Goal: Transaction & Acquisition: Purchase product/service

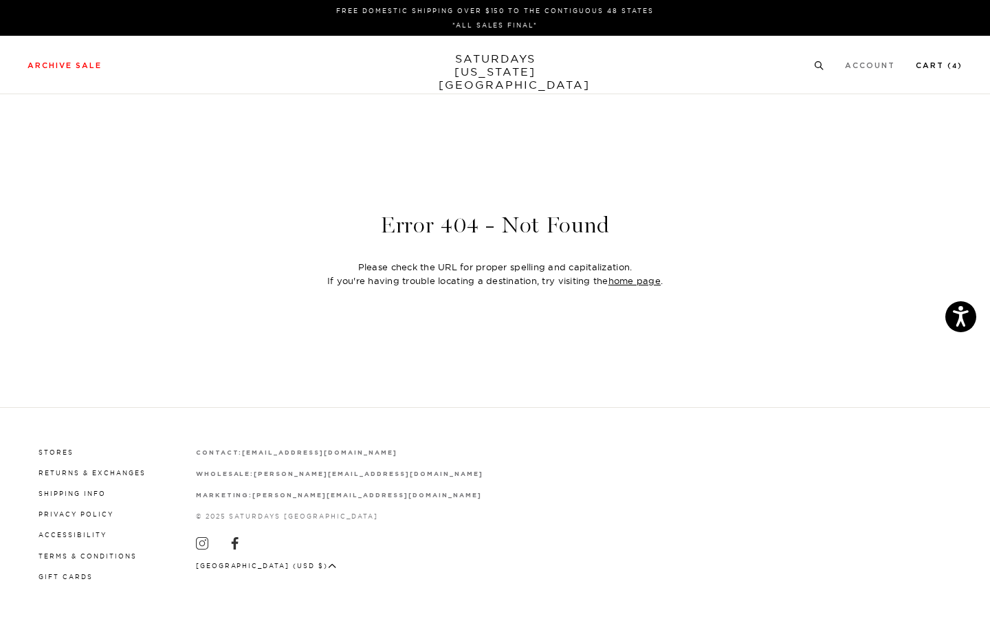
click at [947, 65] on link "Cart ( 4 )" at bounding box center [939, 66] width 47 height 8
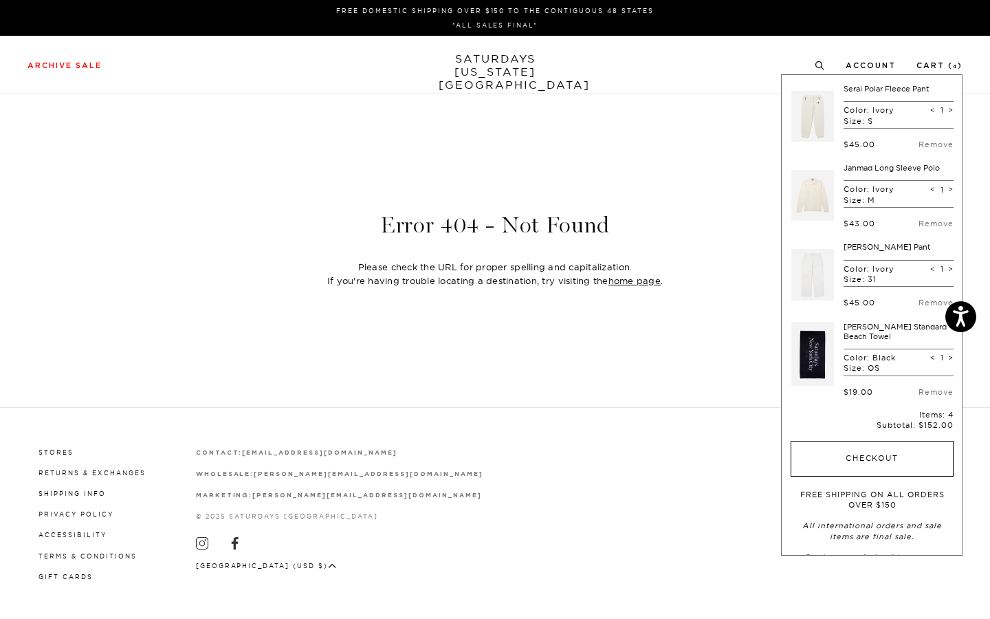
click at [856, 446] on button "Checkout" at bounding box center [872, 459] width 163 height 36
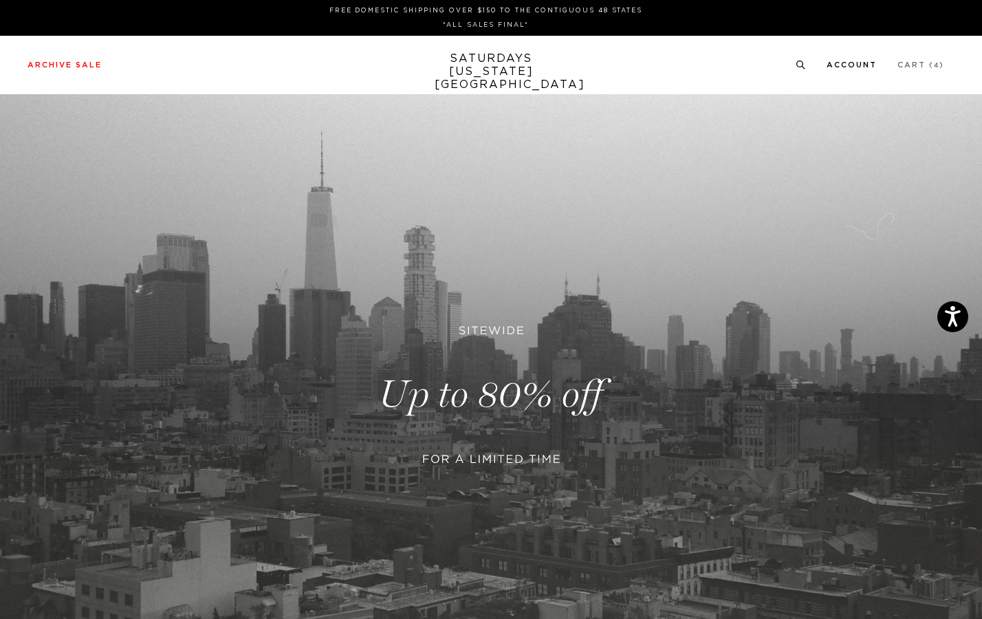
click at [867, 65] on link "Account" at bounding box center [852, 65] width 50 height 8
click at [864, 67] on link "Account" at bounding box center [852, 65] width 50 height 8
click at [909, 63] on link "Cart ( 4 )" at bounding box center [921, 65] width 47 height 8
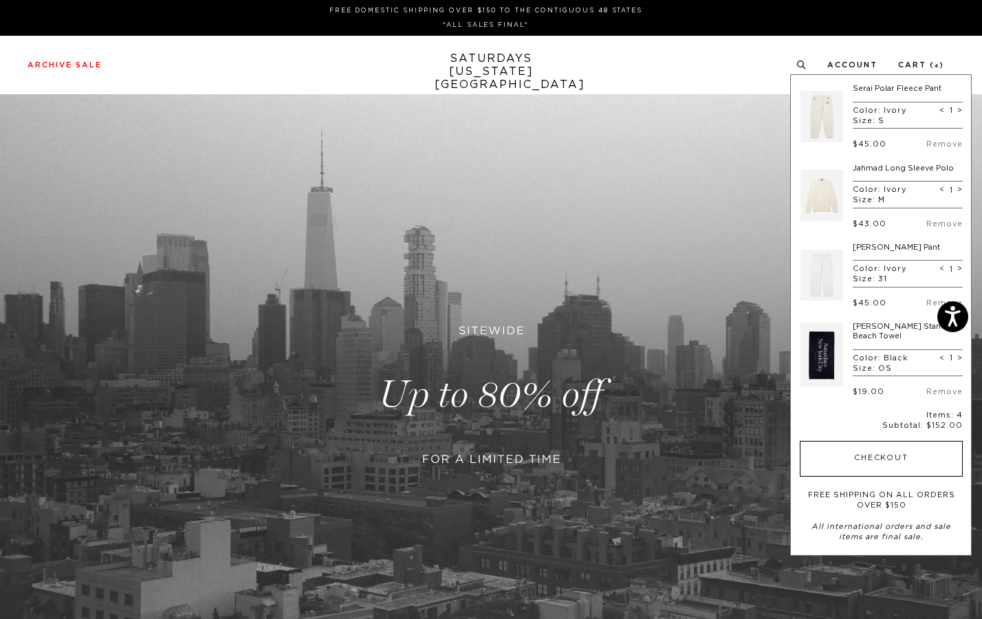
click at [859, 465] on button "Checkout" at bounding box center [881, 459] width 163 height 36
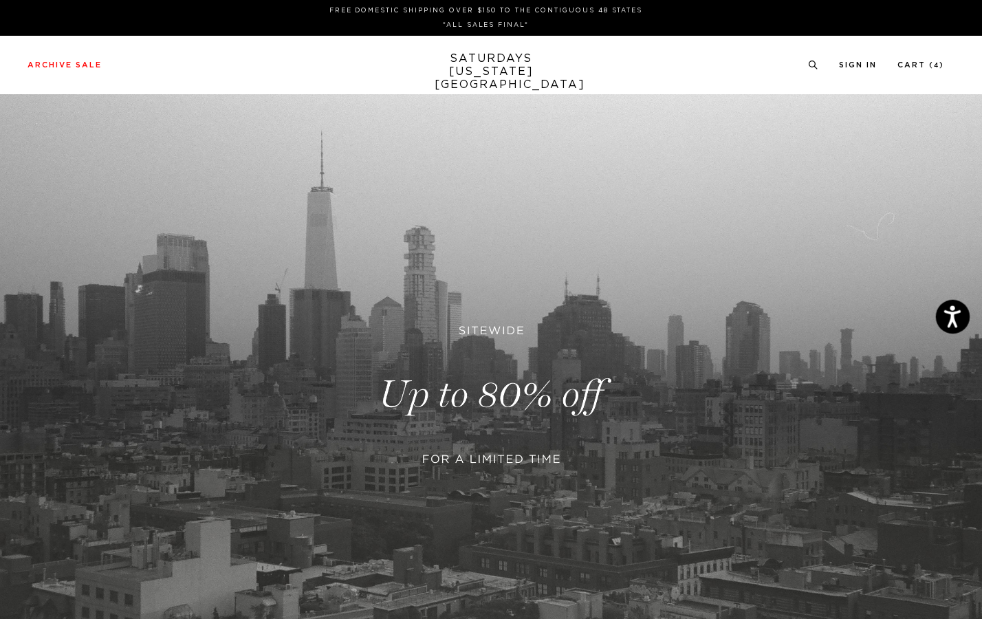
click at [955, 304] on button "Open accessiBe: accessibility options, statement and help" at bounding box center [953, 316] width 34 height 34
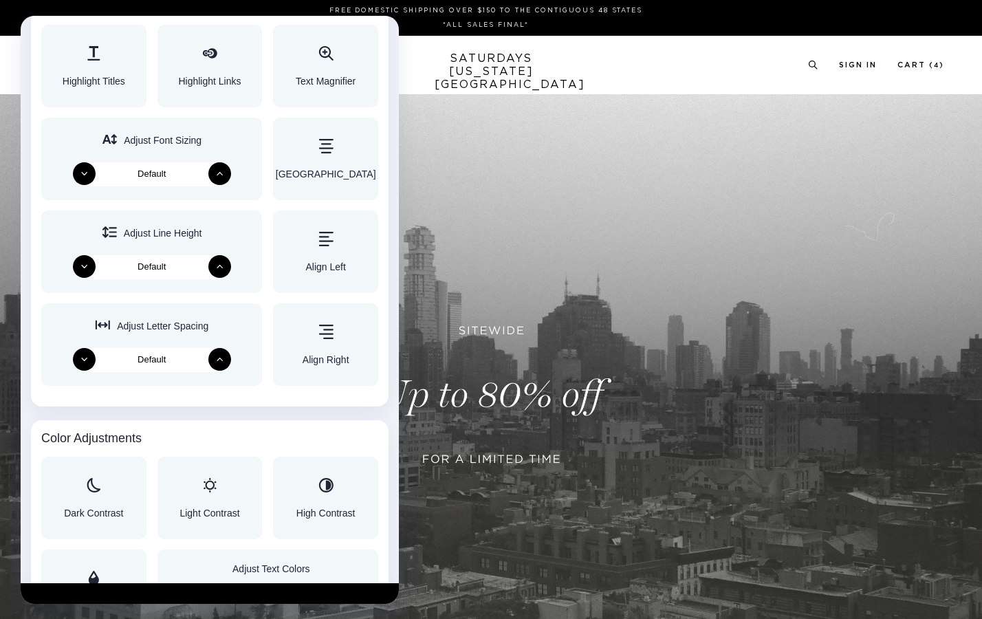
scroll to position [695, 0]
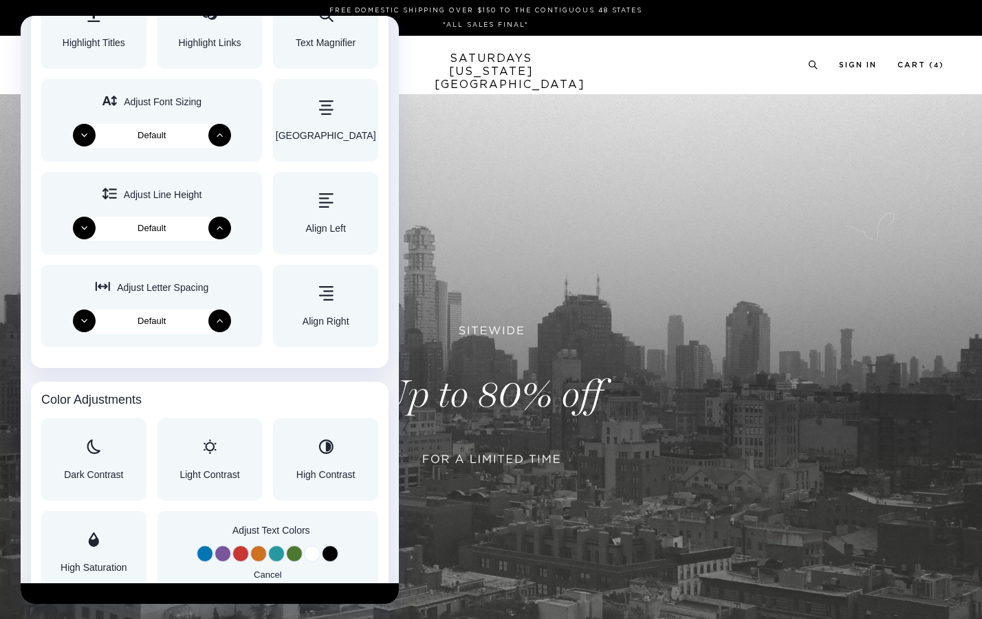
click at [441, 356] on div at bounding box center [491, 309] width 982 height 619
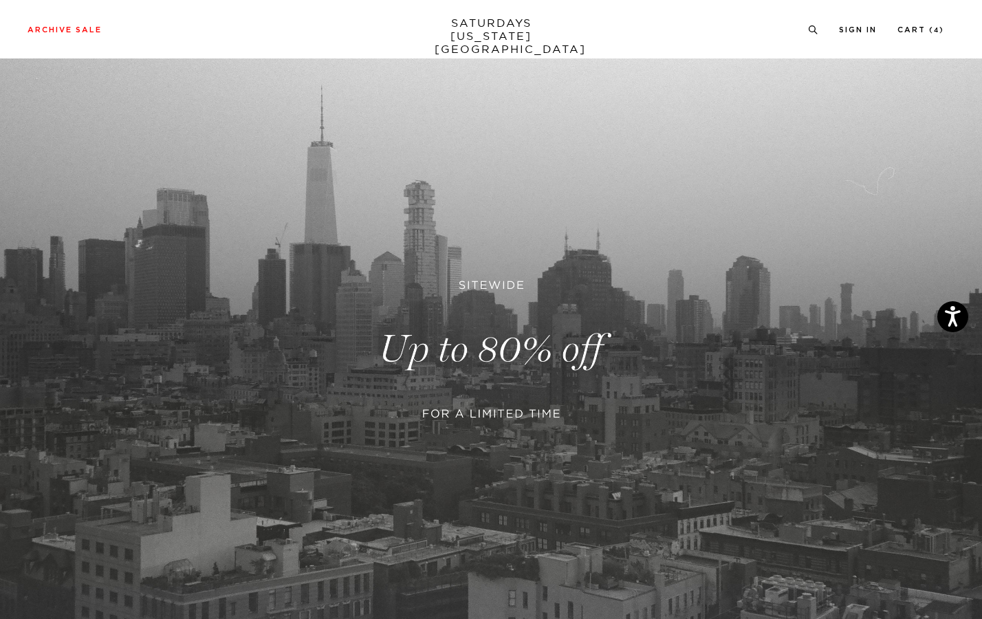
scroll to position [290, 0]
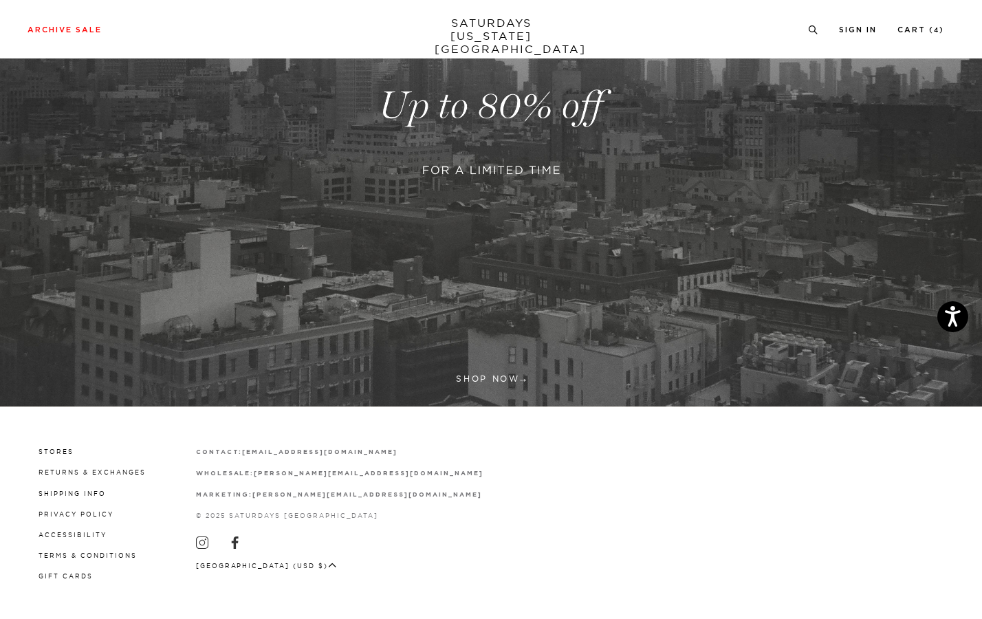
click at [307, 517] on p "© 2025 Saturdays [GEOGRAPHIC_DATA]" at bounding box center [339, 515] width 287 height 10
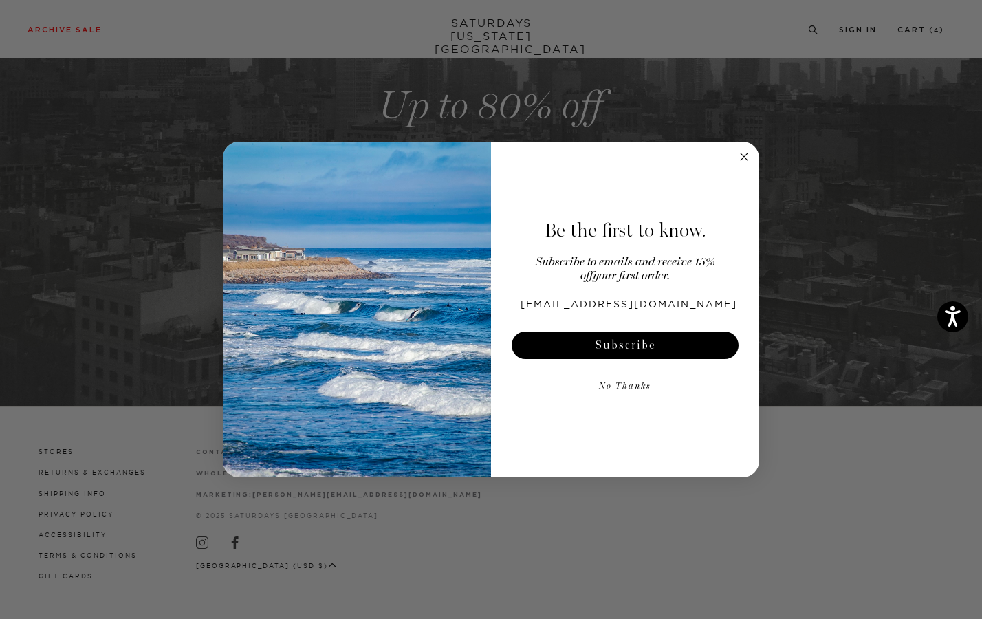
type input "asakoonodera1988@gmail.com"
click at [633, 345] on button "Subscribe" at bounding box center [625, 346] width 227 height 28
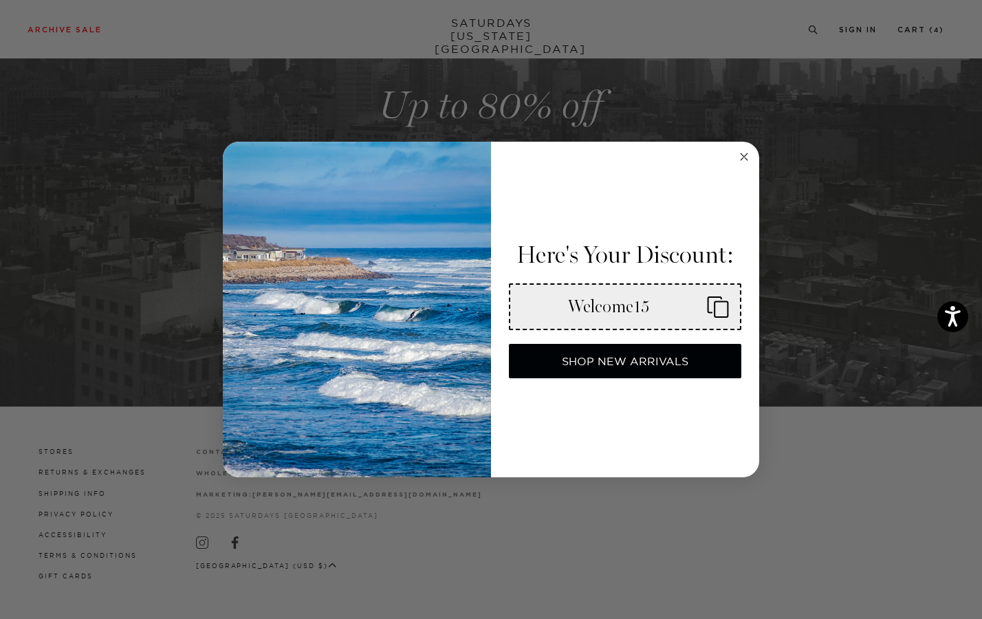
click at [724, 316] on icon "Copy coupon code" at bounding box center [712, 307] width 33 height 22
click at [702, 360] on button "SHOP NEW ARRIVALS" at bounding box center [625, 361] width 232 height 34
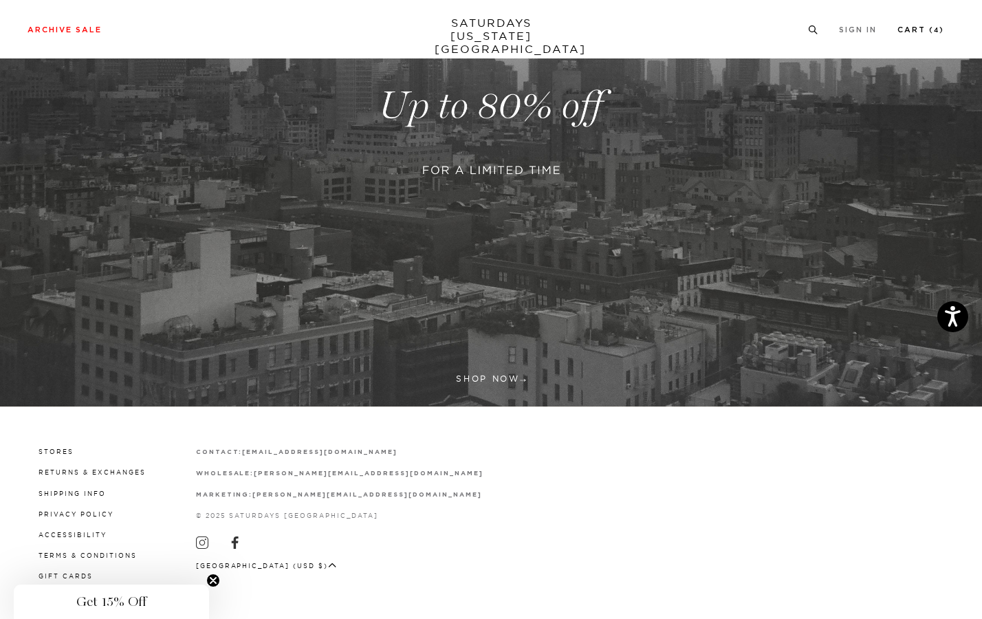
click at [929, 33] on link "Cart ( 4 )" at bounding box center [921, 30] width 47 height 8
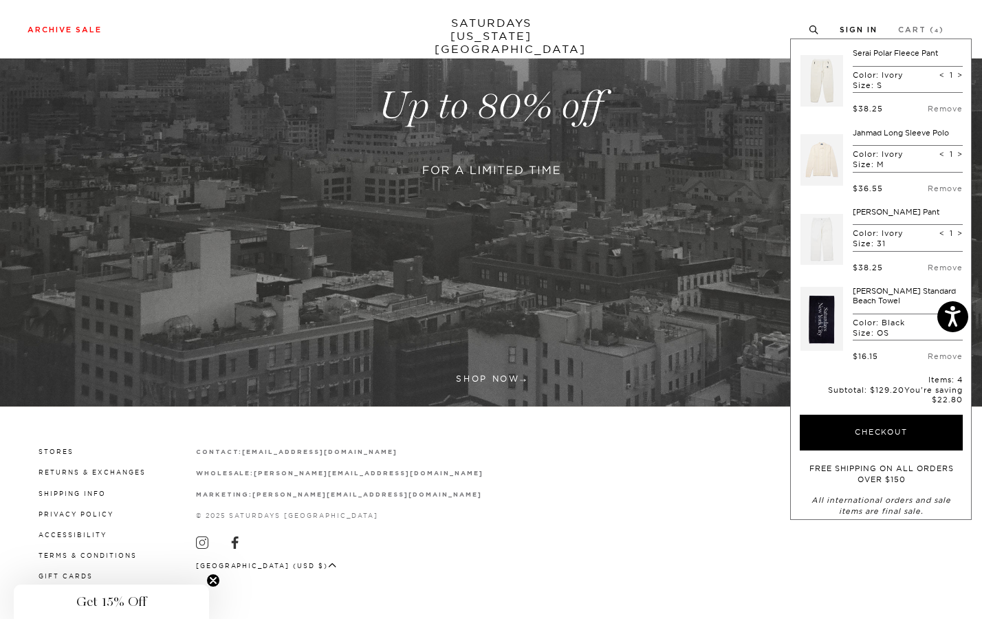
click at [878, 29] on link "Sign In" at bounding box center [859, 30] width 38 height 8
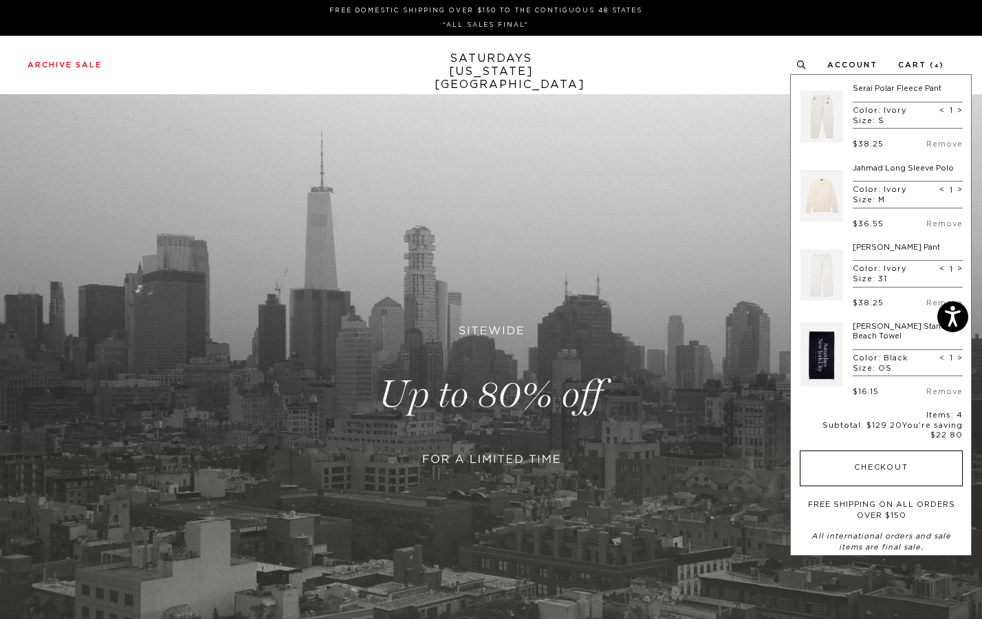
click at [885, 468] on button "Checkout" at bounding box center [881, 469] width 163 height 36
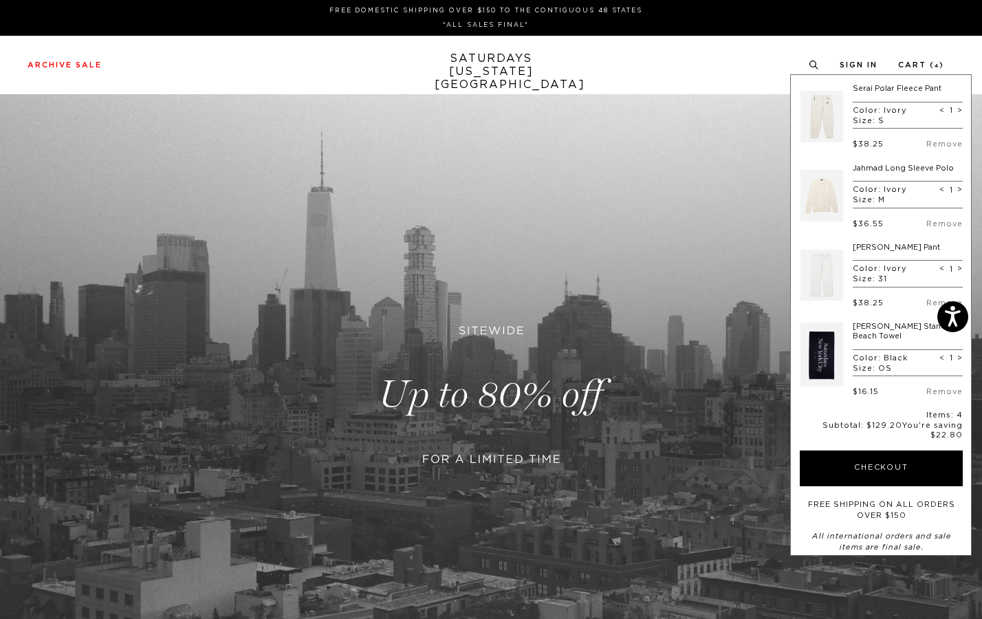
click at [957, 360] on span ">" at bounding box center [960, 359] width 6 height 10
type input "2"
click at [957, 358] on span ">" at bounding box center [960, 359] width 6 height 10
type input "3"
click at [816, 279] on link at bounding box center [822, 275] width 43 height 65
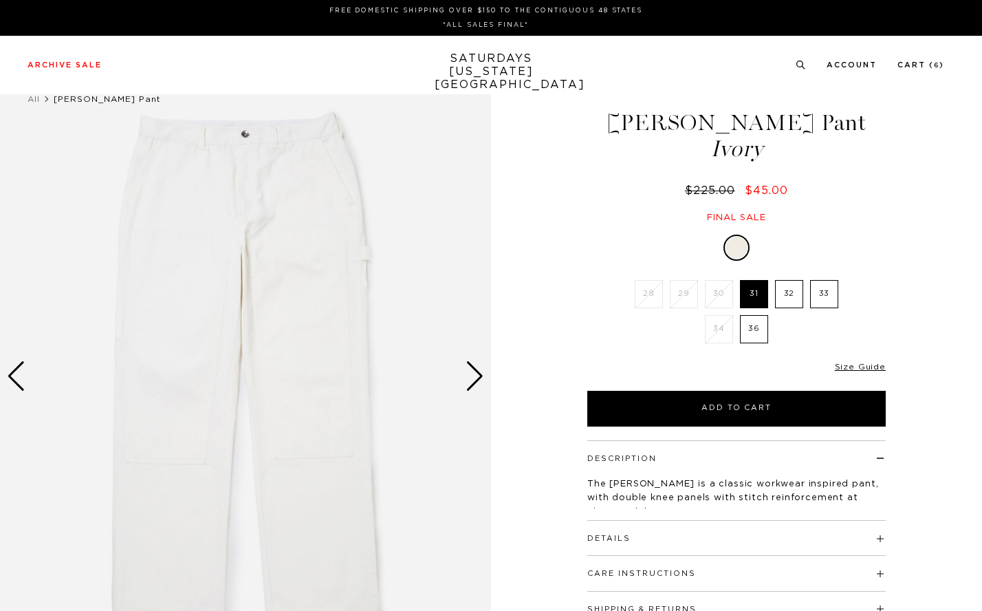
click at [726, 296] on li "30" at bounding box center [719, 294] width 35 height 28
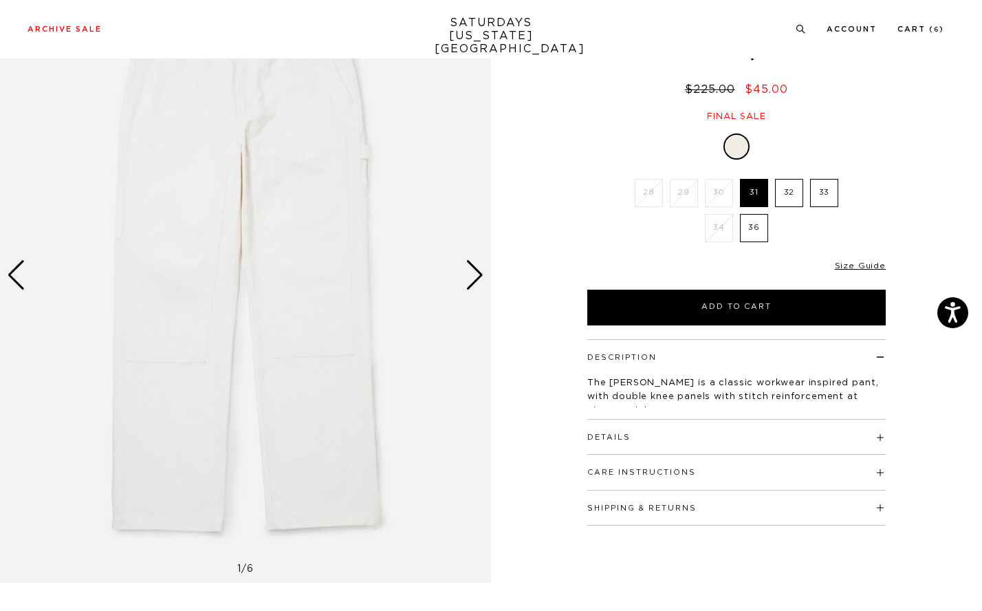
scroll to position [106, 0]
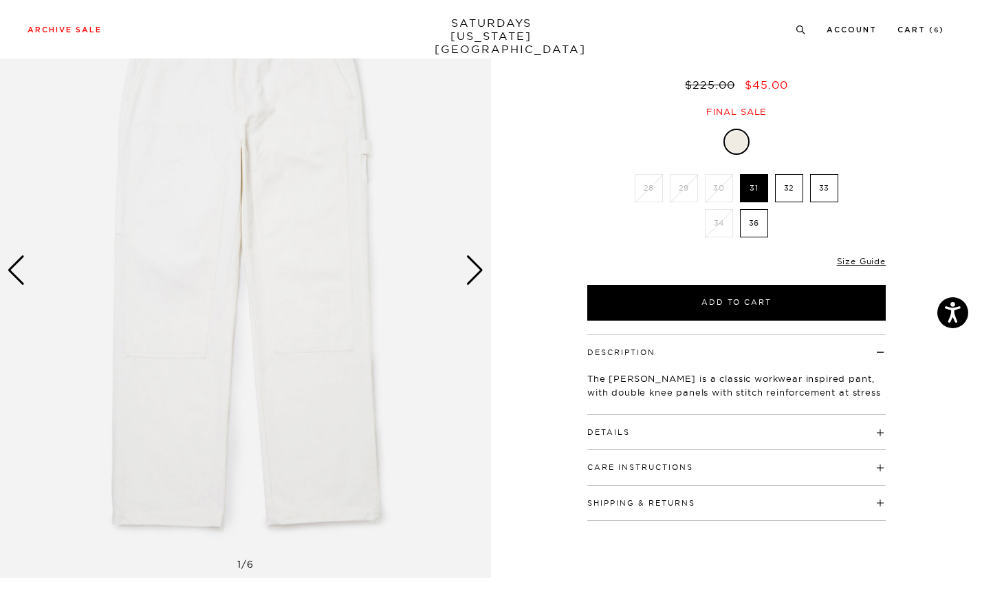
click at [476, 268] on div "Next slide" at bounding box center [475, 270] width 19 height 30
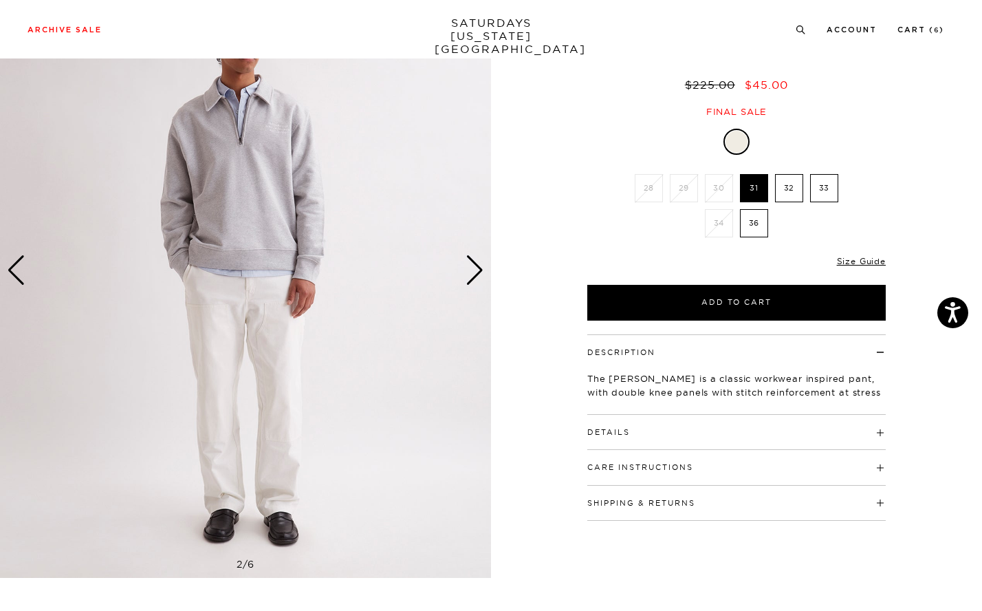
click at [476, 268] on div "Next slide" at bounding box center [475, 270] width 19 height 30
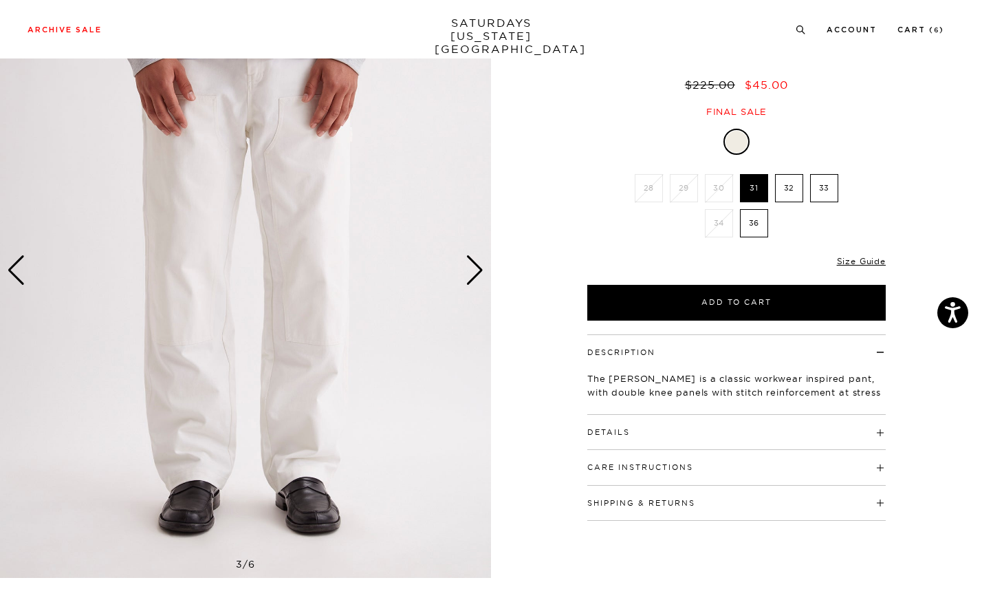
click at [476, 268] on div "Next slide" at bounding box center [475, 270] width 19 height 30
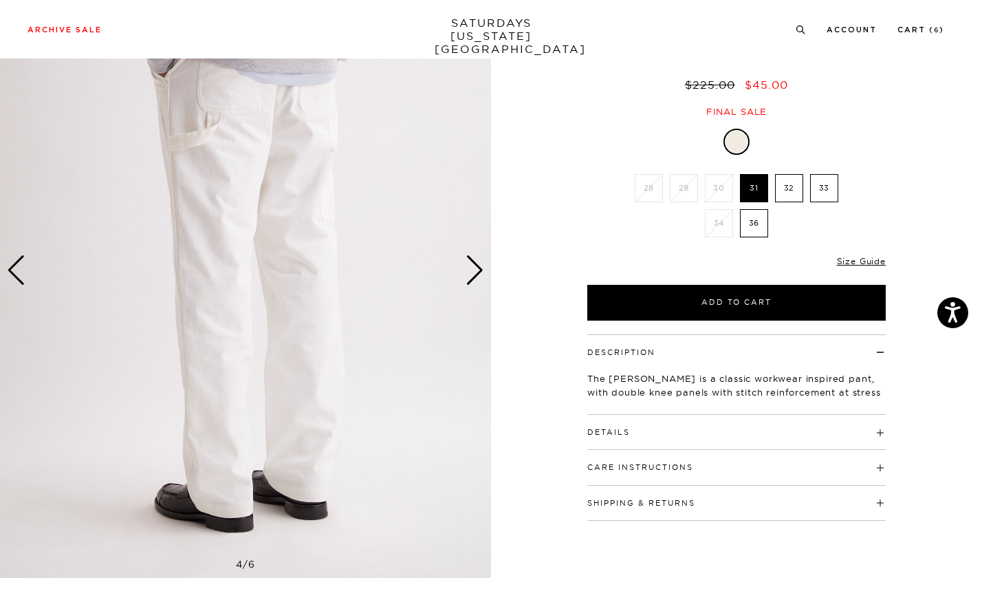
click at [476, 268] on div "Next slide" at bounding box center [475, 270] width 19 height 30
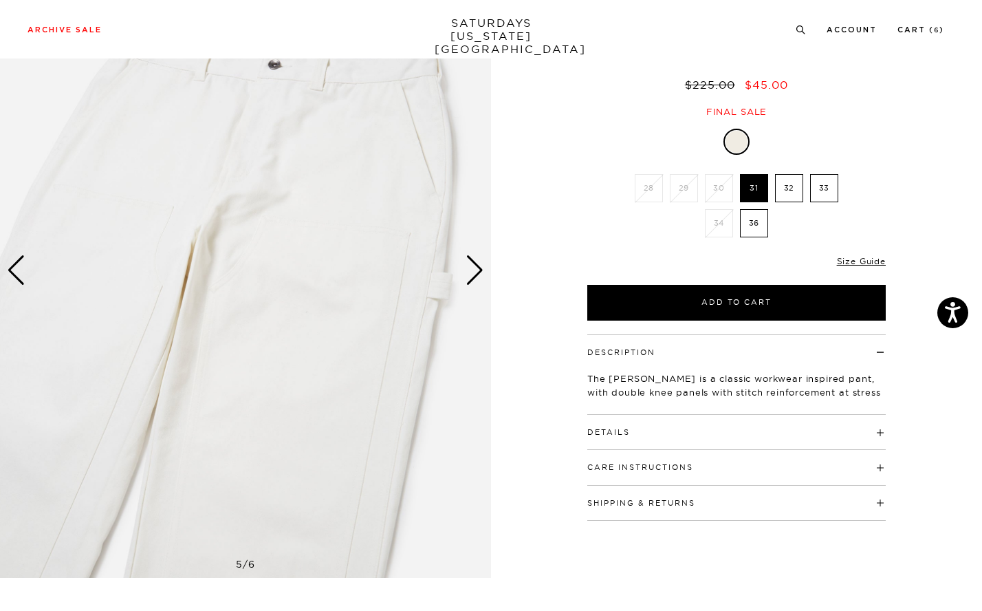
click at [476, 268] on div "Next slide" at bounding box center [475, 270] width 19 height 30
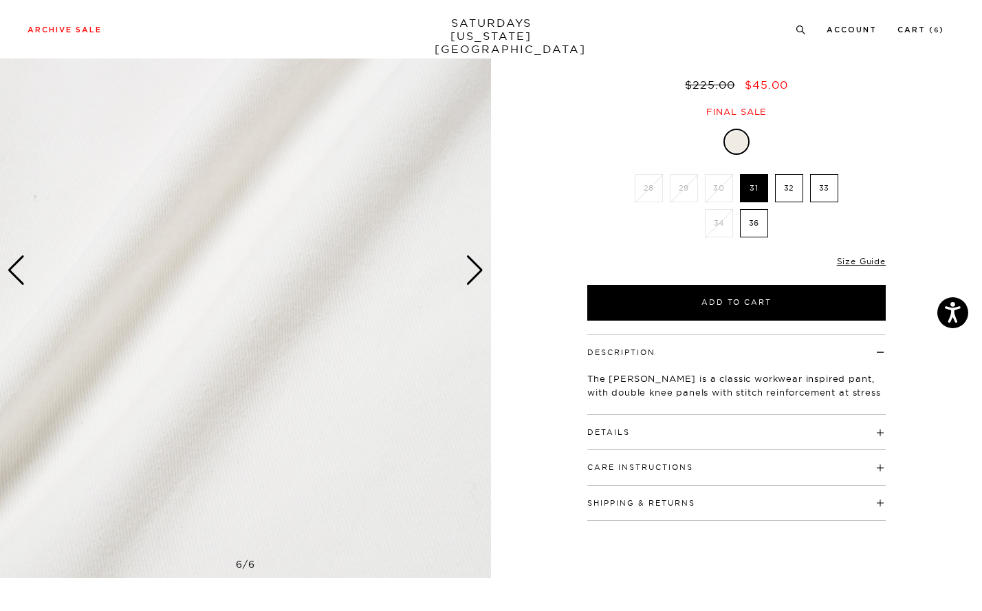
click at [476, 268] on div "Next slide" at bounding box center [475, 270] width 19 height 30
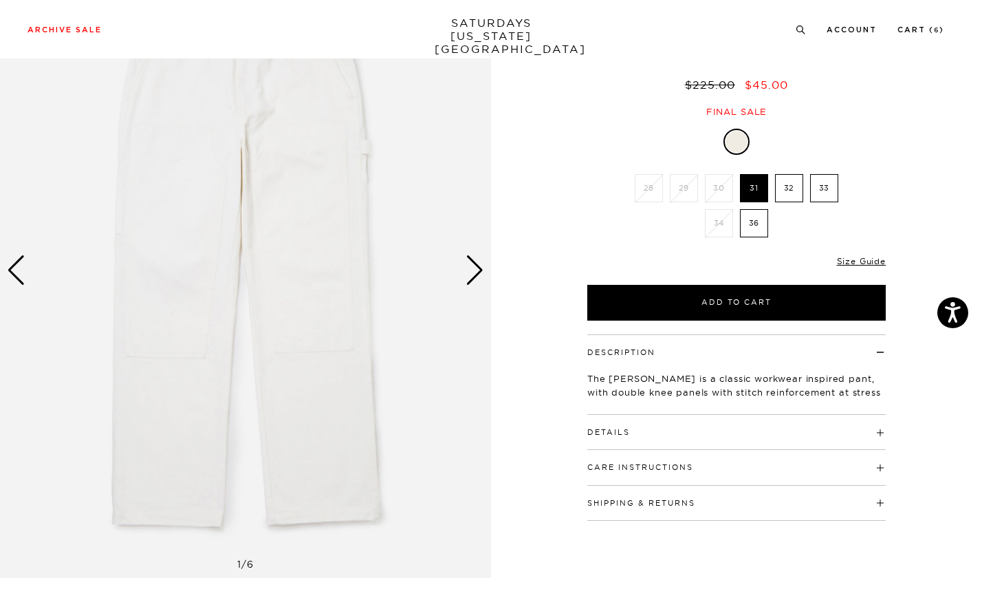
click at [757, 418] on h4 "Details" at bounding box center [736, 426] width 298 height 23
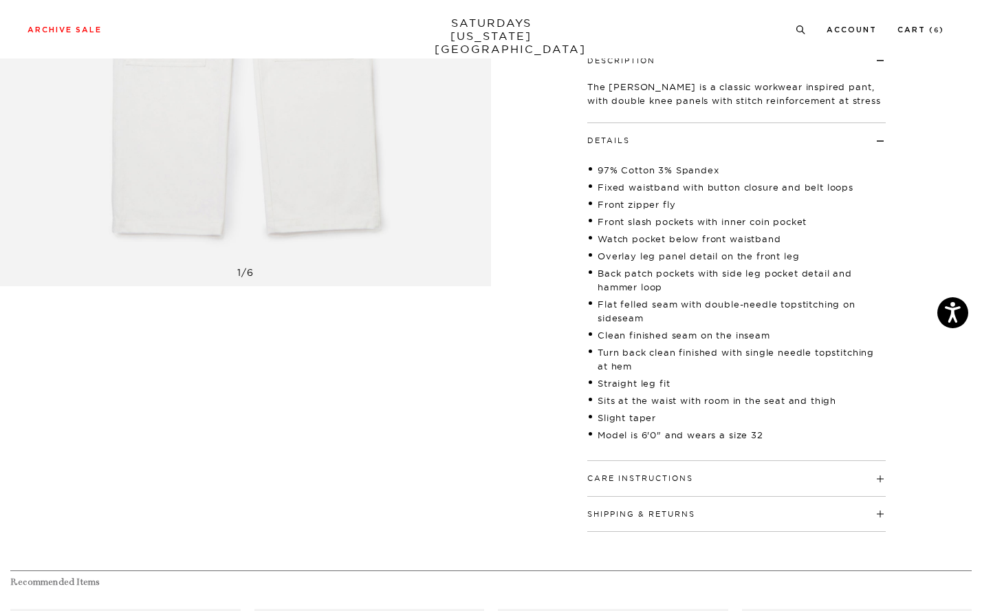
scroll to position [429, 0]
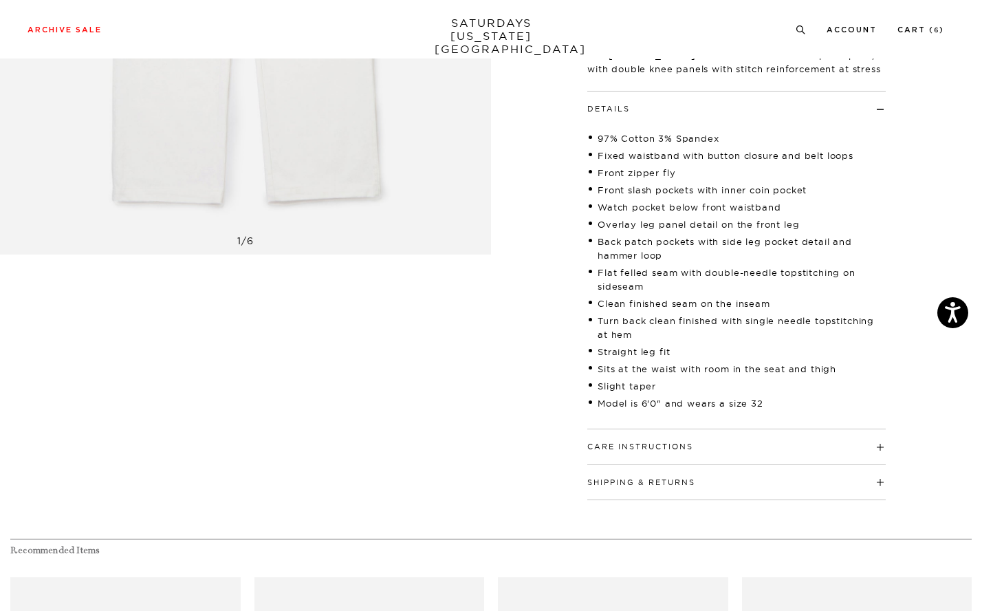
click at [763, 437] on h4 "Care Instructions" at bounding box center [736, 440] width 298 height 23
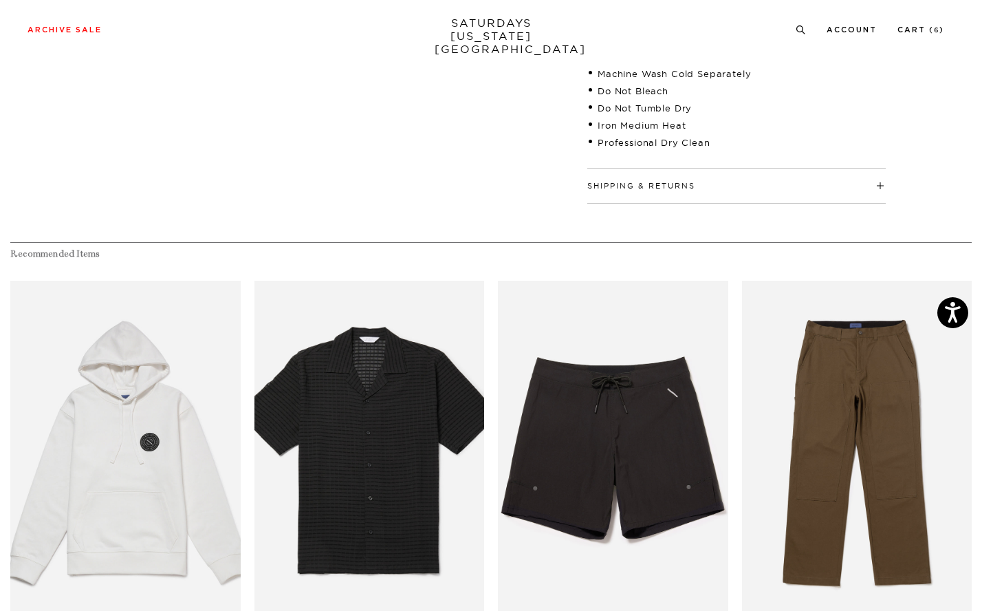
scroll to position [992, 0]
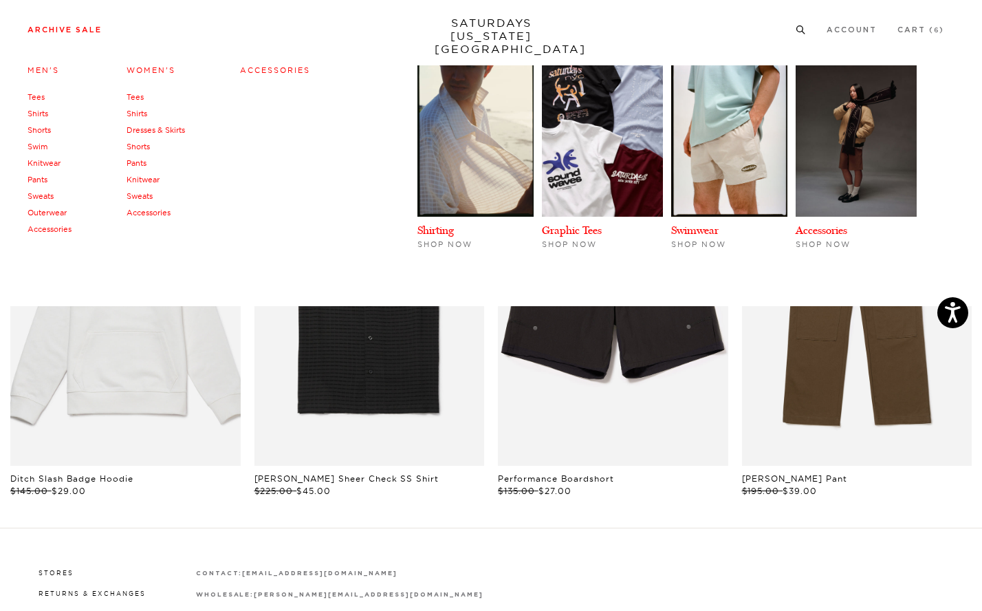
click at [63, 34] on link "Archive Sale" at bounding box center [65, 30] width 74 height 8
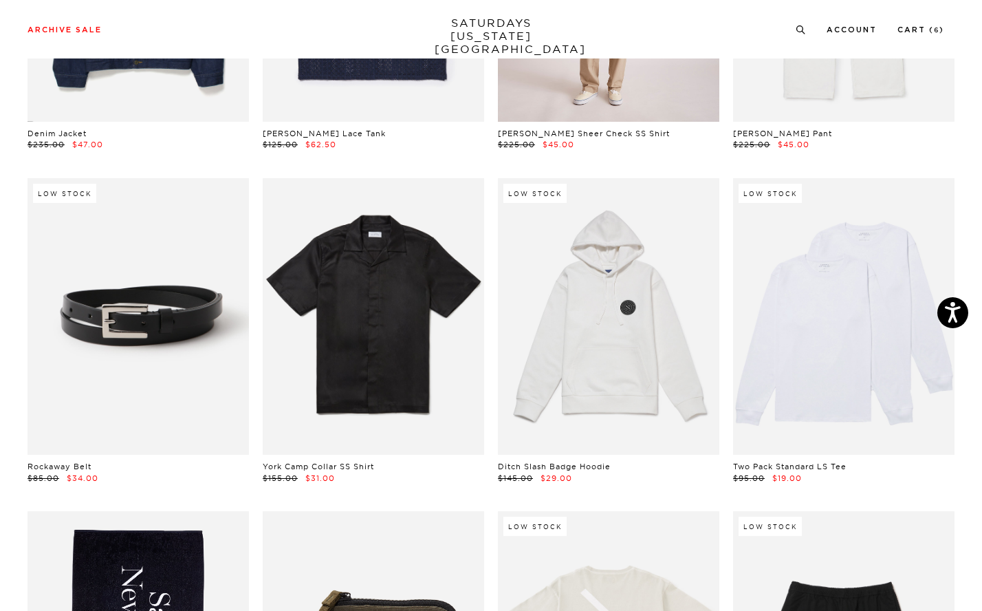
scroll to position [966, 0]
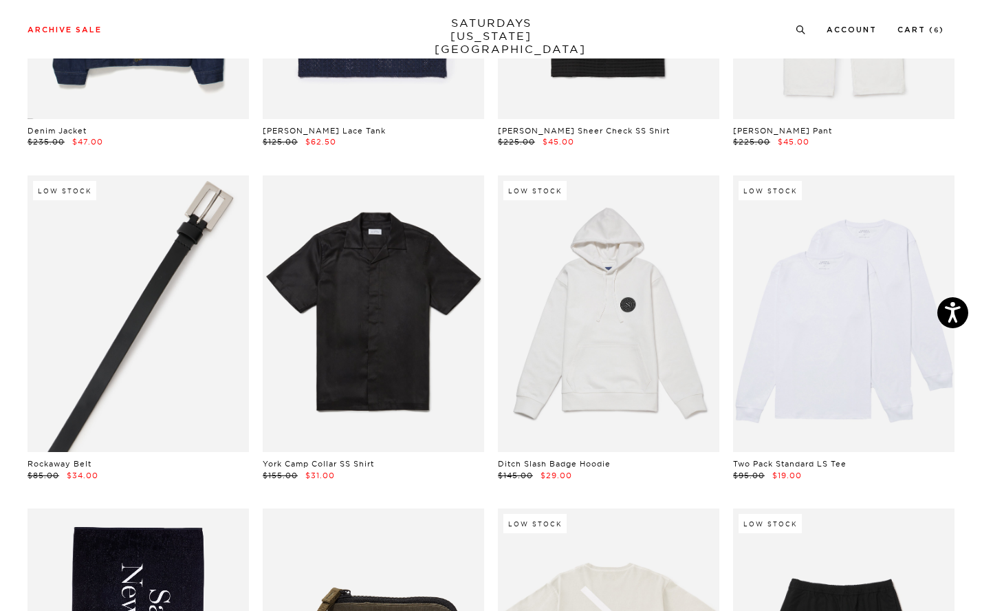
click at [110, 343] on link at bounding box center [138, 313] width 221 height 277
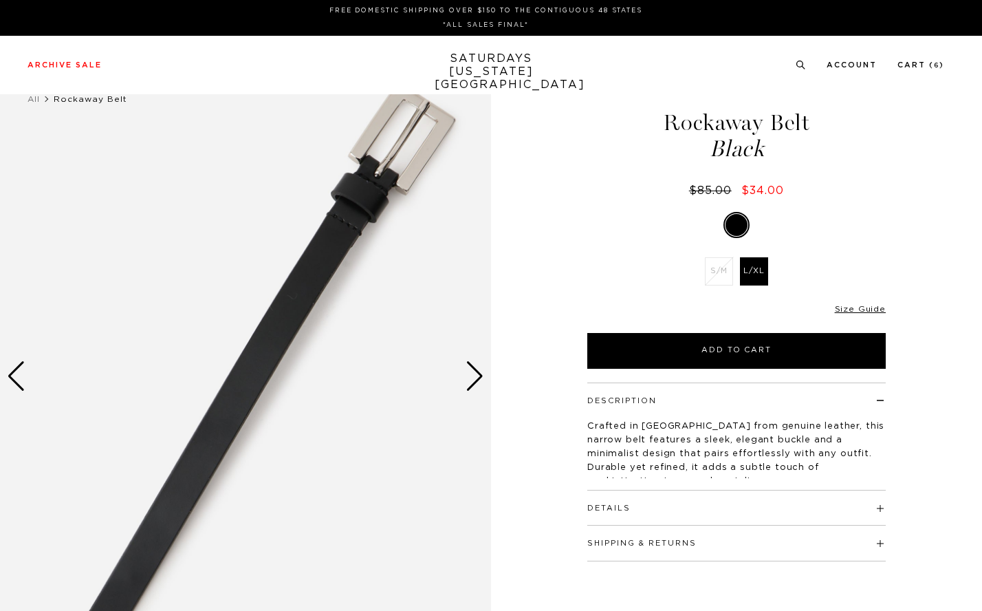
click at [473, 375] on div "Next slide" at bounding box center [475, 376] width 19 height 30
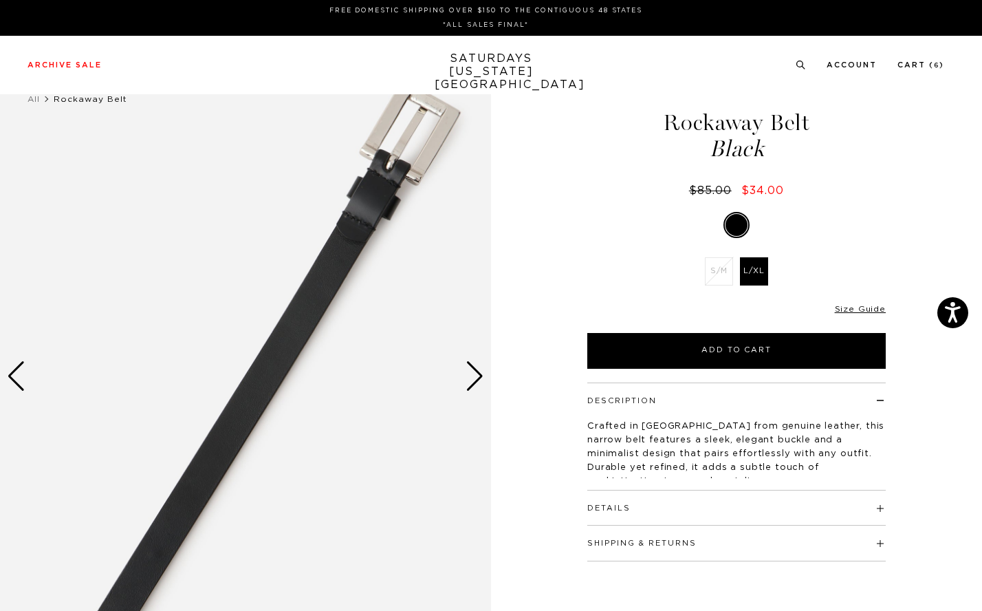
click at [473, 375] on div "Next slide" at bounding box center [475, 376] width 19 height 30
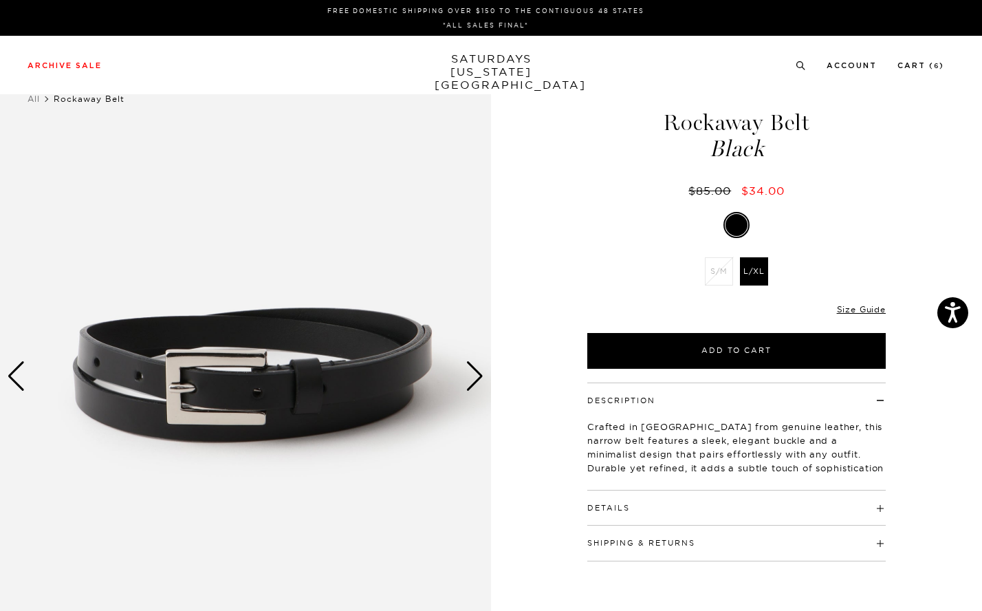
click at [647, 498] on h4 "Details" at bounding box center [736, 501] width 298 height 23
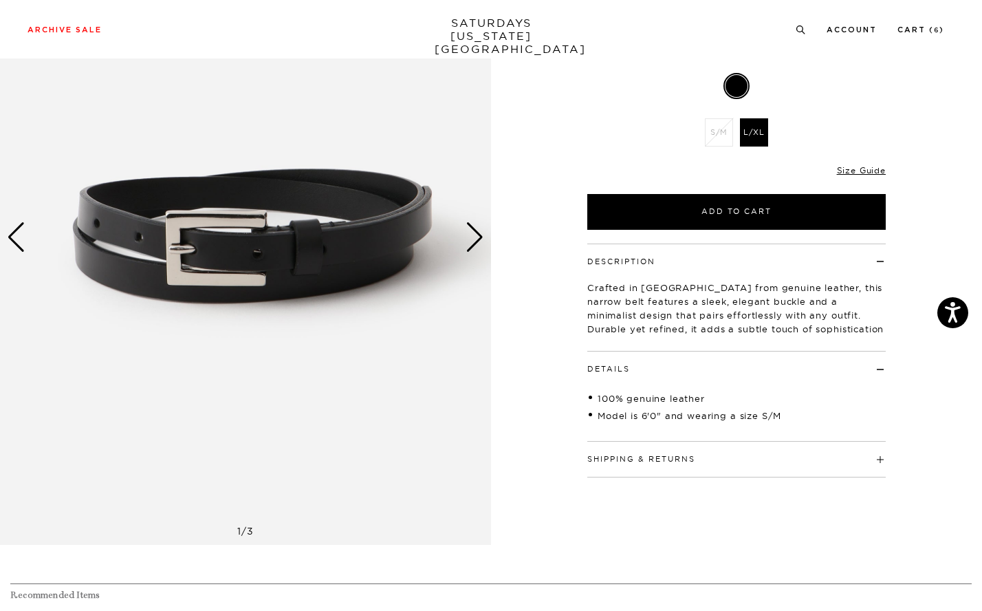
scroll to position [164, 0]
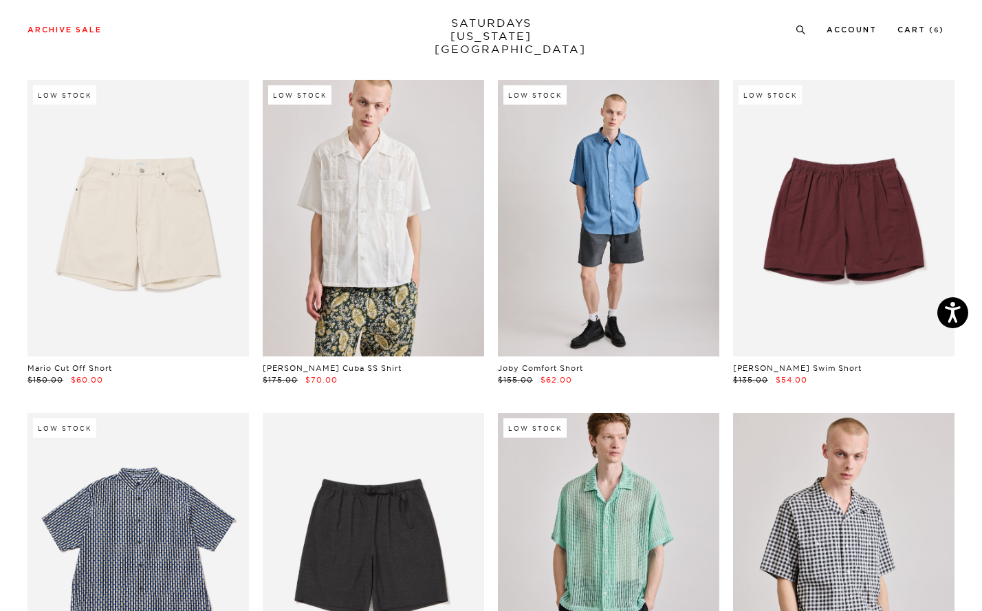
scroll to position [1737, 0]
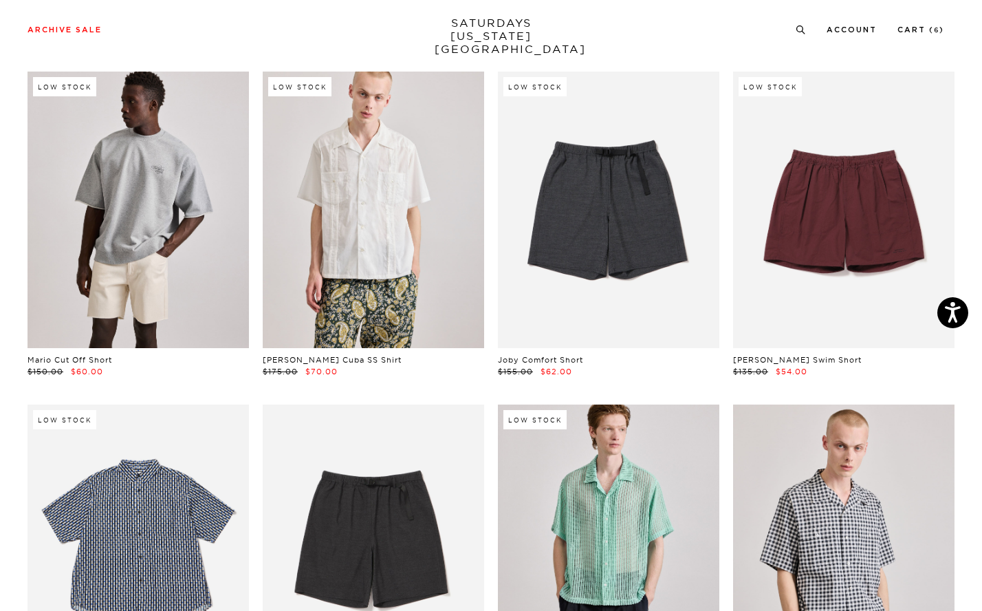
click at [155, 254] on link at bounding box center [138, 210] width 221 height 277
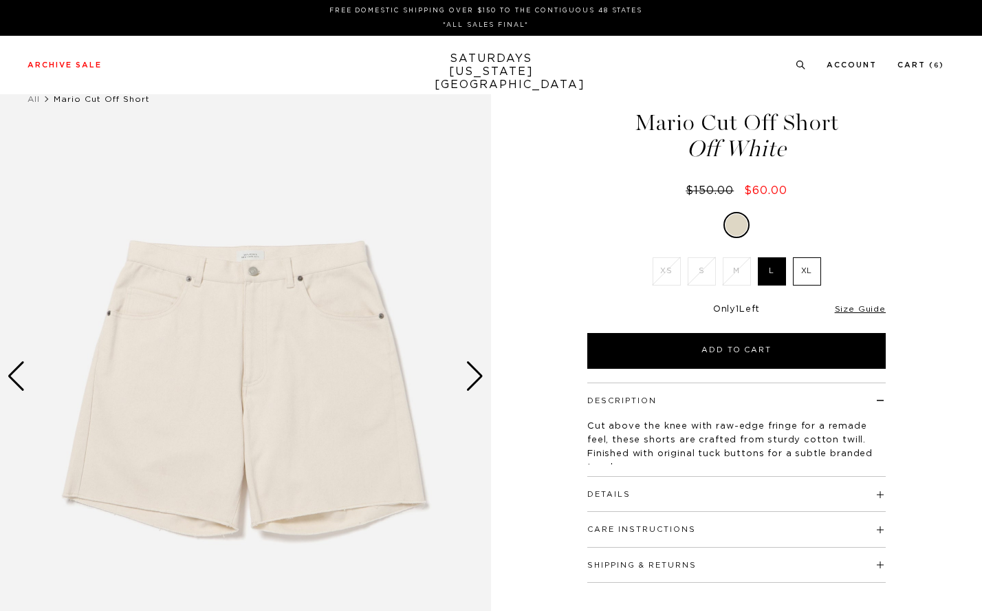
click at [680, 498] on h4 "Details" at bounding box center [736, 488] width 298 height 23
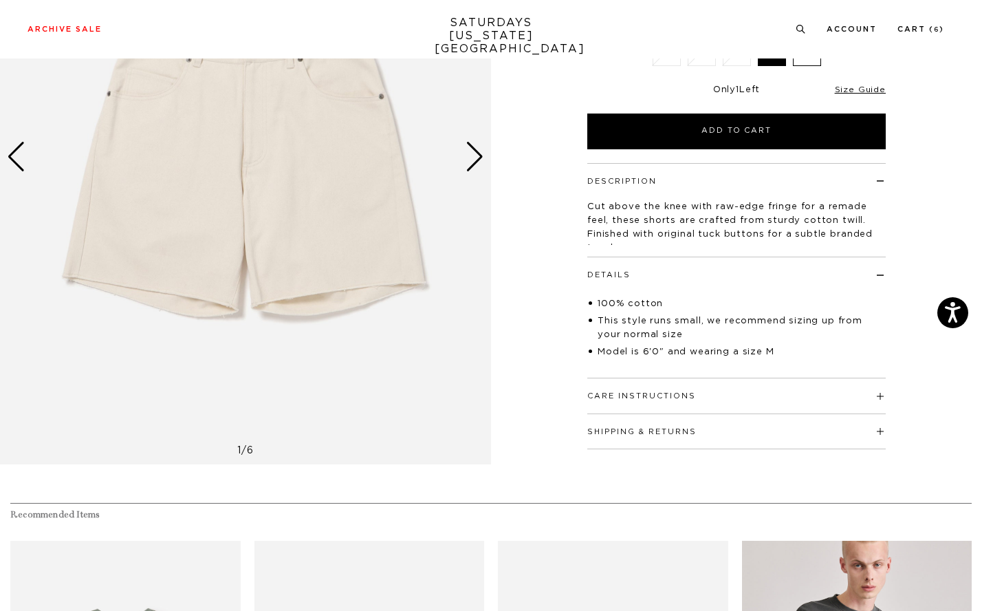
scroll to position [219, 0]
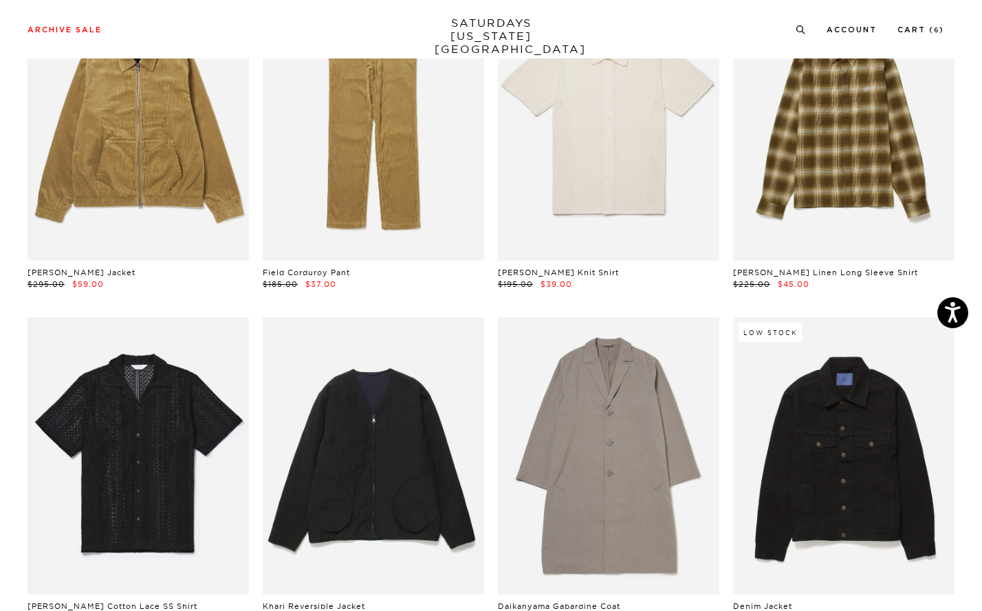
scroll to position [4222, 0]
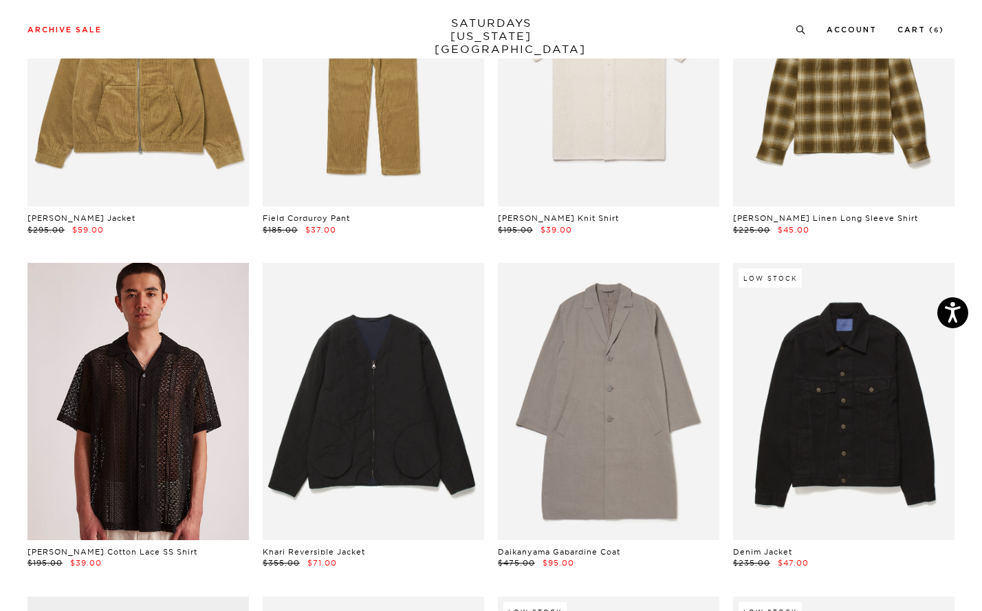
click at [140, 378] on link at bounding box center [138, 401] width 221 height 277
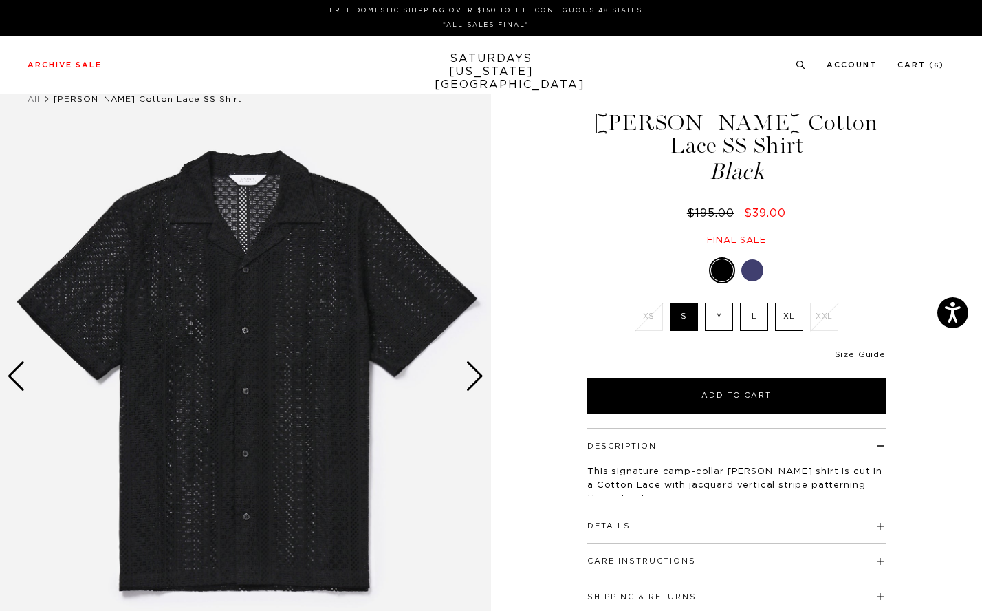
click at [857, 350] on link "Size Guide" at bounding box center [860, 354] width 51 height 8
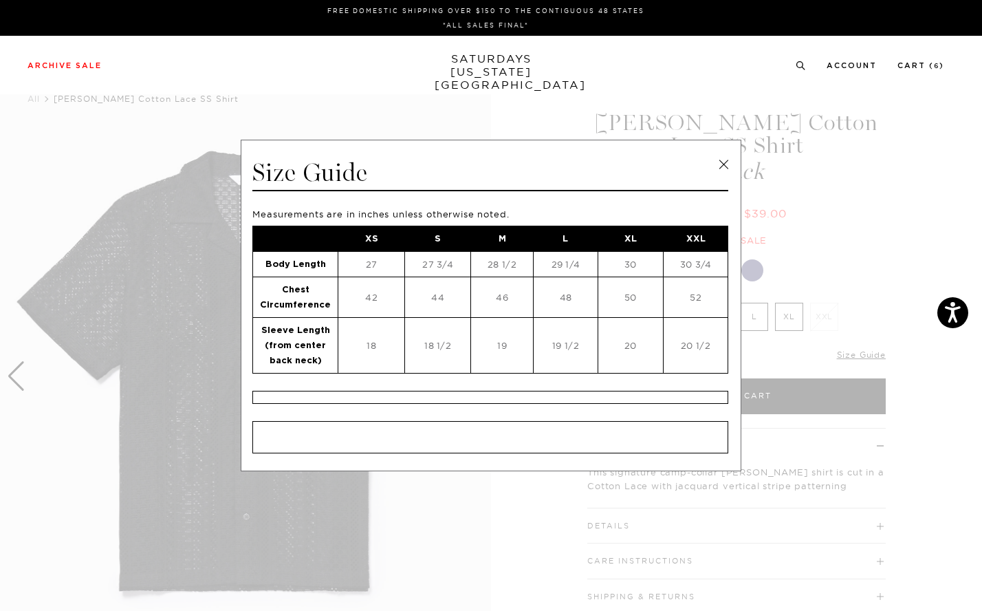
click at [725, 164] on link at bounding box center [723, 164] width 21 height 21
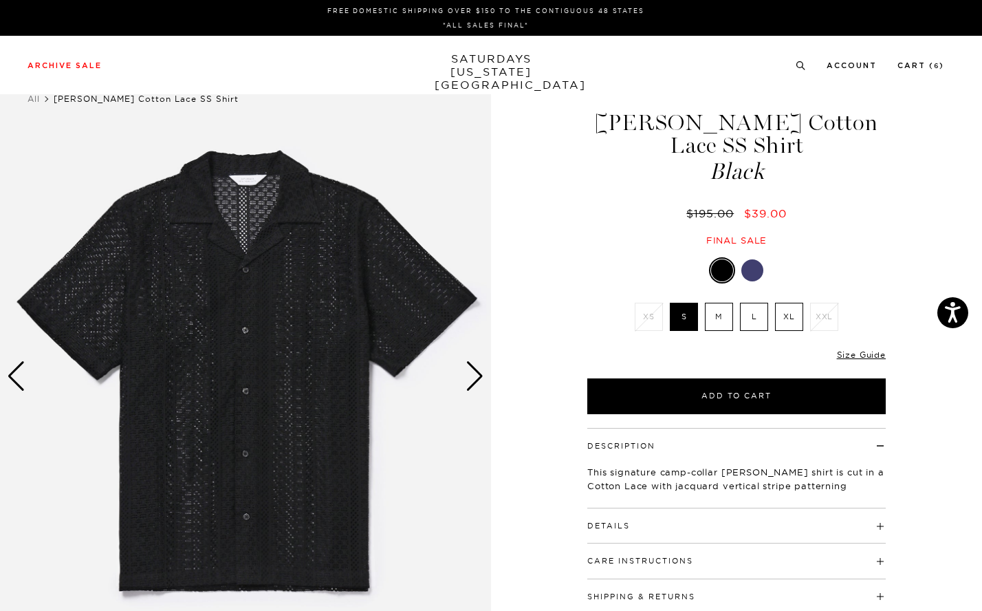
click at [787, 508] on h4 "Details" at bounding box center [736, 519] width 298 height 23
click at [478, 378] on div "Next slide" at bounding box center [475, 376] width 19 height 30
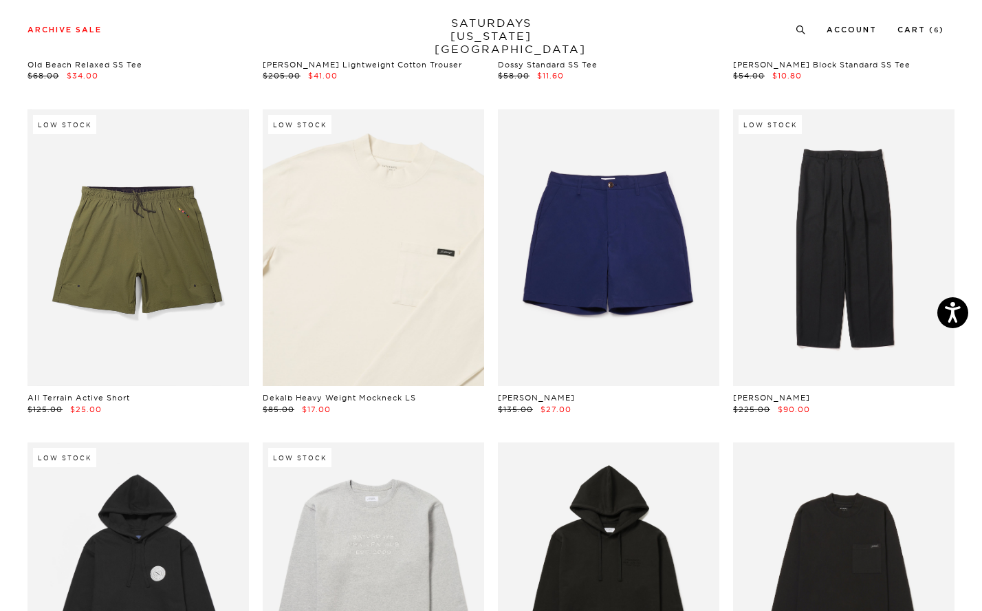
scroll to position [6043, 0]
click at [440, 321] on link at bounding box center [373, 247] width 221 height 277
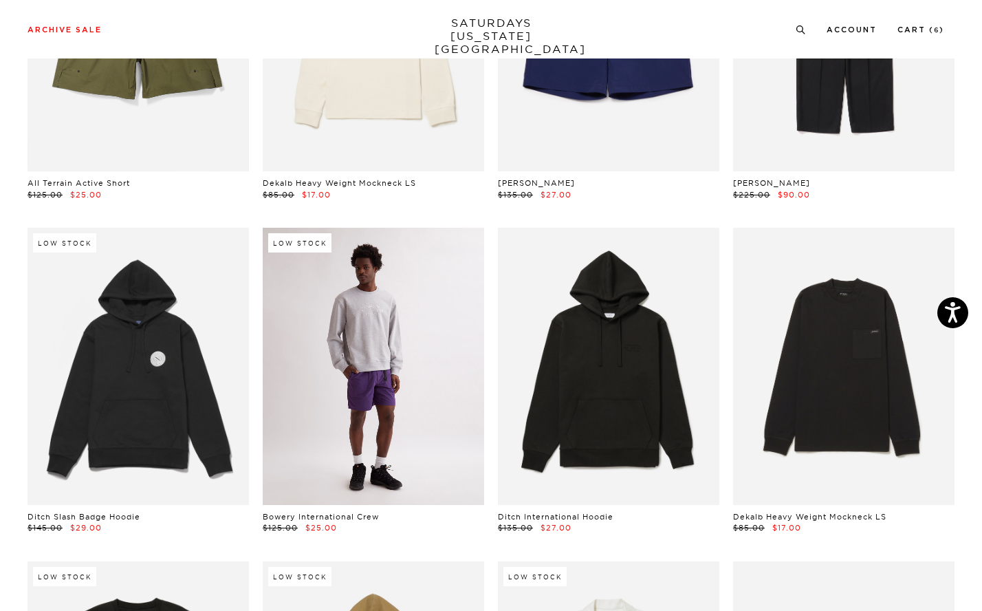
click at [365, 339] on link at bounding box center [373, 366] width 221 height 277
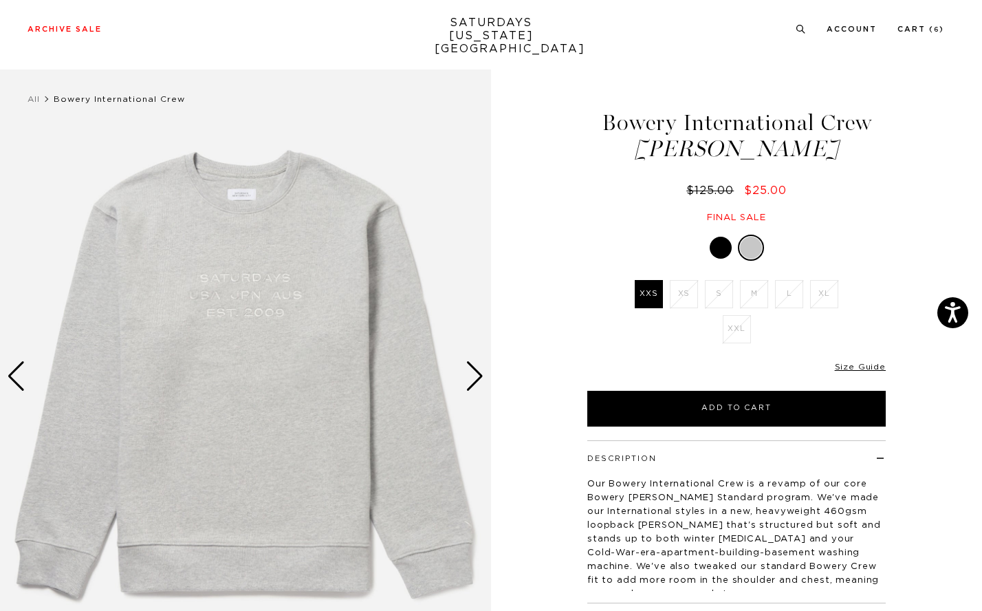
scroll to position [343, 0]
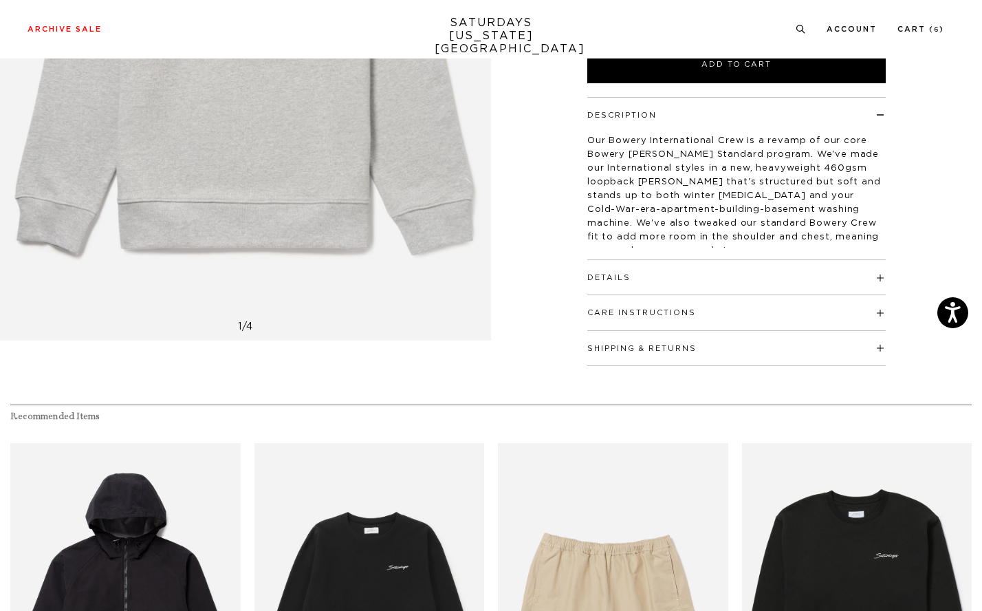
click at [766, 285] on div "Details New Standard Fit. Take your normal size, or size up for an oversized lo…" at bounding box center [736, 277] width 298 height 35
click at [630, 278] on span at bounding box center [630, 277] width 0 height 10
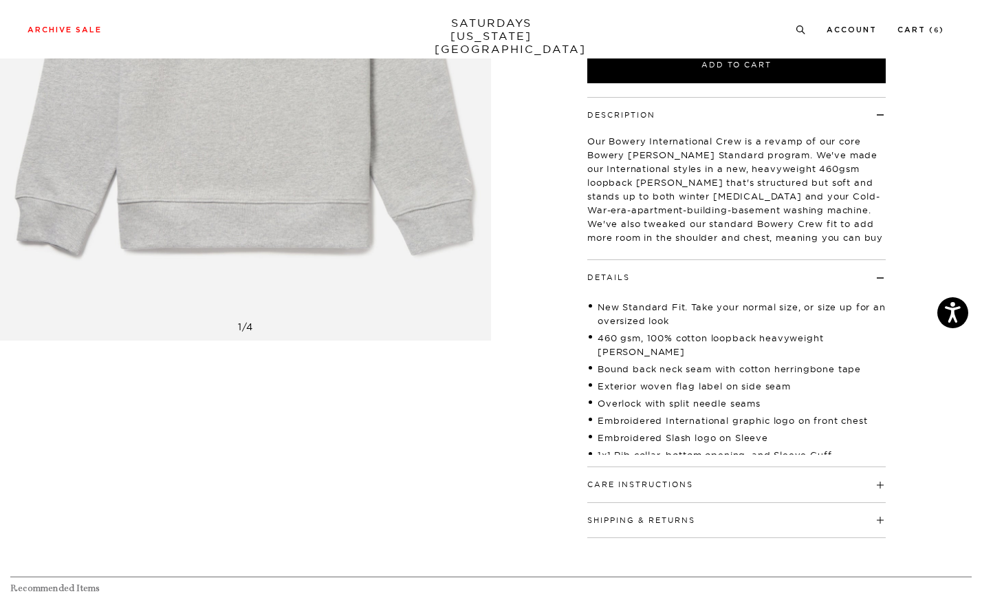
scroll to position [340, 0]
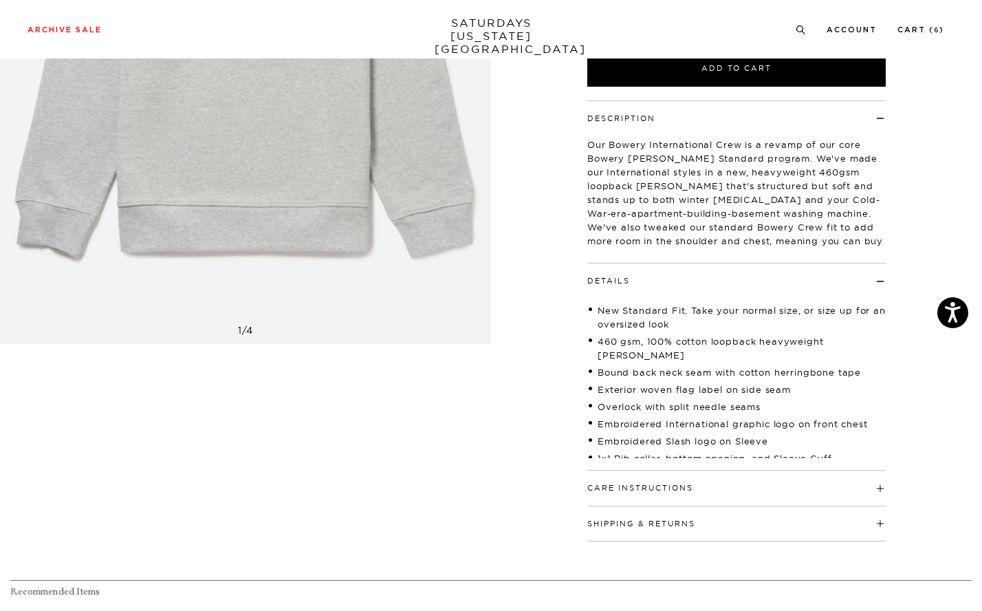
click at [749, 490] on h4 "Care Instructions" at bounding box center [736, 481] width 298 height 23
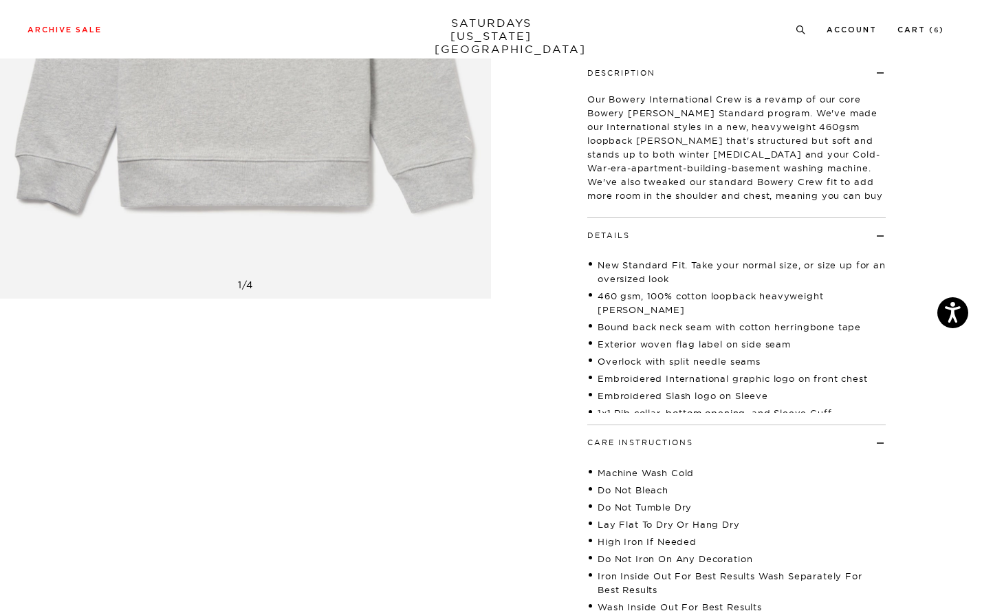
scroll to position [584, 0]
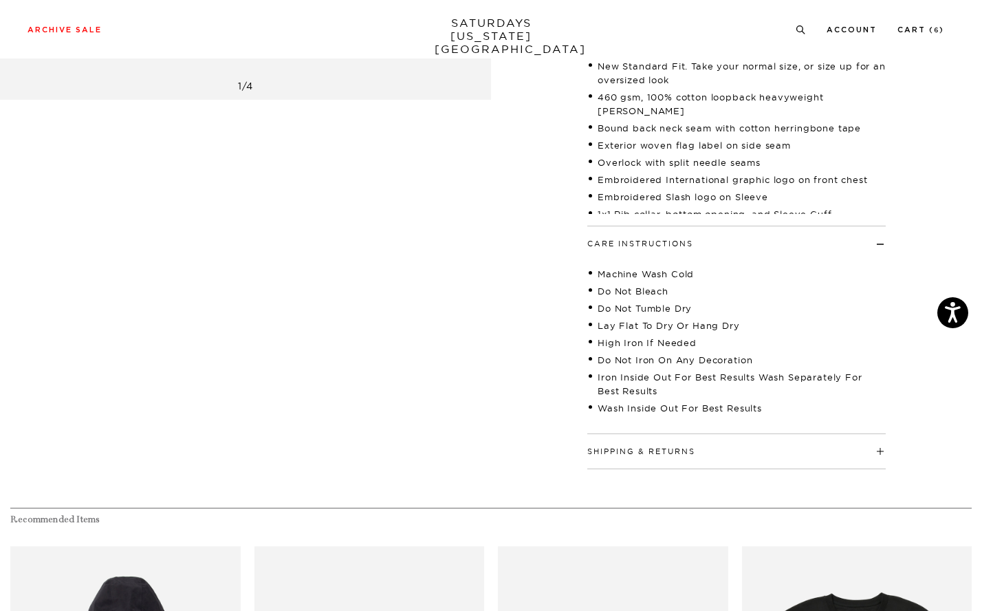
click at [748, 464] on div "Shipping & Returns Free shipping to the 48 contiguous states on orders over $15…" at bounding box center [736, 451] width 298 height 35
click at [747, 451] on h4 "Shipping & Returns" at bounding box center [736, 445] width 298 height 23
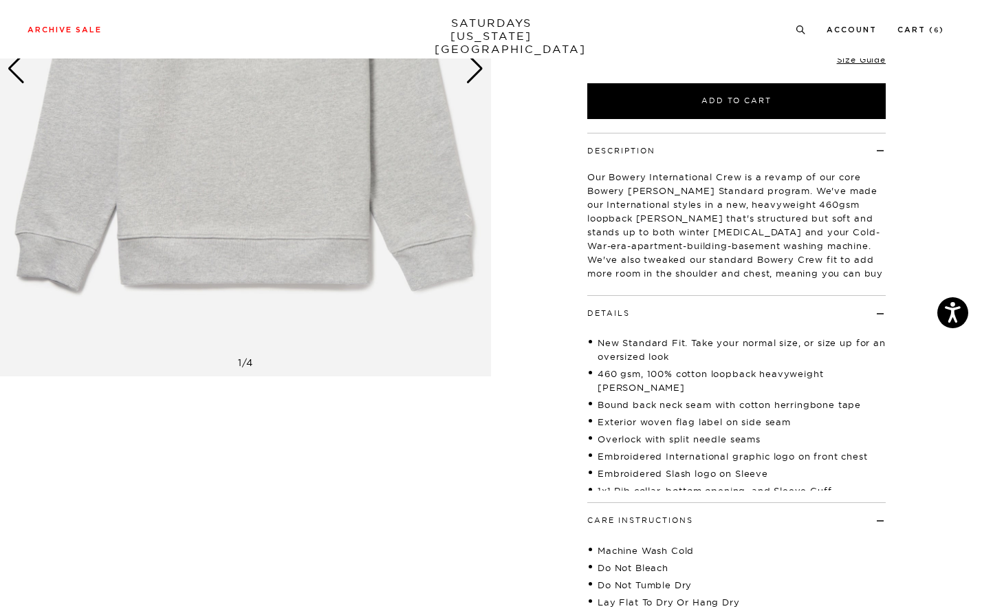
scroll to position [99, 0]
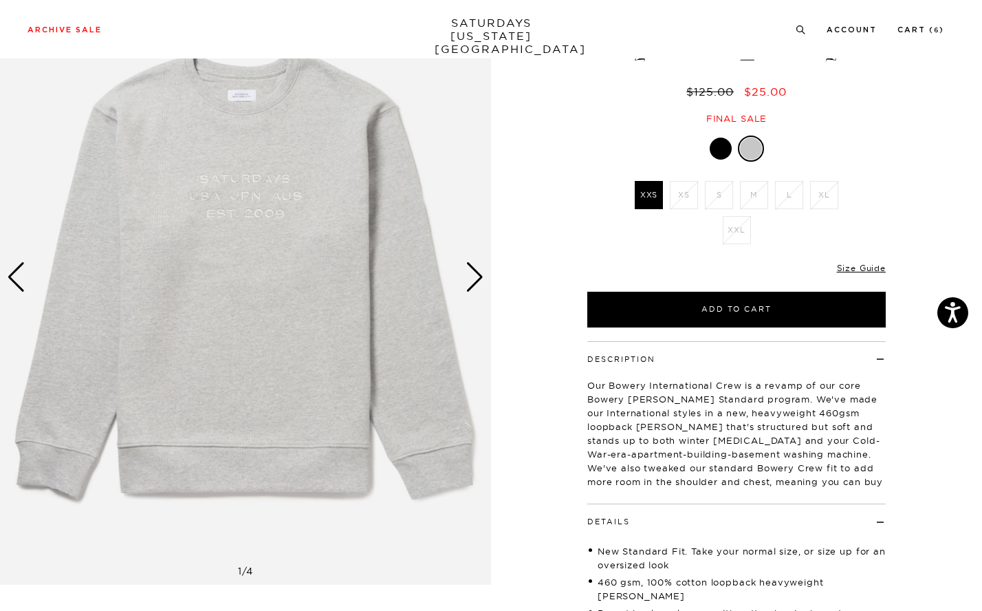
click at [715, 144] on div at bounding box center [721, 149] width 22 height 22
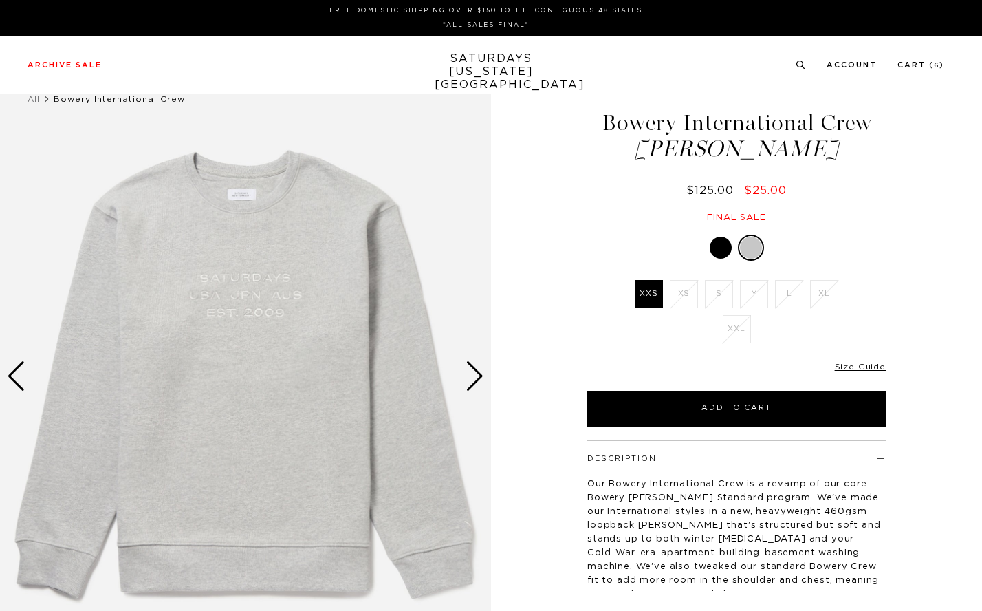
scroll to position [99, 0]
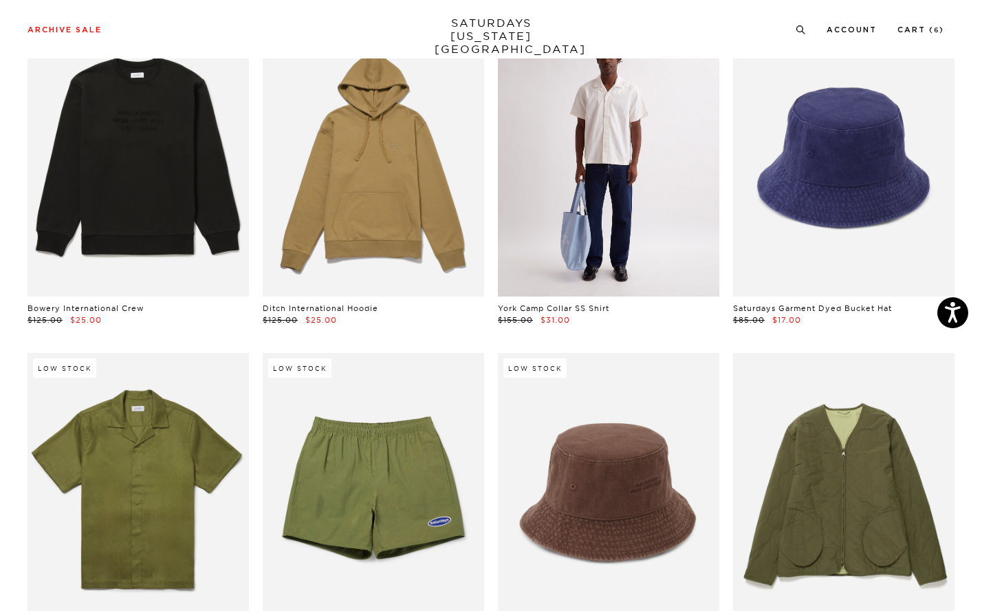
scroll to position [6806, 0]
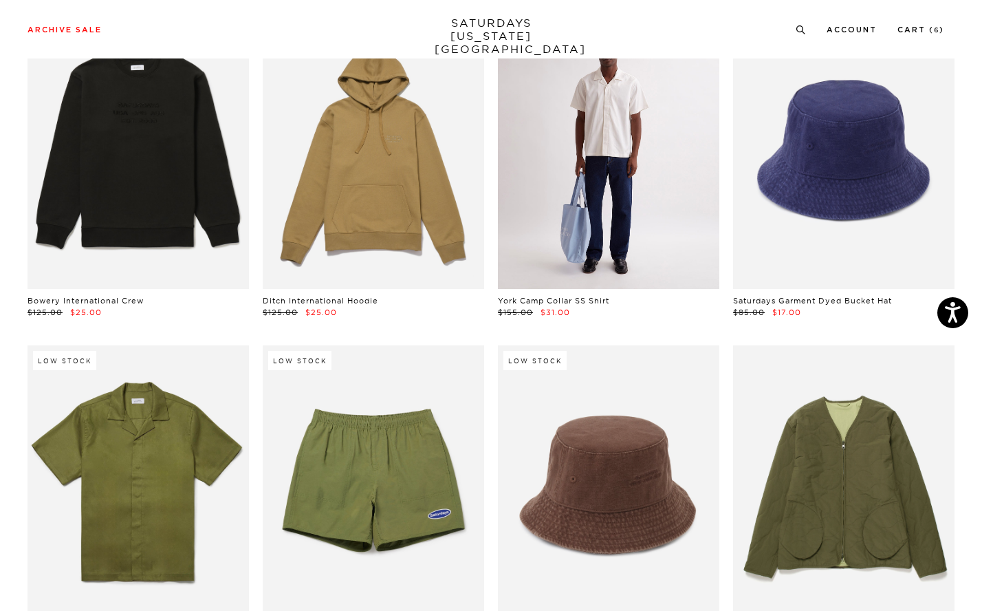
click at [624, 169] on link at bounding box center [608, 150] width 221 height 277
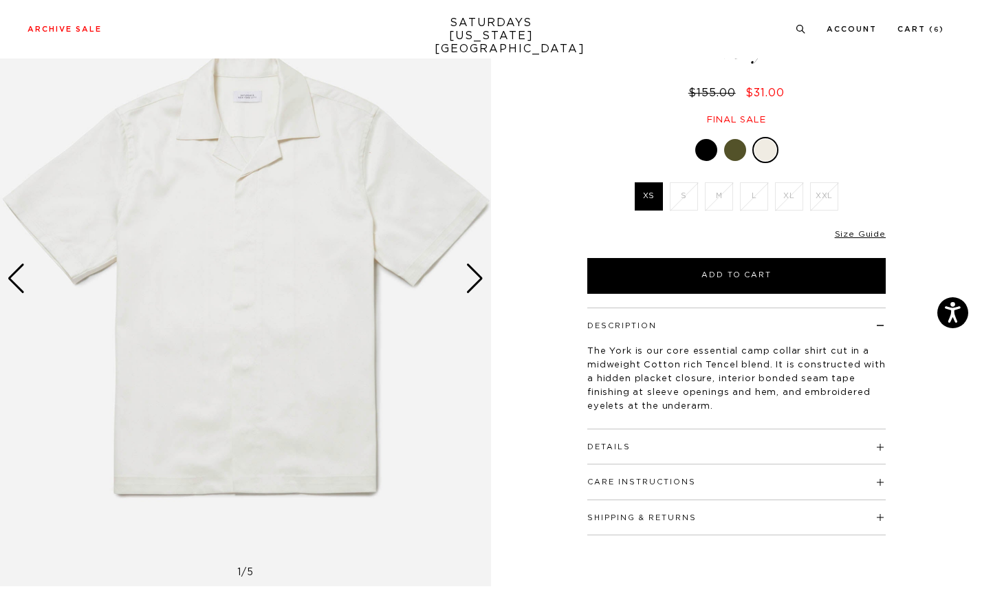
click at [745, 453] on div "Details 65% Cotton, 35% Tencel Open camp collar Standard shirt back yoke Button…" at bounding box center [736, 446] width 298 height 35
click at [878, 446] on h4 "Details" at bounding box center [736, 440] width 298 height 23
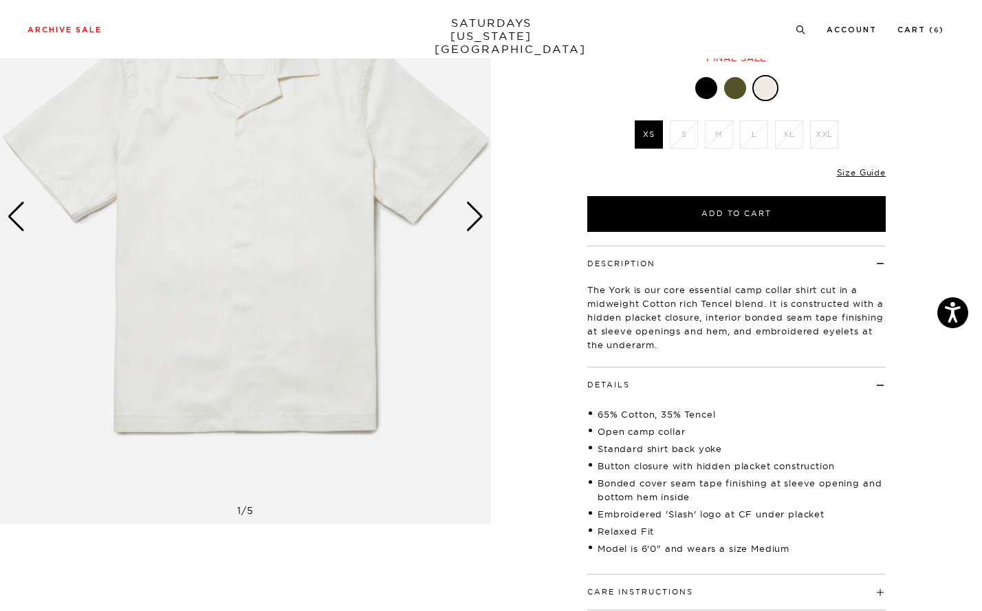
scroll to position [76, 0]
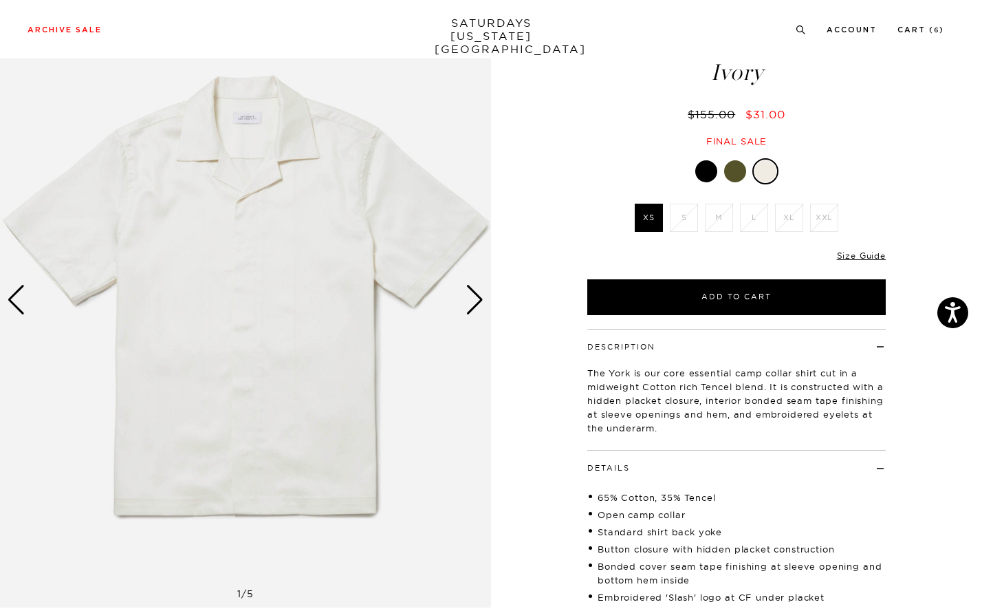
click at [476, 301] on div "Next slide" at bounding box center [475, 300] width 19 height 30
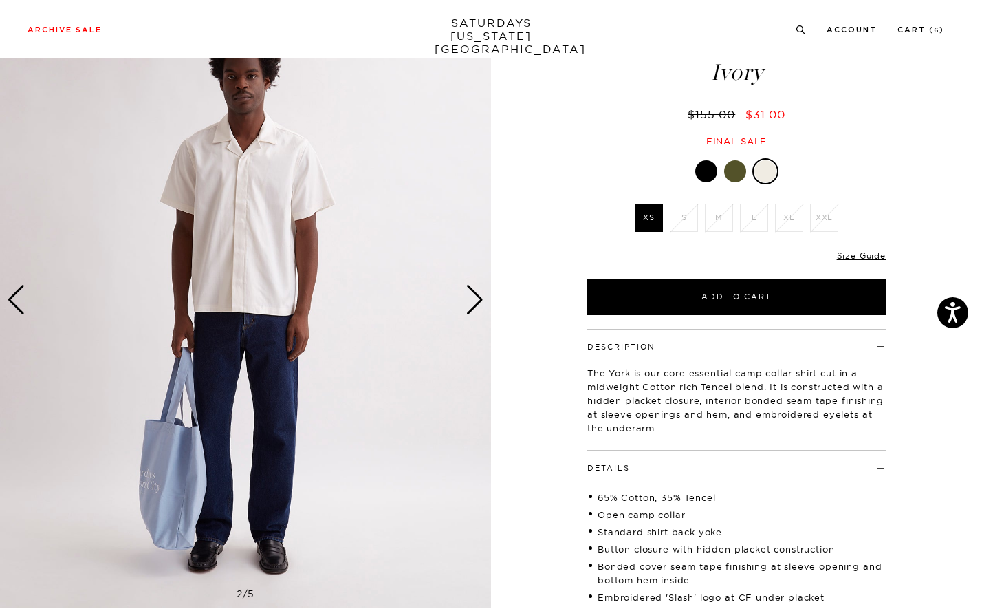
click at [476, 301] on div "Next slide" at bounding box center [475, 300] width 19 height 30
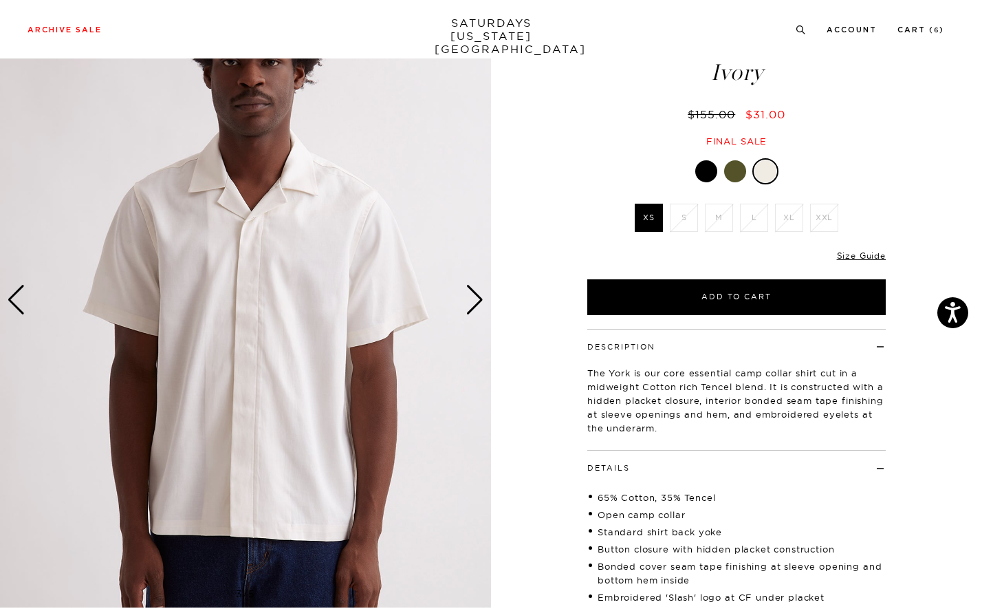
click at [476, 301] on div "Next slide" at bounding box center [475, 300] width 19 height 30
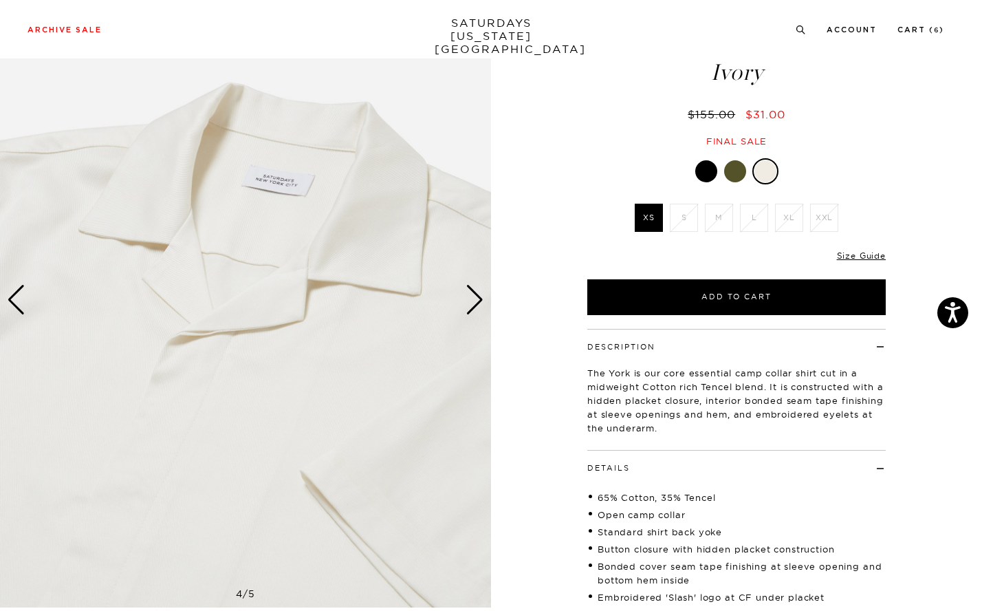
click at [476, 301] on div "Next slide" at bounding box center [475, 300] width 19 height 30
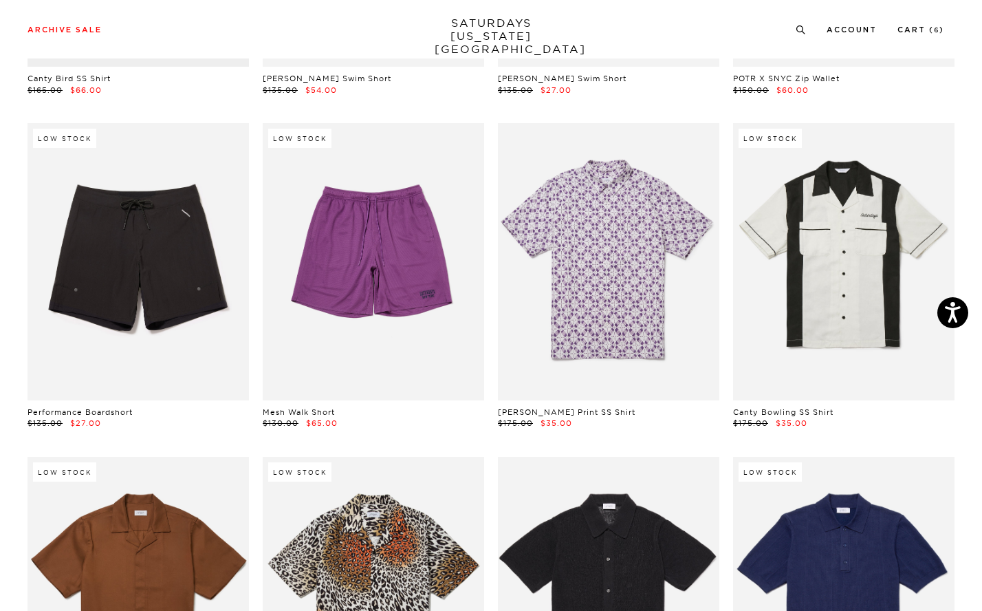
scroll to position [8377, 0]
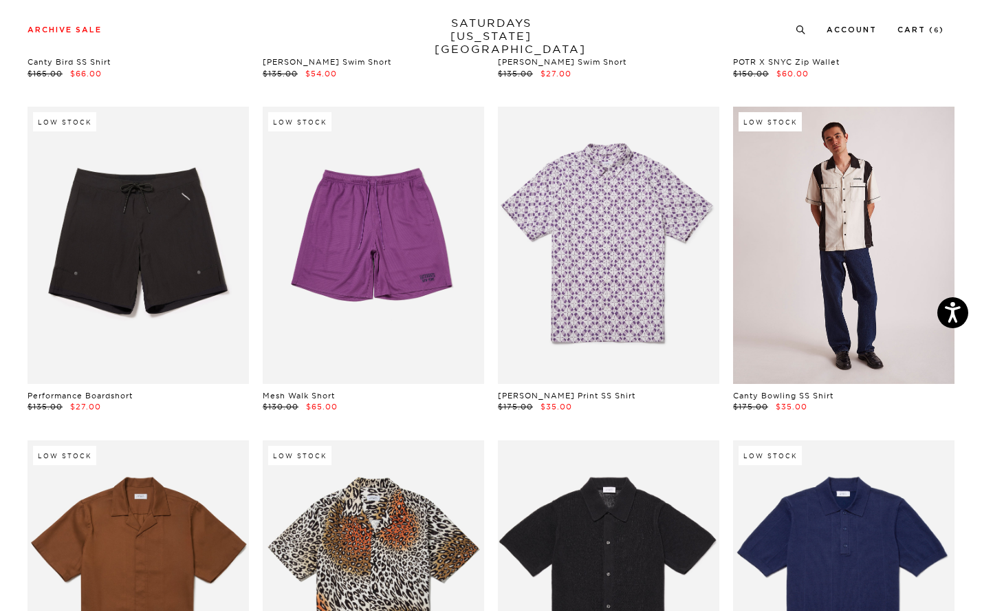
click at [851, 202] on link at bounding box center [843, 245] width 221 height 277
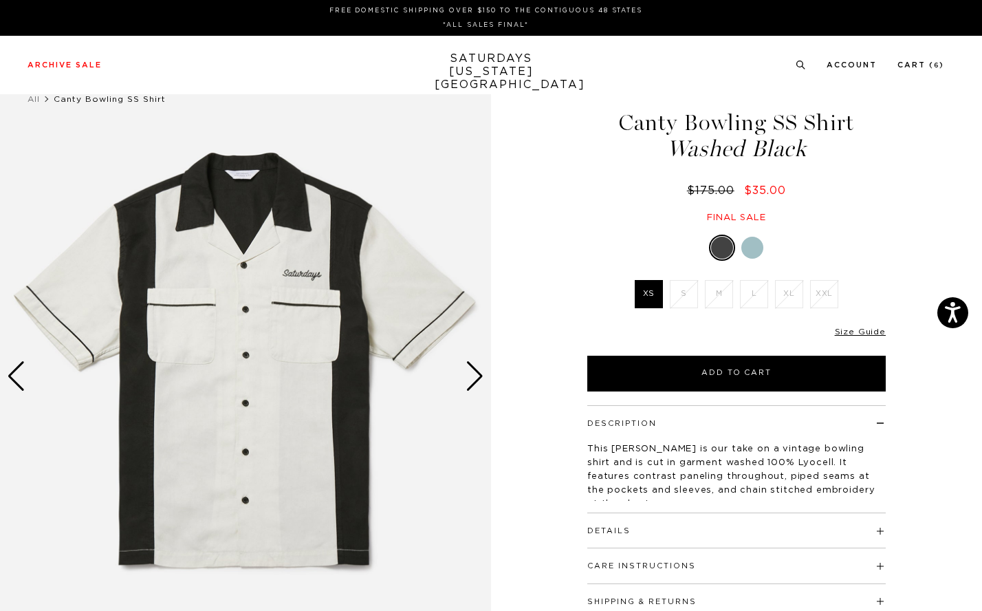
click at [757, 246] on div at bounding box center [752, 248] width 22 height 22
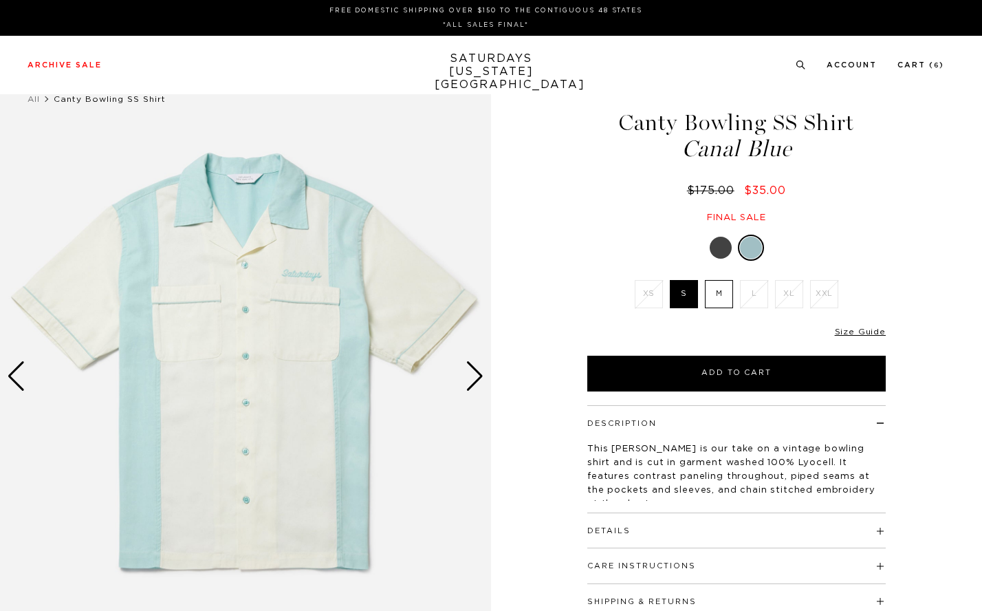
click at [481, 378] on div "Next slide" at bounding box center [475, 376] width 19 height 30
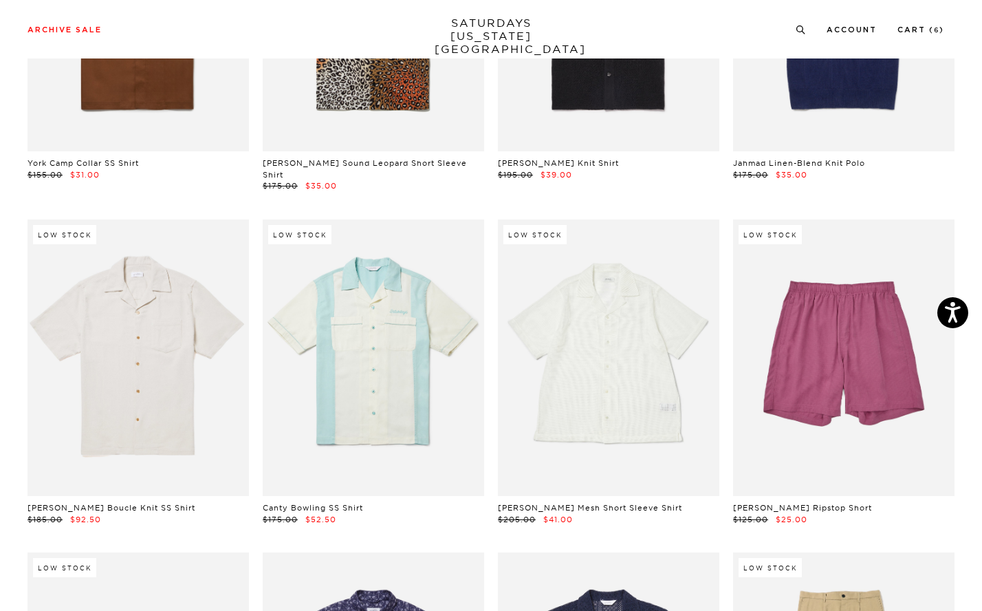
scroll to position [8959, 2]
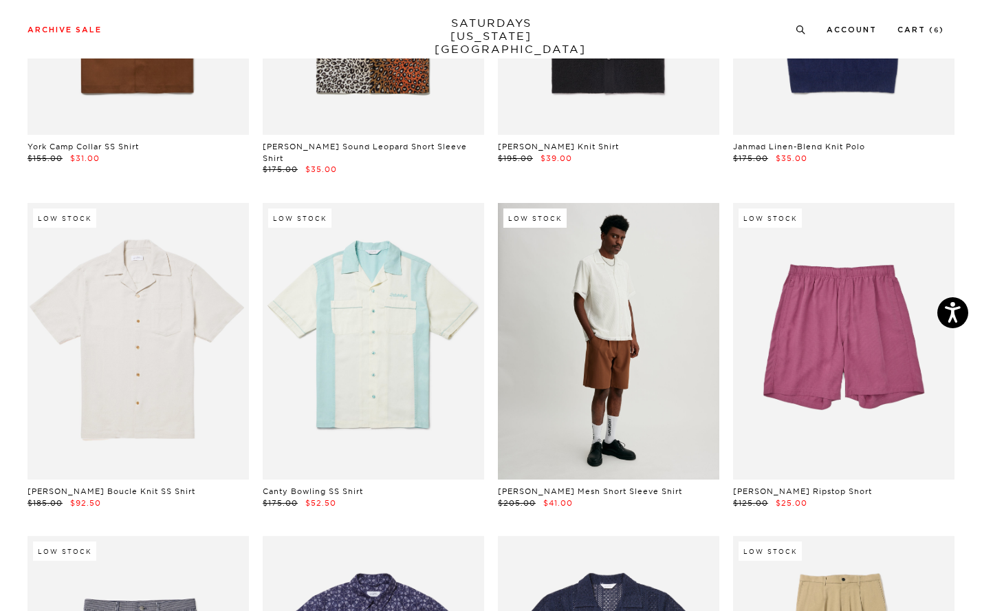
click at [567, 365] on link at bounding box center [608, 341] width 221 height 277
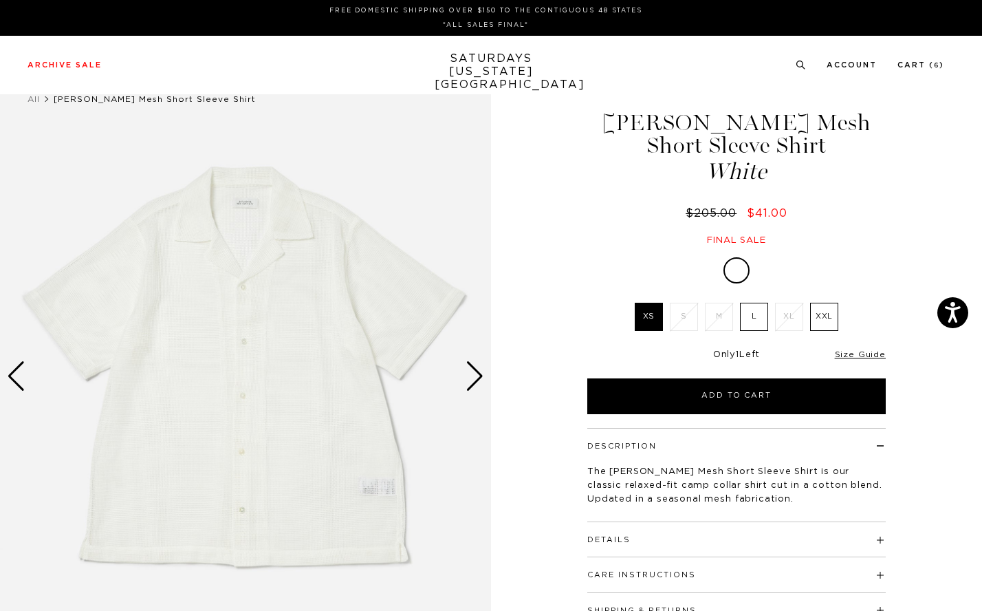
click at [464, 367] on img at bounding box center [245, 376] width 491 height 614
click at [479, 384] on div "Next slide" at bounding box center [475, 376] width 19 height 30
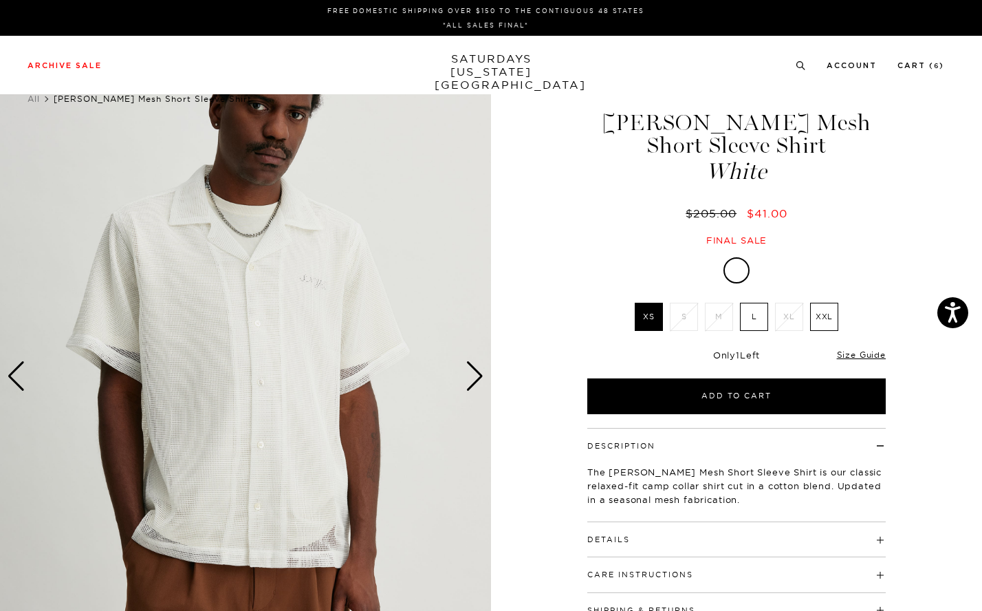
click at [479, 384] on div "Next slide" at bounding box center [475, 376] width 19 height 30
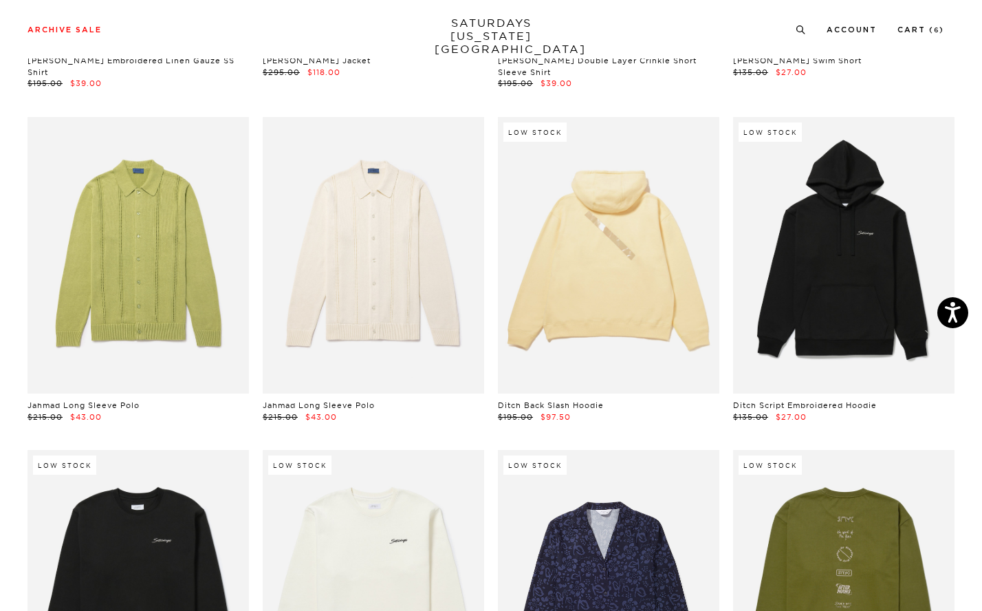
scroll to position [10059, 5]
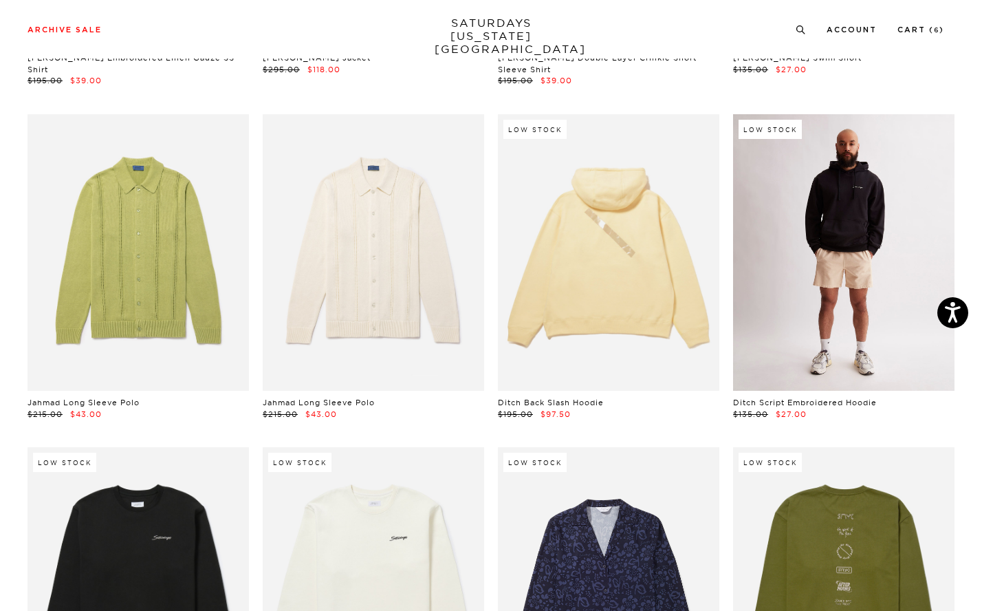
click at [801, 161] on link at bounding box center [843, 252] width 221 height 277
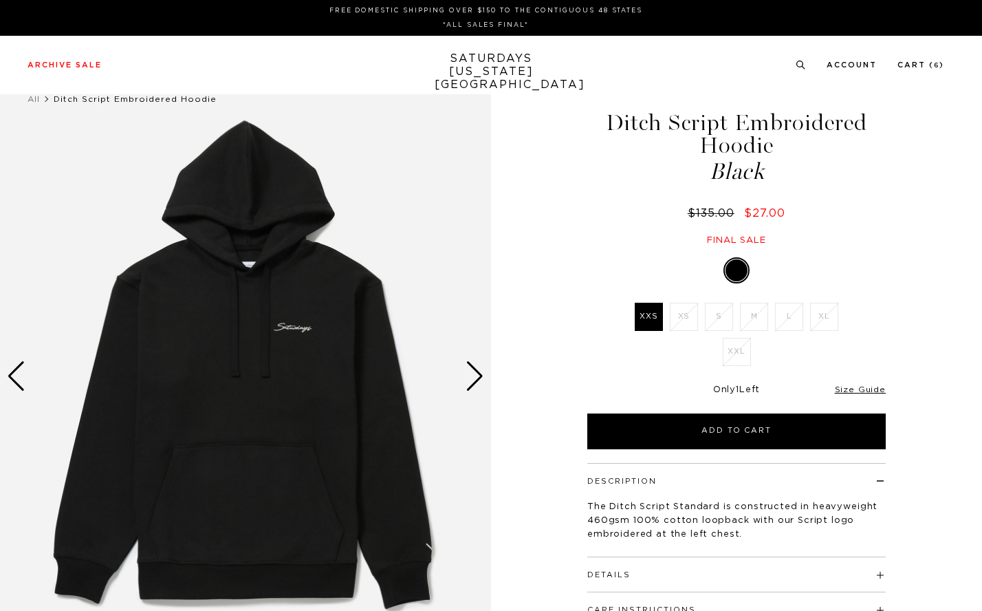
click at [471, 378] on div "Next slide" at bounding box center [475, 376] width 19 height 30
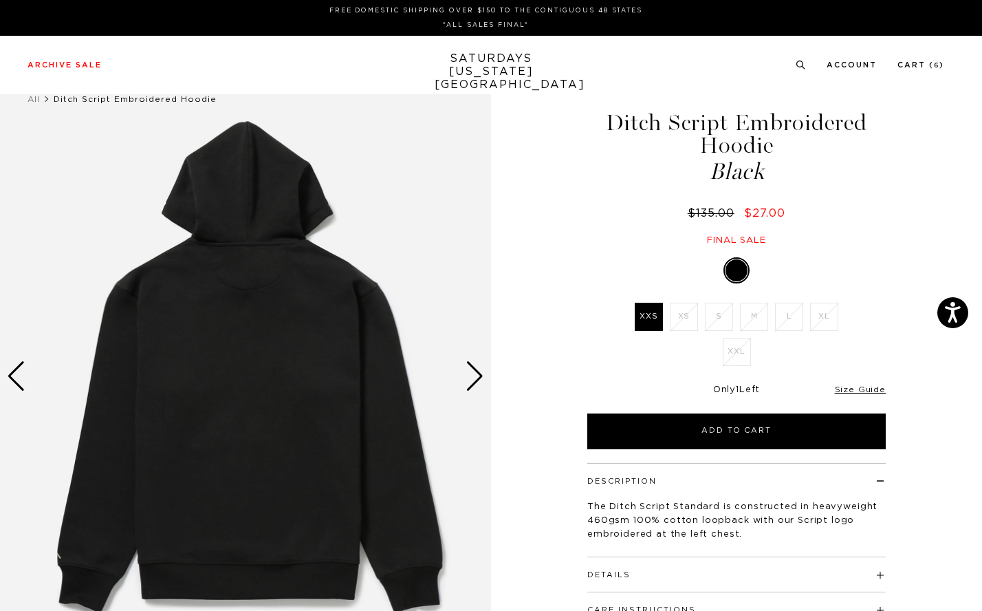
click at [471, 378] on div "Next slide" at bounding box center [475, 376] width 19 height 30
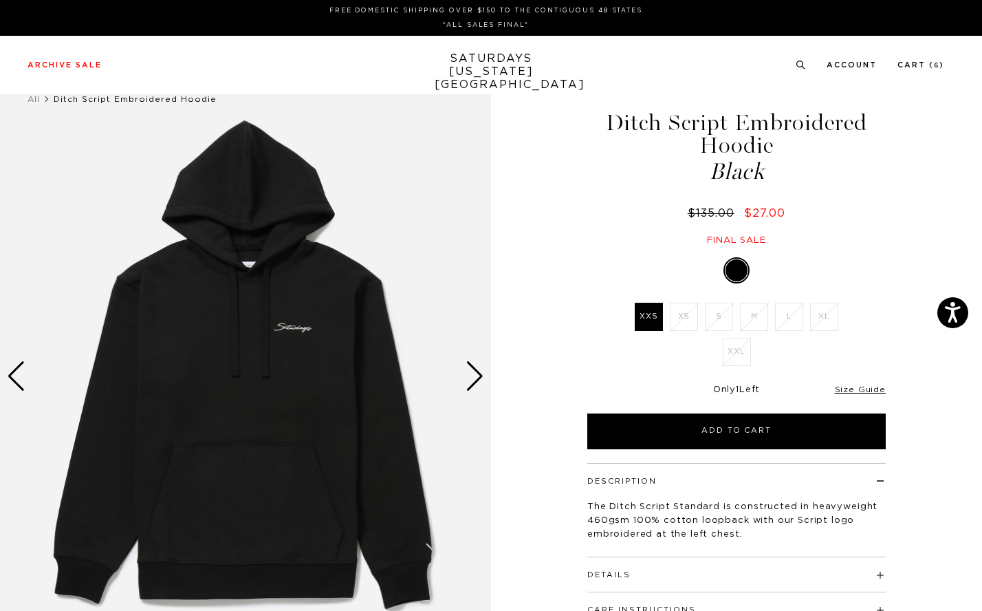
click at [471, 378] on div "Next slide" at bounding box center [475, 376] width 19 height 30
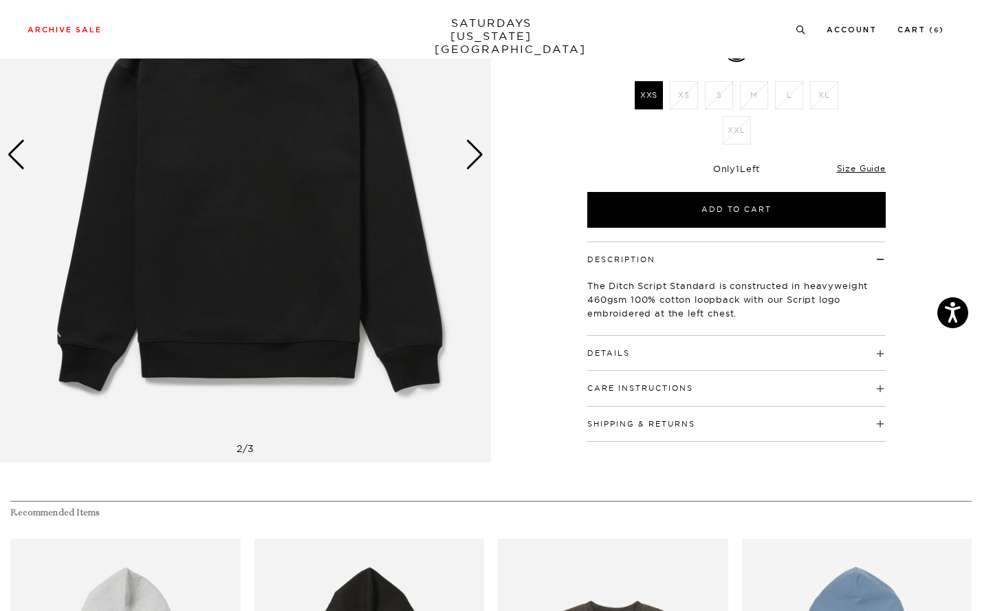
scroll to position [274, 0]
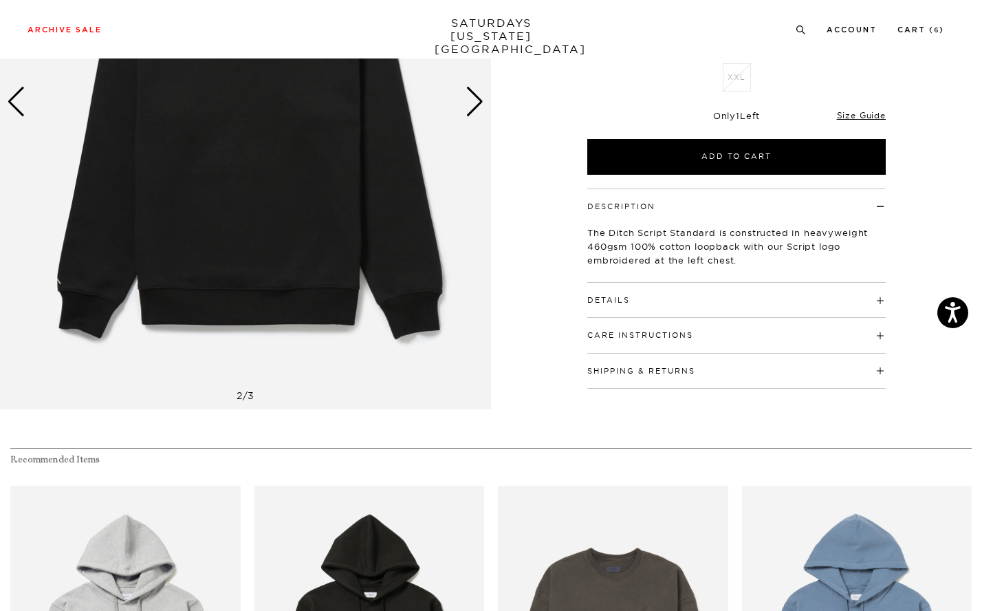
click at [669, 293] on h4 "Details" at bounding box center [736, 294] width 298 height 23
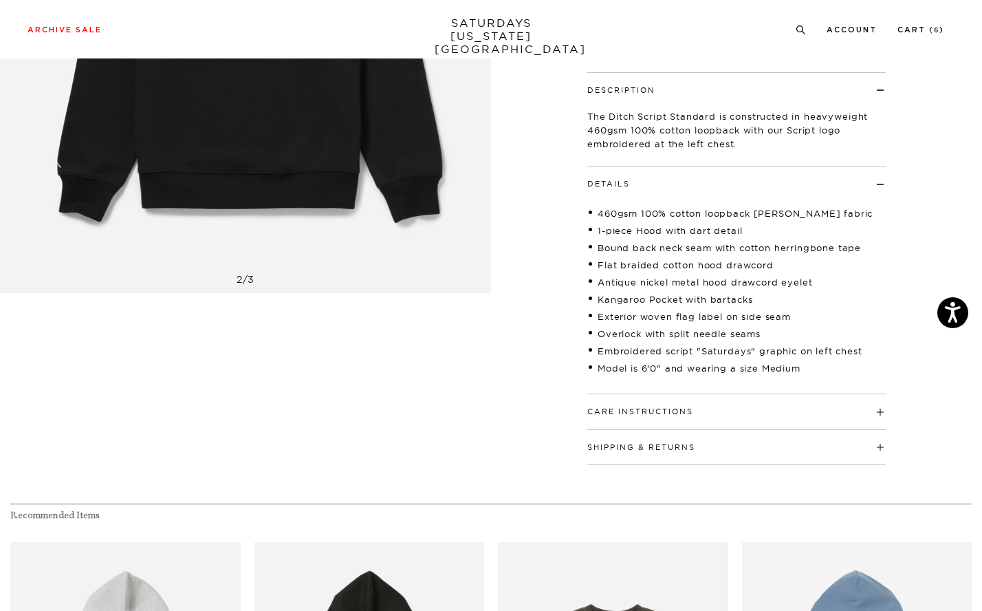
scroll to position [0, 0]
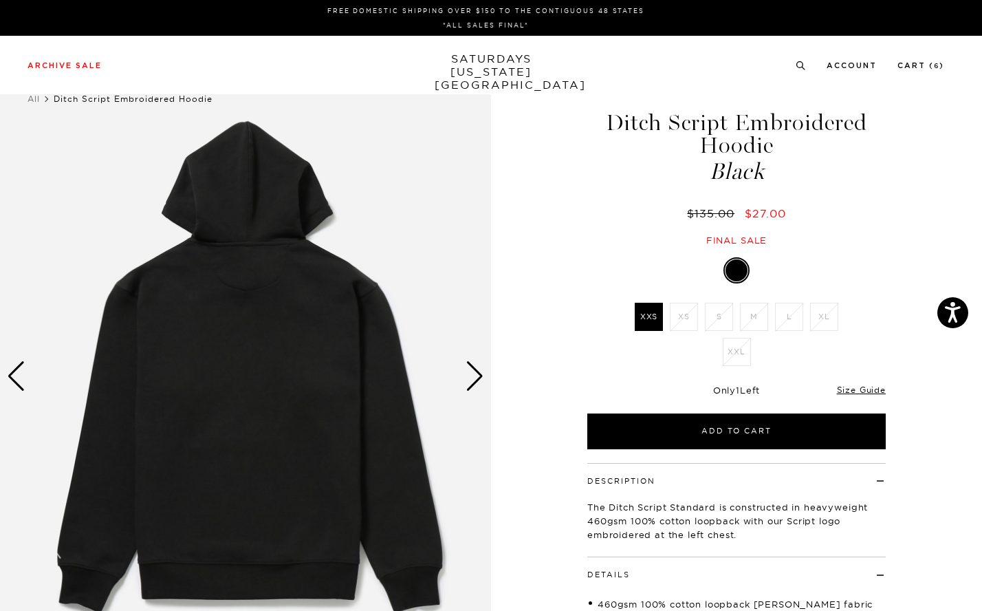
click at [13, 384] on div "Previous slide" at bounding box center [16, 376] width 19 height 30
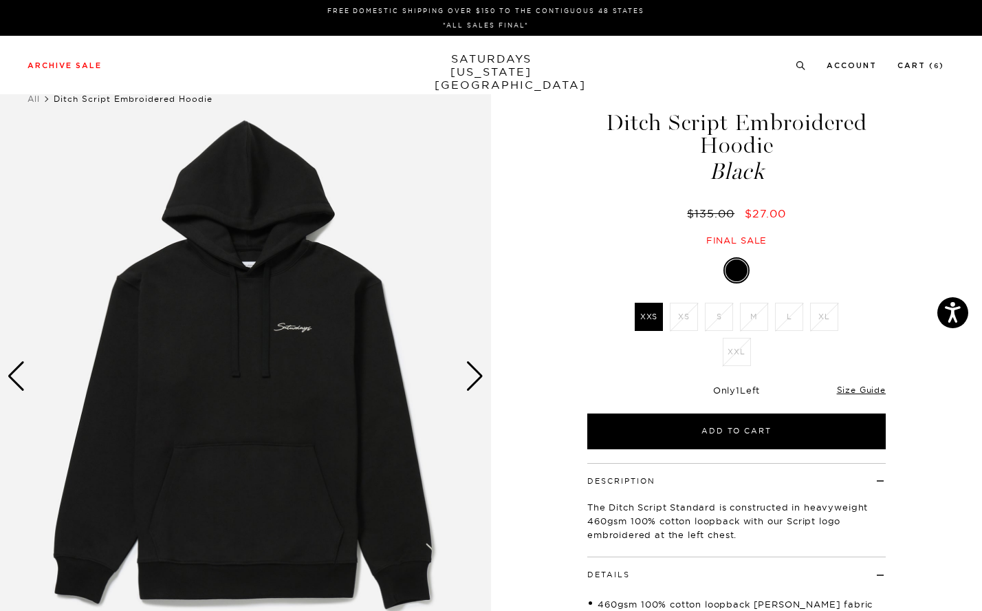
click at [13, 384] on div "Previous slide" at bounding box center [16, 376] width 19 height 30
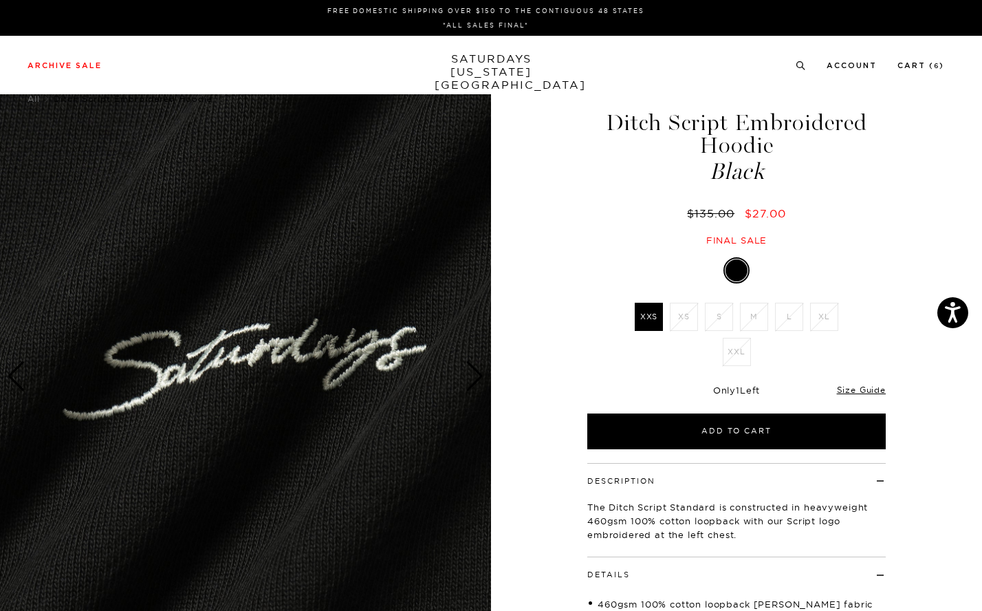
click at [13, 384] on div "Previous slide" at bounding box center [16, 376] width 19 height 30
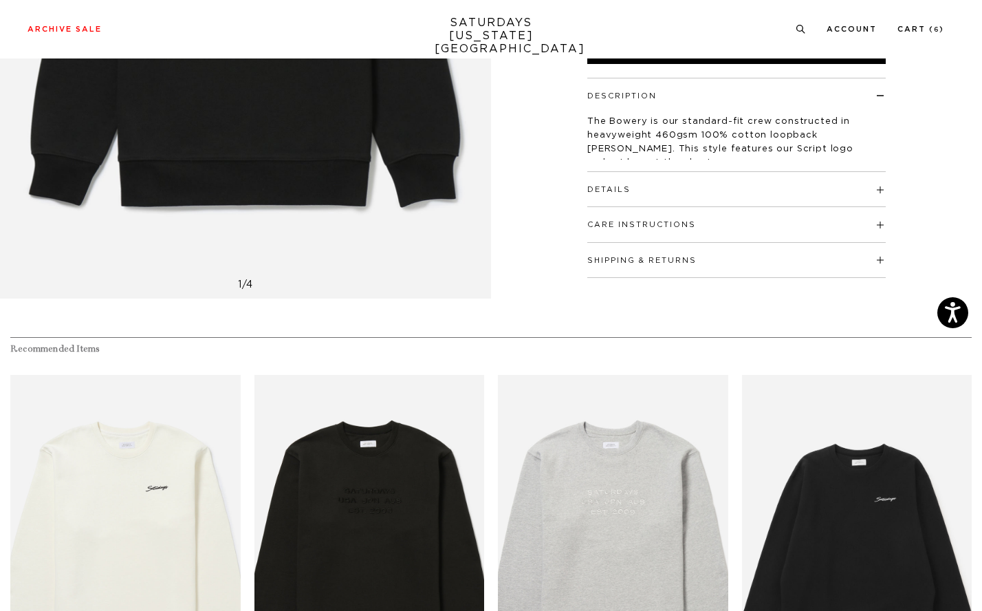
click at [684, 183] on h4 "Details" at bounding box center [736, 183] width 298 height 23
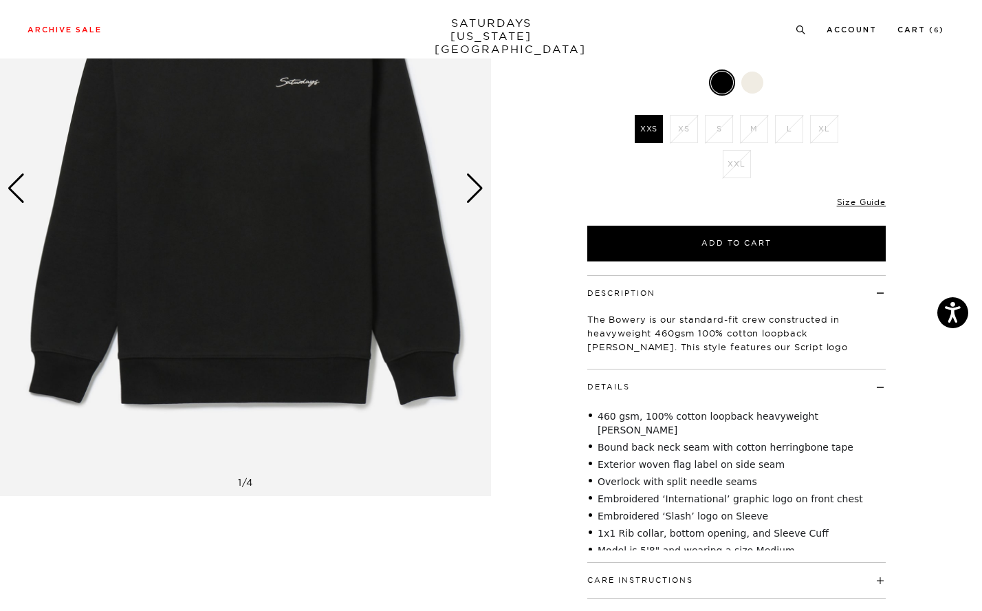
scroll to position [90, 0]
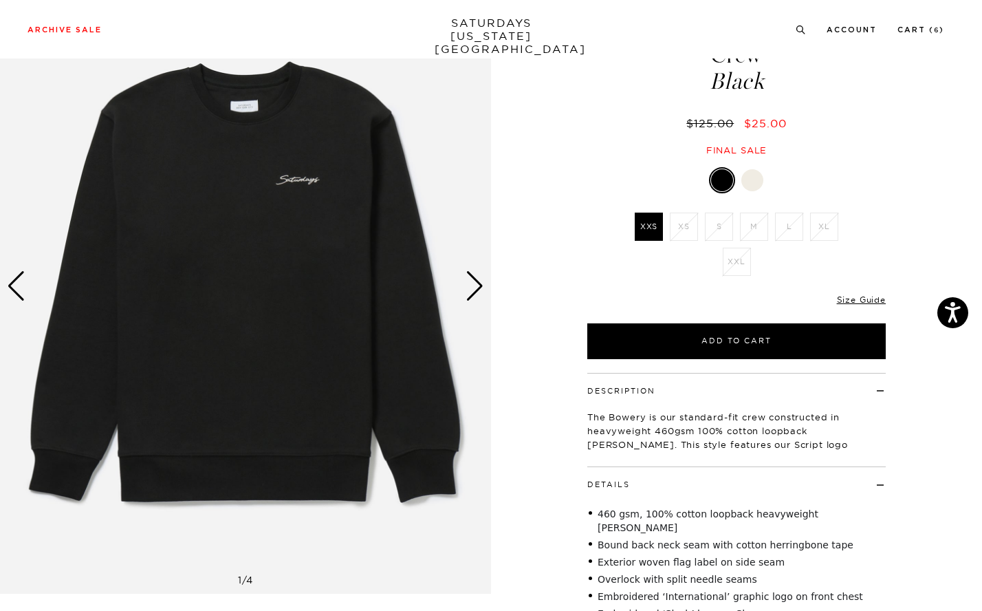
click at [477, 283] on div "Next slide" at bounding box center [475, 286] width 19 height 30
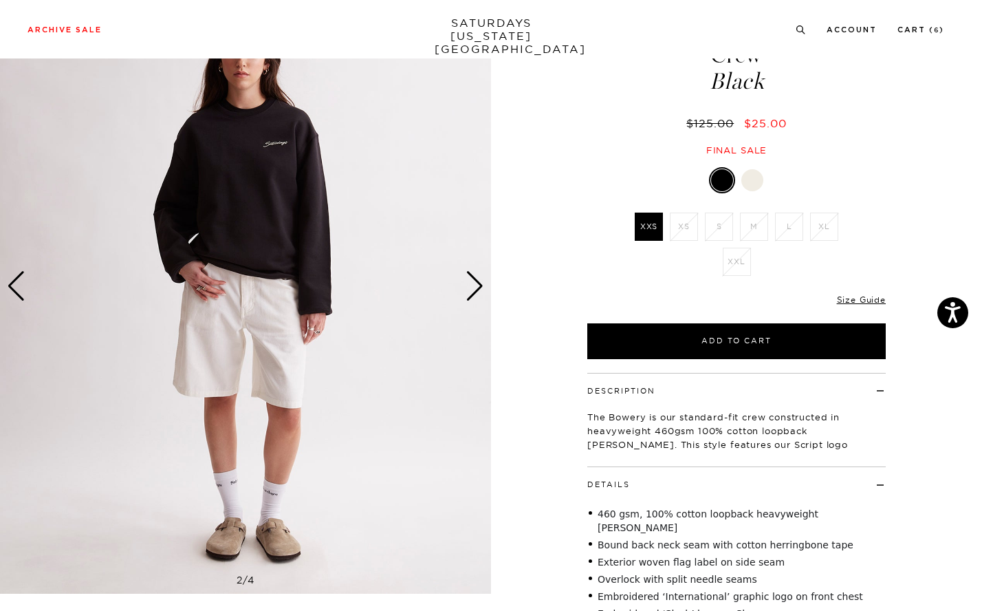
click at [477, 283] on div "Next slide" at bounding box center [475, 286] width 19 height 30
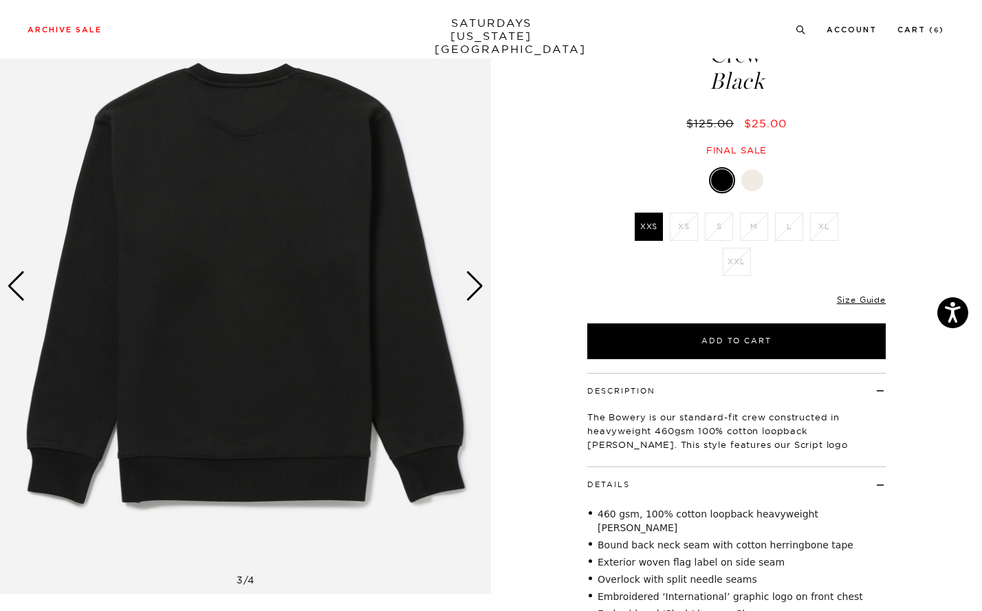
click at [477, 283] on div "Next slide" at bounding box center [475, 286] width 19 height 30
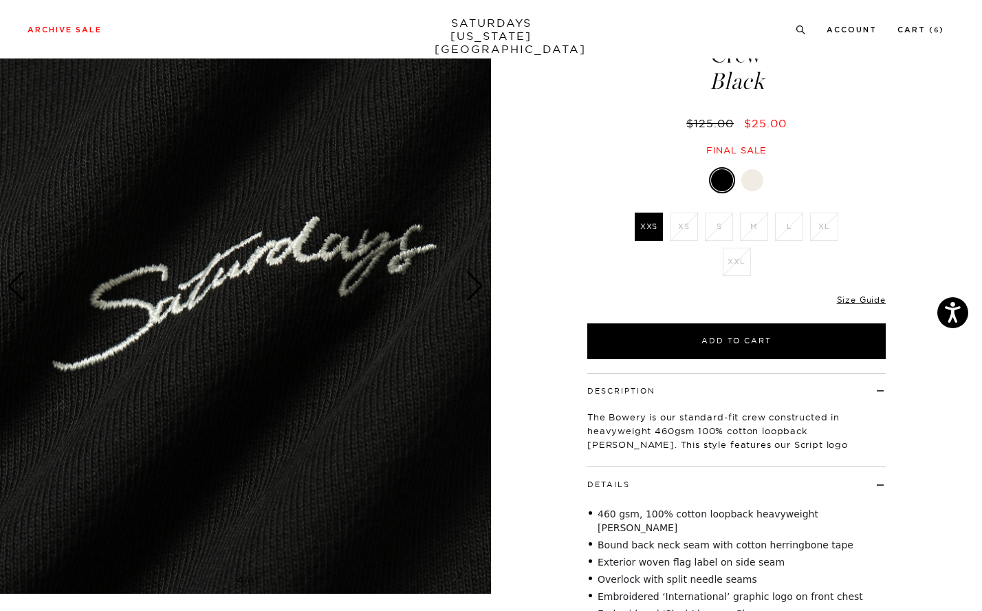
click at [477, 283] on div "Next slide" at bounding box center [475, 286] width 19 height 30
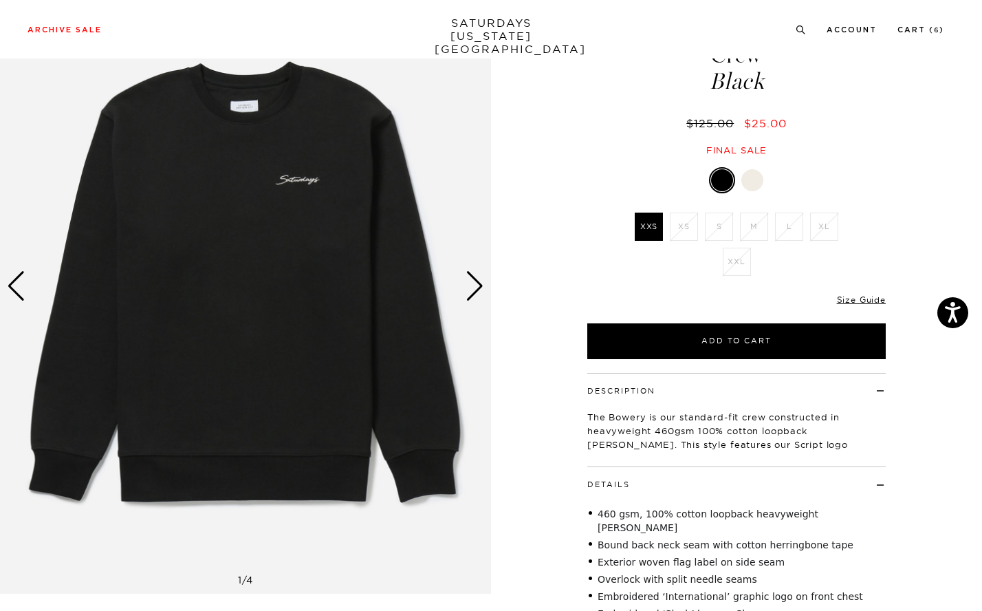
click at [477, 283] on div "Next slide" at bounding box center [475, 286] width 19 height 30
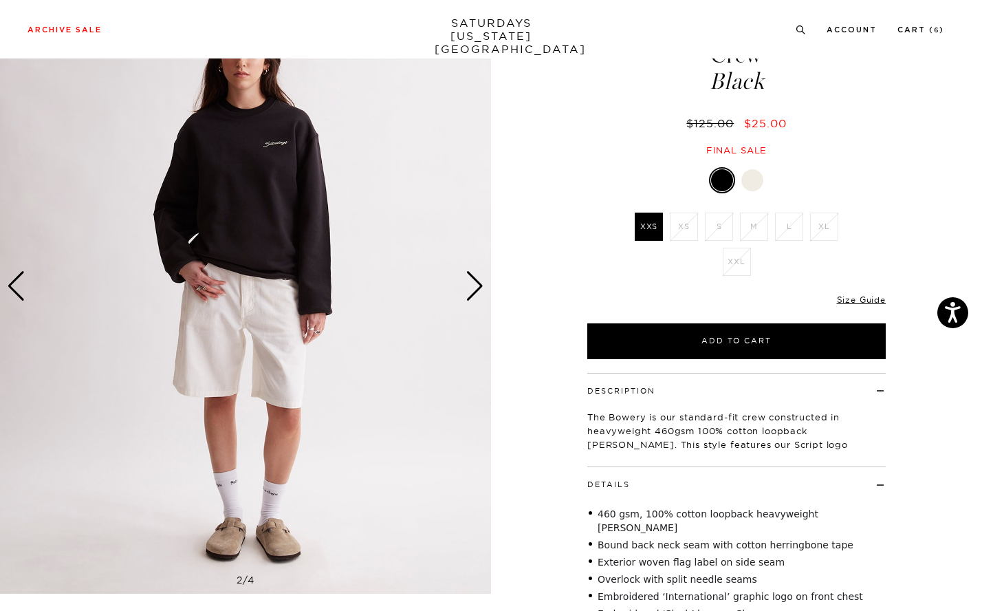
scroll to position [0, 0]
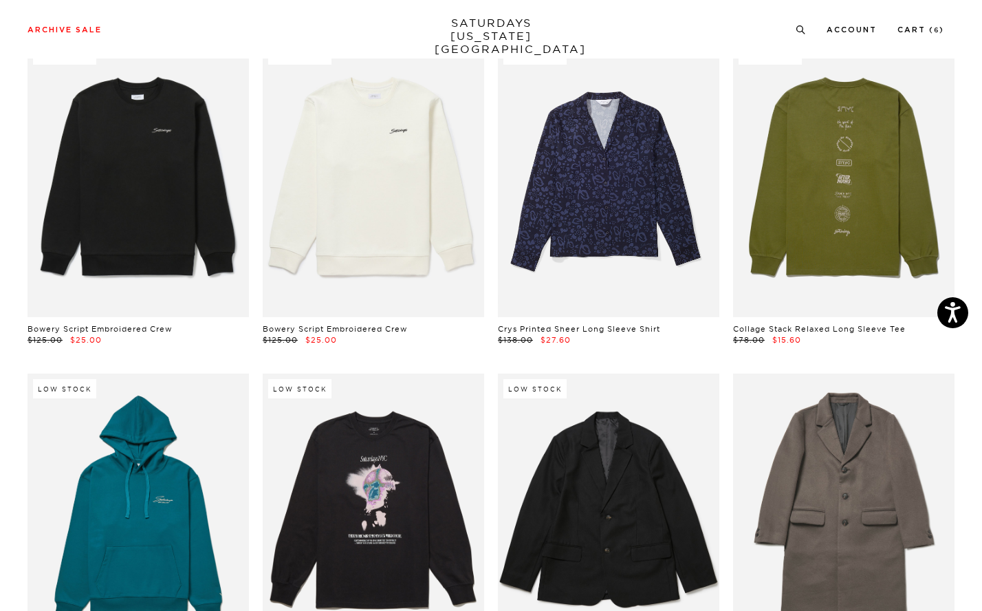
scroll to position [10465, 5]
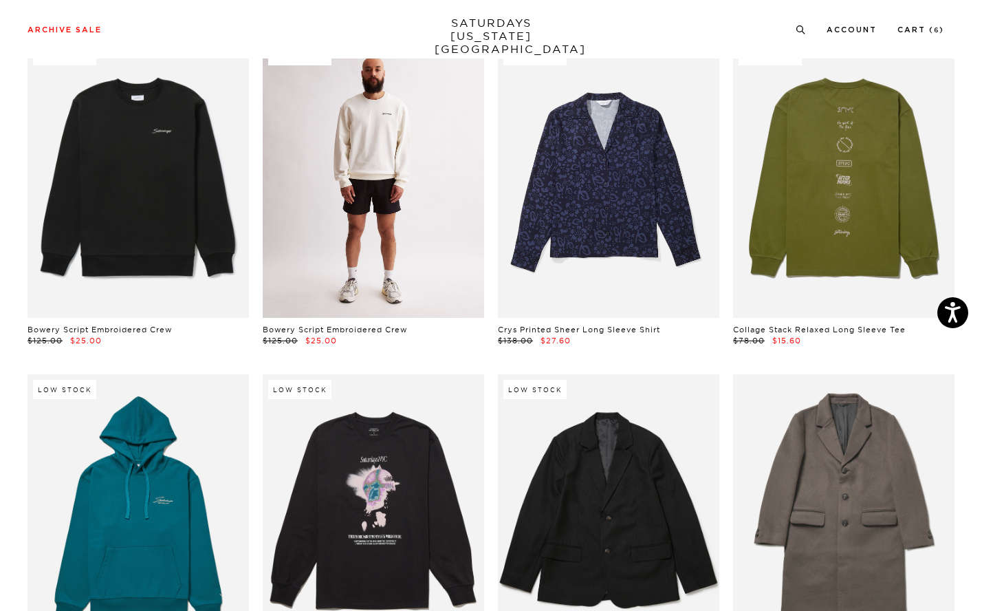
click at [329, 120] on link at bounding box center [373, 179] width 221 height 277
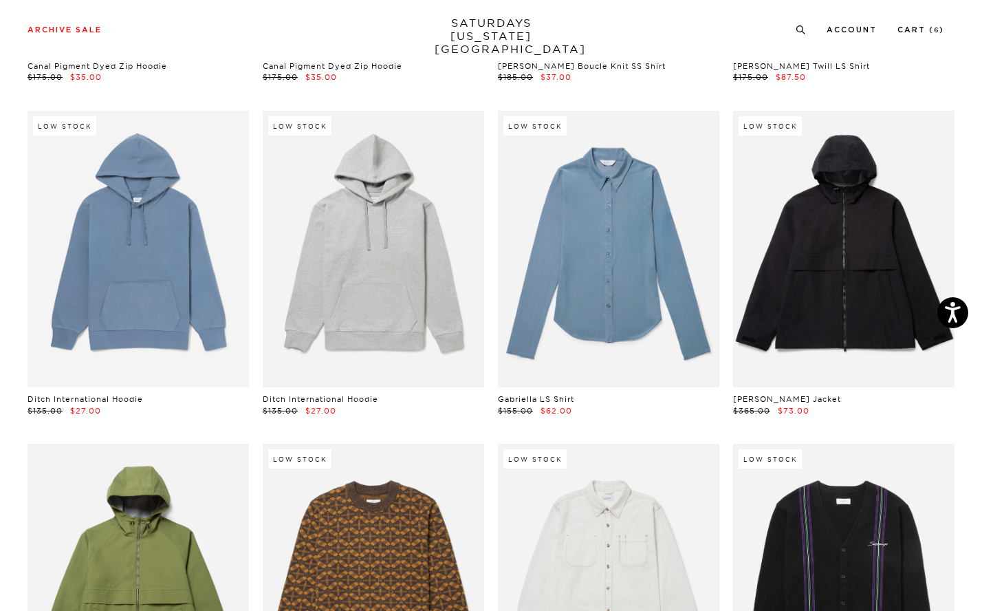
scroll to position [13764, 5]
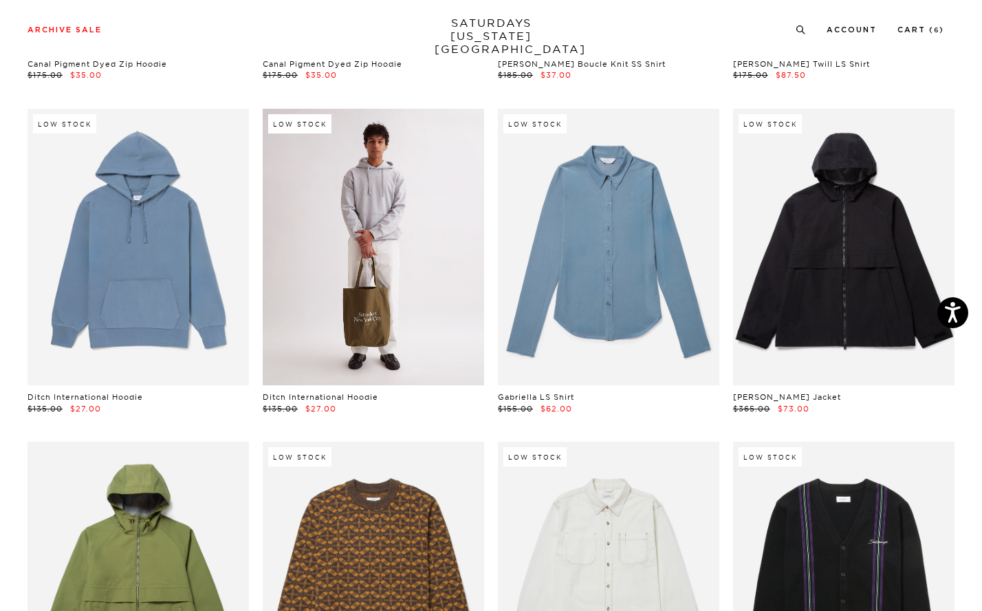
click at [295, 183] on link at bounding box center [373, 247] width 221 height 277
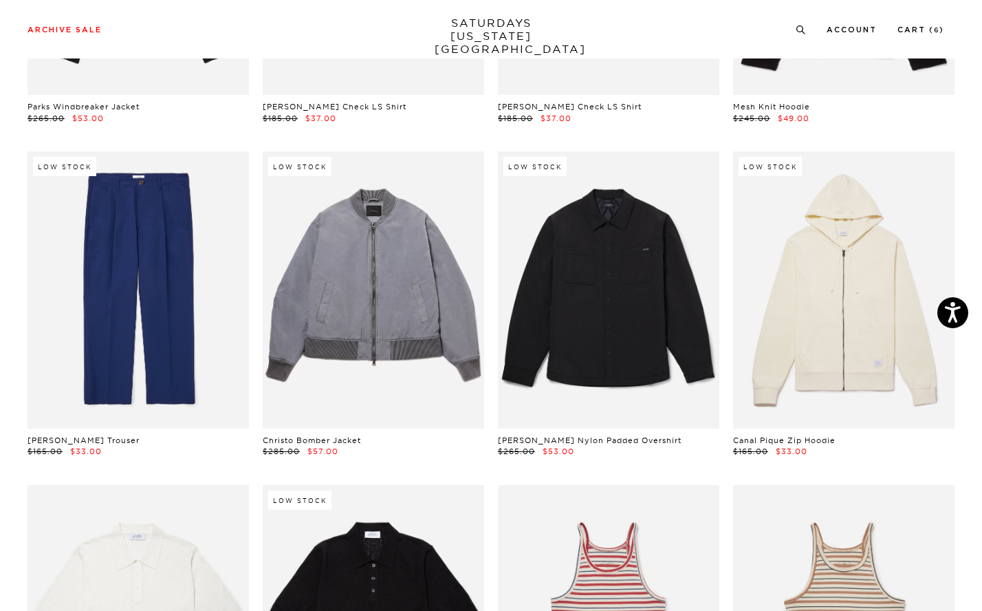
scroll to position [15391, 5]
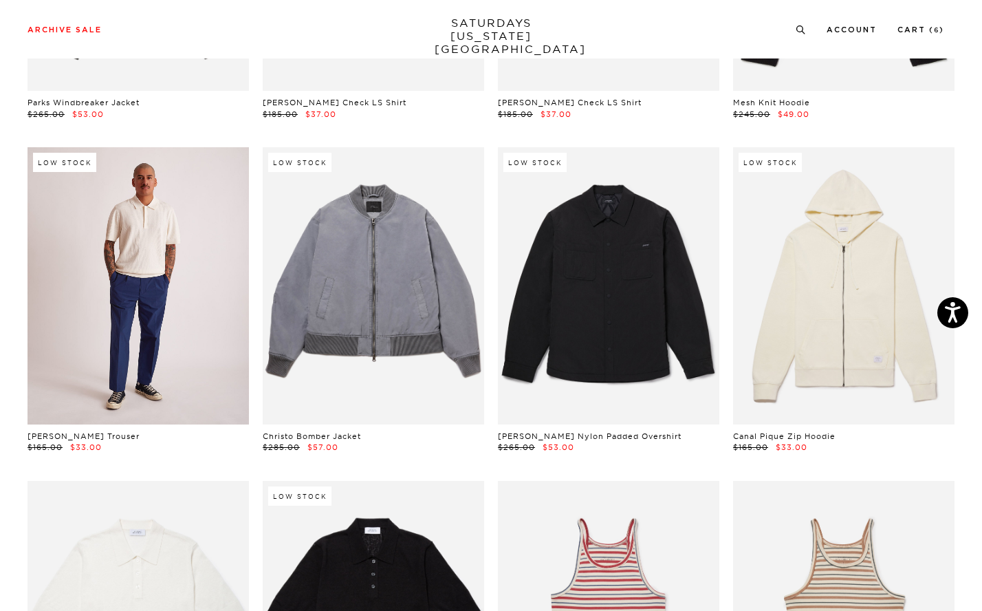
click at [88, 252] on link at bounding box center [138, 285] width 221 height 277
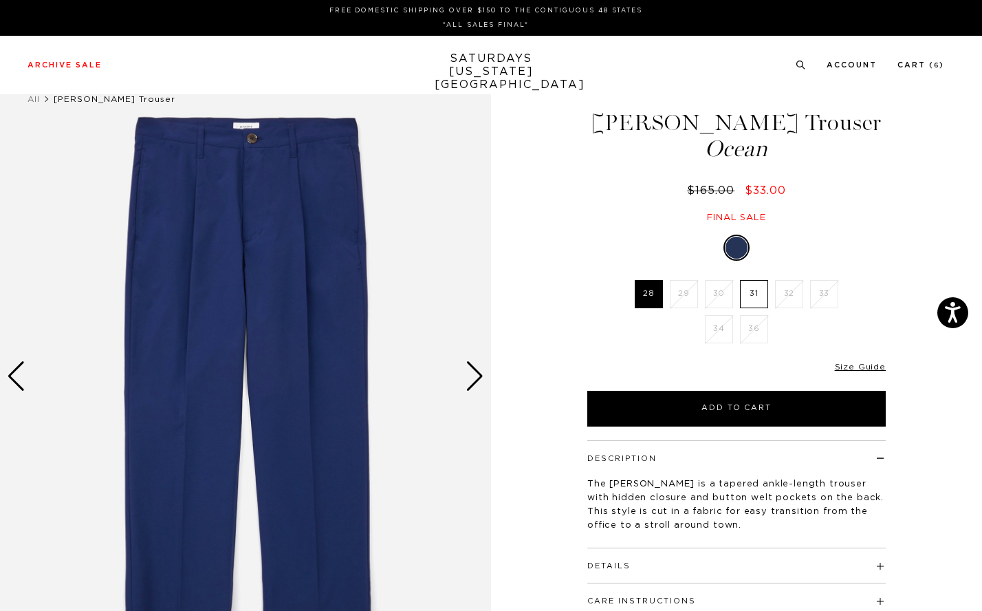
click at [475, 378] on div "Next slide" at bounding box center [475, 376] width 19 height 30
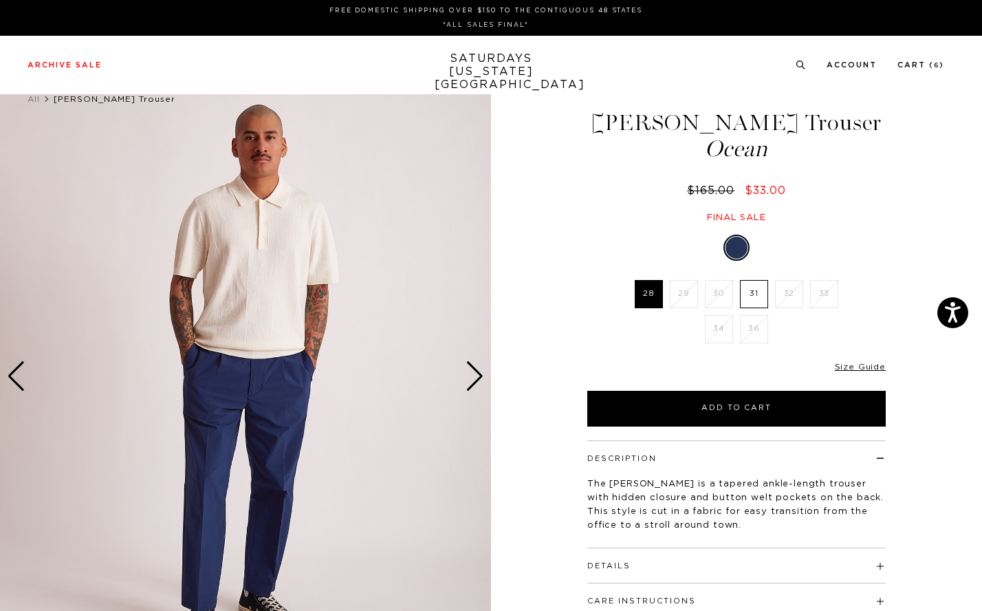
click at [475, 378] on div "Next slide" at bounding box center [475, 376] width 19 height 30
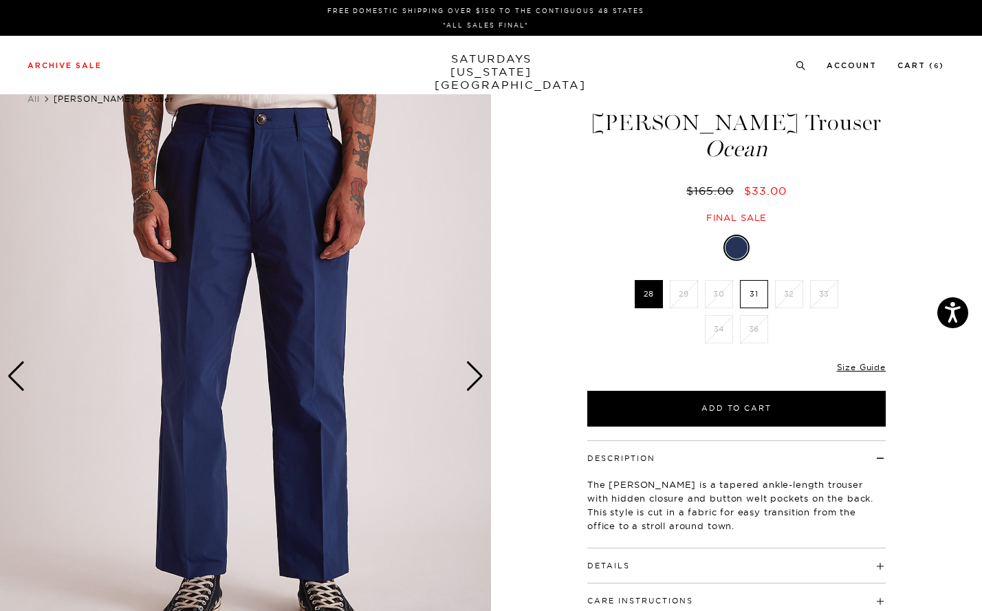
click at [475, 378] on div "Next slide" at bounding box center [475, 376] width 19 height 30
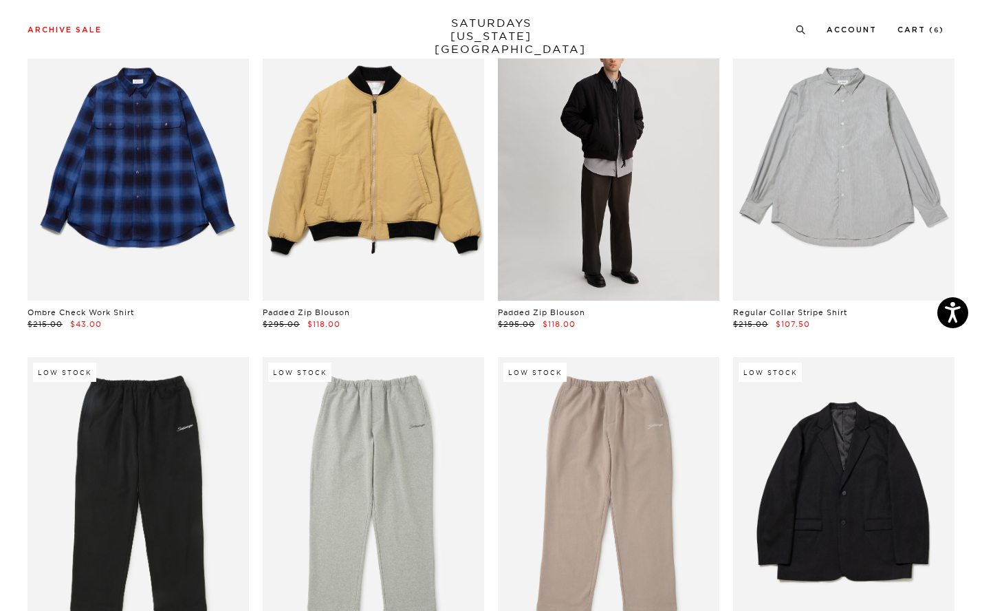
scroll to position [21321, 8]
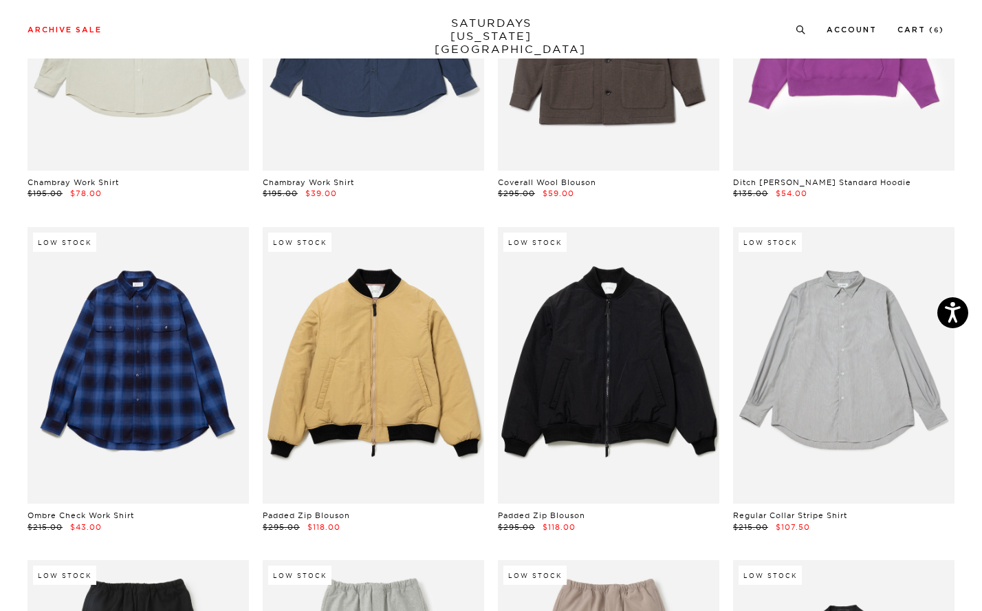
click at [489, 27] on link "SATURDAYS NEW YORK CITY" at bounding box center [491, 36] width 113 height 39
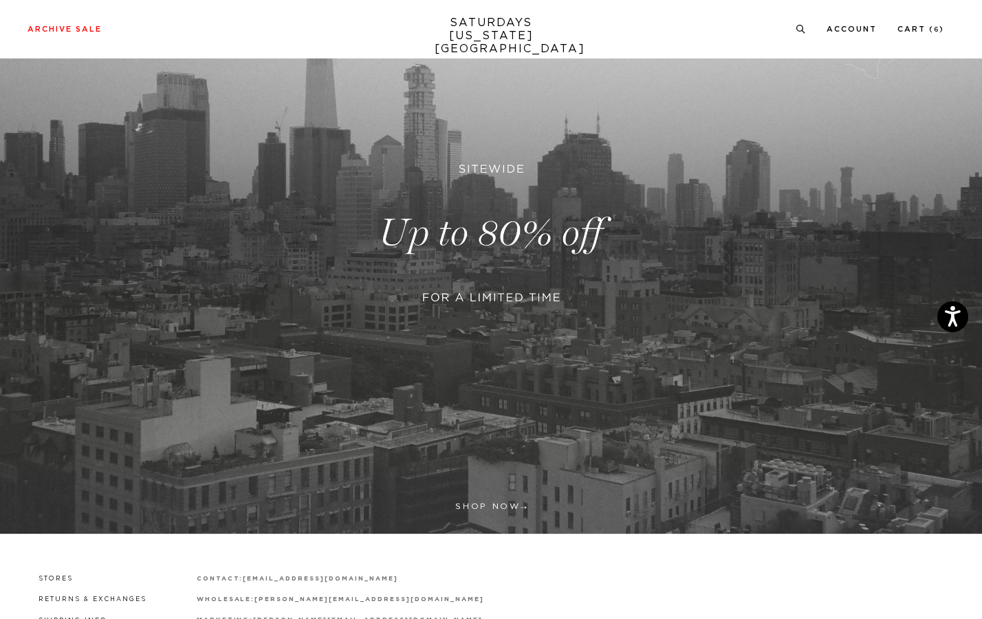
scroll to position [288, 0]
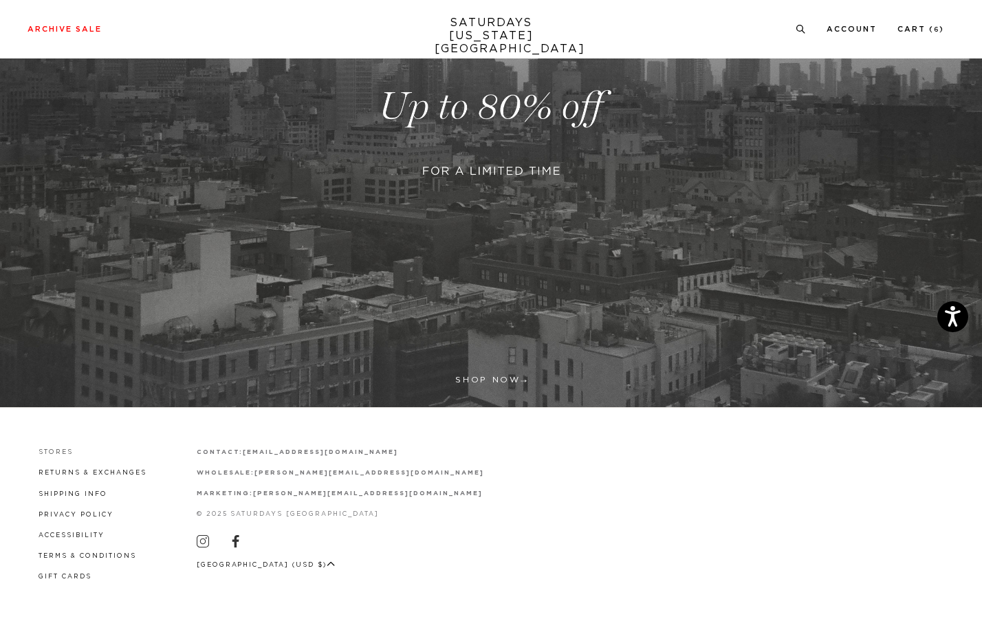
click at [50, 451] on link "Stores" at bounding box center [56, 452] width 34 height 6
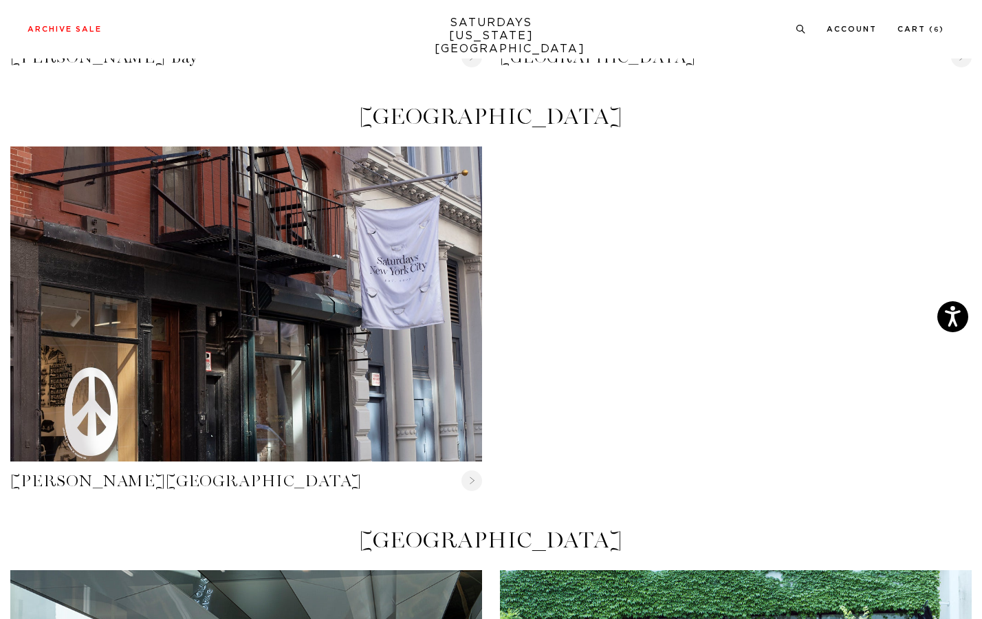
scroll to position [582, 0]
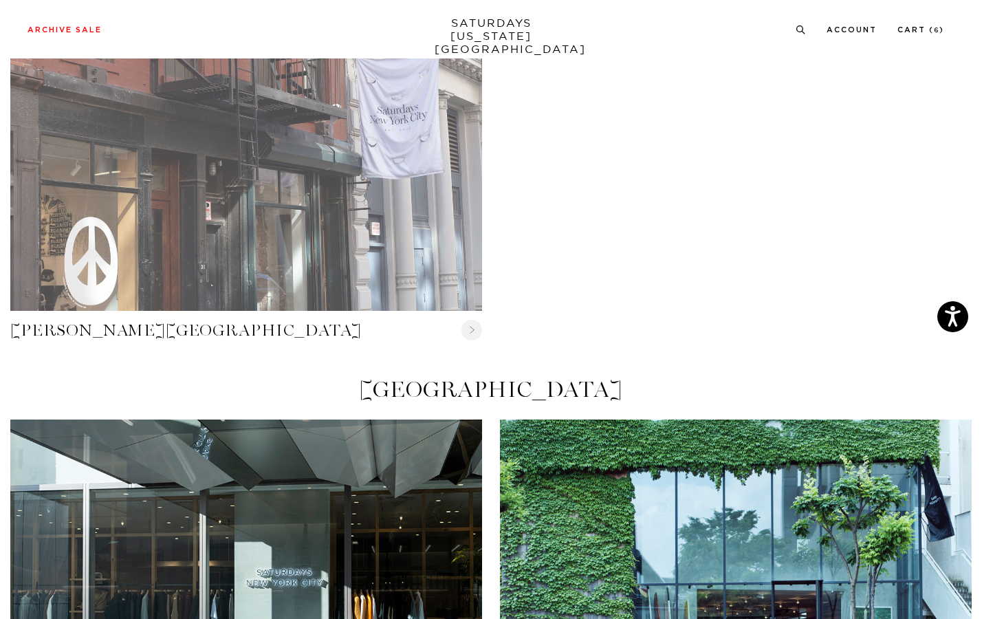
click at [367, 195] on link "Crosby Street" at bounding box center [246, 153] width 472 height 315
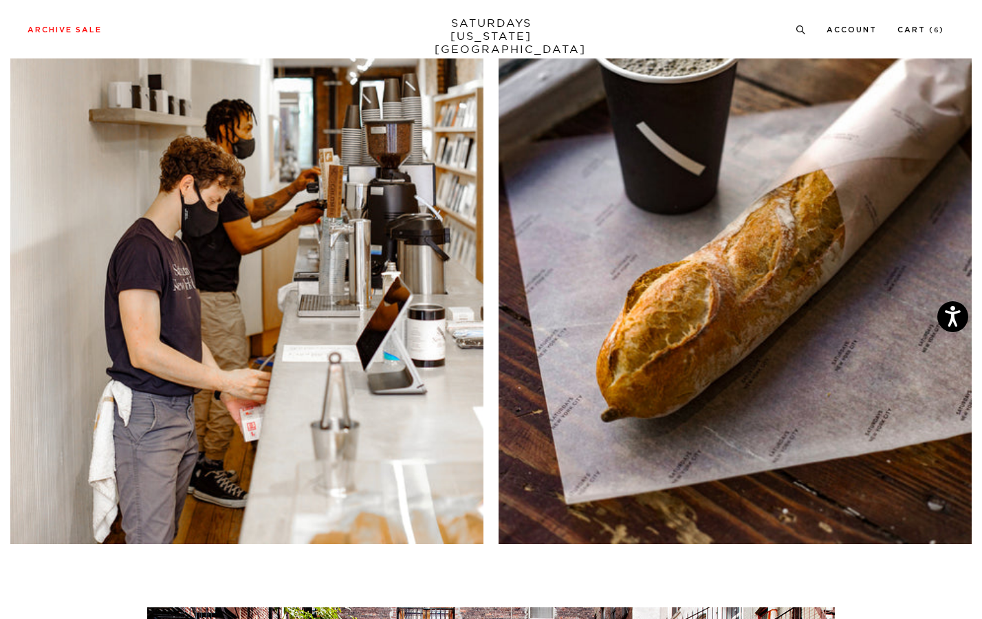
scroll to position [6213, 0]
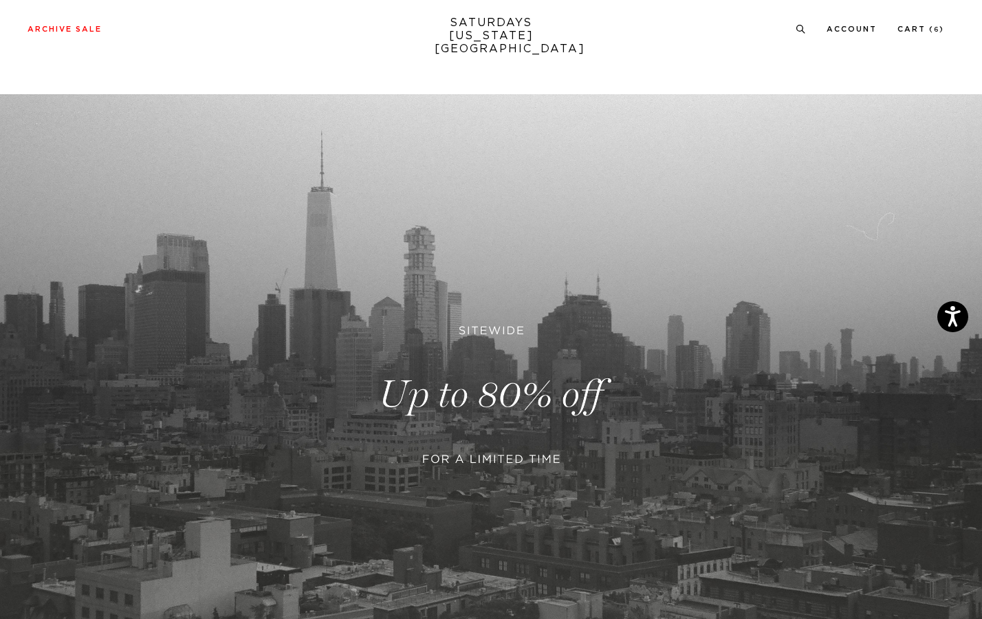
scroll to position [288, 0]
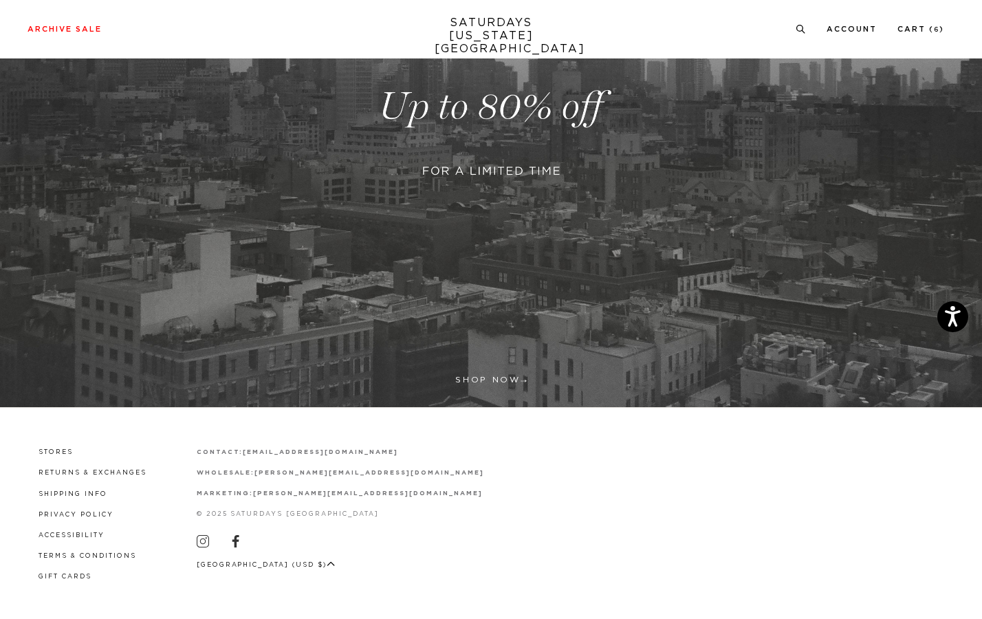
click at [519, 153] on link at bounding box center [491, 106] width 982 height 601
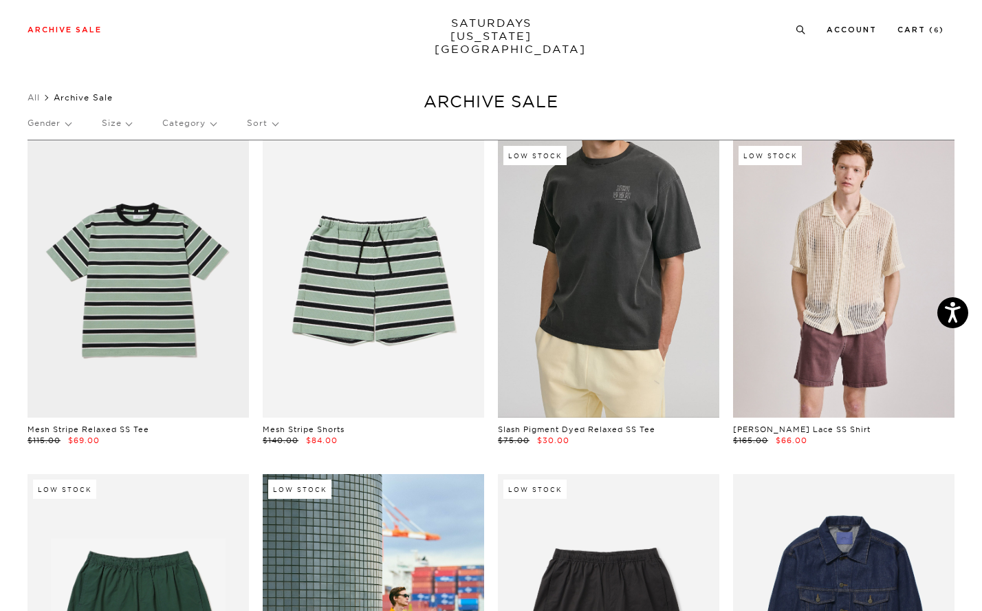
click at [640, 371] on link at bounding box center [608, 278] width 221 height 277
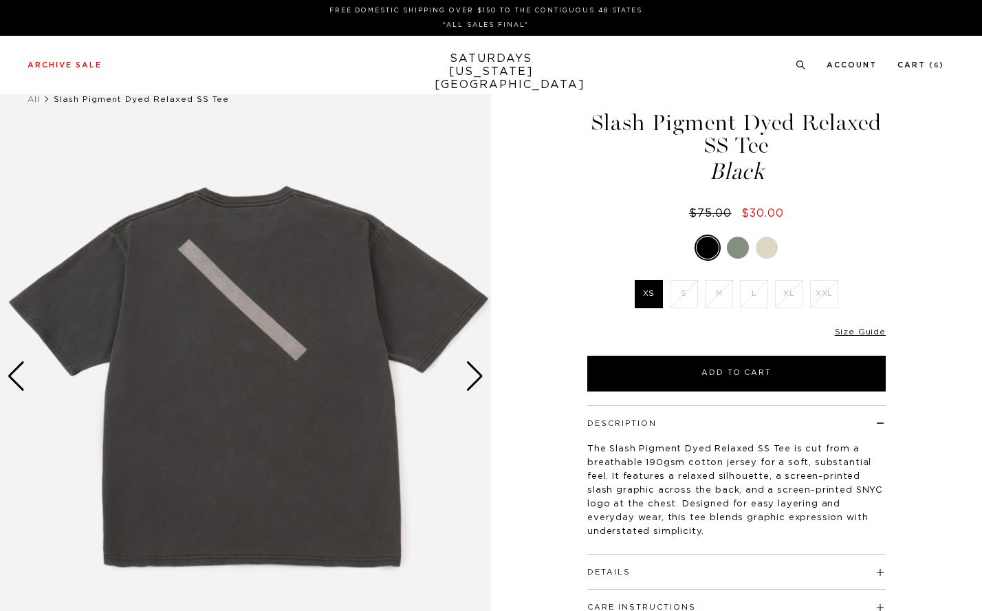
click at [734, 247] on div at bounding box center [738, 248] width 22 height 22
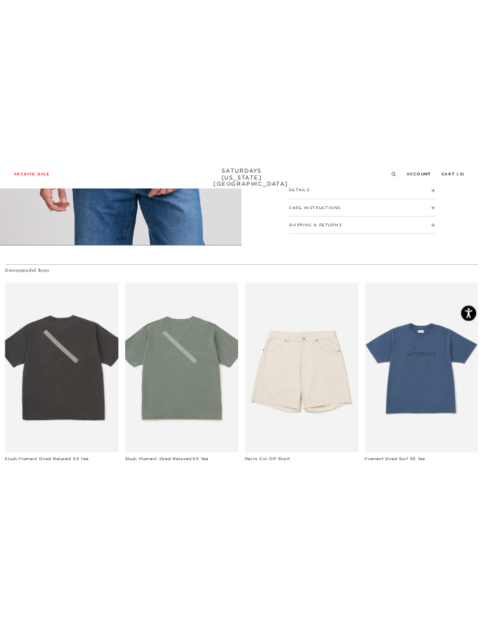
scroll to position [757, 0]
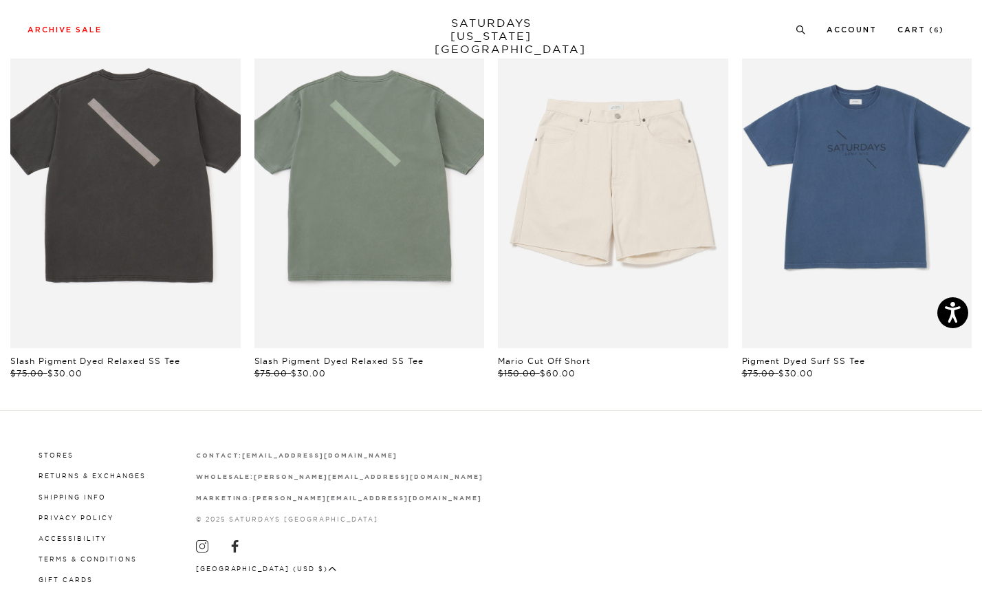
click at [300, 474] on strong "[PERSON_NAME][EMAIL_ADDRESS][DOMAIN_NAME]" at bounding box center [368, 477] width 229 height 6
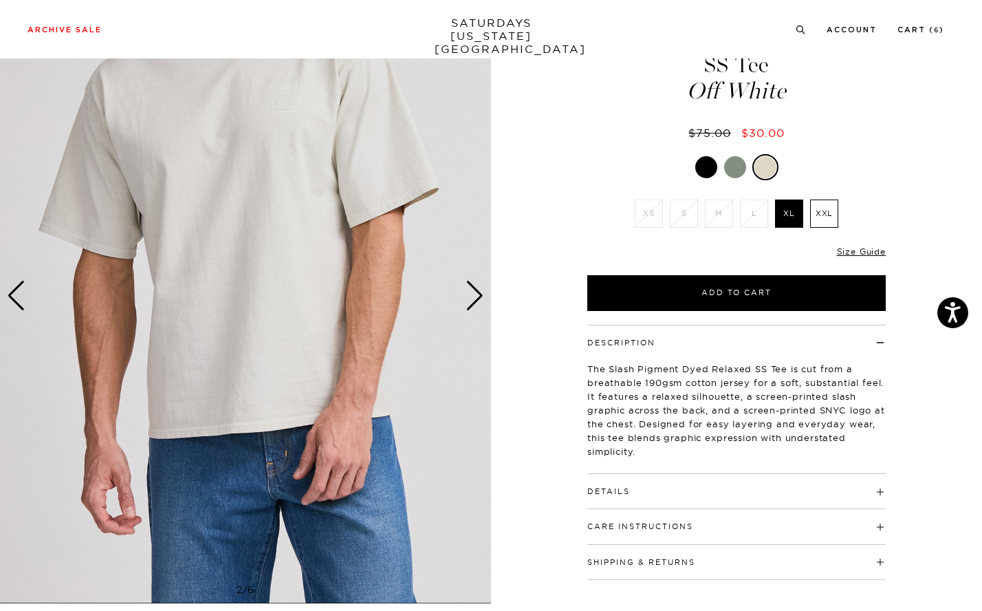
scroll to position [0, 0]
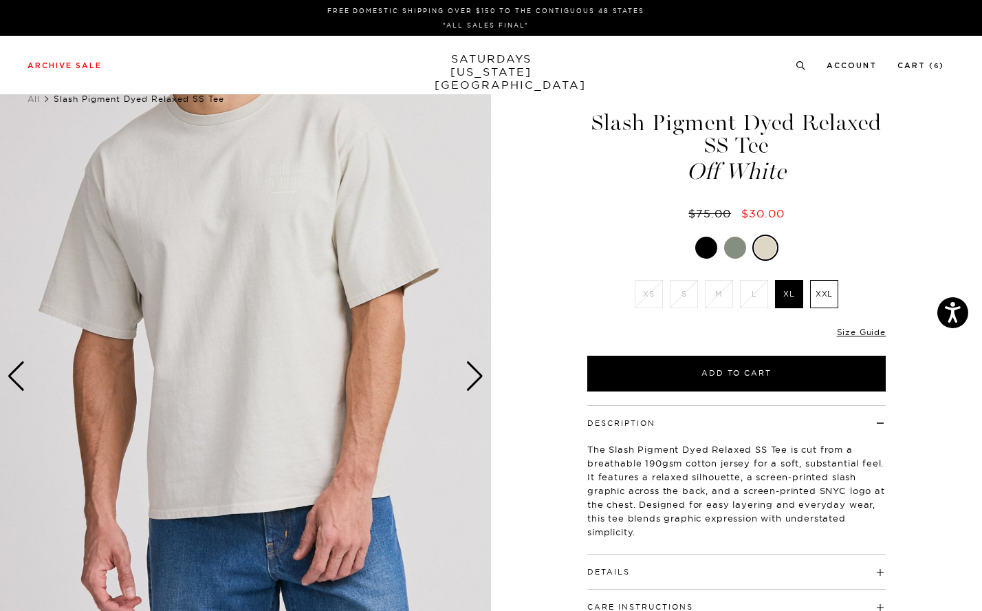
click at [502, 60] on link "SATURDAYS [US_STATE][GEOGRAPHIC_DATA]" at bounding box center [491, 71] width 113 height 39
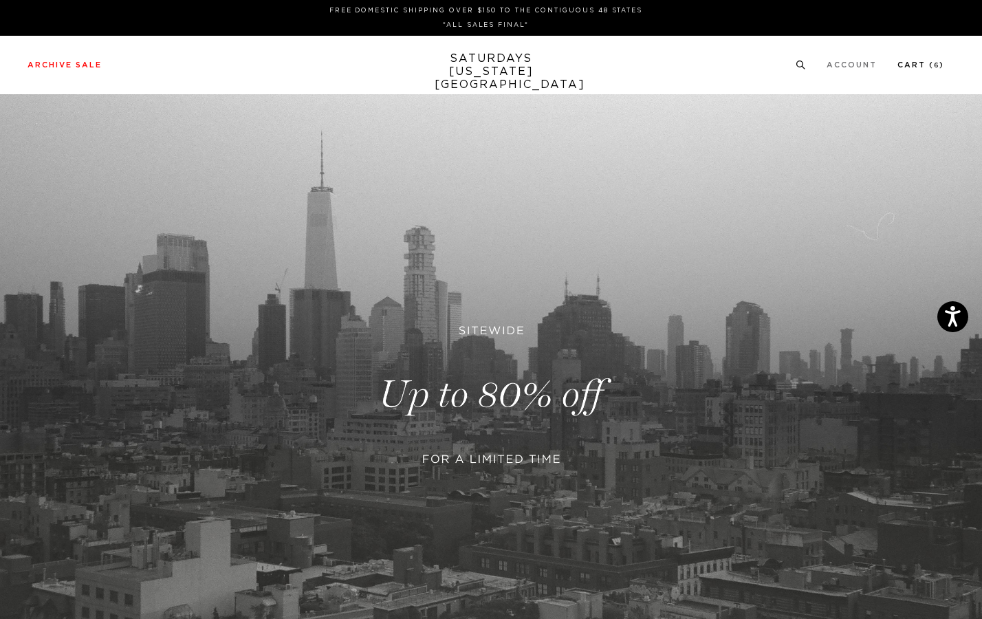
click at [938, 65] on link "Cart ( 6 )" at bounding box center [921, 65] width 47 height 8
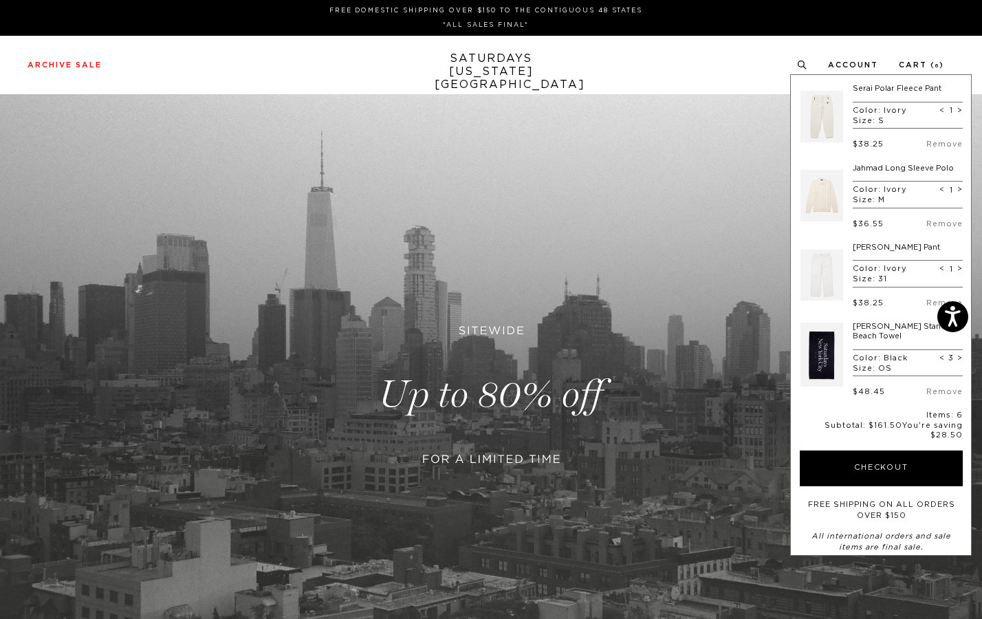
click at [957, 270] on span ">" at bounding box center [960, 269] width 6 height 10
type input "2"
click at [940, 270] on span "<" at bounding box center [943, 269] width 6 height 10
type input "1"
click at [860, 87] on link "Serai Polar Fleece Pant" at bounding box center [897, 89] width 89 height 8
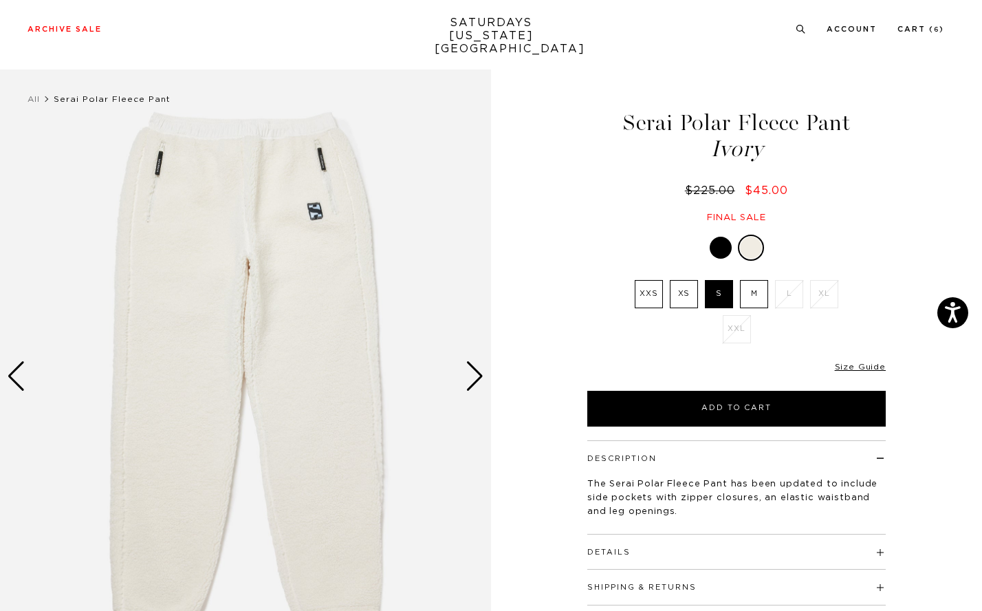
scroll to position [125, 0]
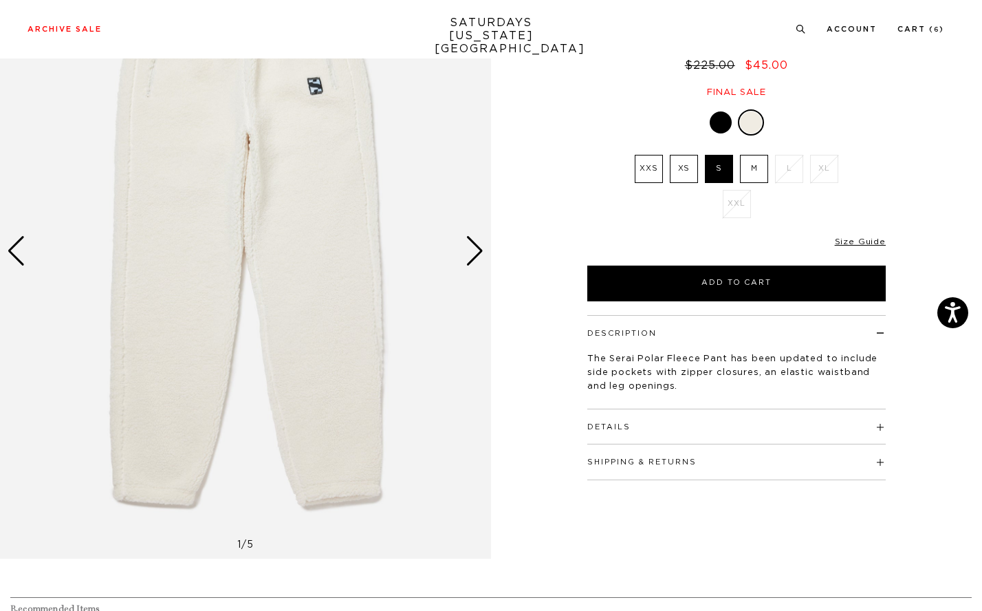
click at [475, 243] on div "Next slide" at bounding box center [475, 251] width 19 height 30
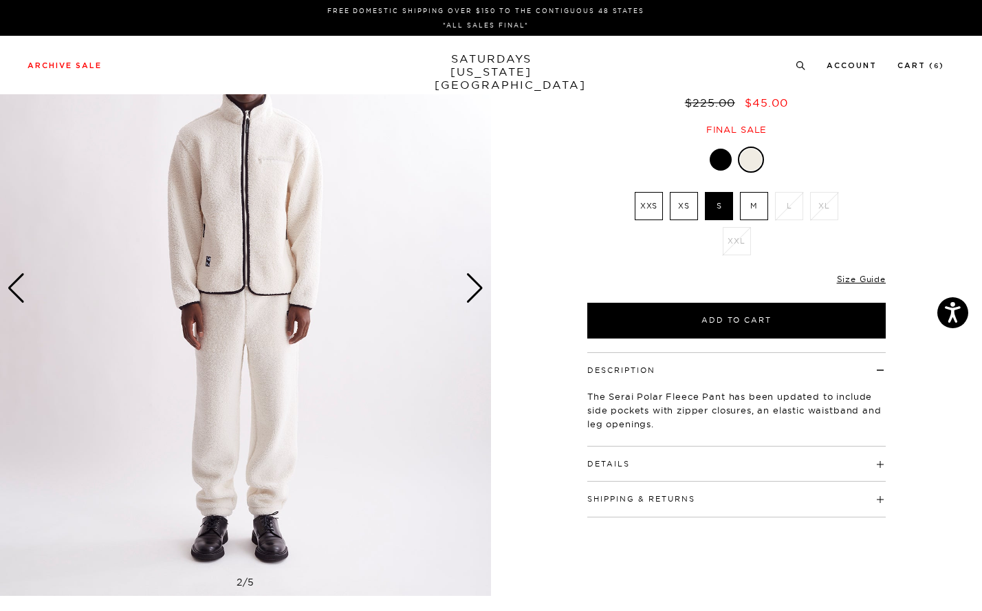
scroll to position [0, 0]
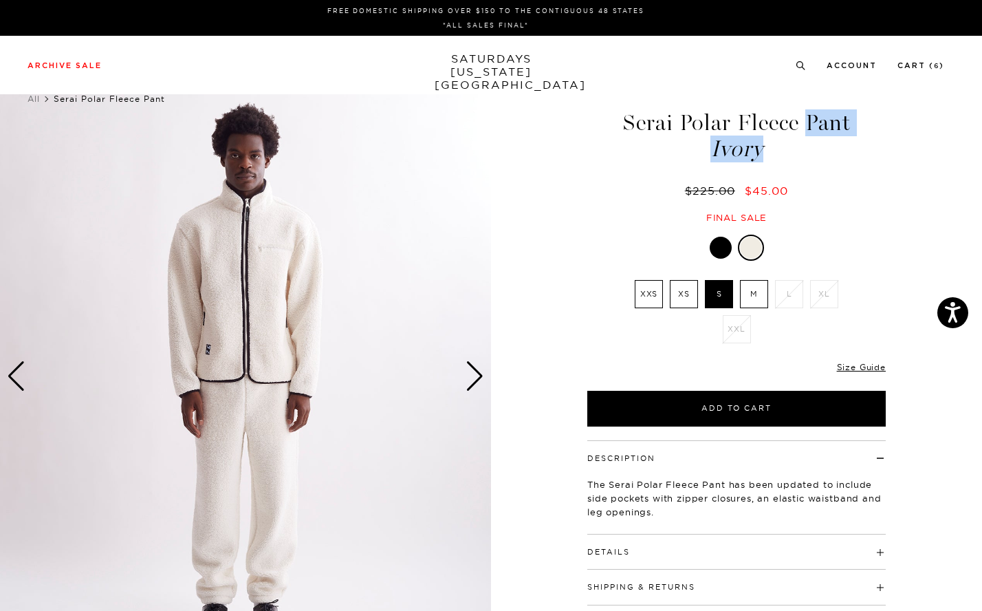
drag, startPoint x: 780, startPoint y: 148, endPoint x: 625, endPoint y: 111, distance: 159.1
click at [625, 111] on h1 "Serai Polar Fleece Pant Ivory" at bounding box center [736, 135] width 303 height 49
copy h1 "Serai Polar Fleece Pant Ivory"
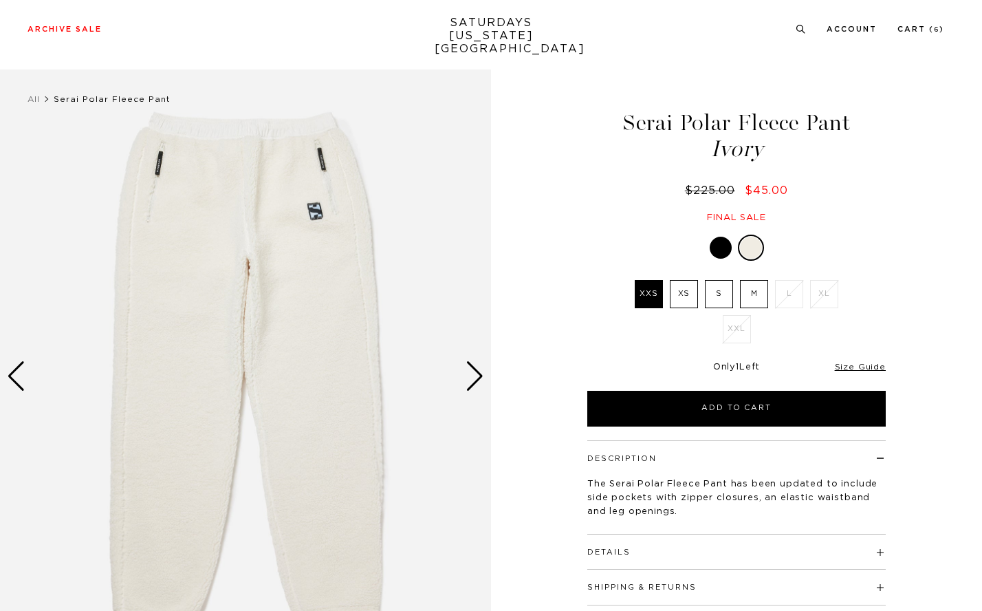
scroll to position [756, 0]
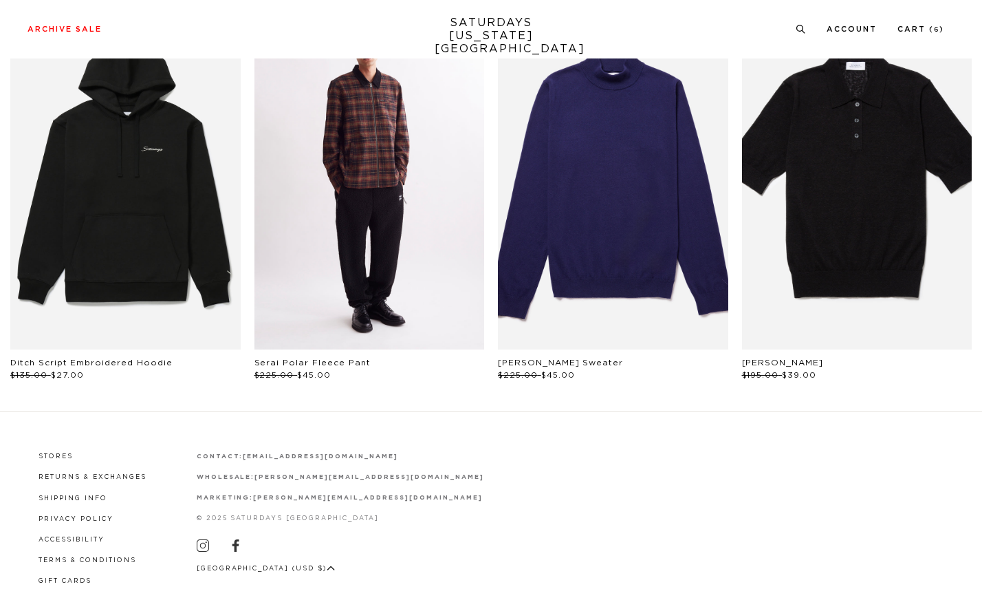
click at [322, 252] on link "files/U52304SW02-BLACK_04_1.jpg" at bounding box center [369, 176] width 230 height 345
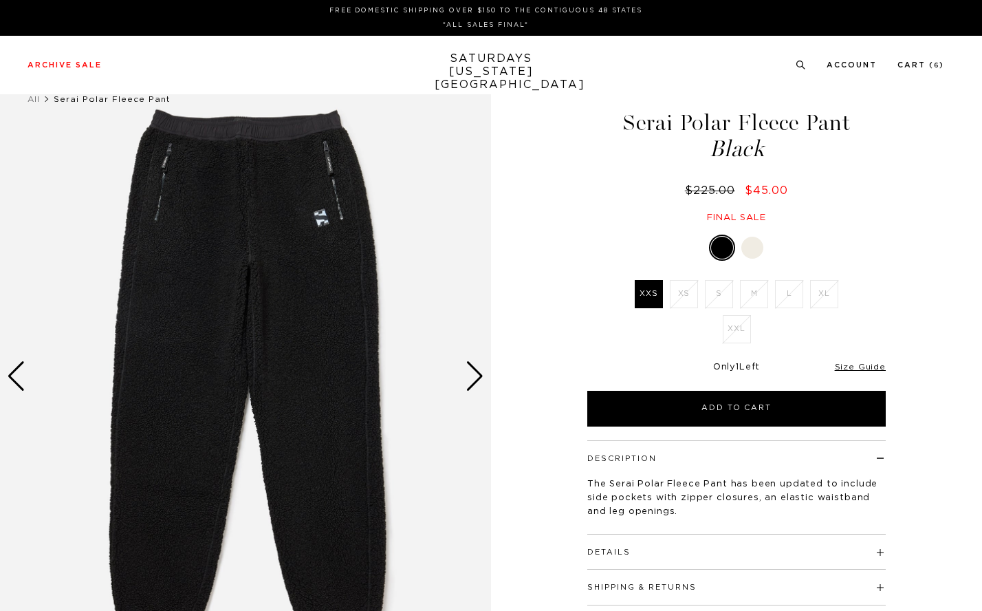
click at [473, 371] on div "Next slide" at bounding box center [475, 376] width 19 height 30
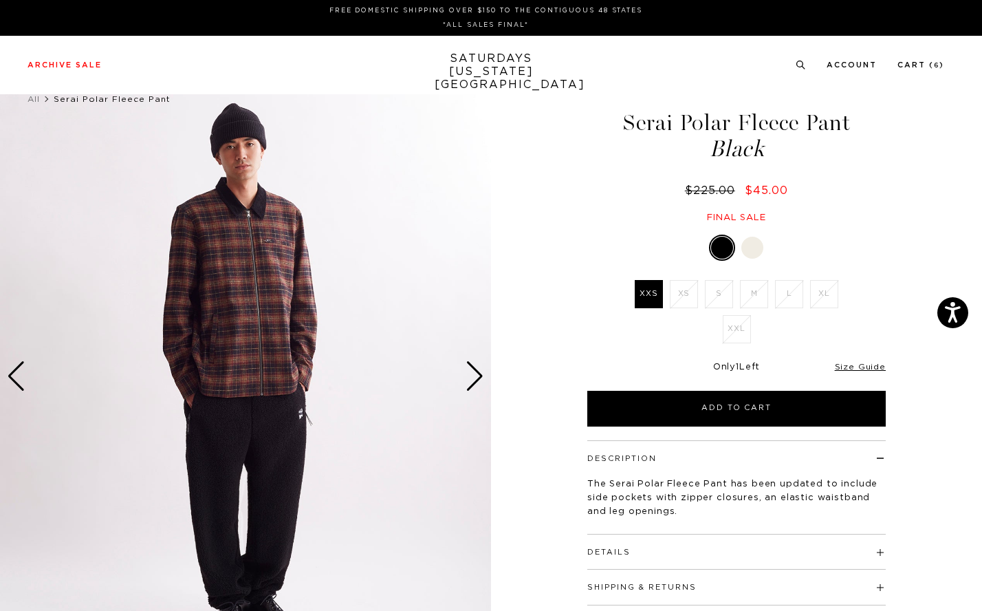
click at [473, 371] on div "Next slide" at bounding box center [475, 376] width 19 height 30
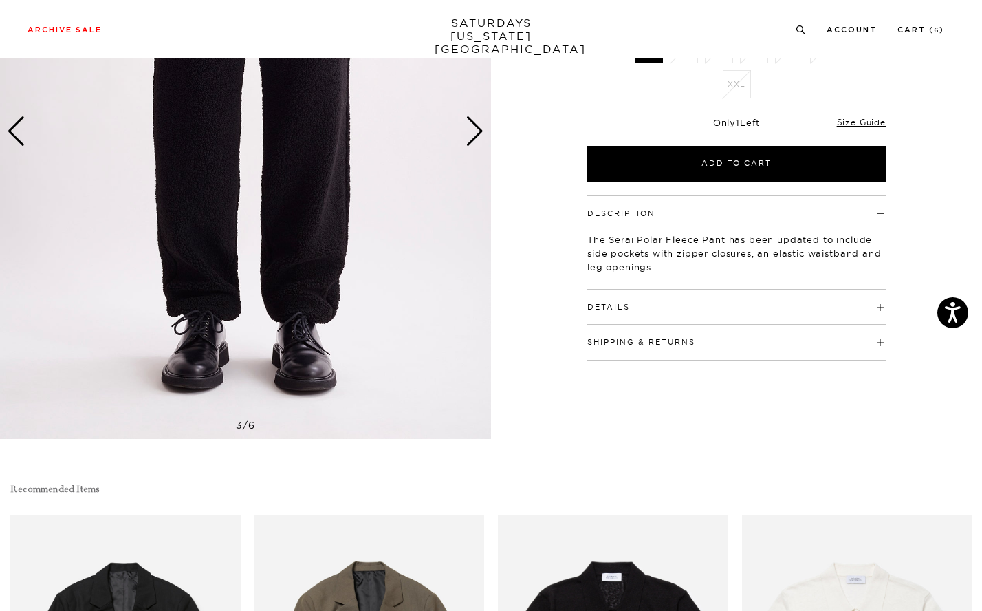
click at [646, 312] on h4 "Details" at bounding box center [736, 301] width 298 height 23
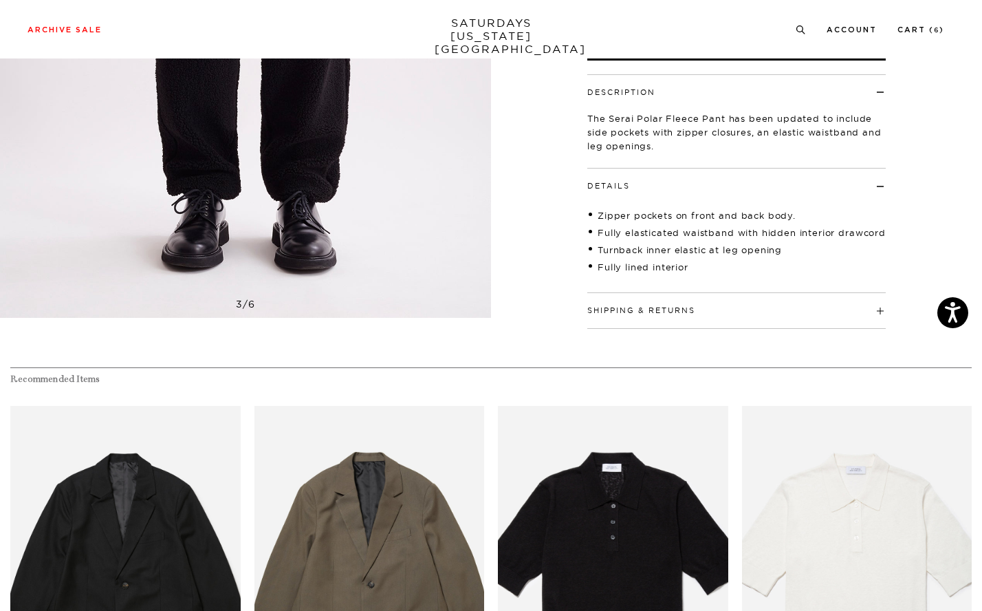
scroll to position [121, 0]
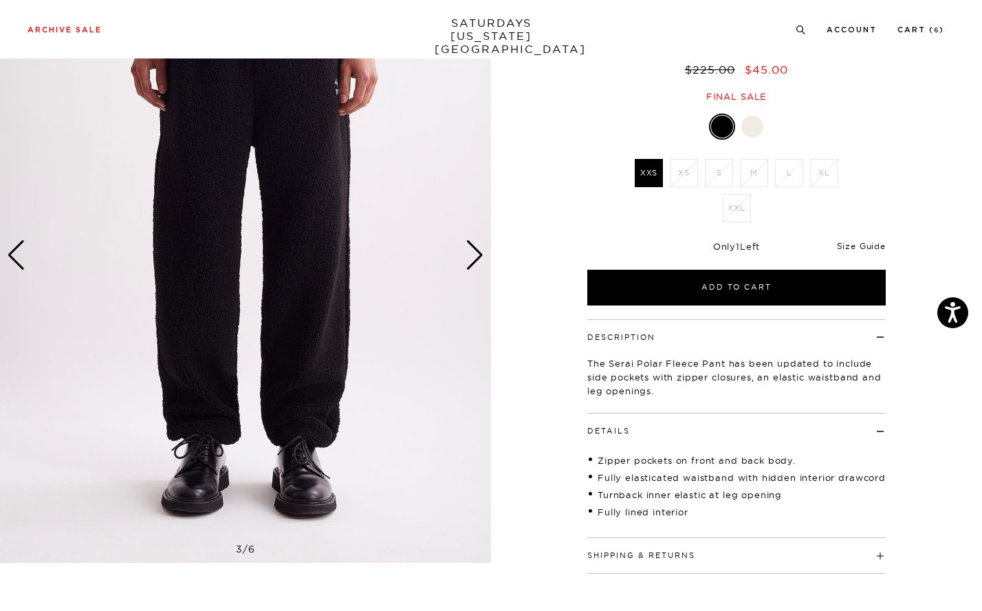
click at [871, 241] on link "Size Guide" at bounding box center [861, 246] width 49 height 10
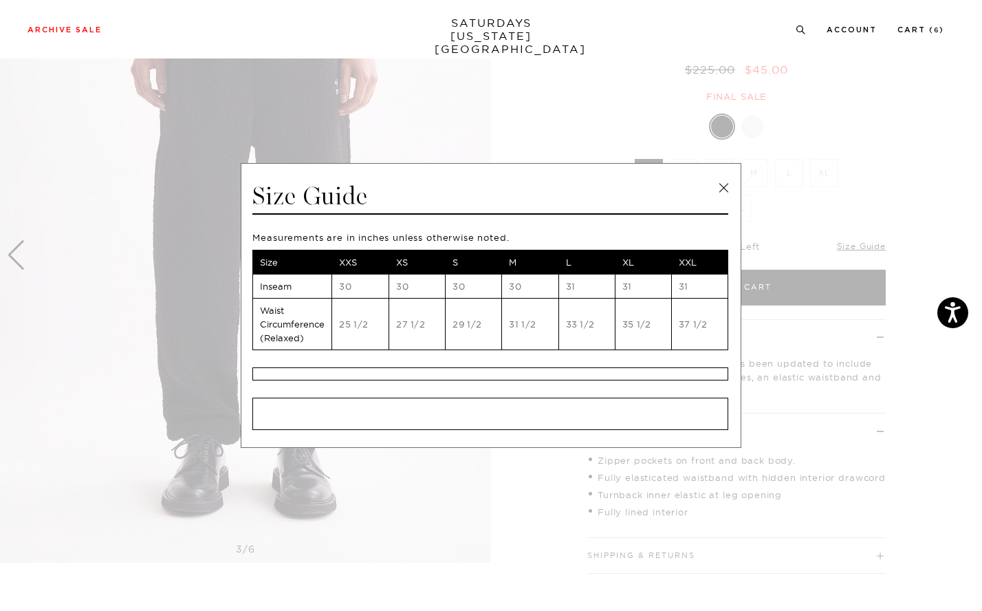
click at [724, 191] on link at bounding box center [723, 187] width 21 height 21
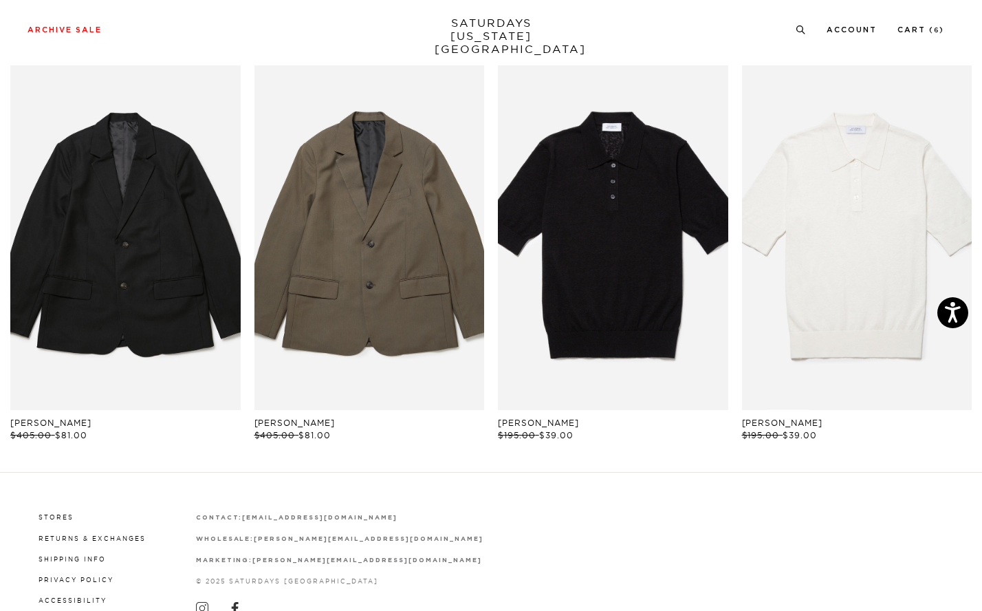
scroll to position [754, 0]
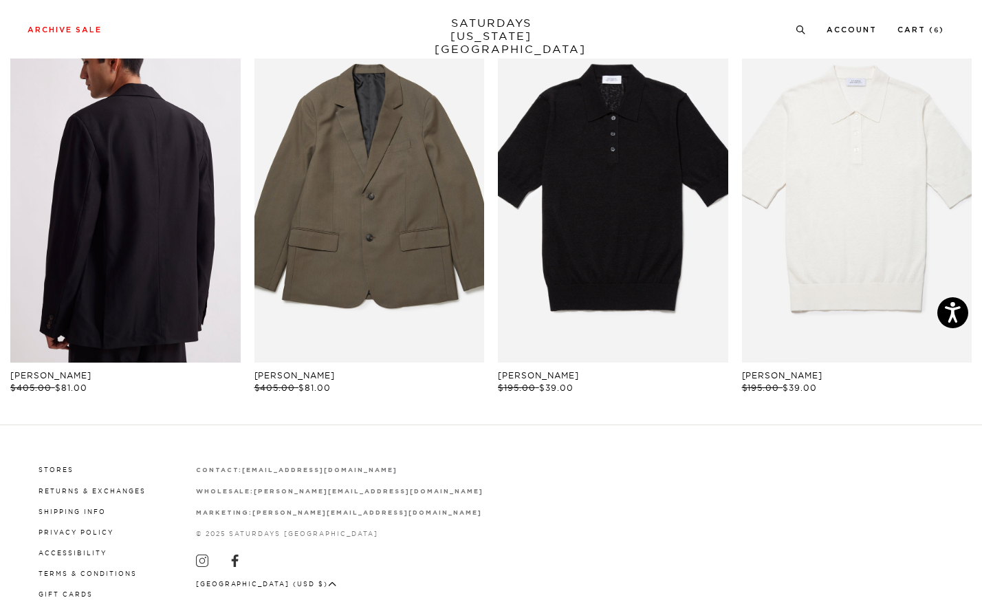
click at [166, 224] on link "files/M42317SU01-ON-BLACK_06.jpg" at bounding box center [125, 190] width 230 height 345
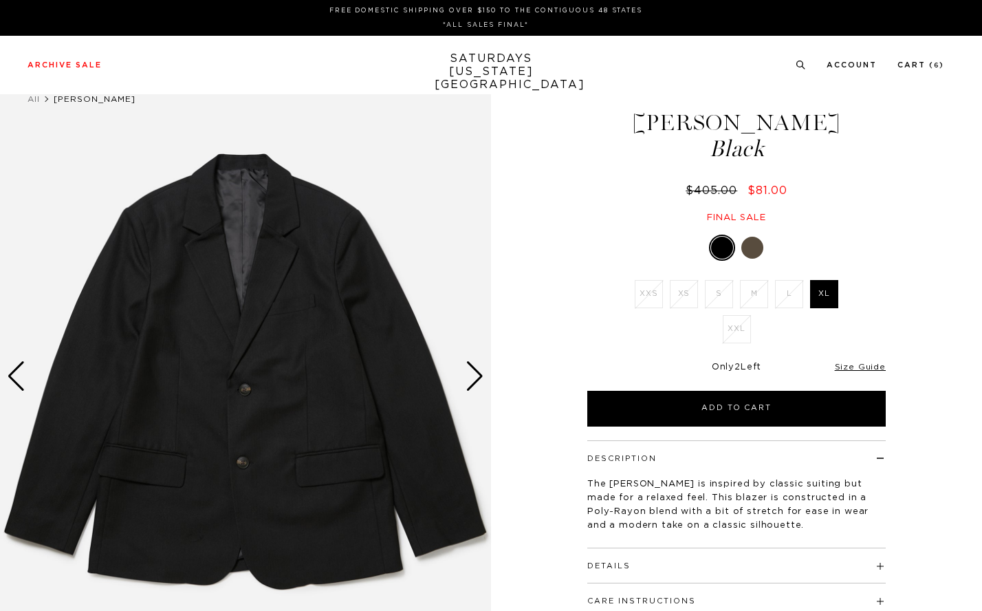
click at [756, 247] on div at bounding box center [752, 248] width 22 height 22
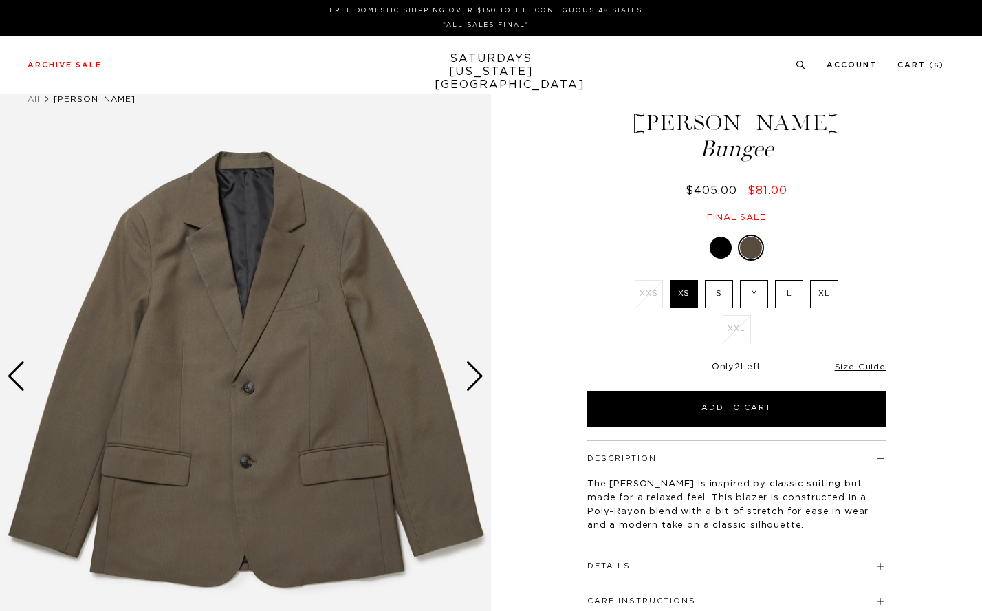
click at [468, 378] on div "Next slide" at bounding box center [475, 376] width 19 height 30
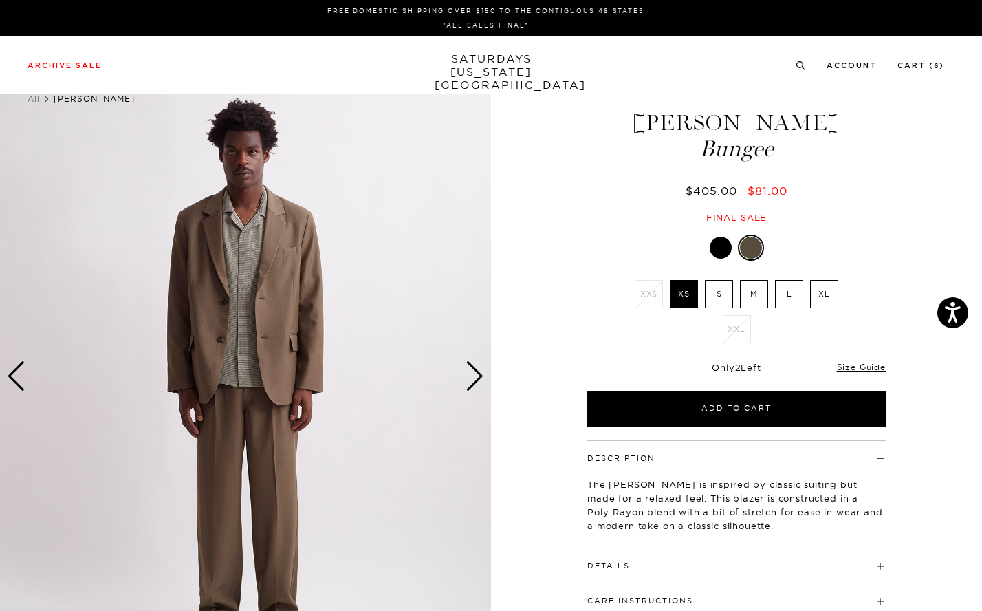
click at [468, 378] on div "Next slide" at bounding box center [475, 376] width 19 height 30
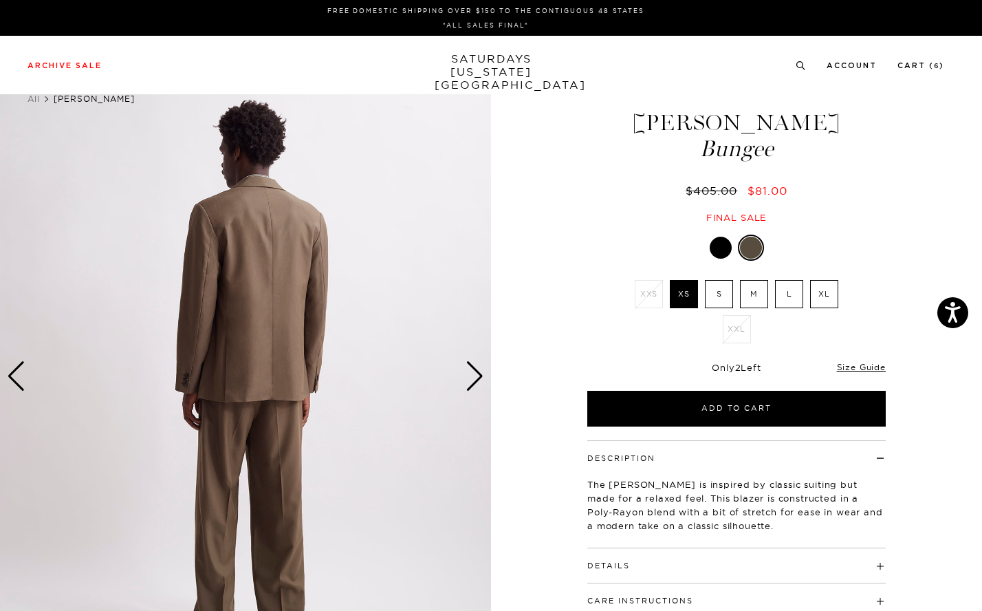
click at [468, 378] on div "Next slide" at bounding box center [475, 376] width 19 height 30
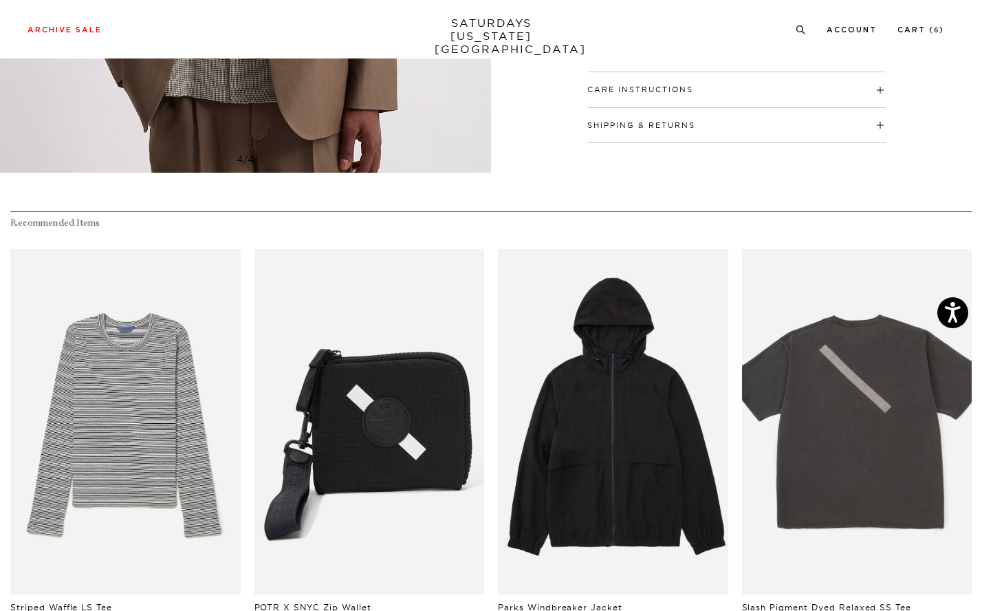
scroll to position [706, 1]
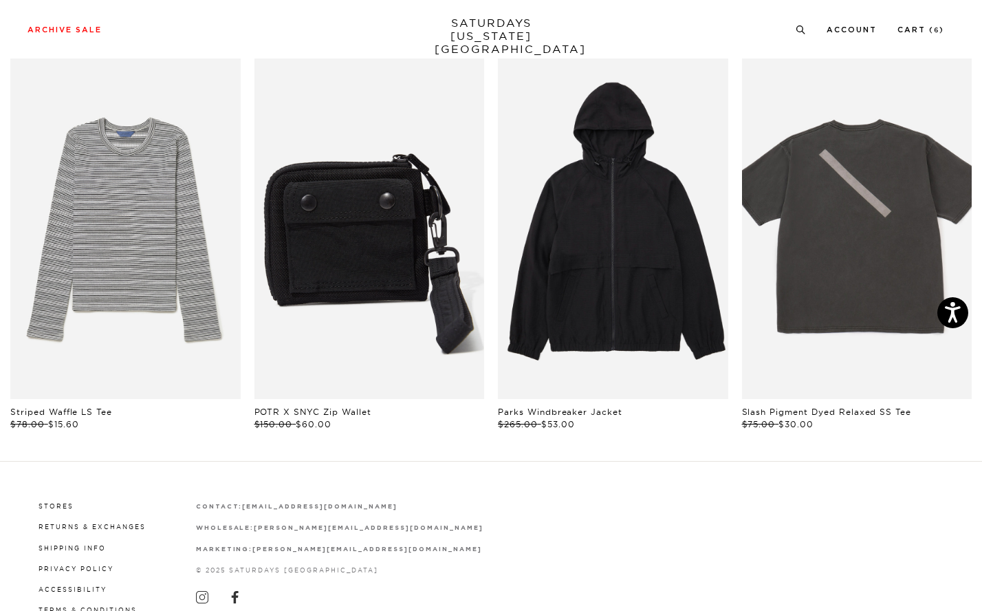
click at [345, 290] on link "files/A42433MC01-BLACK-OS_02.jpg" at bounding box center [369, 226] width 230 height 345
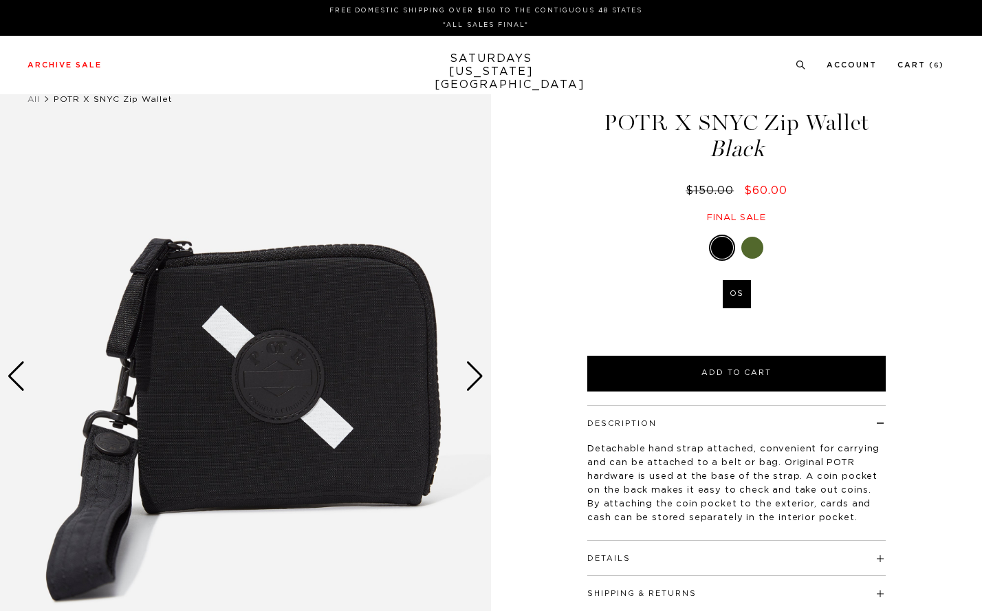
click at [474, 370] on div "Next slide" at bounding box center [475, 376] width 19 height 30
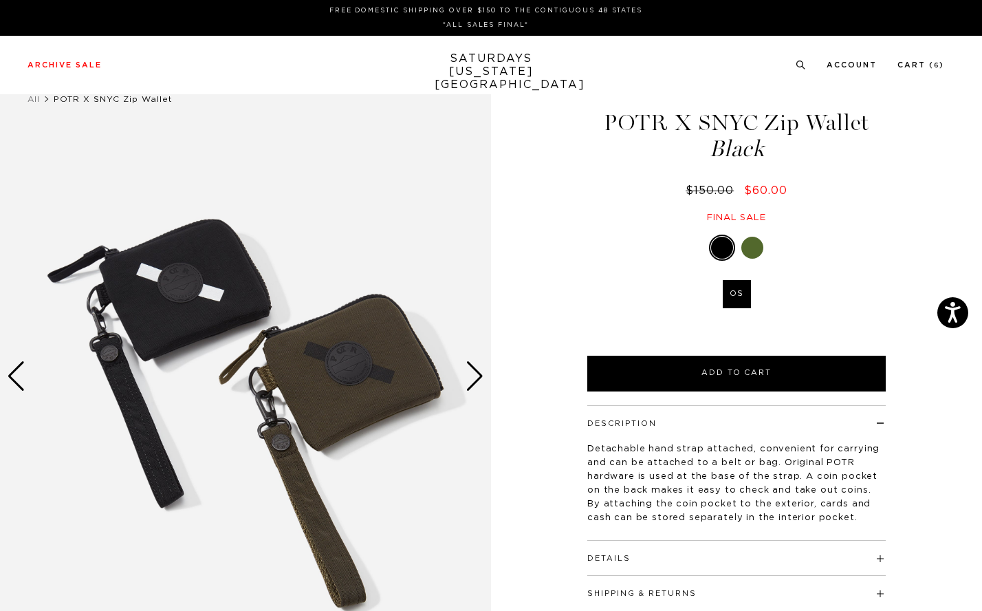
click at [474, 370] on div "Next slide" at bounding box center [475, 376] width 19 height 30
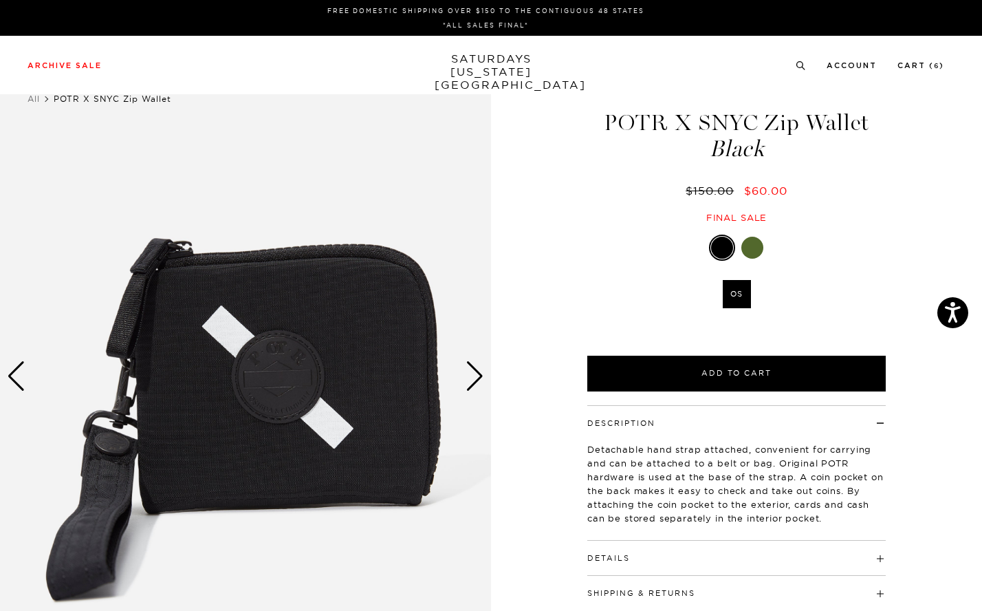
click at [474, 370] on div "Next slide" at bounding box center [475, 376] width 19 height 30
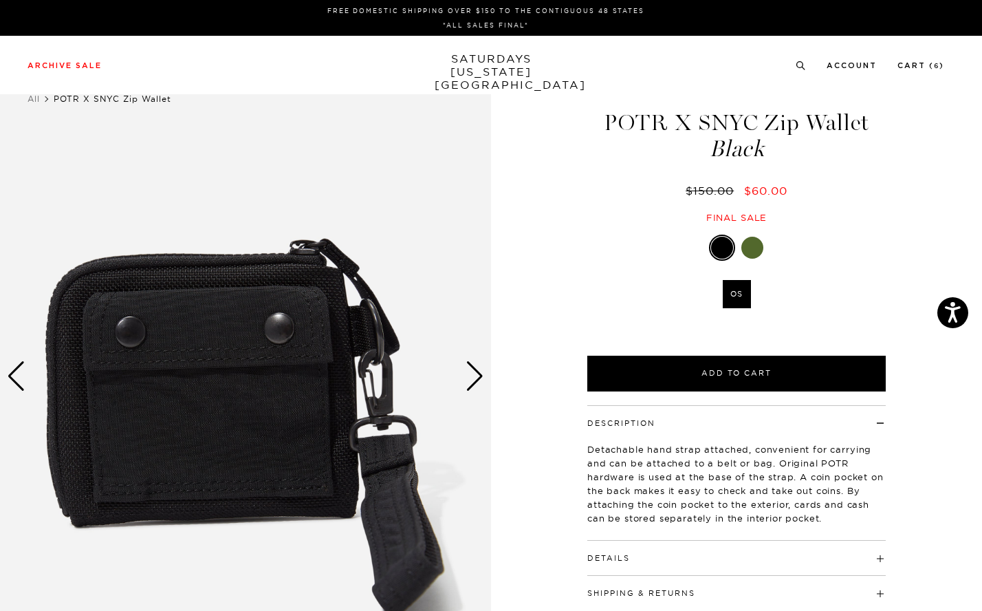
click at [474, 370] on div "Next slide" at bounding box center [475, 376] width 19 height 30
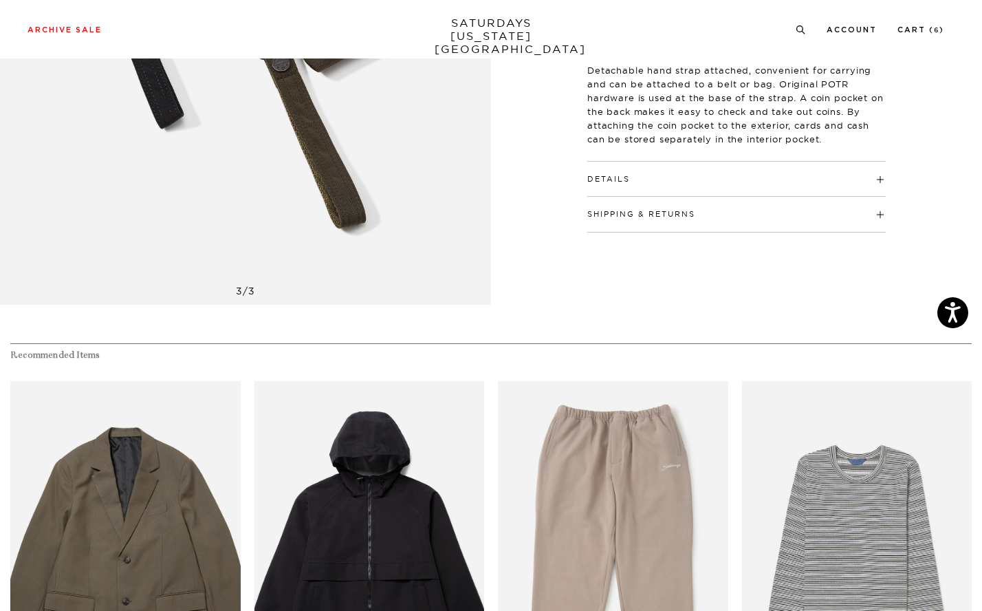
scroll to position [631, 0]
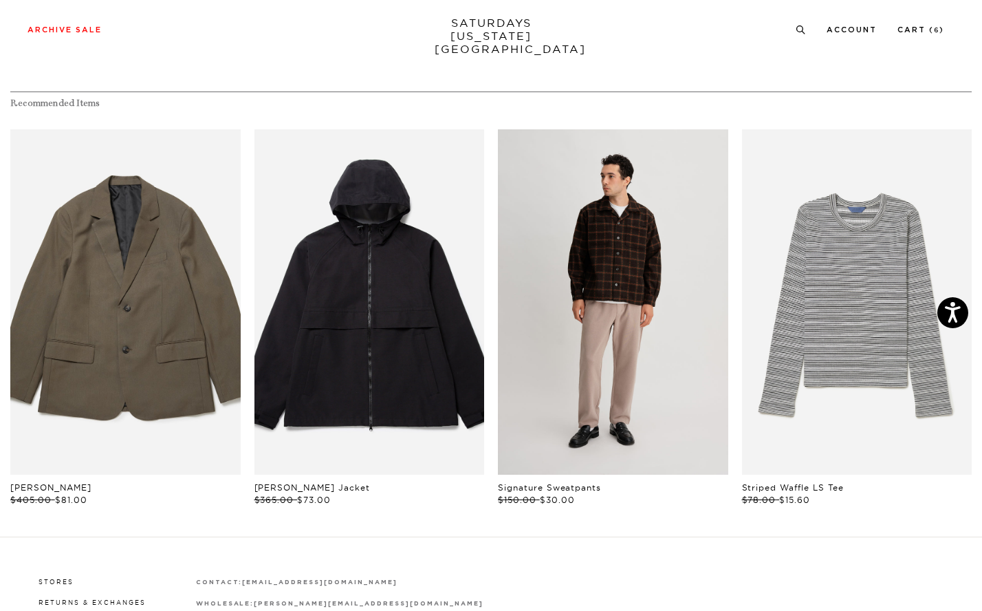
click at [657, 265] on link "files/L23_440_51ea4d35-2101-41ab-a4ae-fc142dd11aff.jpg" at bounding box center [613, 301] width 230 height 345
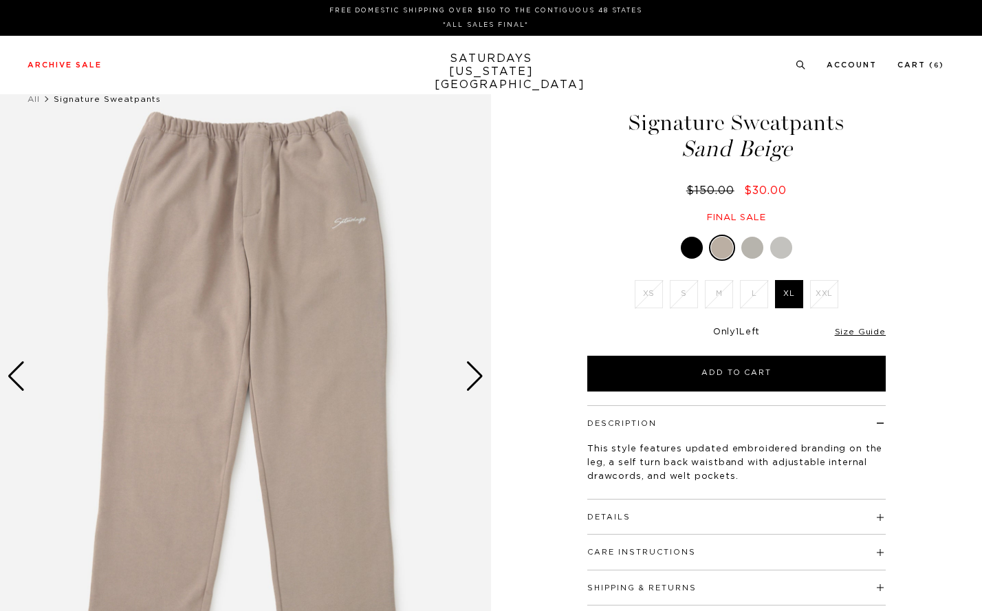
click at [689, 291] on li "S" at bounding box center [683, 294] width 35 height 28
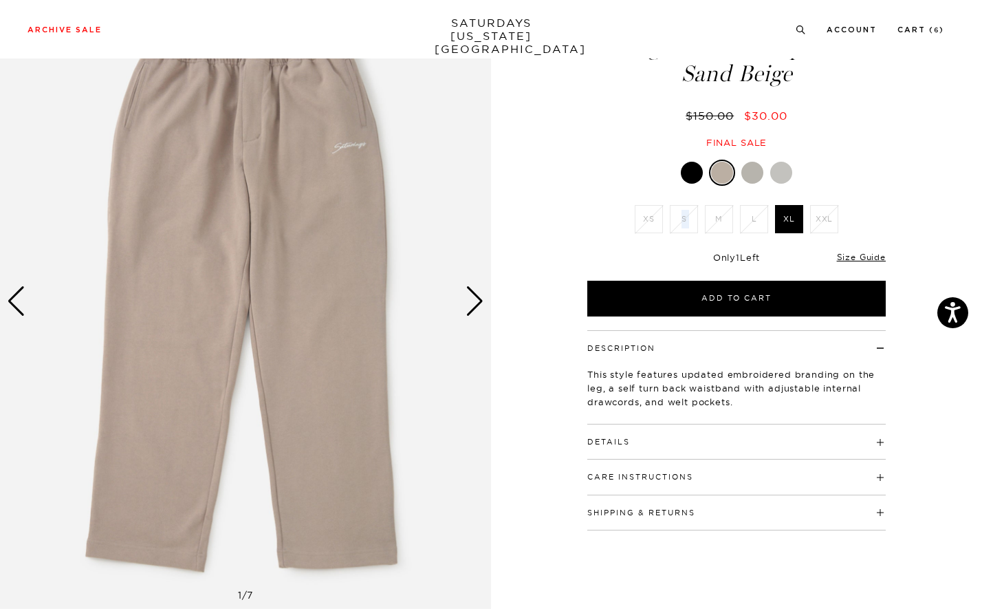
scroll to position [190, 0]
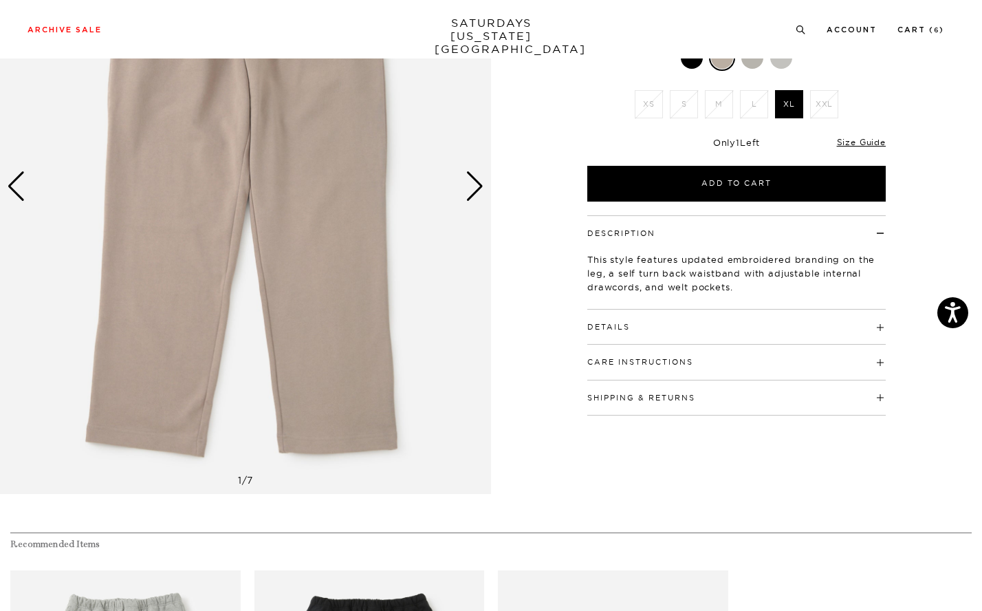
click at [682, 321] on h4 "Details" at bounding box center [736, 321] width 298 height 23
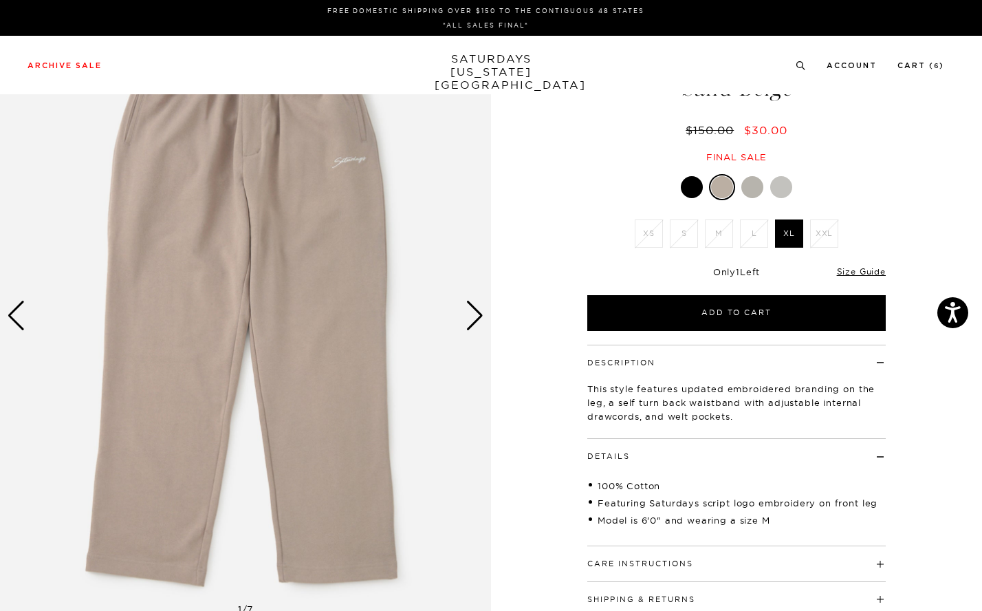
scroll to position [0, 0]
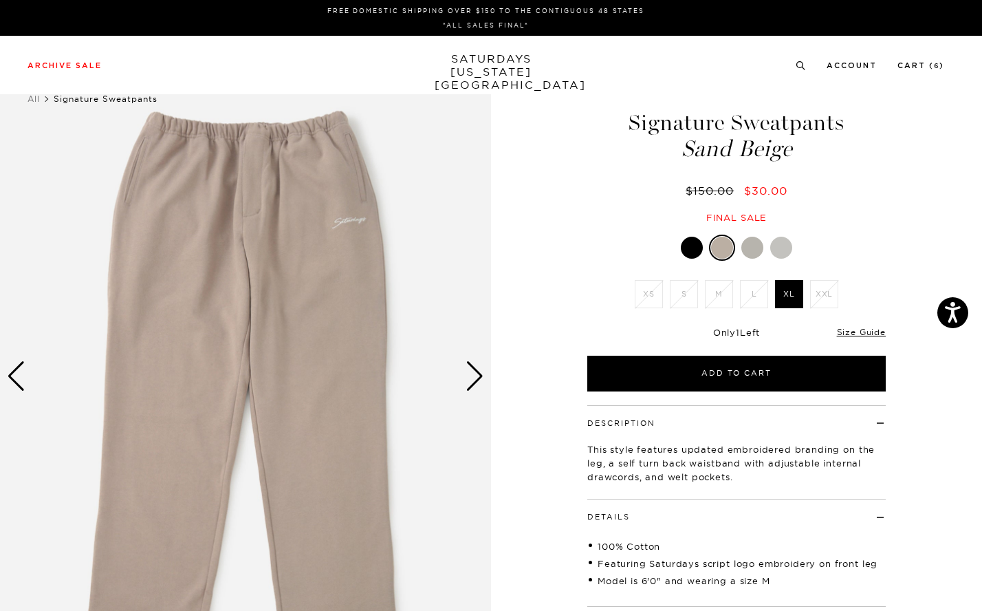
click at [464, 373] on img at bounding box center [245, 376] width 491 height 614
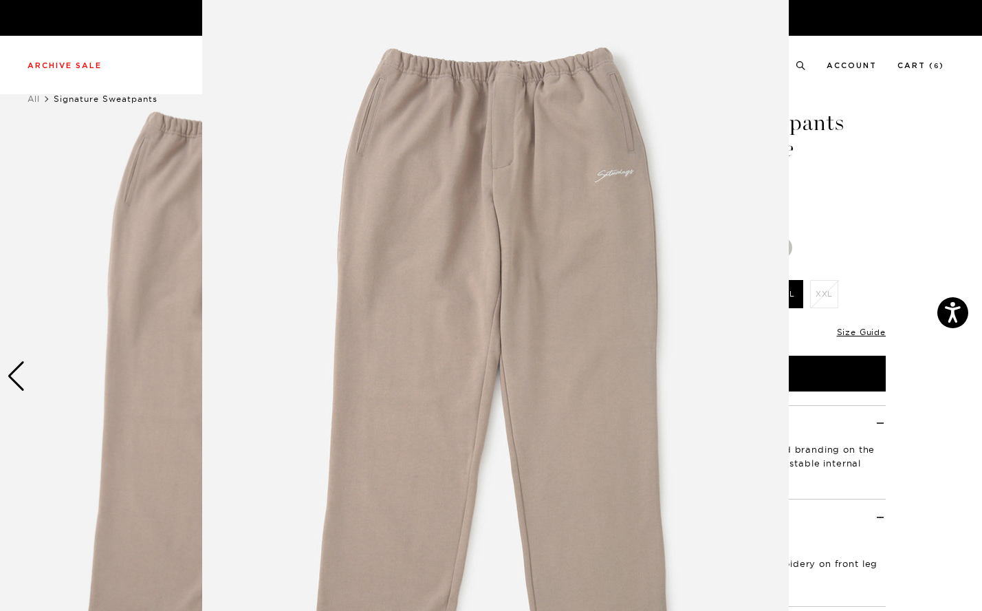
scroll to position [43, 0]
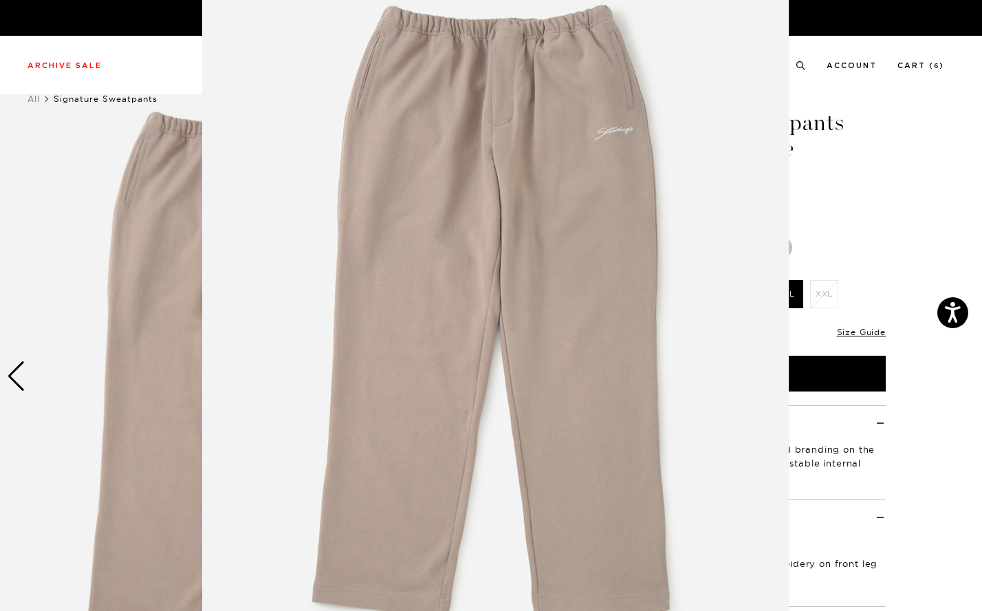
click at [464, 373] on img at bounding box center [495, 309] width 587 height 704
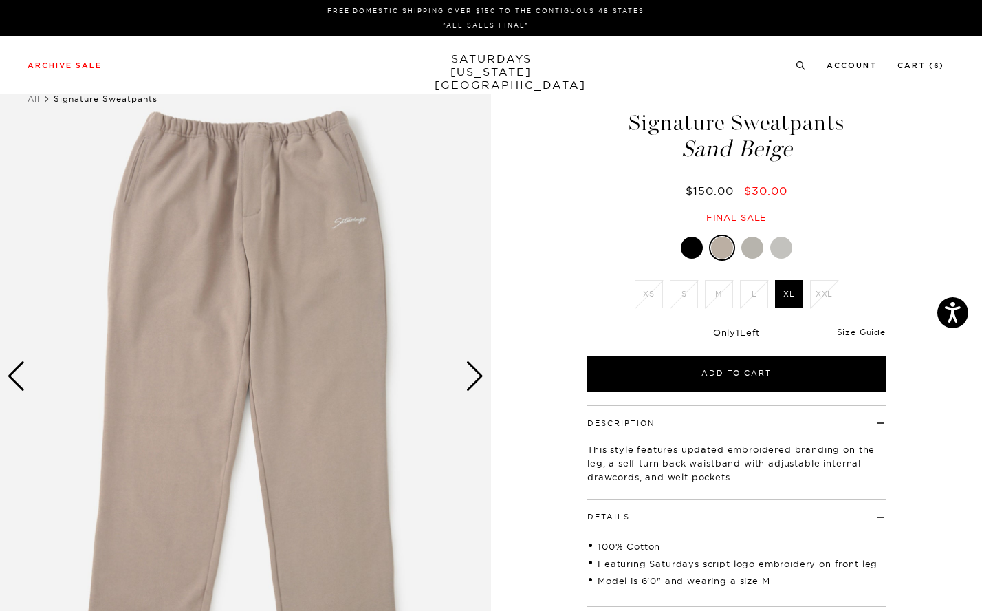
click at [474, 380] on div "Next slide" at bounding box center [475, 376] width 19 height 30
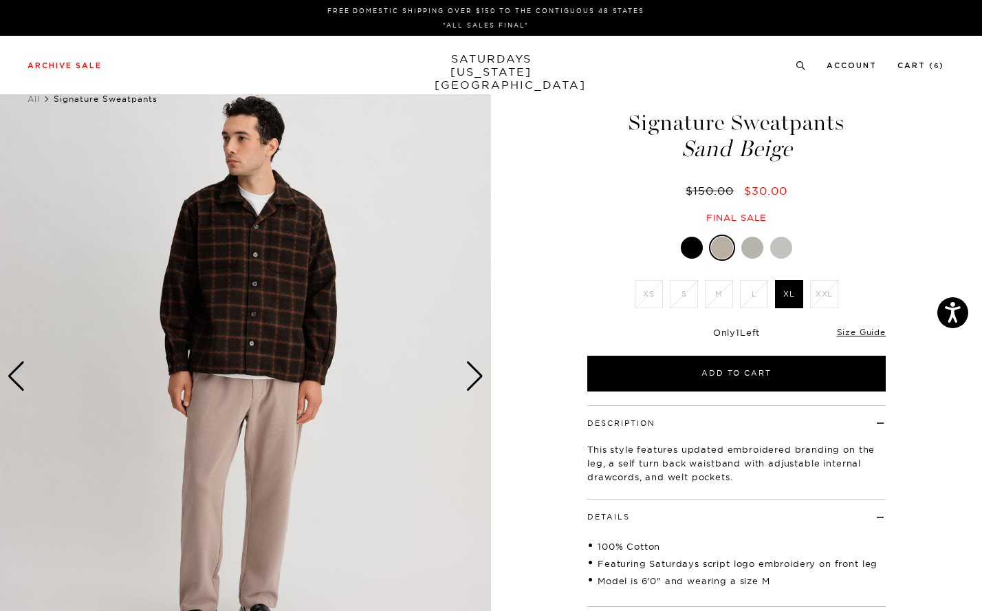
click at [691, 244] on div at bounding box center [692, 248] width 22 height 22
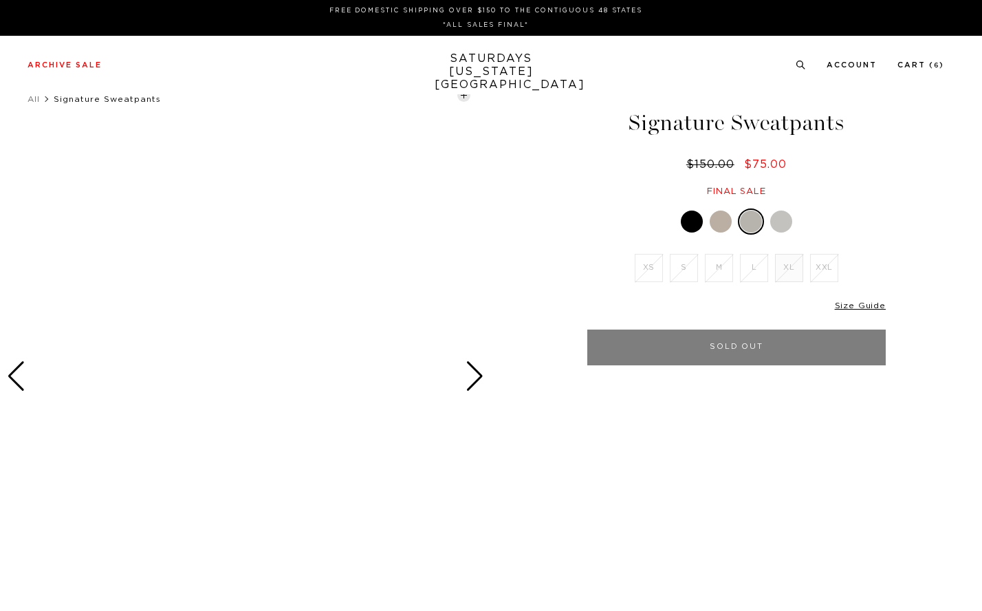
click at [785, 226] on div "Signature Sweatpants $150.00 $75.00 Final sale Signature Sweatpants $150.00 $75…" at bounding box center [737, 376] width 344 height 614
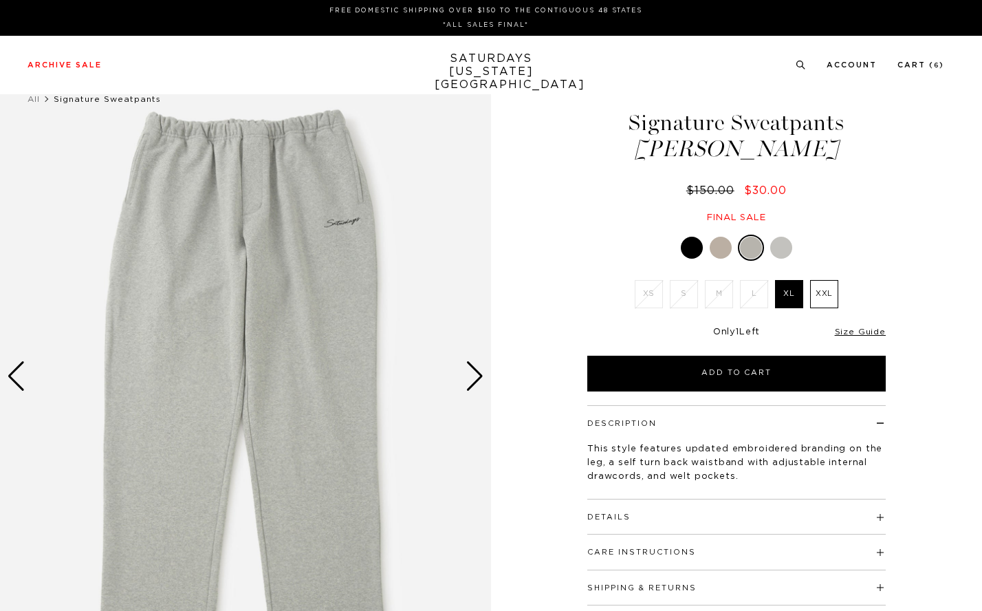
click at [783, 249] on div at bounding box center [781, 248] width 22 height 22
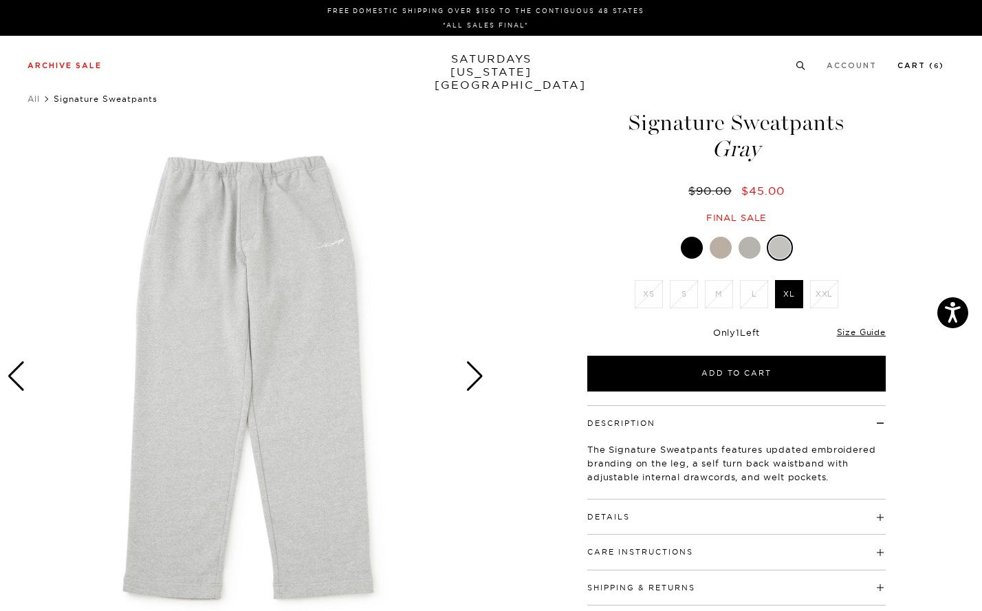
click at [924, 69] on link "Cart ( 6 )" at bounding box center [921, 66] width 47 height 8
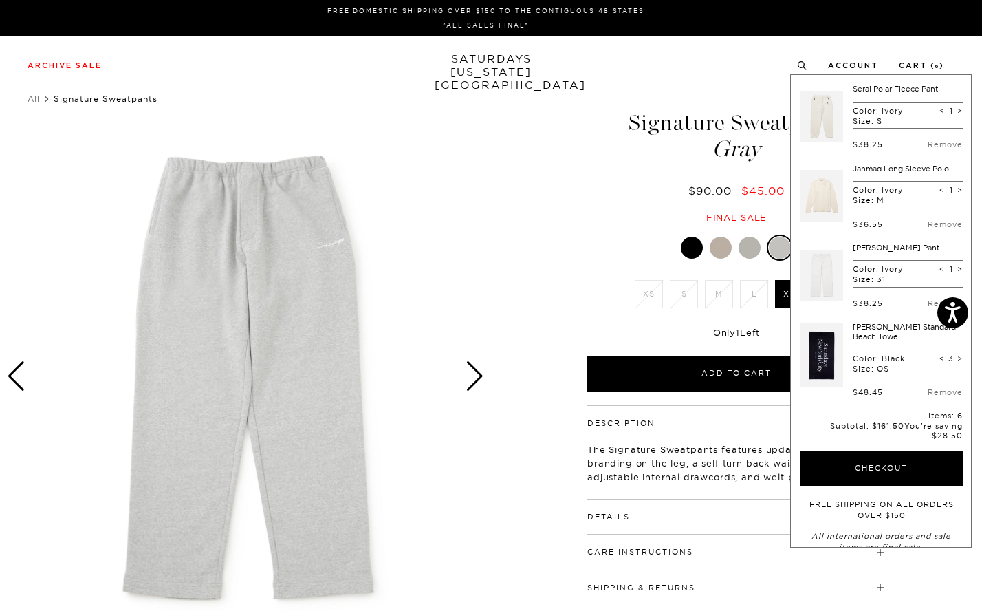
click at [862, 165] on link "Jahmad Long Sleeve Polo" at bounding box center [901, 169] width 96 height 10
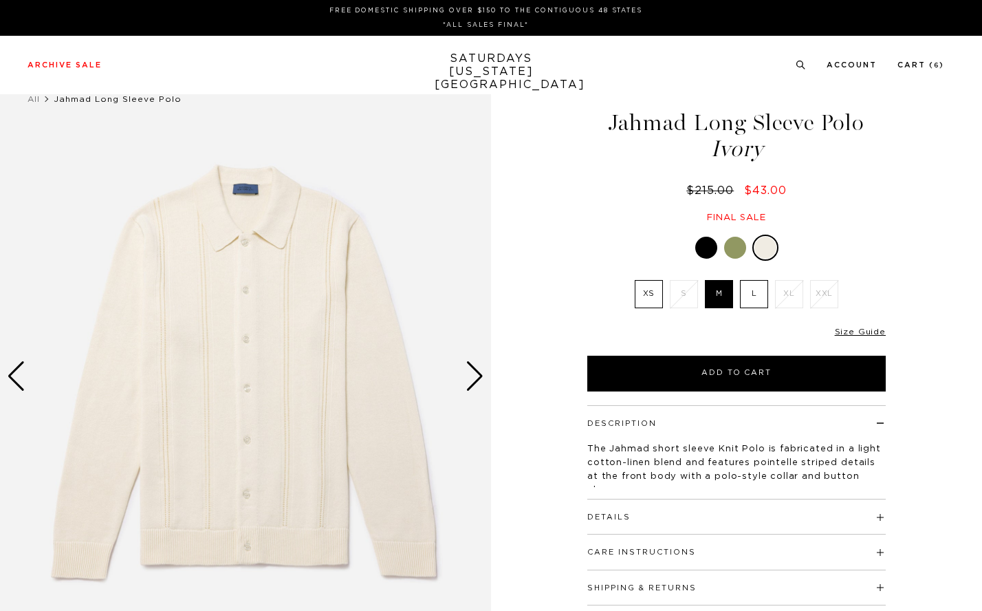
click at [737, 245] on div at bounding box center [735, 248] width 22 height 22
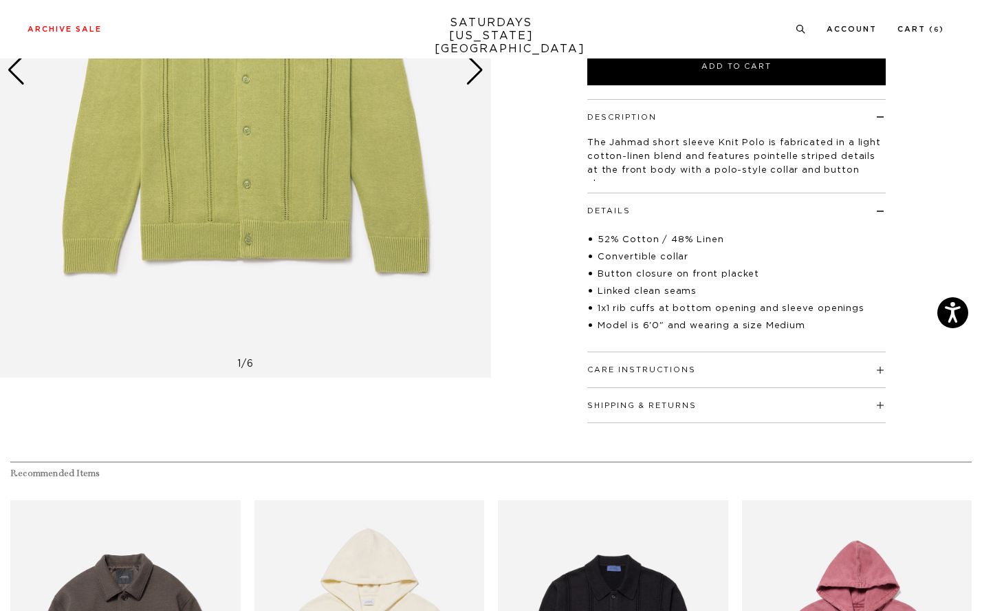
scroll to position [153, 0]
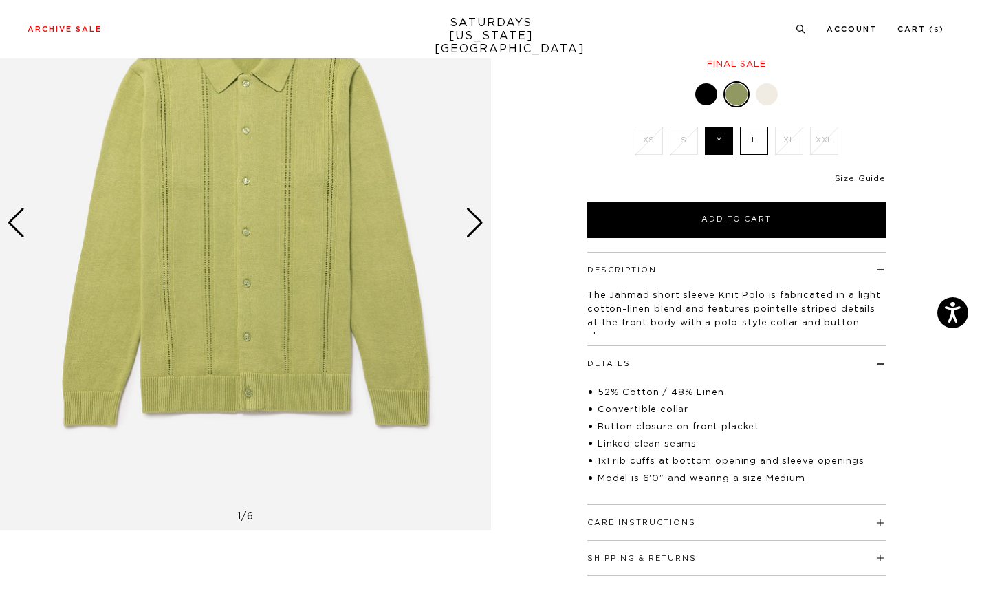
click at [473, 217] on div "Next slide" at bounding box center [475, 223] width 19 height 30
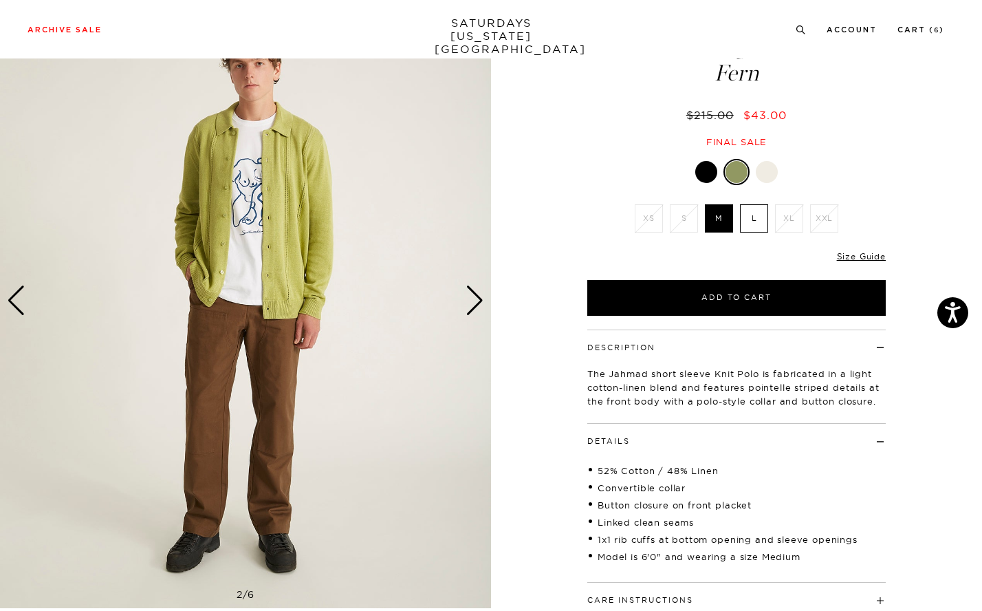
scroll to position [69, 0]
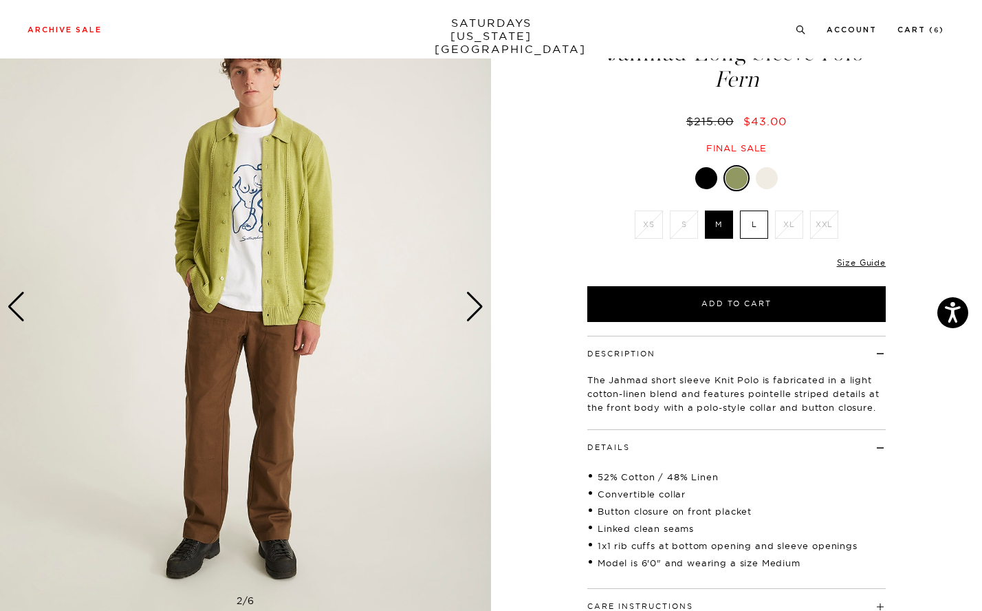
click at [477, 301] on div "Next slide" at bounding box center [475, 307] width 19 height 30
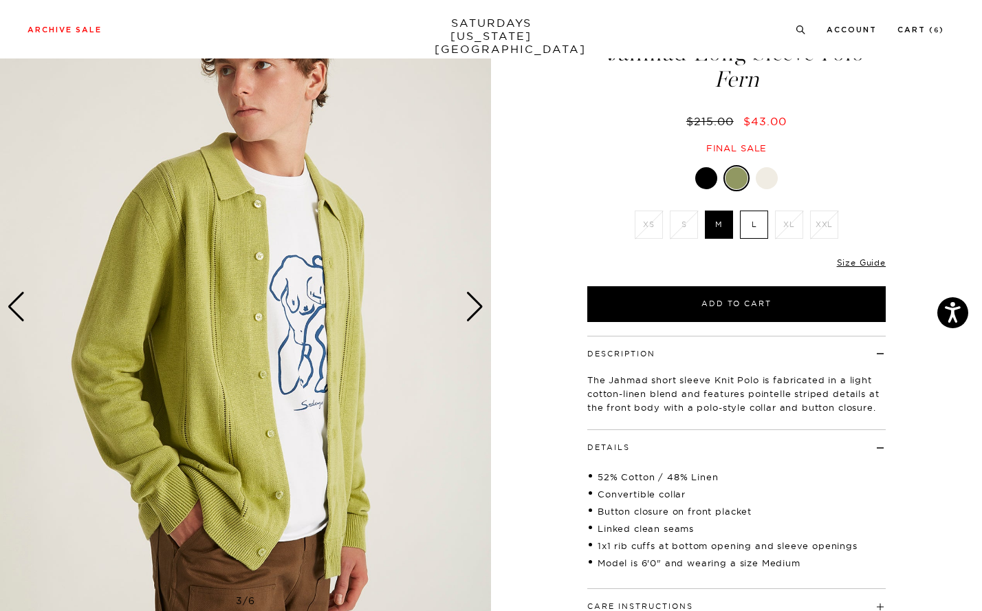
click at [477, 301] on div "Next slide" at bounding box center [475, 307] width 19 height 30
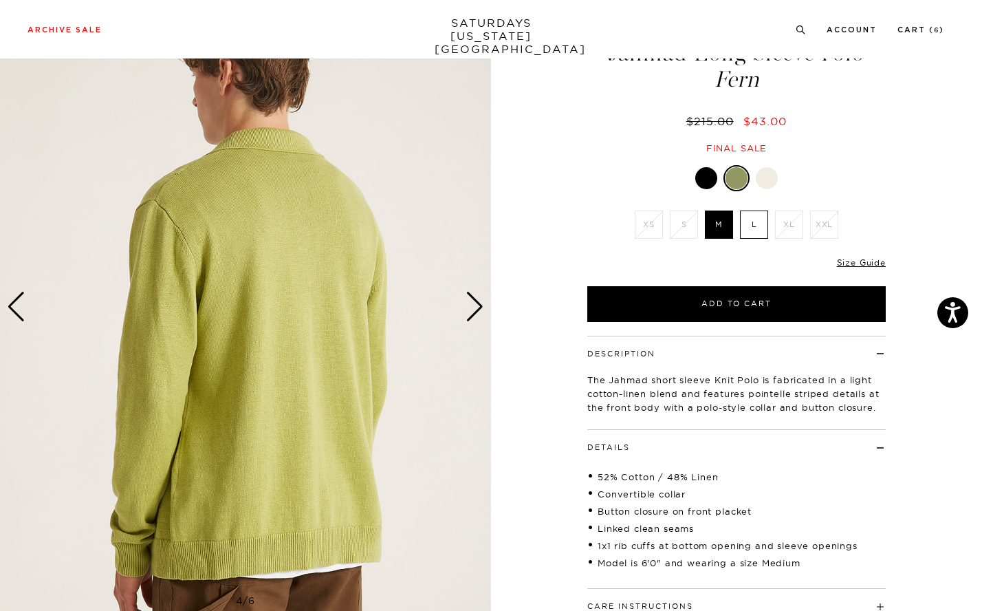
click at [477, 301] on div "Next slide" at bounding box center [475, 307] width 19 height 30
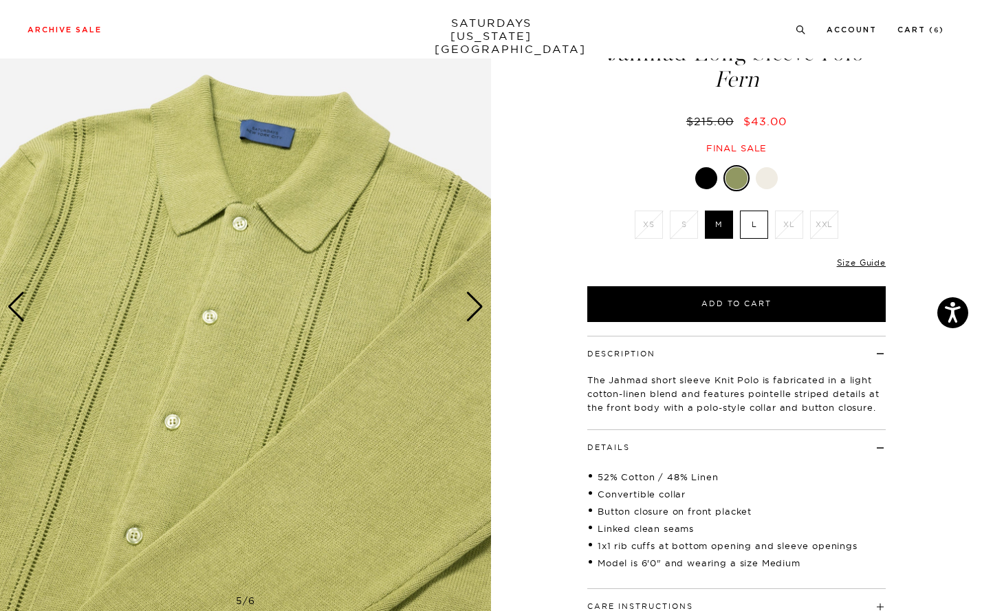
click at [477, 301] on div "Next slide" at bounding box center [475, 307] width 19 height 30
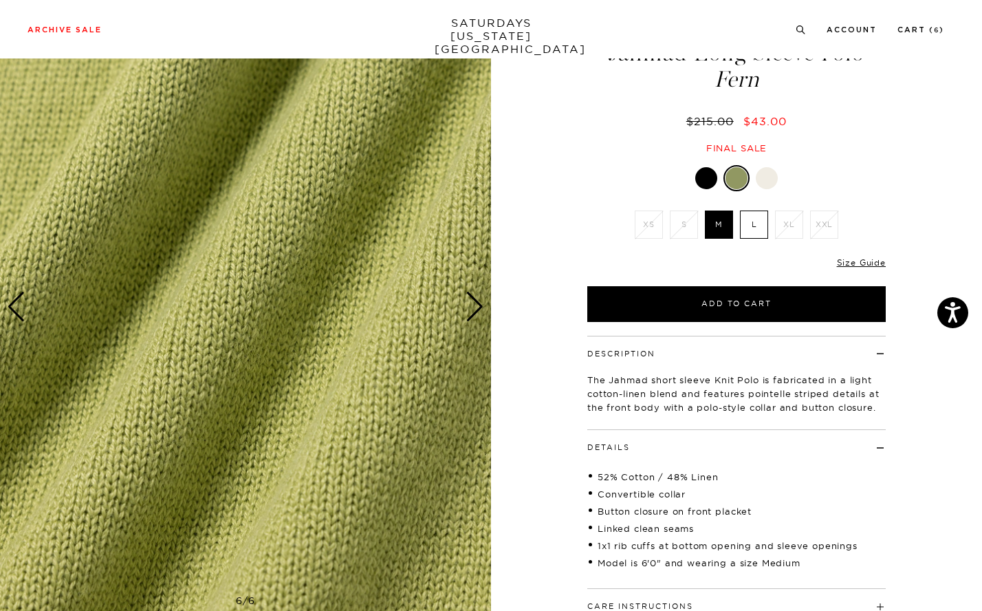
click at [702, 177] on div at bounding box center [706, 178] width 22 height 22
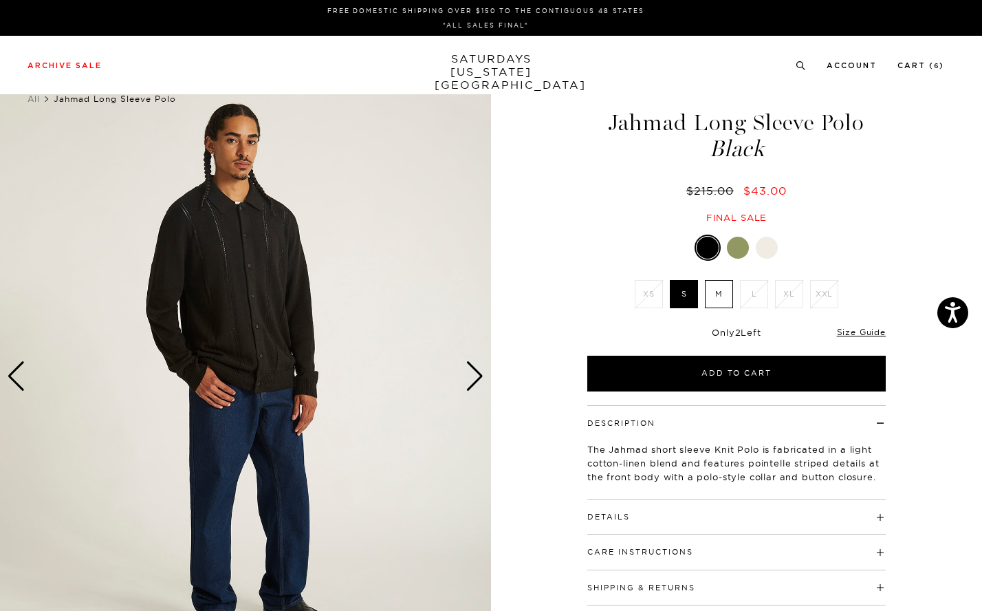
click at [468, 380] on div "Next slide" at bounding box center [475, 376] width 19 height 30
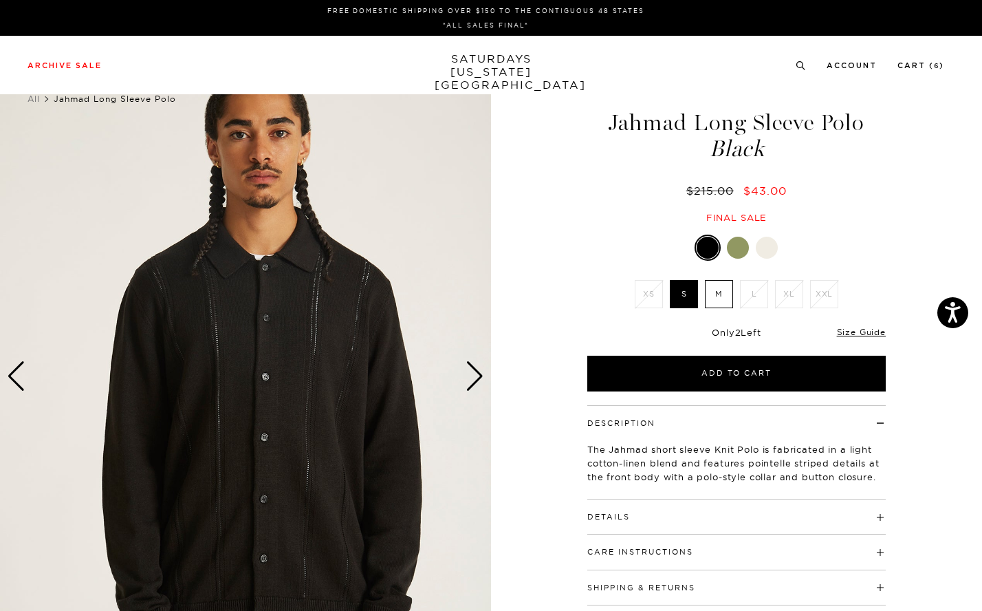
click at [468, 380] on div "Next slide" at bounding box center [475, 376] width 19 height 30
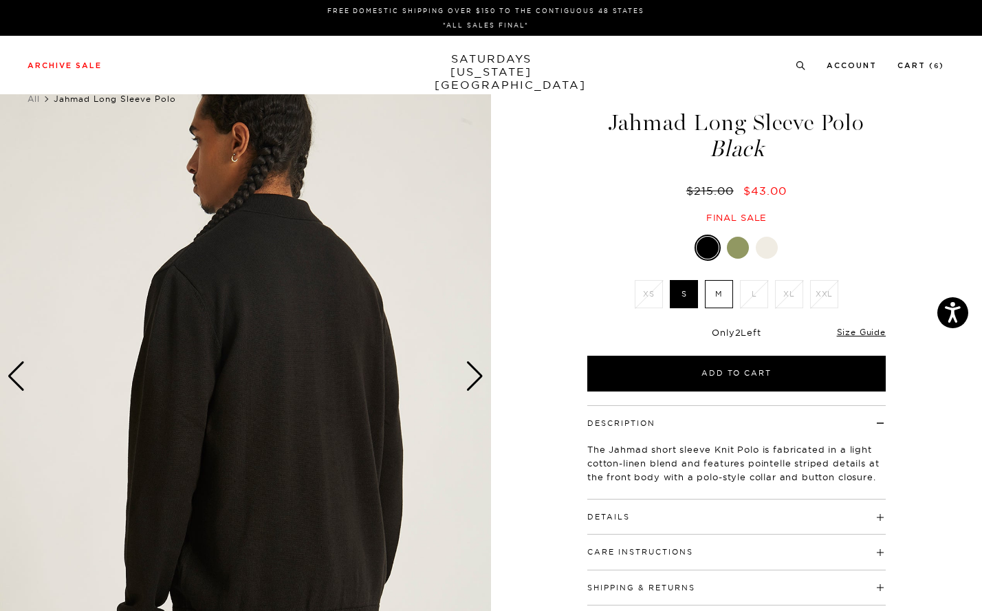
click at [468, 380] on div "Next slide" at bounding box center [475, 376] width 19 height 30
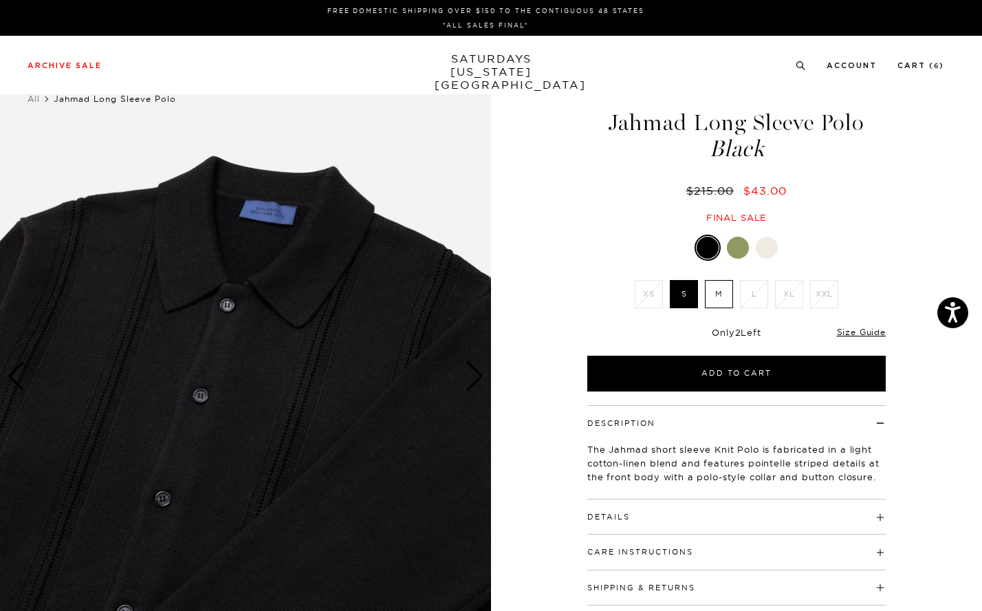
click at [774, 250] on div at bounding box center [767, 248] width 22 height 22
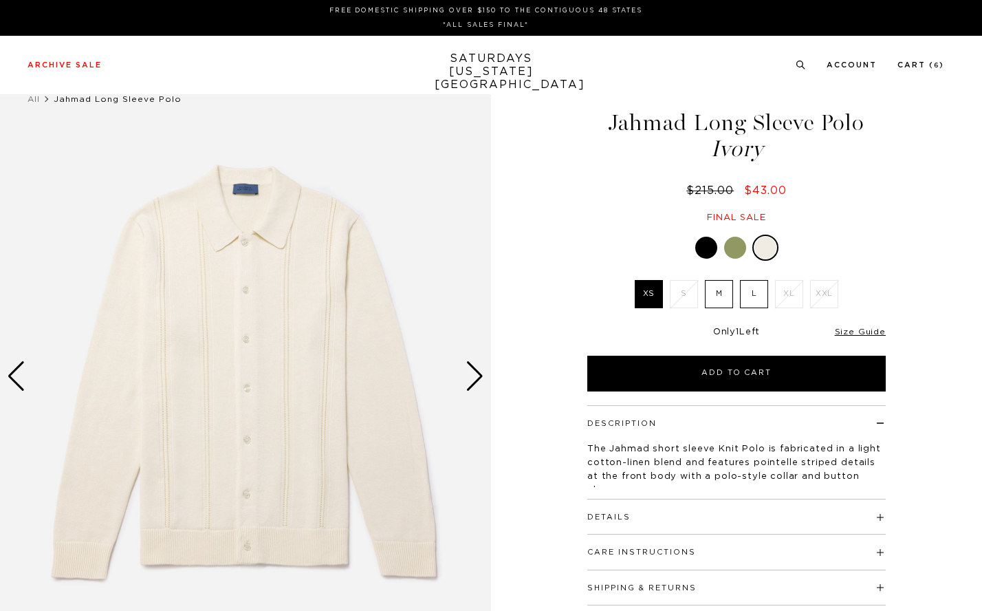
click at [469, 382] on div "Next slide" at bounding box center [475, 376] width 19 height 30
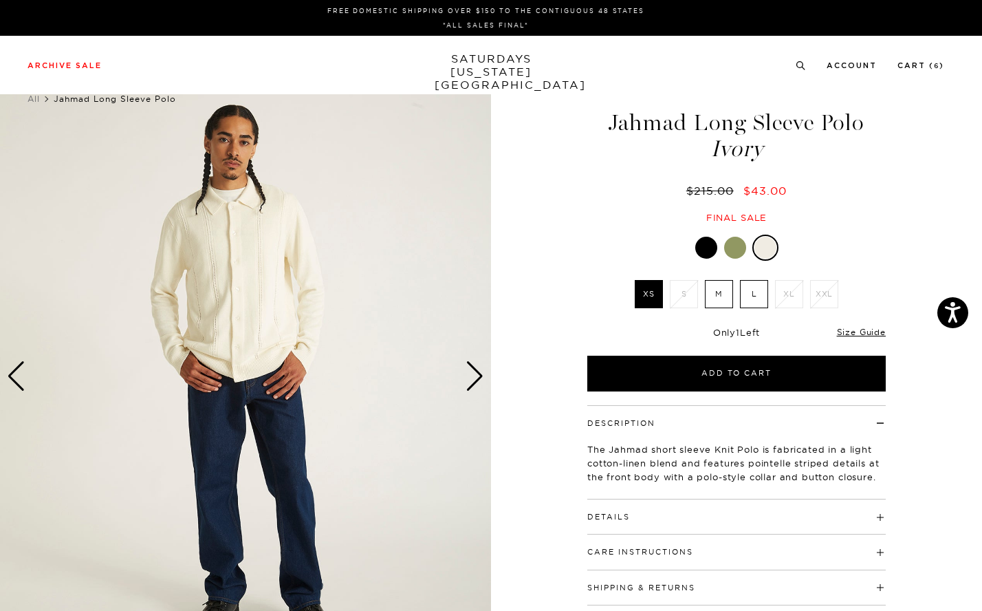
click at [477, 378] on div "Next slide" at bounding box center [475, 376] width 19 height 30
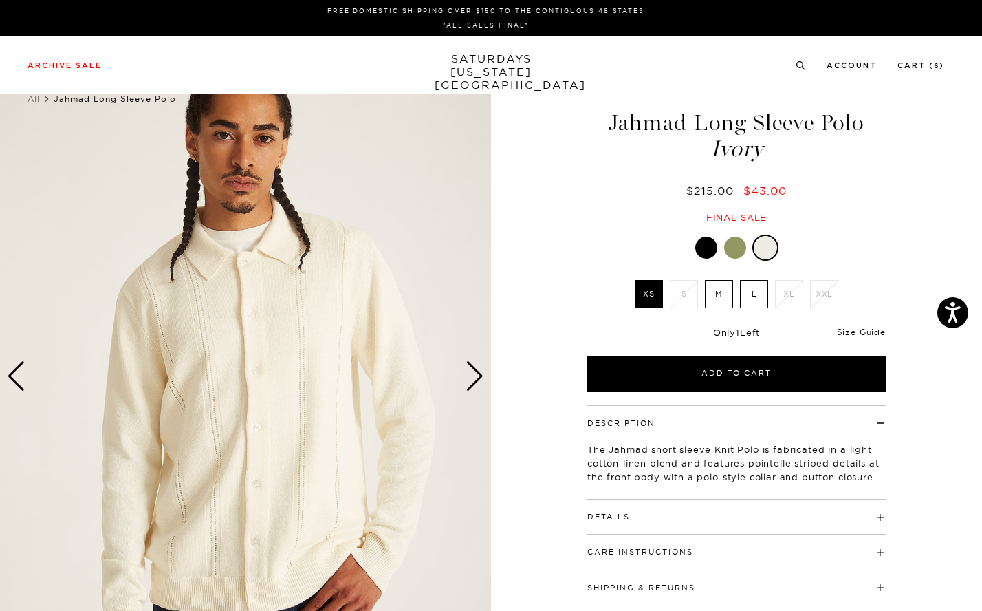
click at [684, 524] on div "Details 52% Cotton / 48% Linen Convertible collar Button closure on front plack…" at bounding box center [736, 516] width 298 height 35
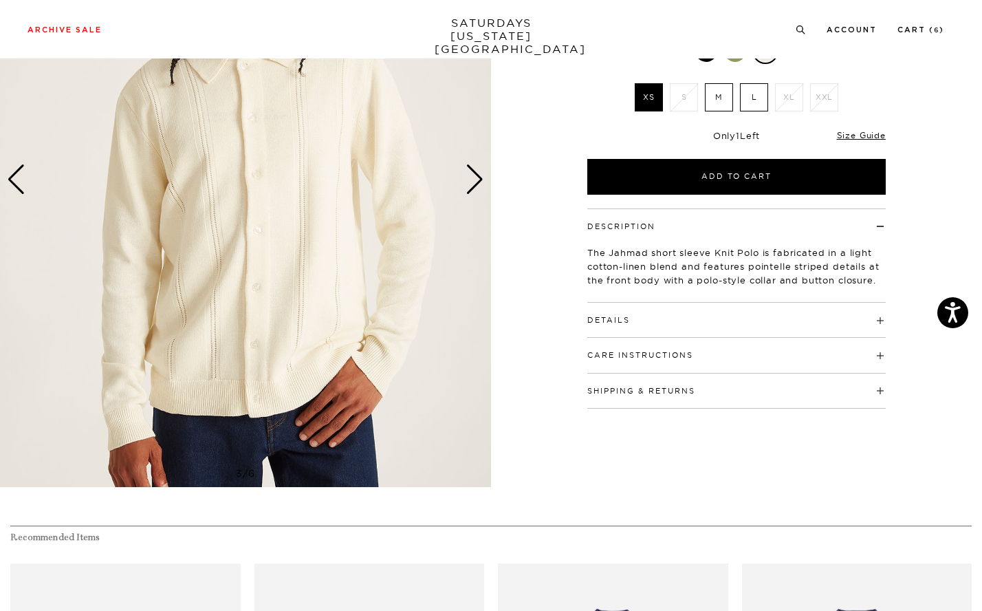
scroll to position [212, 0]
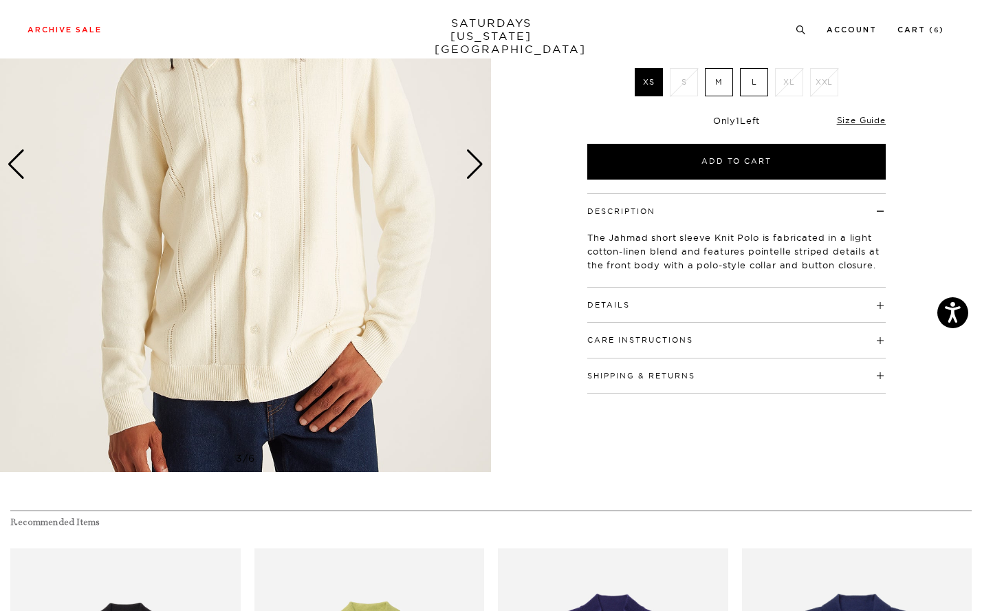
click at [632, 298] on h4 "Details" at bounding box center [736, 298] width 298 height 23
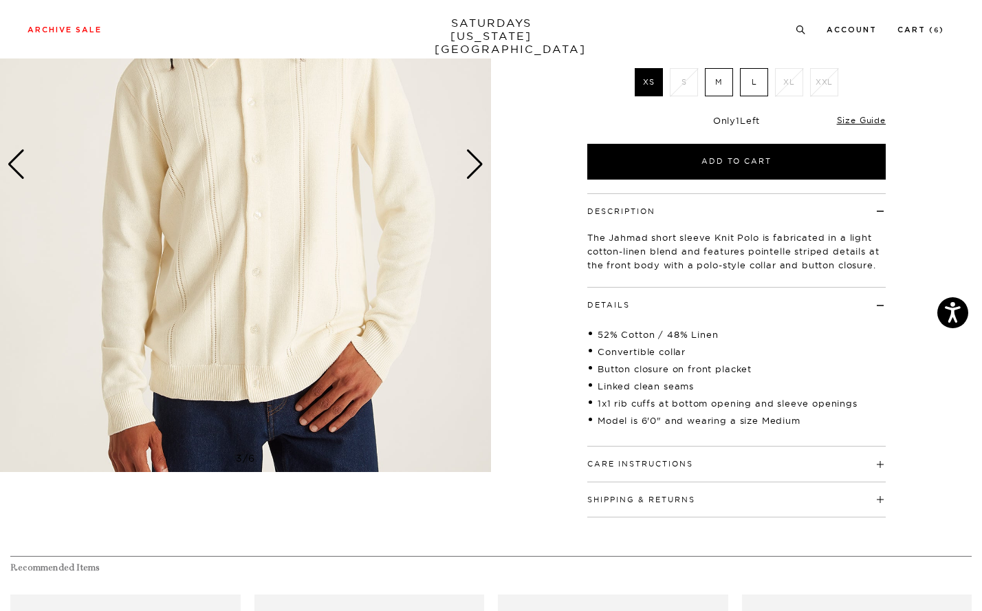
click at [714, 78] on label "M" at bounding box center [719, 82] width 28 height 28
click at [0, 0] on input "M" at bounding box center [0, 0] width 0 height 0
click at [748, 91] on label "L" at bounding box center [754, 82] width 28 height 28
click at [0, 0] on input "L" at bounding box center [0, 0] width 0 height 0
click at [640, 76] on label "XS" at bounding box center [649, 82] width 28 height 28
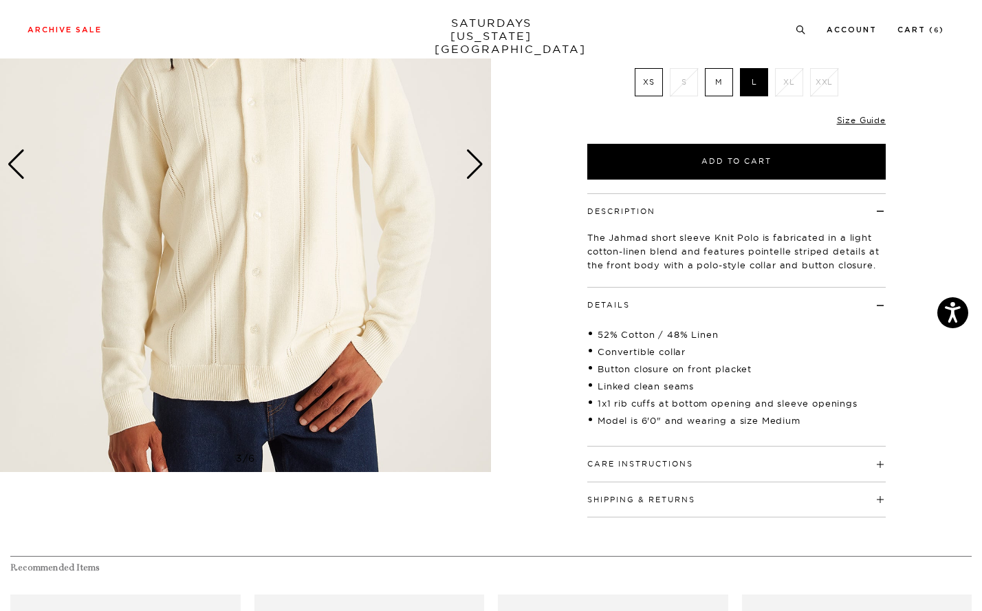
click at [0, 0] on input "XS" at bounding box center [0, 0] width 0 height 0
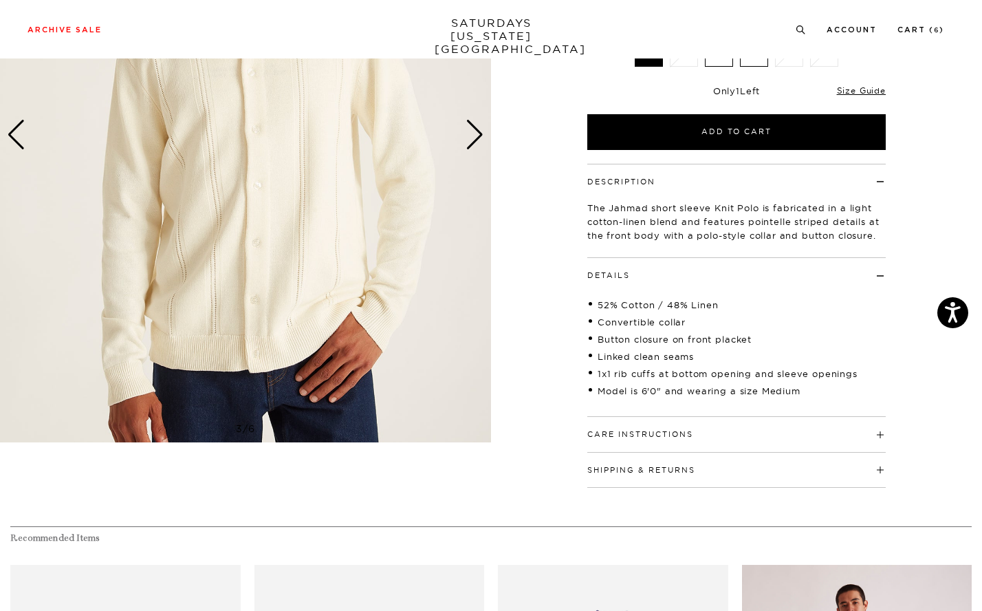
scroll to position [0, 8]
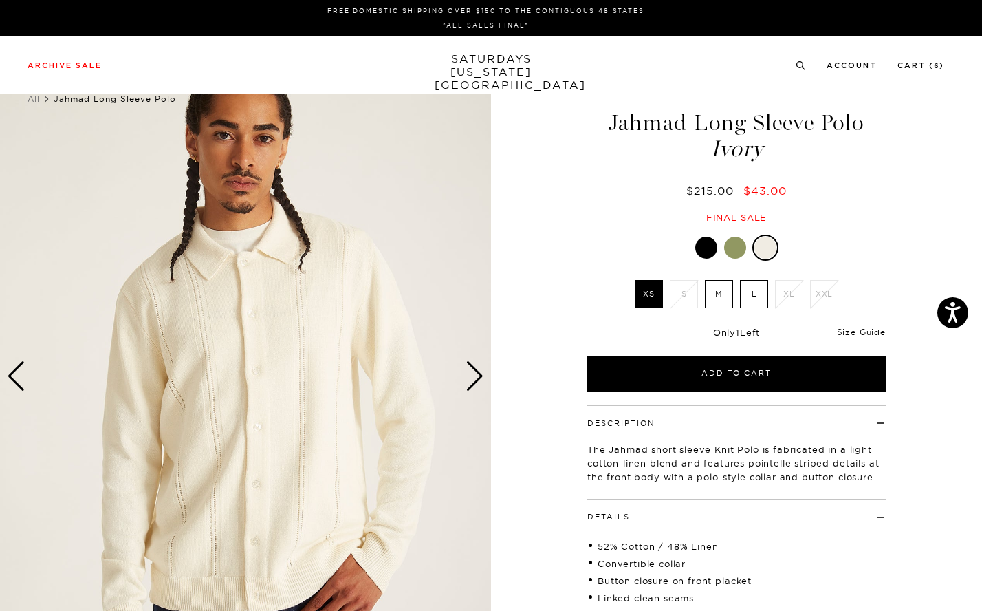
click at [509, 59] on link "SATURDAYS NEW YORK CITY" at bounding box center [491, 71] width 113 height 39
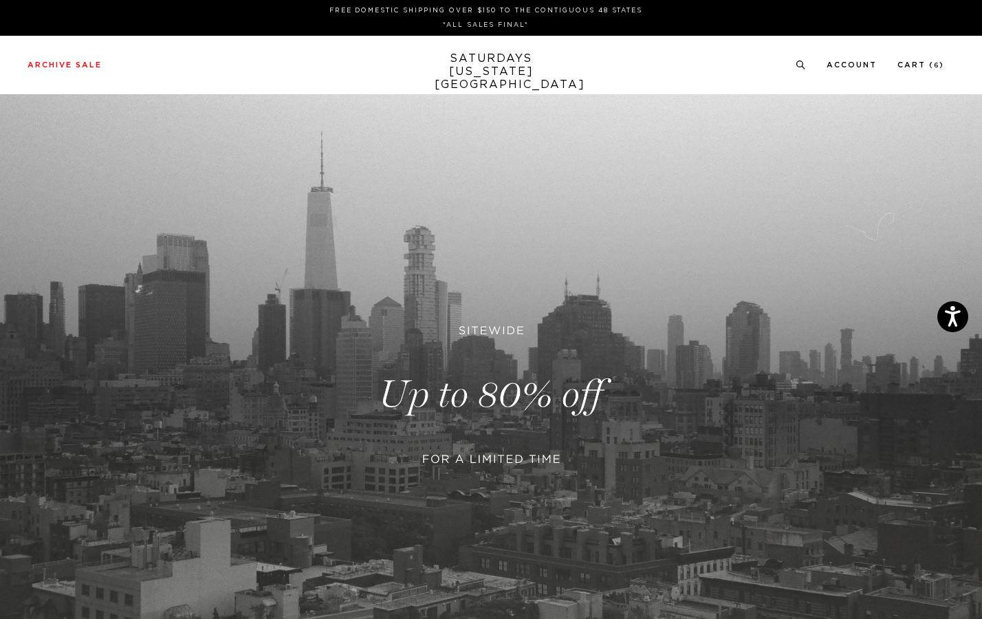
click at [507, 413] on link at bounding box center [491, 394] width 982 height 601
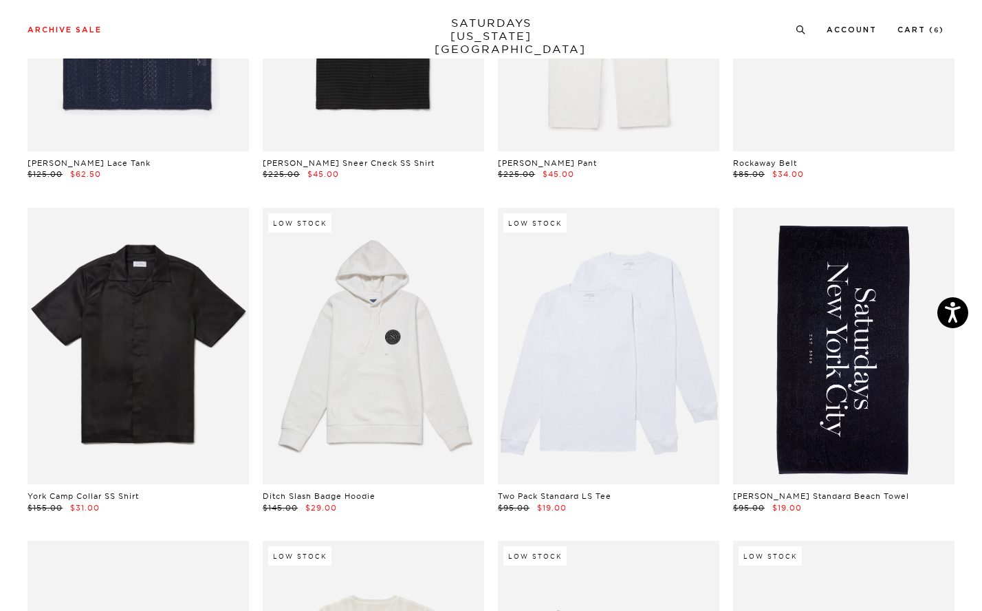
scroll to position [938, 0]
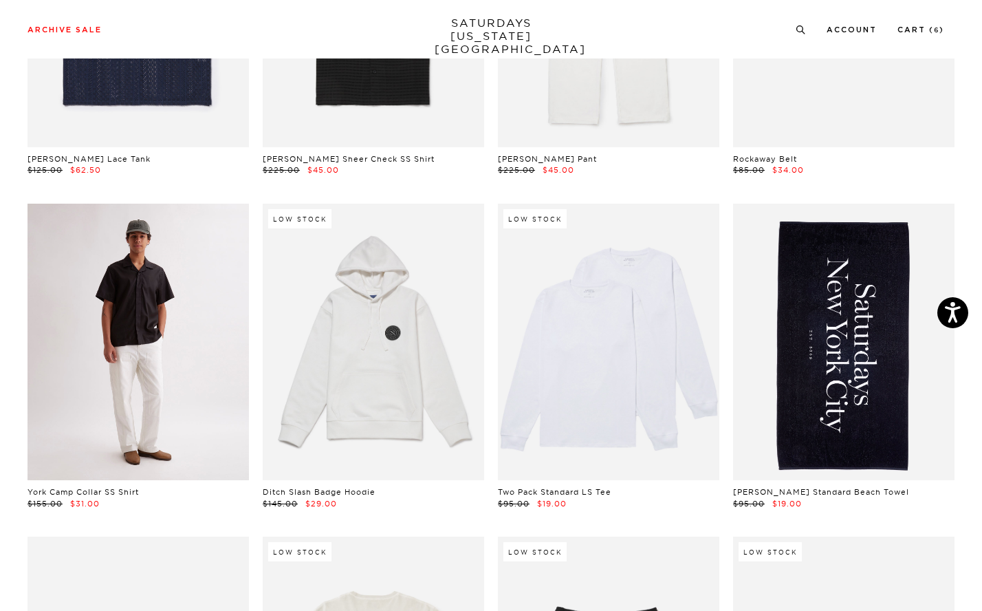
click at [131, 373] on link at bounding box center [138, 342] width 221 height 277
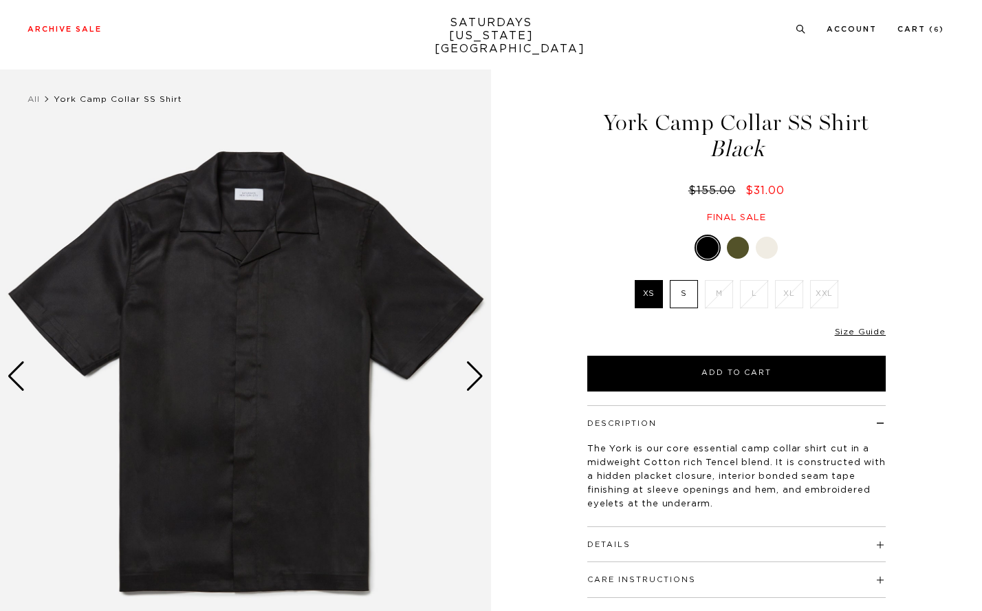
click at [684, 527] on div "Details 65% Cotton, 35% Tencel Open camp collar Standard shirt back yoke Button…" at bounding box center [736, 544] width 298 height 35
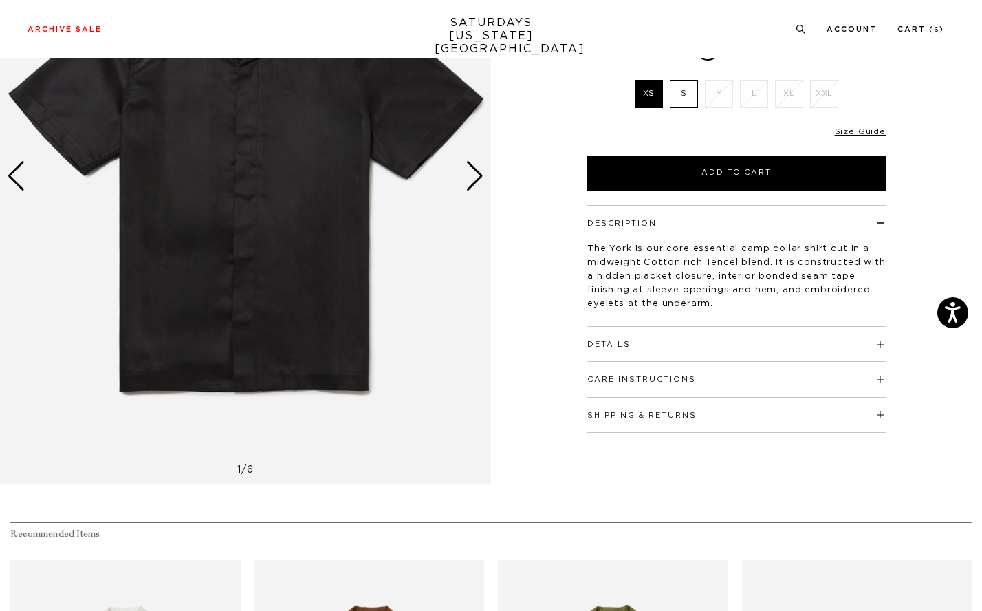
click at [677, 346] on h4 "Details" at bounding box center [736, 338] width 298 height 23
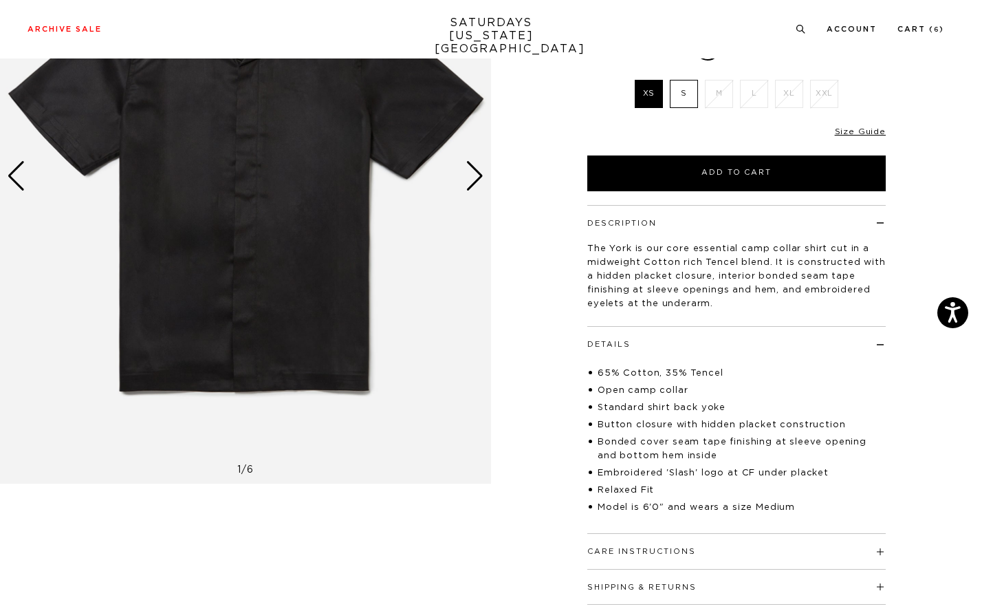
click at [665, 346] on h4 "Details" at bounding box center [736, 338] width 298 height 23
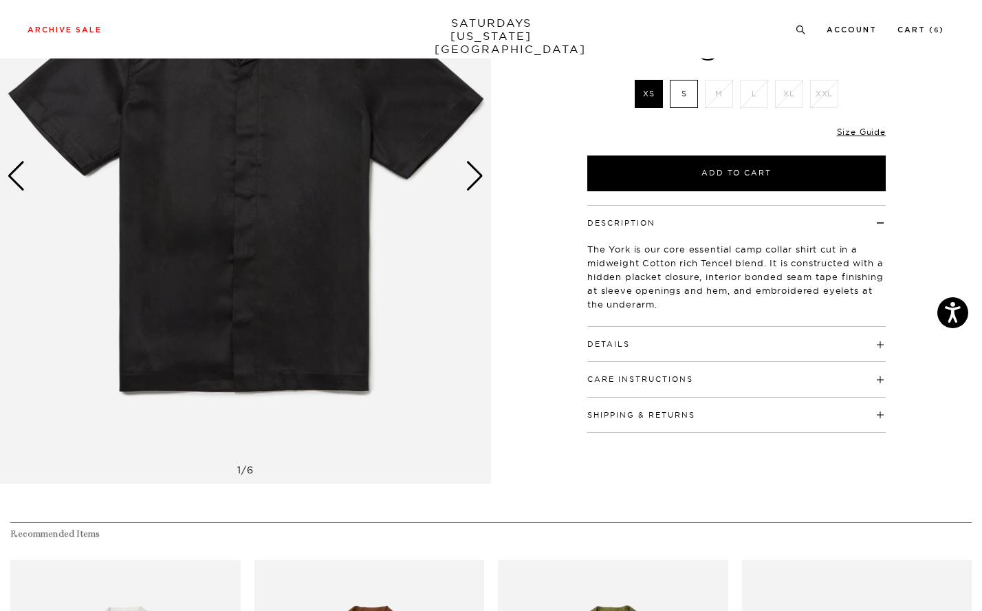
scroll to position [0, 0]
click at [665, 346] on h4 "Details" at bounding box center [736, 338] width 298 height 23
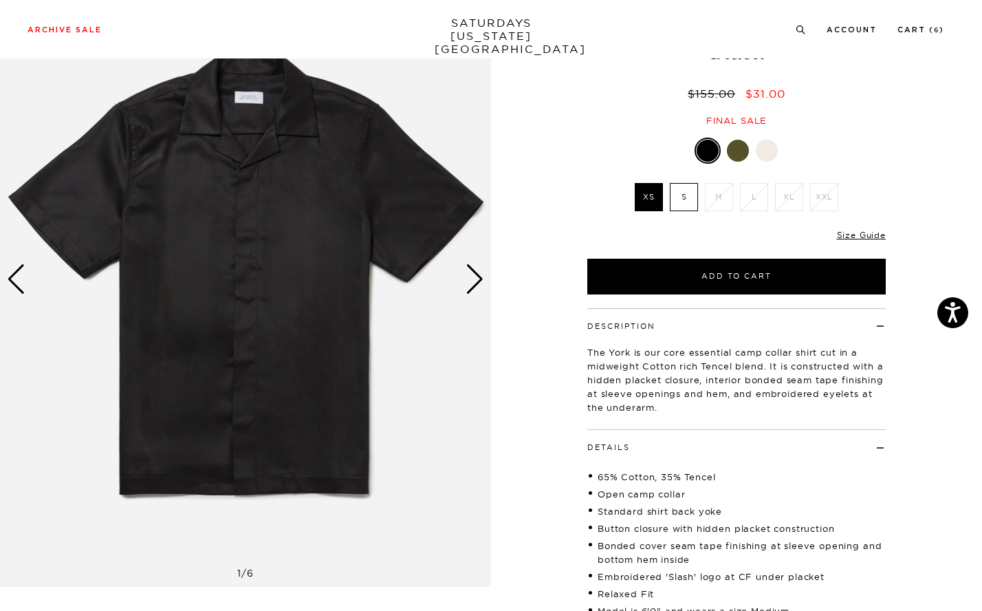
scroll to position [38, 0]
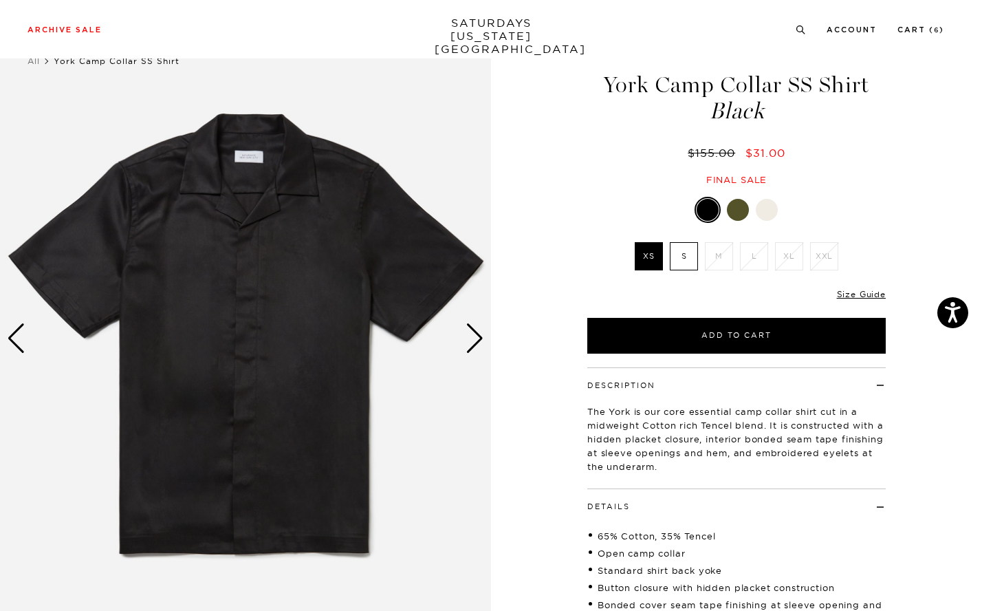
click at [477, 340] on div "Next slide" at bounding box center [475, 338] width 19 height 30
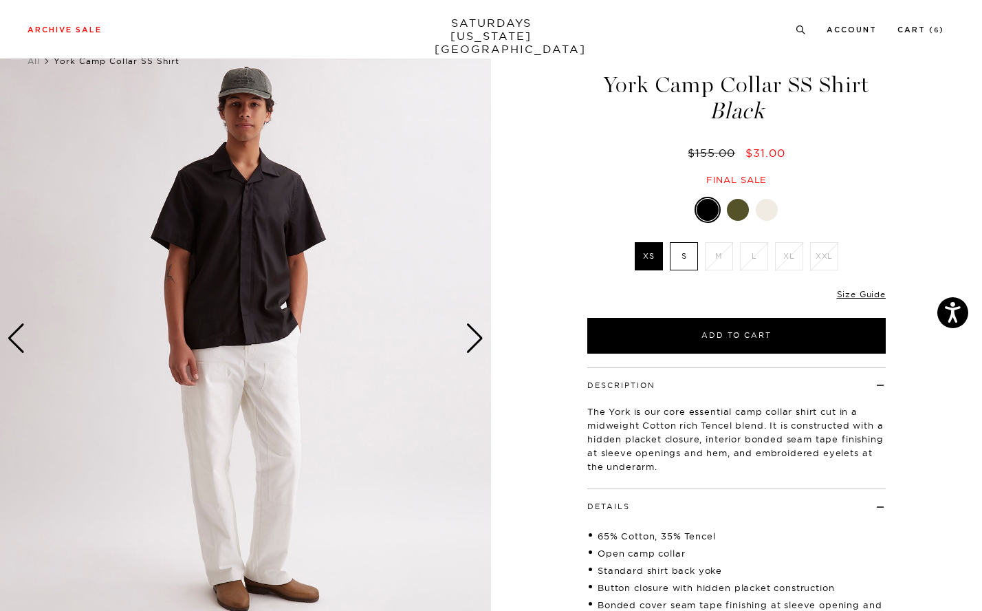
click at [477, 340] on div "Next slide" at bounding box center [475, 338] width 19 height 30
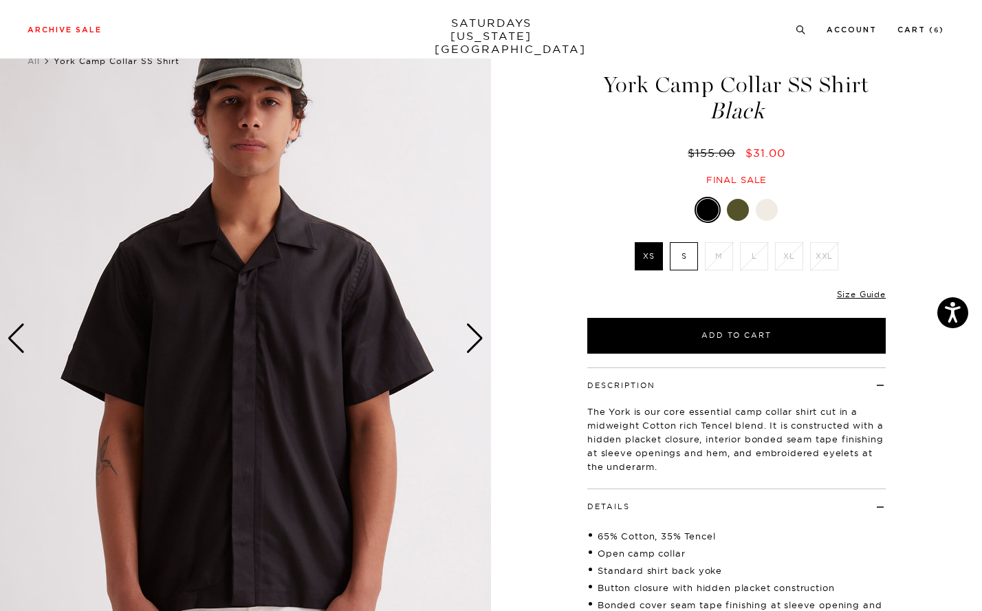
click at [477, 340] on div "Next slide" at bounding box center [475, 338] width 19 height 30
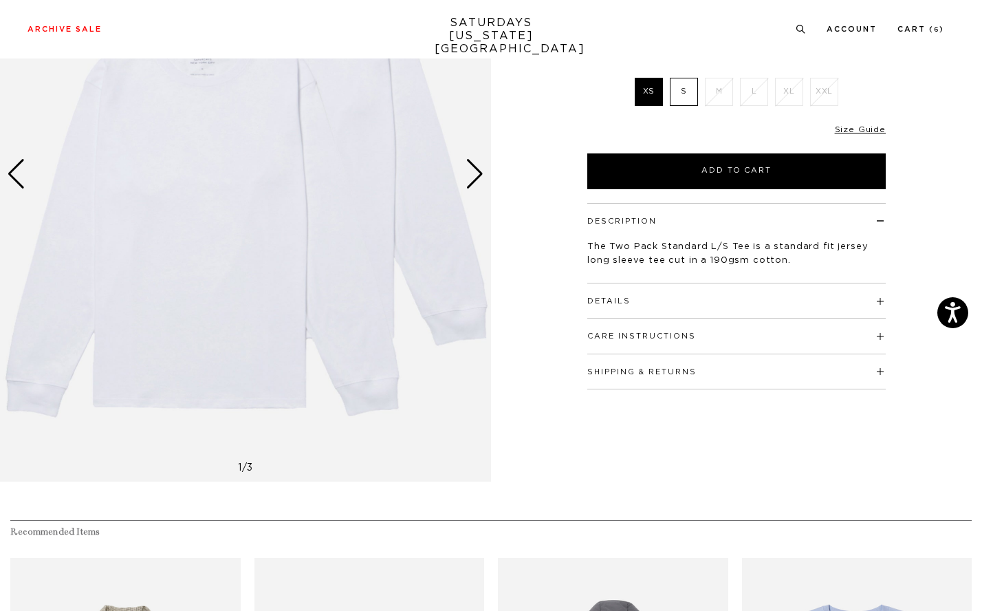
click at [468, 179] on div "Next slide" at bounding box center [475, 174] width 19 height 30
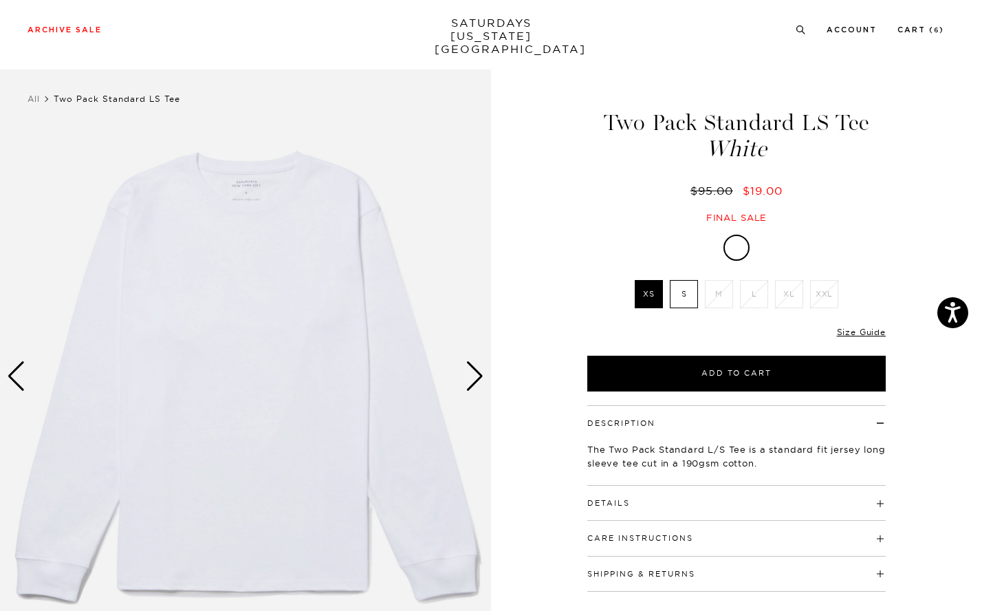
scroll to position [60, 0]
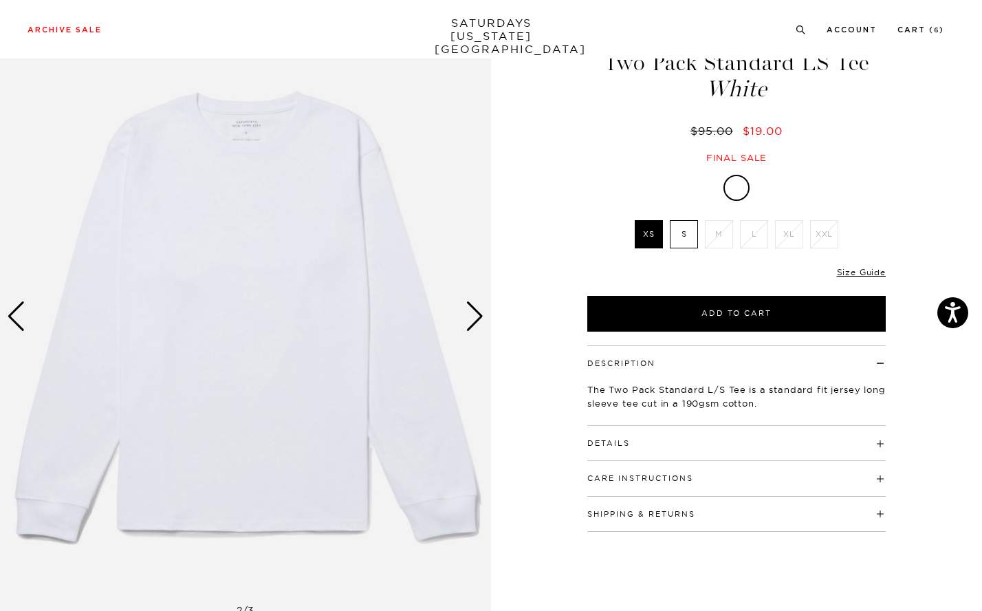
click at [481, 326] on div "Next slide" at bounding box center [475, 316] width 19 height 30
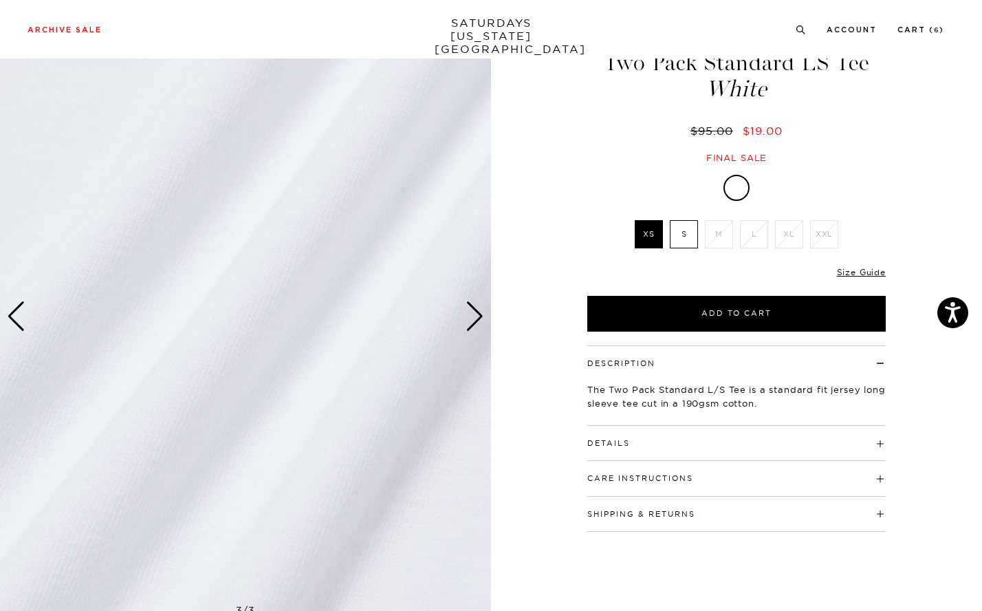
click at [481, 326] on div "Next slide" at bounding box center [475, 316] width 19 height 30
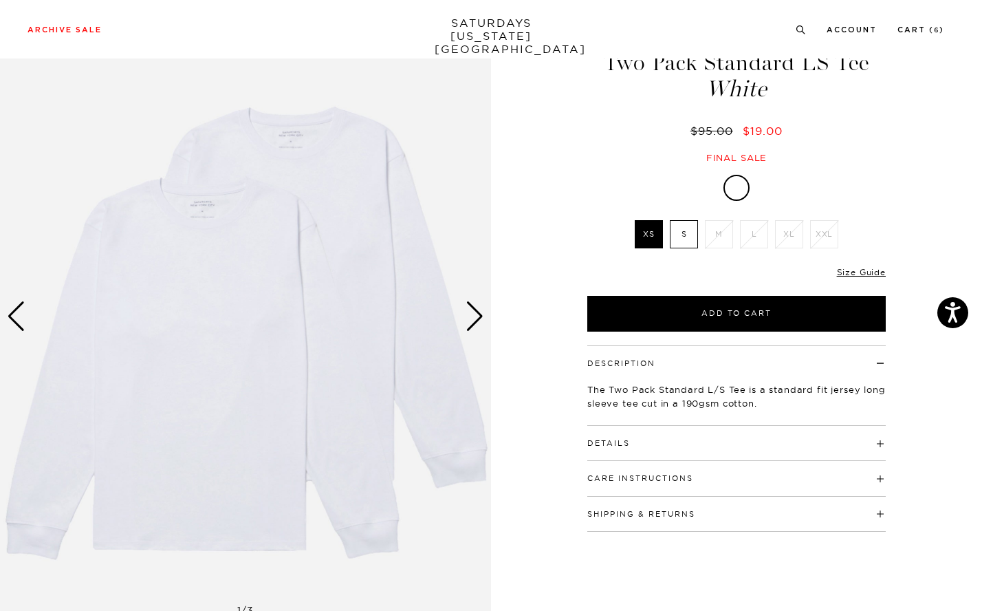
click at [669, 437] on h4 "Details" at bounding box center [736, 437] width 298 height 23
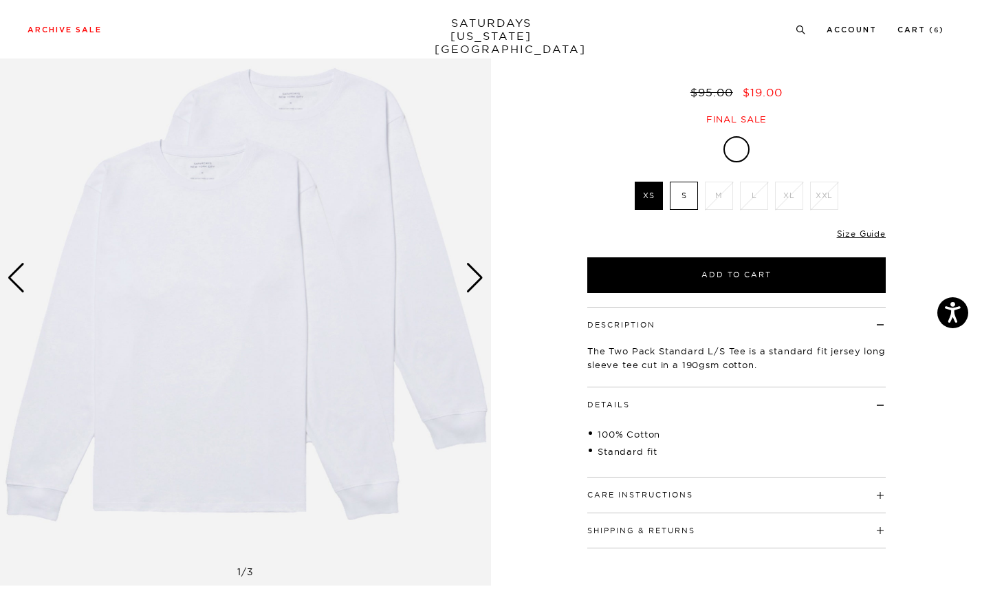
scroll to position [121, 0]
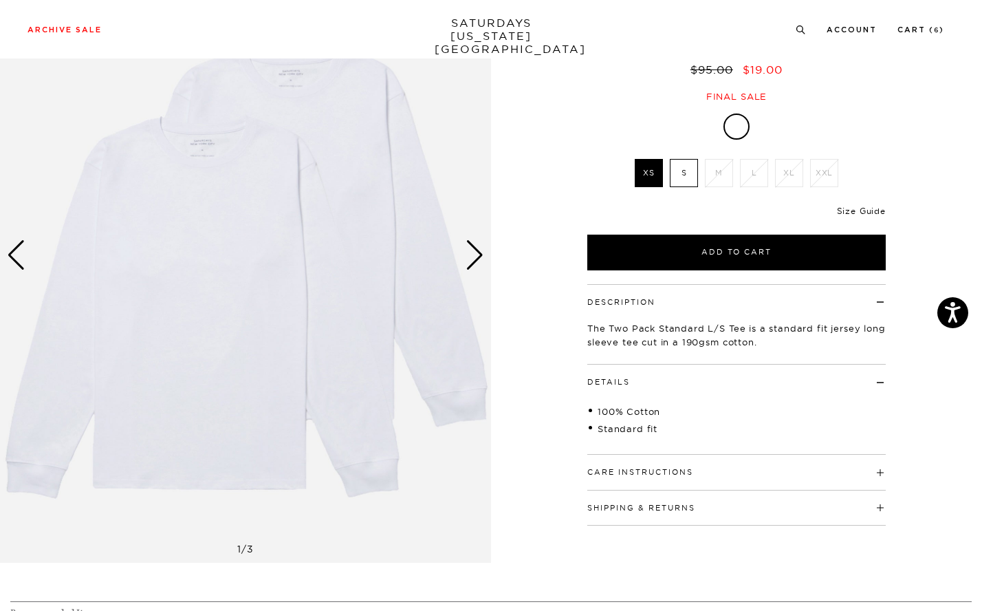
click at [866, 209] on link "Size Guide" at bounding box center [861, 211] width 49 height 10
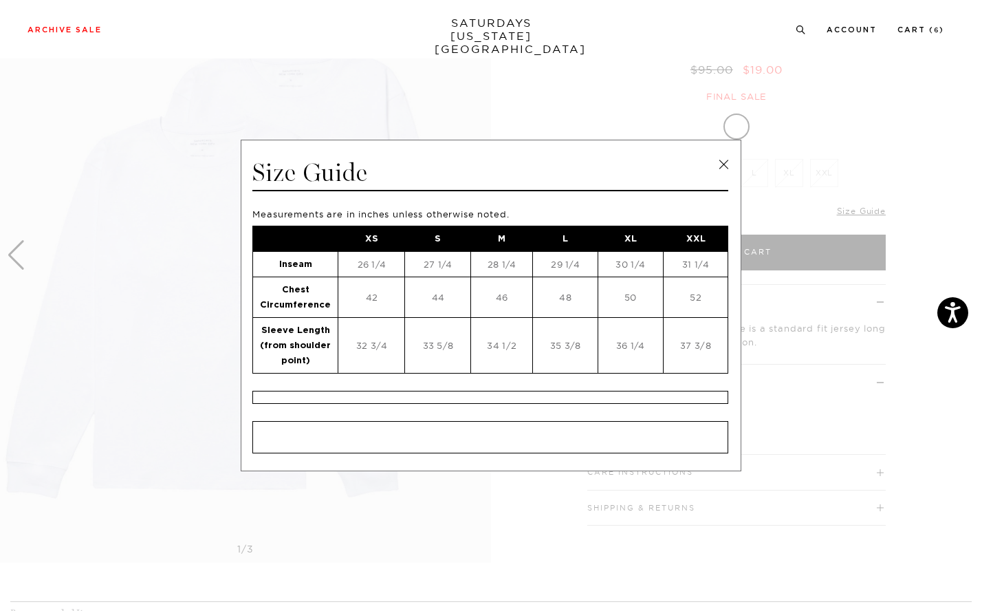
click at [724, 162] on link at bounding box center [723, 164] width 21 height 21
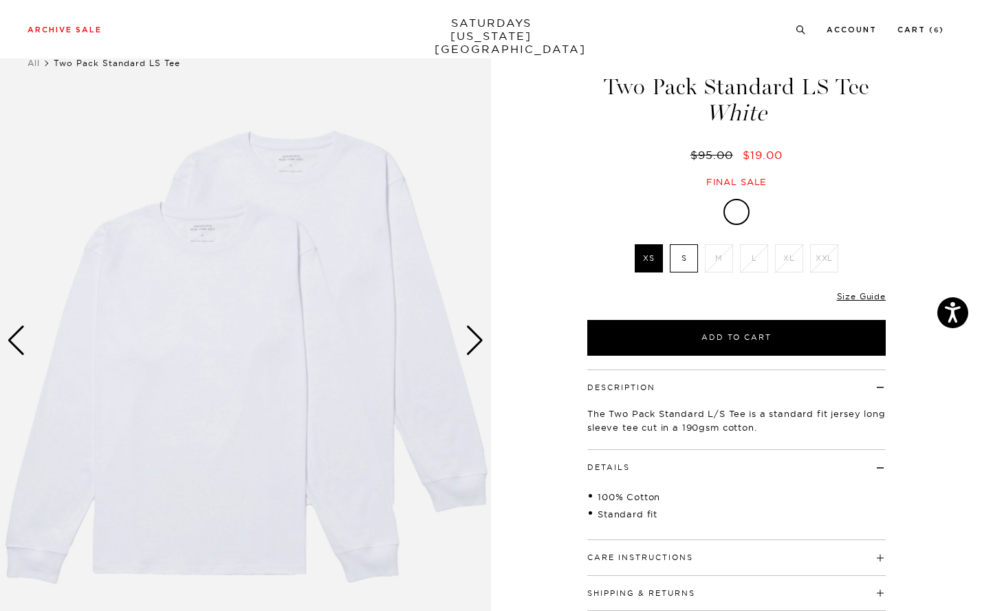
scroll to position [17, 0]
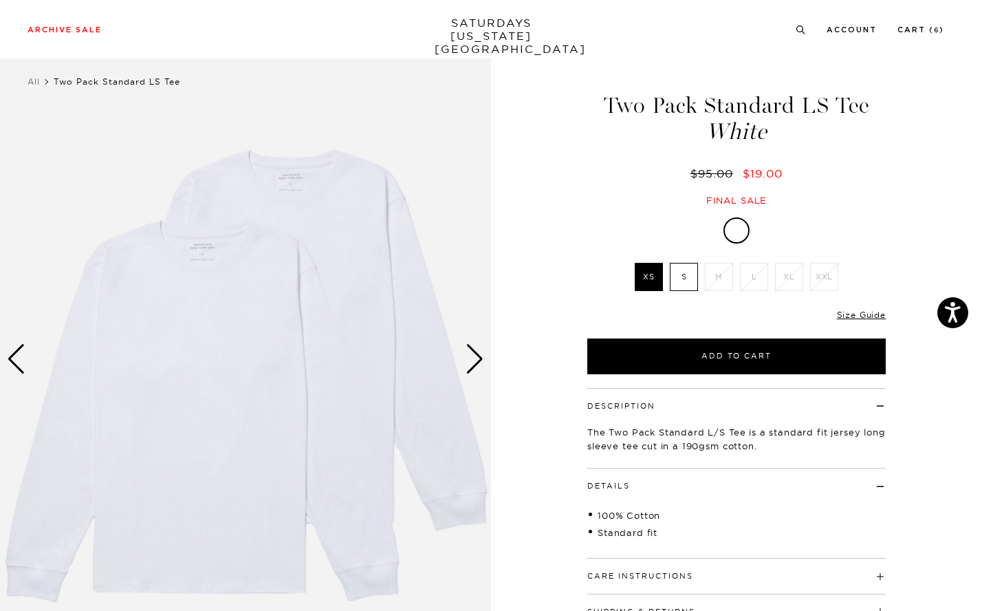
click at [473, 360] on div "Next slide" at bounding box center [475, 359] width 19 height 30
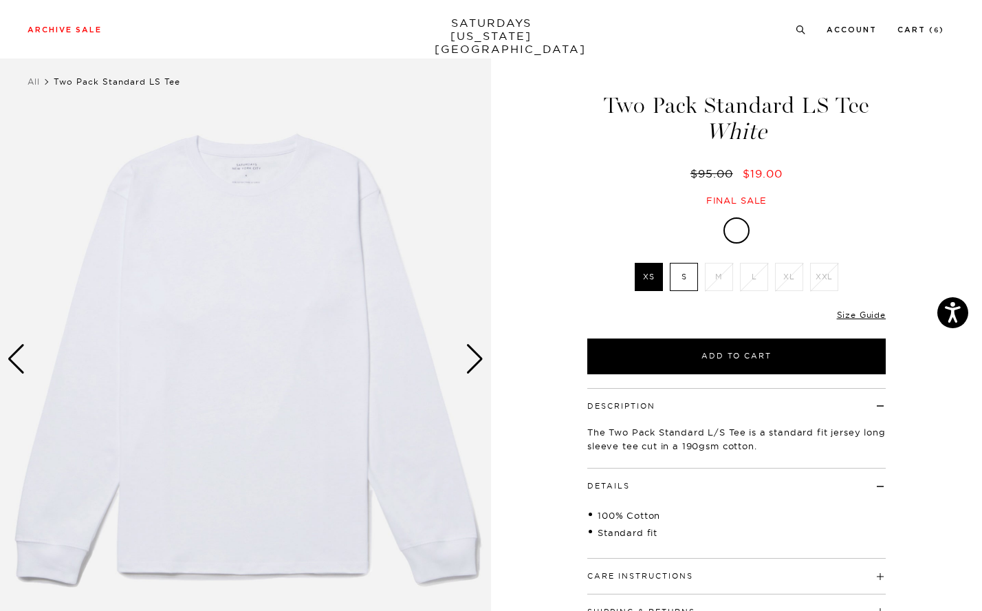
click at [473, 360] on div "Next slide" at bounding box center [475, 359] width 19 height 30
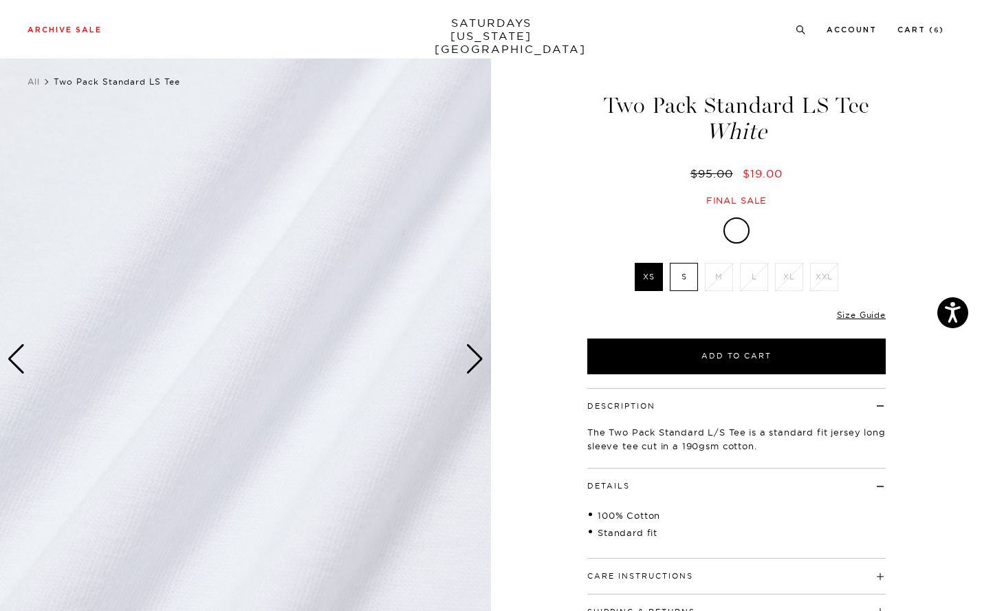
click at [473, 360] on div "Next slide" at bounding box center [475, 359] width 19 height 30
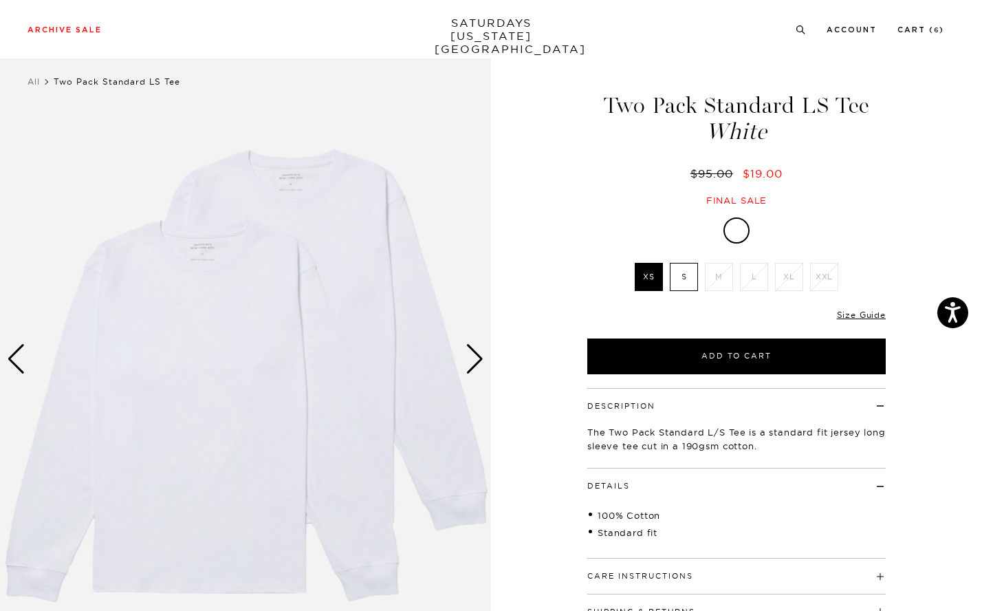
click at [692, 279] on label "S" at bounding box center [684, 277] width 28 height 28
click at [0, 0] on input "S" at bounding box center [0, 0] width 0 height 0
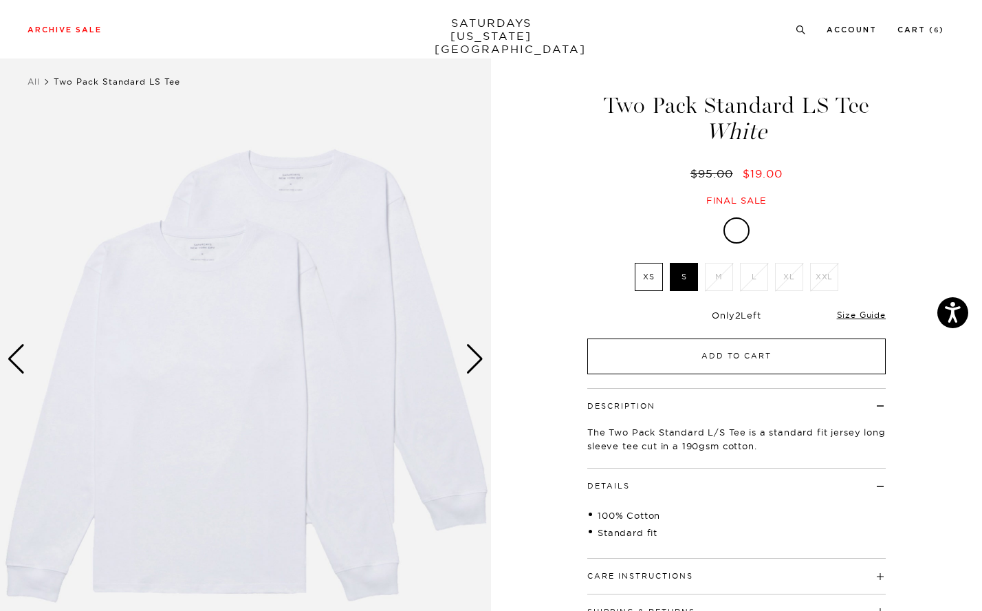
click at [749, 356] on button "Add to Cart" at bounding box center [736, 356] width 298 height 36
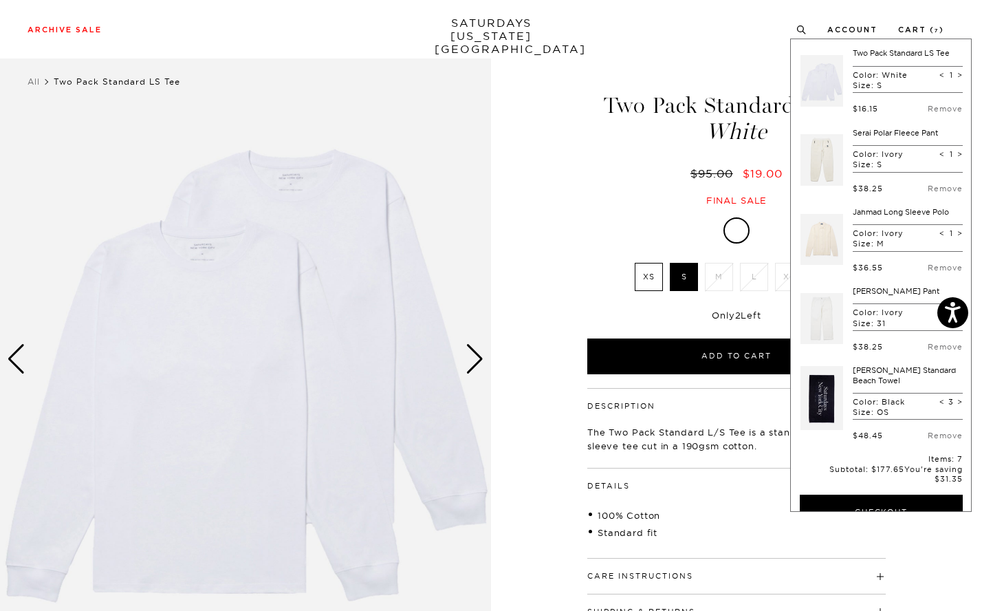
scroll to position [6, 0]
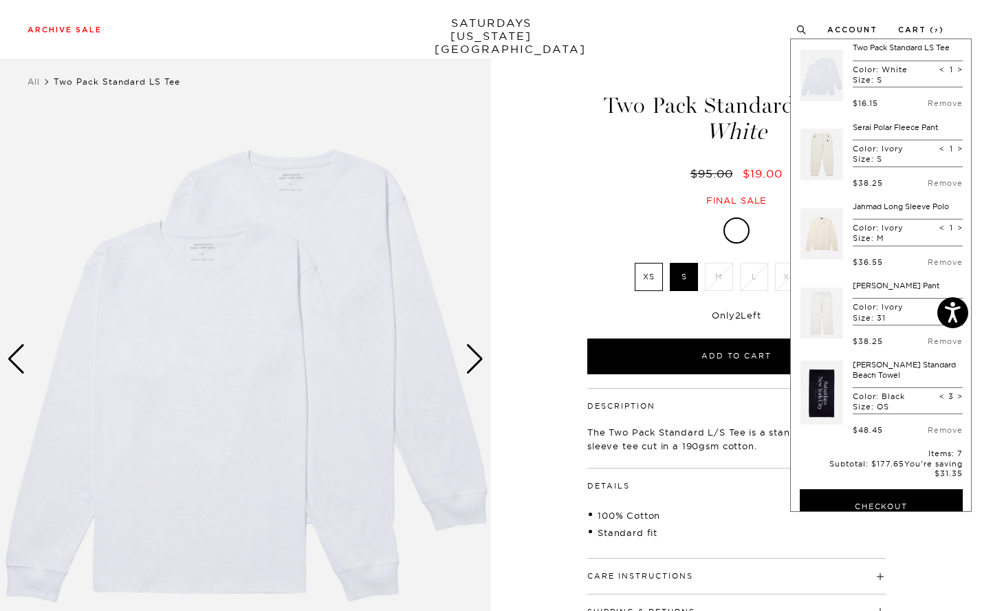
click at [940, 397] on span "<" at bounding box center [943, 396] width 6 height 10
type input "2"
click at [713, 53] on div "Archive Sale Men's Tees Shirts Shorts Swim Knitwear Pants Sweats Women's" at bounding box center [491, 29] width 982 height 58
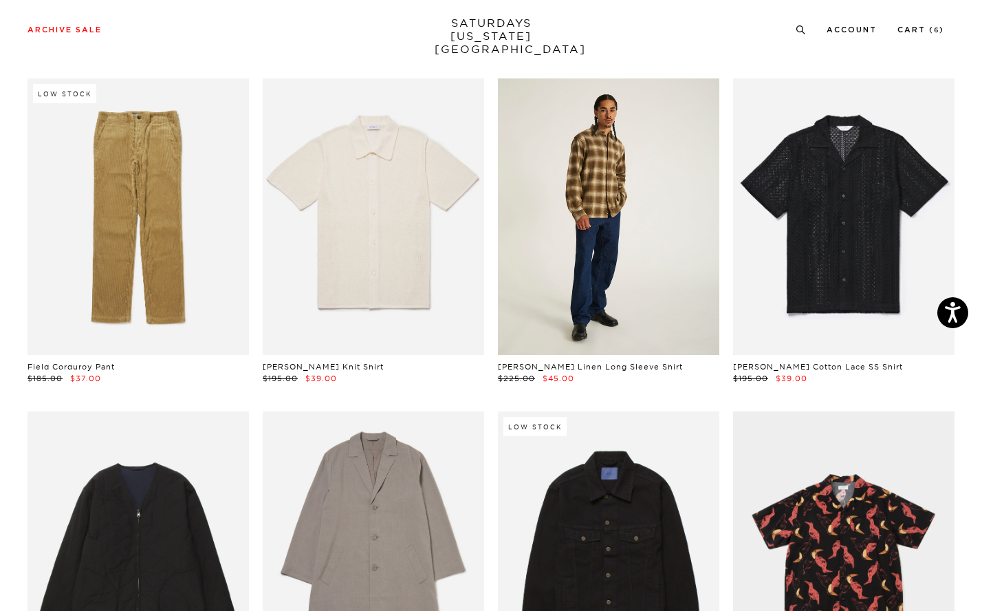
scroll to position [4090, 0]
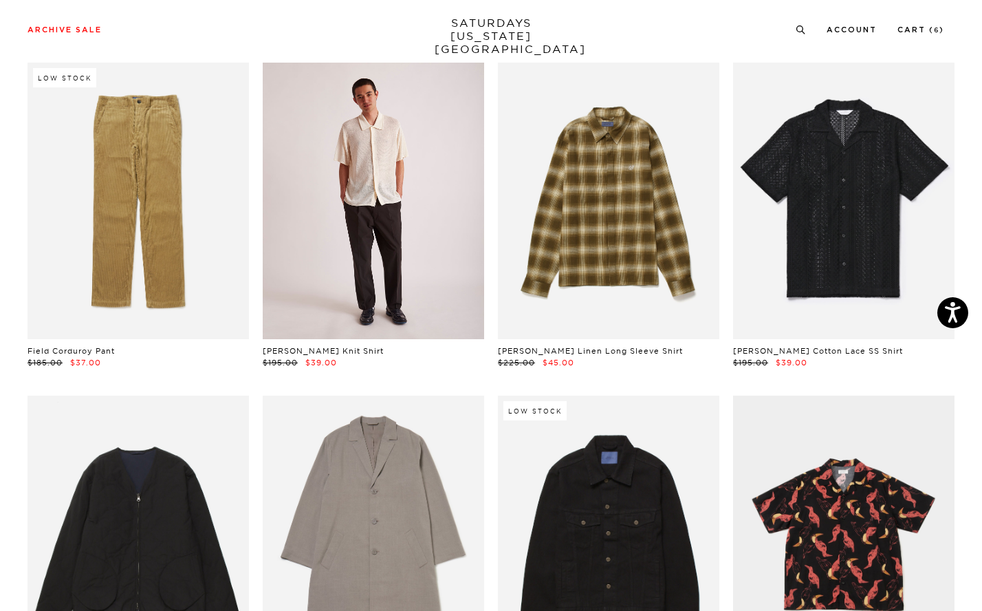
click at [426, 236] on link at bounding box center [373, 201] width 221 height 277
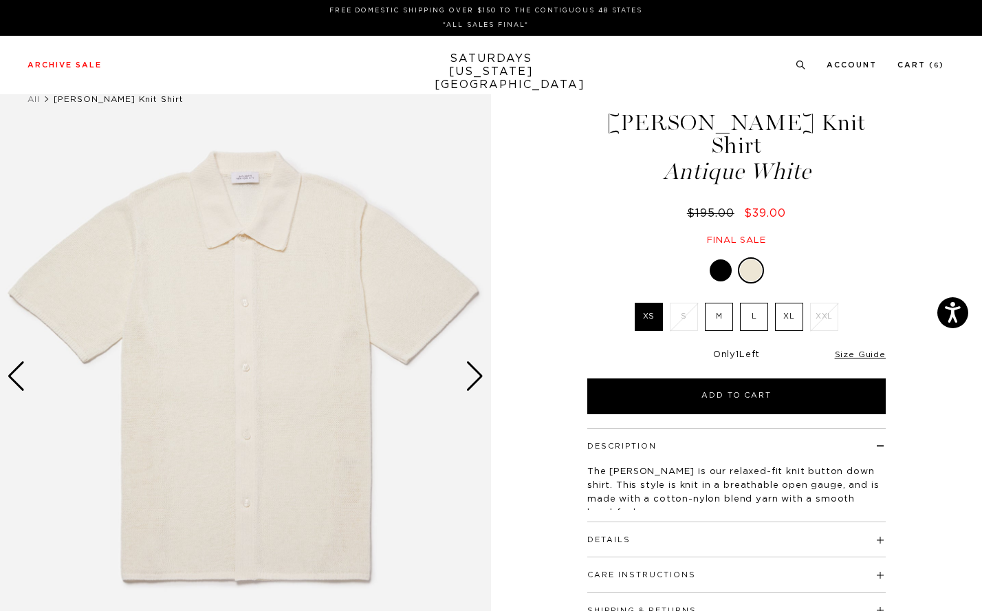
click at [473, 380] on div "Next slide" at bounding box center [475, 376] width 19 height 30
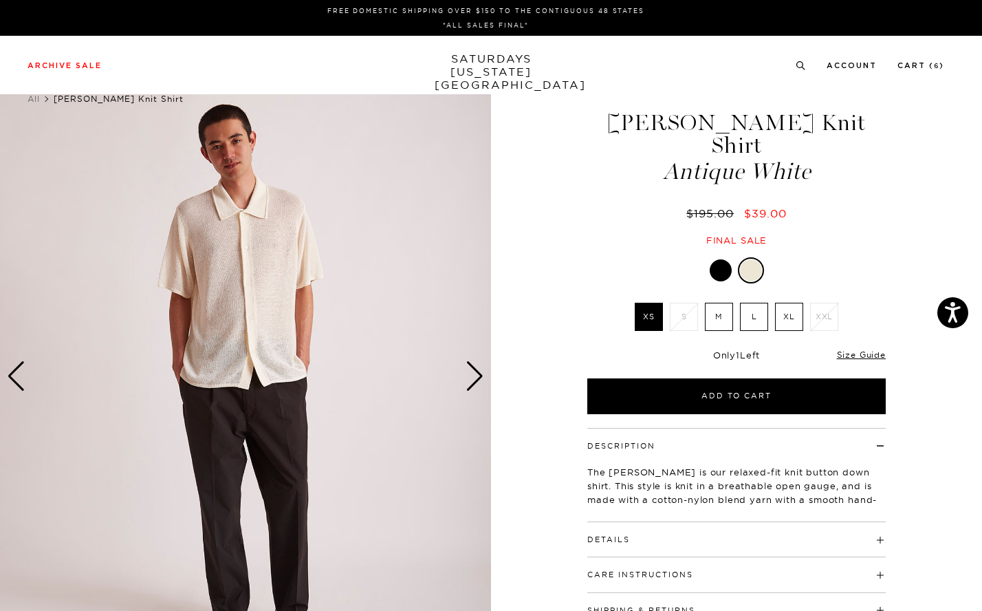
click at [473, 380] on div "Next slide" at bounding box center [475, 376] width 19 height 30
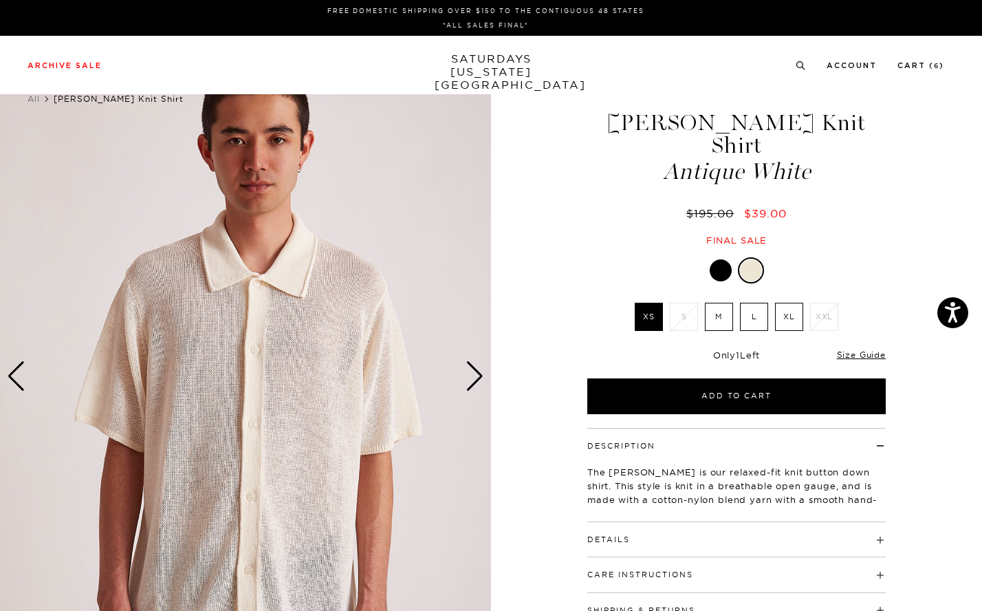
click at [473, 380] on div "Next slide" at bounding box center [475, 376] width 19 height 30
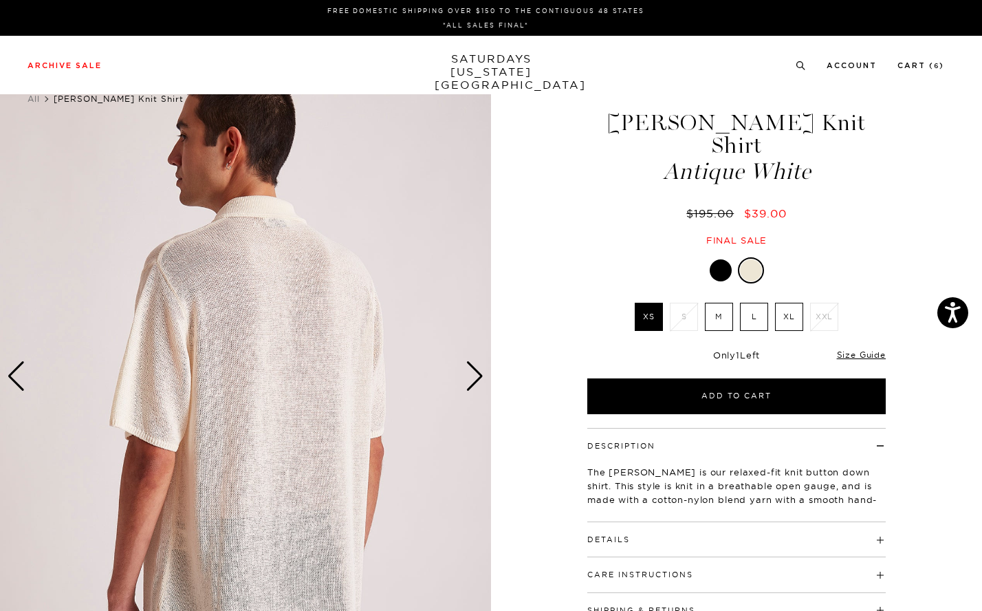
click at [473, 380] on div "Next slide" at bounding box center [475, 376] width 19 height 30
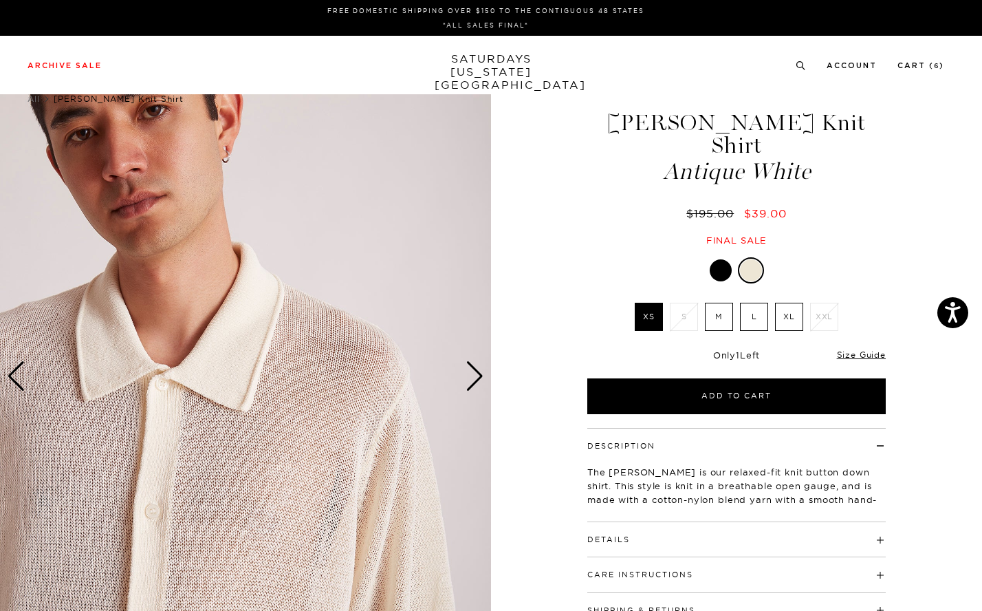
click at [473, 380] on div "Next slide" at bounding box center [475, 376] width 19 height 30
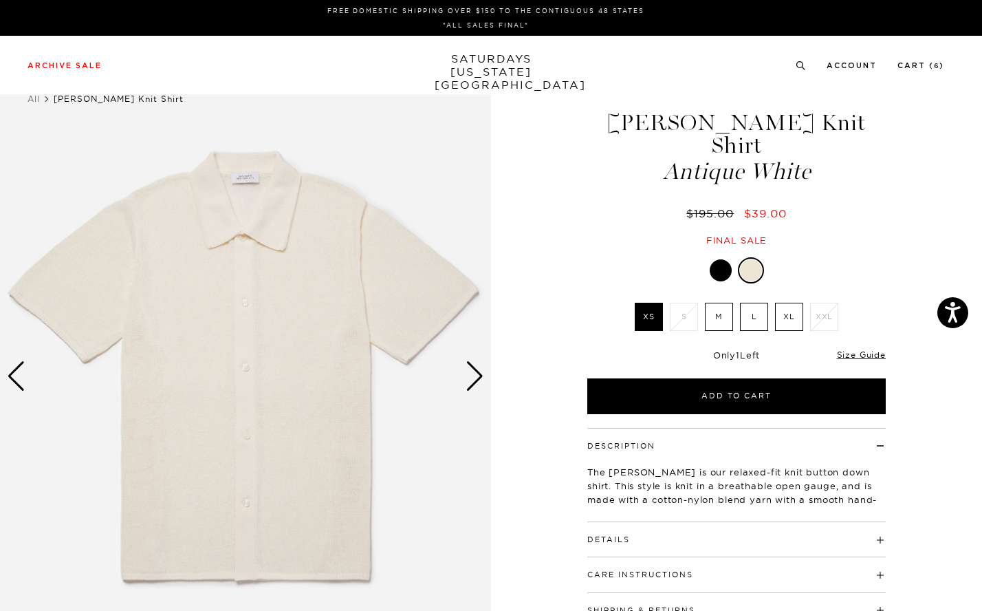
click at [743, 522] on h4 "Details" at bounding box center [736, 533] width 298 height 23
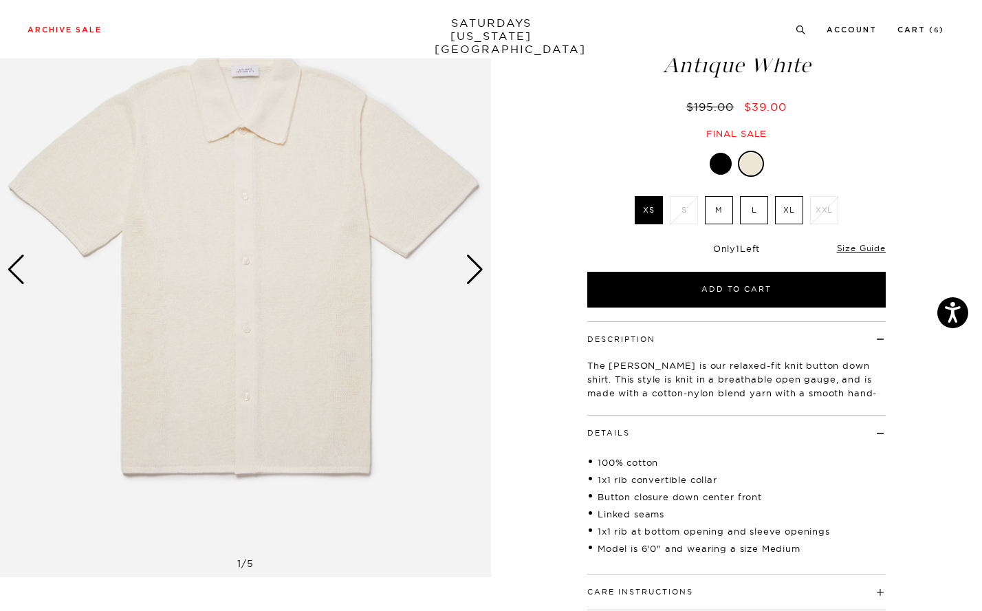
scroll to position [54, 0]
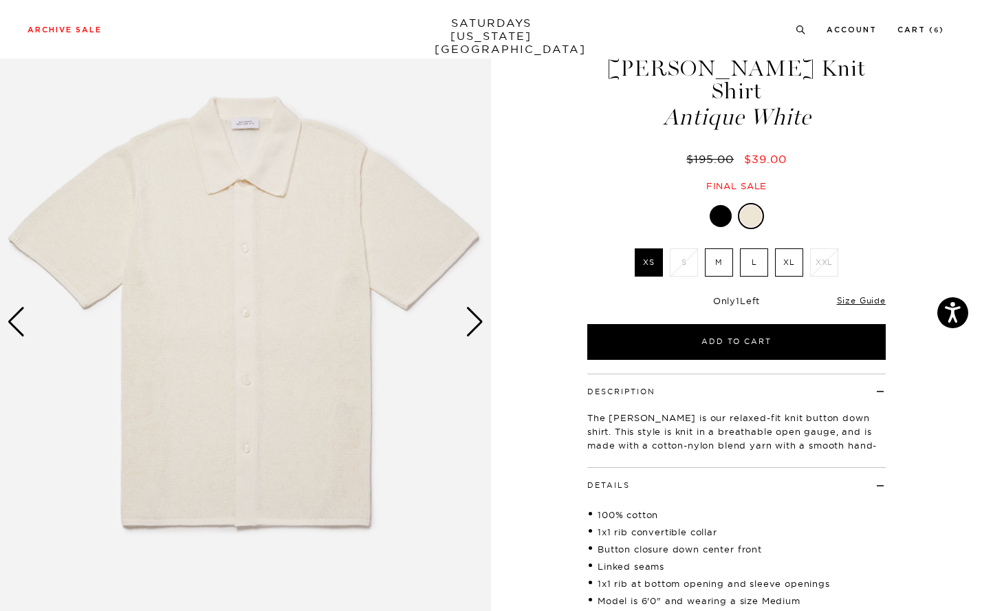
click at [477, 314] on div "Next slide" at bounding box center [475, 322] width 19 height 30
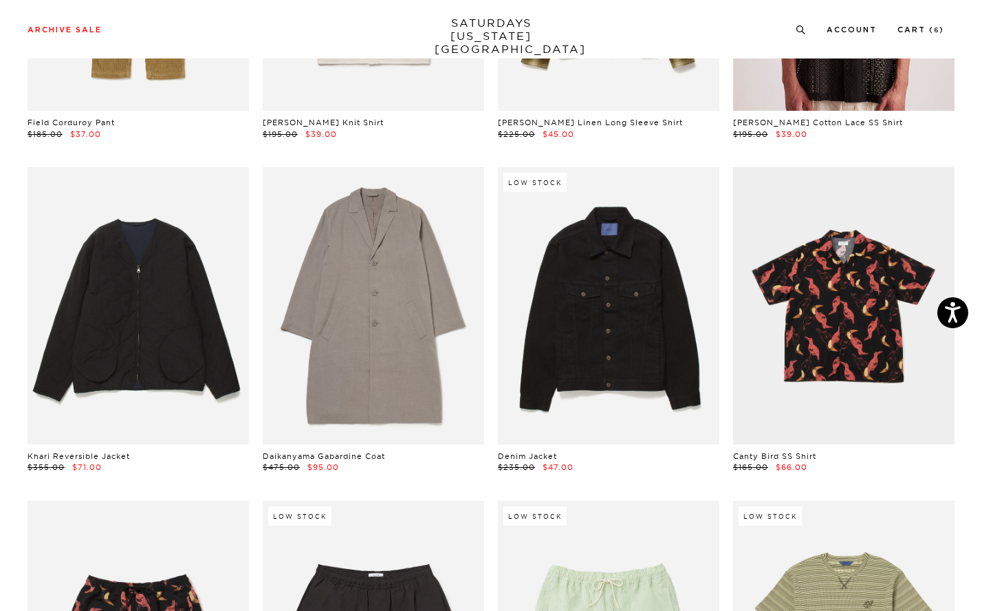
scroll to position [4319, 0]
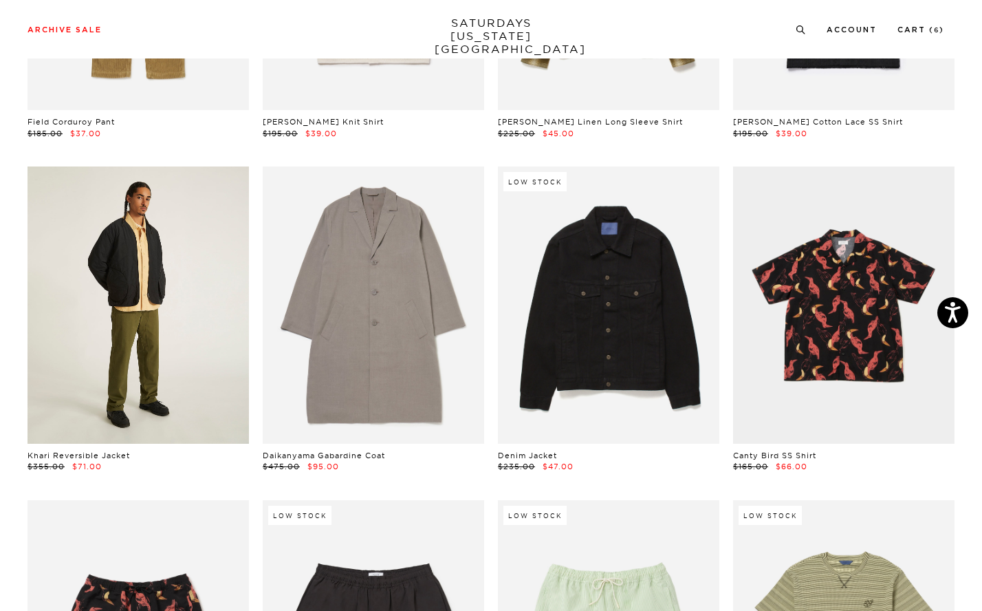
click at [145, 363] on link at bounding box center [138, 304] width 221 height 277
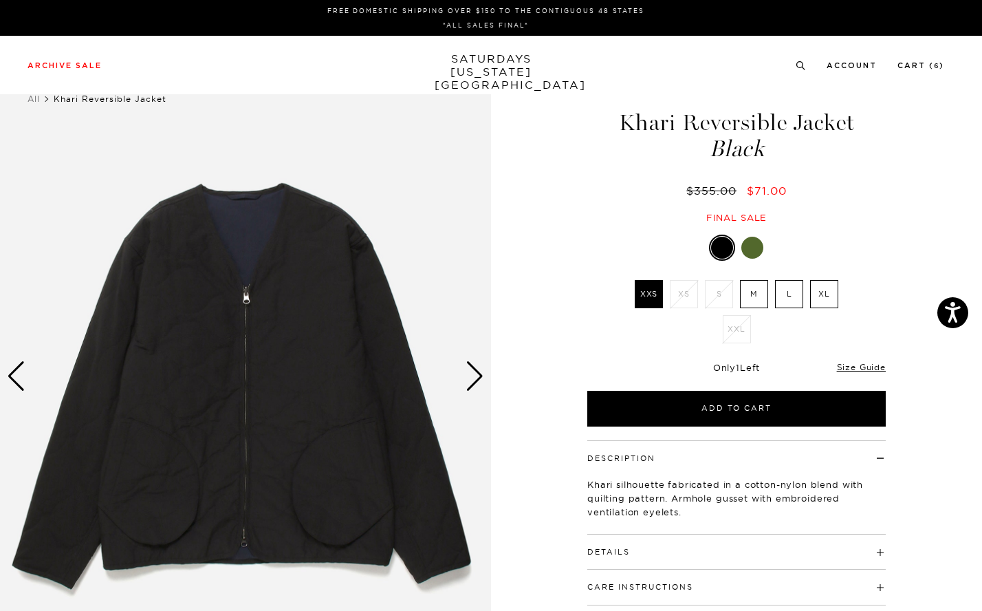
click at [474, 374] on div "Next slide" at bounding box center [475, 376] width 19 height 30
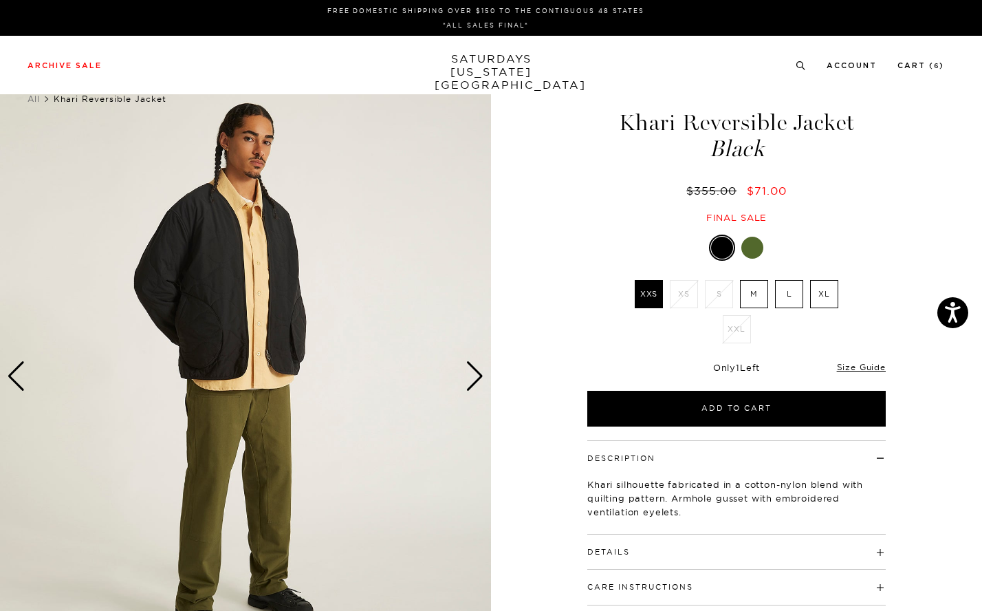
click at [474, 374] on div "Next slide" at bounding box center [475, 376] width 19 height 30
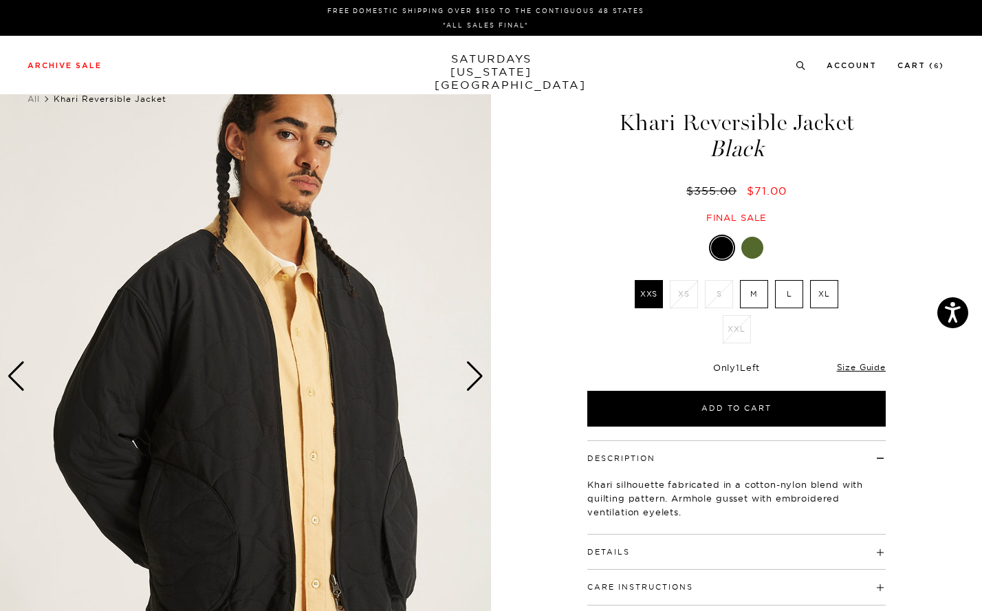
click at [474, 374] on div "Next slide" at bounding box center [475, 376] width 19 height 30
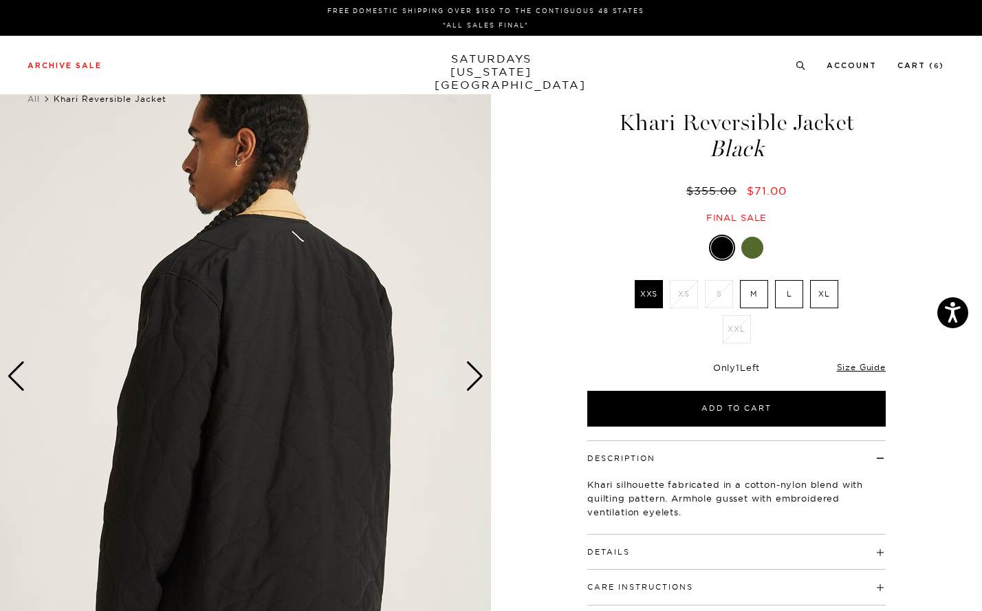
click at [474, 374] on div "Next slide" at bounding box center [475, 376] width 19 height 30
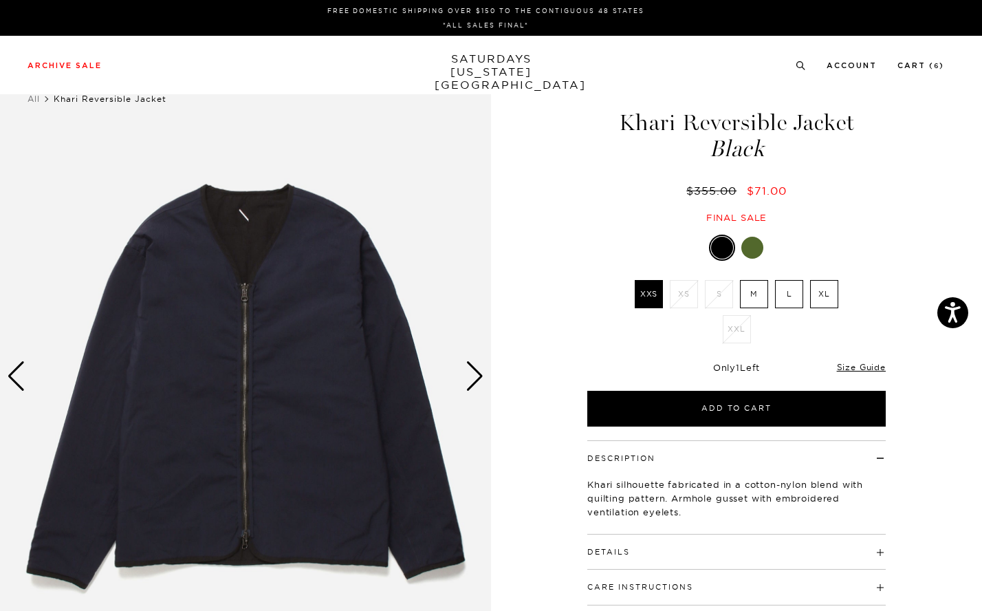
click at [474, 374] on div "Next slide" at bounding box center [475, 376] width 19 height 30
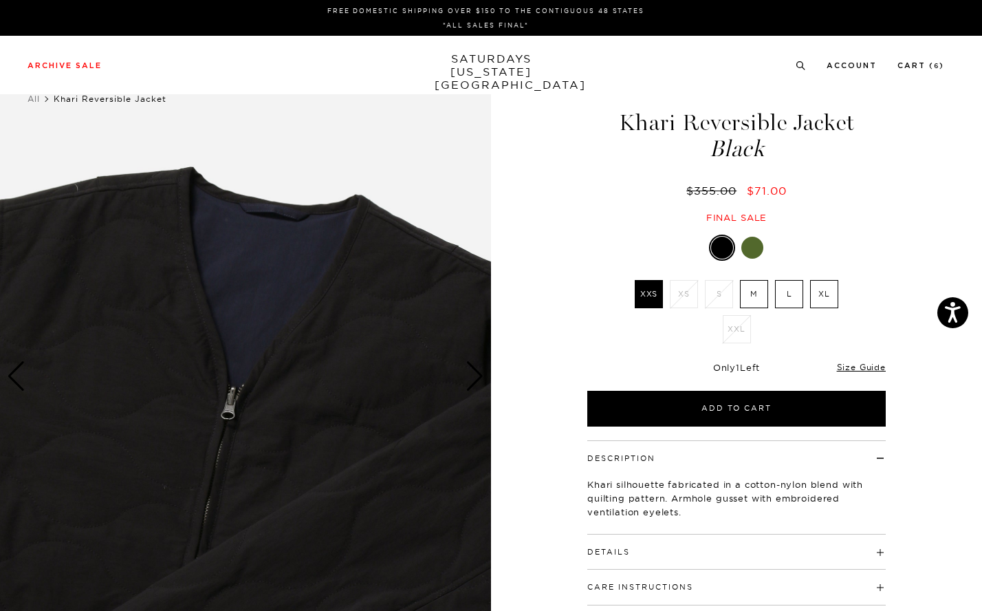
click at [474, 374] on div "Next slide" at bounding box center [475, 376] width 19 height 30
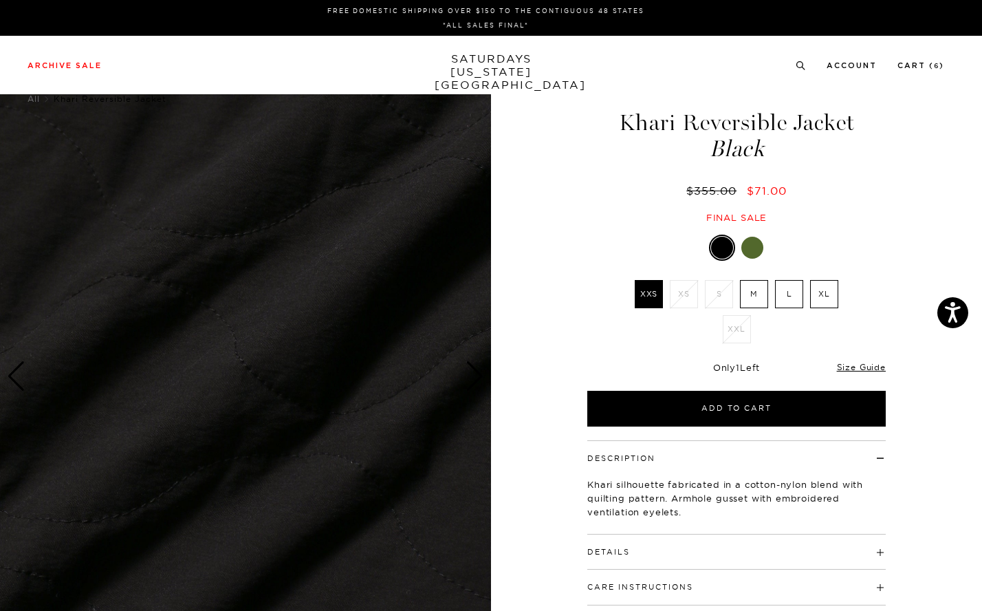
click at [750, 250] on div at bounding box center [752, 248] width 22 height 22
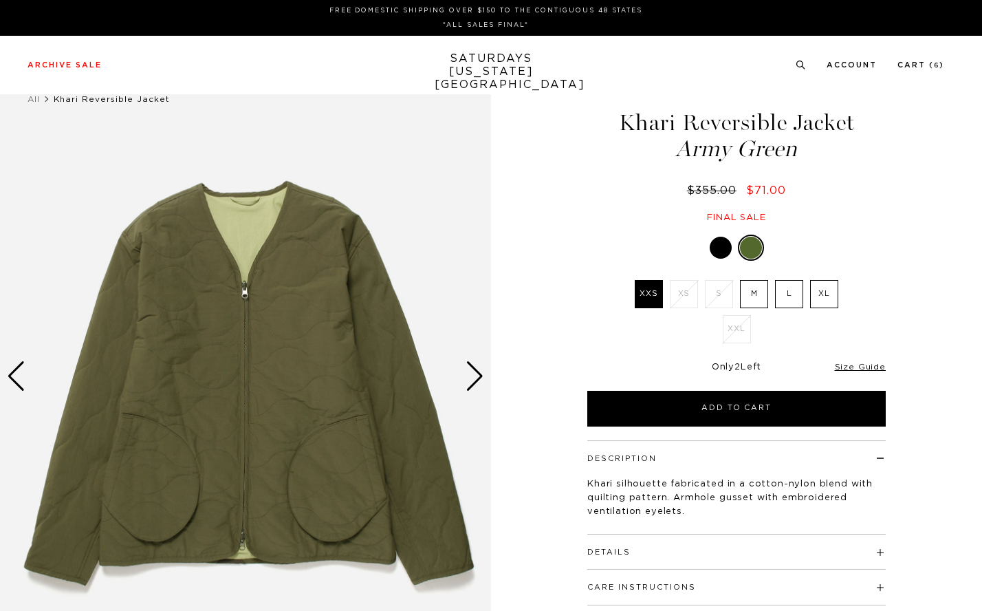
click at [475, 378] on div "Next slide" at bounding box center [475, 376] width 19 height 30
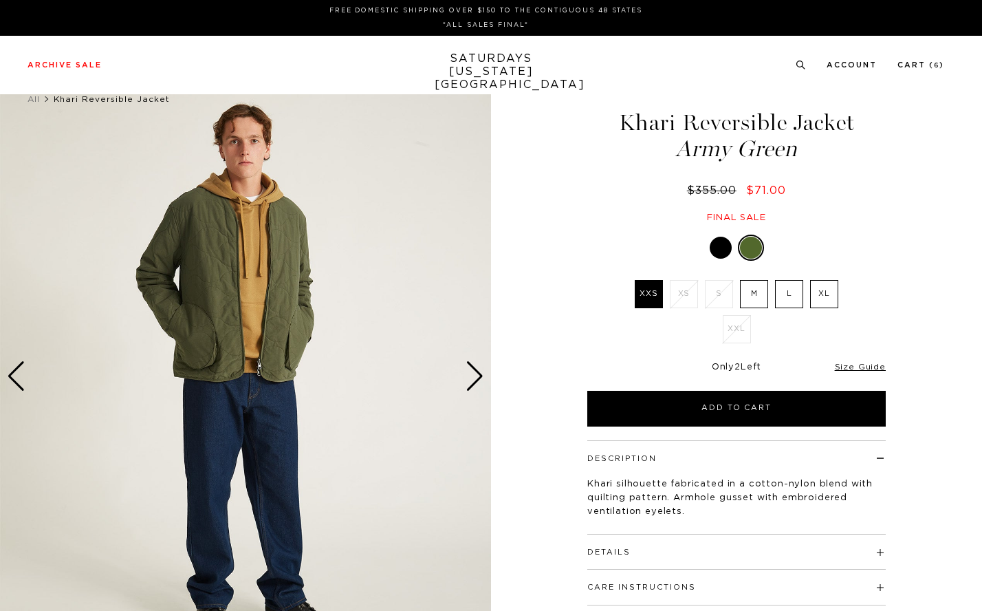
click at [475, 378] on div "Next slide" at bounding box center [475, 376] width 19 height 30
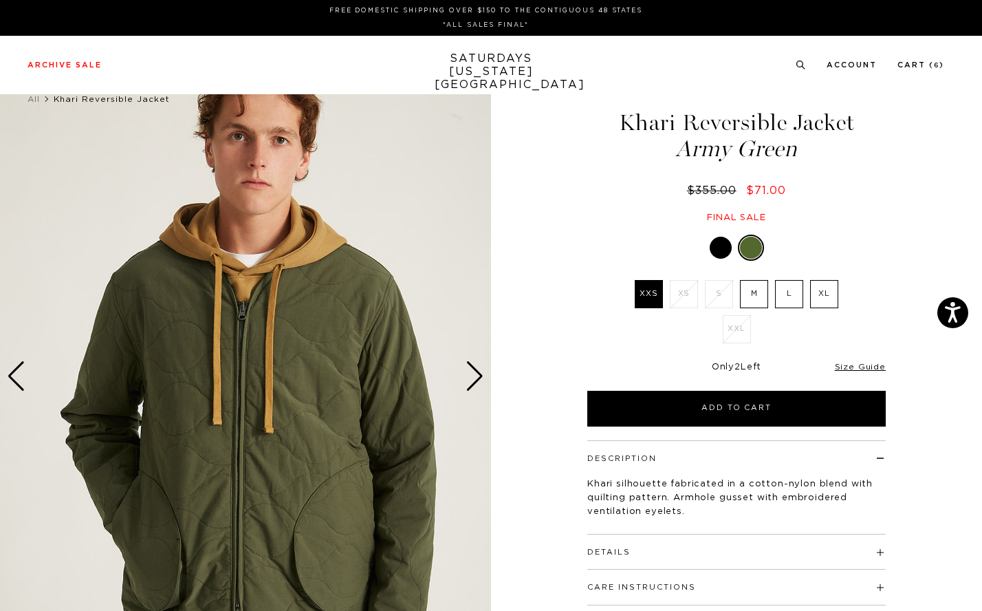
click at [475, 378] on div "Next slide" at bounding box center [475, 376] width 19 height 30
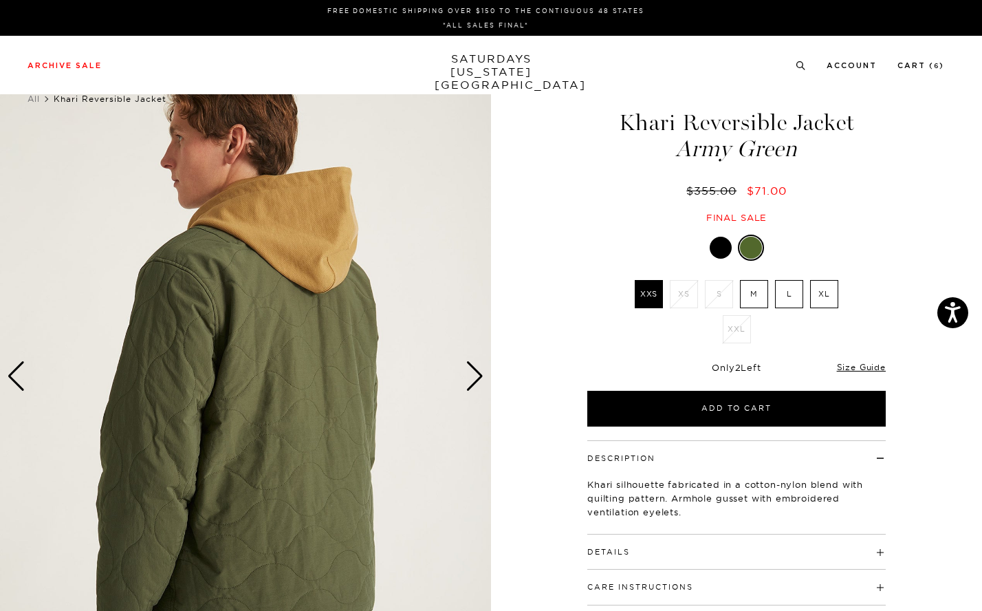
click at [475, 378] on div "Next slide" at bounding box center [475, 376] width 19 height 30
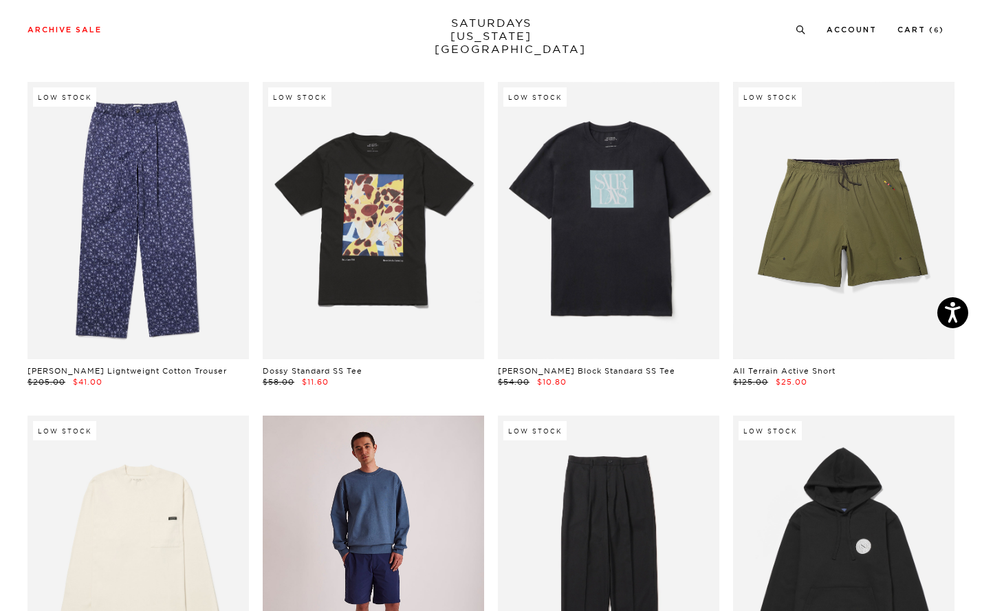
scroll to position [5723, 0]
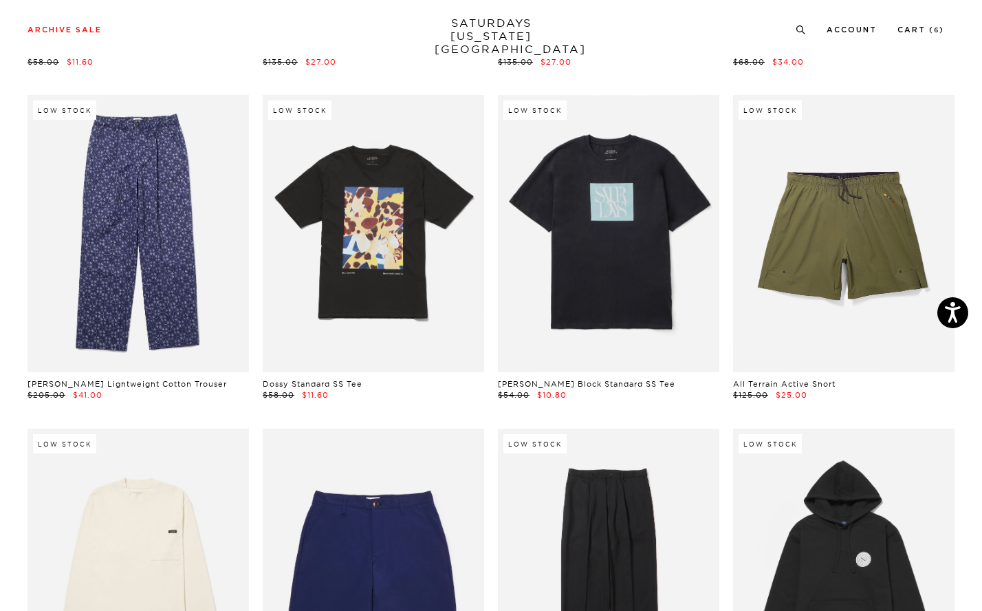
click at [637, 235] on link at bounding box center [608, 233] width 221 height 277
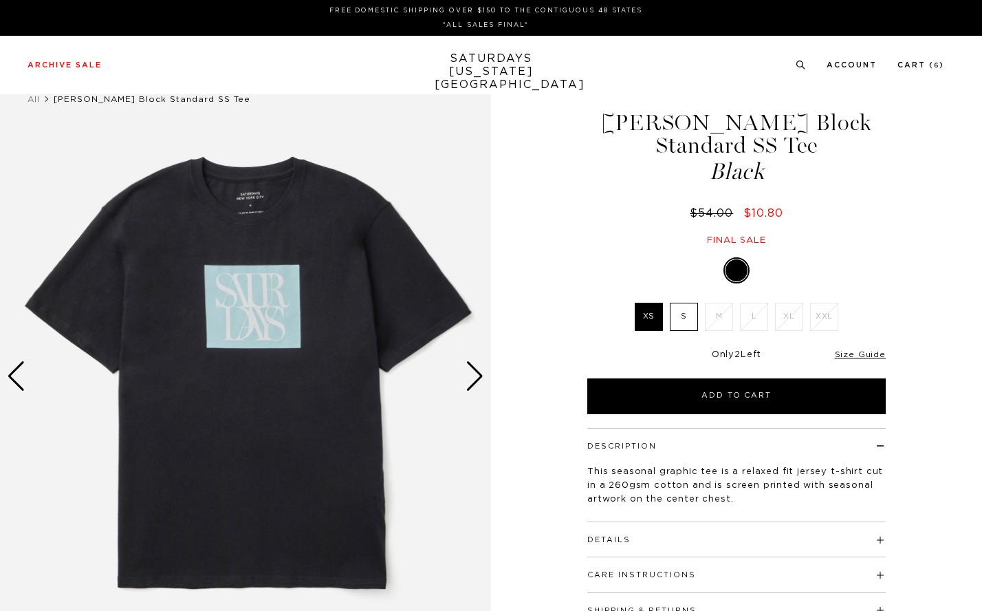
click at [686, 303] on label "S" at bounding box center [684, 317] width 28 height 28
click at [0, 0] on input "S" at bounding box center [0, 0] width 0 height 0
click at [474, 373] on div "Next slide" at bounding box center [475, 376] width 19 height 30
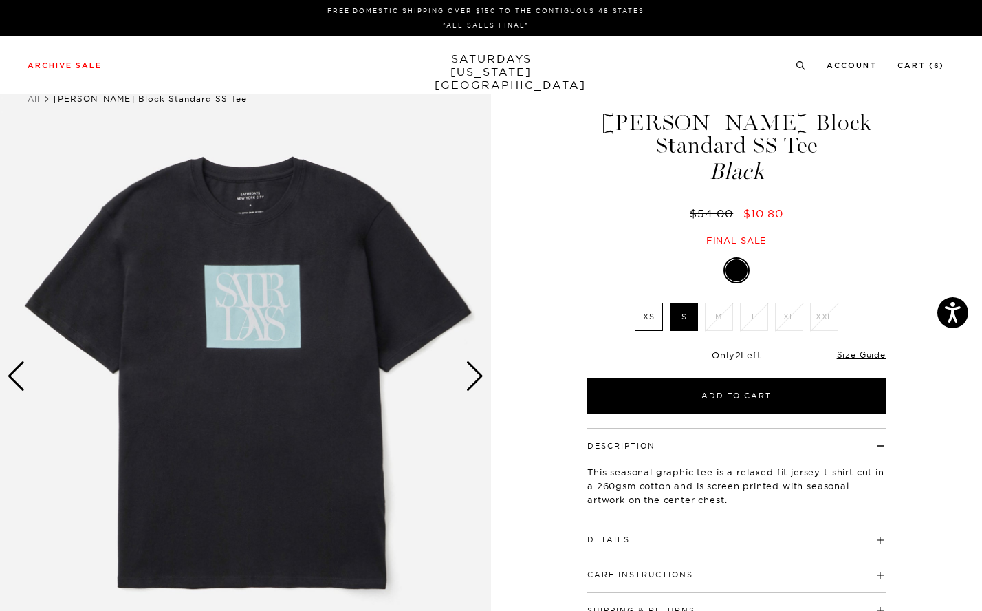
click at [474, 373] on div "Next slide" at bounding box center [475, 376] width 19 height 30
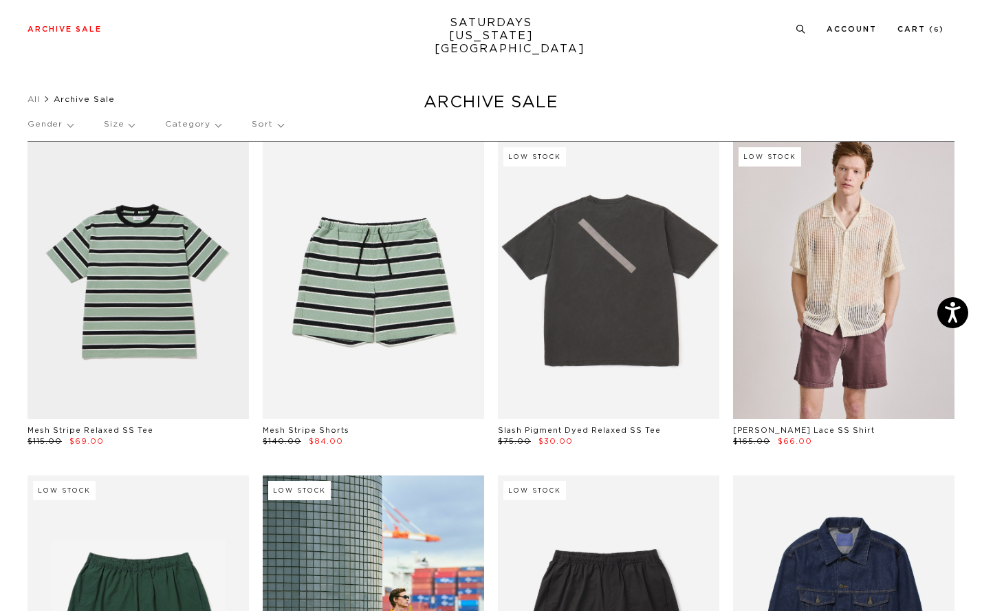
scroll to position [6043, 0]
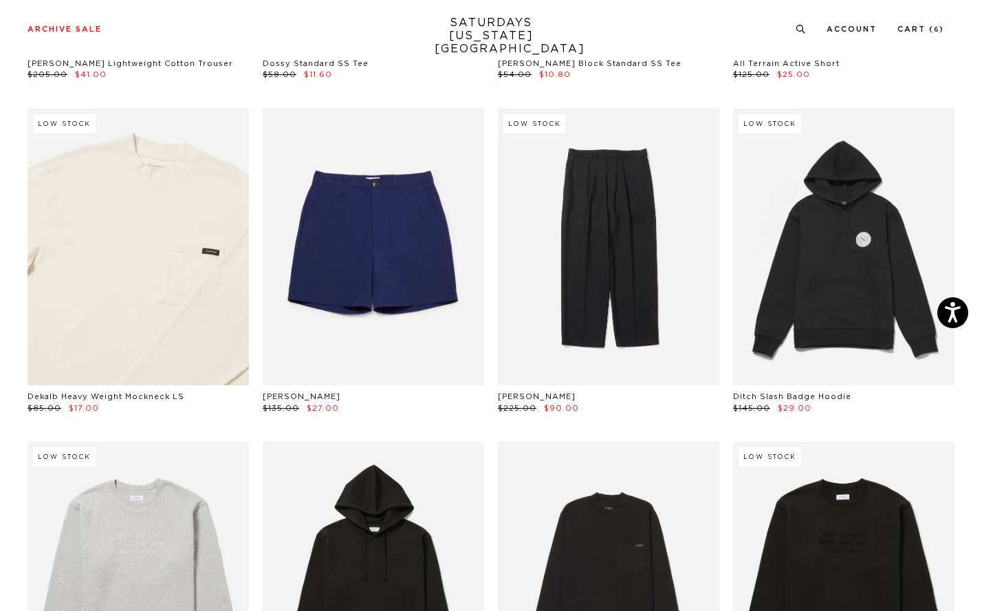
click at [164, 256] on link at bounding box center [138, 247] width 221 height 277
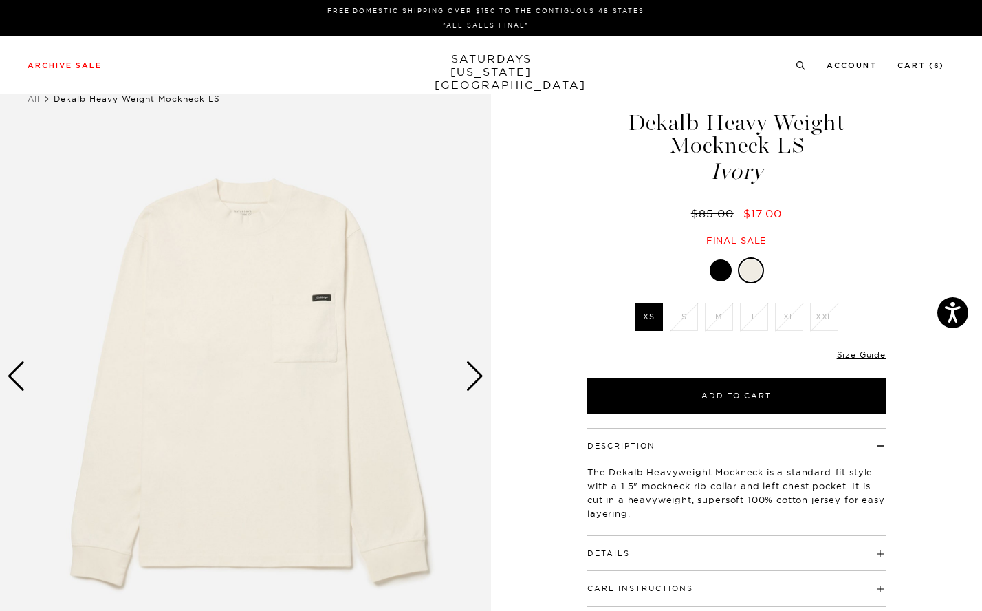
click at [474, 378] on div "Next slide" at bounding box center [475, 376] width 19 height 30
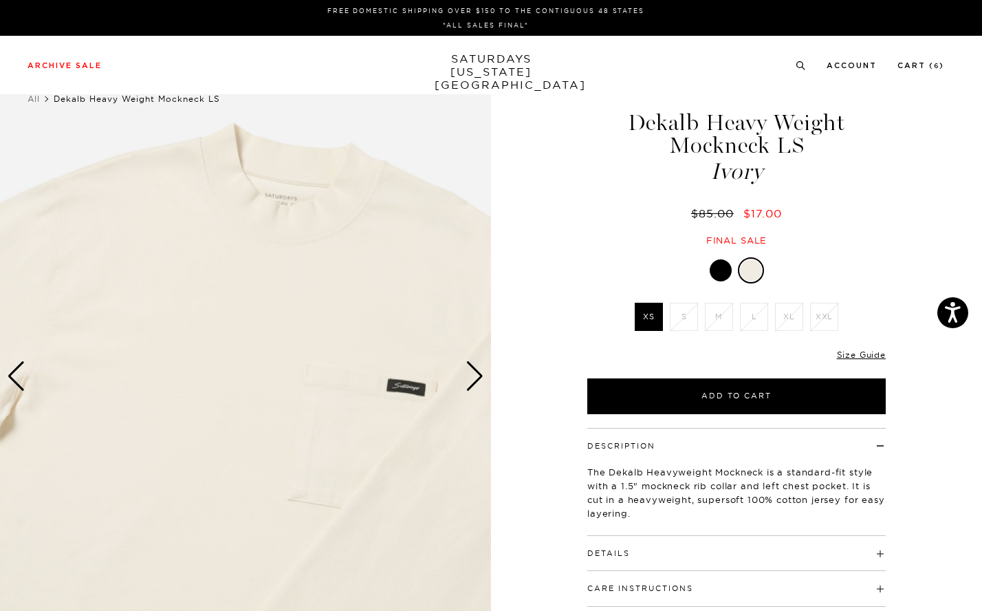
click at [474, 378] on div "Next slide" at bounding box center [475, 376] width 19 height 30
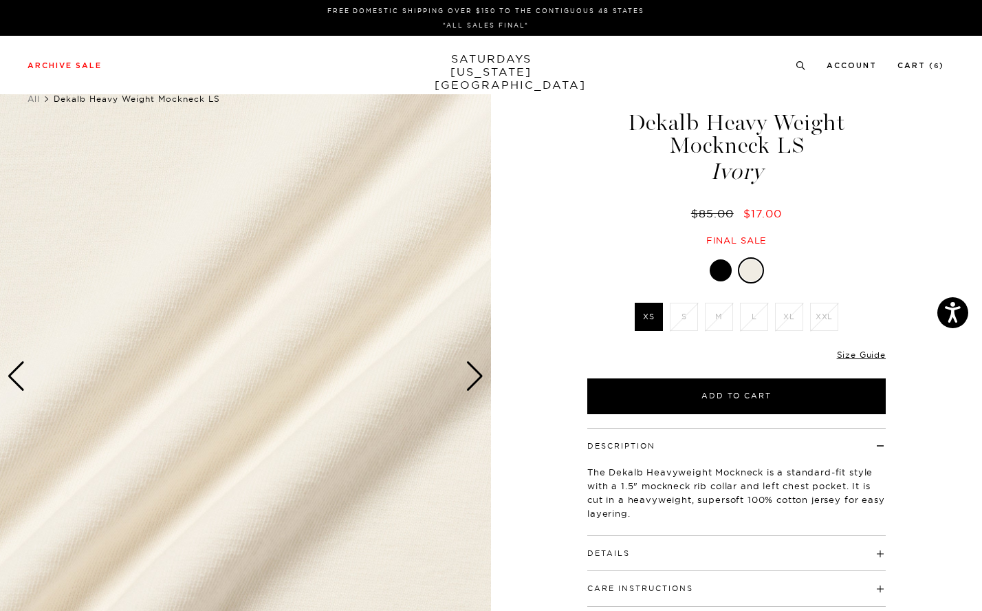
click at [474, 378] on div "Next slide" at bounding box center [475, 376] width 19 height 30
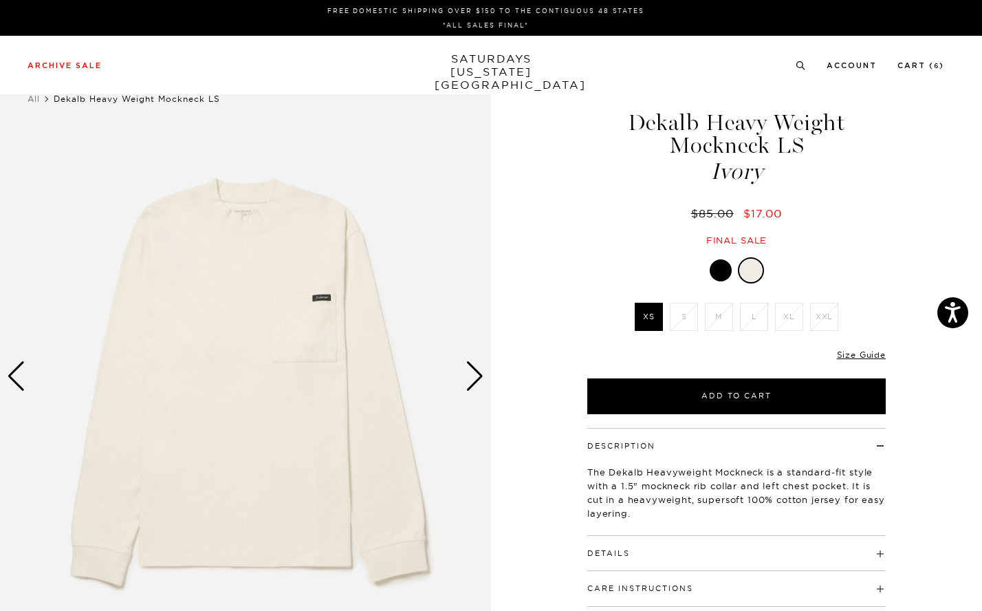
click at [719, 279] on div at bounding box center [721, 270] width 22 height 22
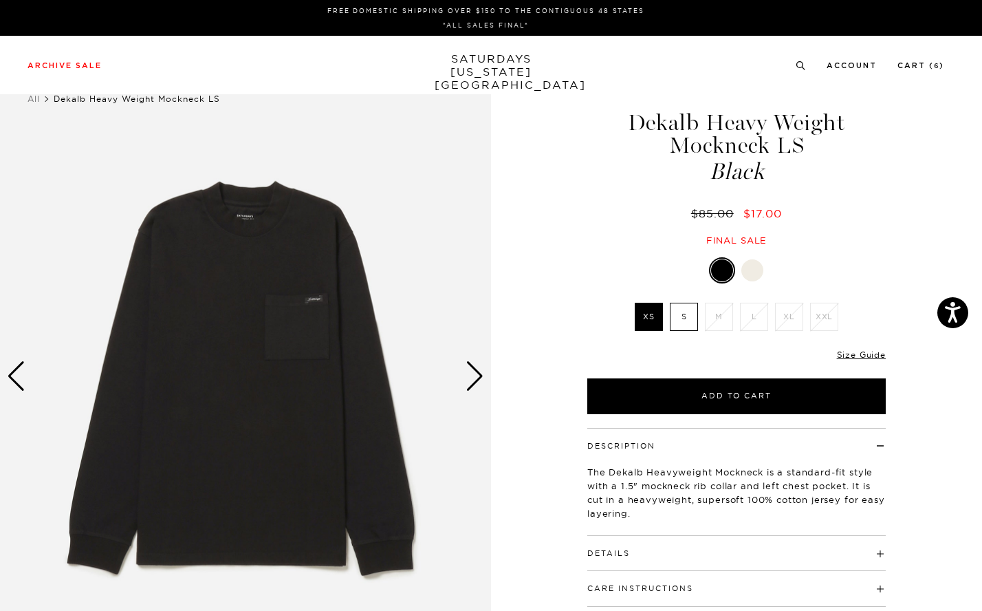
click at [461, 371] on img at bounding box center [245, 376] width 491 height 614
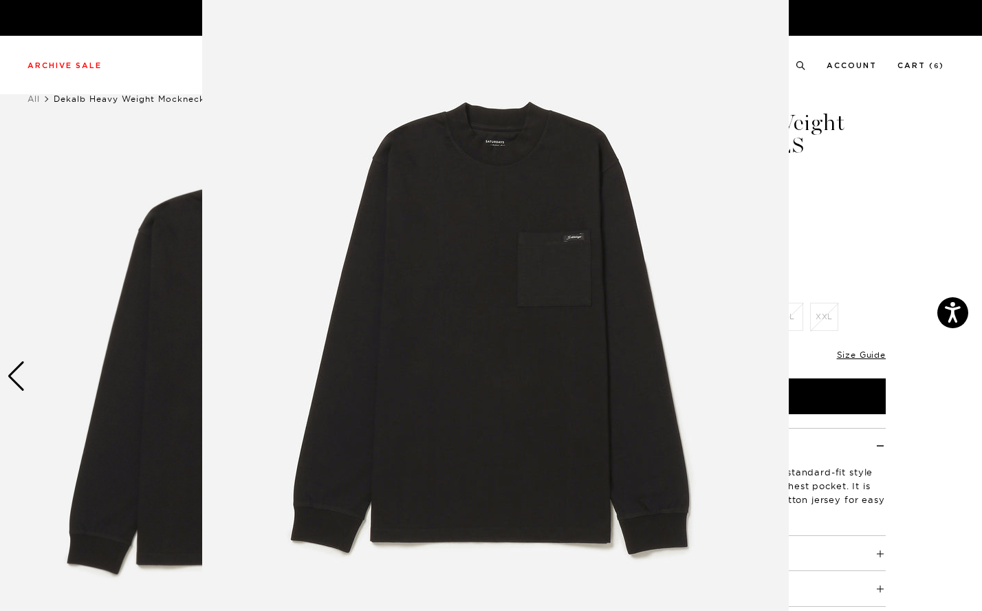
scroll to position [28, 0]
click at [924, 231] on figure at bounding box center [491, 305] width 982 height 611
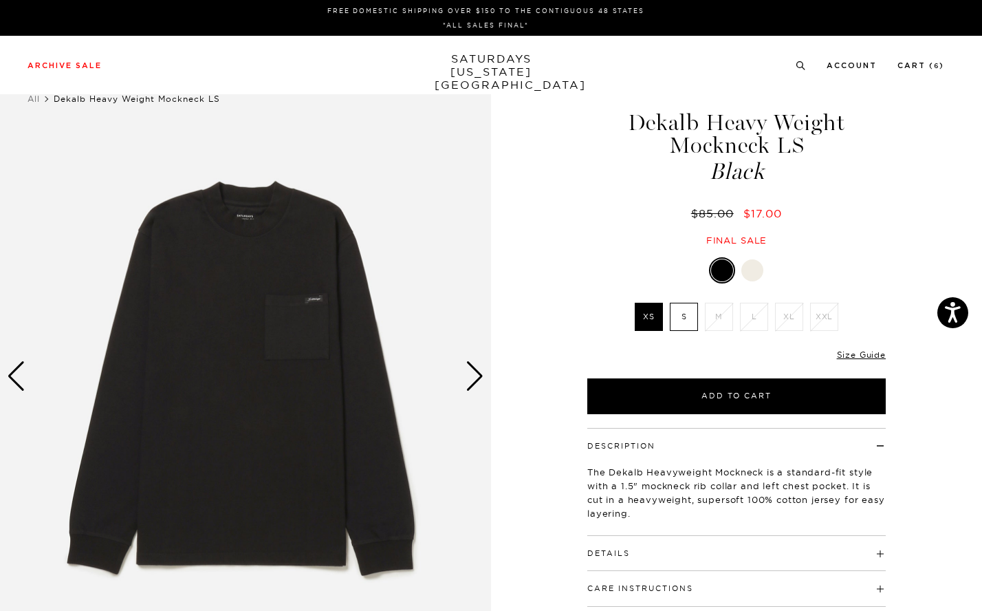
scroll to position [12, 0]
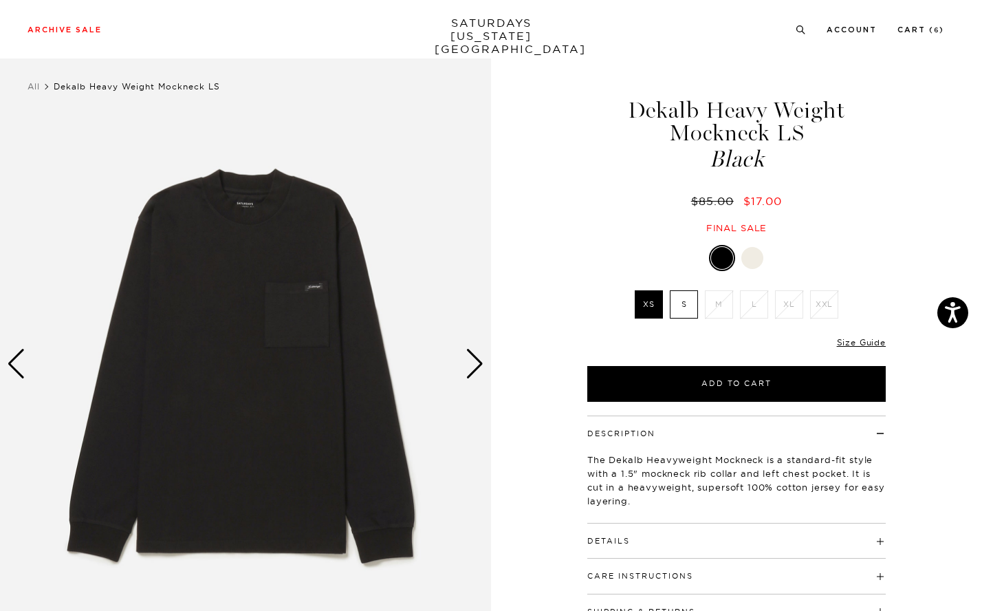
click at [731, 539] on h4 "Details" at bounding box center [736, 534] width 298 height 23
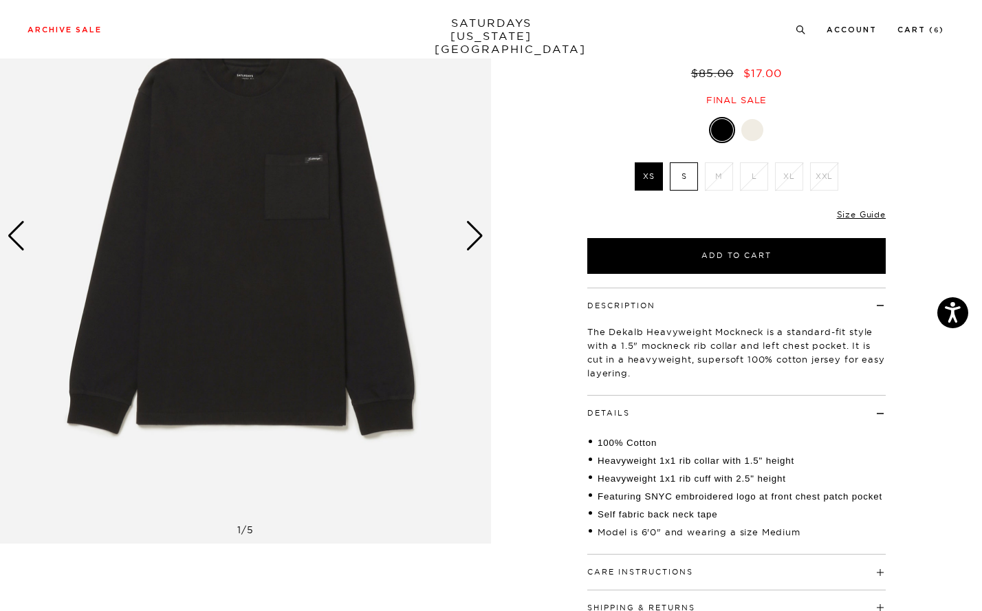
scroll to position [10, 0]
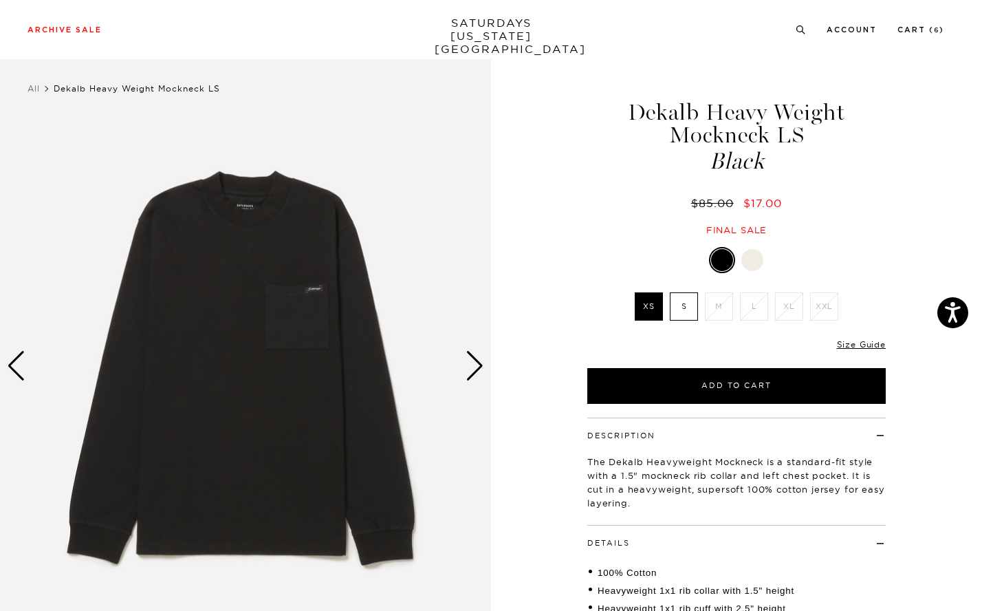
click at [474, 358] on div "Next slide" at bounding box center [475, 366] width 19 height 30
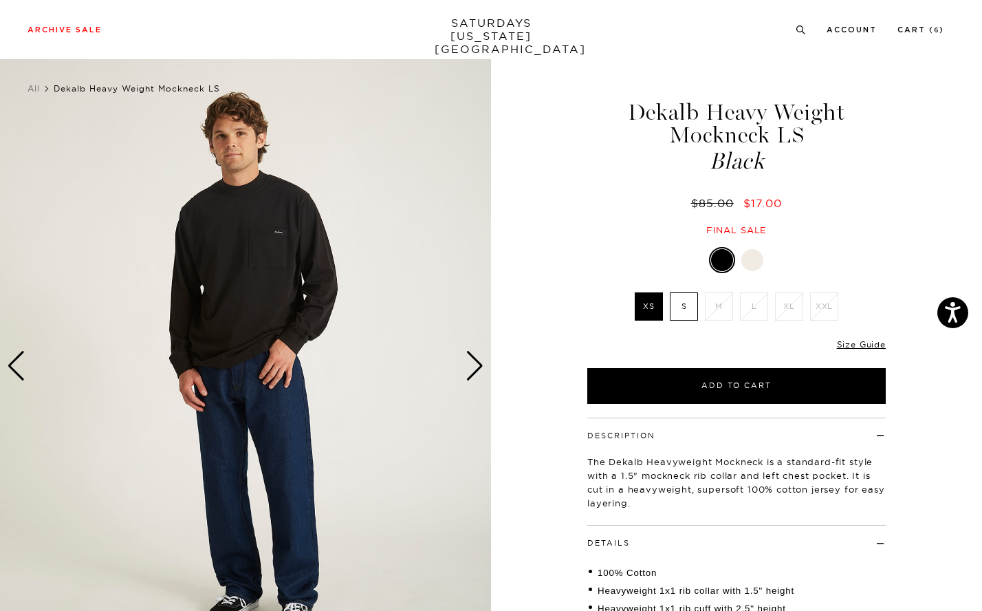
click at [468, 367] on div "Next slide" at bounding box center [475, 366] width 19 height 30
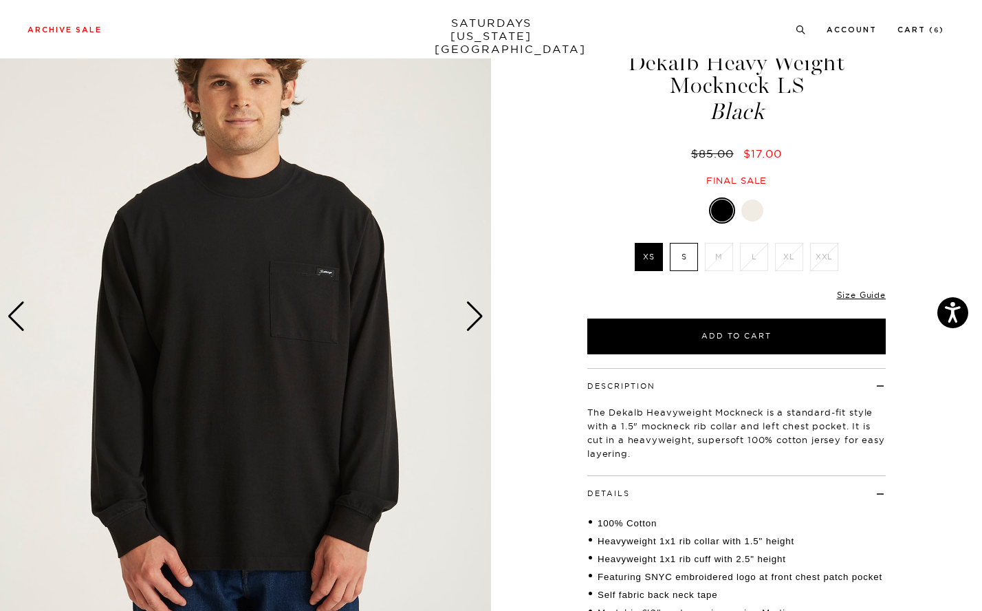
scroll to position [0, 0]
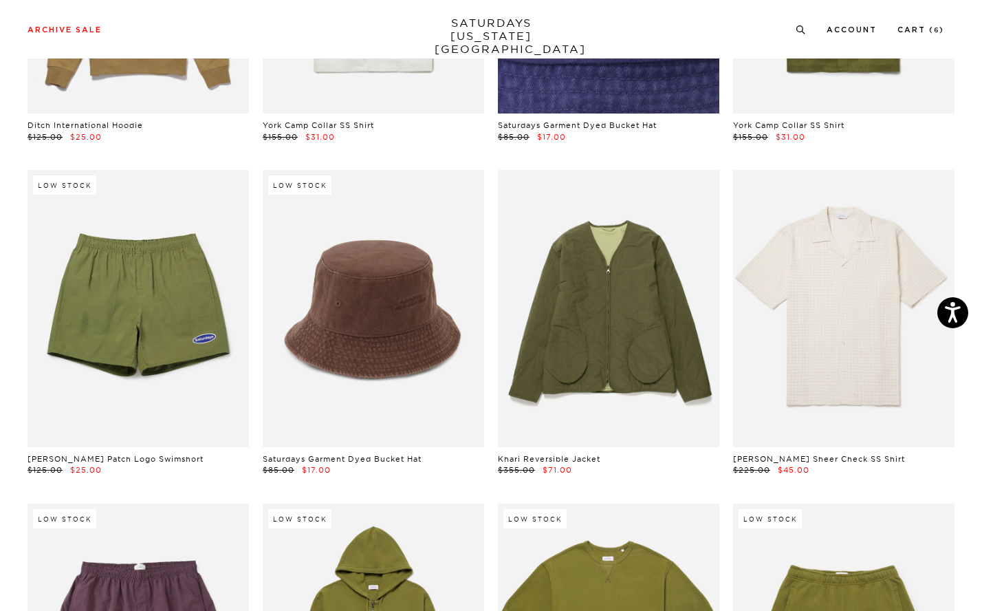
scroll to position [6982, 1]
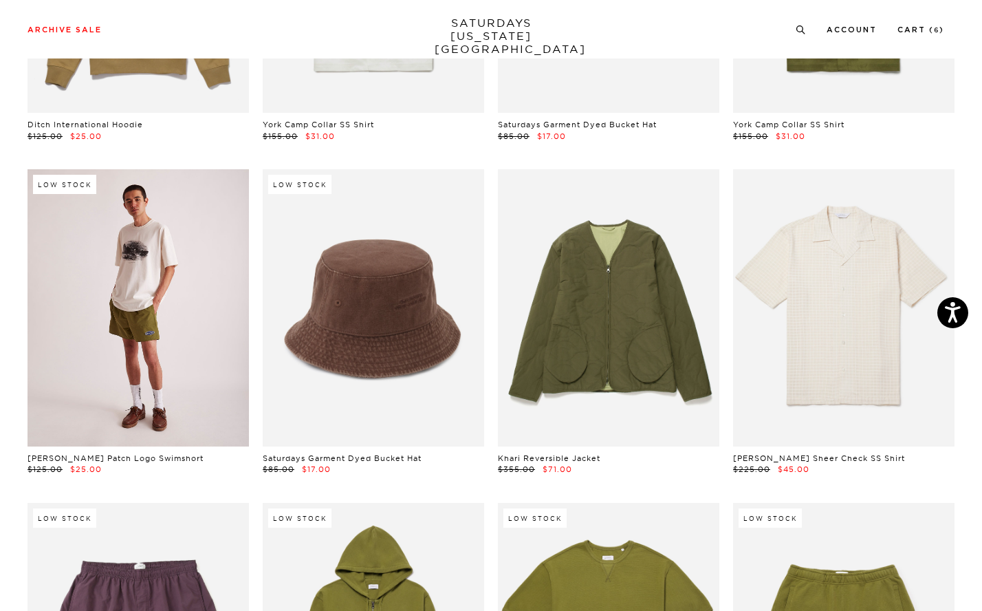
click at [171, 298] on link at bounding box center [138, 307] width 221 height 277
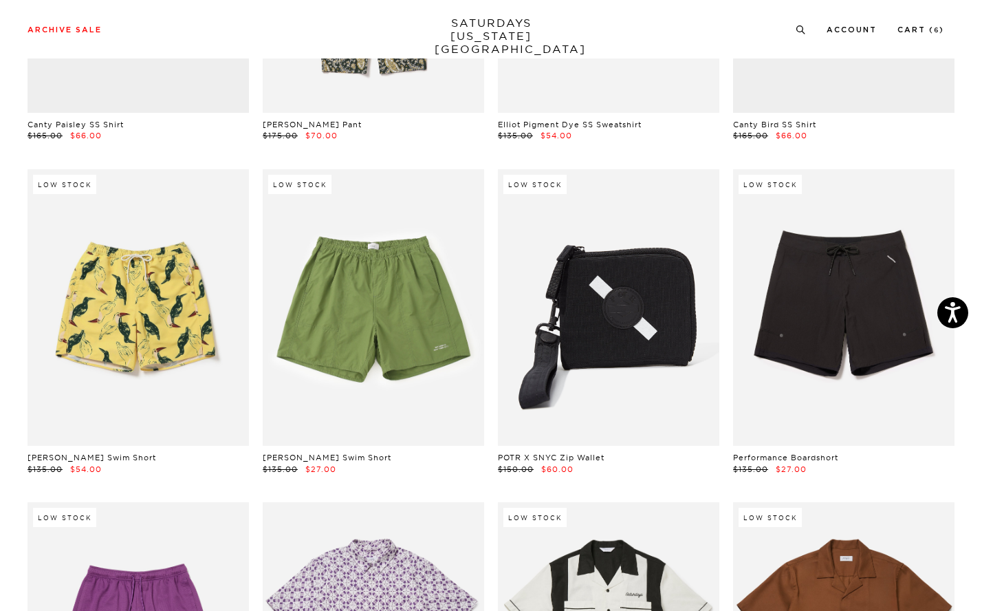
scroll to position [8090, 1]
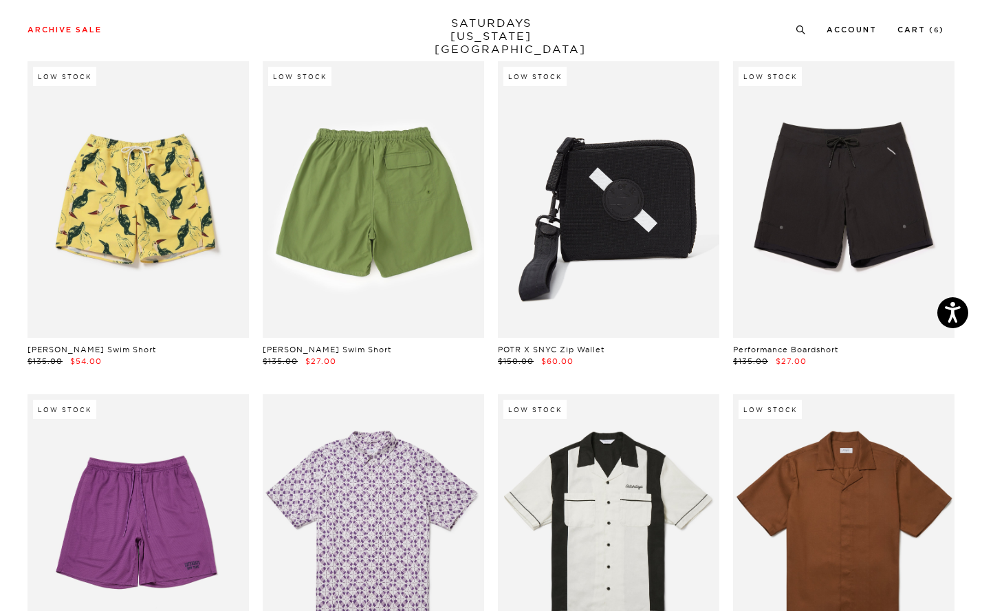
click at [435, 231] on link at bounding box center [373, 199] width 221 height 277
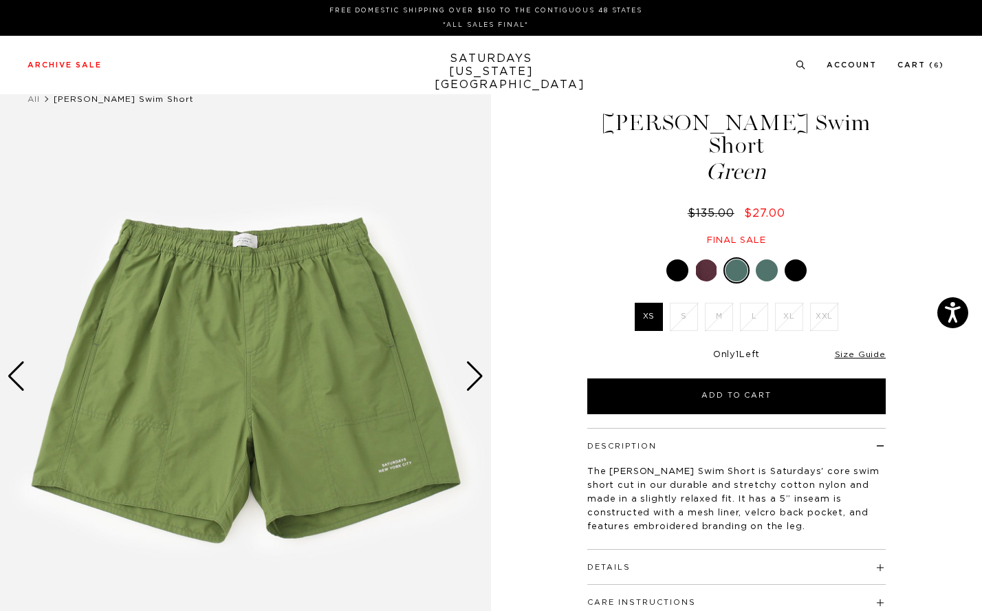
click at [680, 259] on div at bounding box center [677, 270] width 22 height 22
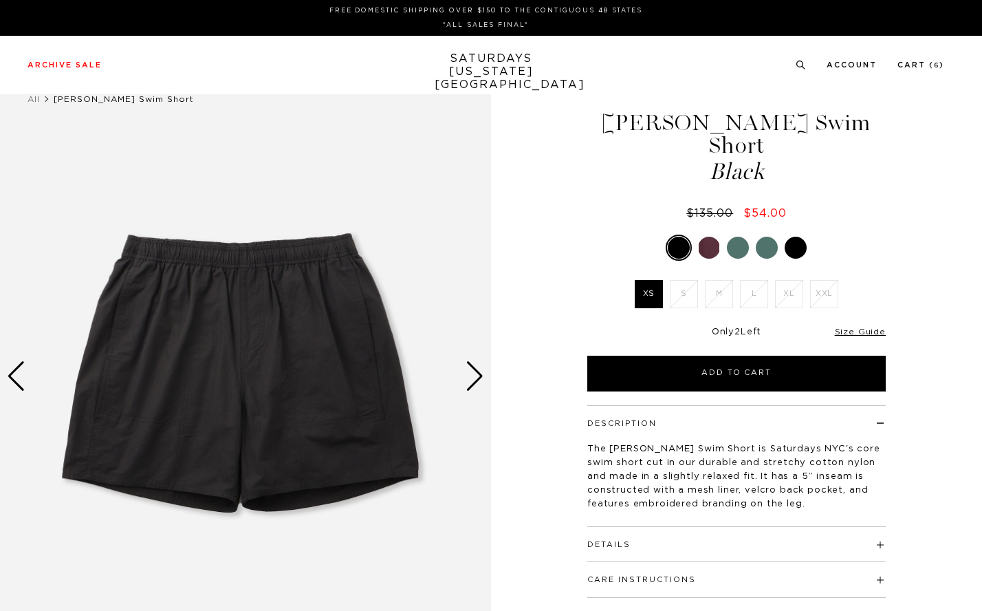
click at [805, 237] on div at bounding box center [796, 248] width 22 height 22
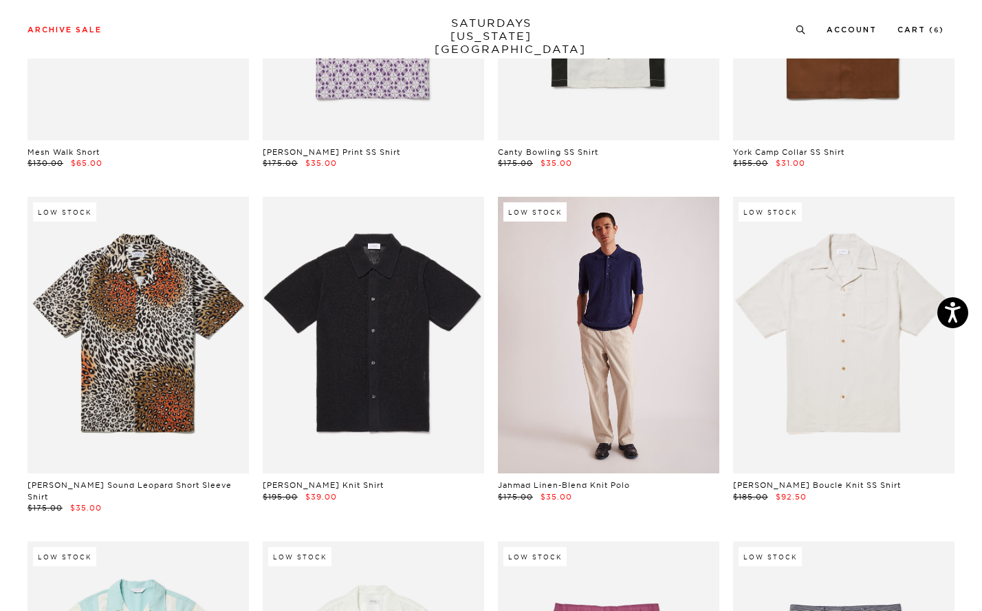
scroll to position [8625, 1]
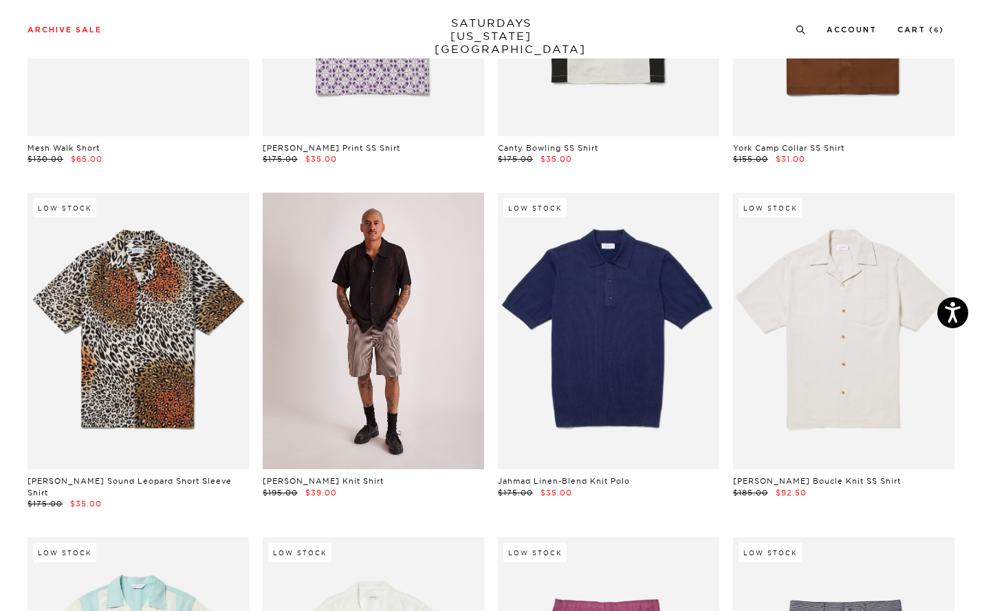
click at [440, 345] on link at bounding box center [373, 331] width 221 height 277
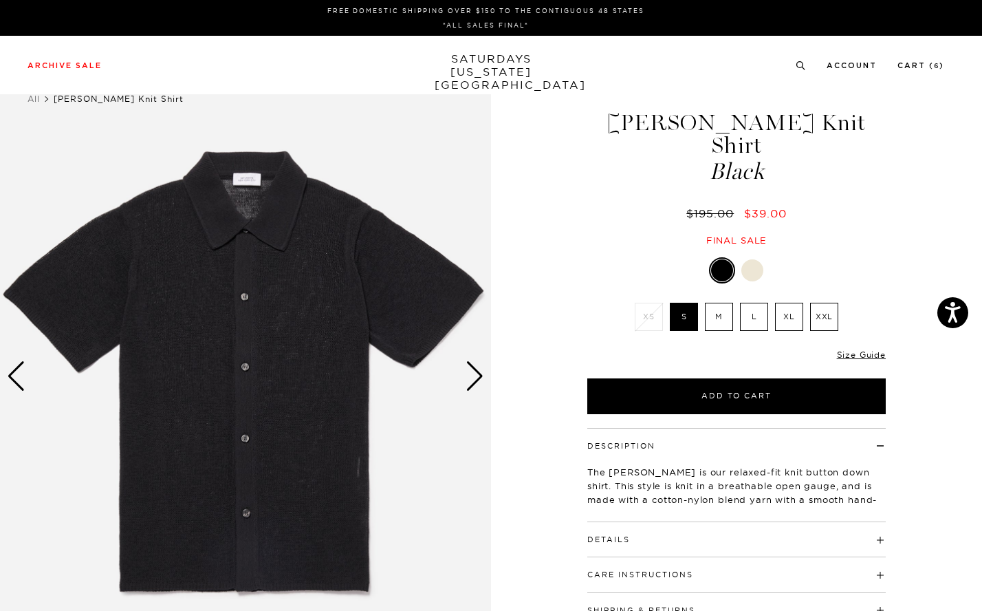
click at [474, 380] on div "Next slide" at bounding box center [475, 376] width 19 height 30
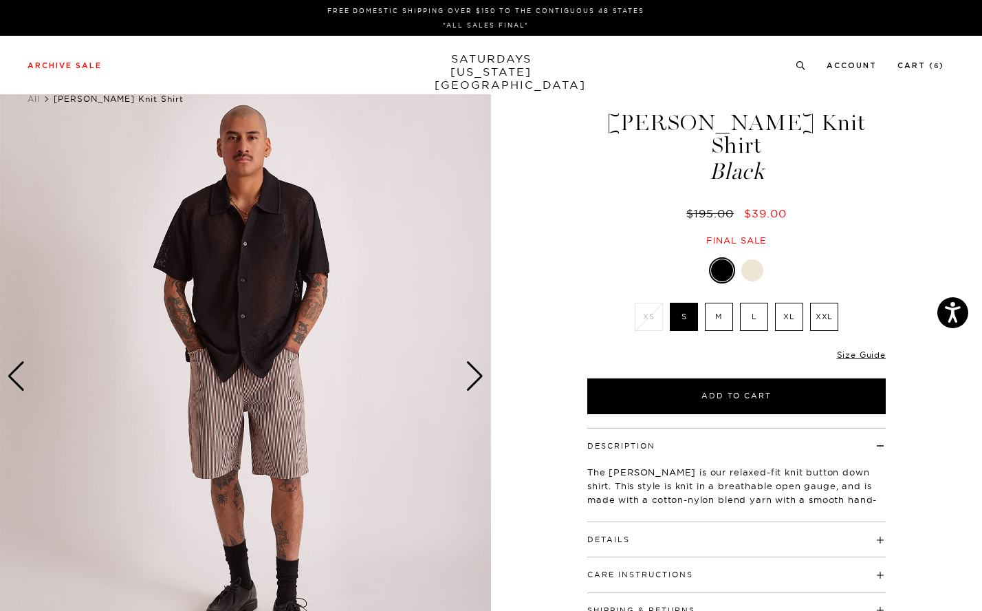
click at [474, 381] on div "Next slide" at bounding box center [475, 376] width 19 height 30
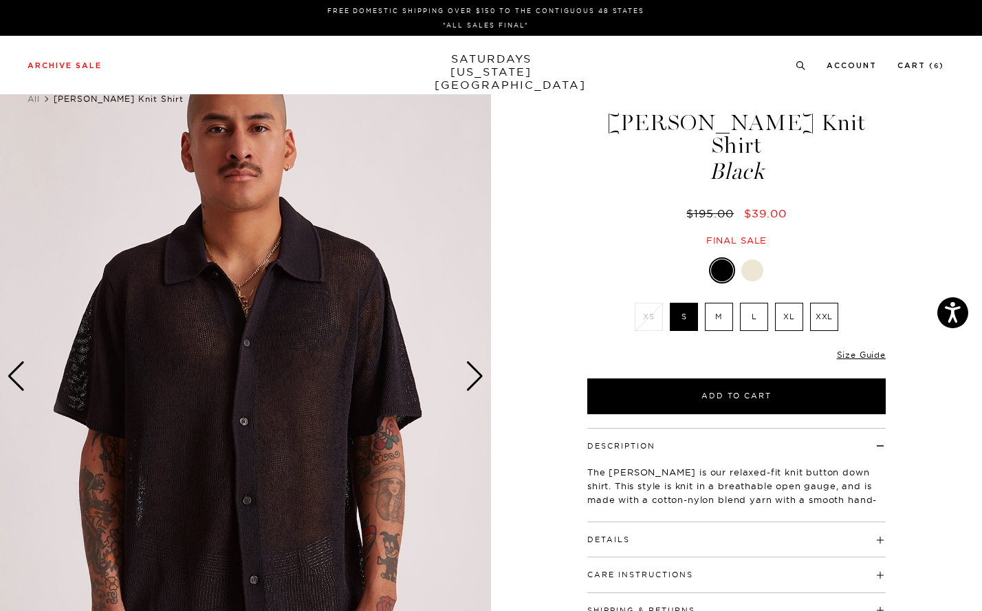
click at [474, 381] on div "Next slide" at bounding box center [475, 376] width 19 height 30
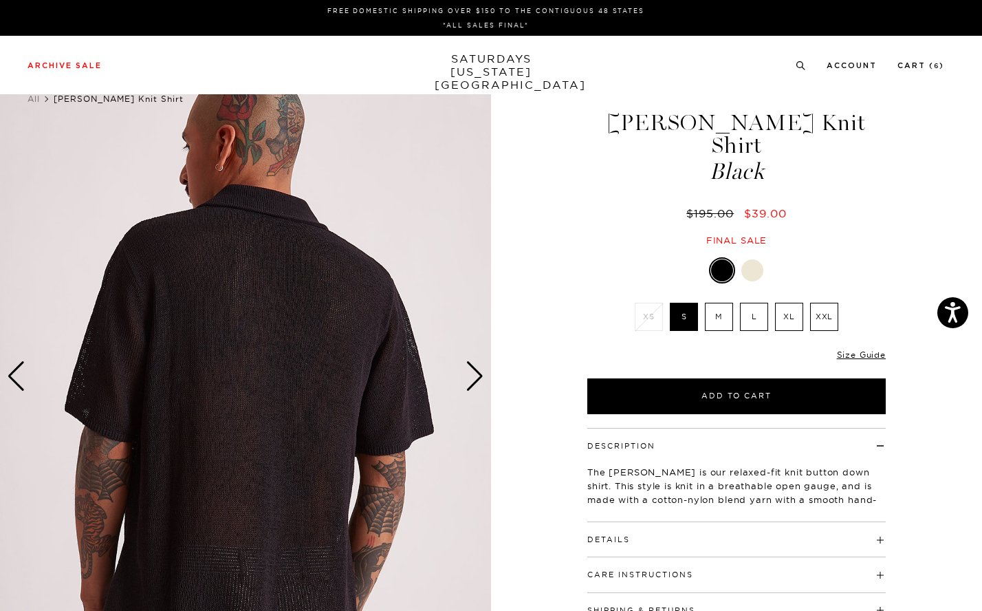
click at [474, 381] on div "Next slide" at bounding box center [475, 376] width 19 height 30
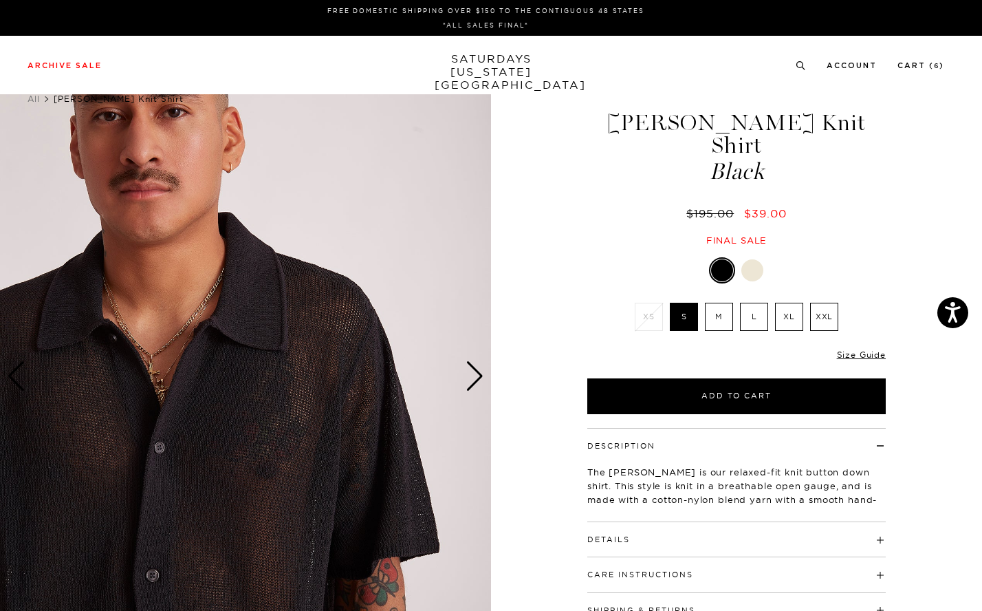
click at [775, 499] on div "Description The Kenneth is our relaxed-fit knit button down shirt. This style i…" at bounding box center [736, 475] width 298 height 94
click at [770, 522] on h4 "Details" at bounding box center [736, 533] width 298 height 23
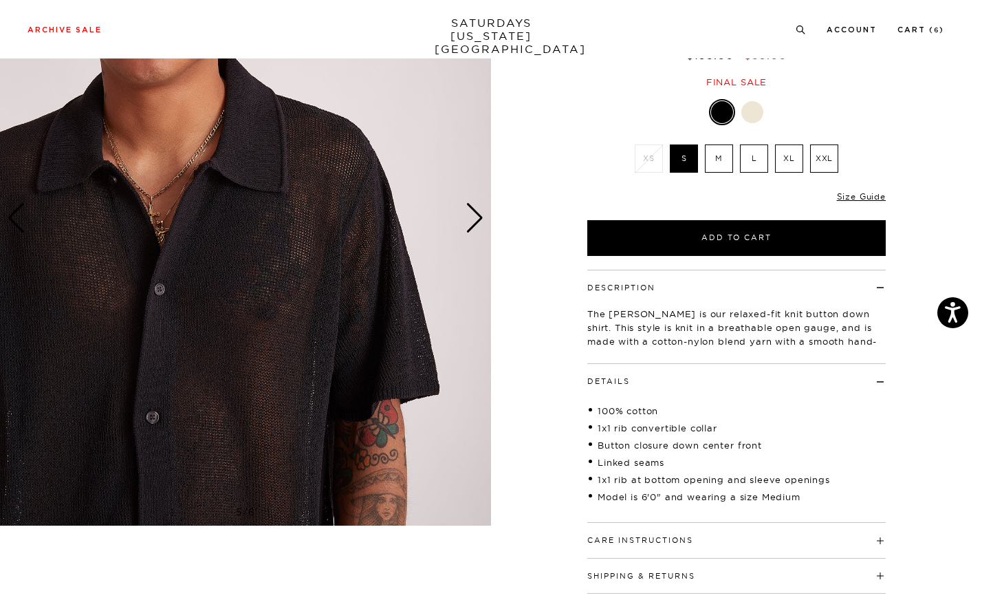
scroll to position [173, 0]
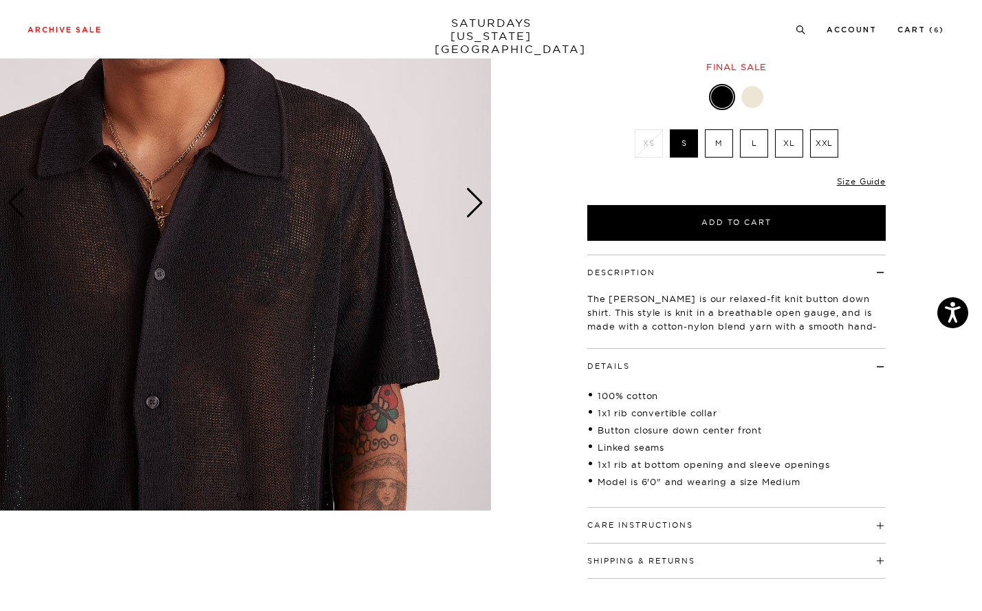
click at [481, 202] on div "Next slide" at bounding box center [475, 203] width 19 height 30
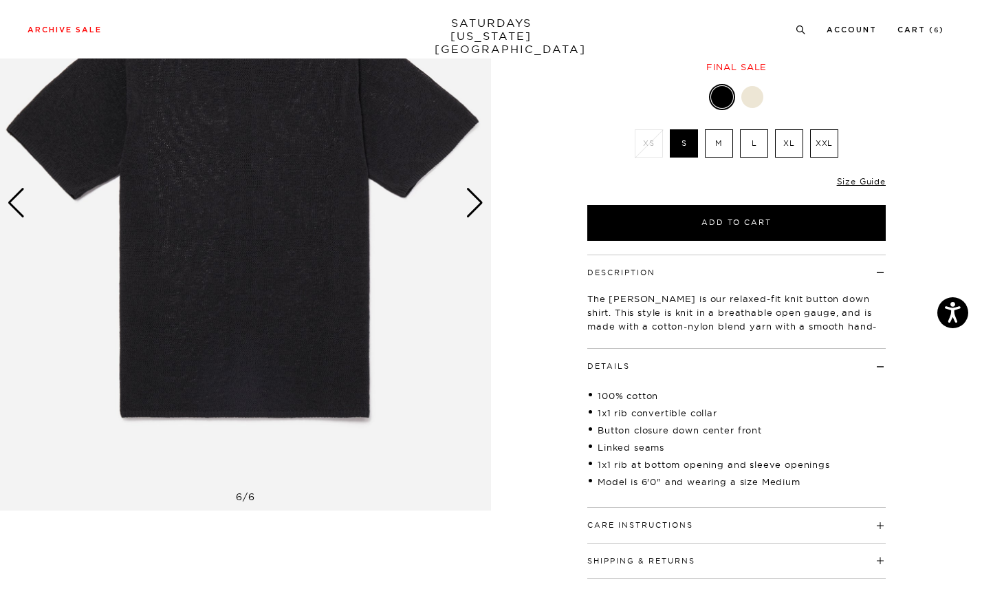
click at [481, 202] on div "Next slide" at bounding box center [475, 203] width 19 height 30
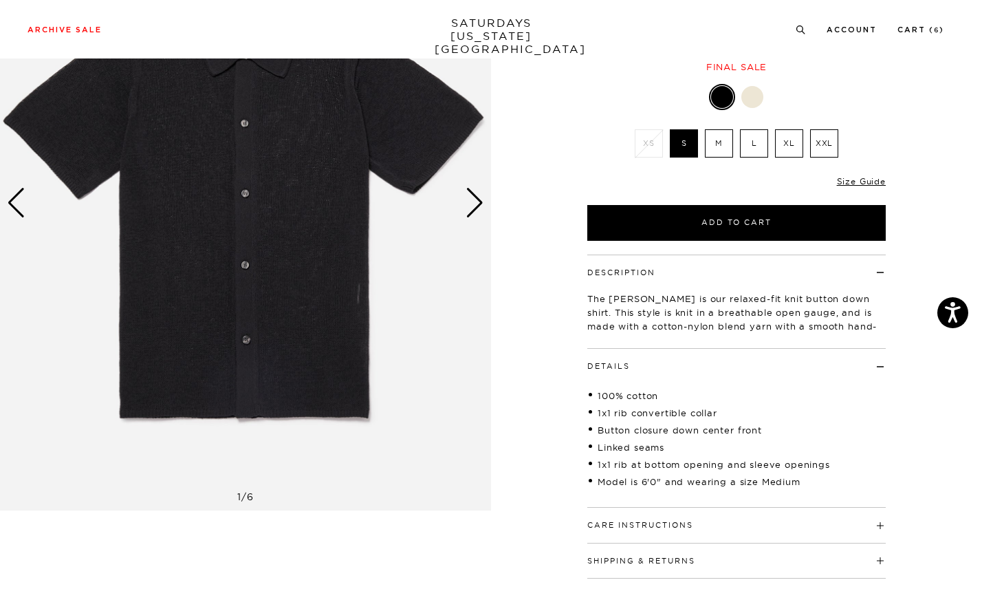
click at [481, 202] on div "Next slide" at bounding box center [475, 203] width 19 height 30
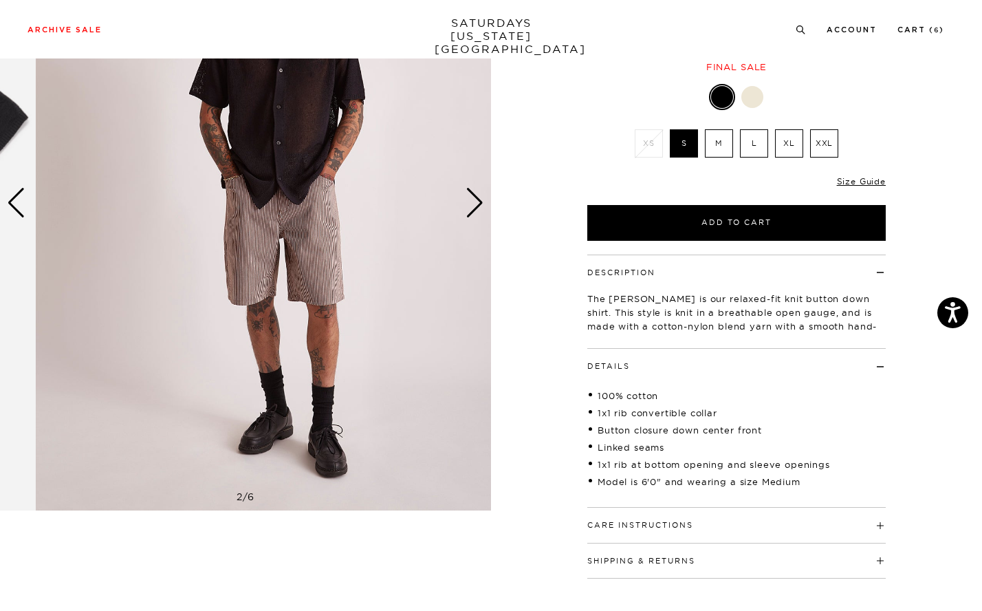
click at [525, 190] on div "2 / 6" at bounding box center [491, 237] width 982 height 682
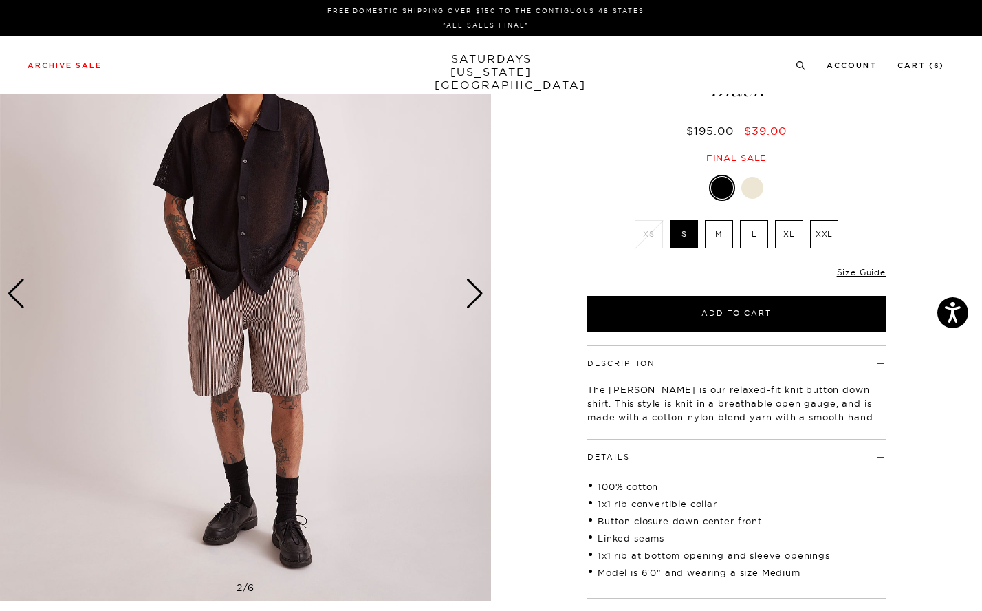
scroll to position [0, 0]
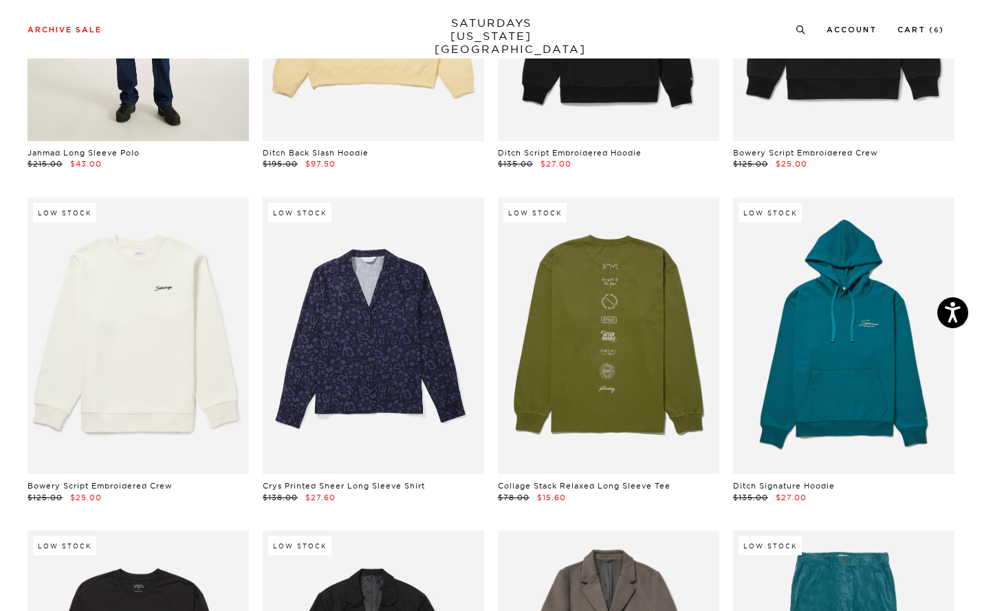
scroll to position [10375, 1]
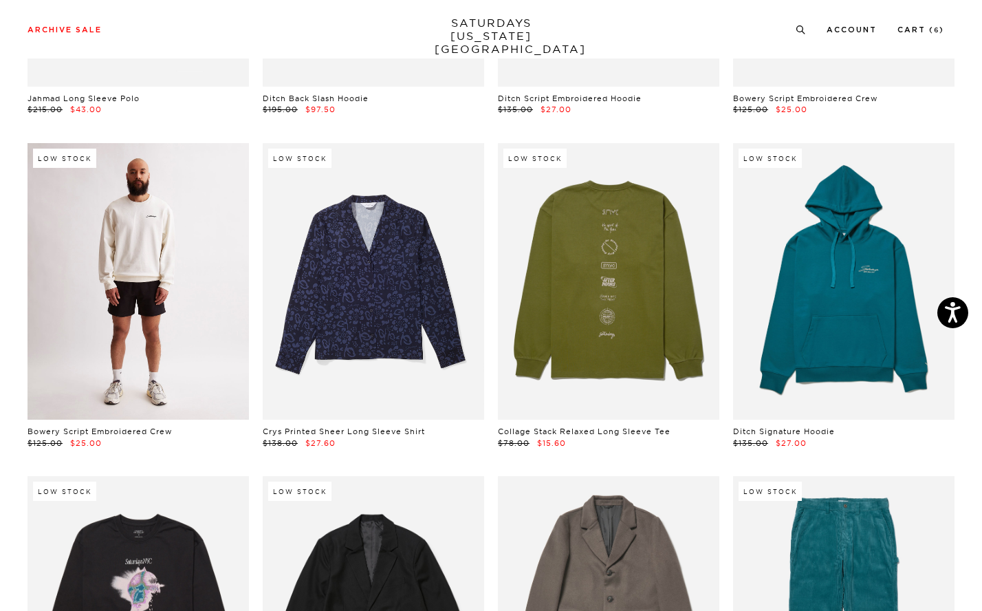
click at [120, 291] on link at bounding box center [138, 281] width 221 height 277
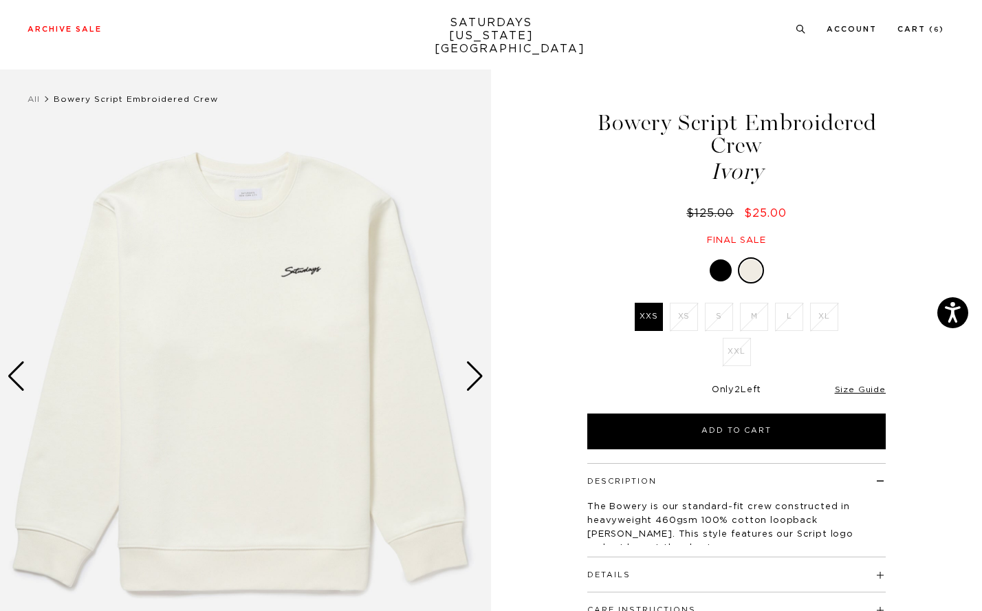
scroll to position [100, 0]
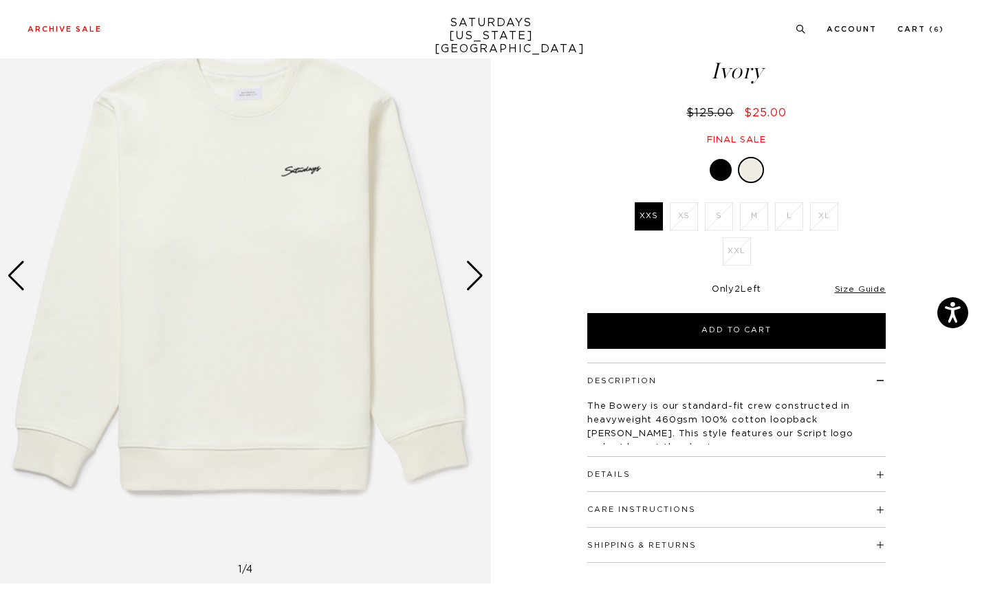
click at [882, 470] on h4 "Details" at bounding box center [736, 468] width 298 height 23
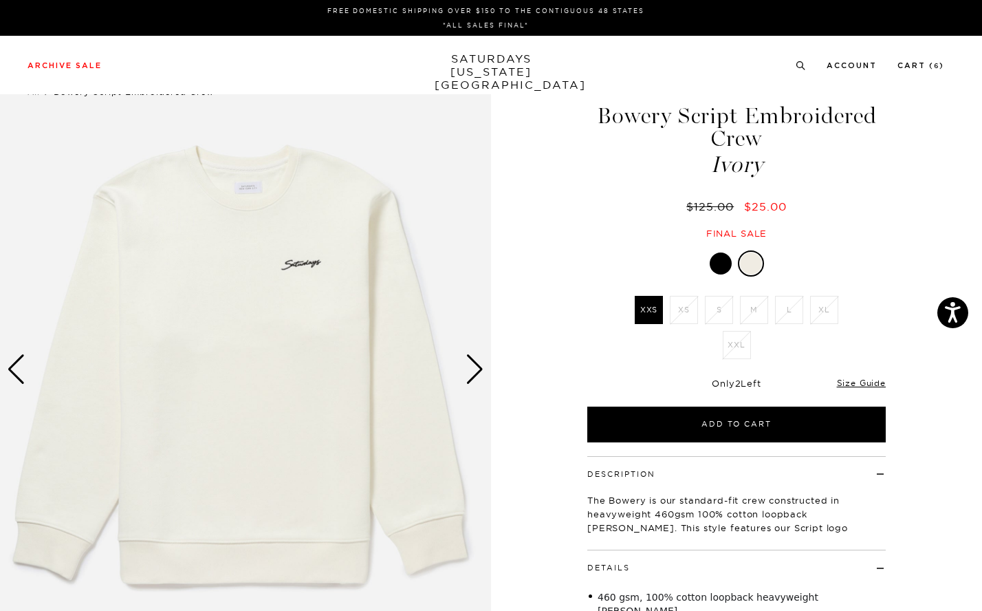
scroll to position [0, 8]
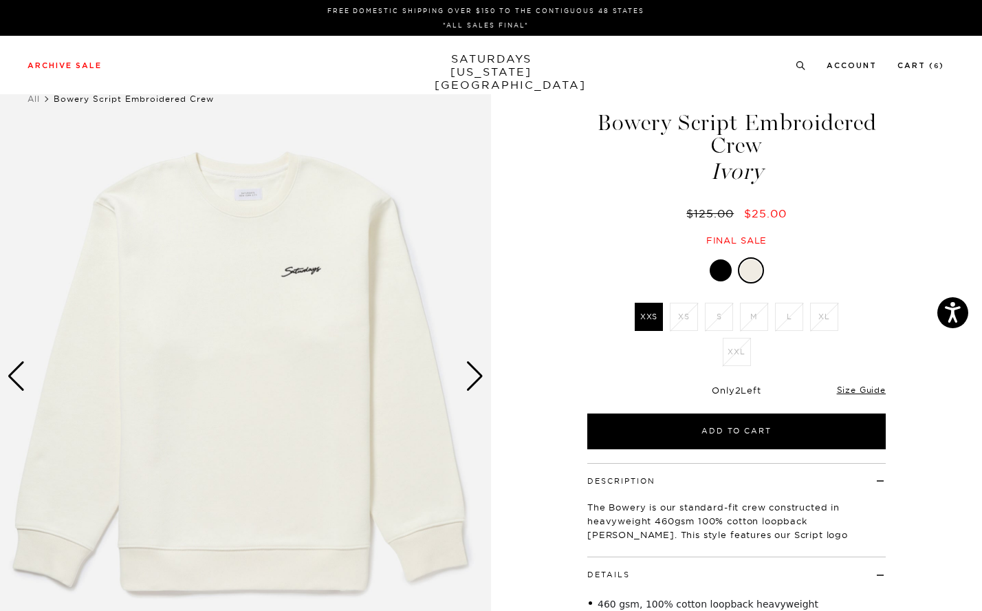
click at [466, 374] on div "Next slide" at bounding box center [475, 376] width 19 height 30
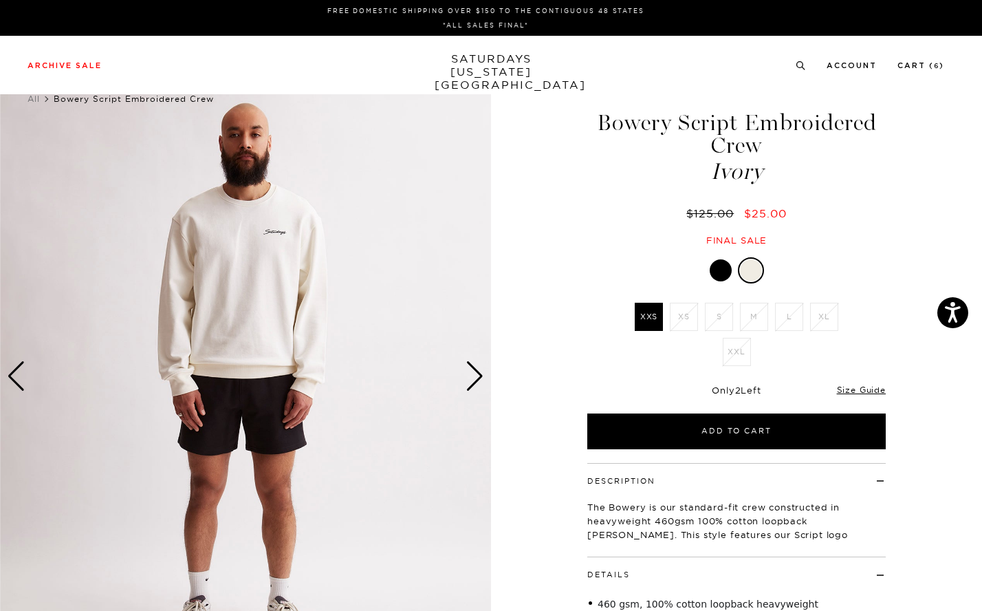
click at [466, 375] on div "Next slide" at bounding box center [475, 376] width 19 height 30
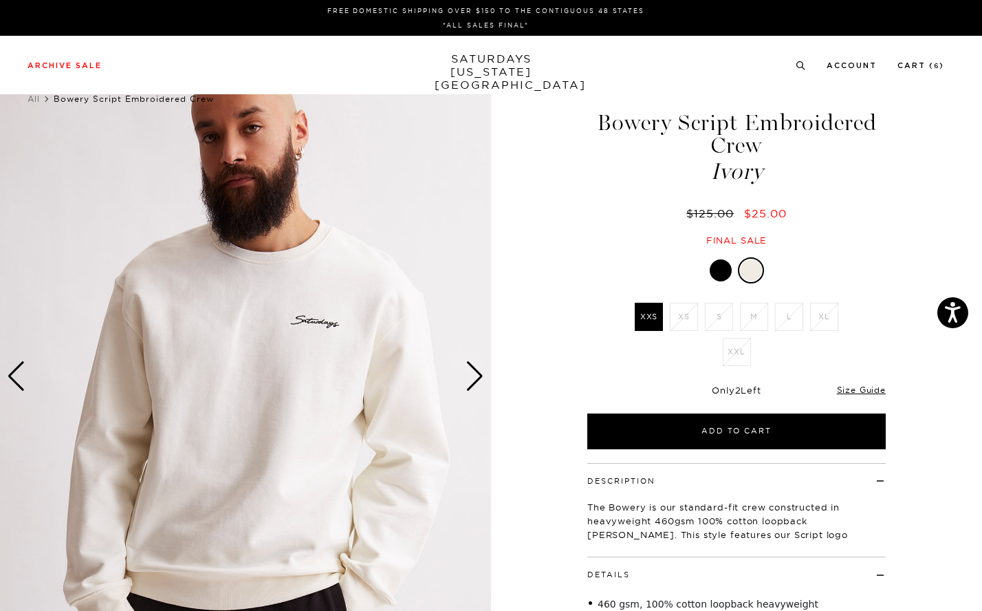
click at [466, 375] on div "Next slide" at bounding box center [475, 376] width 19 height 30
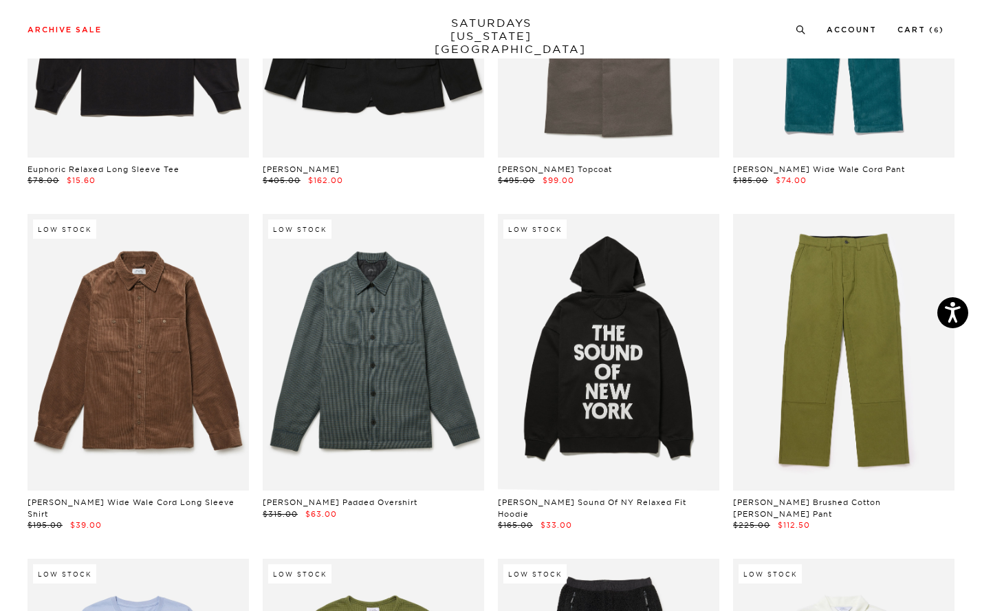
scroll to position [10972, 1]
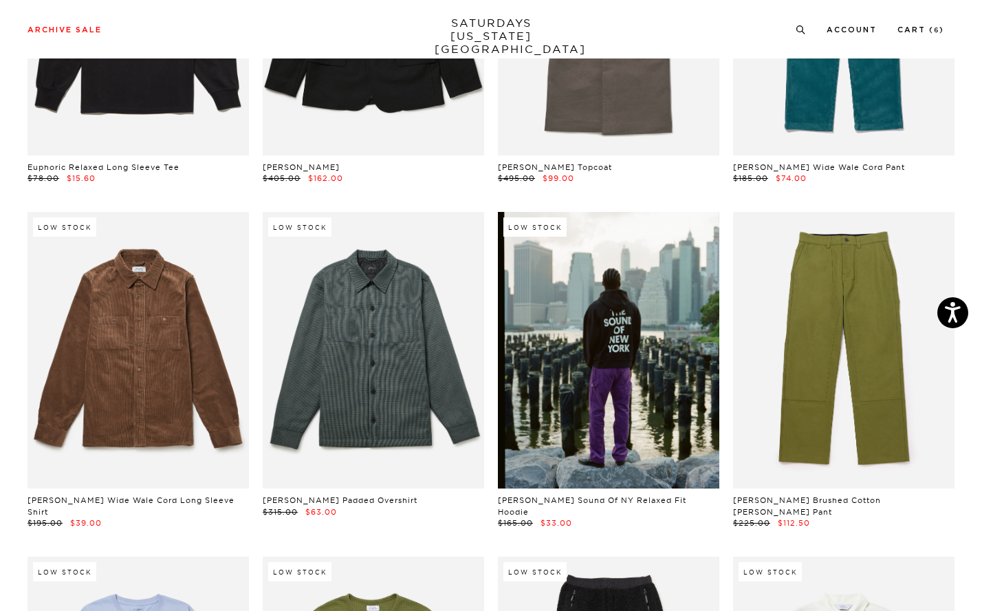
click at [588, 361] on link at bounding box center [608, 350] width 221 height 277
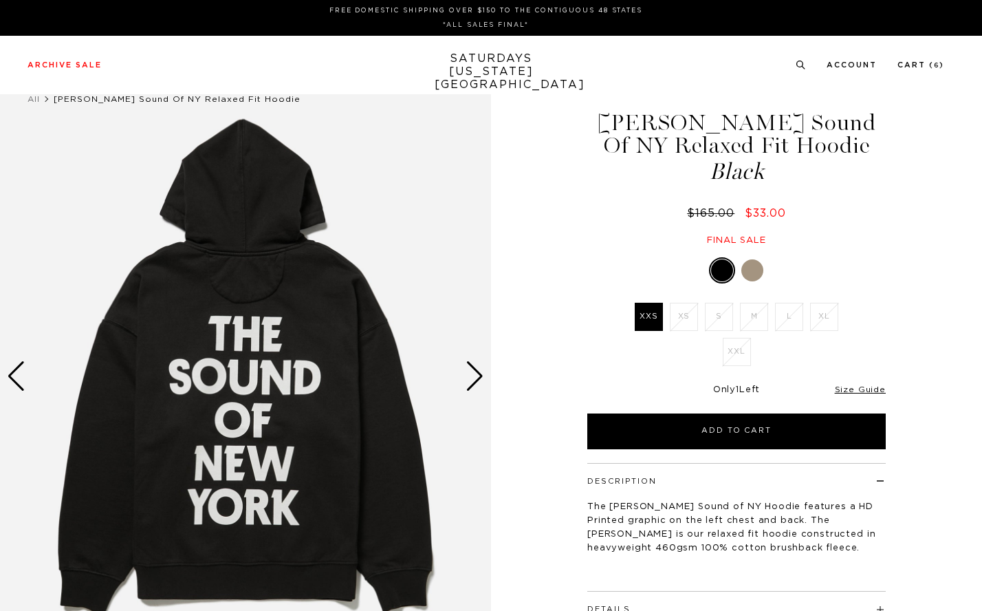
click at [476, 373] on div "Next slide" at bounding box center [475, 376] width 19 height 30
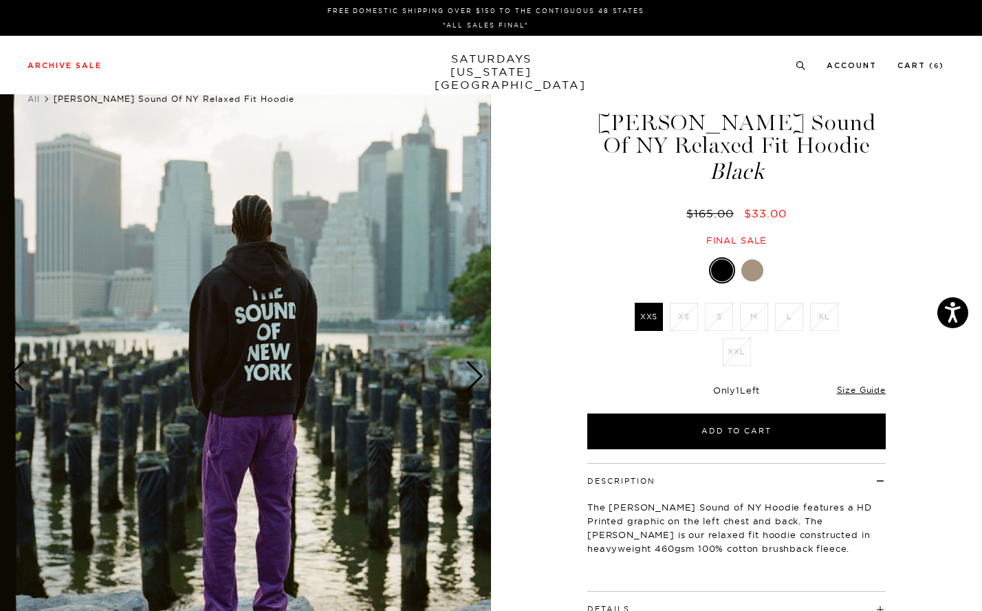
click at [476, 373] on div "Next slide" at bounding box center [475, 376] width 19 height 30
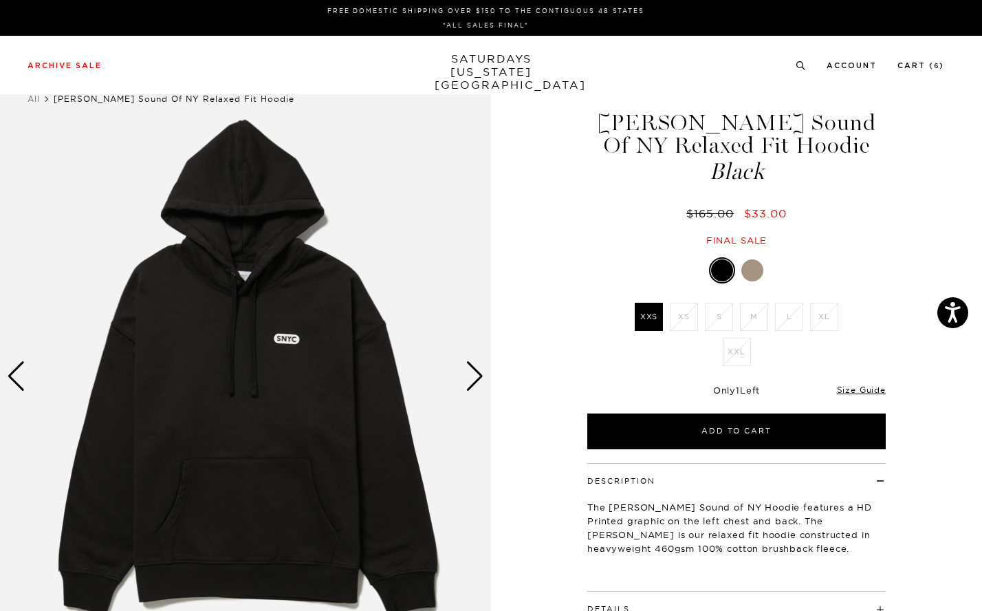
click at [476, 373] on div "Next slide" at bounding box center [475, 376] width 19 height 30
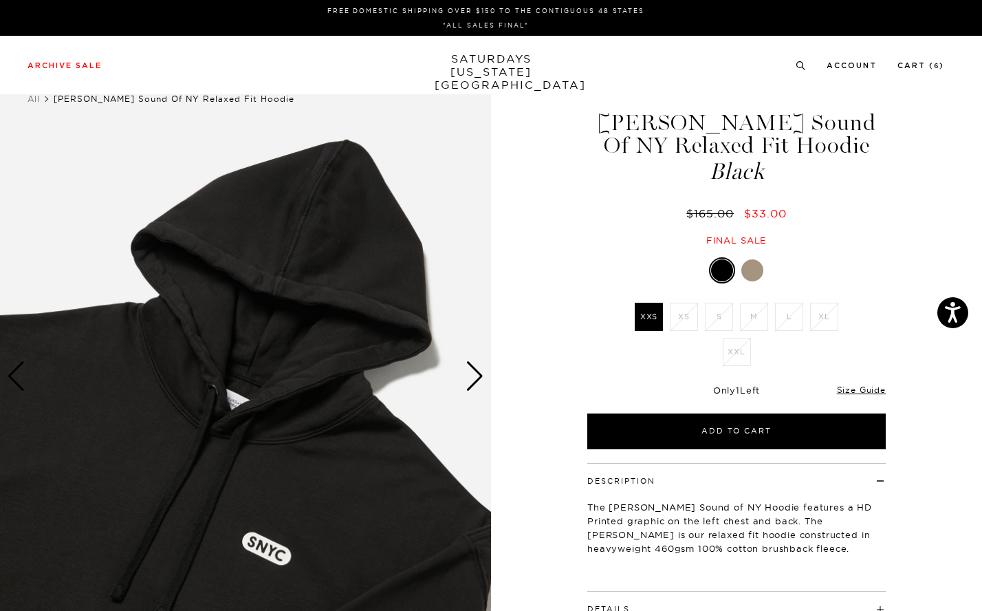
click at [476, 373] on div "Next slide" at bounding box center [475, 376] width 19 height 30
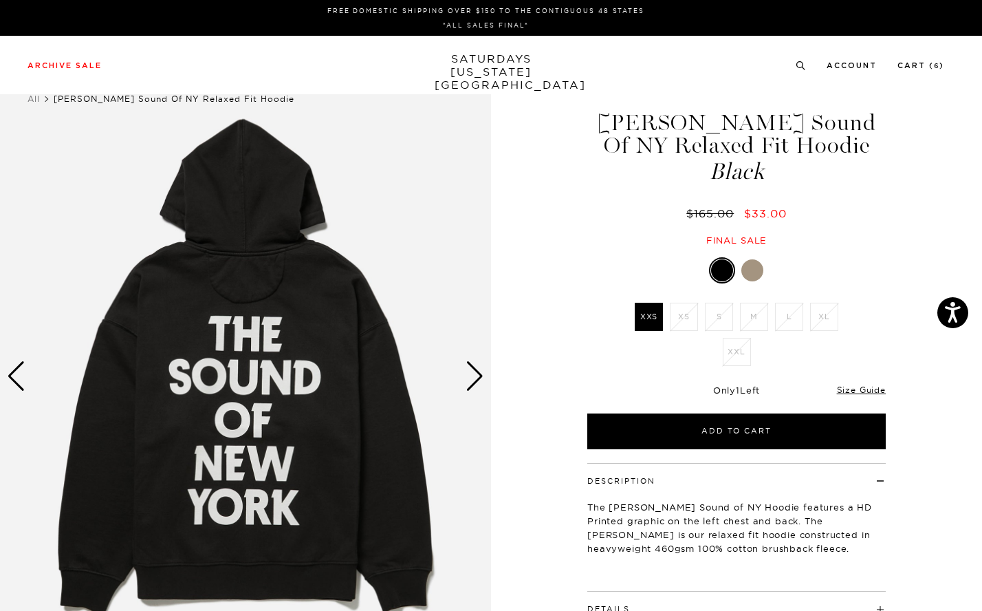
click at [476, 373] on div "Next slide" at bounding box center [475, 376] width 19 height 30
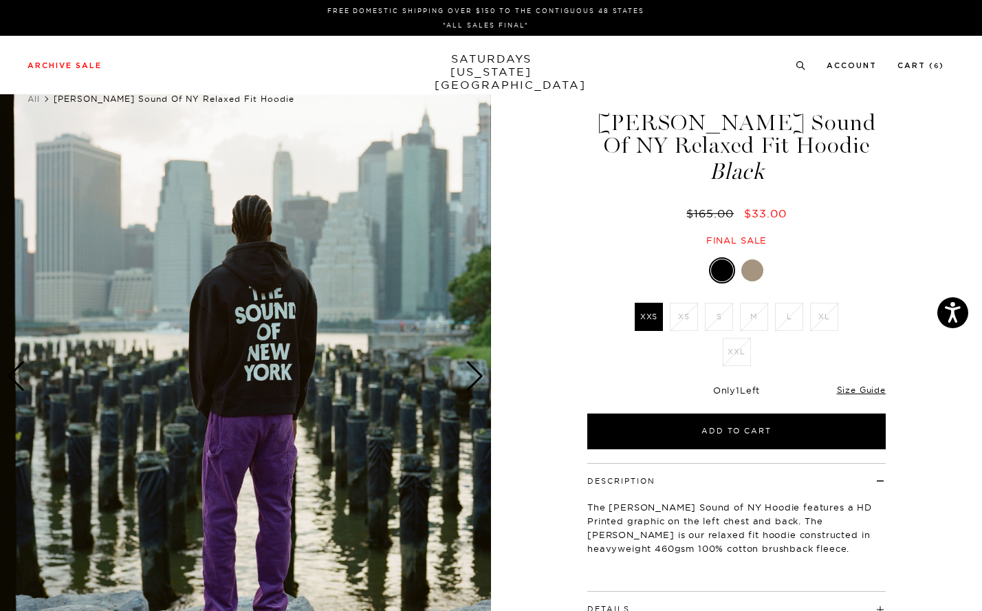
click at [476, 373] on div "Next slide" at bounding box center [475, 376] width 19 height 30
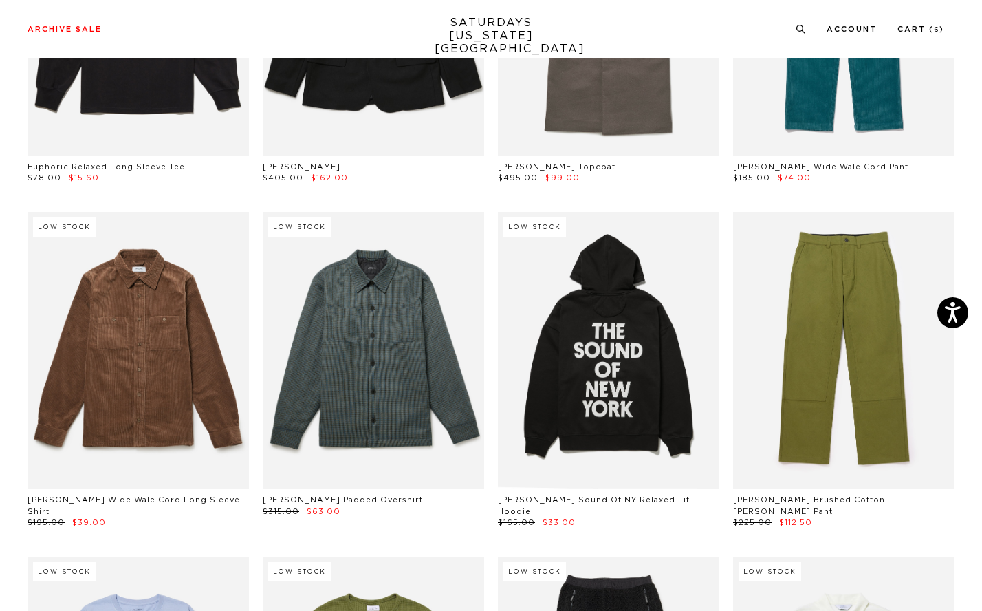
scroll to position [10972, 1]
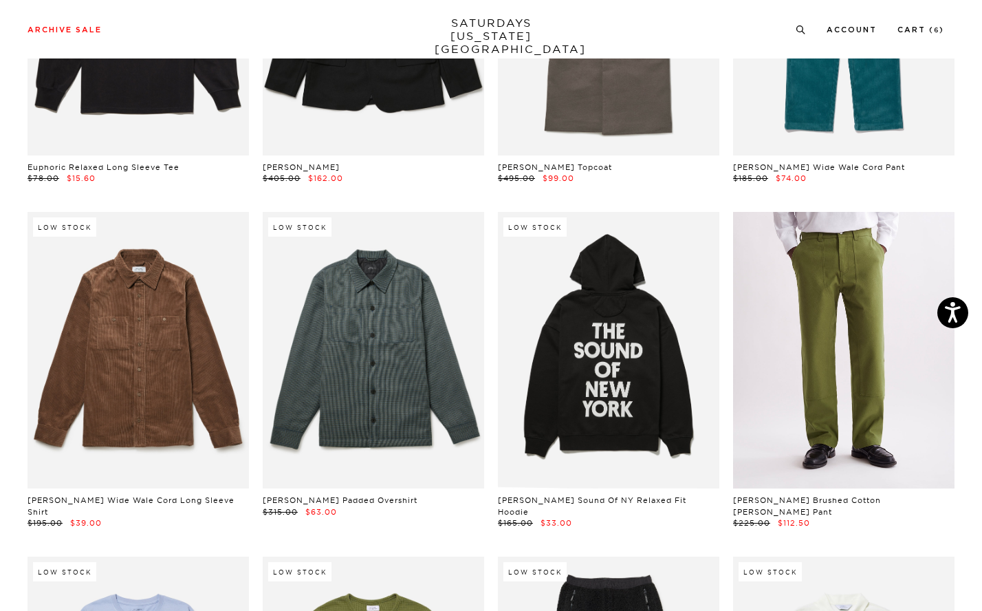
click at [844, 323] on link at bounding box center [843, 350] width 221 height 277
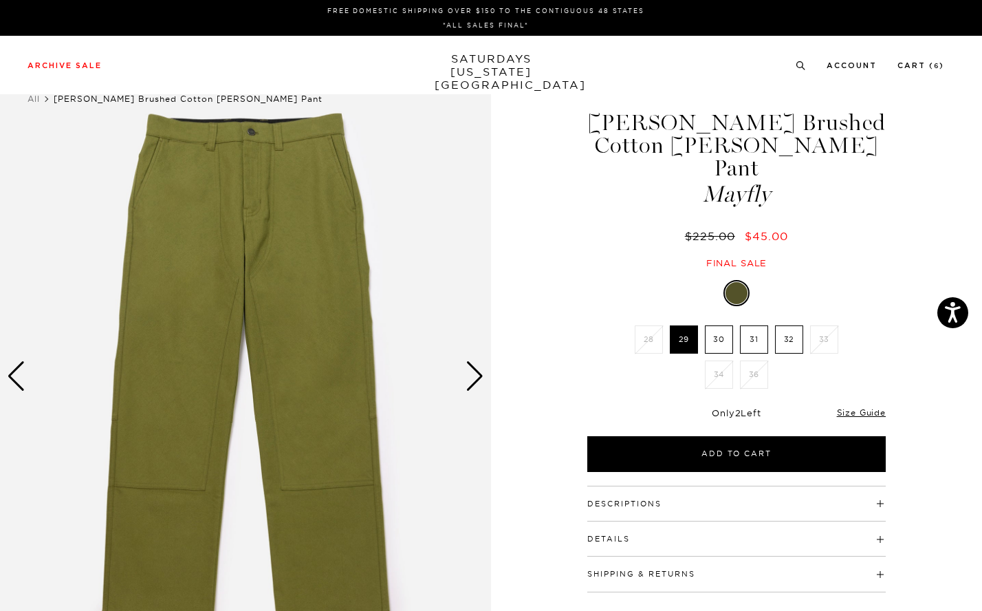
click at [470, 383] on div "Next slide" at bounding box center [475, 376] width 19 height 30
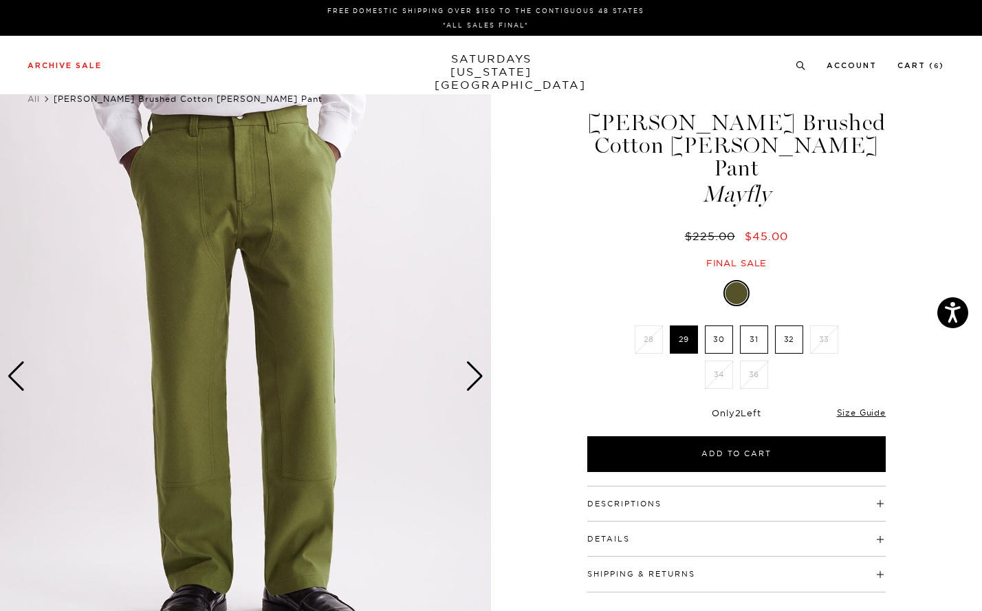
click at [470, 383] on div "Next slide" at bounding box center [475, 376] width 19 height 30
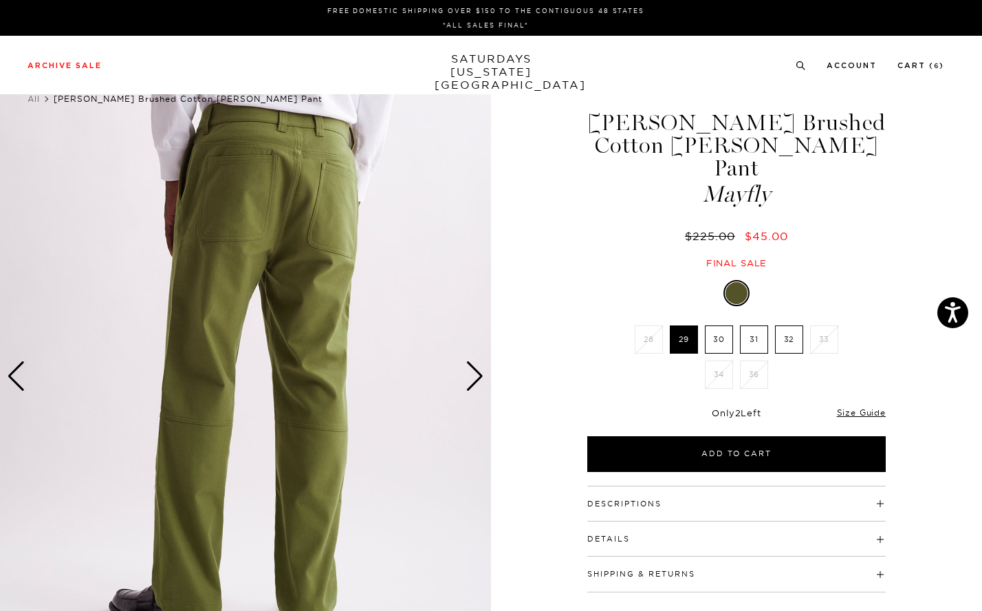
click at [470, 383] on div "Next slide" at bounding box center [475, 376] width 19 height 30
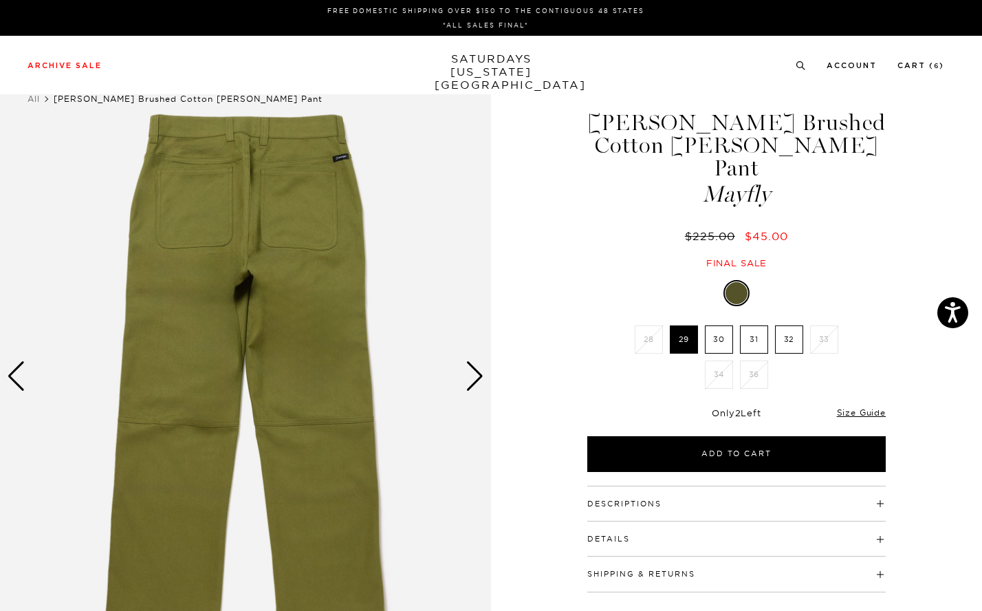
click at [470, 383] on div "Next slide" at bounding box center [475, 376] width 19 height 30
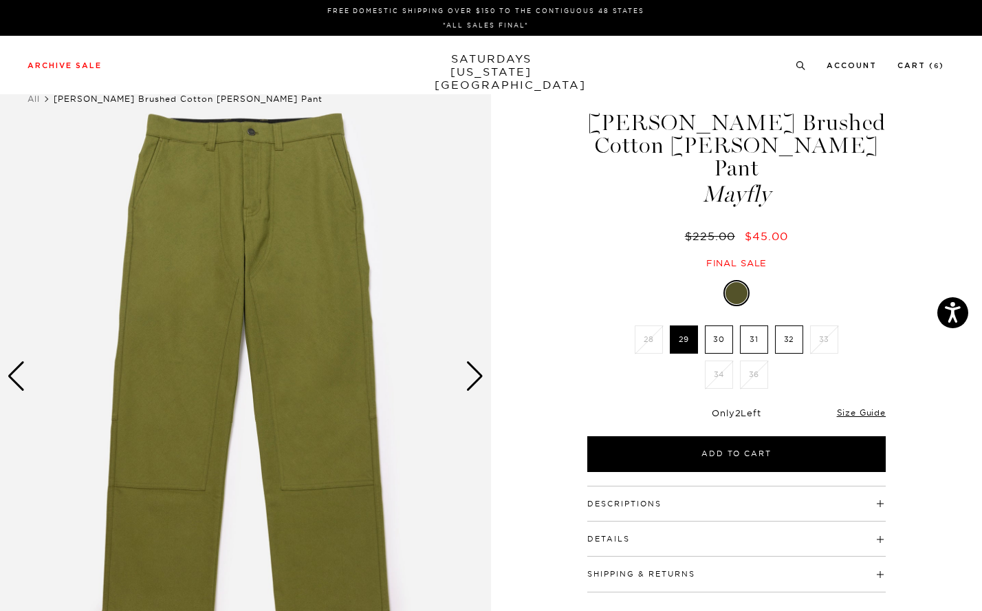
click at [470, 383] on div "Next slide" at bounding box center [475, 376] width 19 height 30
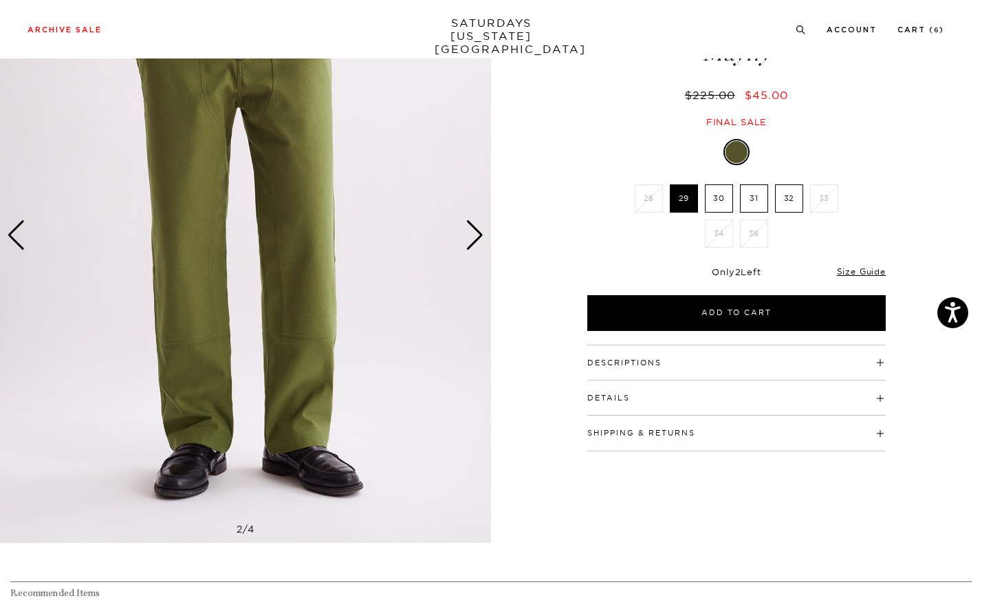
scroll to position [144, 0]
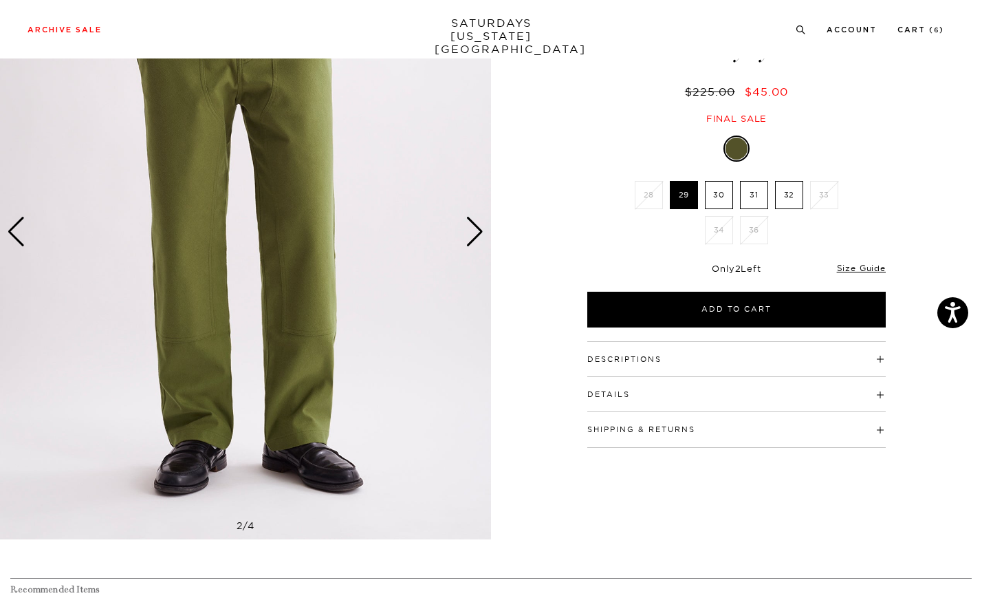
click at [477, 235] on div "Next slide" at bounding box center [475, 232] width 19 height 30
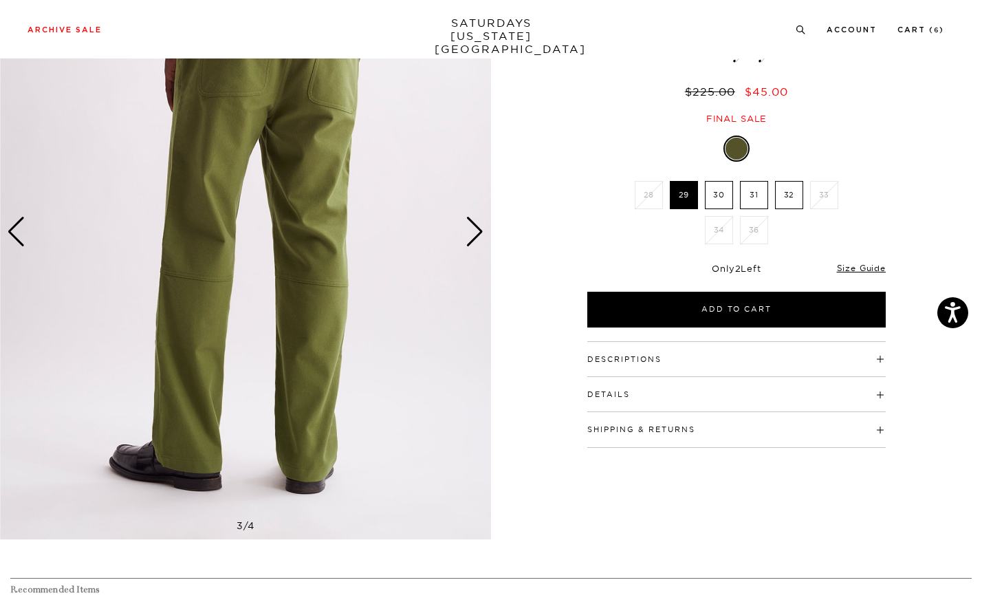
click at [477, 235] on div "Next slide" at bounding box center [475, 232] width 19 height 30
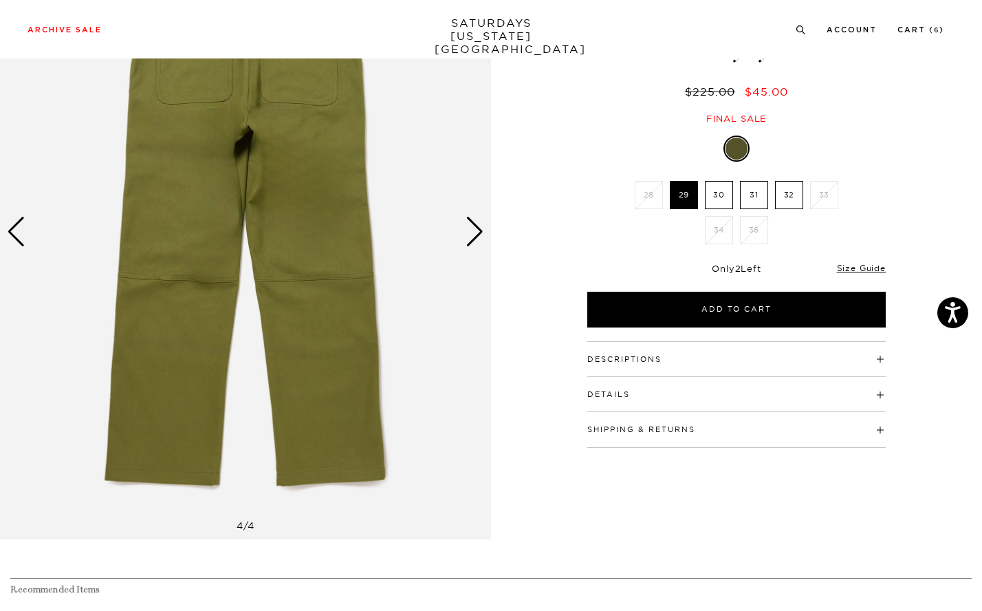
click at [477, 235] on div "Next slide" at bounding box center [475, 232] width 19 height 30
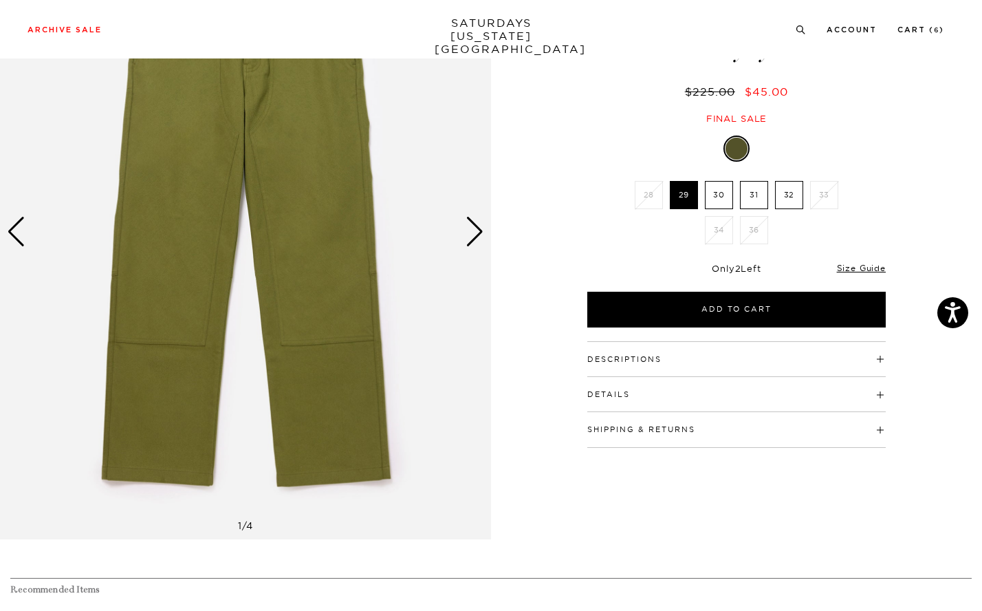
click at [477, 235] on div "Next slide" at bounding box center [475, 232] width 19 height 30
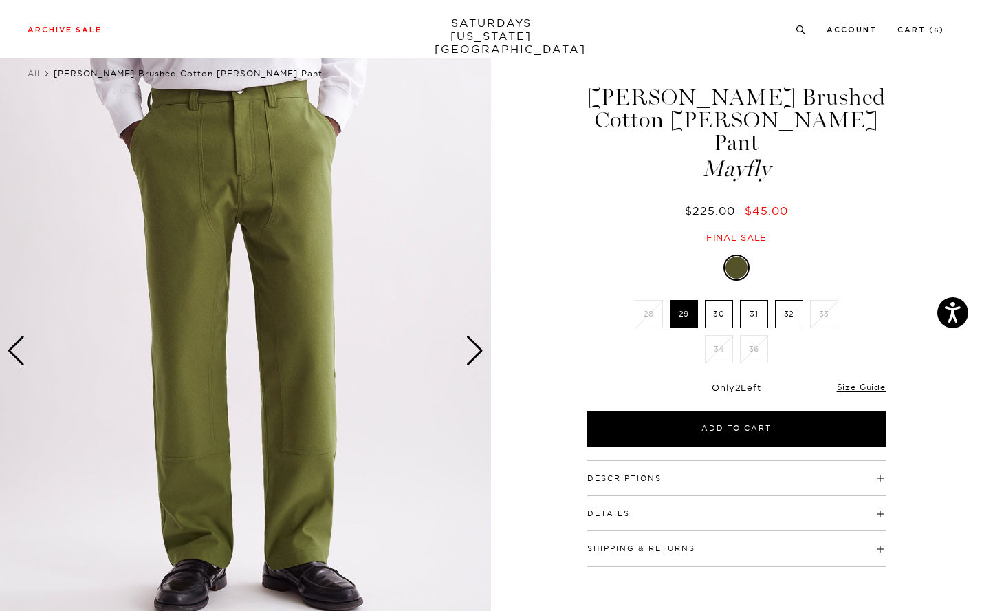
scroll to position [0, 0]
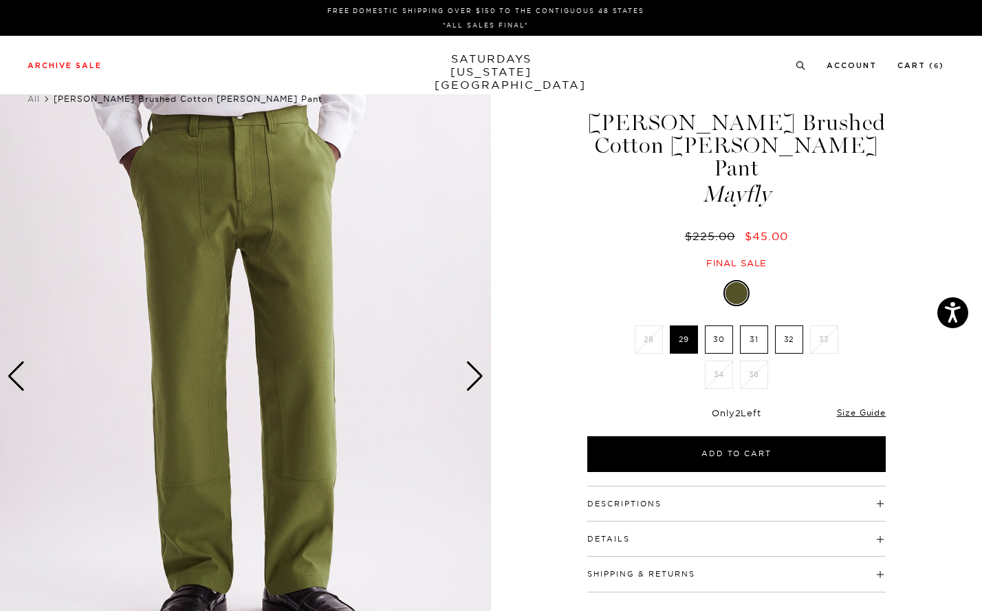
click at [721, 325] on label "30" at bounding box center [719, 339] width 28 height 28
click at [0, 0] on input "30" at bounding box center [0, 0] width 0 height 0
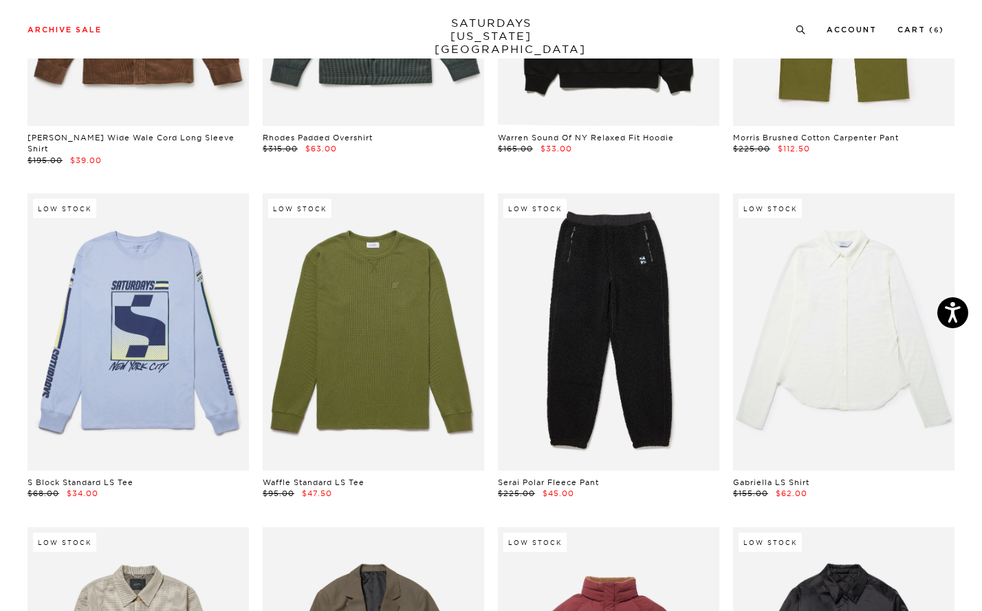
scroll to position [11307, 1]
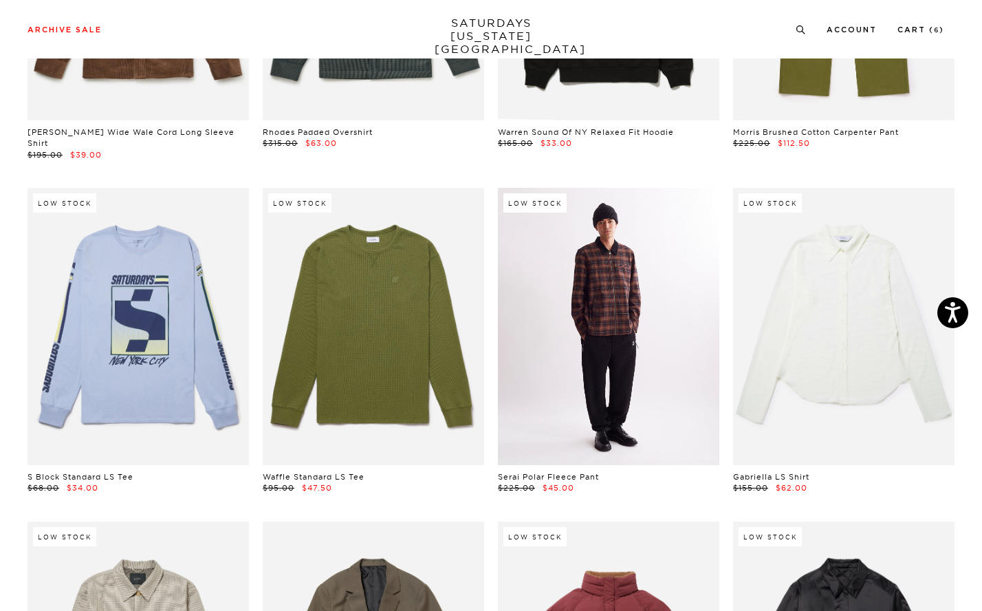
click at [559, 288] on link at bounding box center [608, 326] width 221 height 277
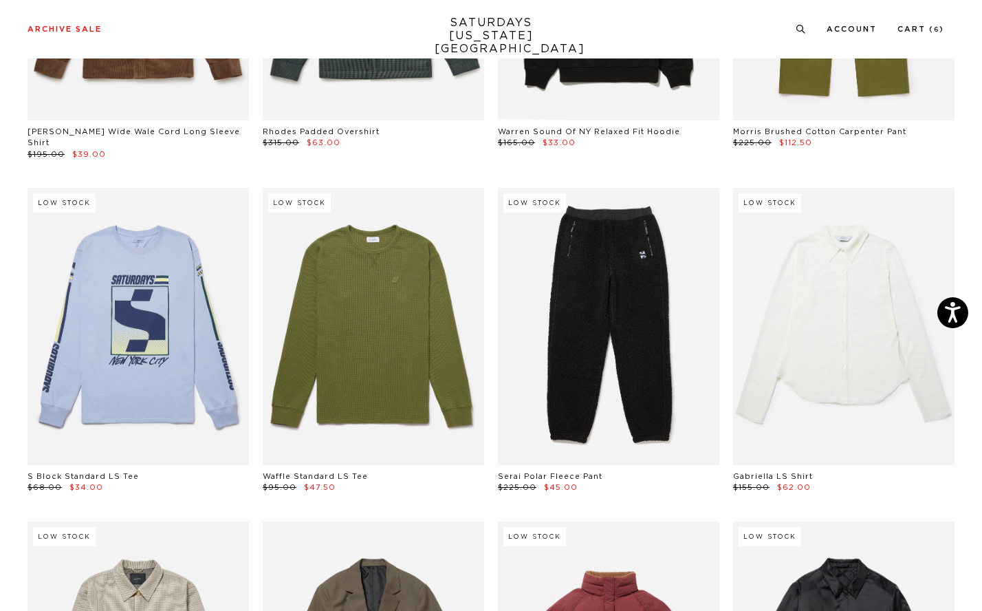
scroll to position [11307, 1]
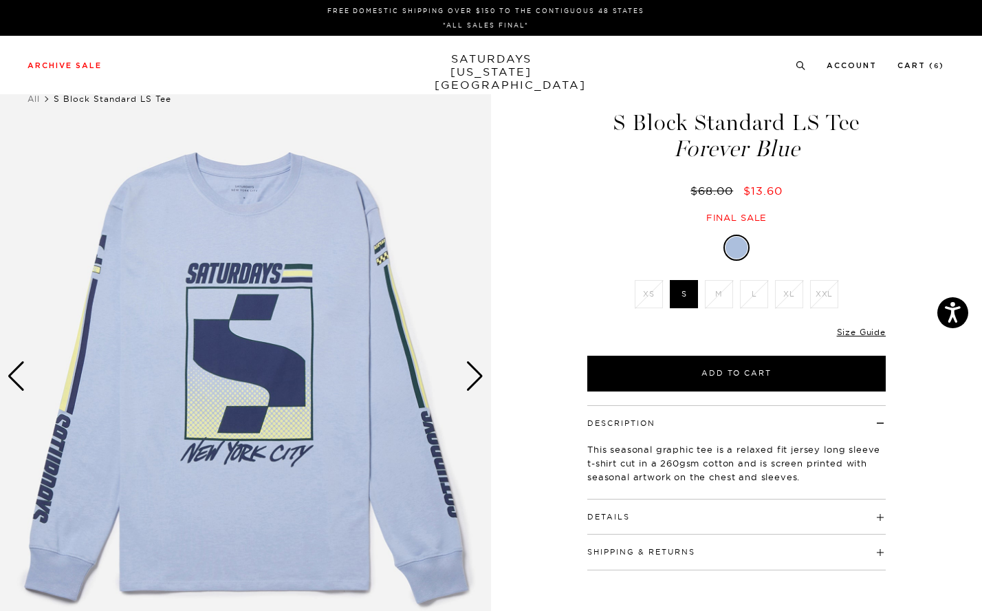
click at [468, 373] on div "Next slide" at bounding box center [475, 376] width 19 height 30
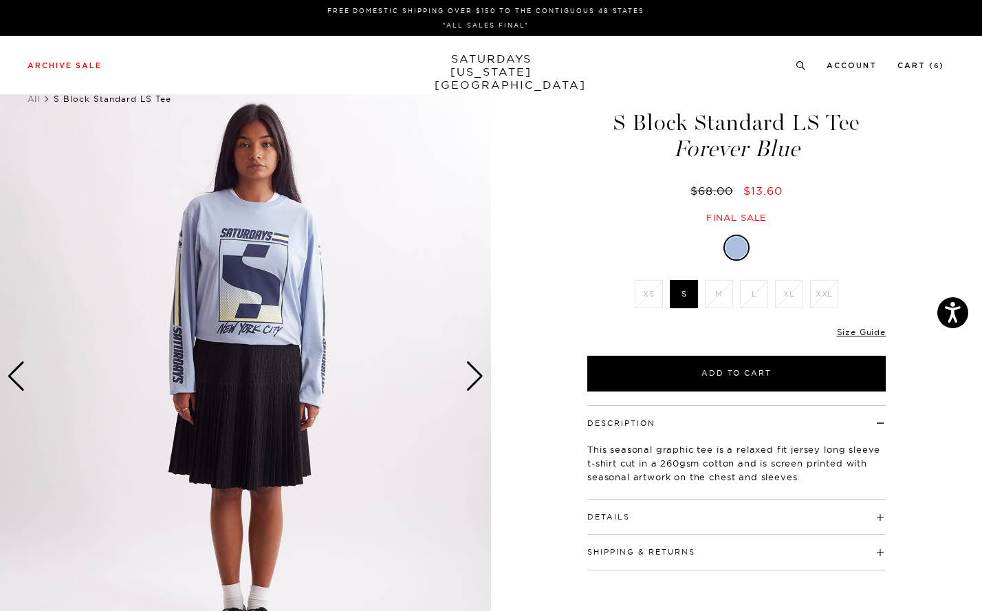
click at [468, 373] on div "Next slide" at bounding box center [475, 376] width 19 height 30
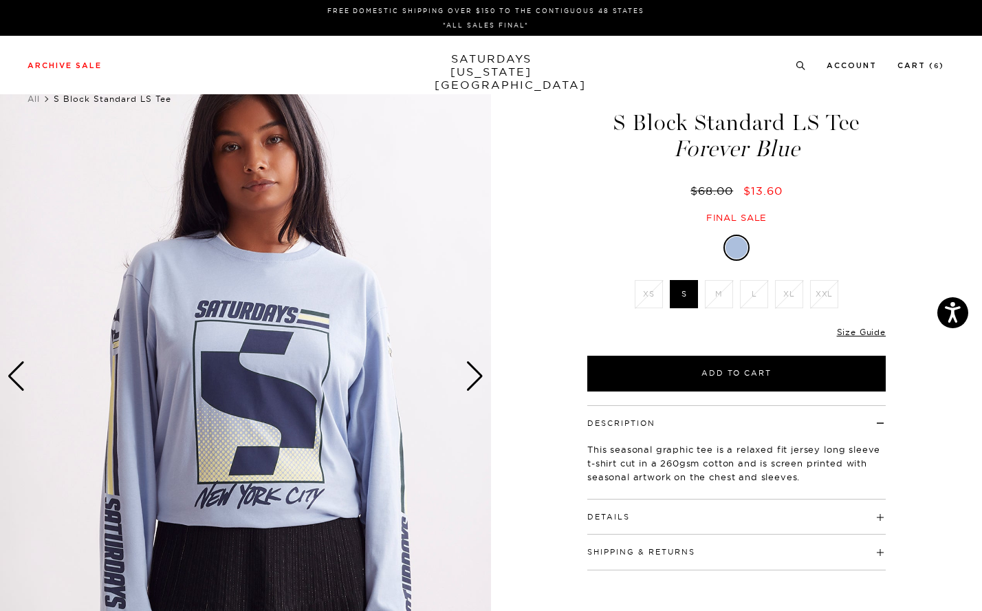
click at [468, 373] on div "Next slide" at bounding box center [475, 376] width 19 height 30
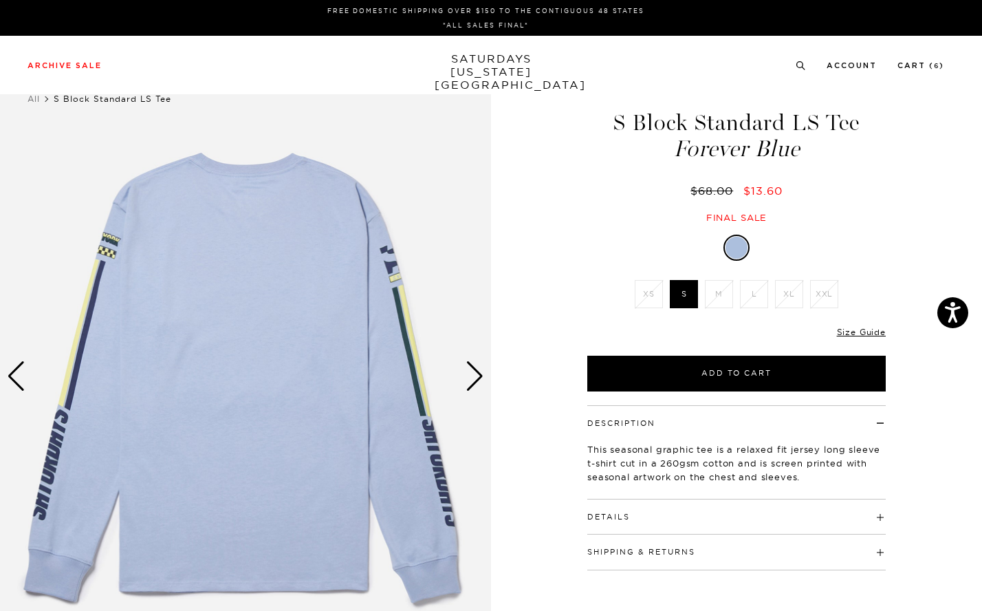
click at [468, 373] on div "Next slide" at bounding box center [475, 376] width 19 height 30
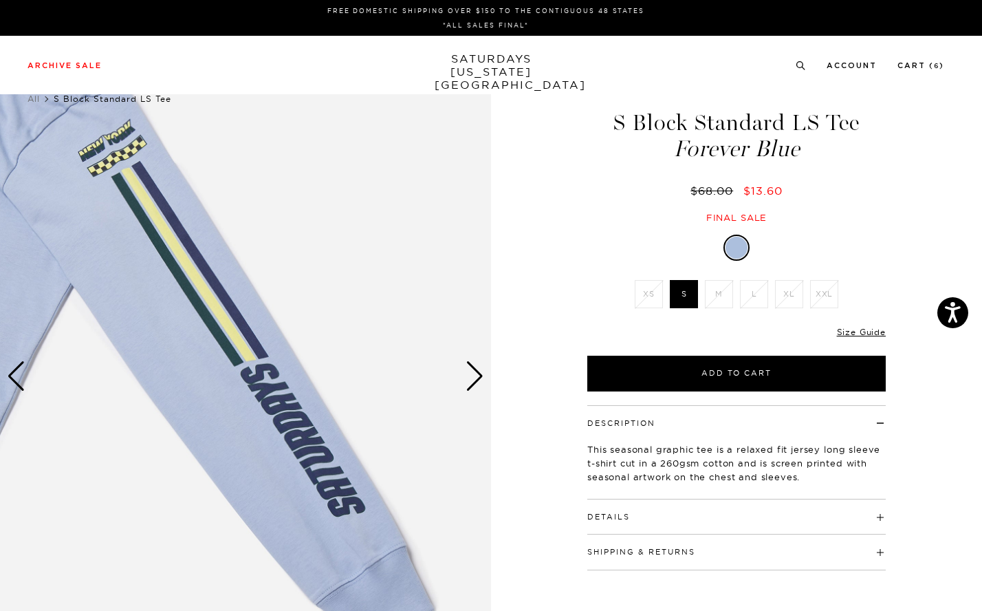
click at [468, 373] on div "Next slide" at bounding box center [475, 376] width 19 height 30
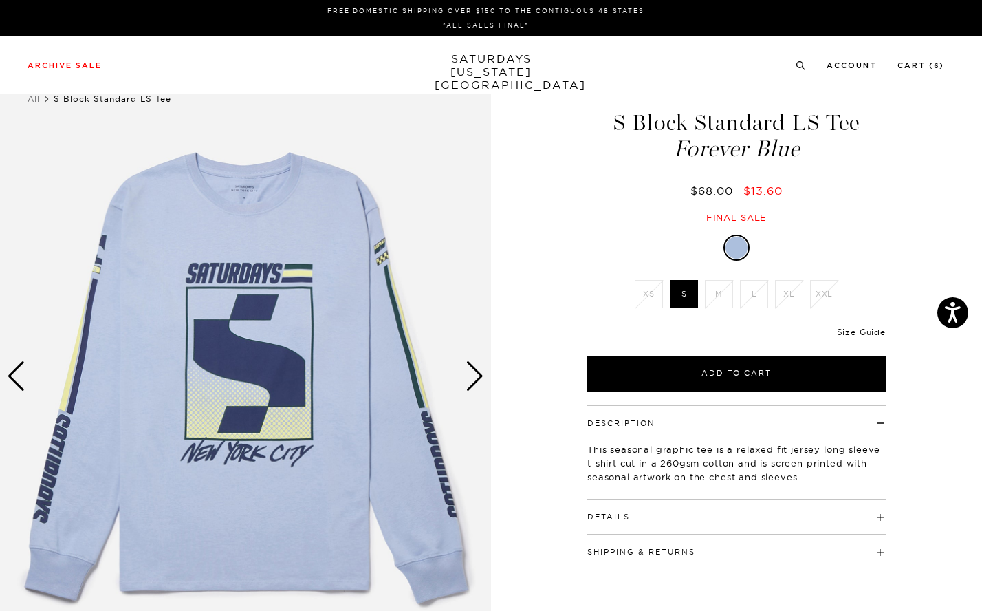
click at [468, 373] on div "Next slide" at bounding box center [475, 376] width 19 height 30
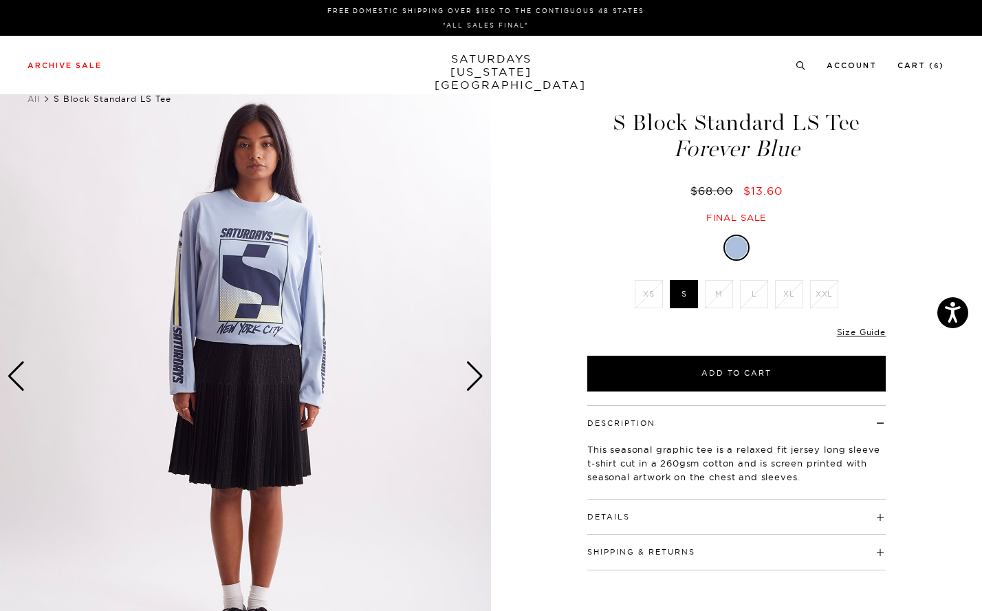
click at [690, 512] on h4 "Details" at bounding box center [736, 510] width 298 height 23
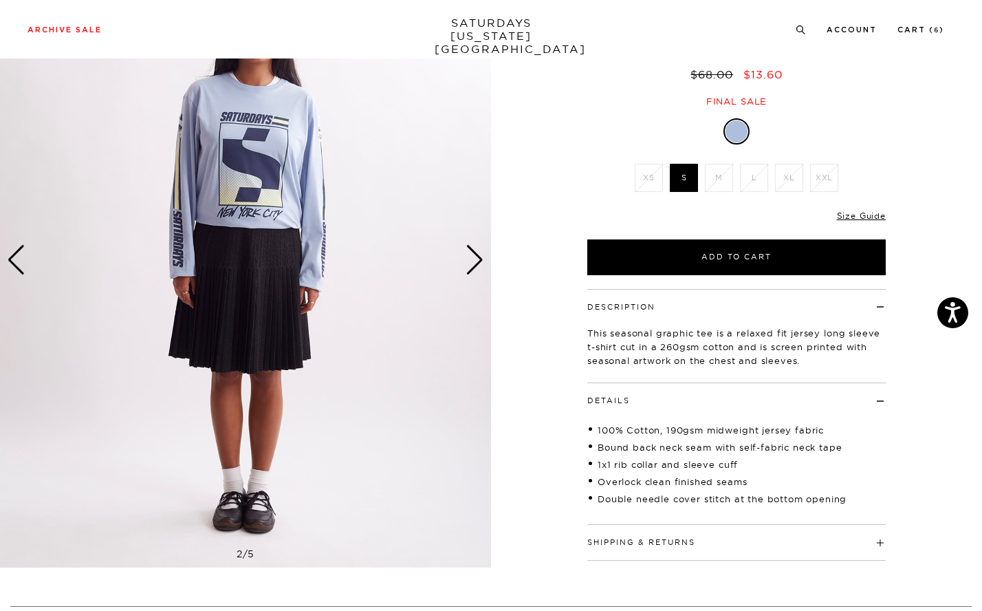
scroll to position [148, 0]
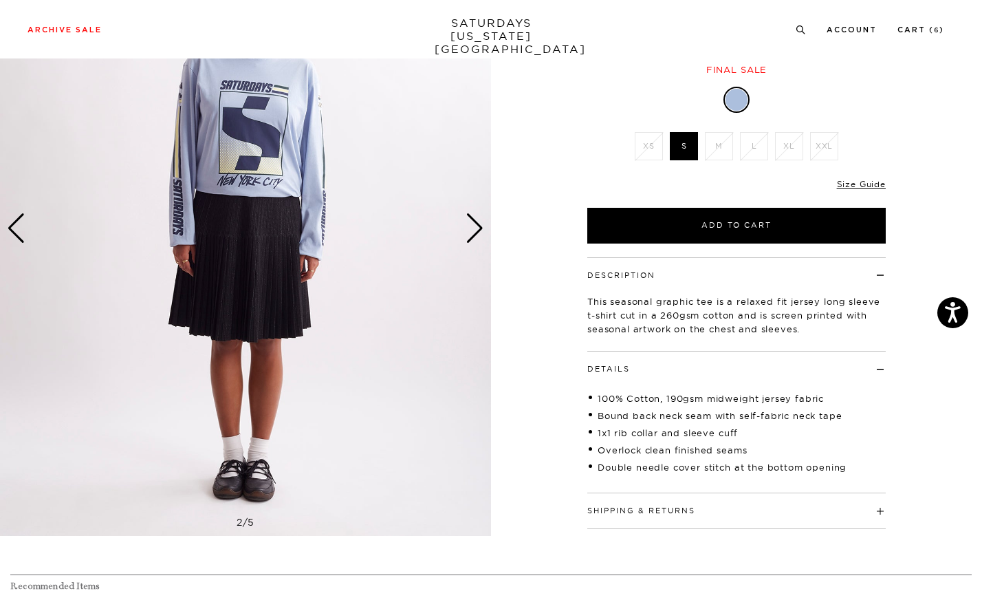
click at [675, 512] on button "Shipping & Returns" at bounding box center [641, 511] width 108 height 8
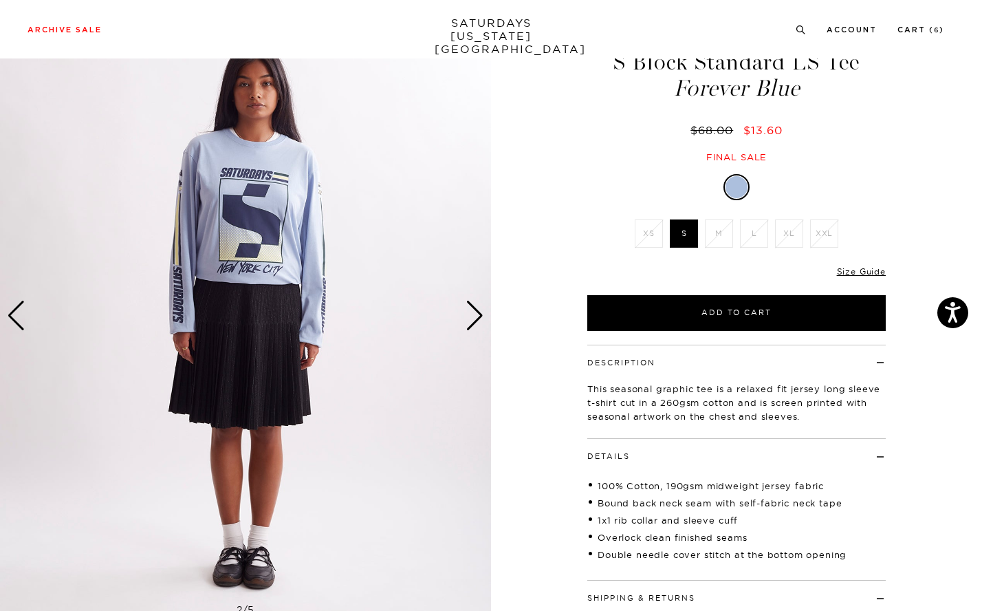
scroll to position [0, 0]
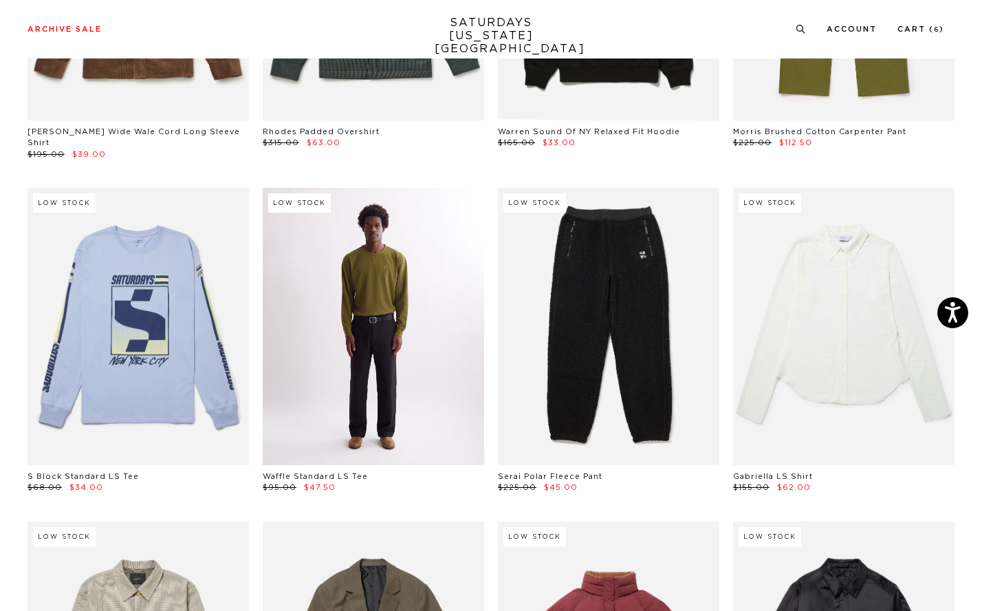
scroll to position [11307, 1]
click at [410, 304] on link at bounding box center [373, 326] width 221 height 277
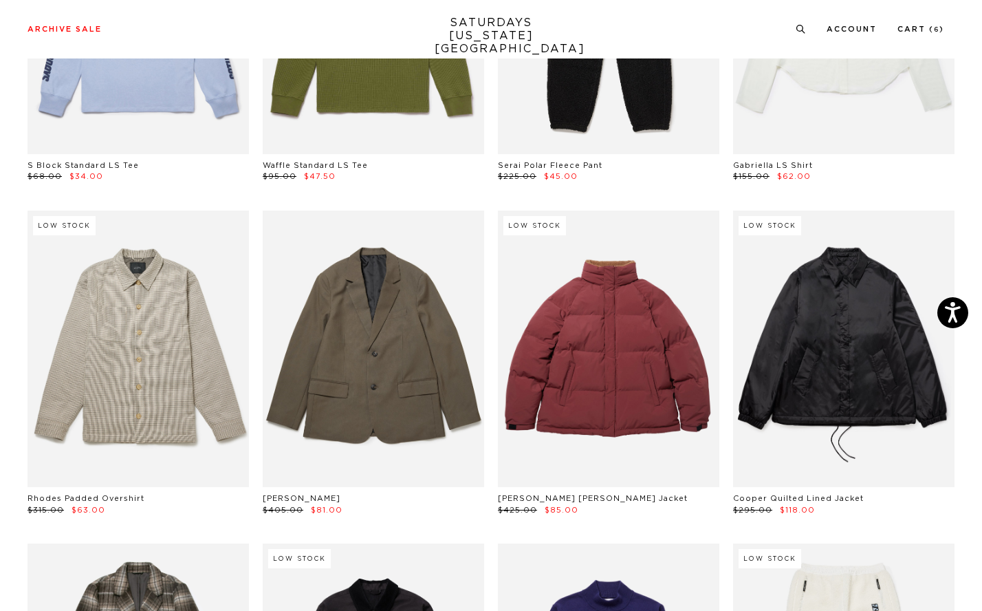
click at [356, 346] on link at bounding box center [373, 348] width 221 height 277
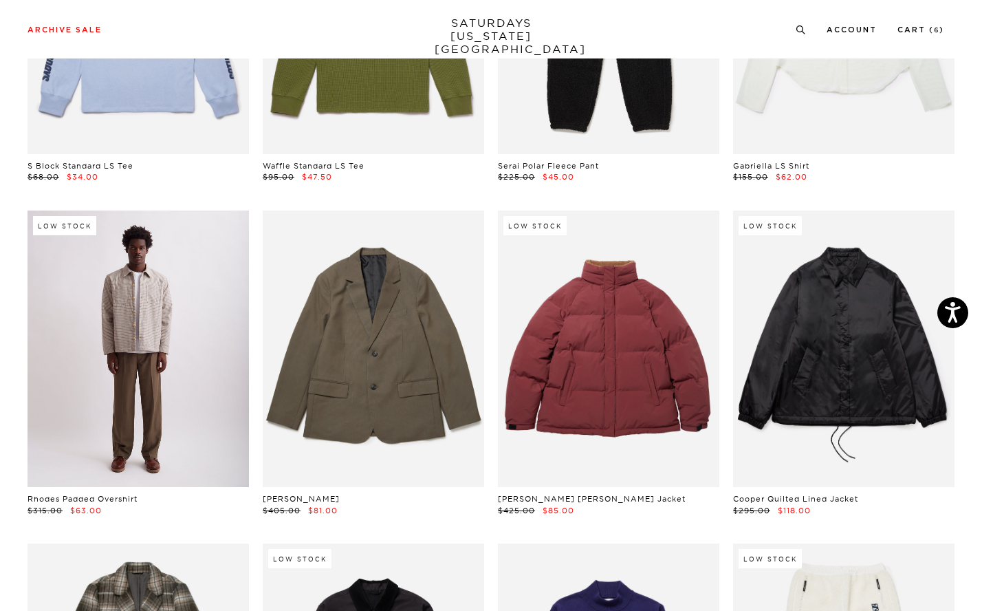
click at [207, 351] on link at bounding box center [138, 348] width 221 height 277
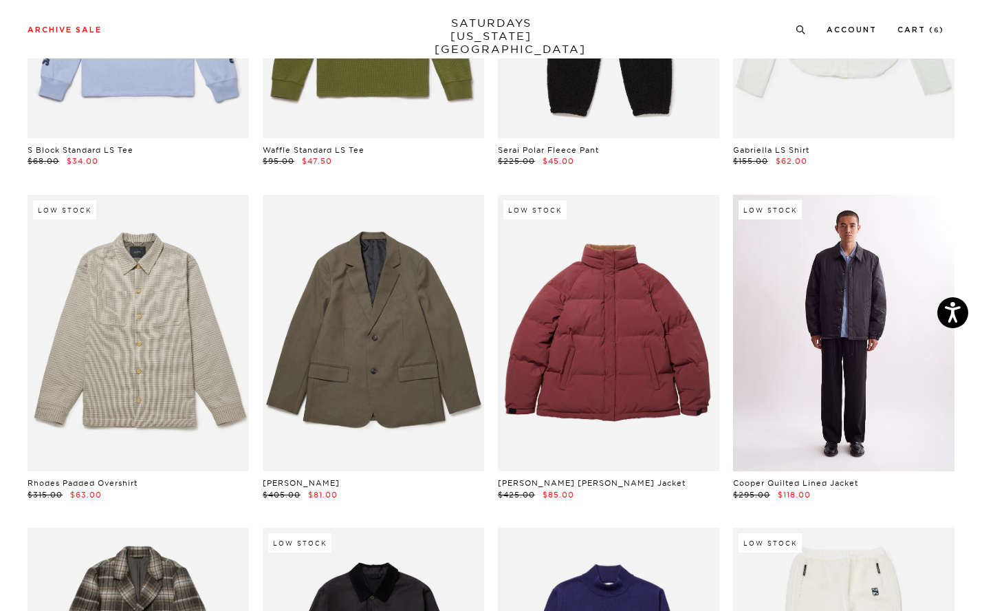
click at [864, 290] on link at bounding box center [843, 333] width 221 height 277
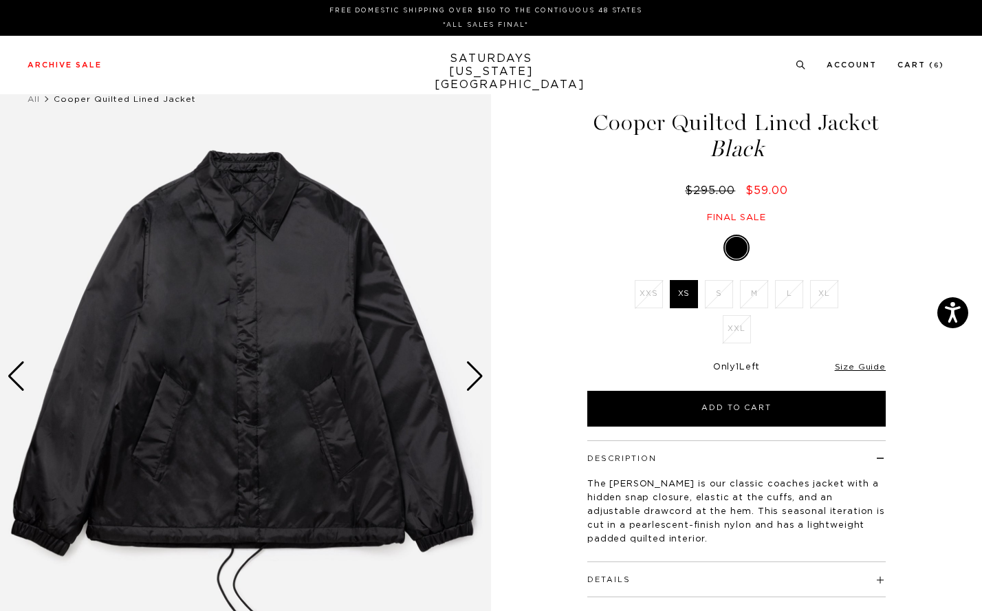
click at [476, 373] on div "Next slide" at bounding box center [475, 376] width 19 height 30
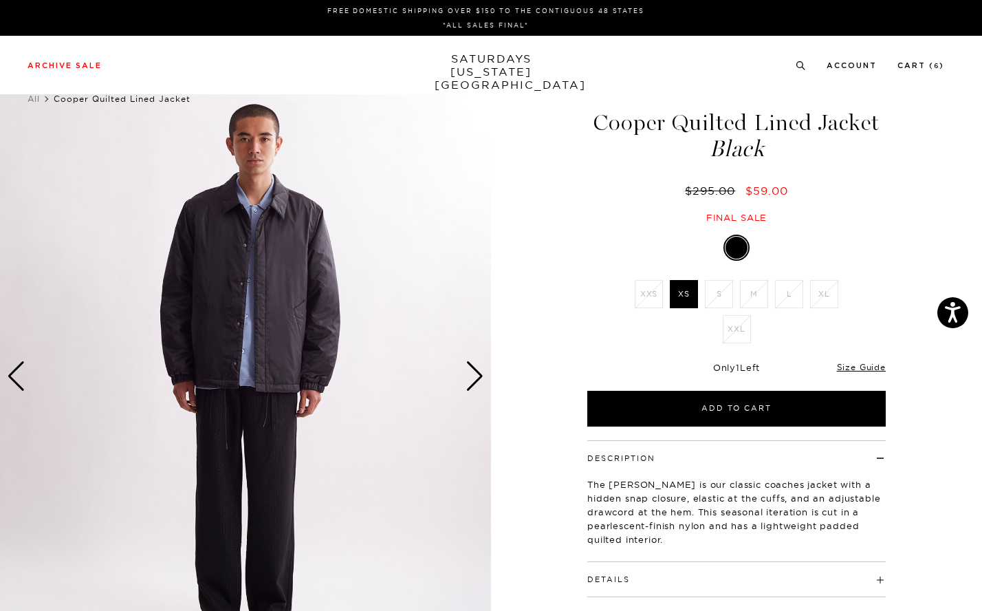
click at [476, 373] on div "Next slide" at bounding box center [475, 376] width 19 height 30
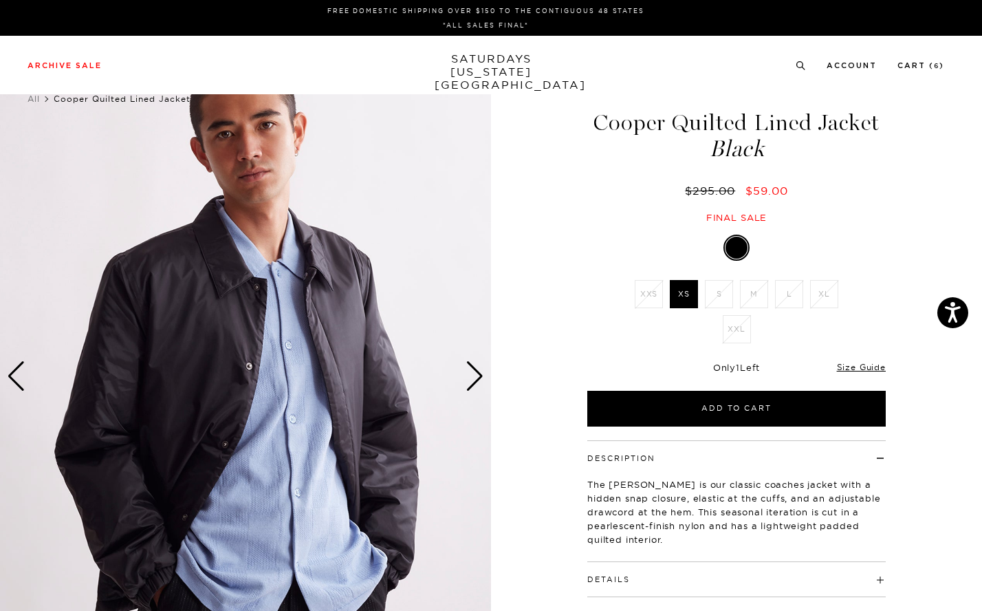
click at [476, 373] on div "Next slide" at bounding box center [475, 376] width 19 height 30
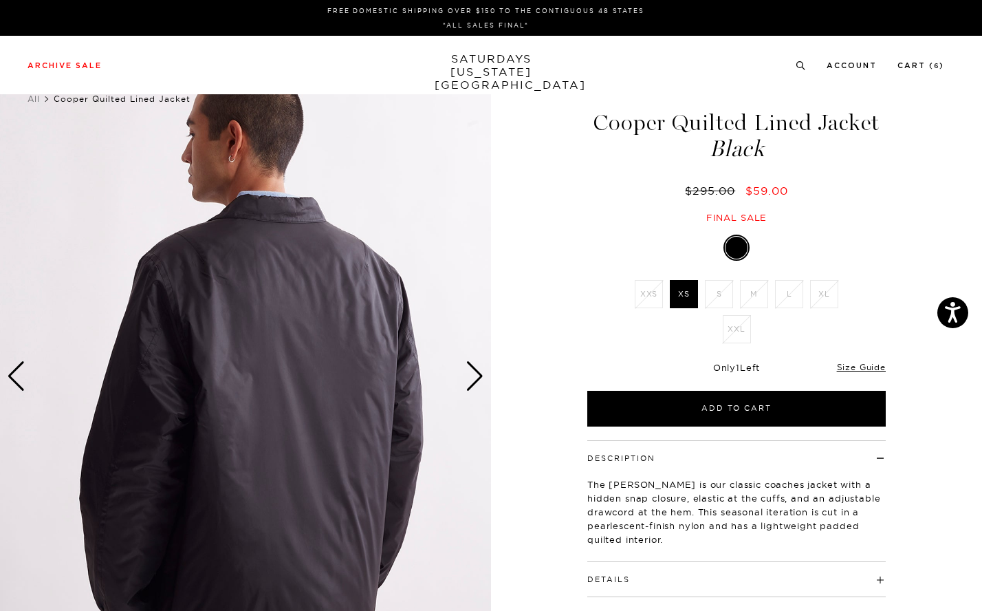
click at [476, 373] on div "Next slide" at bounding box center [475, 376] width 19 height 30
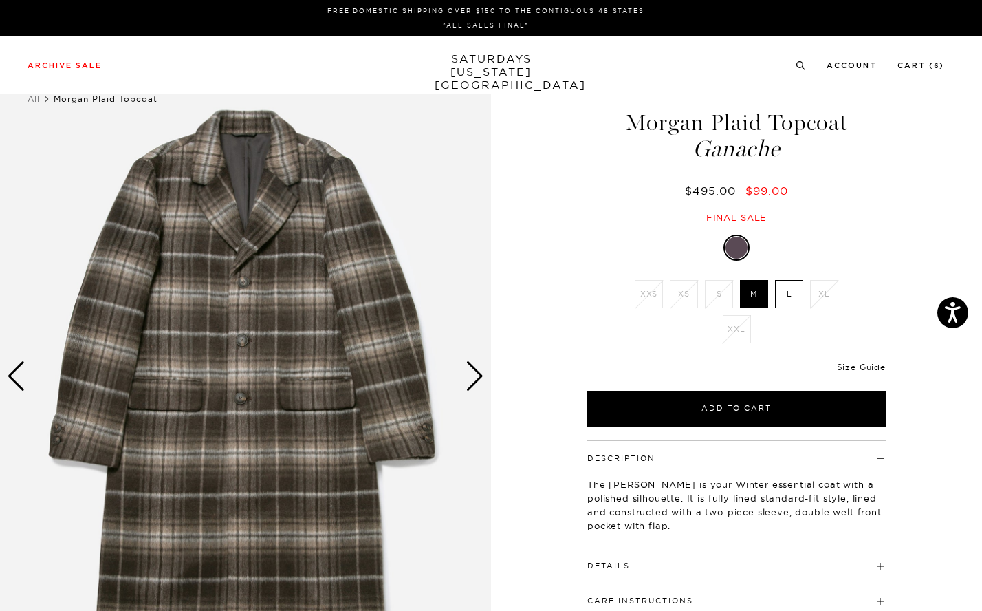
click at [853, 365] on link "Size Guide" at bounding box center [861, 367] width 49 height 10
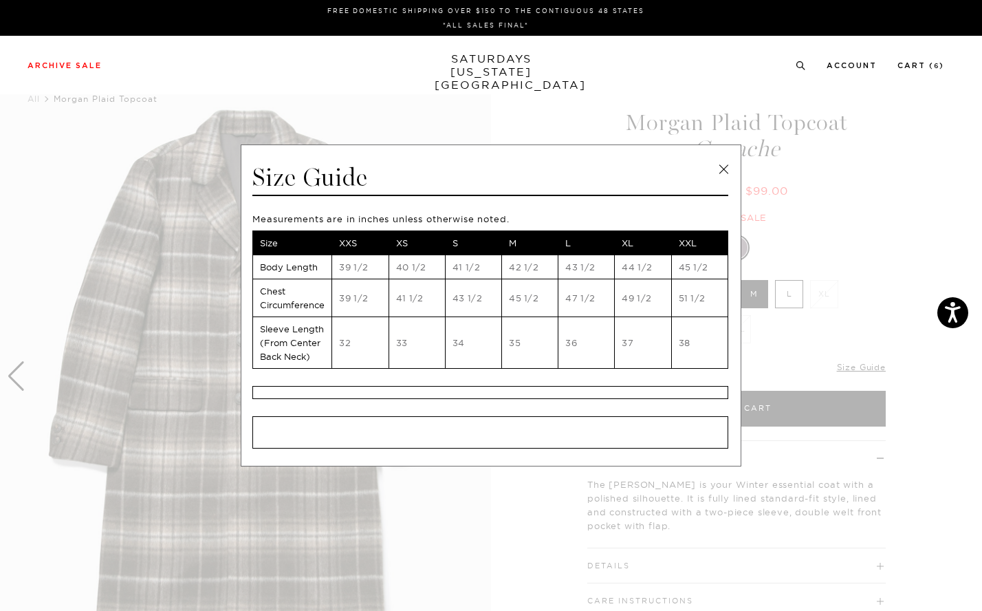
click at [725, 166] on link at bounding box center [723, 169] width 21 height 21
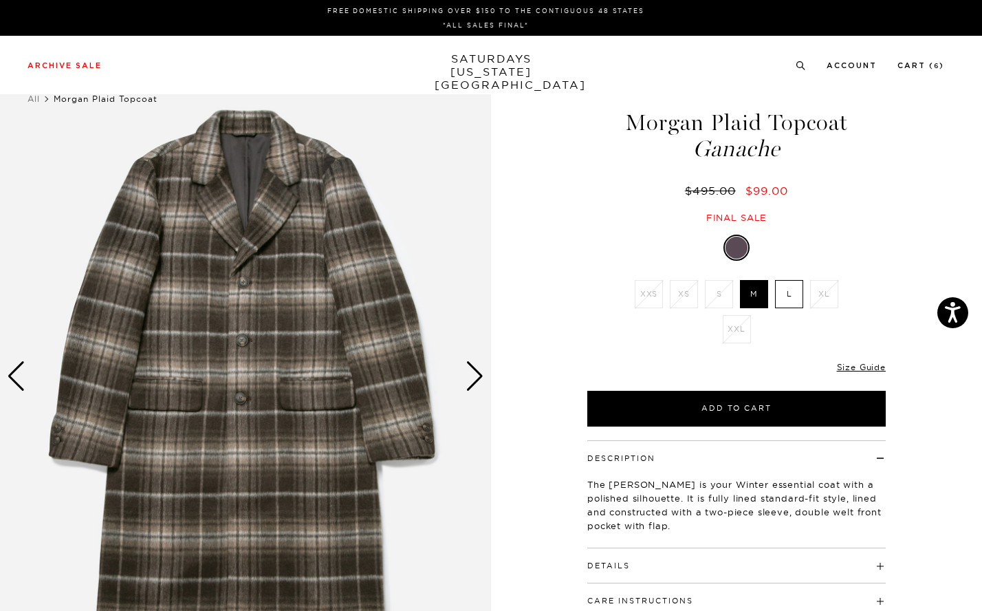
click at [474, 367] on div "Next slide" at bounding box center [475, 376] width 19 height 30
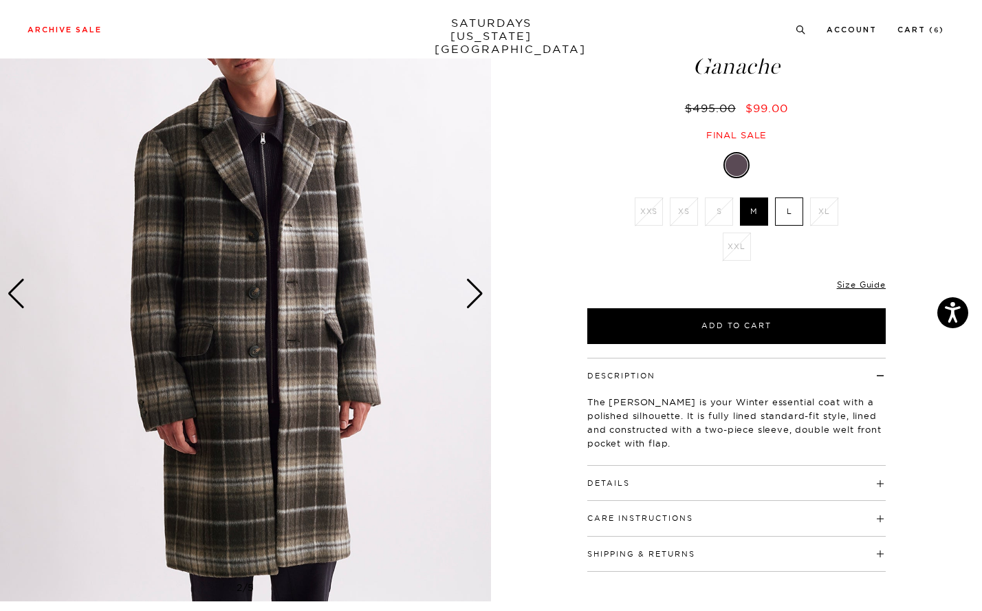
scroll to position [155, 0]
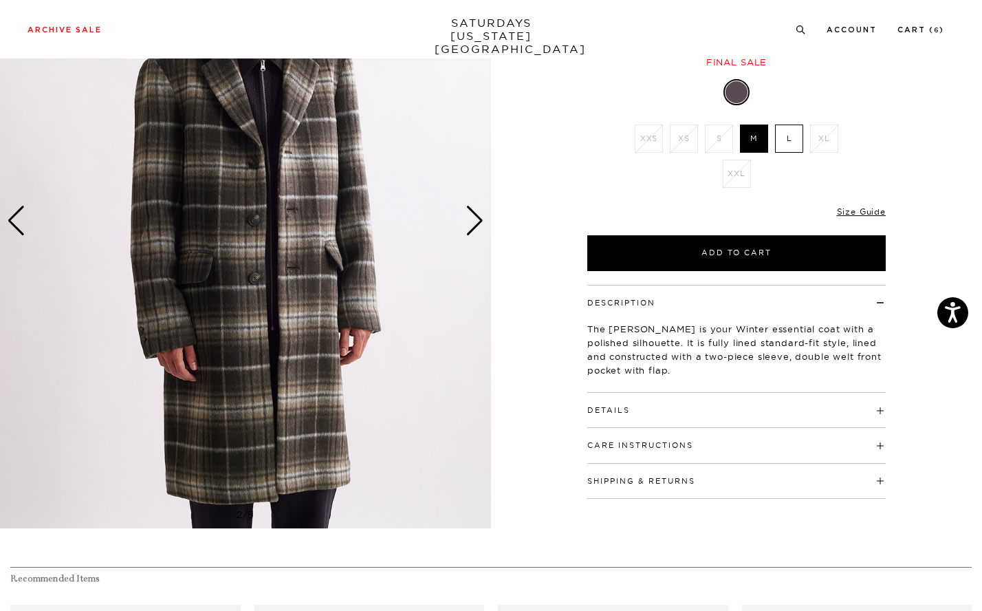
click at [475, 209] on div "Next slide" at bounding box center [475, 221] width 19 height 30
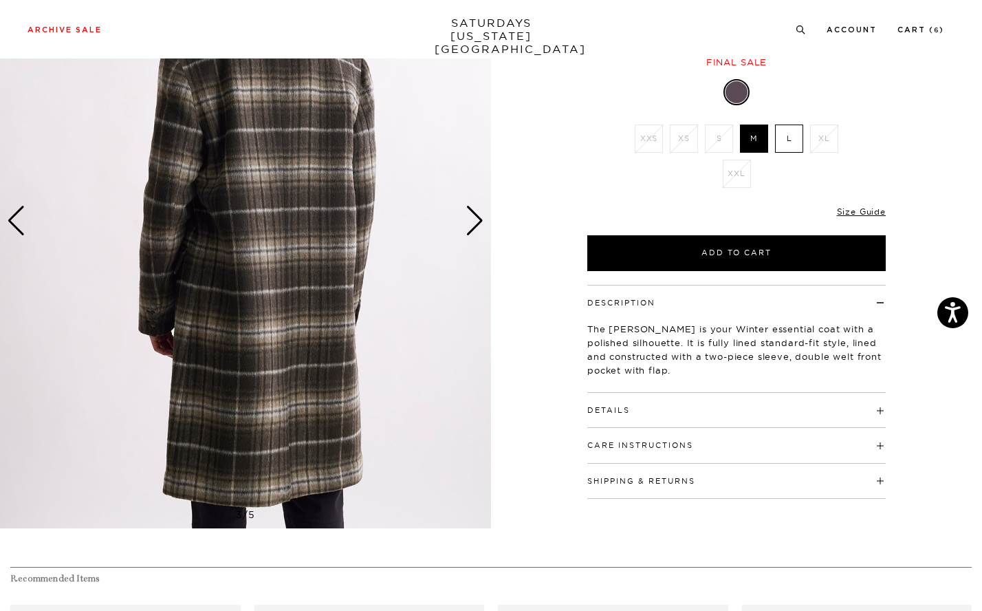
click at [475, 209] on div "Next slide" at bounding box center [475, 221] width 19 height 30
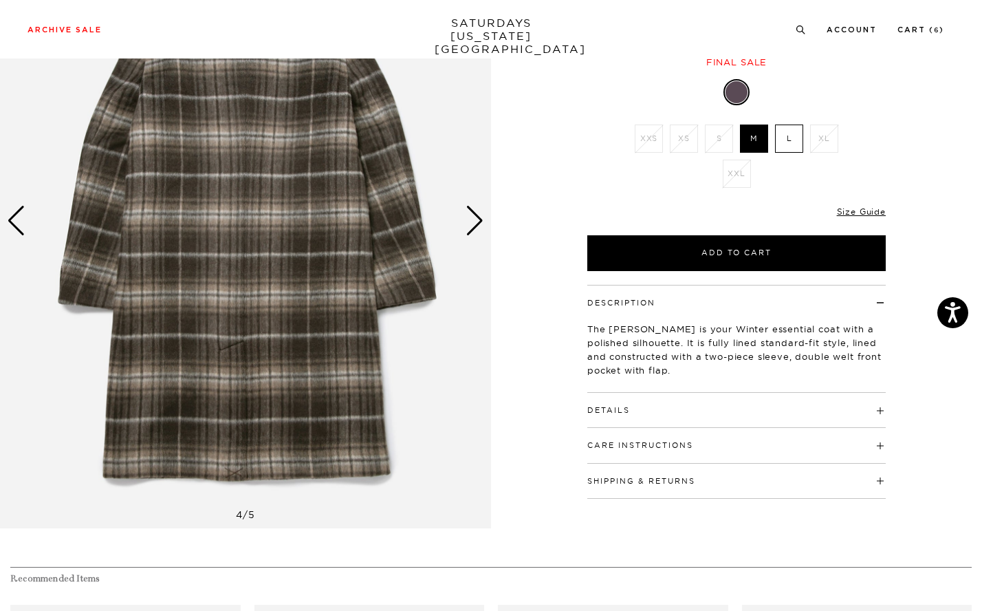
click at [618, 414] on button "Details" at bounding box center [608, 410] width 43 height 8
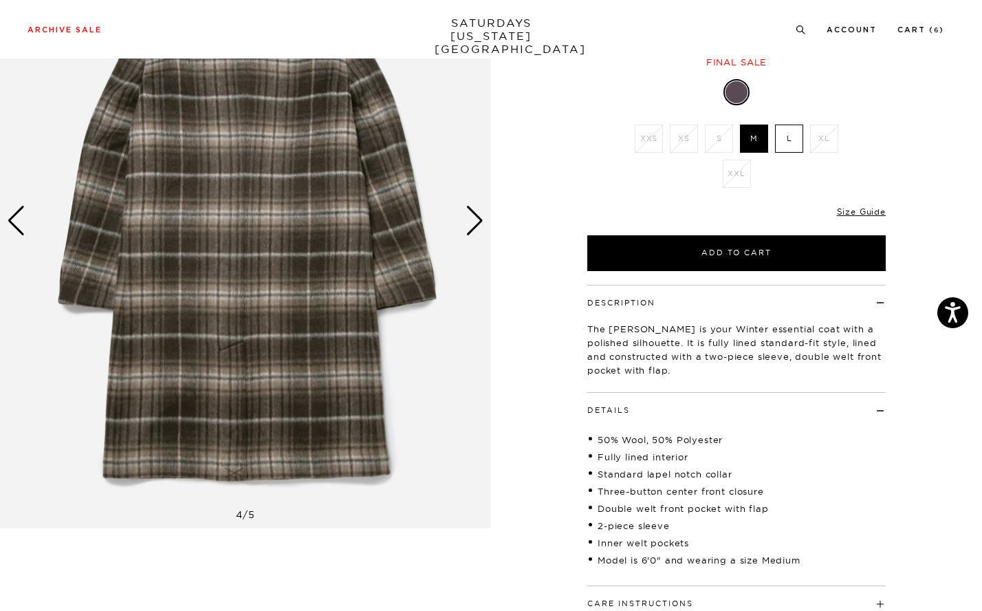
click at [472, 222] on div "Next slide" at bounding box center [475, 221] width 19 height 30
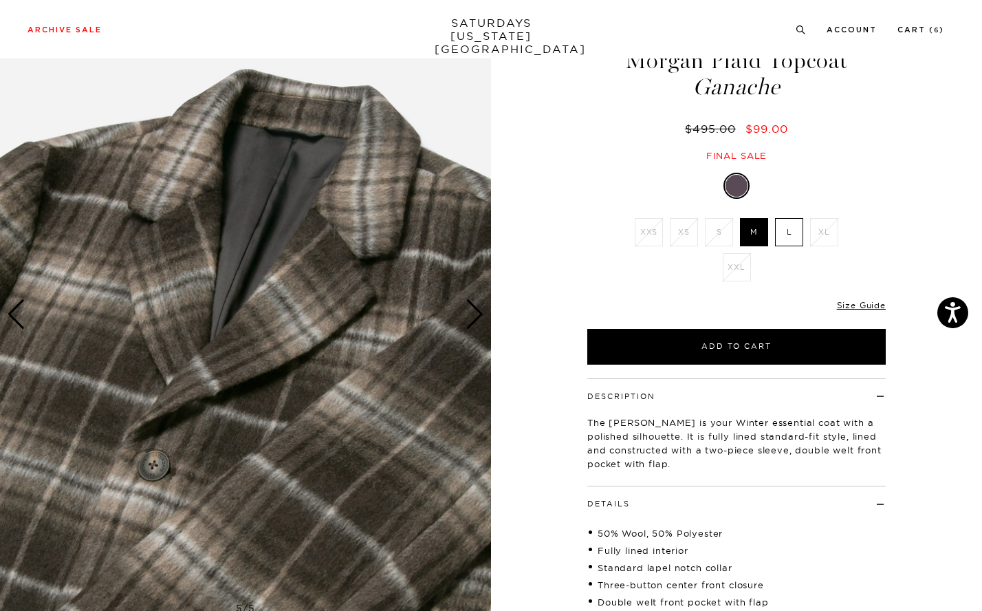
scroll to position [55, 0]
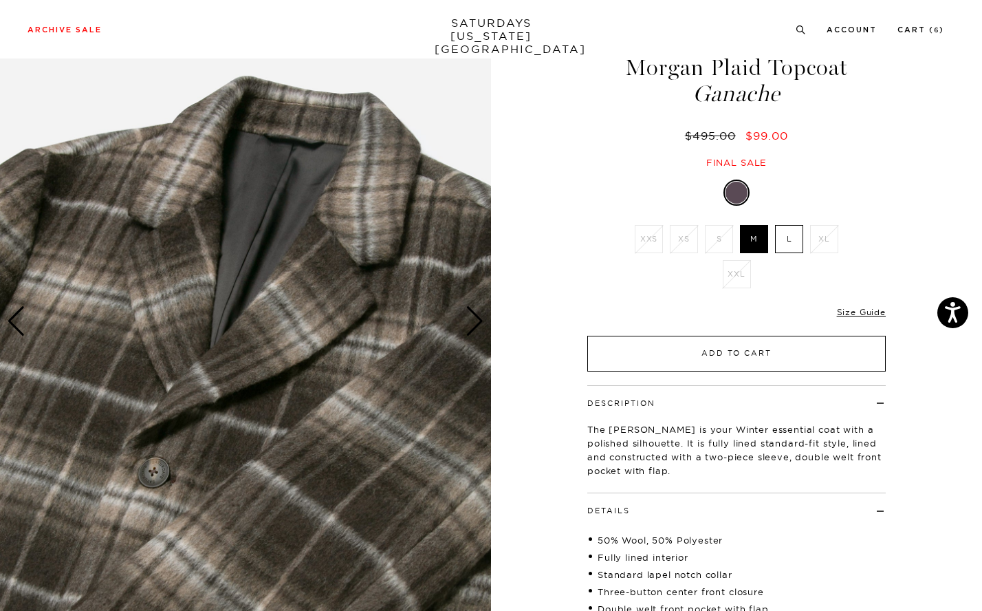
click at [702, 345] on button "Add to Cart" at bounding box center [736, 354] width 298 height 36
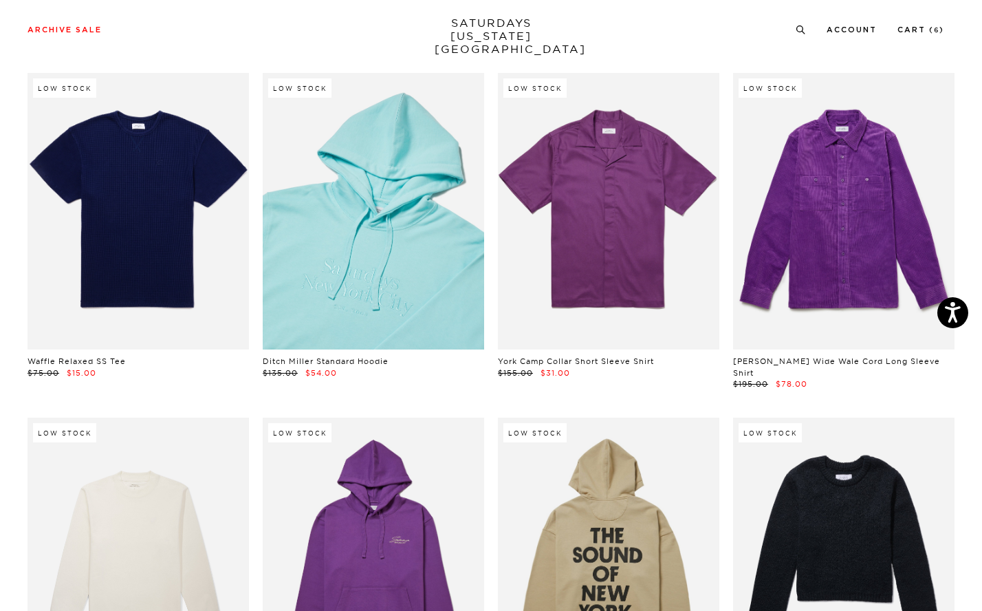
scroll to position [12424, 1]
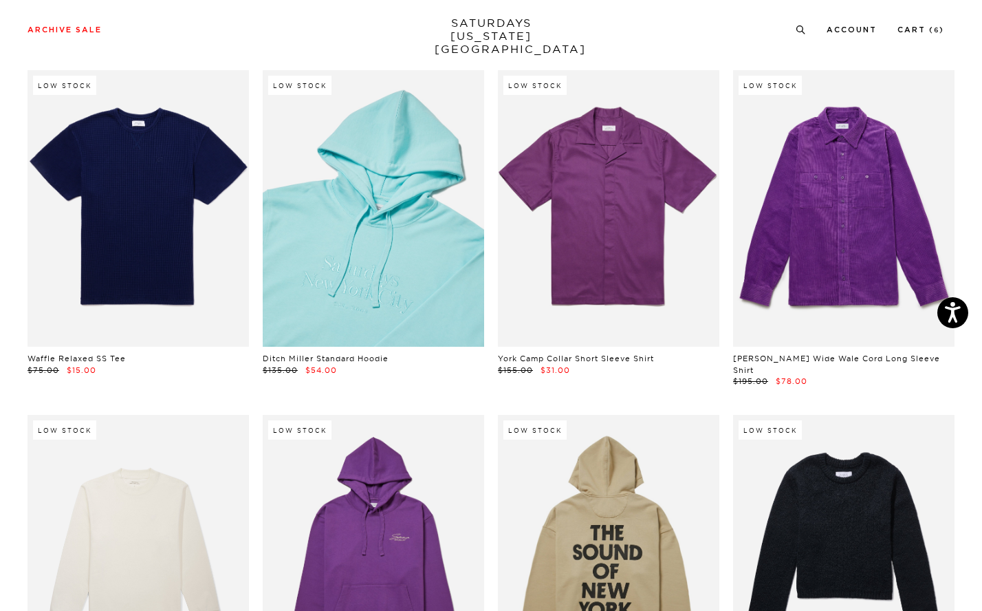
click at [329, 145] on link at bounding box center [373, 208] width 221 height 277
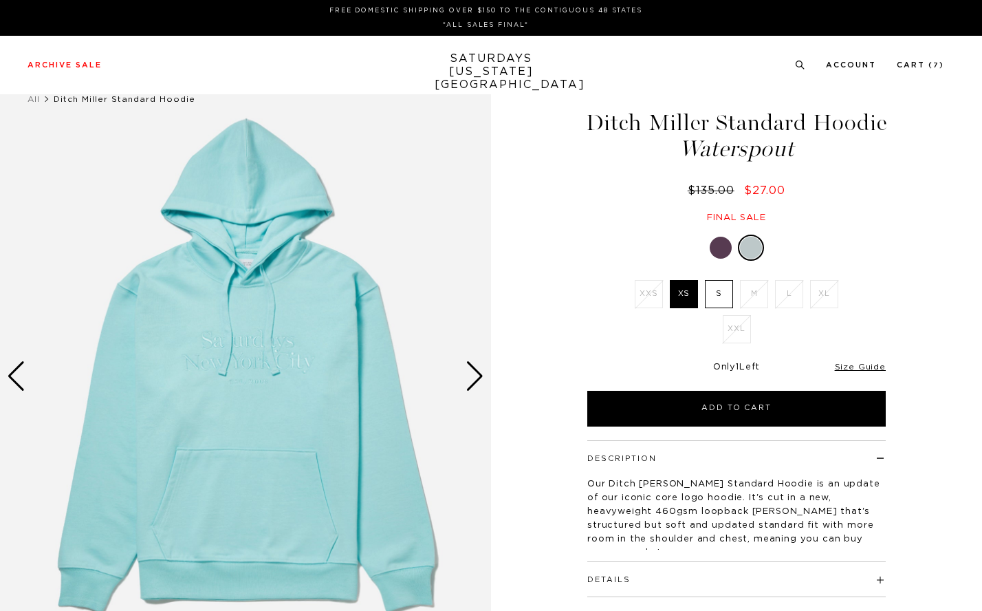
click at [476, 378] on div "Next slide" at bounding box center [475, 376] width 19 height 30
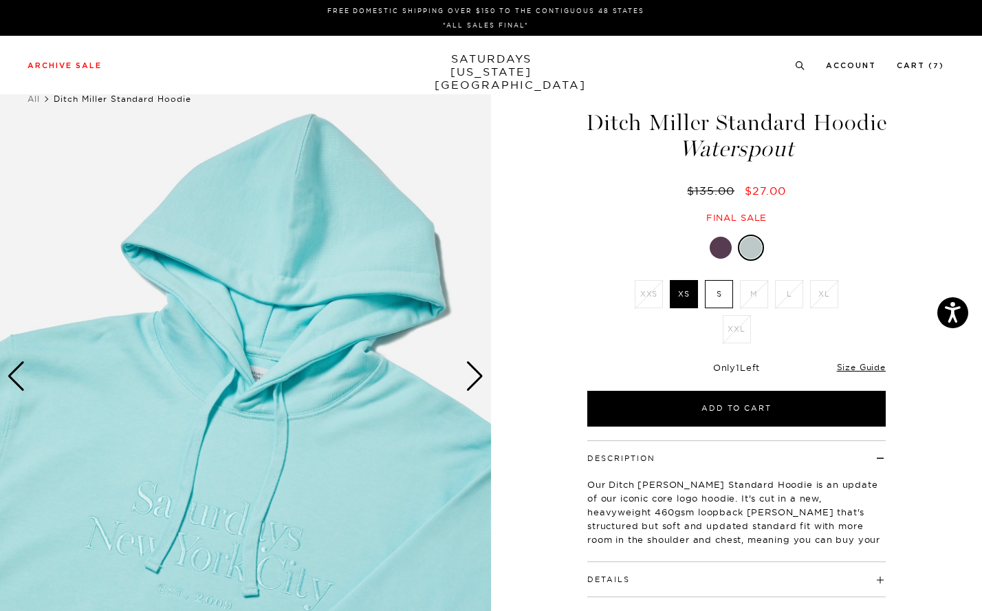
click at [476, 378] on div "Next slide" at bounding box center [475, 376] width 19 height 30
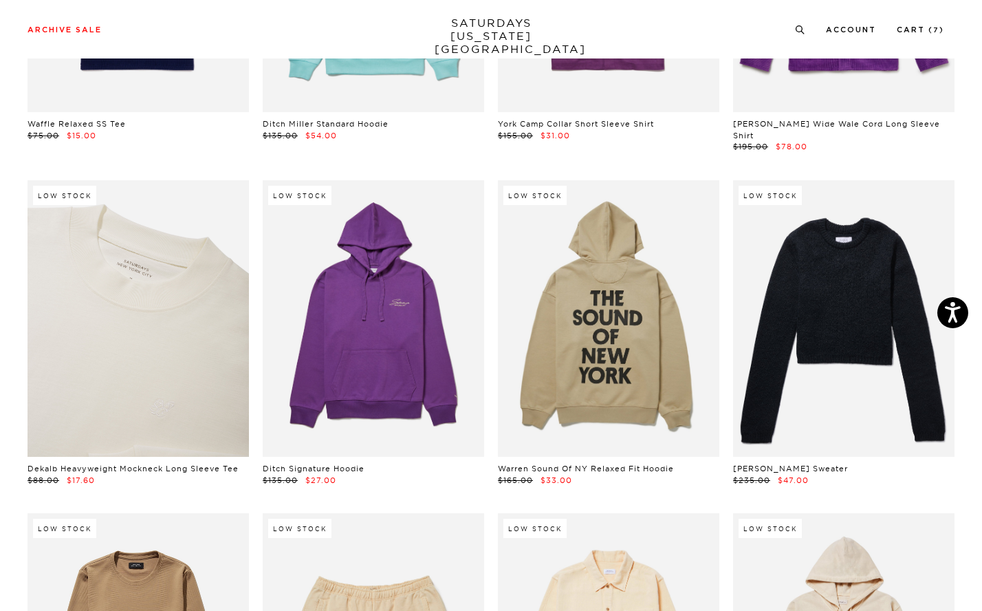
click at [131, 274] on link at bounding box center [138, 318] width 221 height 277
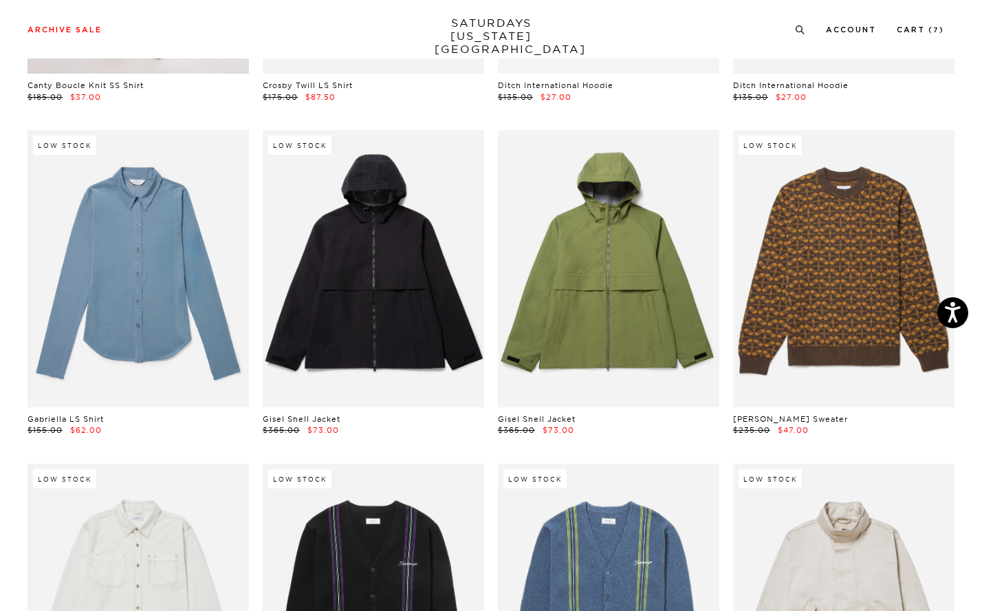
scroll to position [13764, 1]
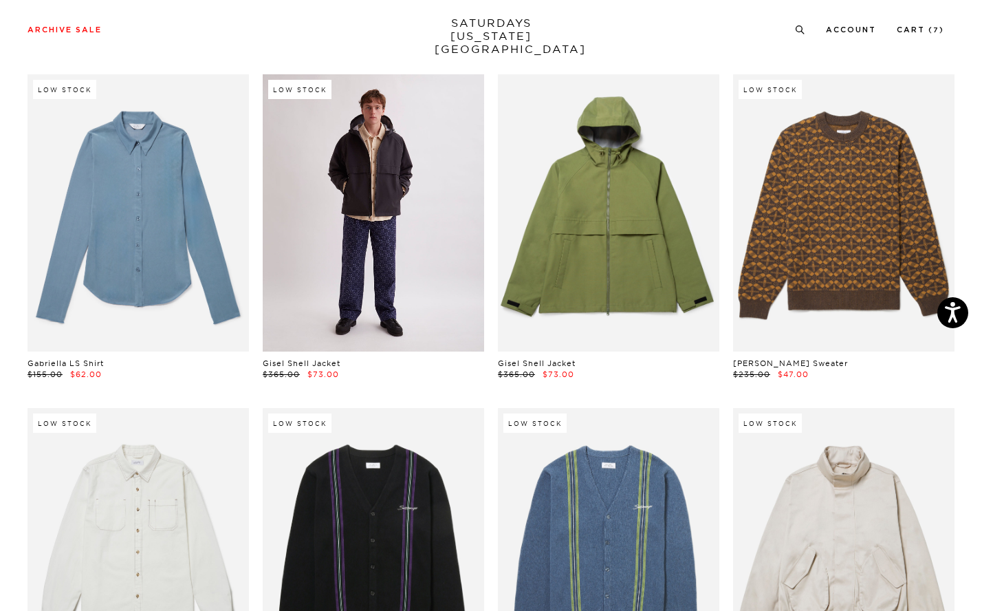
click at [384, 199] on link at bounding box center [373, 212] width 221 height 277
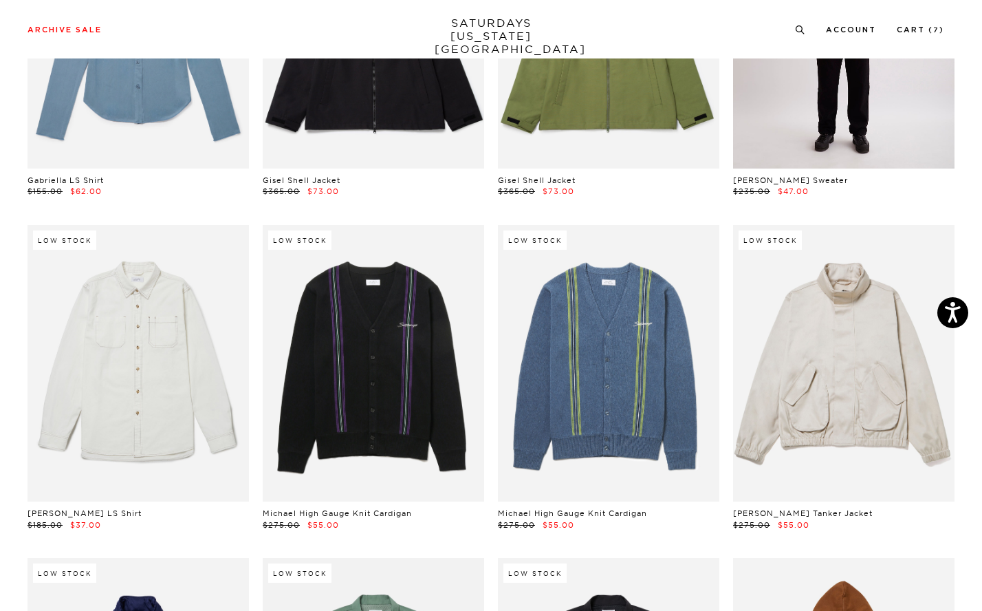
scroll to position [13968, 1]
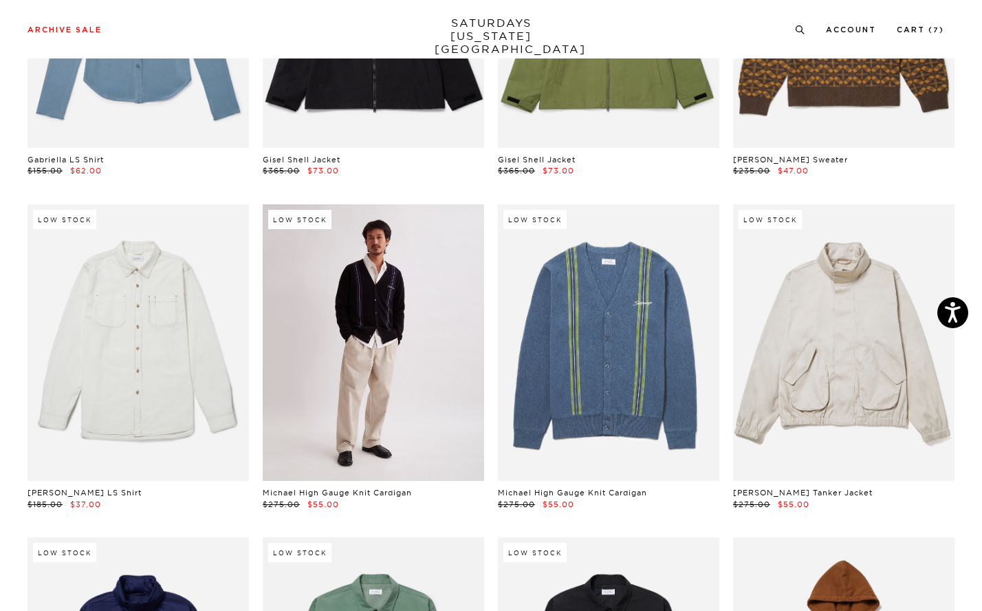
click at [432, 303] on link at bounding box center [373, 342] width 221 height 277
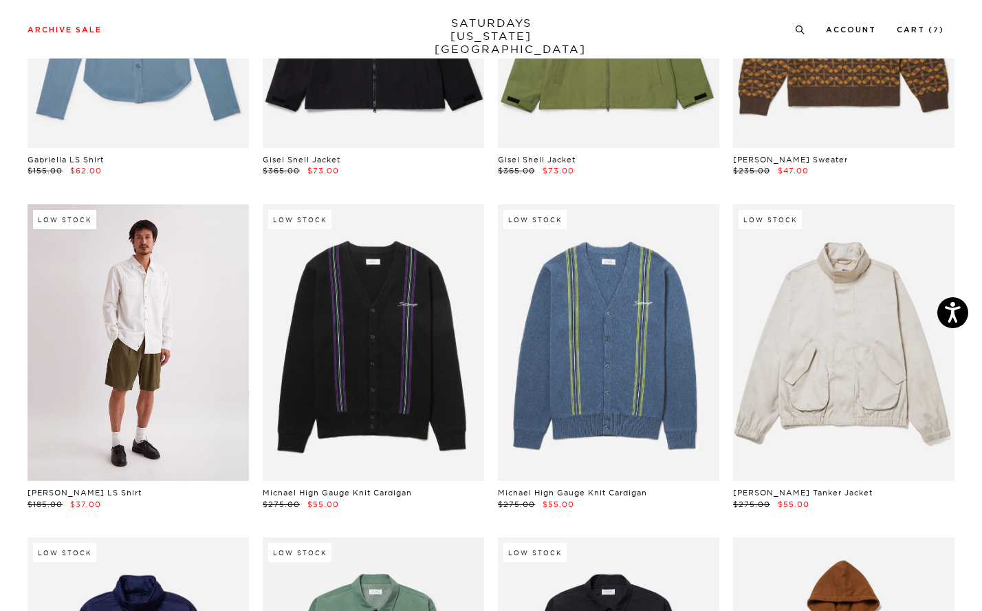
click at [190, 329] on link at bounding box center [138, 342] width 221 height 277
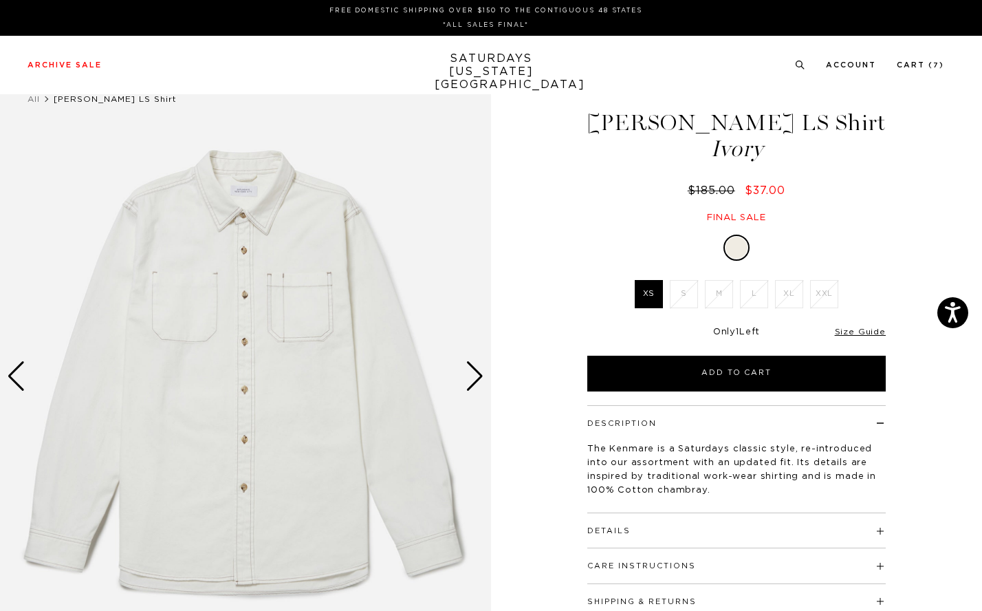
click at [725, 530] on h4 "Details" at bounding box center [736, 524] width 298 height 23
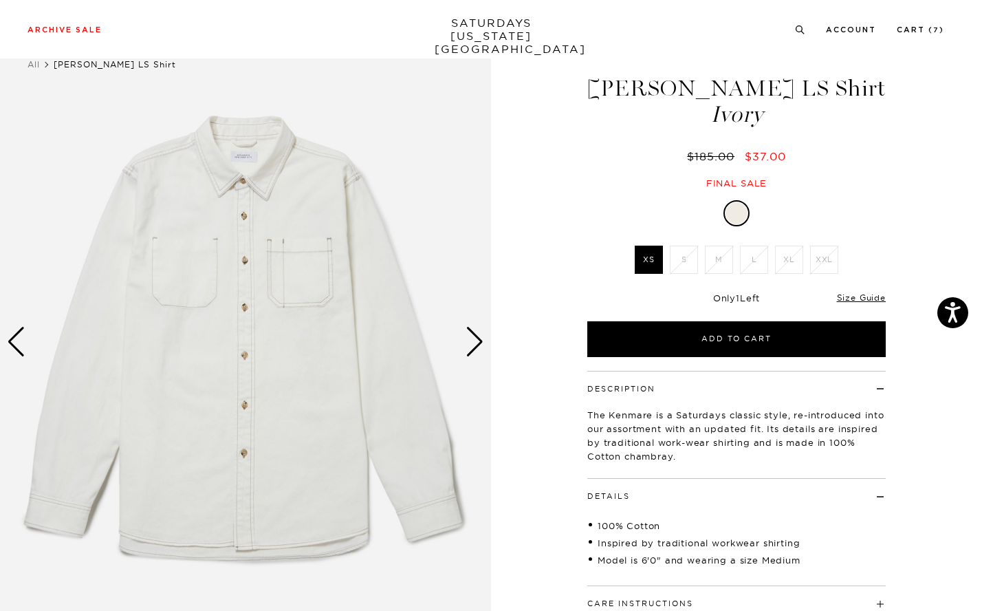
scroll to position [43, 0]
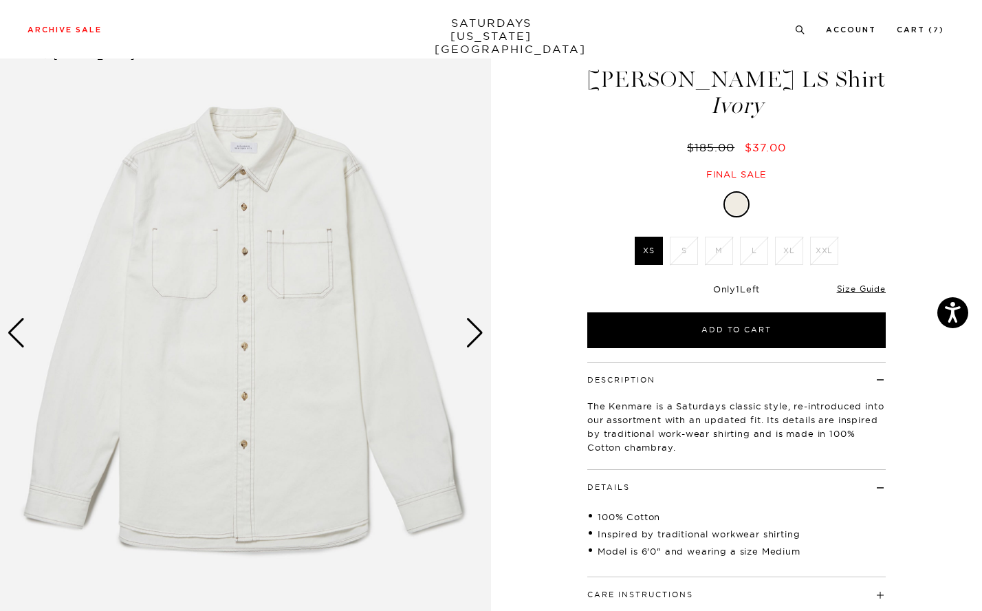
click at [466, 338] on div "Next slide" at bounding box center [475, 333] width 19 height 30
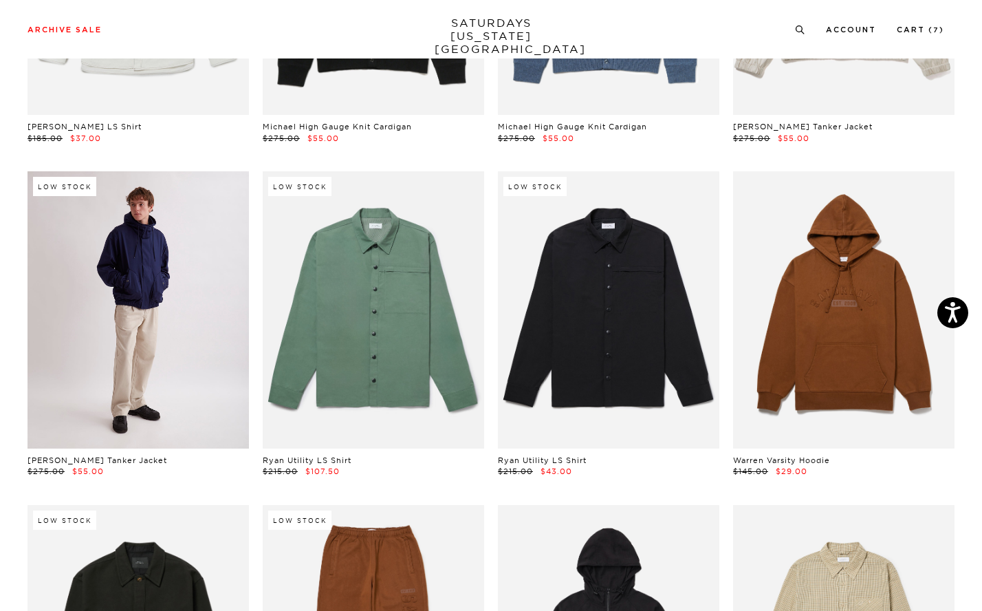
click at [175, 281] on link at bounding box center [138, 309] width 221 height 277
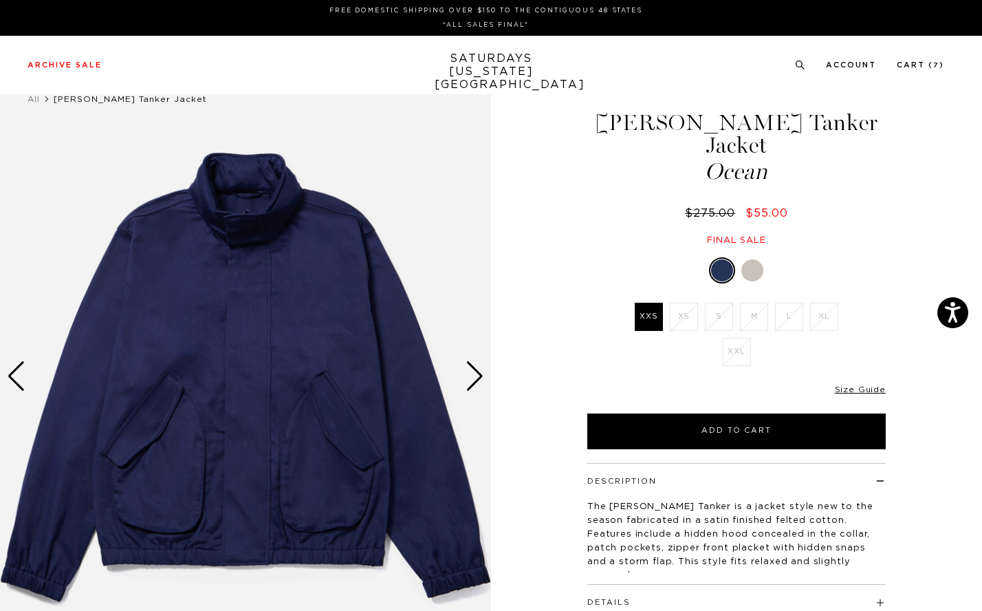
click at [758, 259] on div at bounding box center [752, 270] width 22 height 22
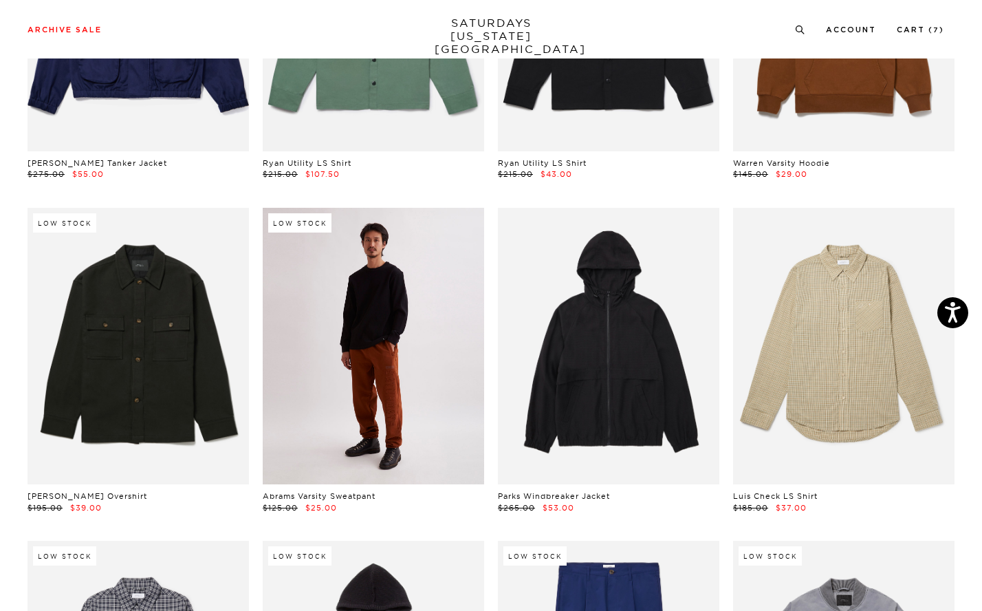
scroll to position [14638, 2]
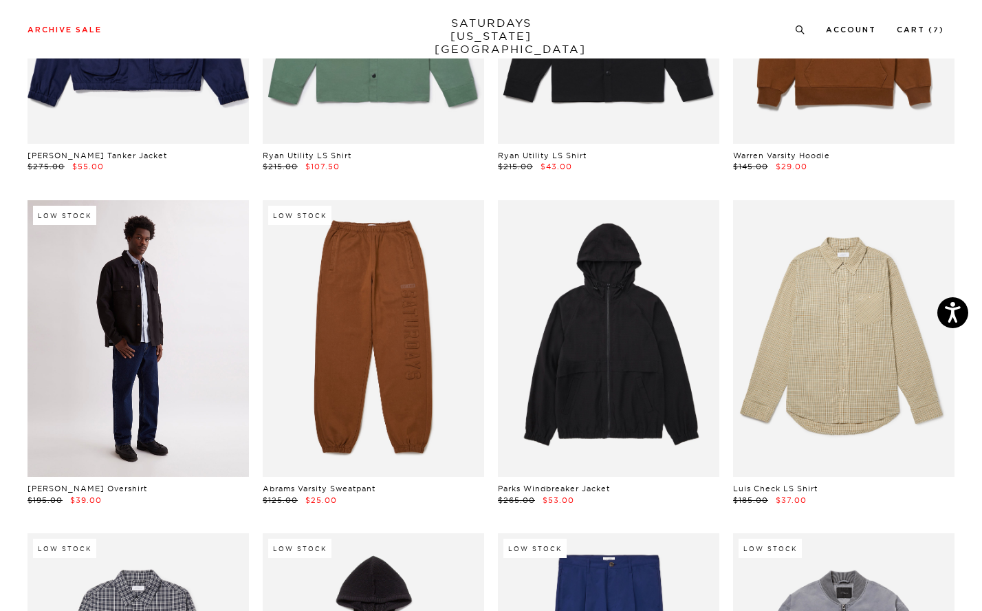
click at [130, 303] on link at bounding box center [138, 338] width 221 height 277
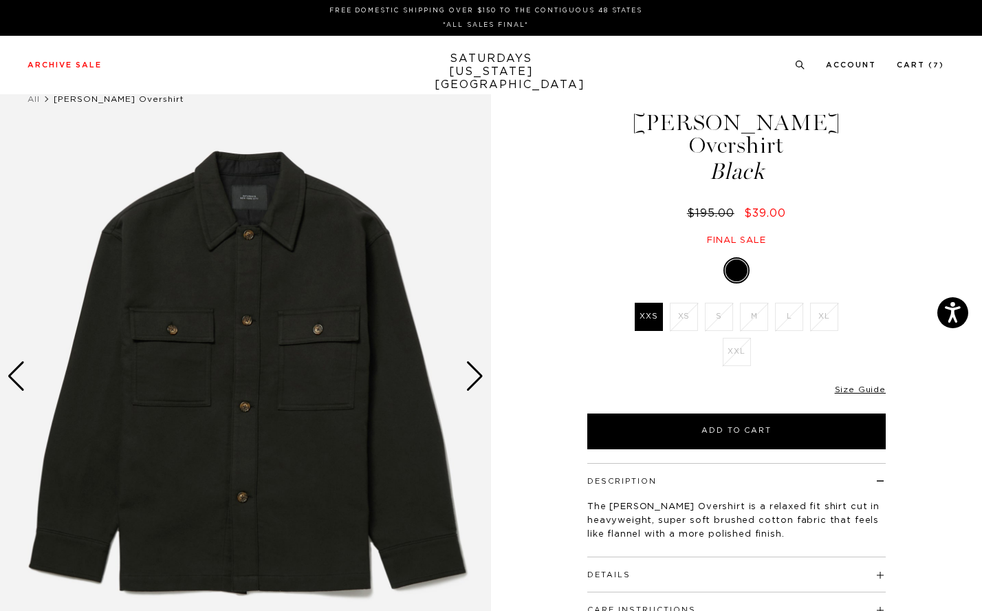
click at [473, 376] on div "Next slide" at bounding box center [475, 376] width 19 height 30
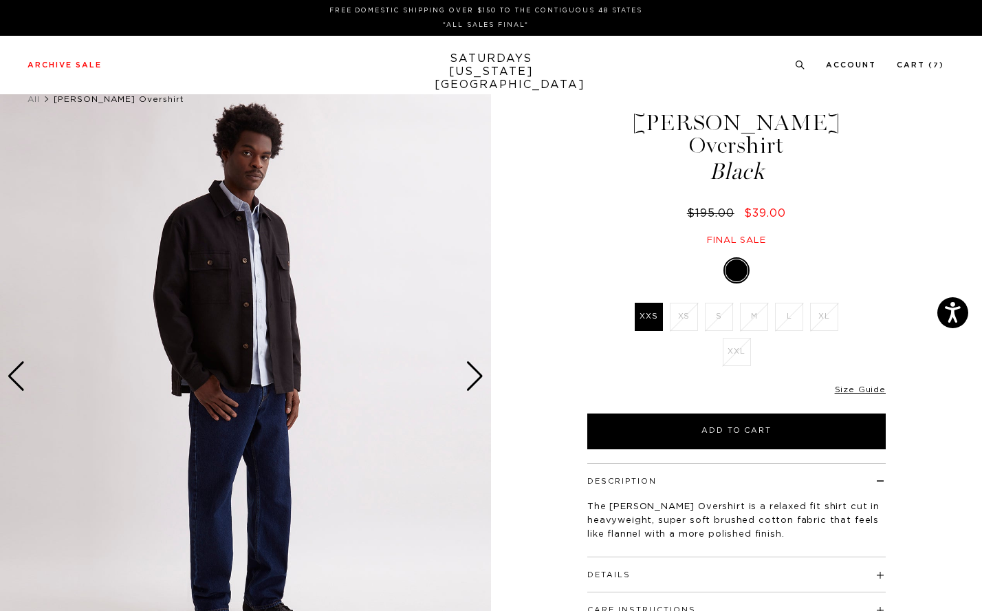
click at [473, 376] on div "Next slide" at bounding box center [475, 376] width 19 height 30
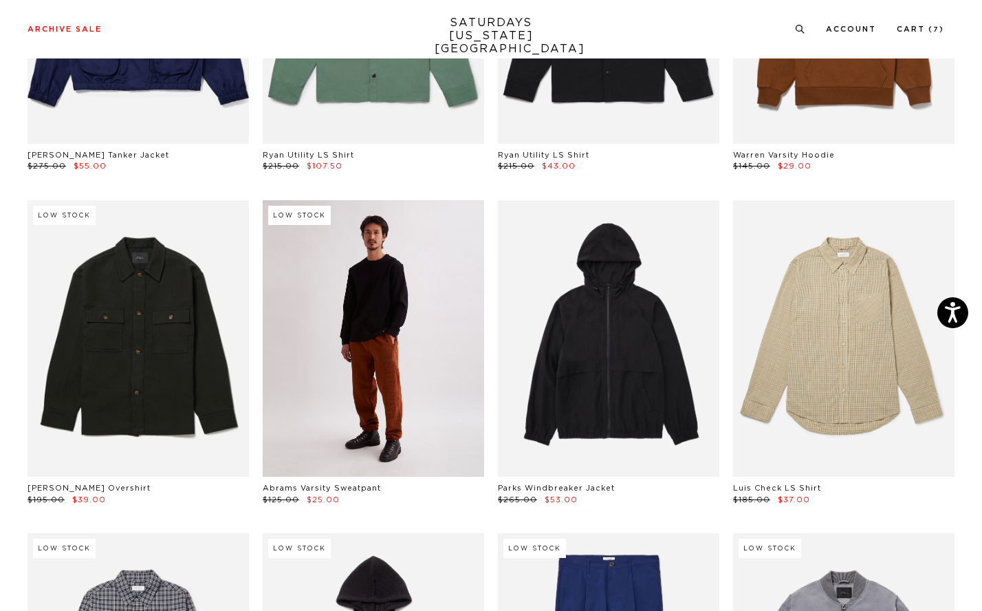
click at [389, 331] on link at bounding box center [373, 338] width 221 height 277
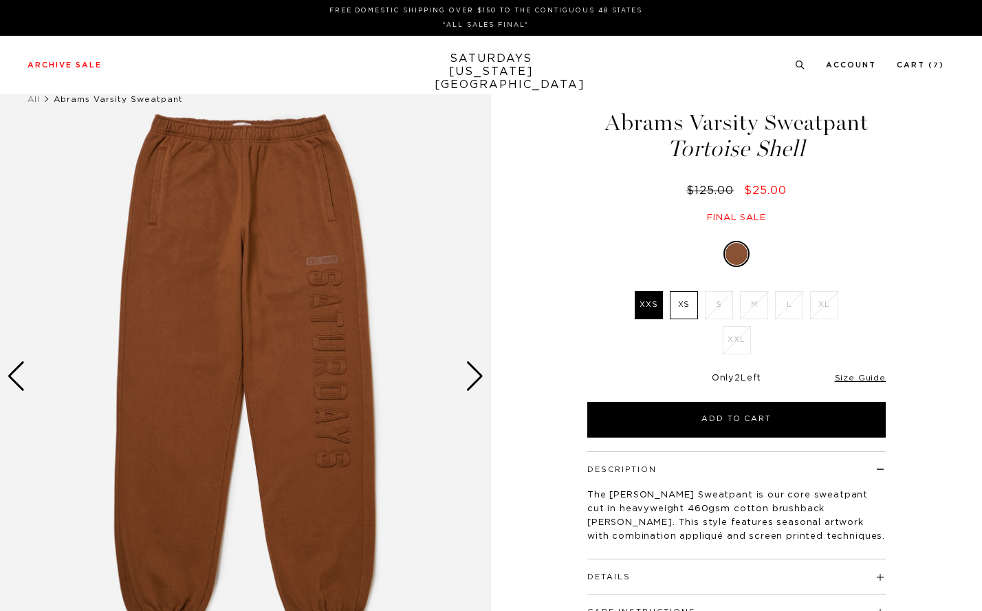
click at [471, 379] on div "Next slide" at bounding box center [475, 376] width 19 height 30
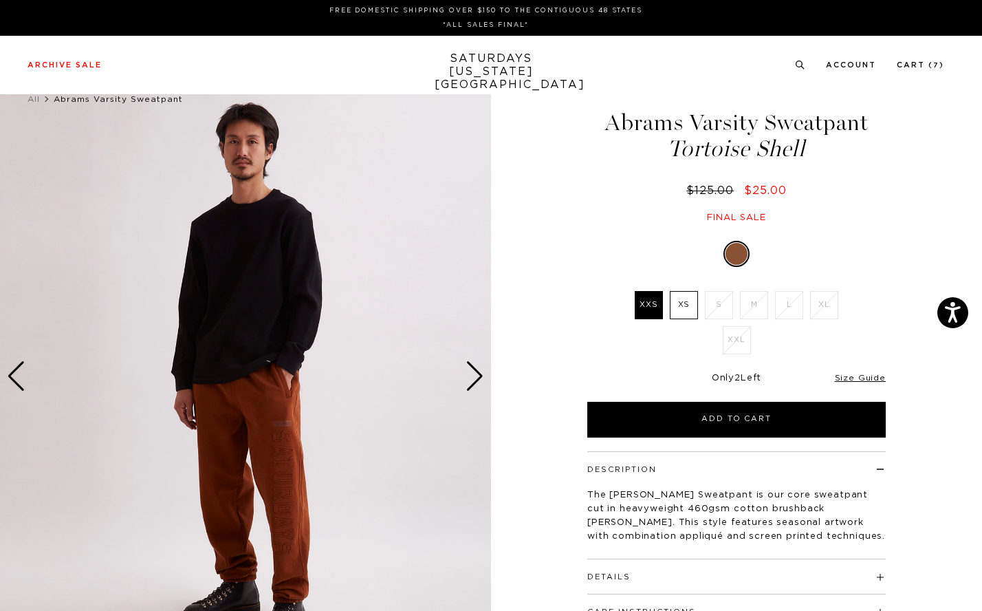
click at [471, 379] on div "Next slide" at bounding box center [475, 376] width 19 height 30
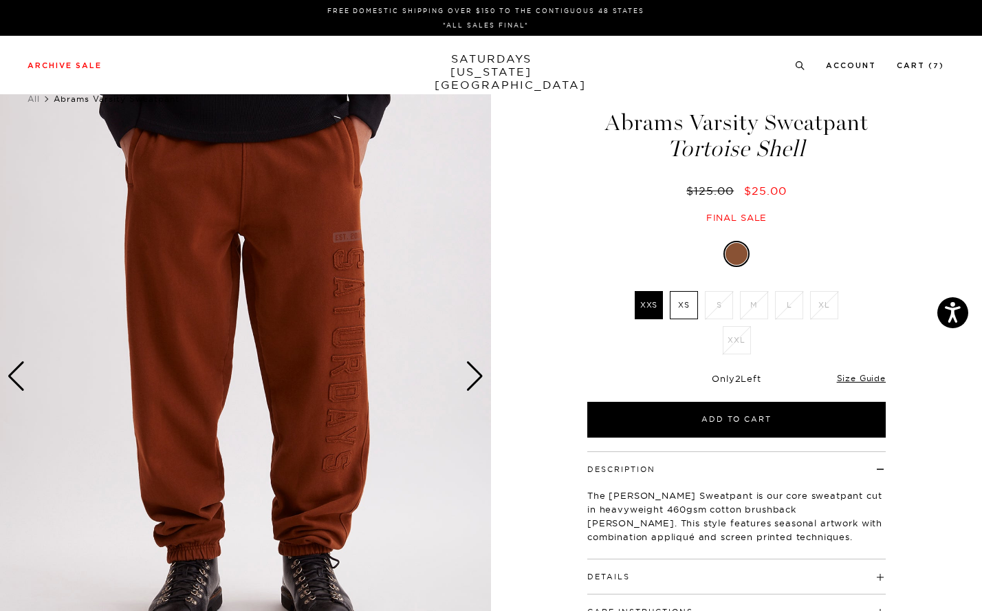
click at [471, 379] on div "Next slide" at bounding box center [475, 376] width 19 height 30
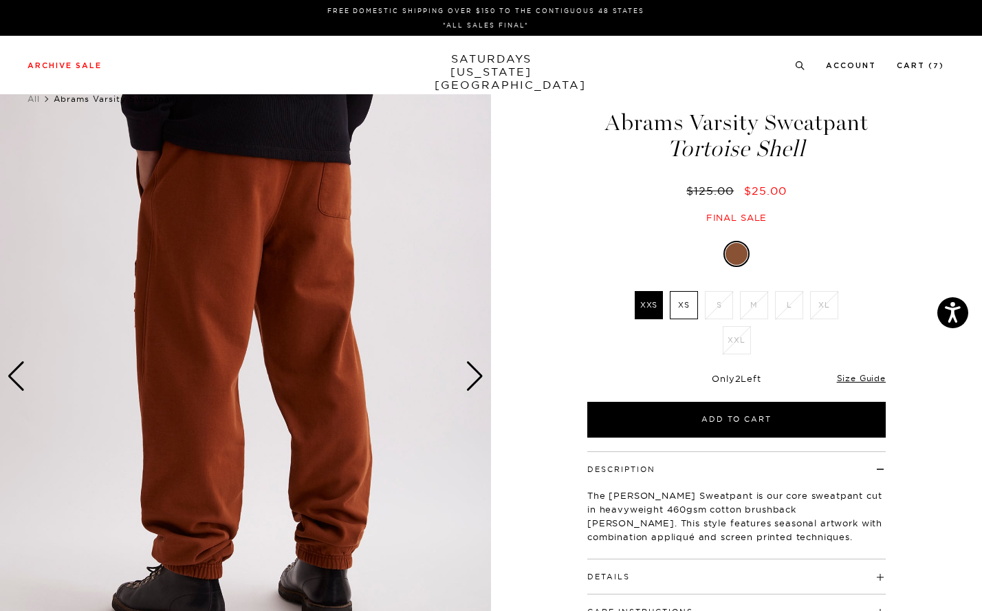
click at [471, 379] on div "Next slide" at bounding box center [475, 376] width 19 height 30
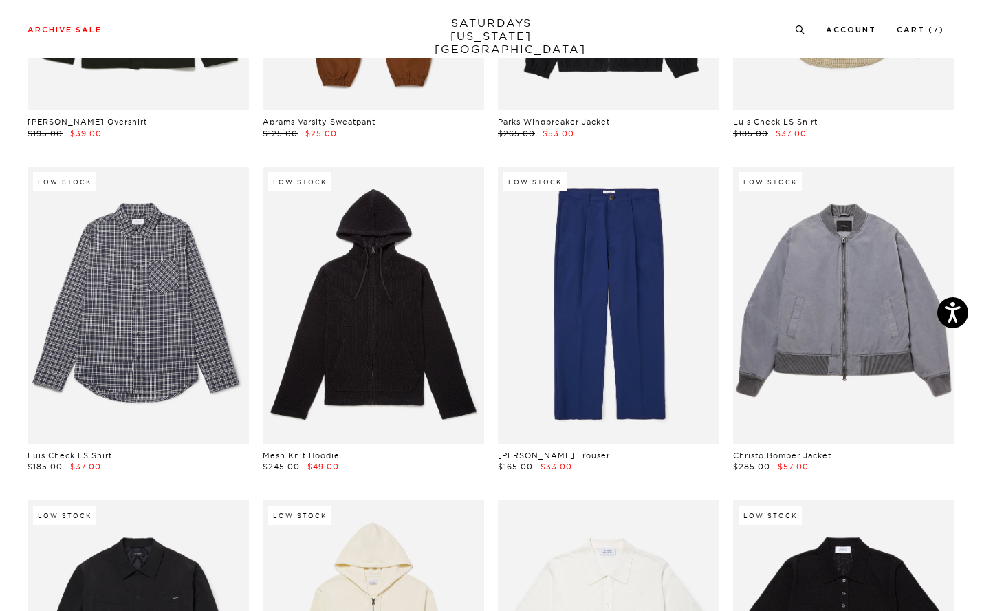
scroll to position [15007, 6]
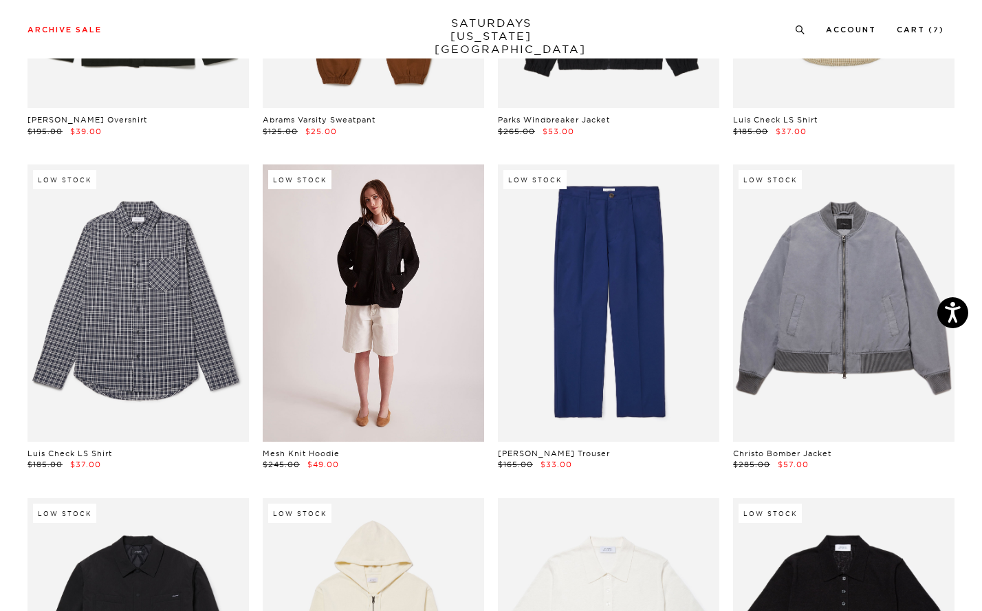
click at [429, 275] on link at bounding box center [373, 302] width 221 height 277
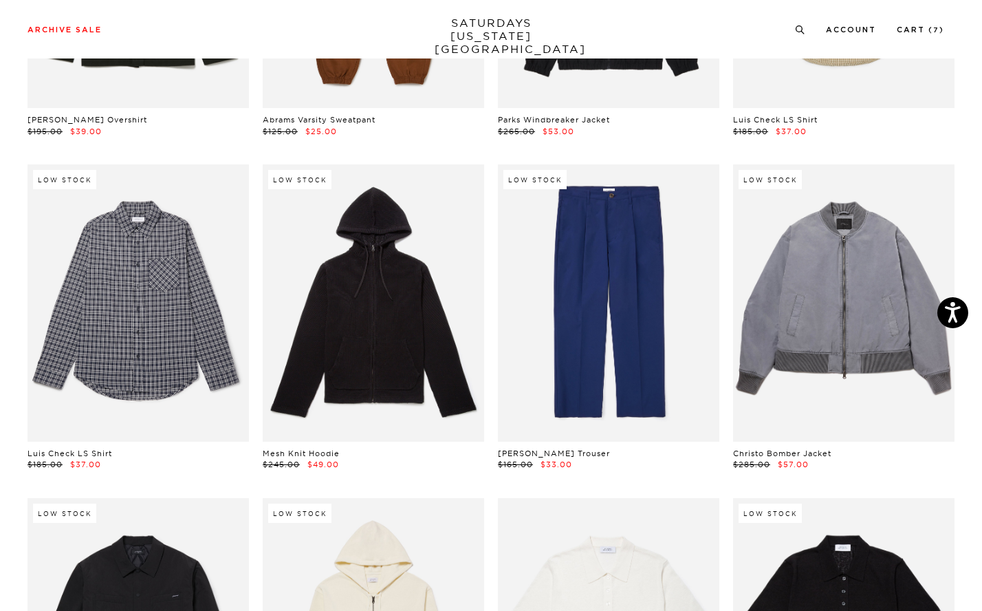
click at [630, 310] on link at bounding box center [608, 302] width 221 height 277
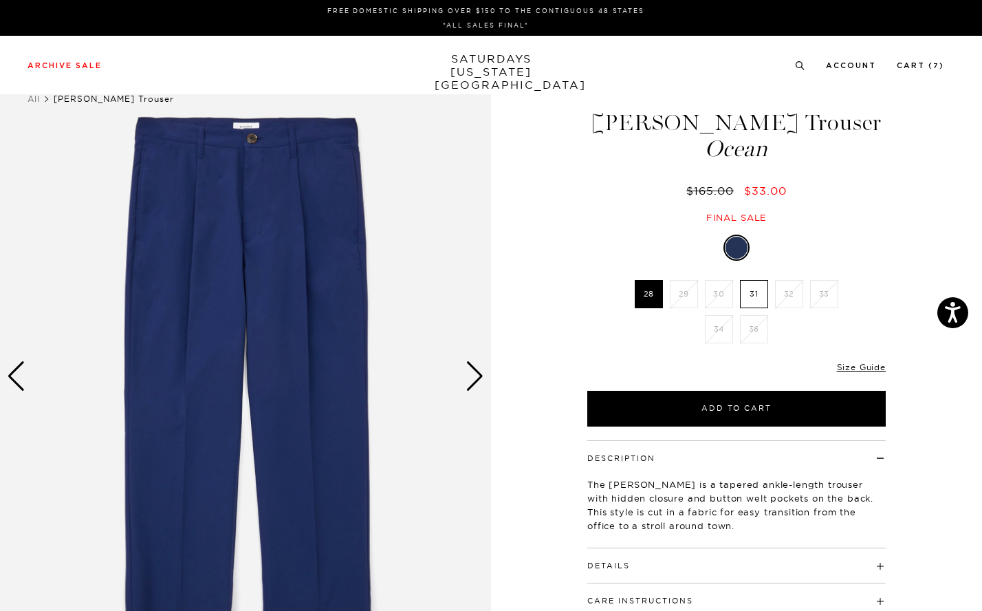
click at [474, 376] on div "Next slide" at bounding box center [475, 376] width 19 height 30
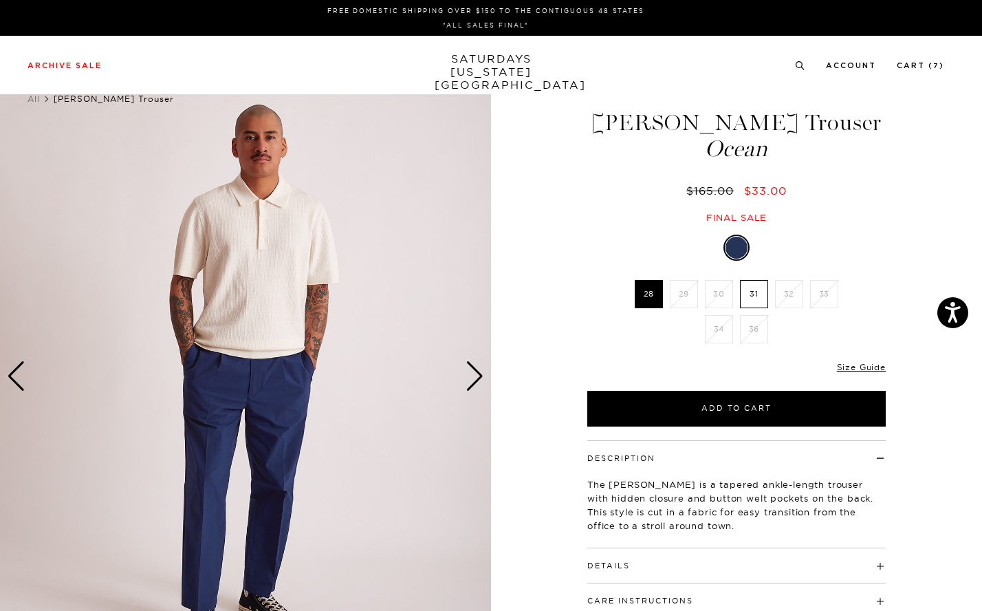
click at [474, 376] on div "Next slide" at bounding box center [475, 376] width 19 height 30
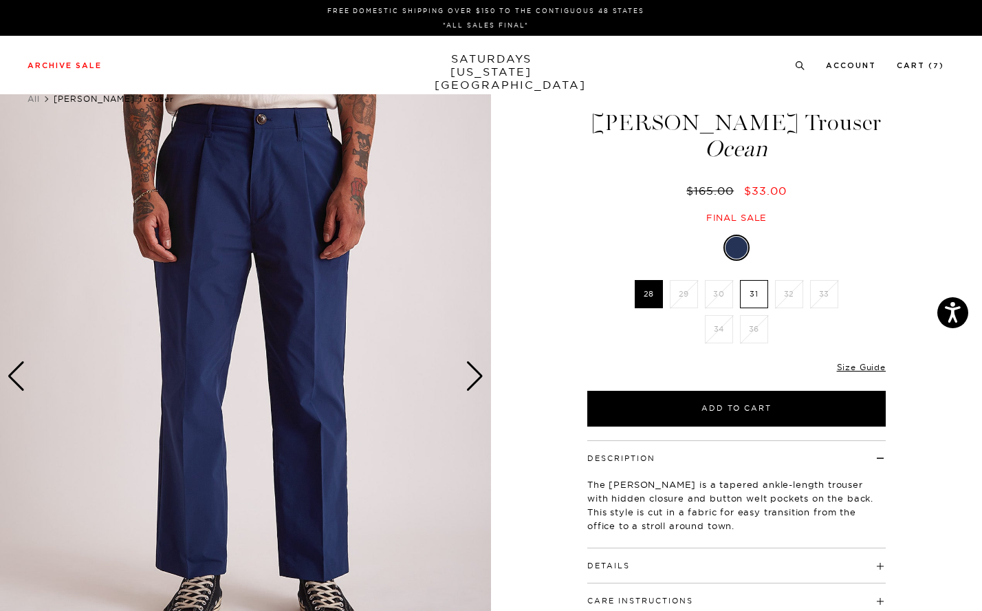
click at [474, 376] on div "Next slide" at bounding box center [475, 376] width 19 height 30
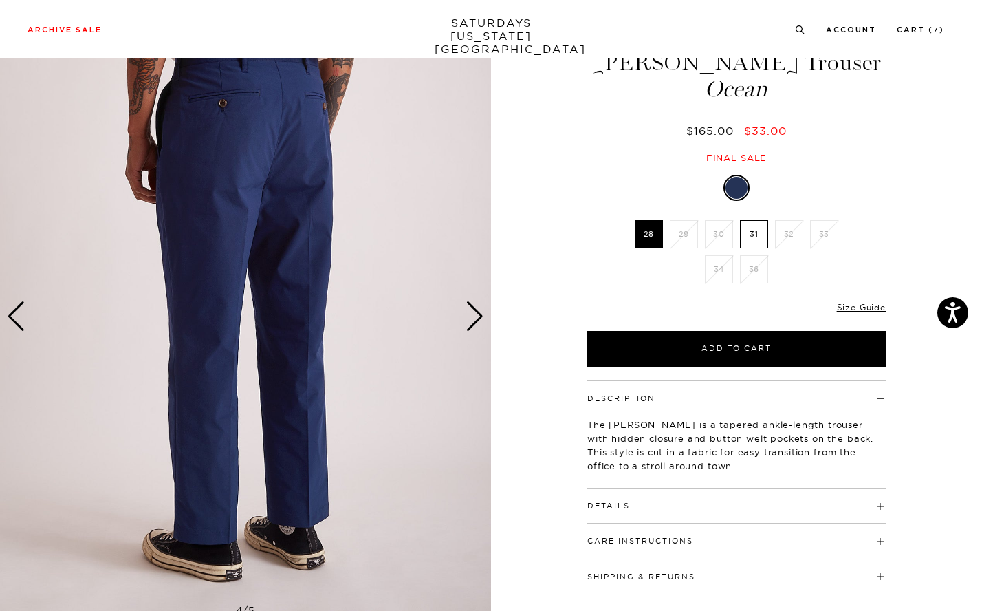
scroll to position [63, 0]
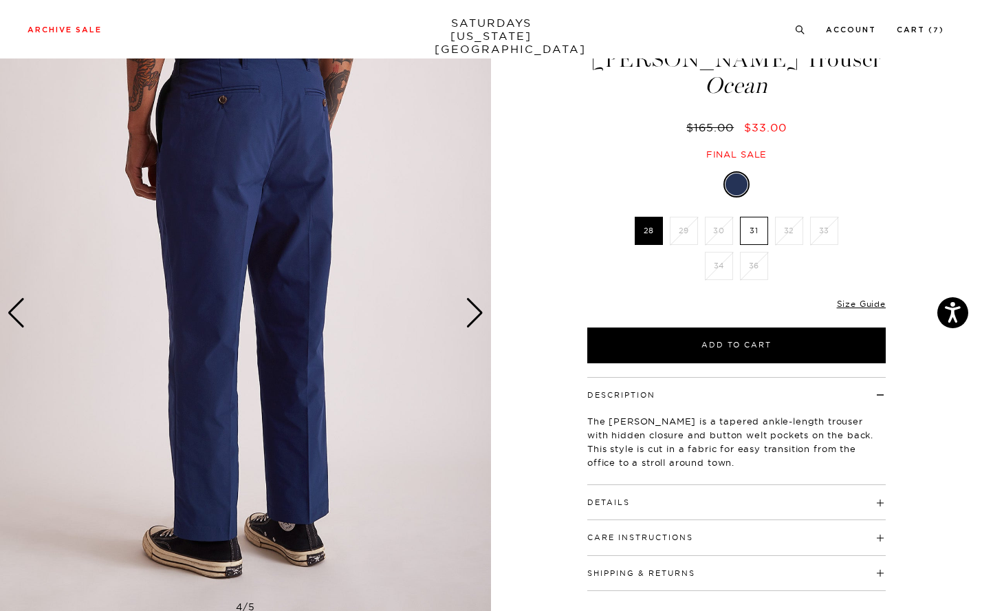
click at [693, 504] on h4 "Details" at bounding box center [736, 496] width 298 height 23
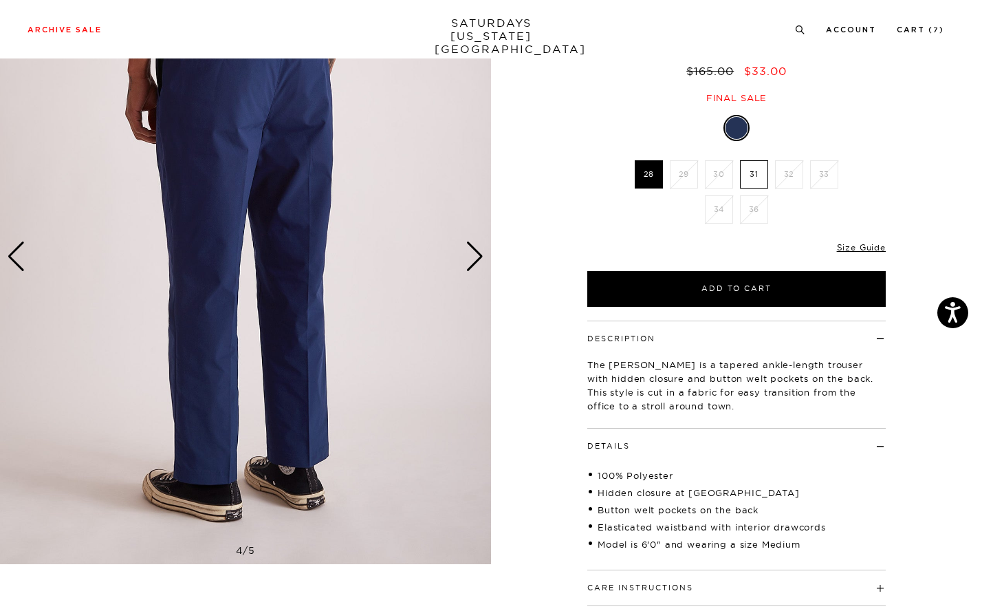
scroll to position [5, 0]
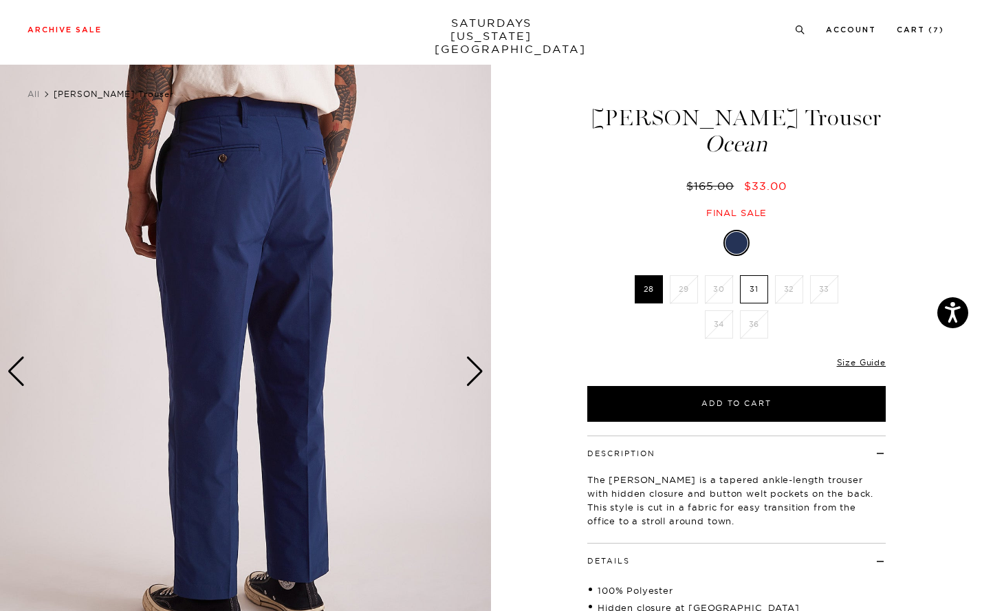
click at [470, 375] on div "Next slide" at bounding box center [475, 371] width 19 height 30
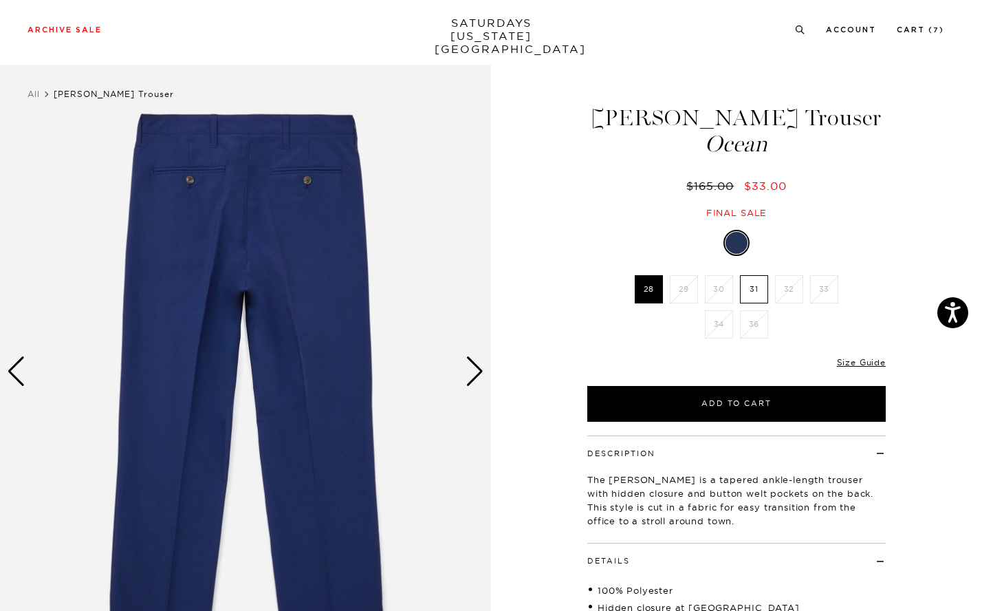
click at [470, 375] on div "Next slide" at bounding box center [475, 371] width 19 height 30
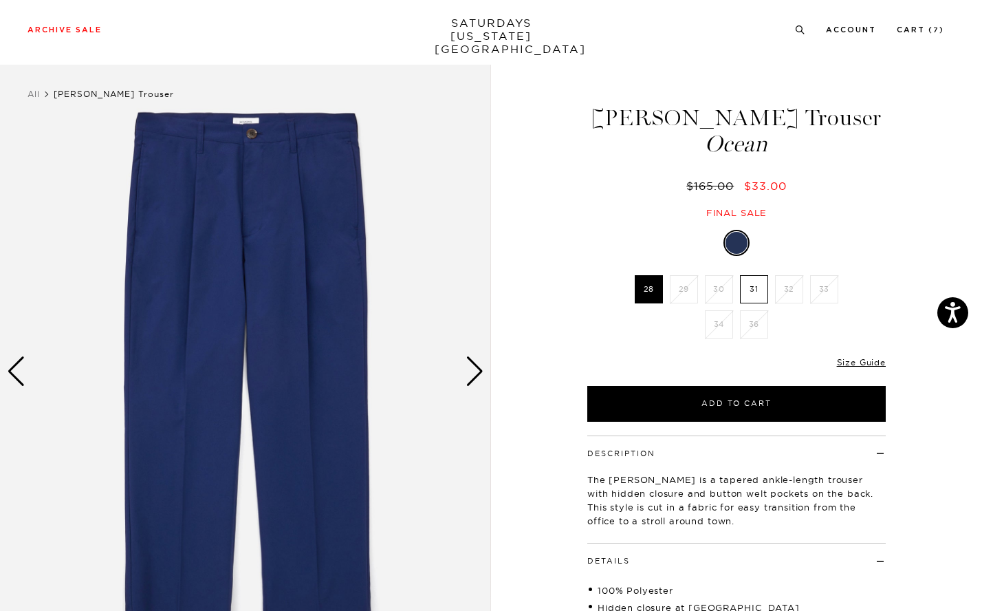
click at [470, 375] on div "Next slide" at bounding box center [475, 371] width 19 height 30
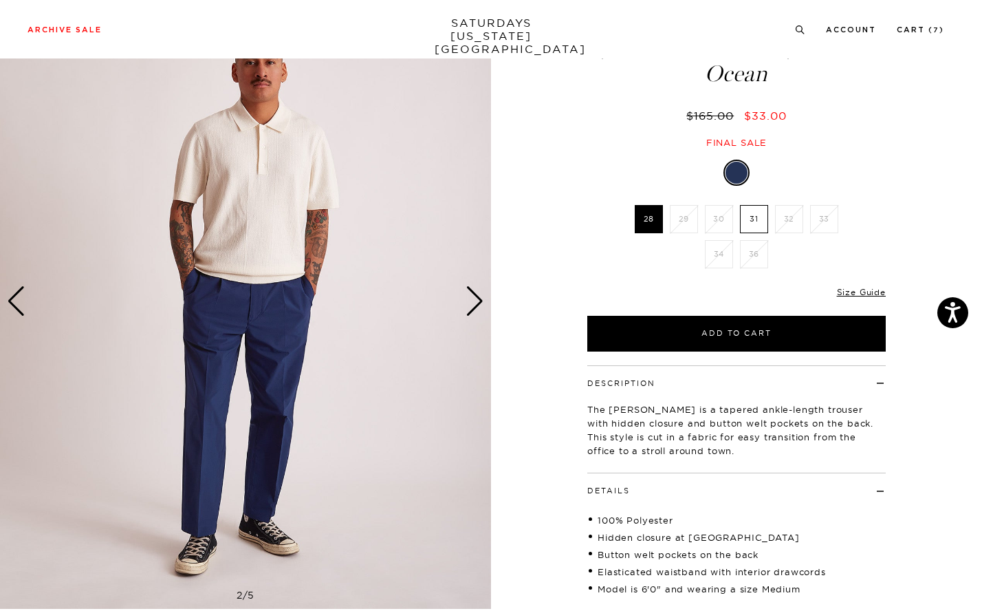
scroll to position [165, 0]
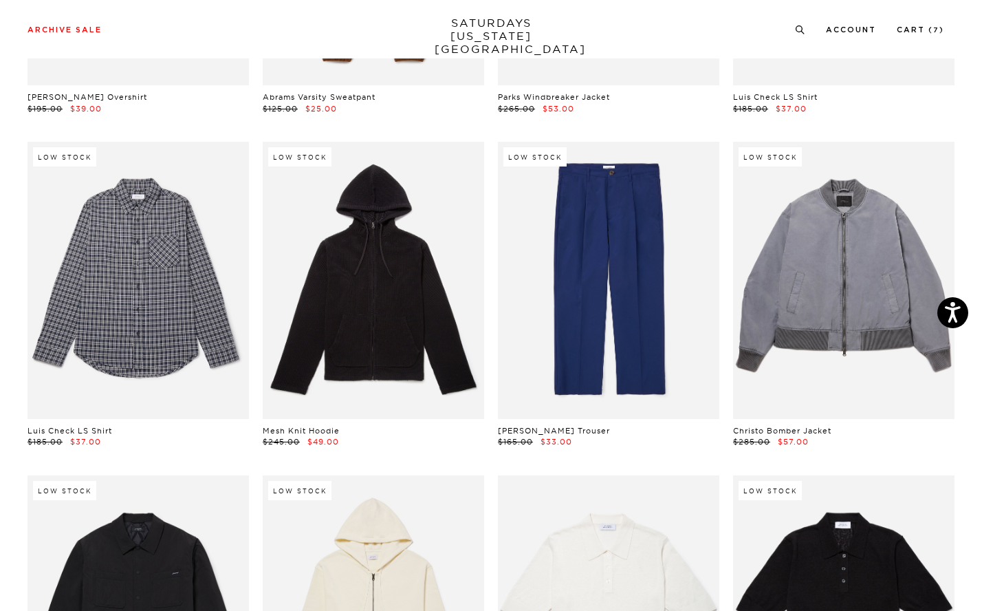
scroll to position [15030, 7]
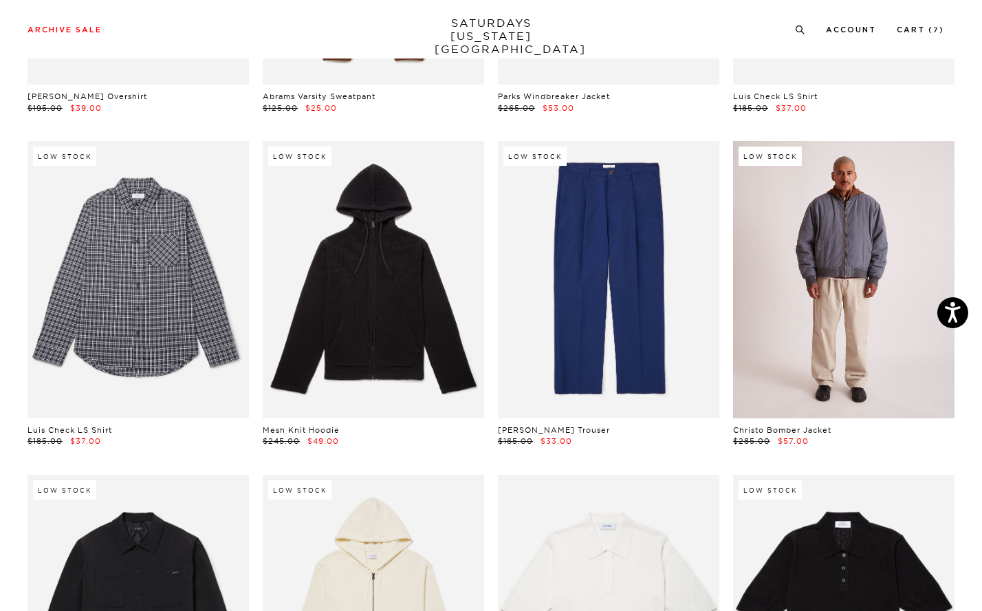
click at [822, 272] on link at bounding box center [843, 279] width 221 height 277
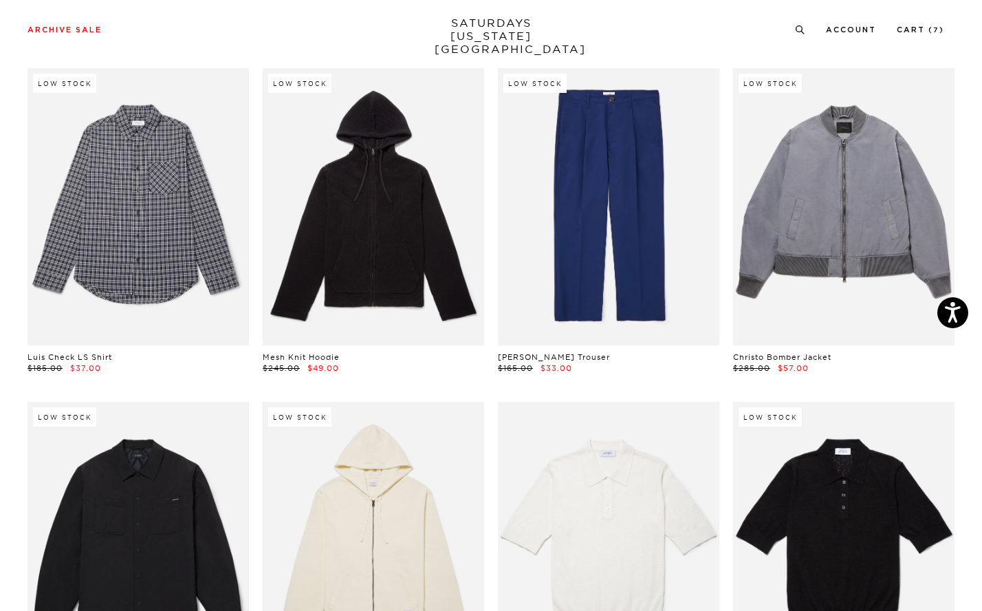
scroll to position [15282, 7]
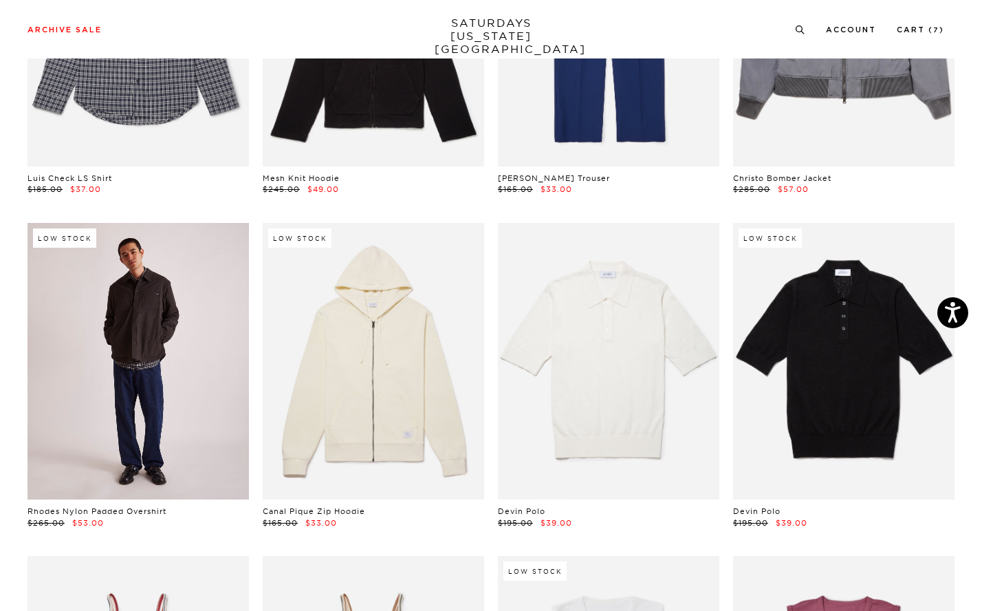
click at [131, 333] on link at bounding box center [138, 361] width 221 height 277
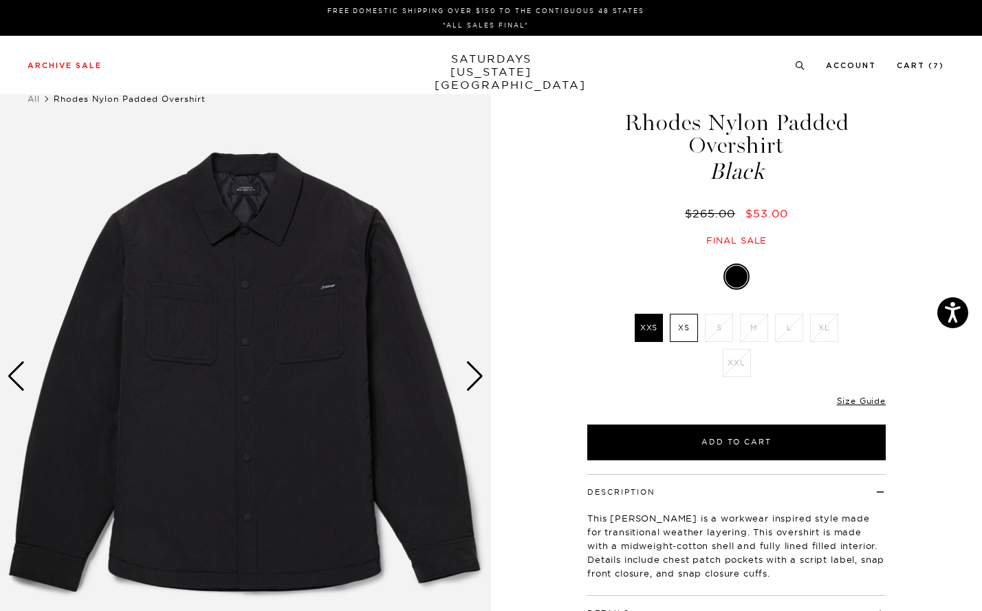
click at [471, 367] on div "Next slide" at bounding box center [475, 376] width 19 height 30
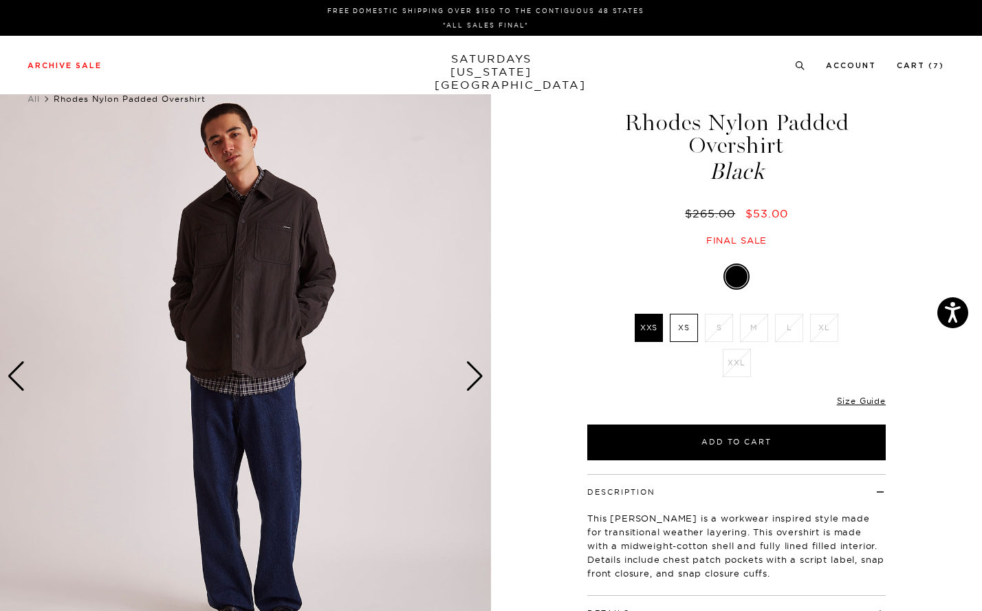
click at [471, 367] on div "Next slide" at bounding box center [475, 376] width 19 height 30
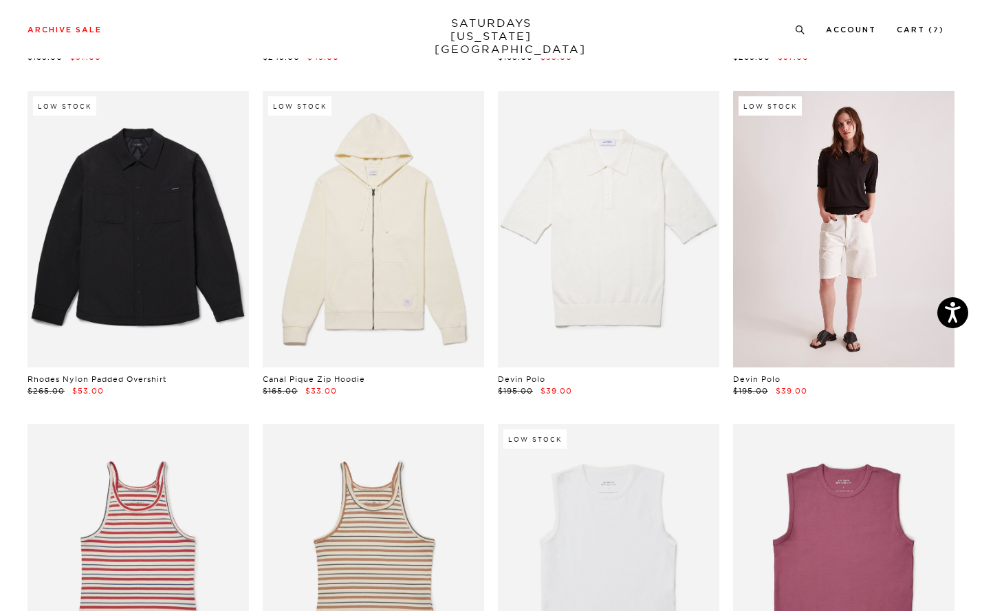
scroll to position [15624, 7]
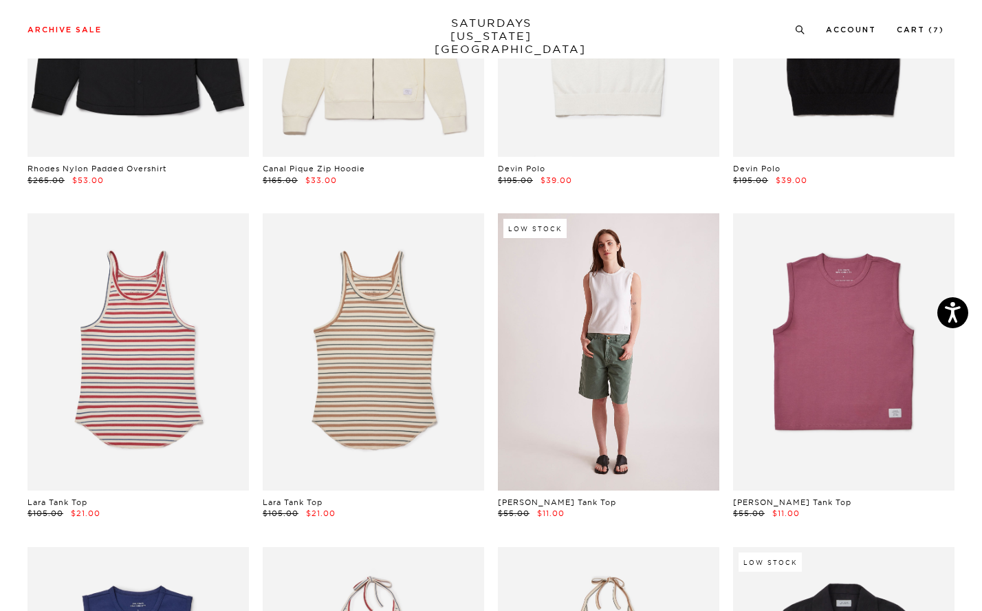
click at [574, 310] on link at bounding box center [608, 351] width 221 height 277
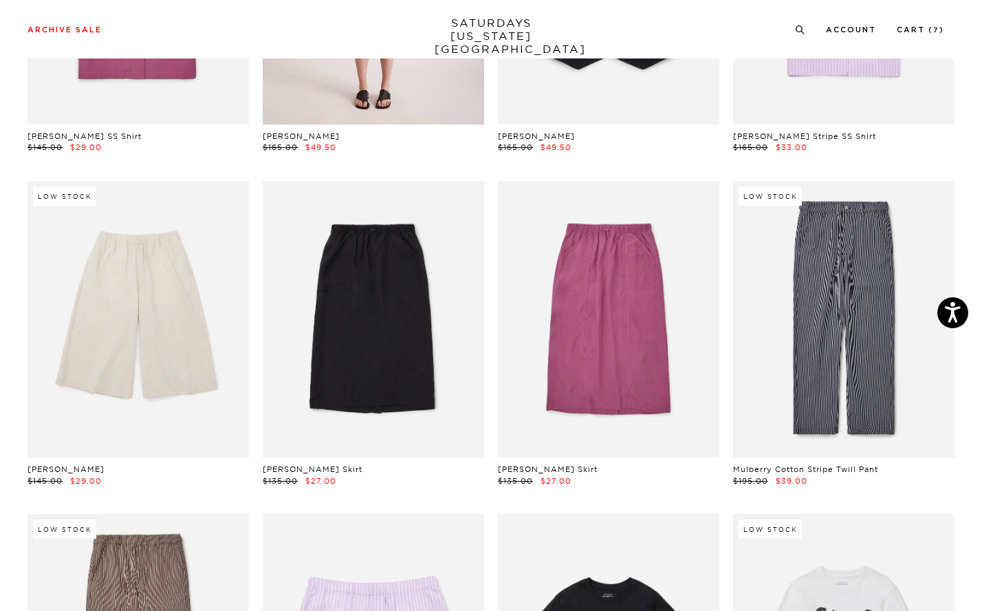
scroll to position [16656, 7]
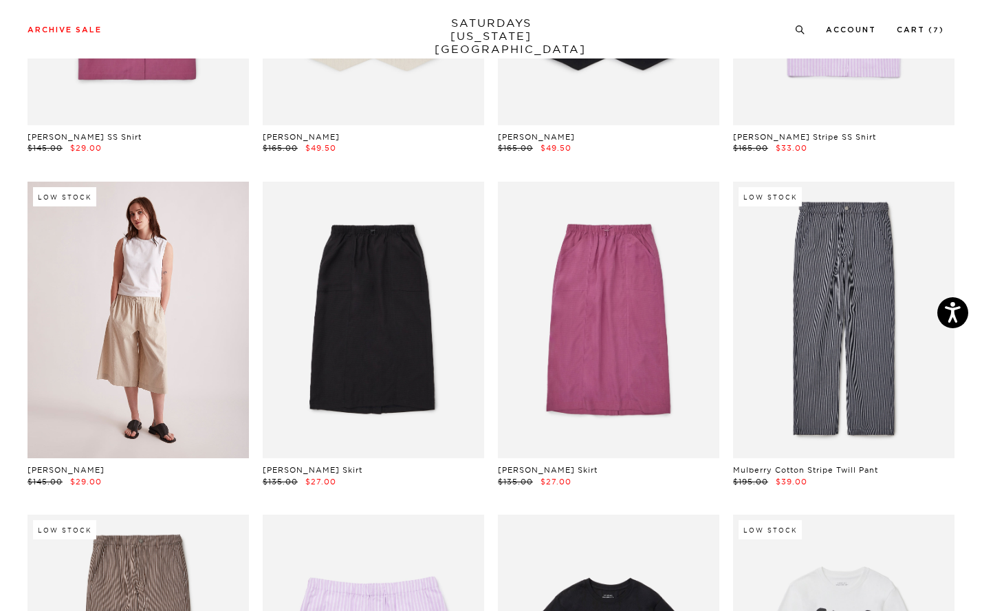
click at [175, 277] on link at bounding box center [138, 320] width 221 height 277
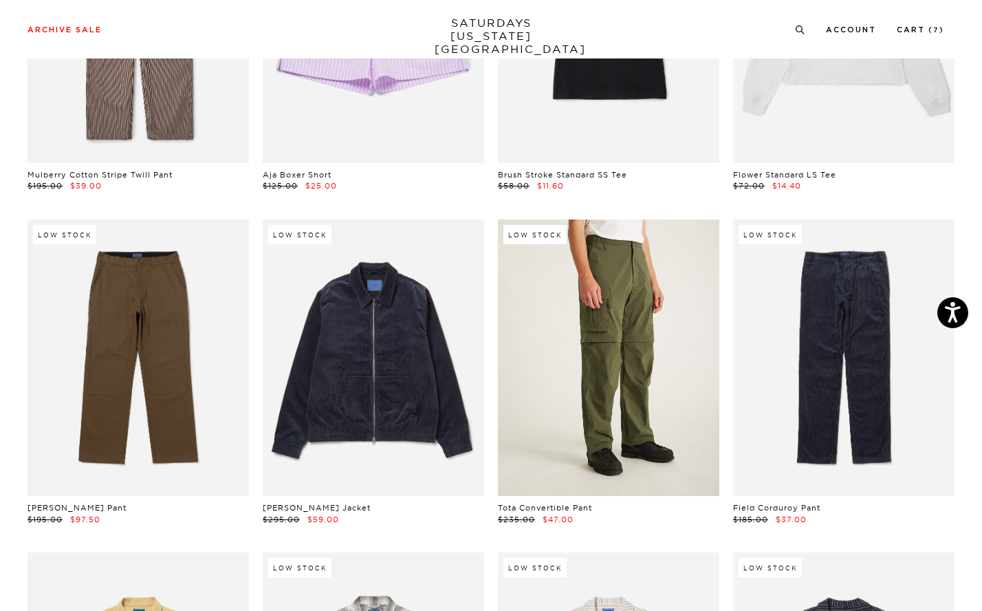
scroll to position [17288, 7]
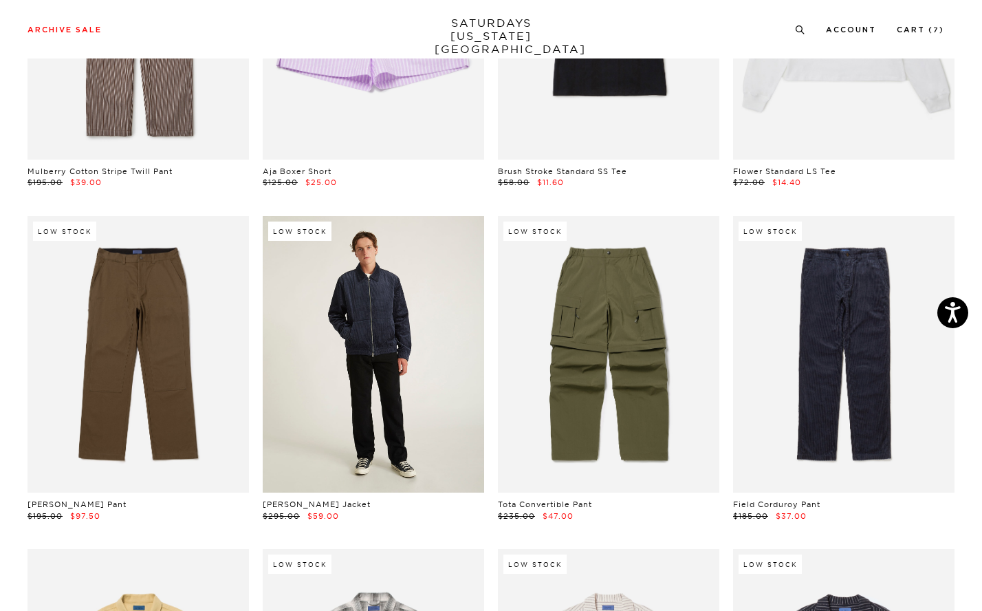
click at [393, 274] on link at bounding box center [373, 354] width 221 height 277
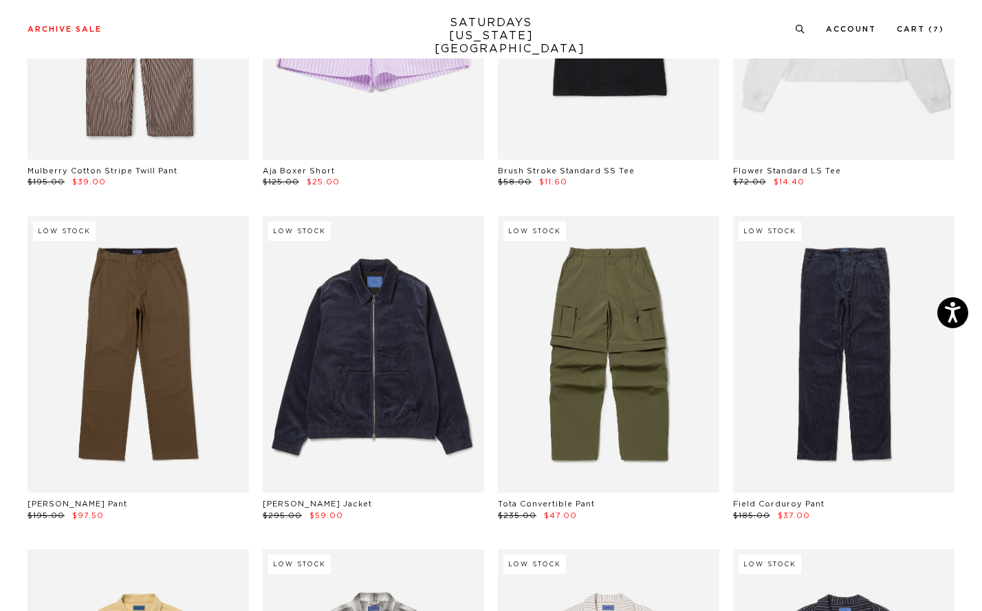
scroll to position [17288, 7]
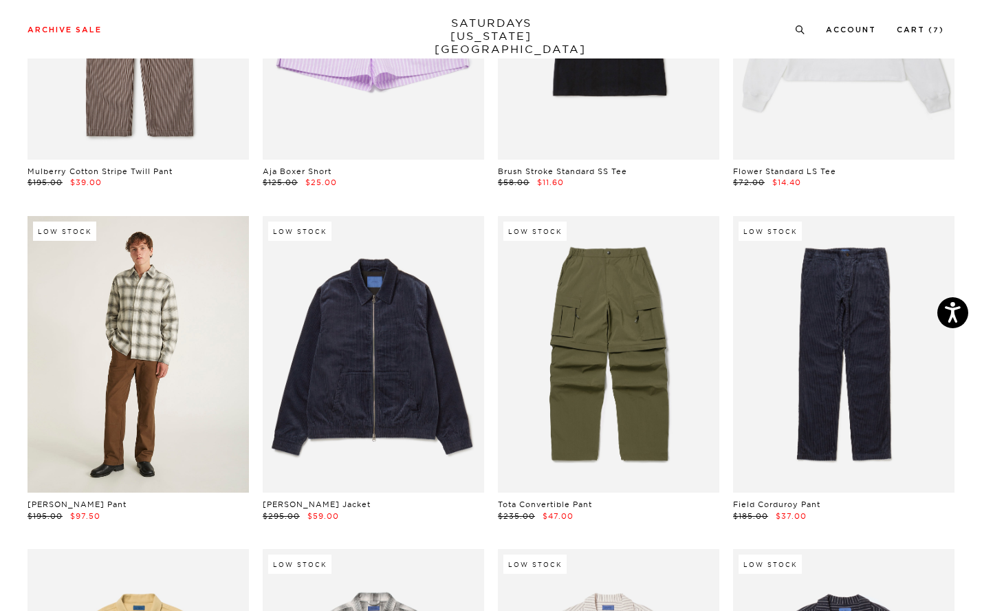
click at [107, 316] on link at bounding box center [138, 354] width 221 height 277
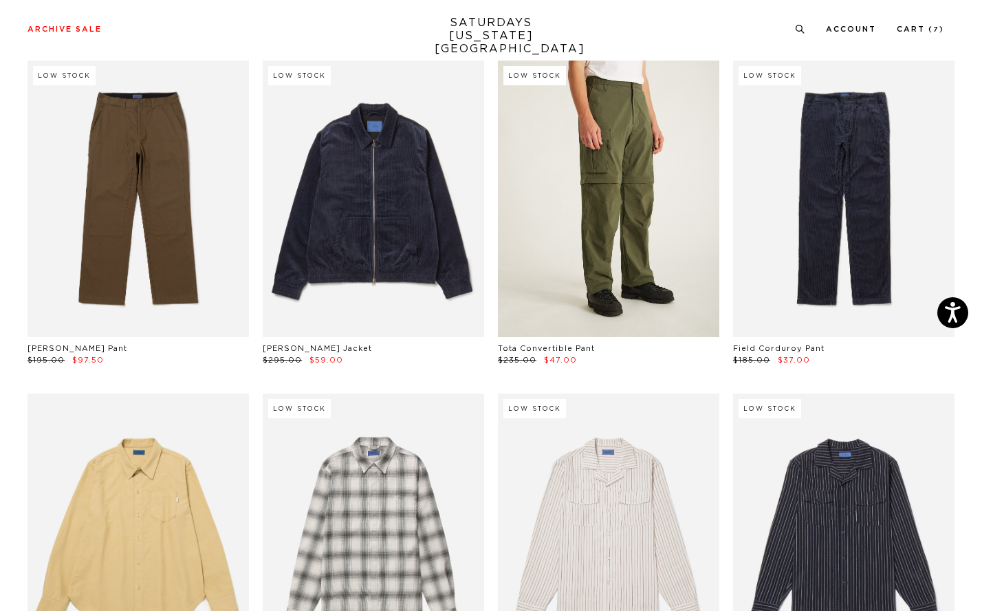
scroll to position [17444, 7]
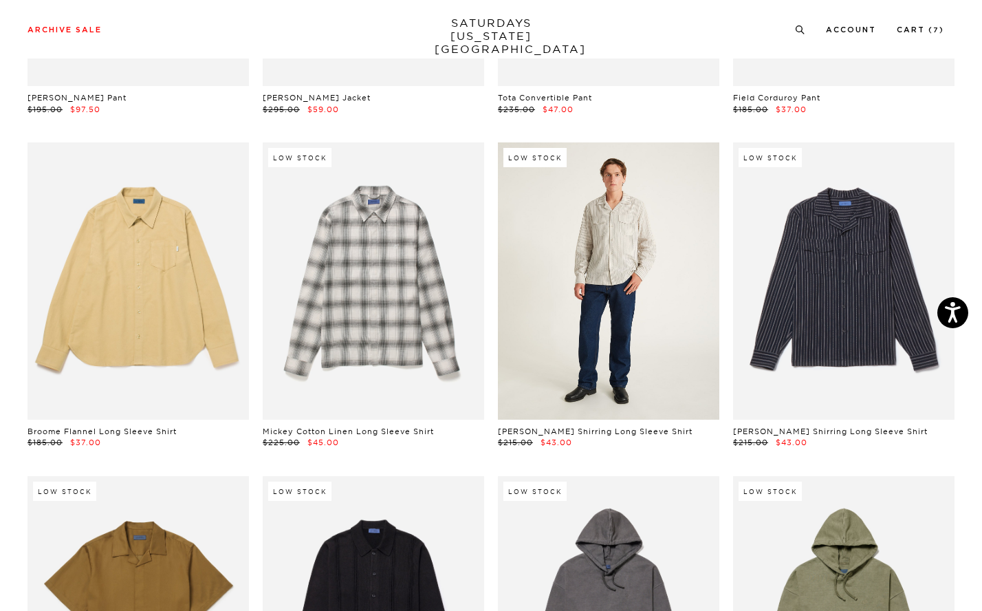
click at [536, 318] on link at bounding box center [608, 280] width 221 height 277
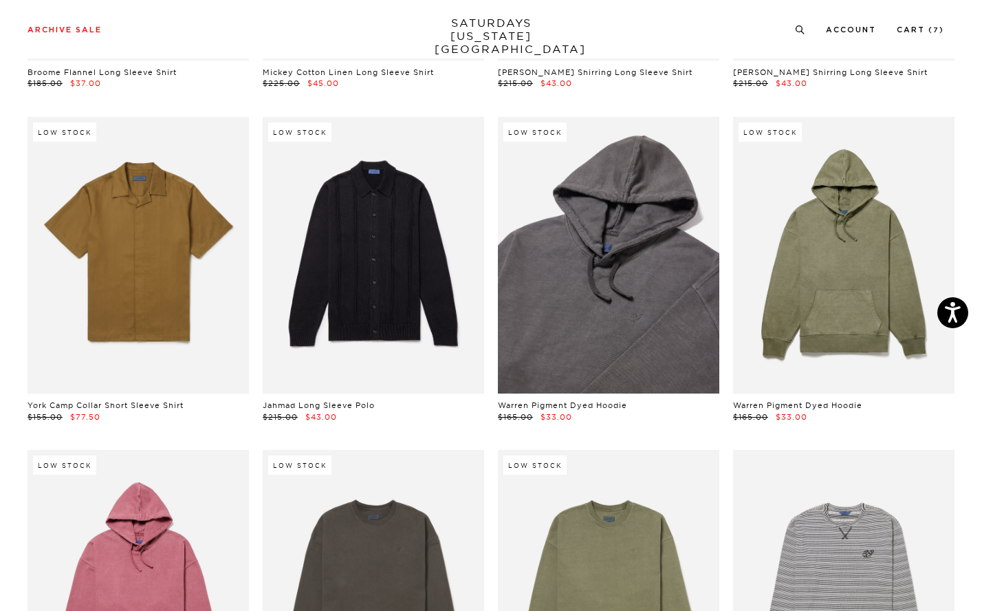
click at [550, 259] on link at bounding box center [608, 255] width 221 height 277
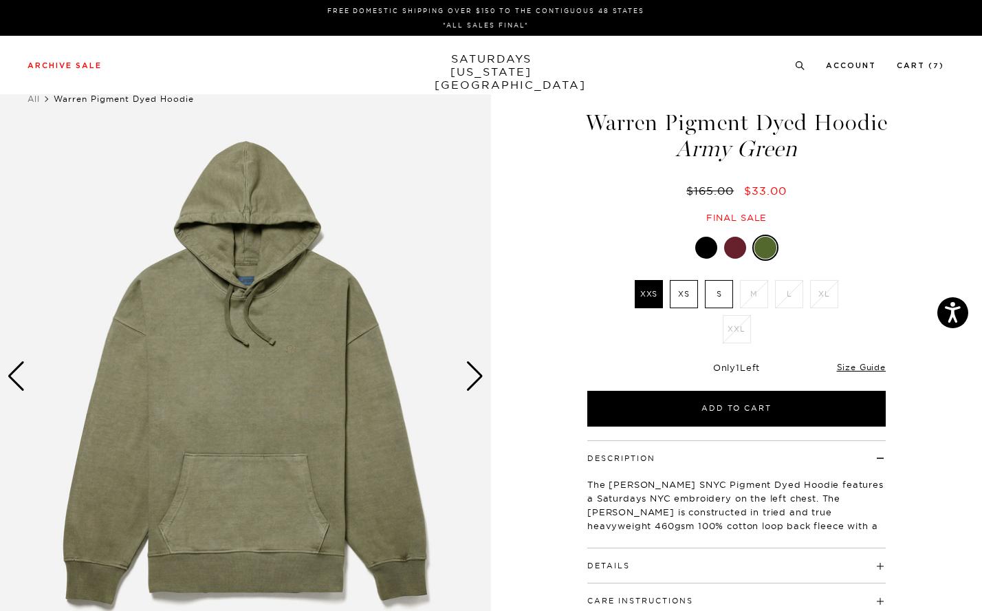
click at [484, 379] on div "Next slide" at bounding box center [475, 376] width 19 height 30
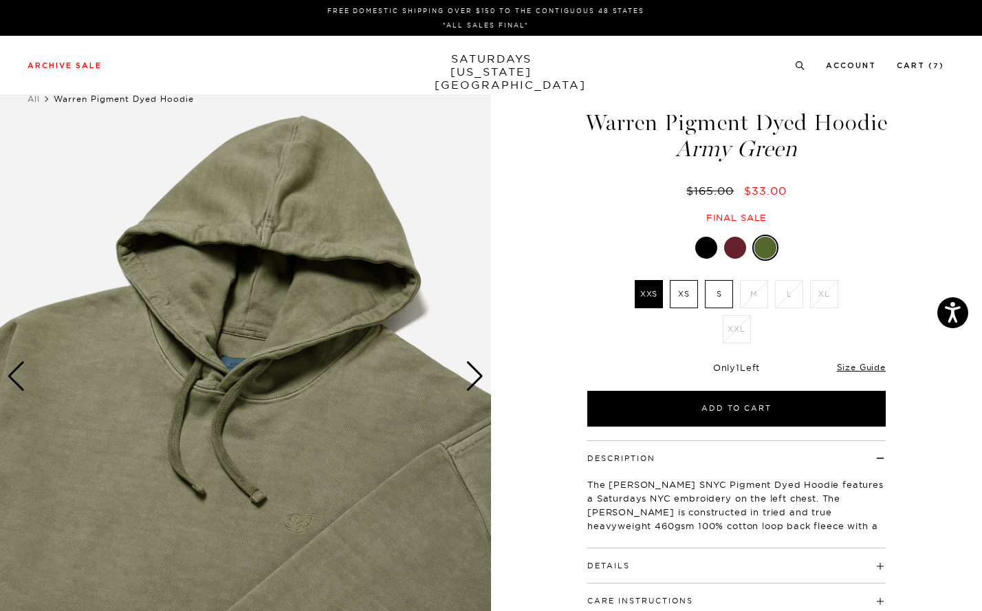
click at [484, 379] on div "Next slide" at bounding box center [475, 376] width 19 height 30
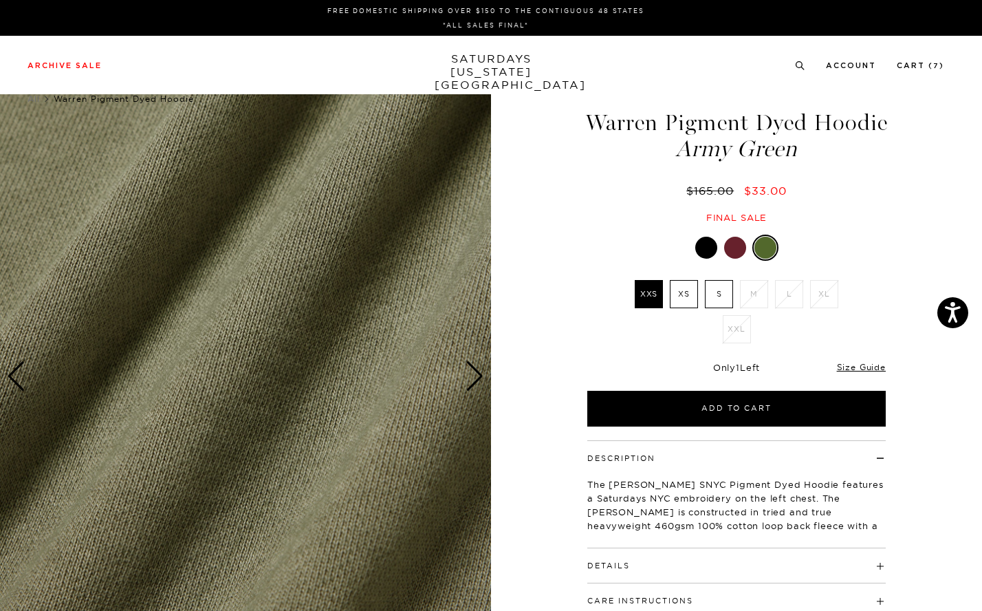
click at [484, 379] on div "Next slide" at bounding box center [475, 376] width 19 height 30
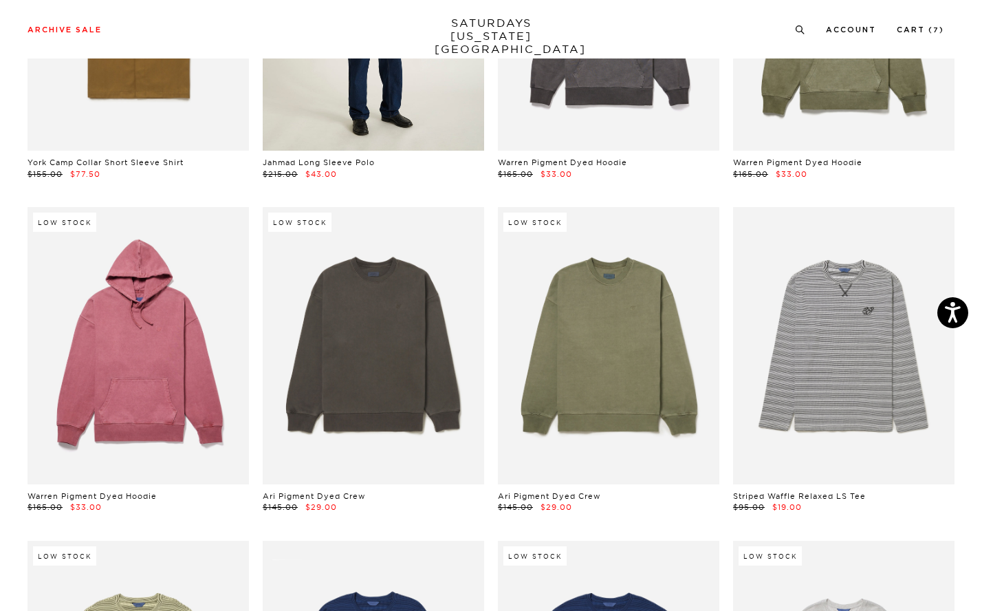
scroll to position [18302, 7]
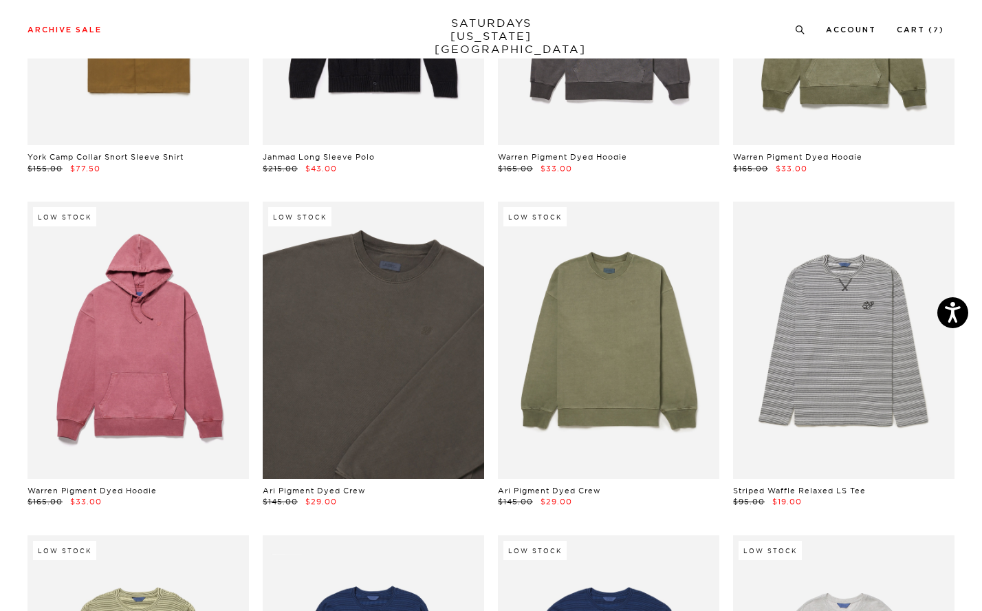
click at [389, 348] on link at bounding box center [373, 340] width 221 height 277
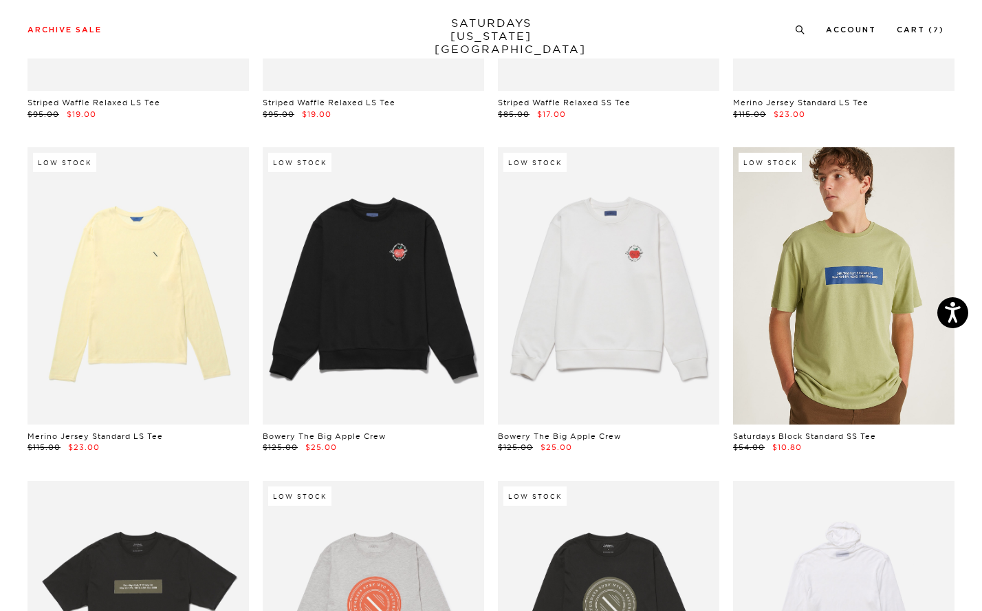
scroll to position [19040, 7]
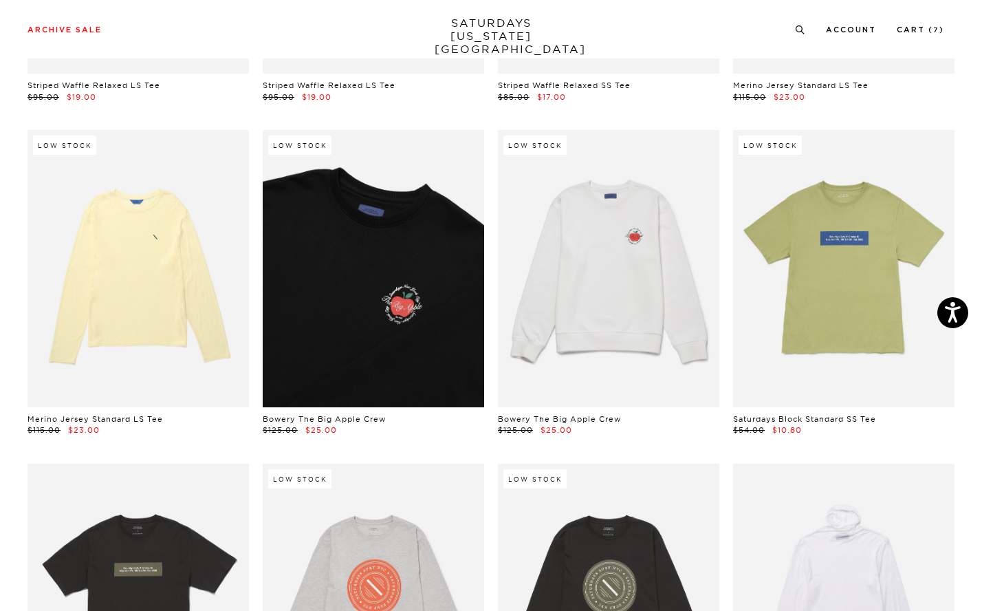
click at [322, 280] on link at bounding box center [373, 268] width 221 height 277
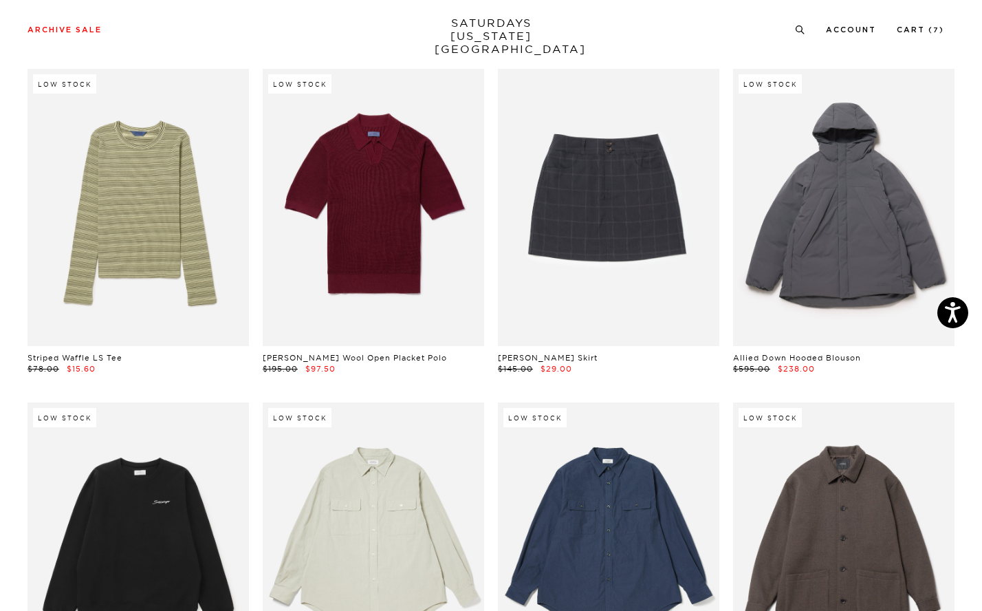
scroll to position [20436, 7]
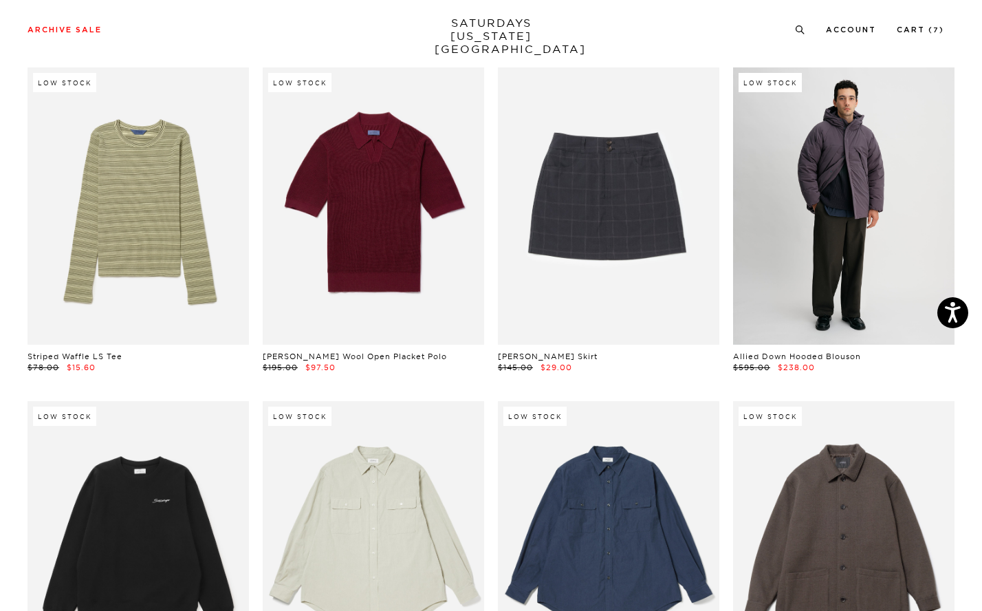
click at [843, 191] on link at bounding box center [843, 205] width 221 height 277
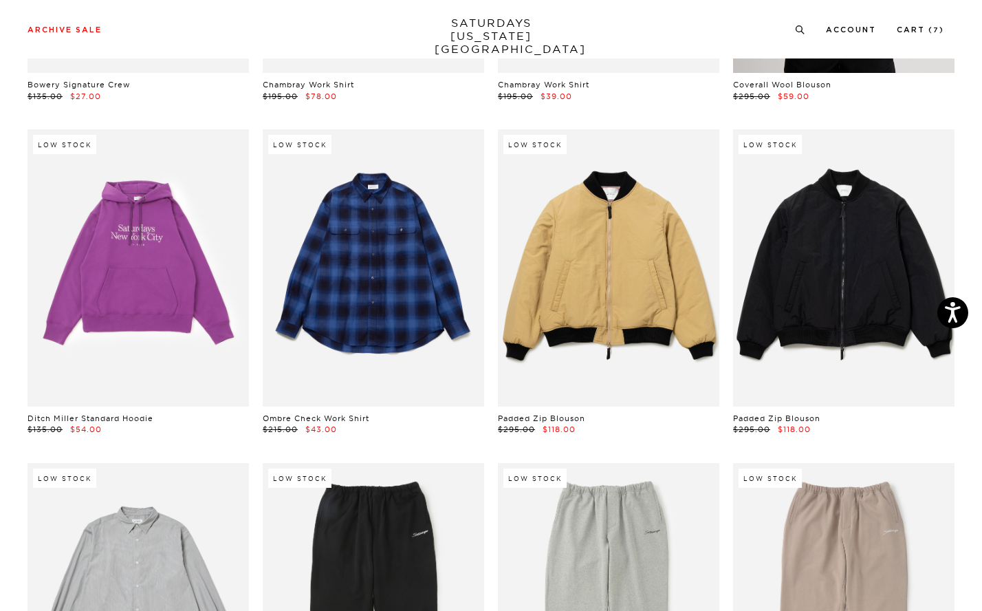
scroll to position [21044, 7]
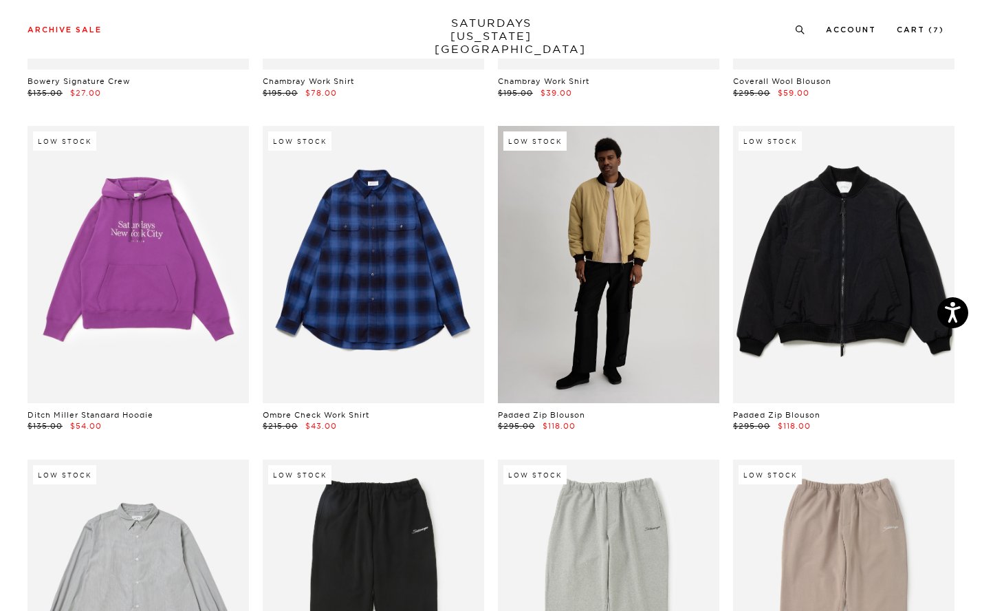
click at [641, 232] on link at bounding box center [608, 264] width 221 height 277
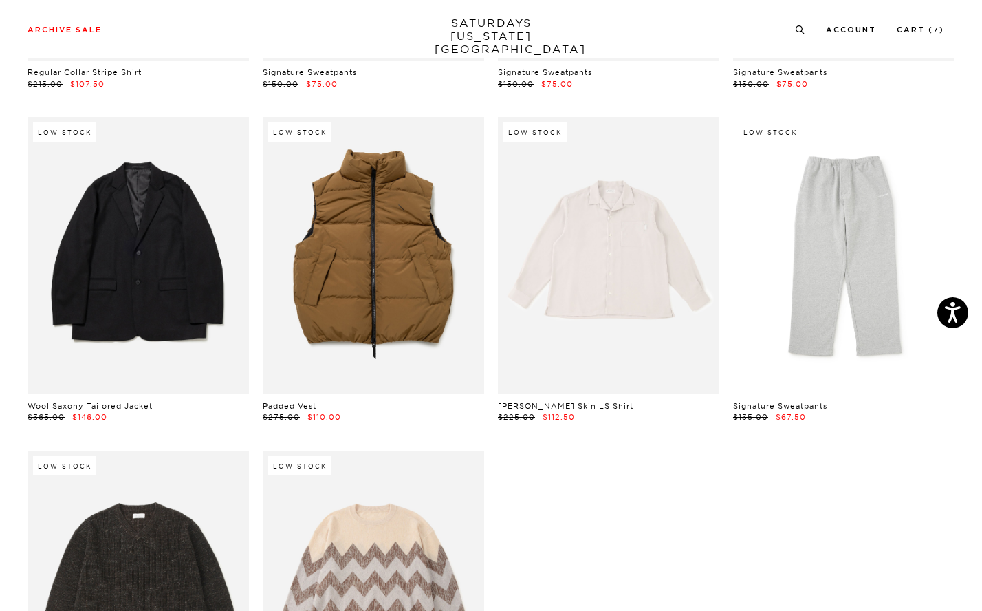
scroll to position [21741, 7]
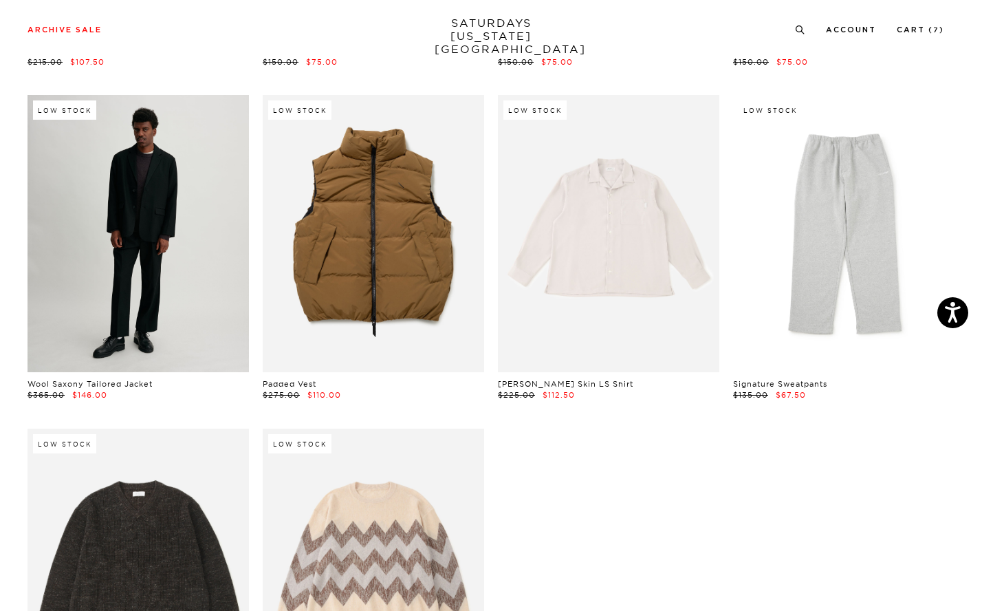
click at [181, 203] on link at bounding box center [138, 233] width 221 height 277
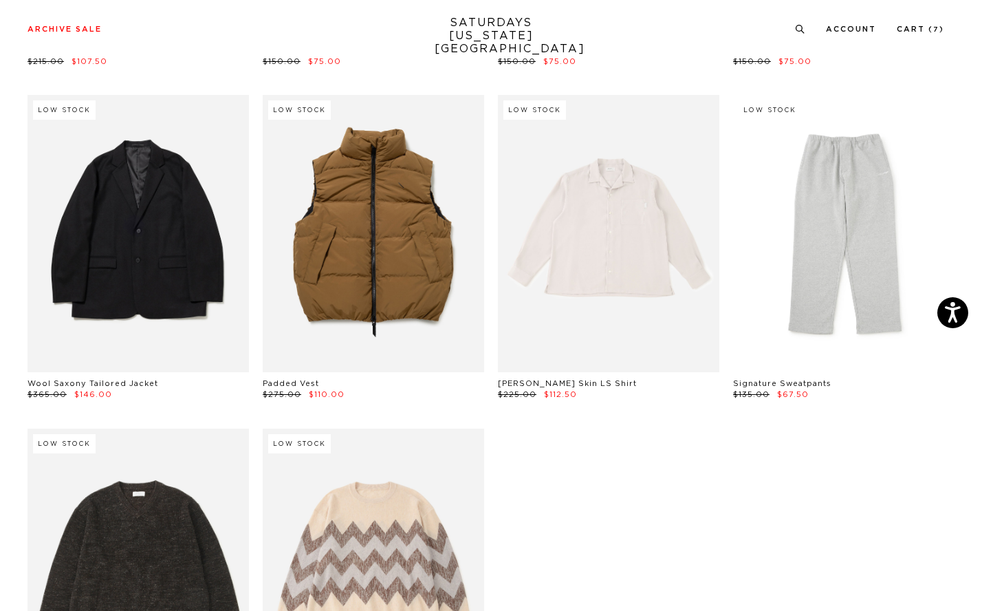
click at [329, 276] on link at bounding box center [373, 233] width 221 height 277
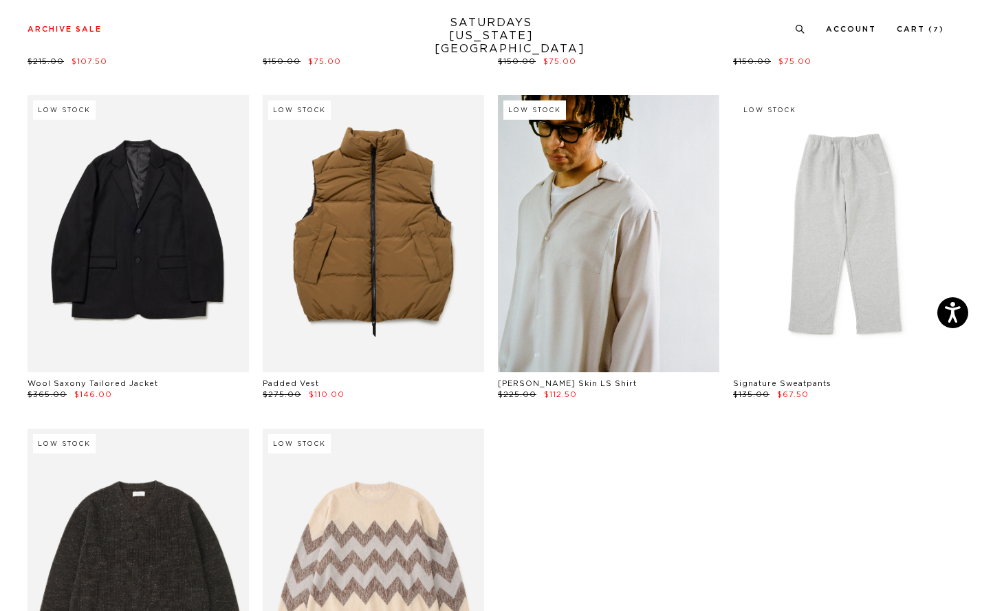
click at [576, 230] on link at bounding box center [608, 233] width 221 height 277
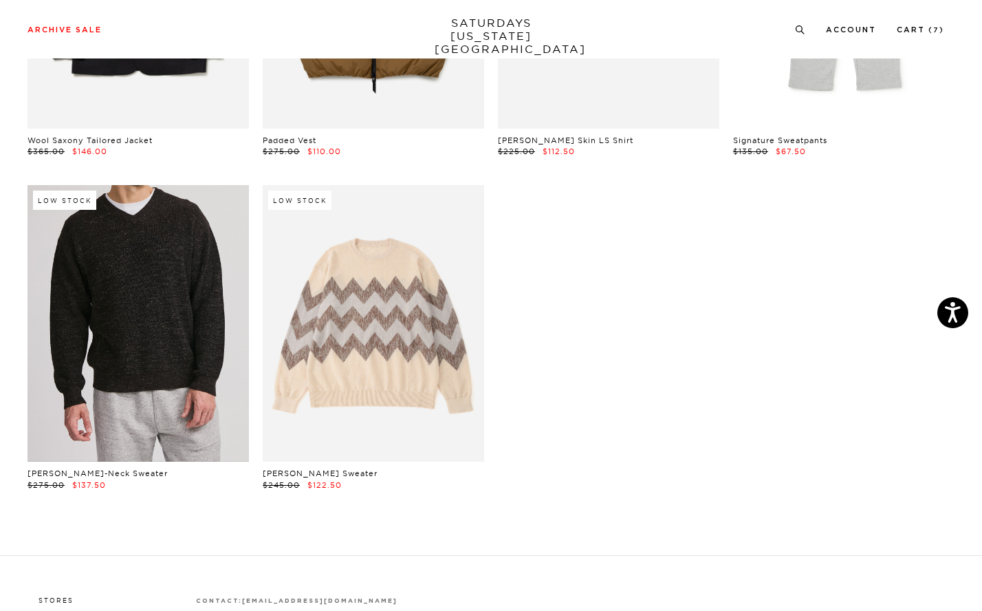
click at [184, 267] on link at bounding box center [138, 323] width 221 height 277
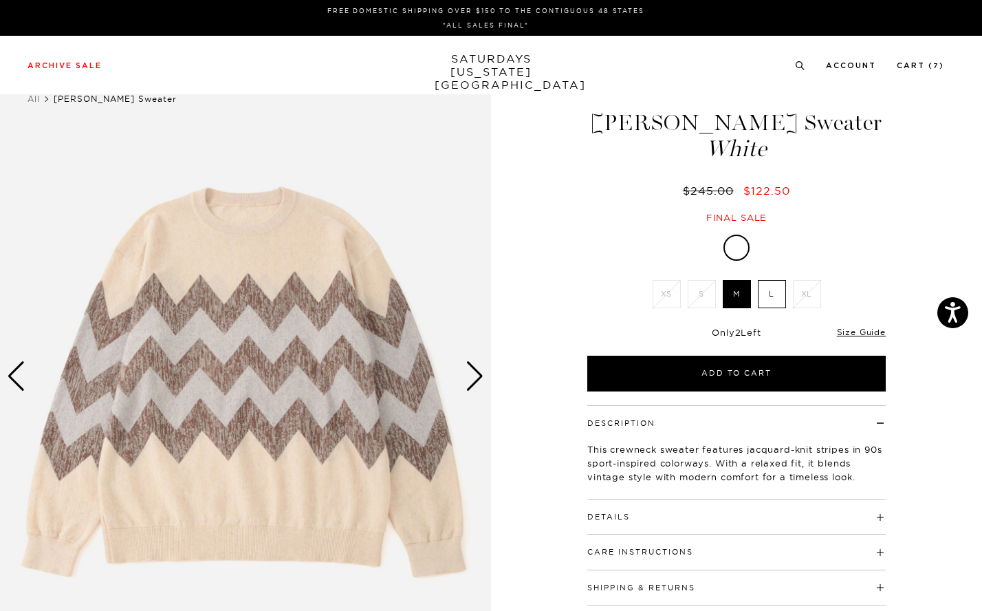
click at [476, 378] on div "Next slide" at bounding box center [475, 376] width 19 height 30
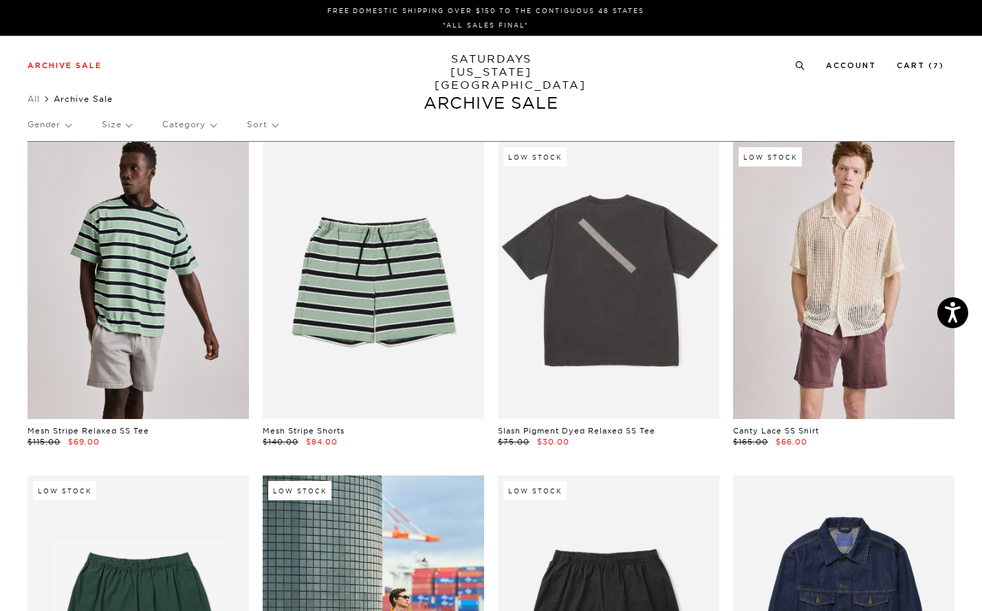
scroll to position [0, 7]
click at [137, 276] on link at bounding box center [138, 280] width 221 height 277
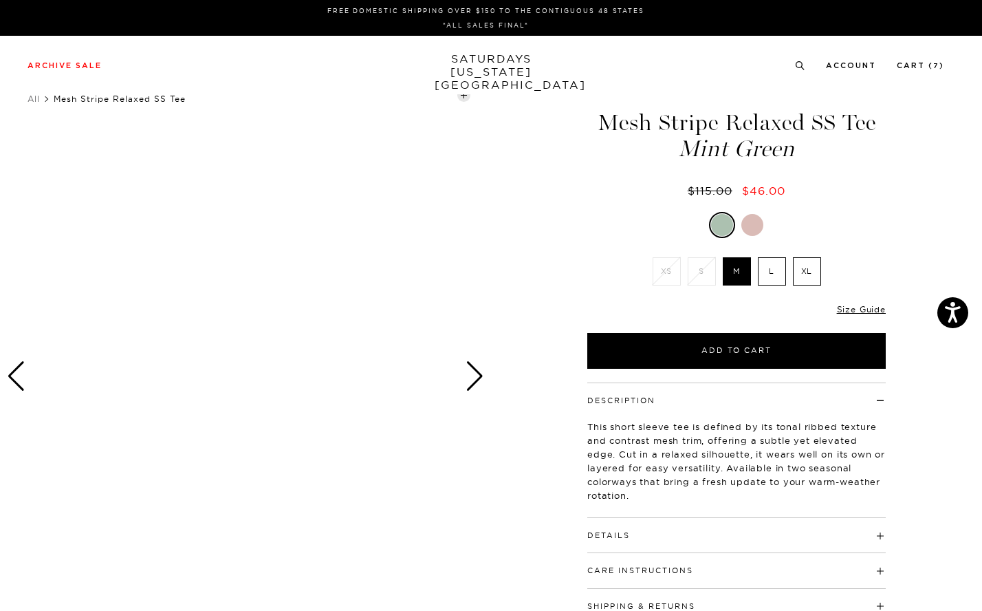
click at [470, 379] on div "Next slide" at bounding box center [475, 376] width 19 height 30
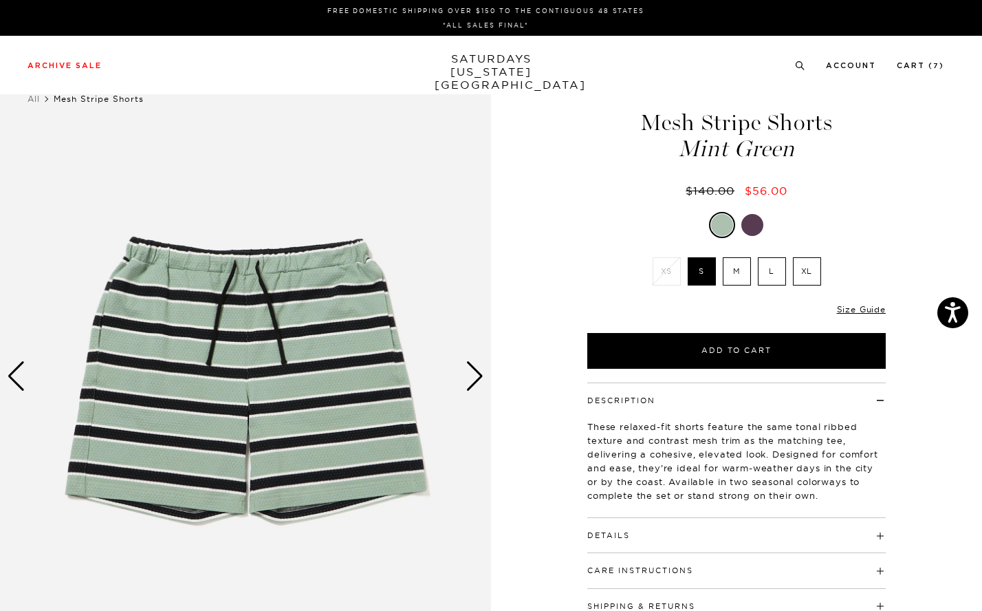
click at [472, 387] on div "Next slide" at bounding box center [475, 376] width 19 height 30
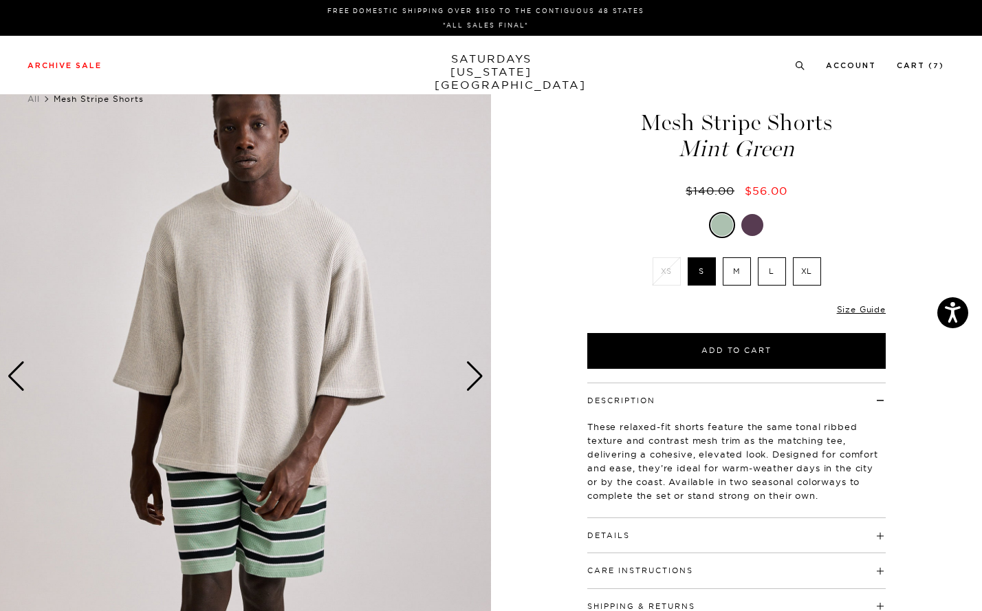
click at [472, 387] on div "Next slide" at bounding box center [475, 376] width 19 height 30
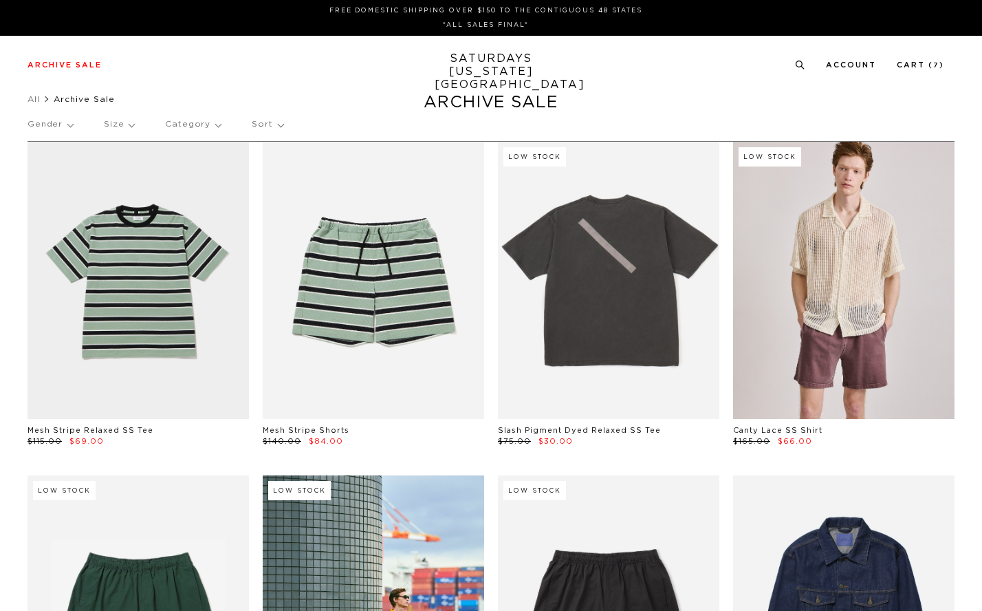
click at [673, 299] on link at bounding box center [608, 280] width 221 height 277
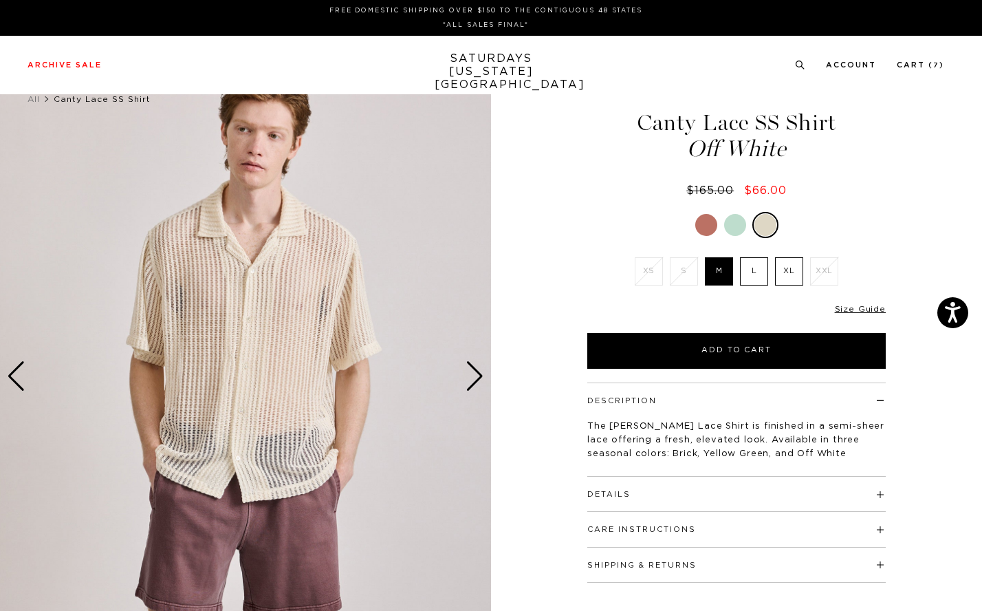
click at [473, 375] on div "Next slide" at bounding box center [475, 376] width 19 height 30
click at [730, 227] on div at bounding box center [735, 225] width 22 height 22
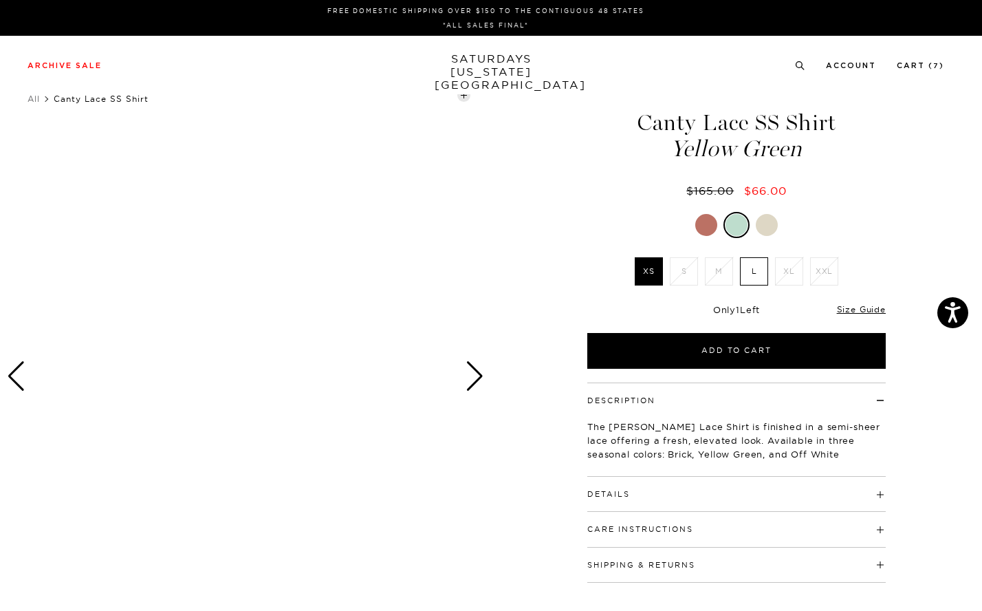
click at [708, 222] on div at bounding box center [706, 225] width 22 height 22
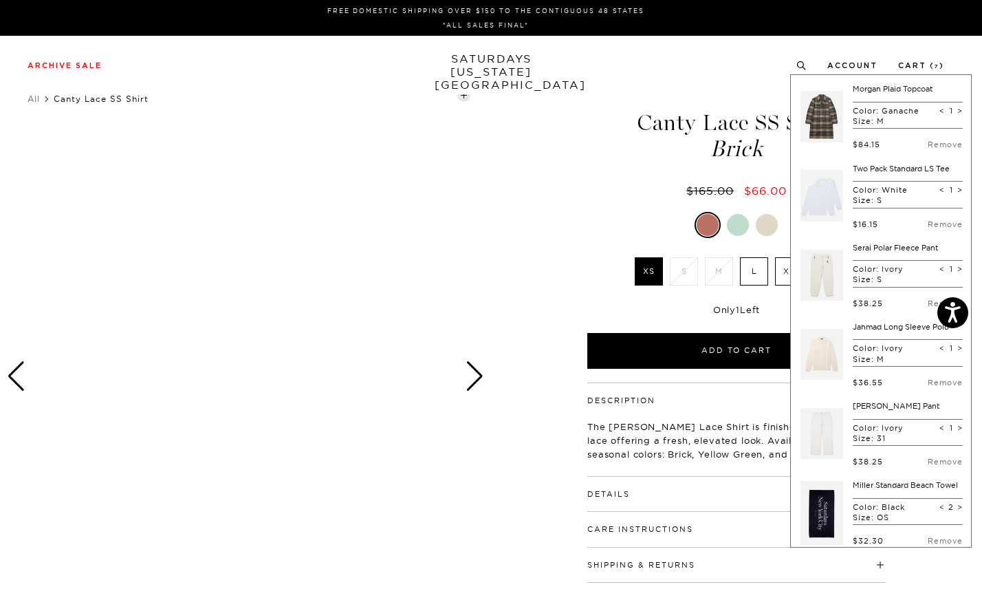
click at [867, 86] on link "Morgan Plaid Topcoat" at bounding box center [893, 89] width 80 height 10
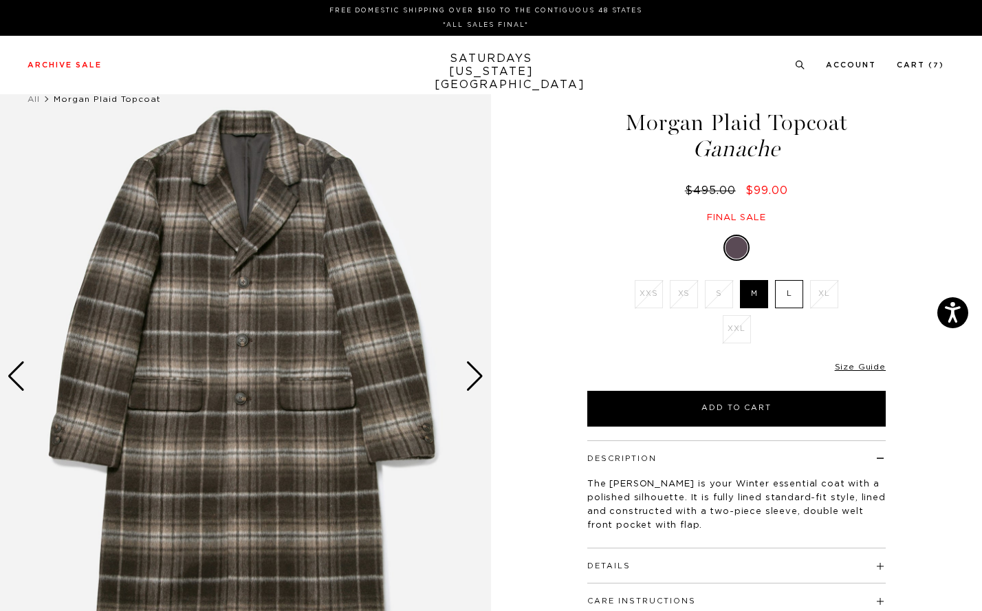
click at [479, 378] on div "Next slide" at bounding box center [475, 376] width 19 height 30
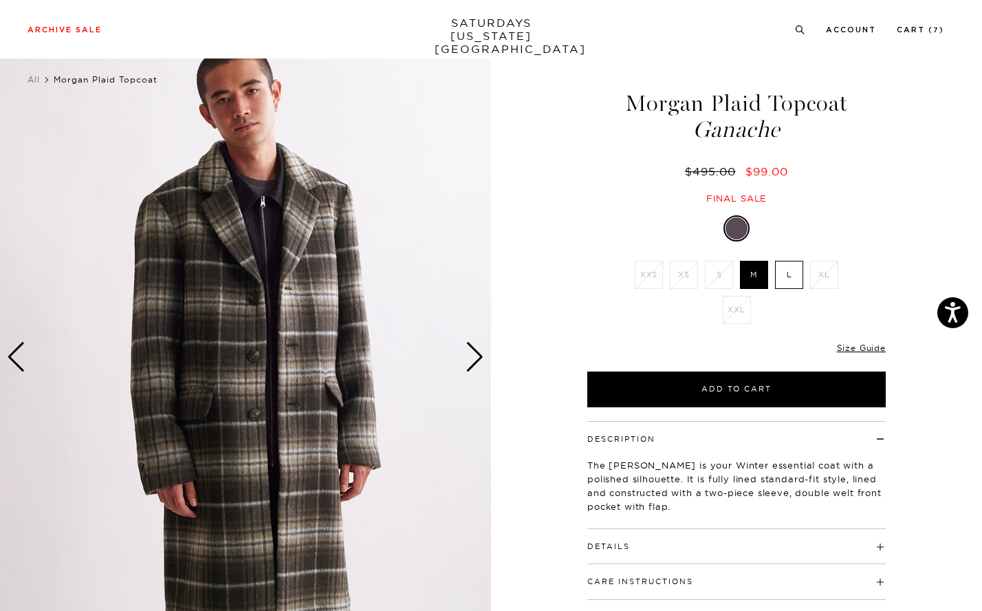
scroll to position [151, 0]
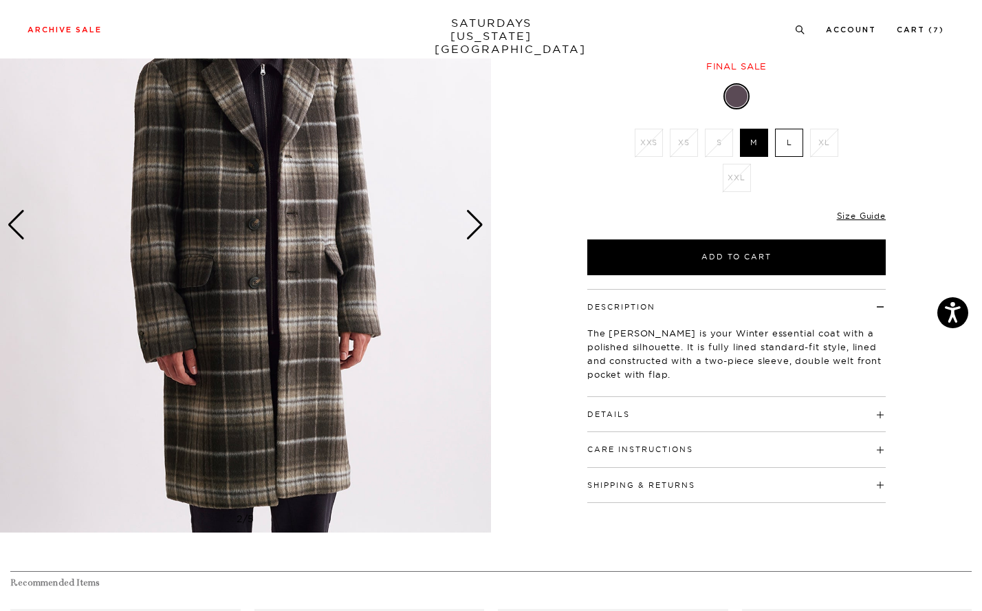
click at [470, 228] on div "Next slide" at bounding box center [475, 225] width 19 height 30
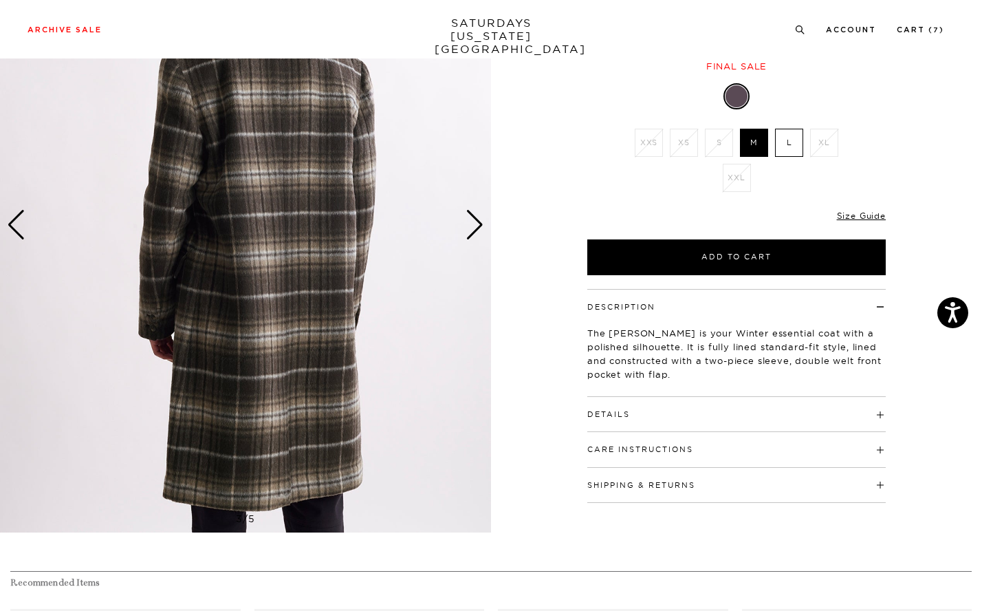
click at [470, 228] on div "Next slide" at bounding box center [475, 225] width 19 height 30
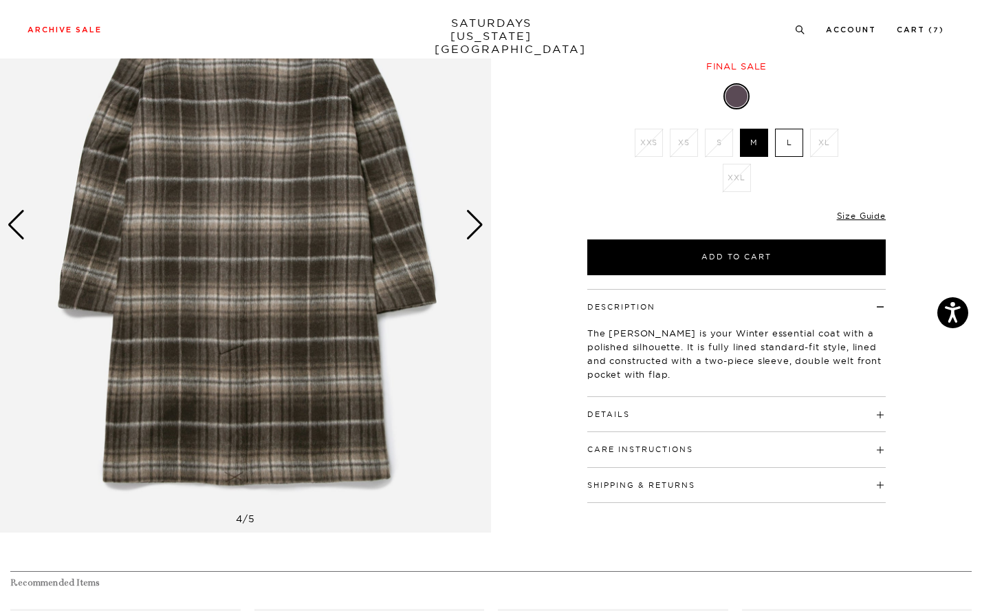
click at [470, 228] on div "Next slide" at bounding box center [475, 225] width 19 height 30
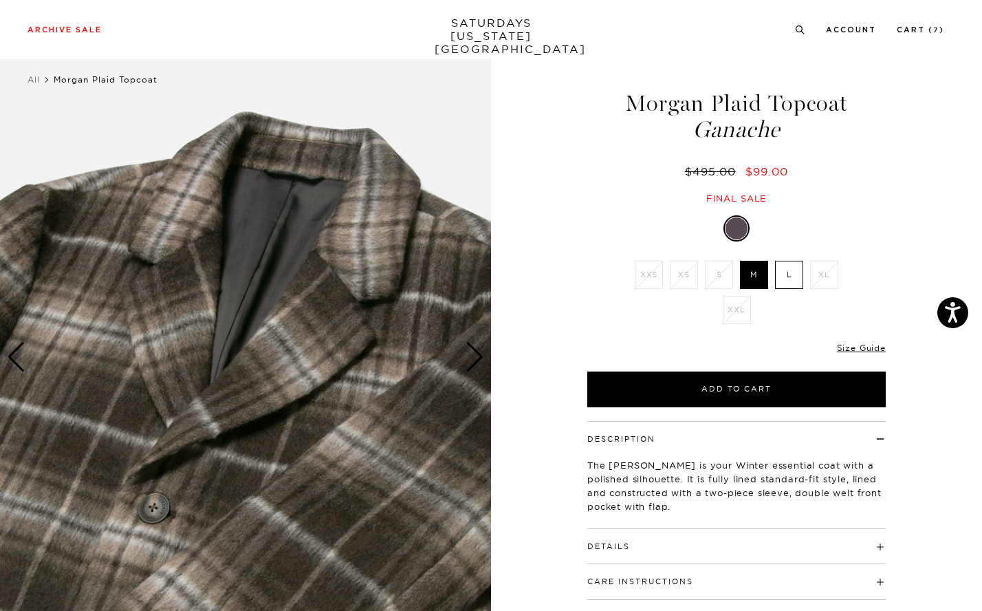
scroll to position [0, 0]
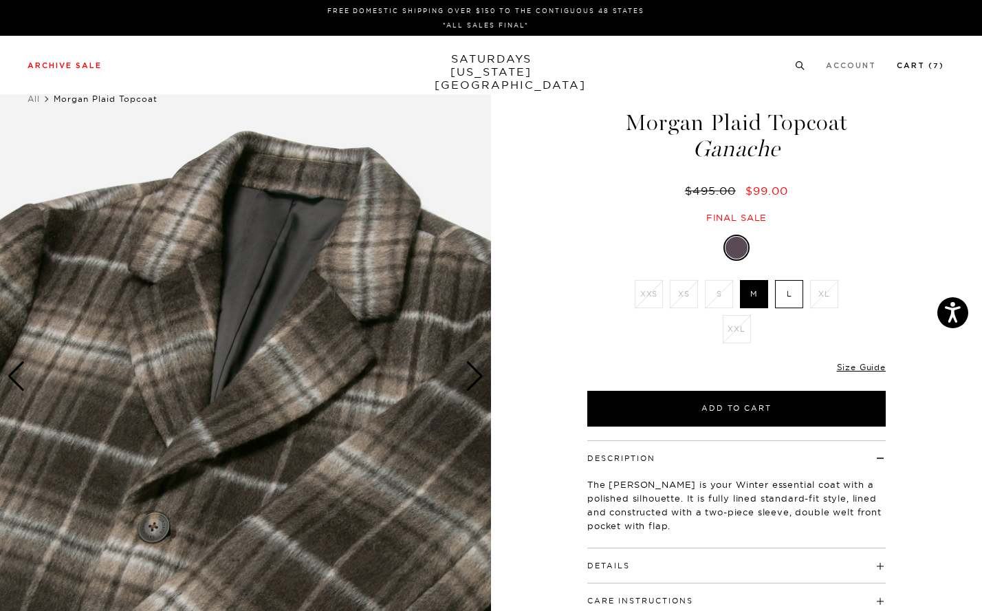
click at [935, 67] on link "Cart ( 7 )" at bounding box center [920, 66] width 47 height 8
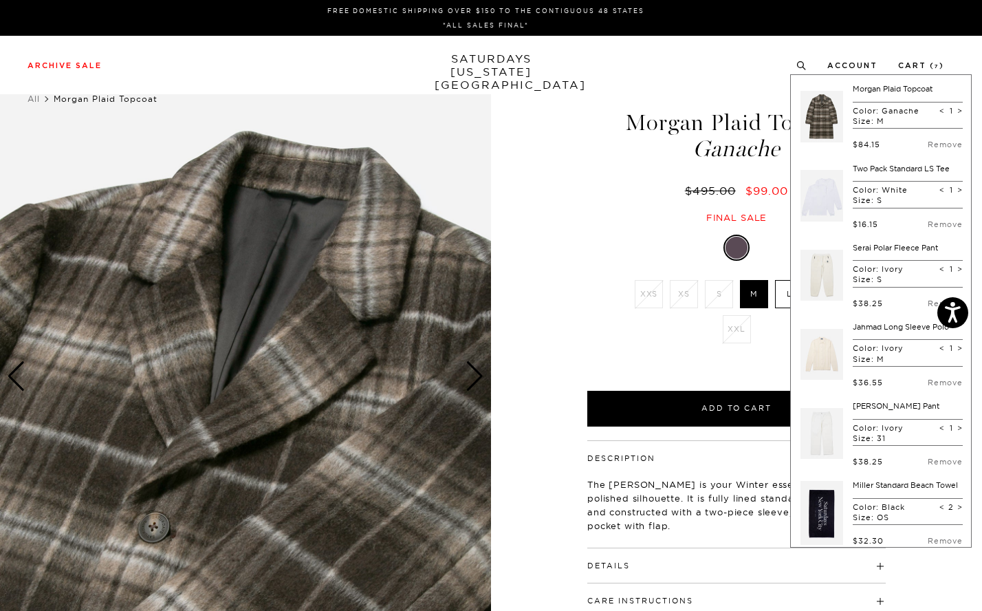
click at [879, 90] on link "Morgan Plaid Topcoat" at bounding box center [893, 89] width 80 height 10
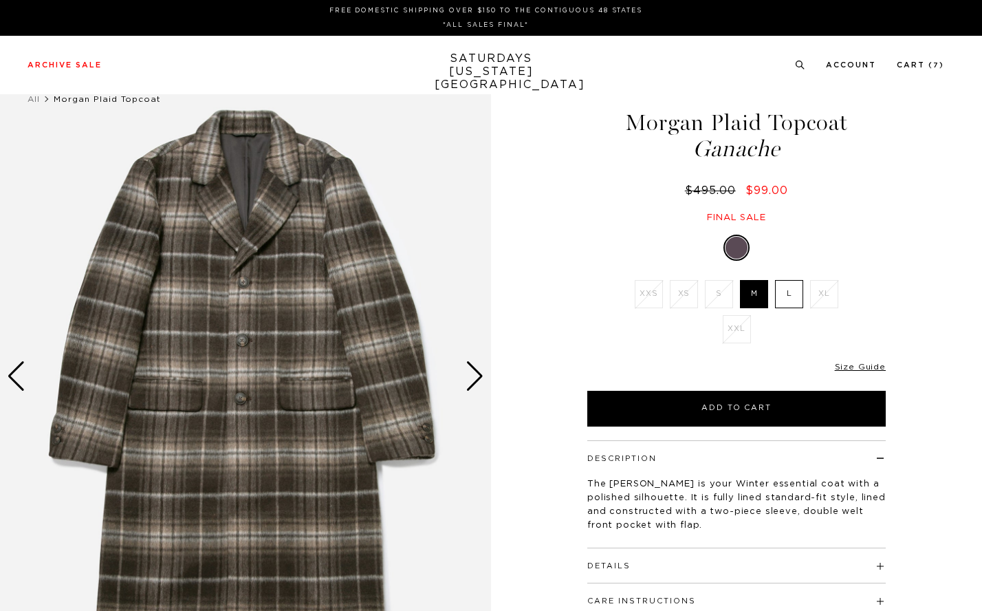
click at [466, 369] on div "Next slide" at bounding box center [475, 376] width 19 height 30
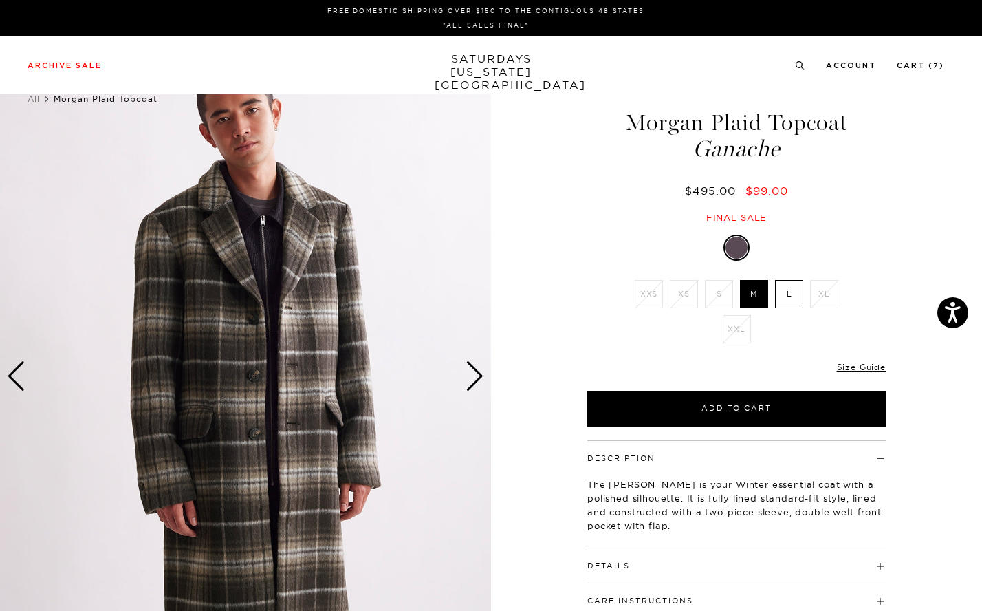
click at [466, 369] on div "Next slide" at bounding box center [475, 376] width 19 height 30
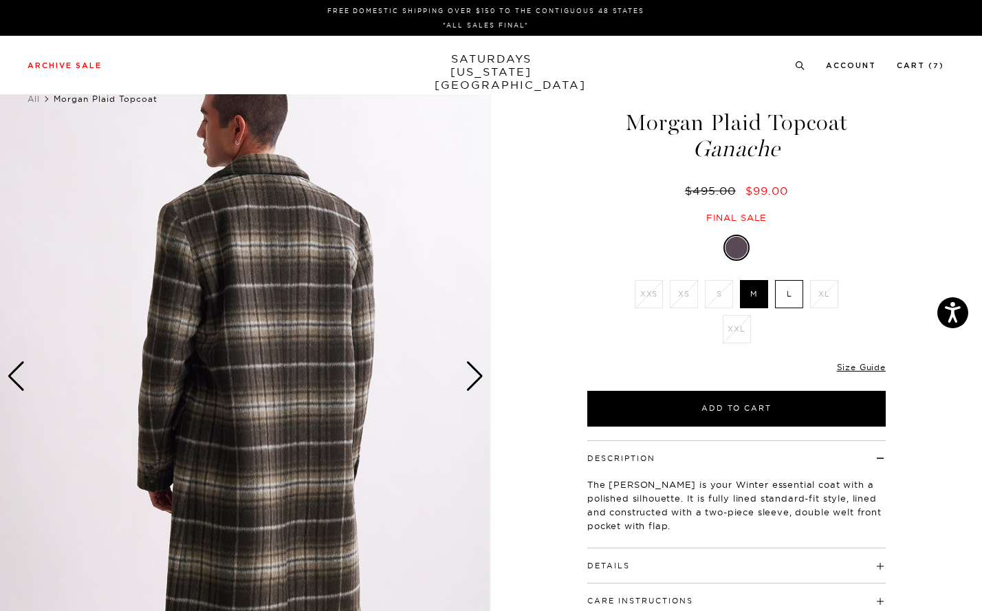
click at [466, 370] on div "Next slide" at bounding box center [475, 376] width 19 height 30
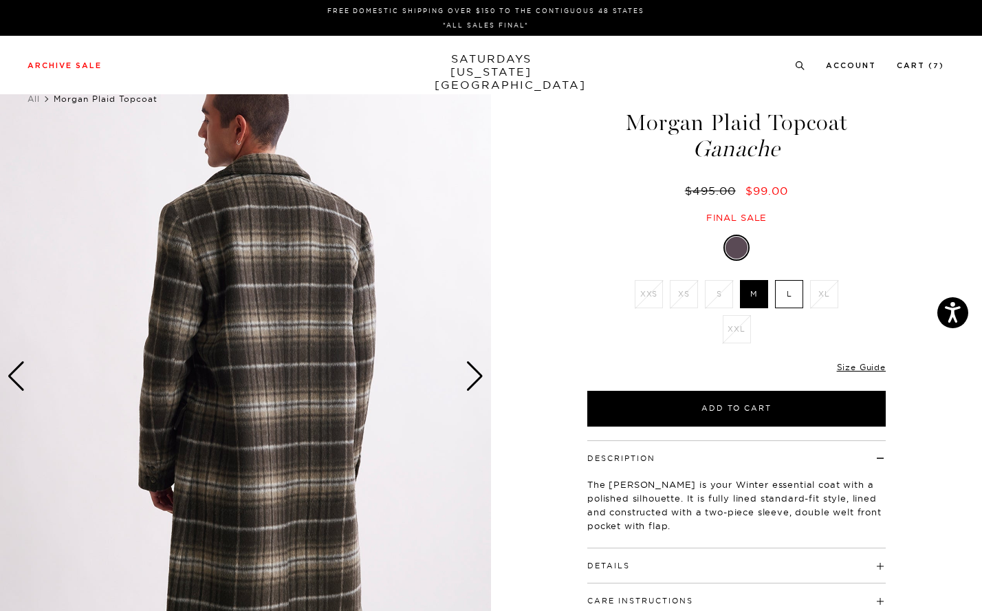
click at [473, 377] on div "Next slide" at bounding box center [475, 376] width 19 height 30
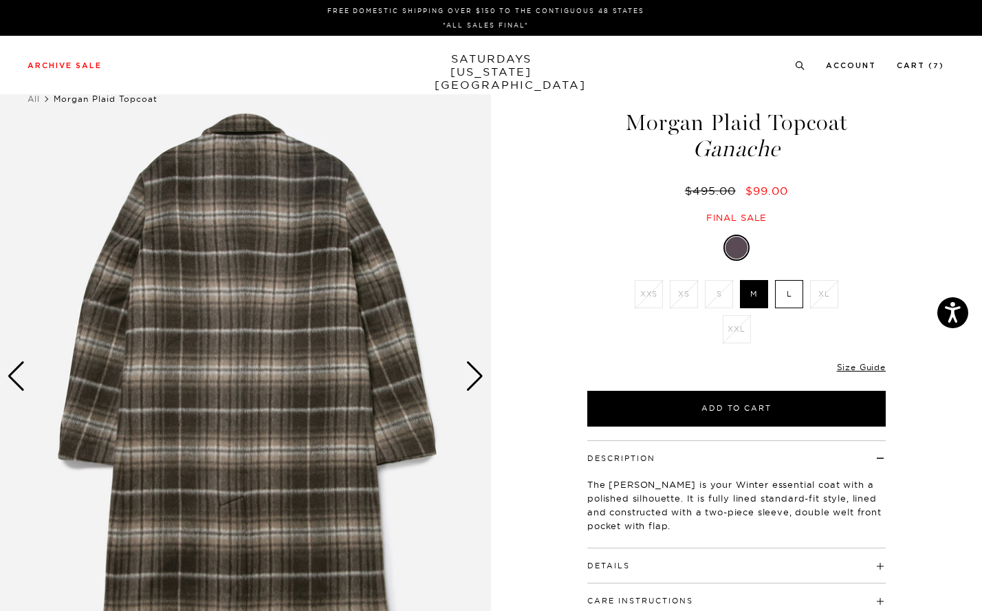
click at [473, 377] on div "Next slide" at bounding box center [475, 376] width 19 height 30
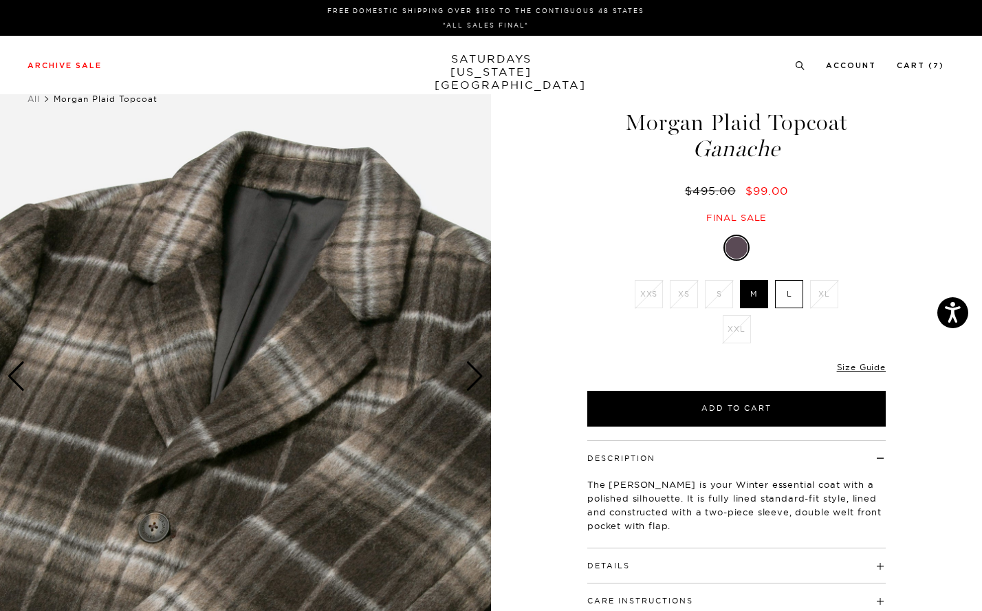
click at [473, 378] on div "Next slide" at bounding box center [475, 376] width 19 height 30
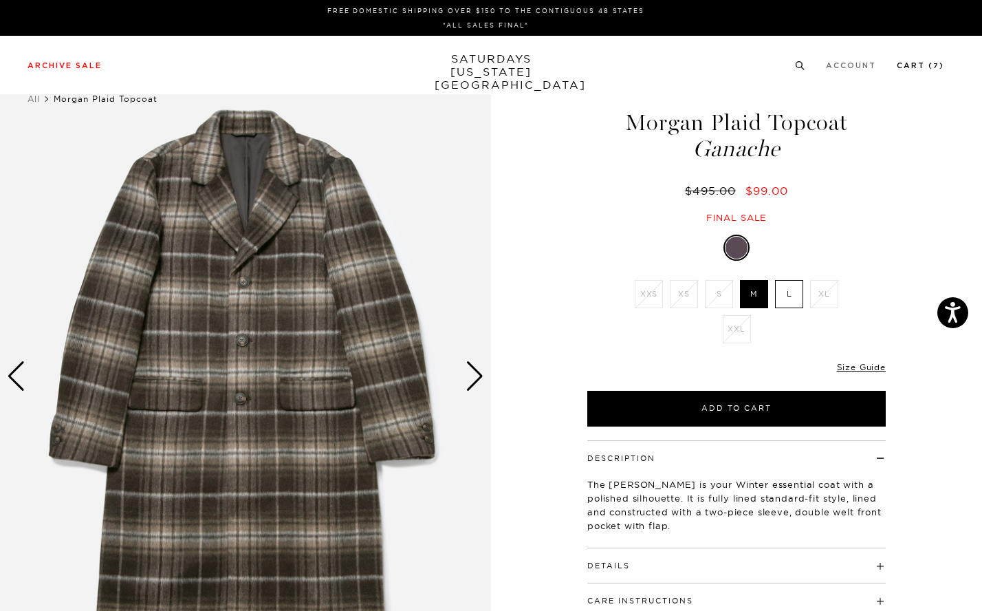
click at [942, 66] on link "Cart ( 7 )" at bounding box center [920, 66] width 47 height 8
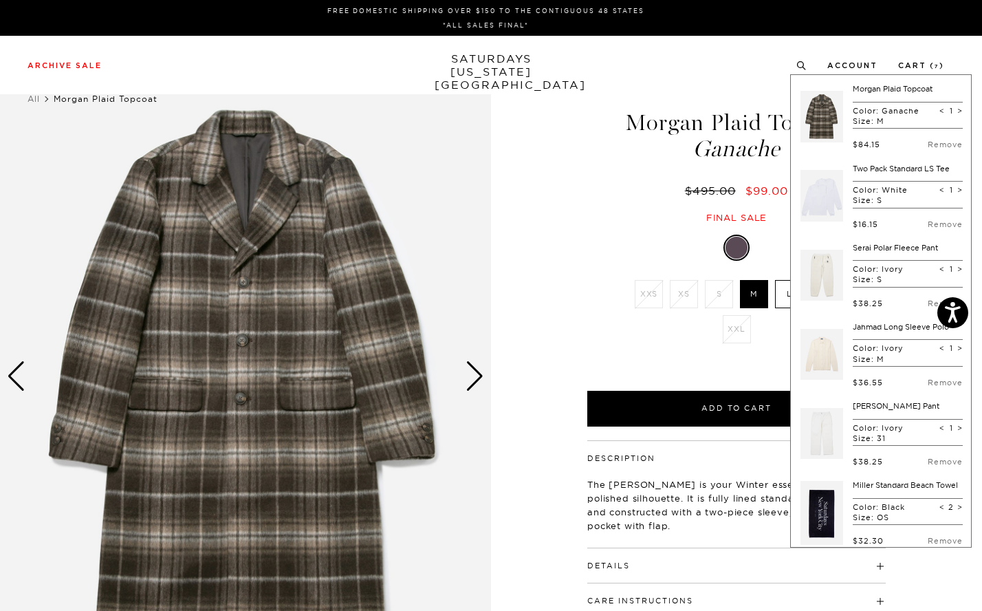
click at [871, 168] on link "Two Pack Standard LS Tee" at bounding box center [901, 169] width 97 height 10
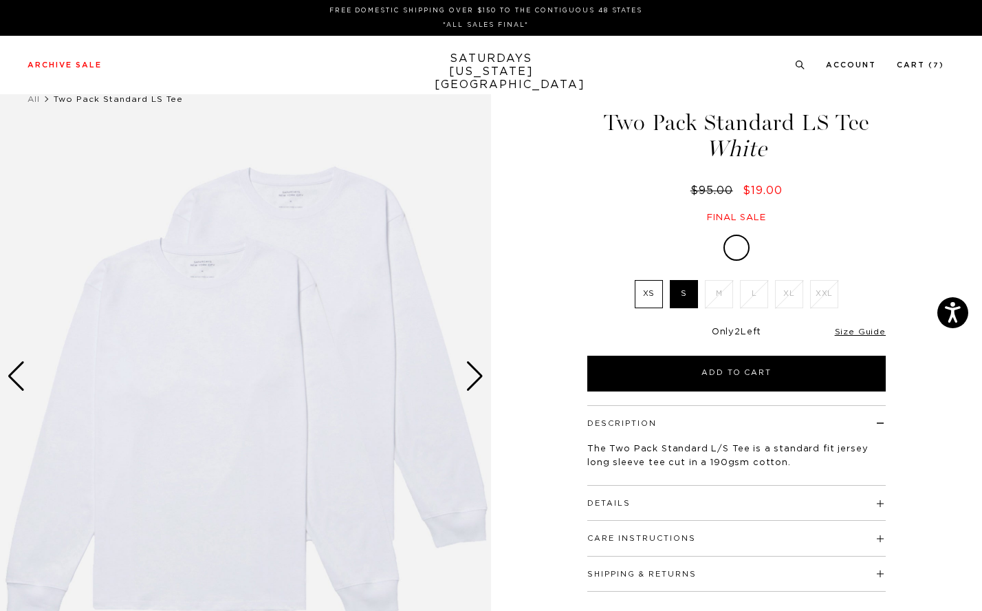
click at [475, 368] on div "Next slide" at bounding box center [475, 376] width 19 height 30
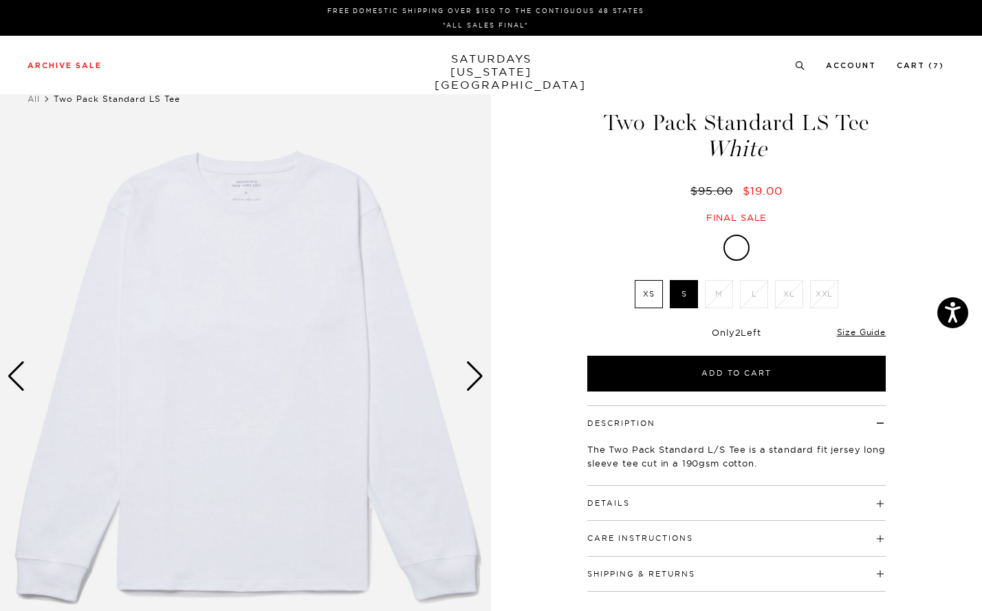
click at [475, 369] on div "Next slide" at bounding box center [475, 376] width 19 height 30
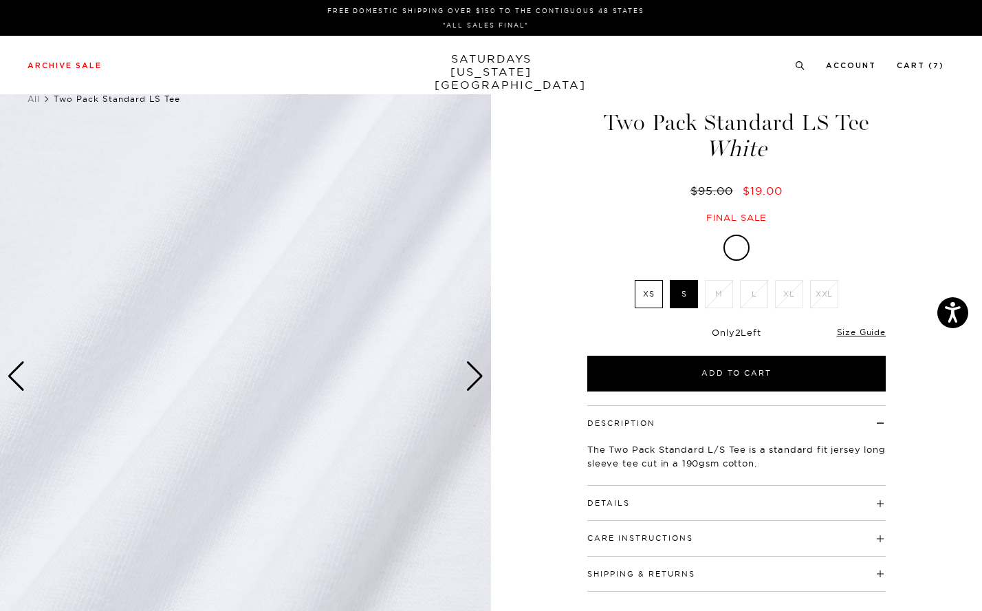
click at [475, 369] on div "Next slide" at bounding box center [475, 376] width 19 height 30
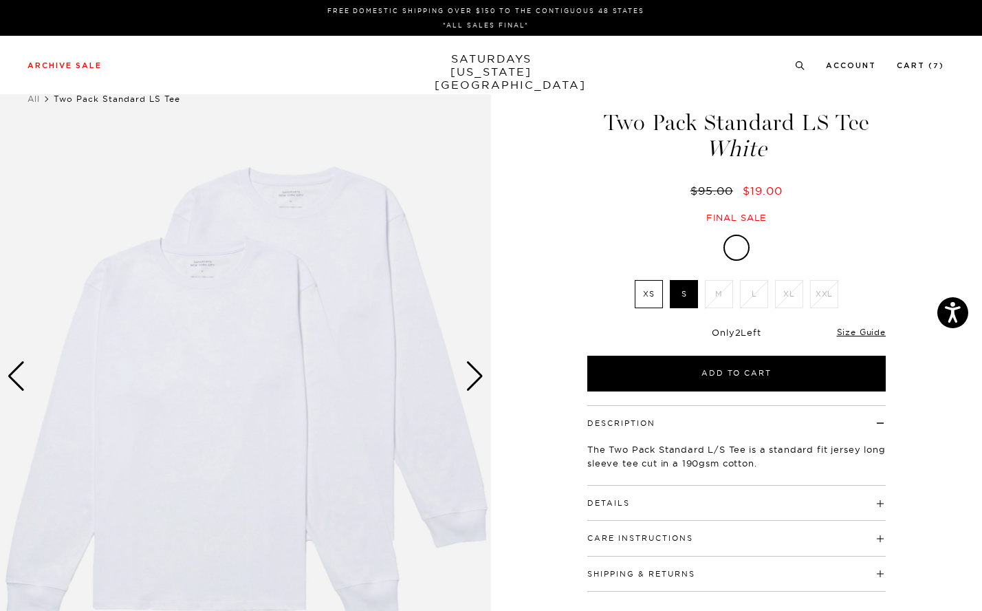
click at [686, 501] on h4 "Details" at bounding box center [736, 497] width 298 height 23
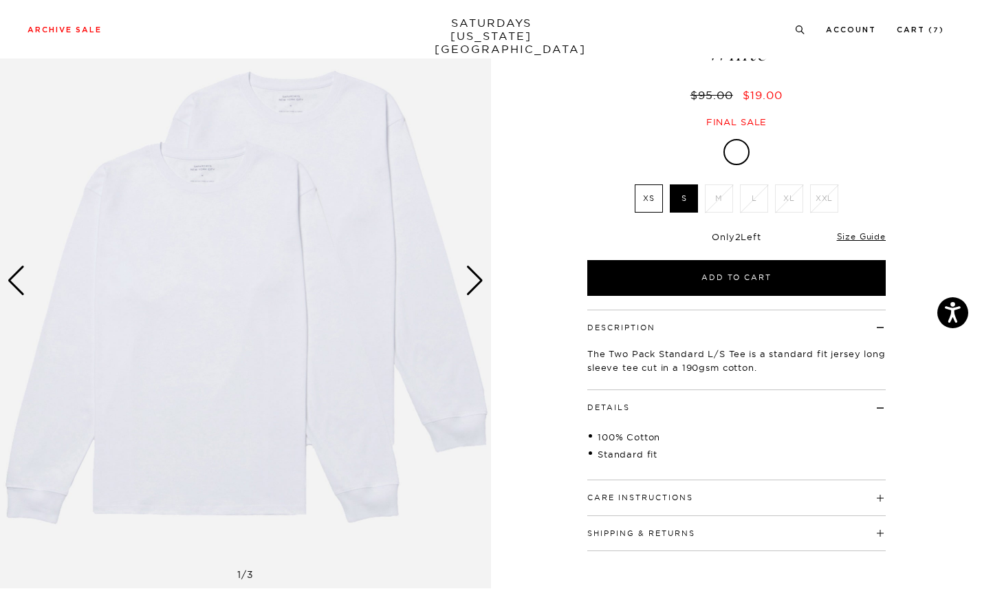
scroll to position [190, 0]
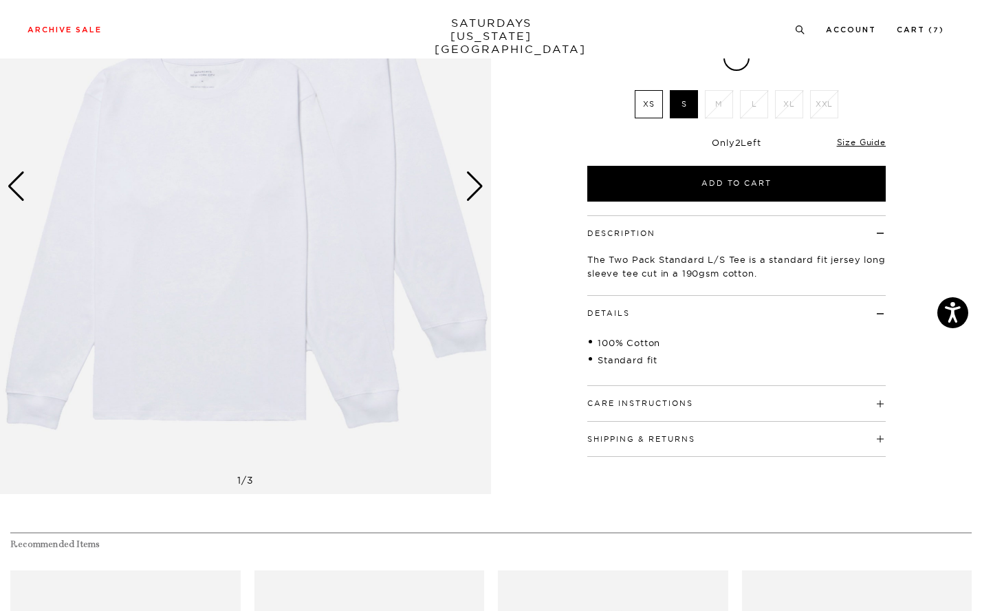
click at [672, 411] on div "Care Instructions Machine Wash Cold Do Not Bleach Do Not Tumble Dry Lay Flat To…" at bounding box center [736, 403] width 298 height 35
click at [862, 143] on link "Size Guide" at bounding box center [861, 142] width 49 height 10
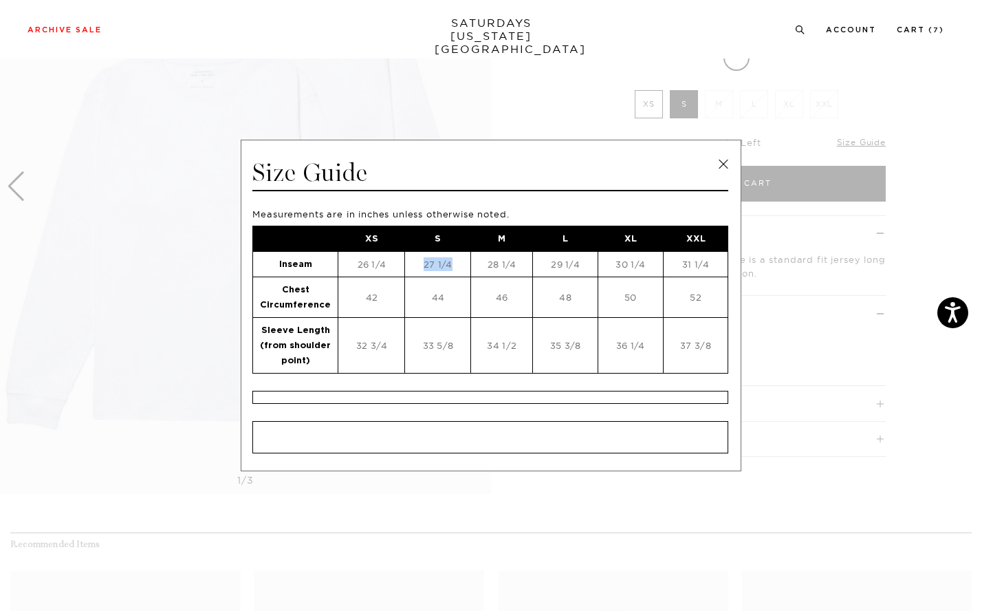
drag, startPoint x: 458, startPoint y: 263, endPoint x: 413, endPoint y: 261, distance: 44.7
click at [413, 261] on td "27 1/4" at bounding box center [438, 264] width 66 height 25
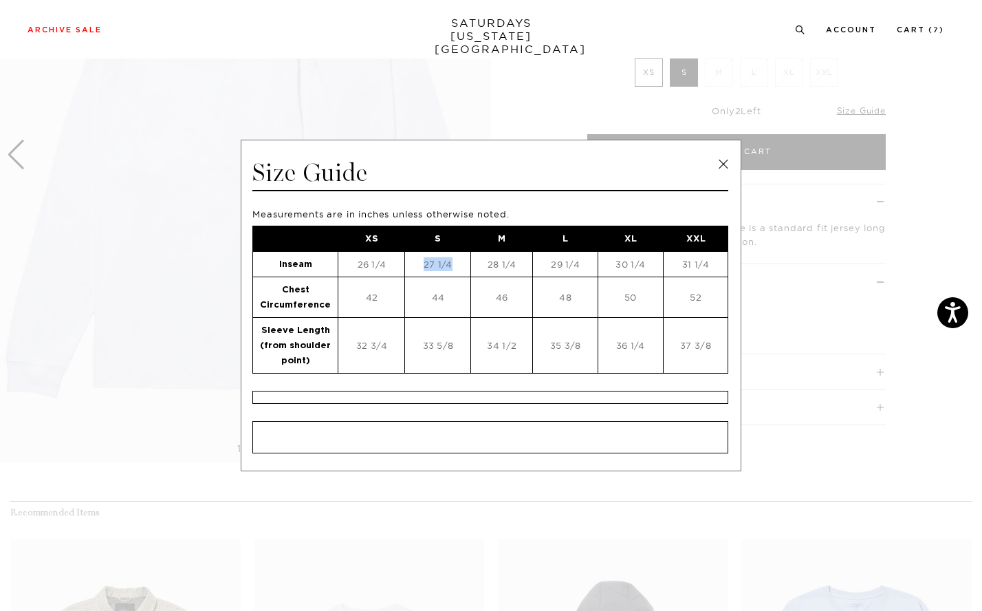
scroll to position [221, 0]
copy td "27 1/4"
click at [726, 163] on link at bounding box center [723, 164] width 21 height 21
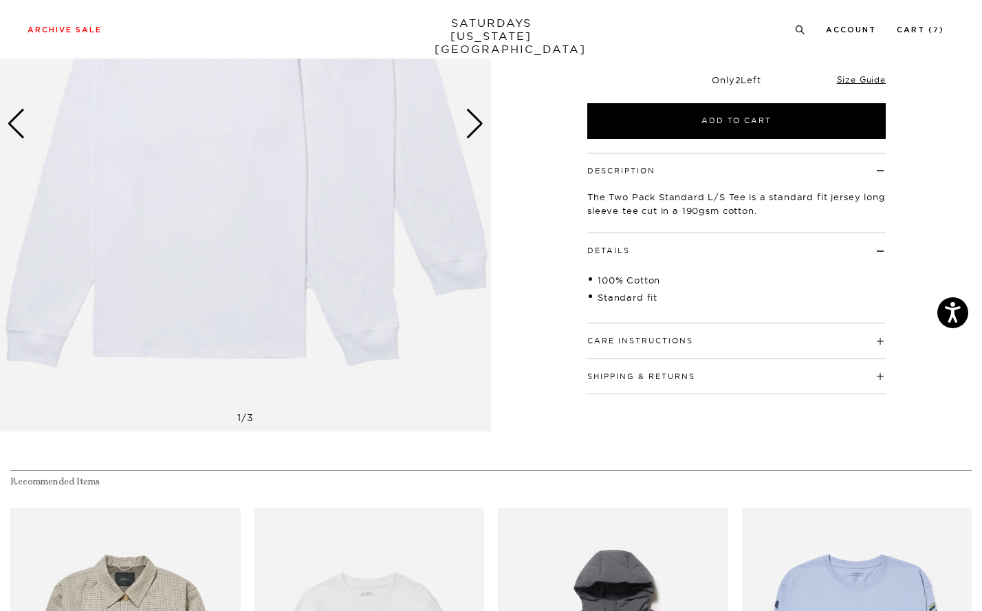
scroll to position [0, 0]
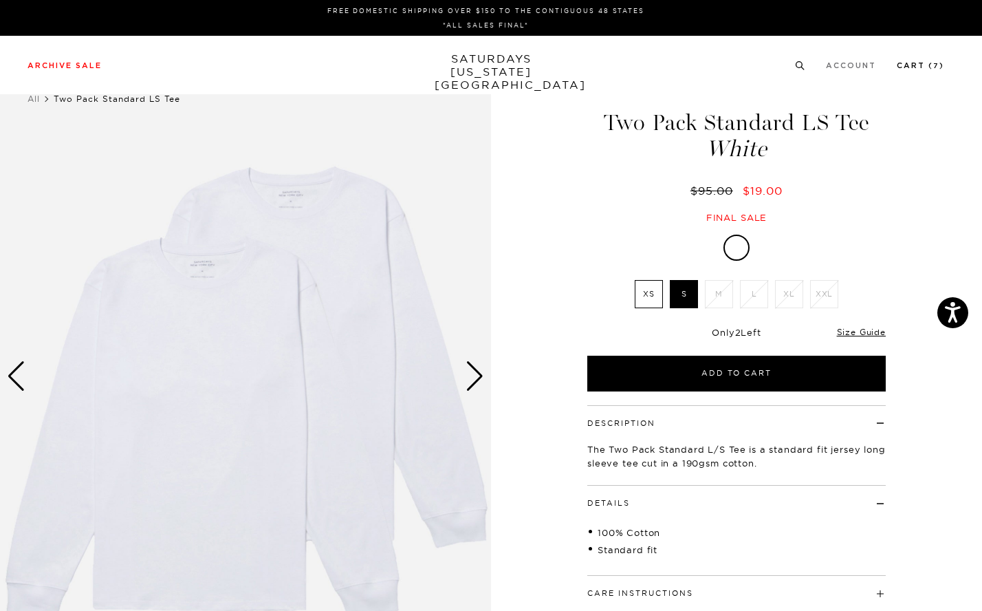
click at [933, 69] on link "Cart ( 7 )" at bounding box center [920, 66] width 47 height 8
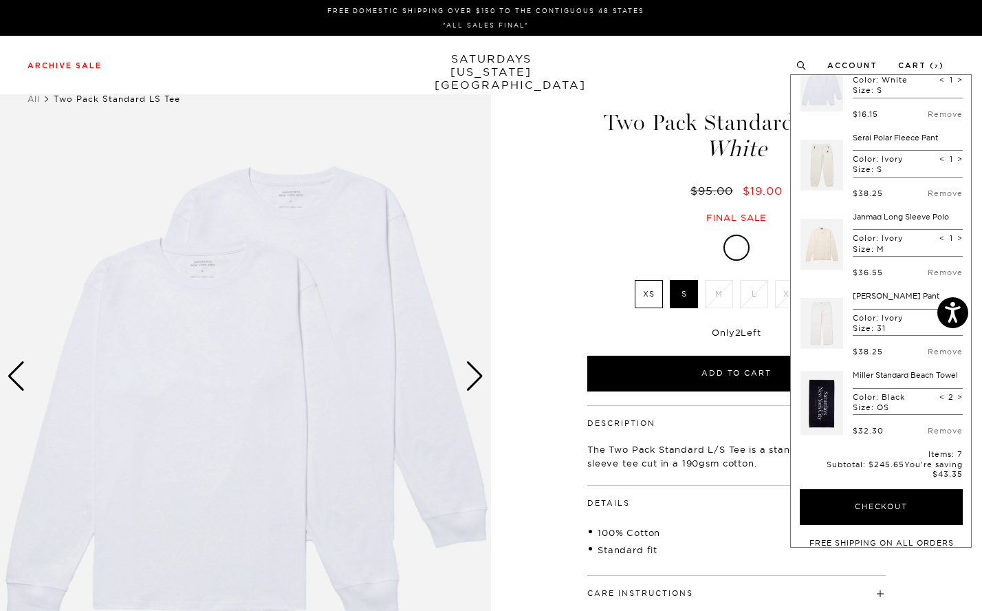
scroll to position [115, 0]
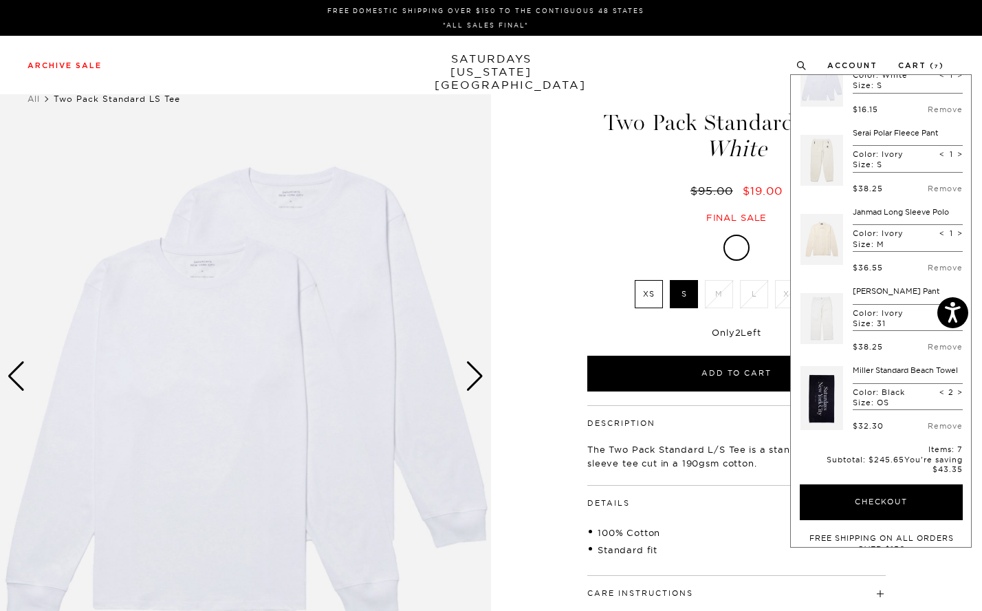
click at [860, 129] on link "Serai Polar Fleece Pant" at bounding box center [895, 133] width 85 height 10
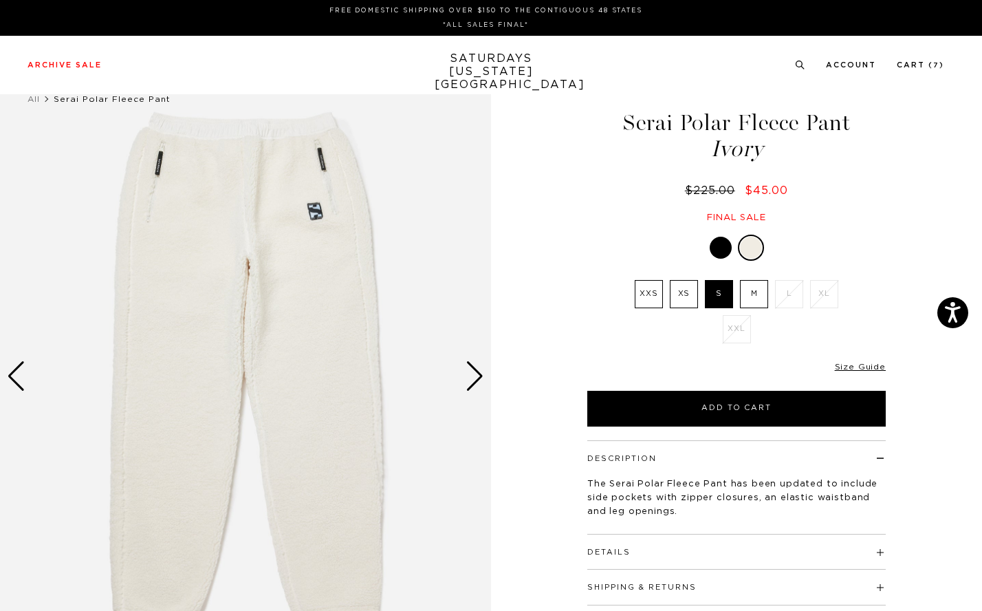
click at [627, 123] on h1 "Serai Polar Fleece Pant Ivory" at bounding box center [736, 135] width 303 height 49
click at [873, 365] on link "Size Guide" at bounding box center [861, 367] width 49 height 10
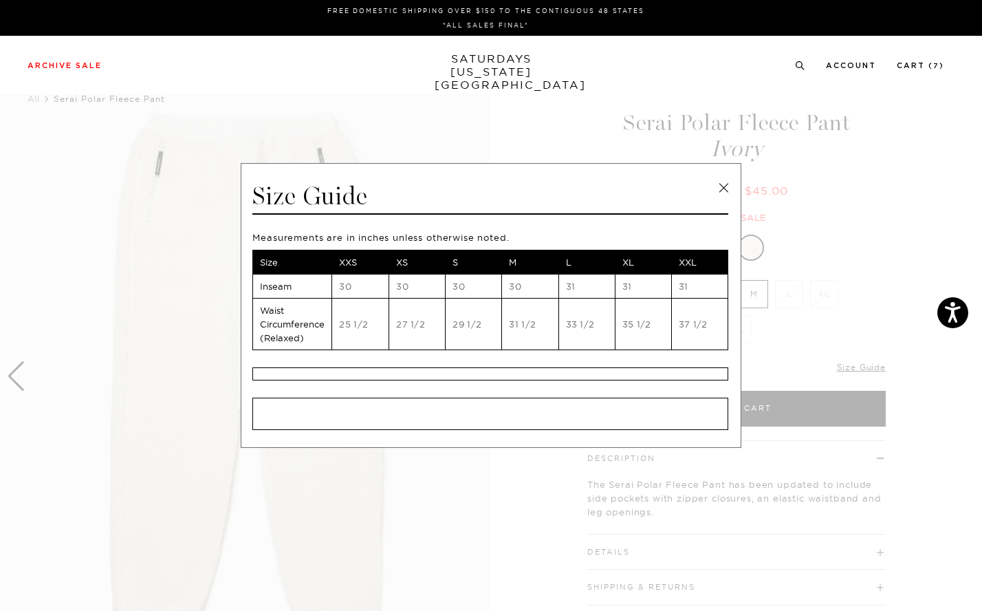
click at [728, 186] on link at bounding box center [723, 187] width 21 height 21
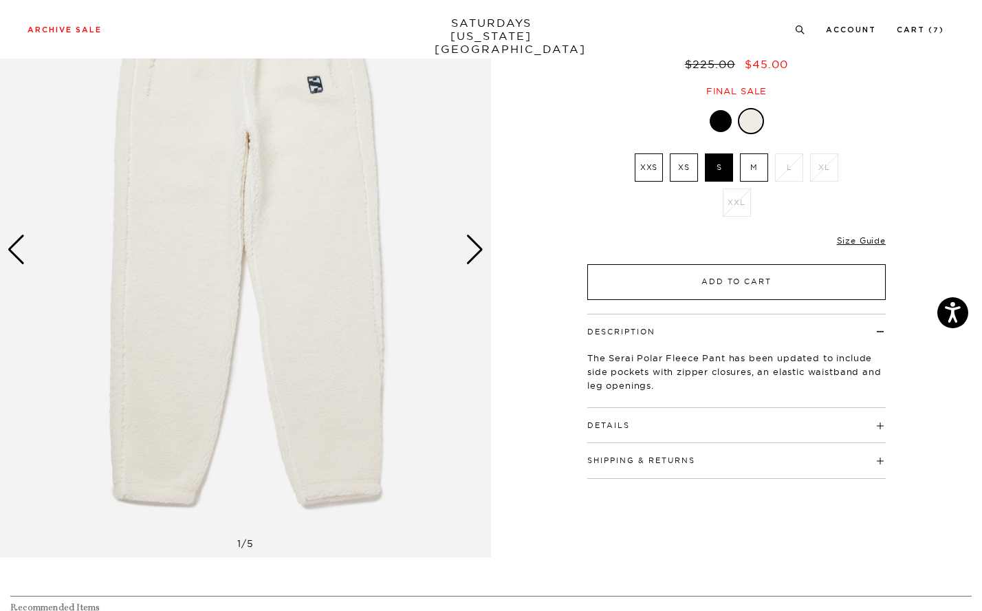
scroll to position [169, 0]
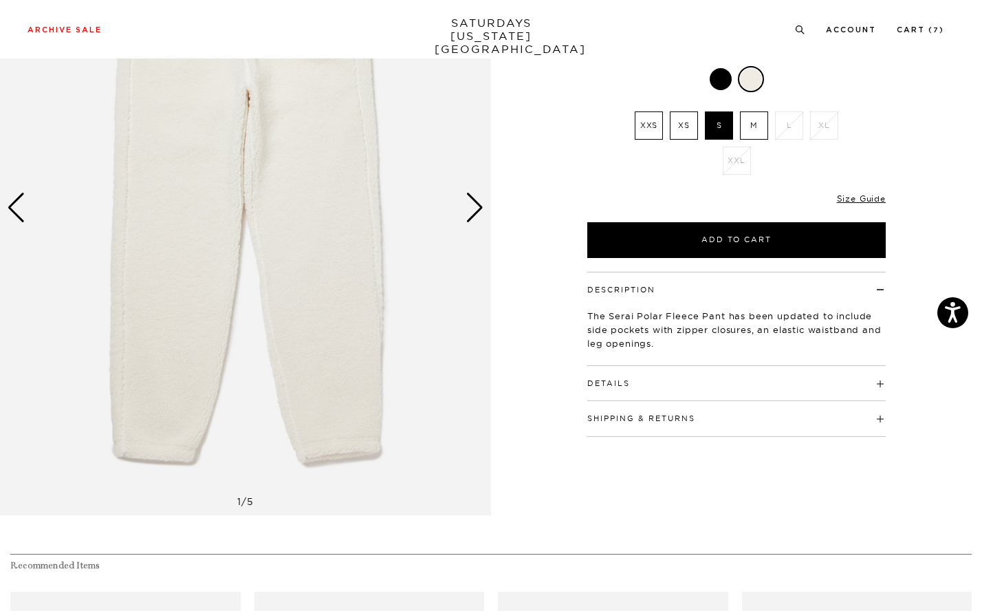
click at [640, 384] on h4 "Details" at bounding box center [736, 377] width 298 height 23
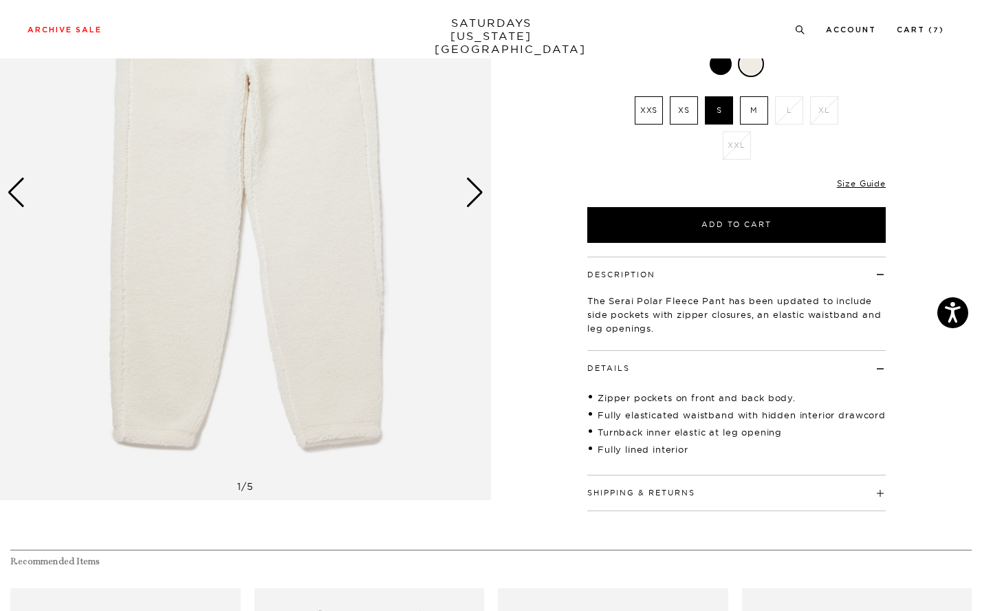
scroll to position [186, 0]
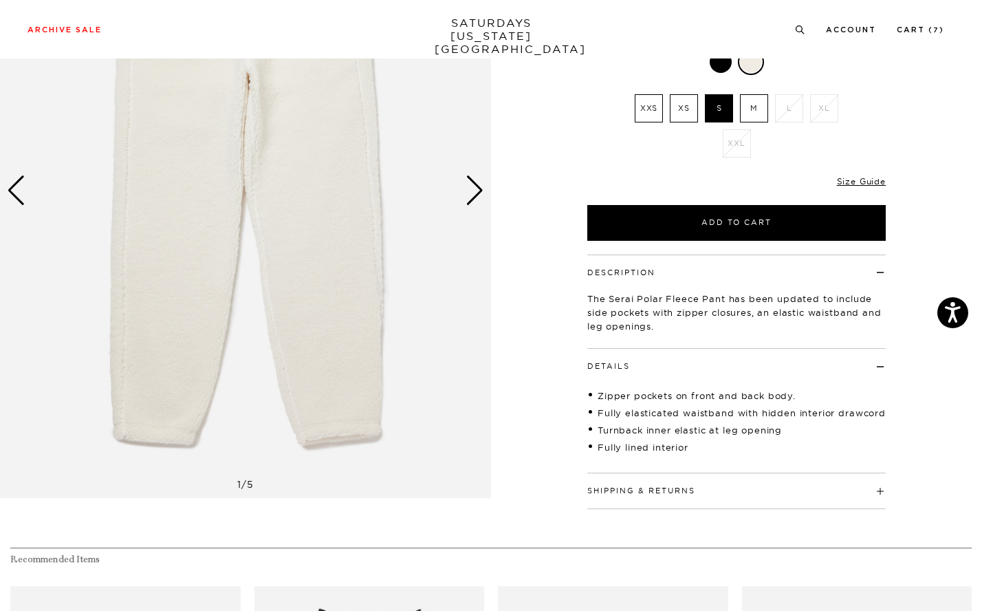
click at [474, 191] on div "Next slide" at bounding box center [475, 190] width 19 height 30
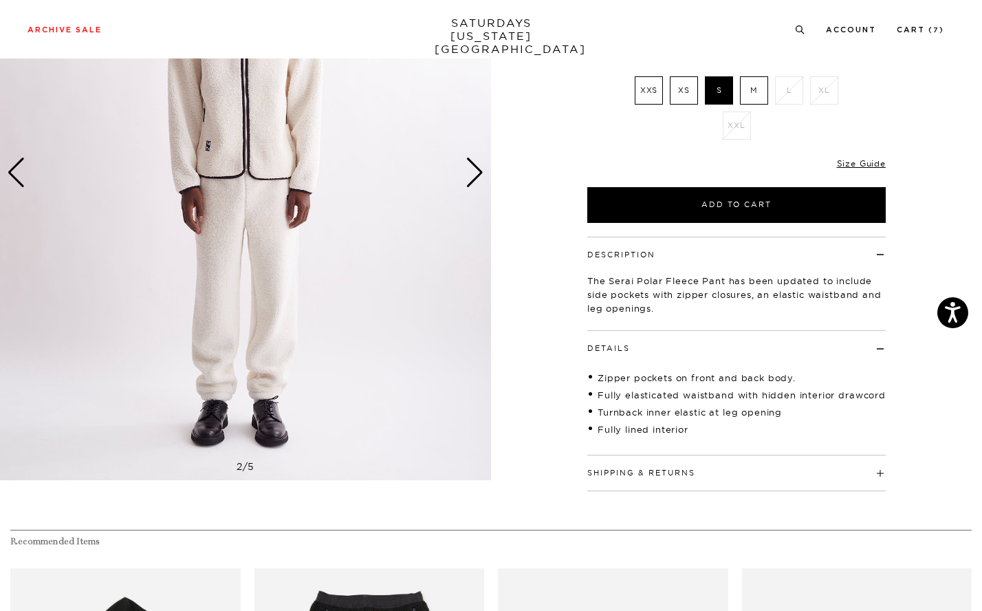
scroll to position [226, 0]
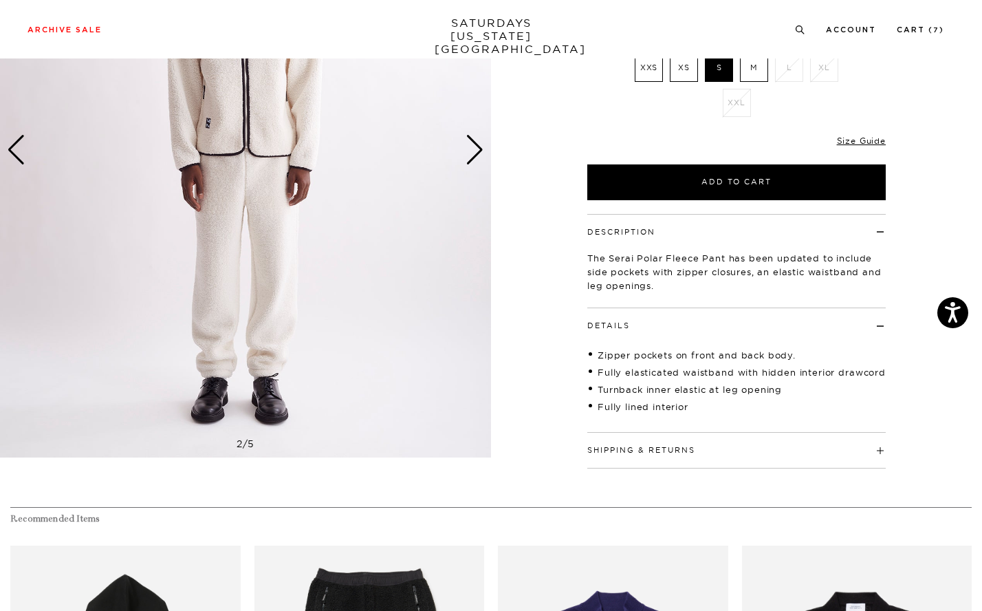
click at [469, 152] on div "Next slide" at bounding box center [475, 150] width 19 height 30
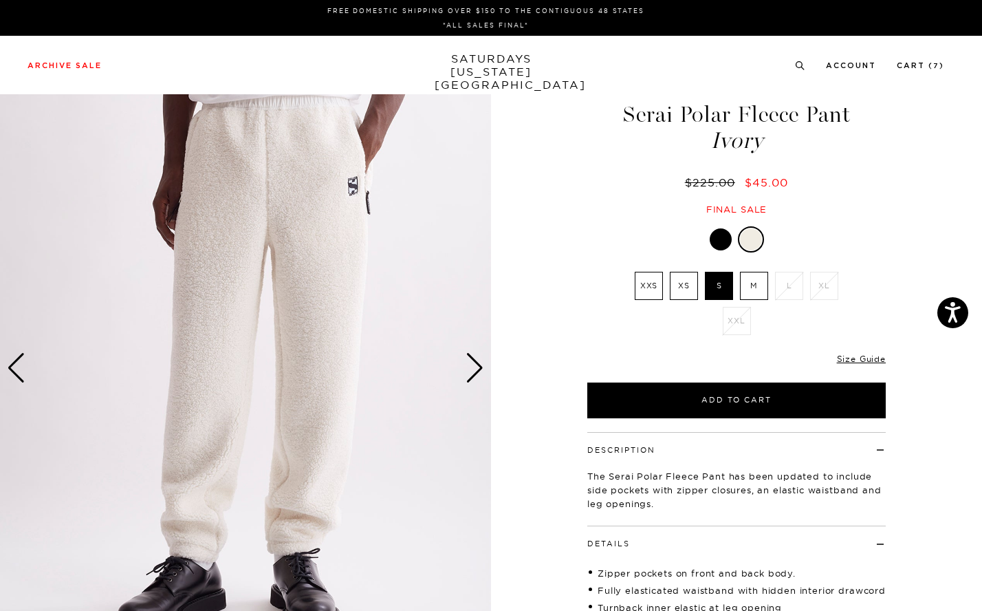
scroll to position [0, 0]
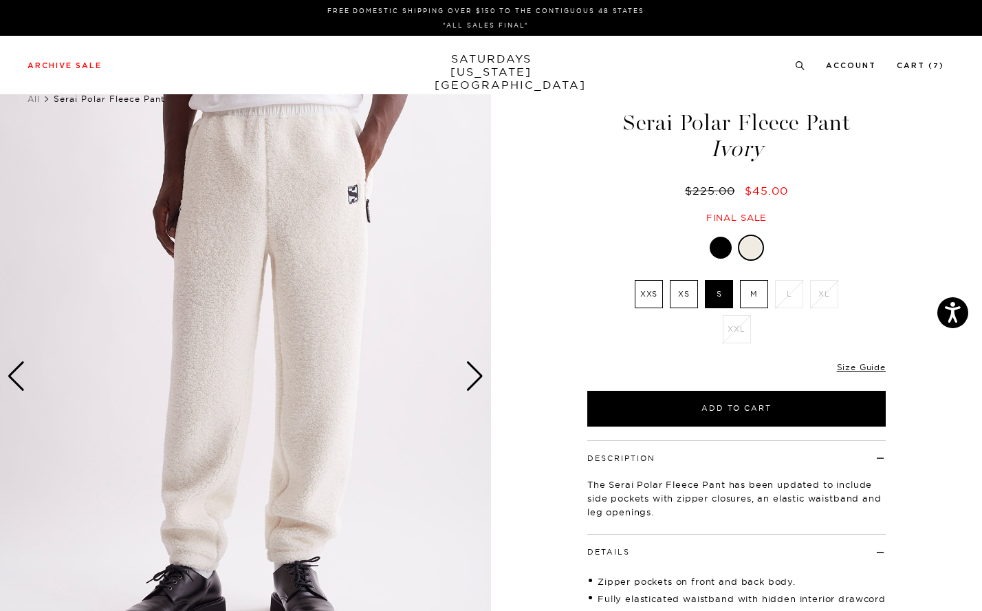
click at [473, 384] on div "Next slide" at bounding box center [475, 376] width 19 height 30
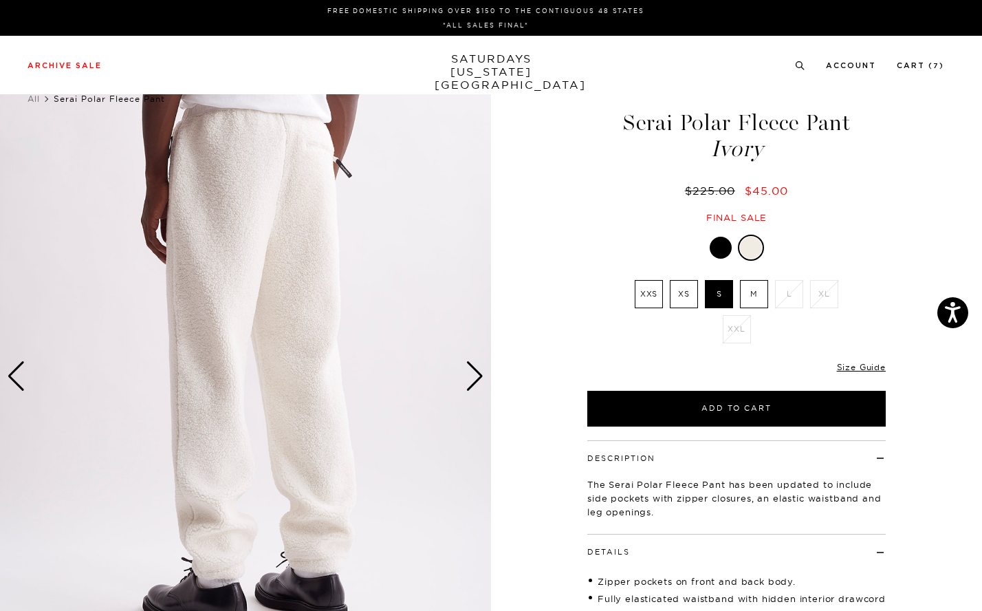
click at [473, 384] on div "Next slide" at bounding box center [475, 376] width 19 height 30
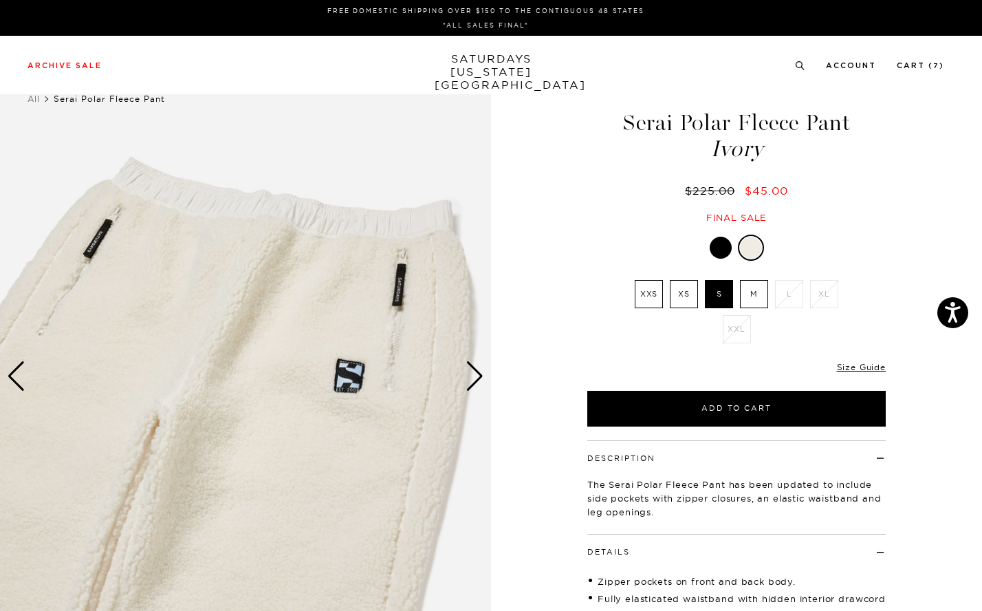
click at [473, 384] on div "Next slide" at bounding box center [475, 376] width 19 height 30
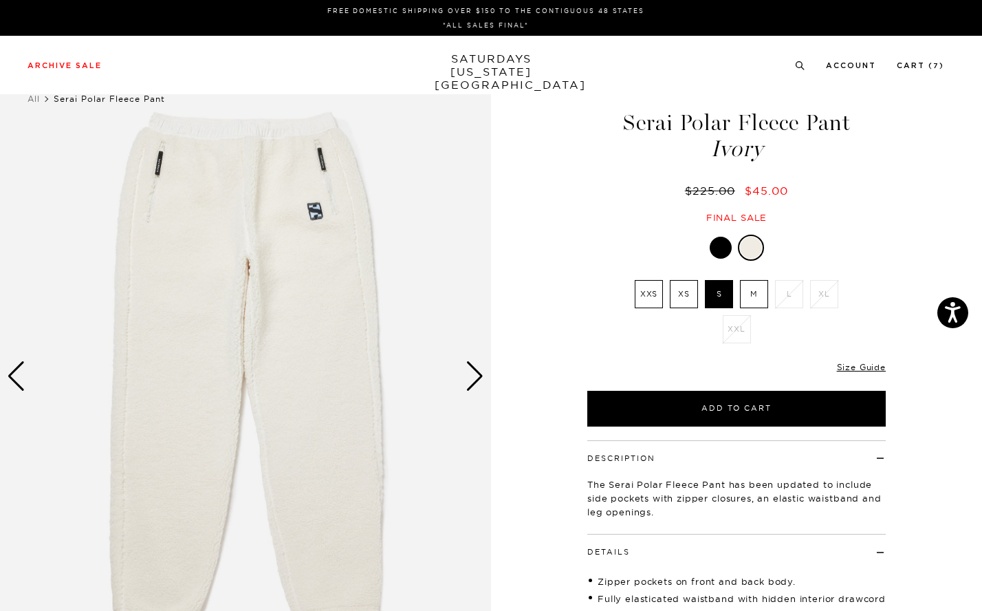
click at [473, 384] on div "Next slide" at bounding box center [475, 376] width 19 height 30
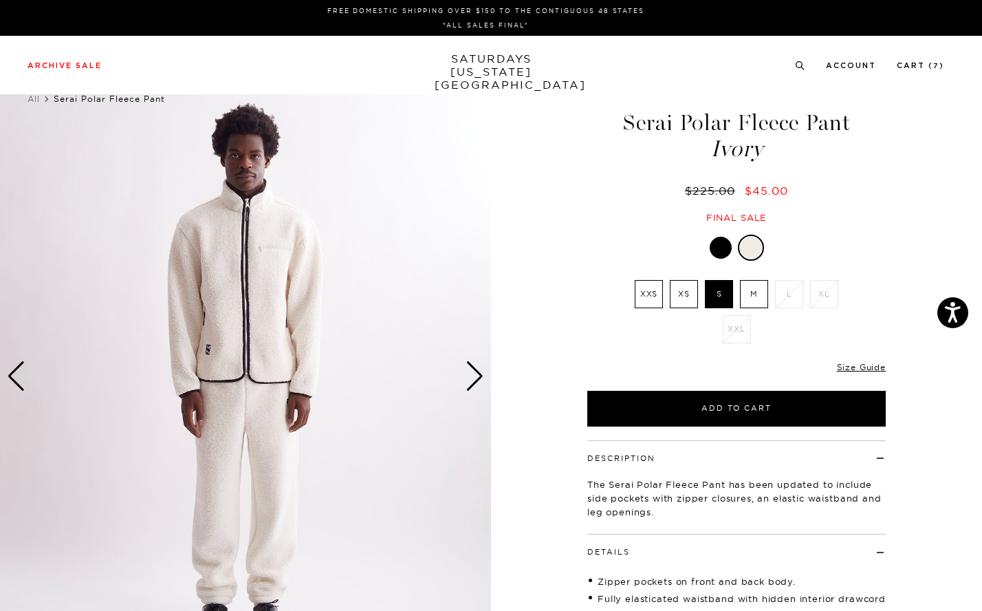
click at [473, 384] on div "Next slide" at bounding box center [475, 376] width 19 height 30
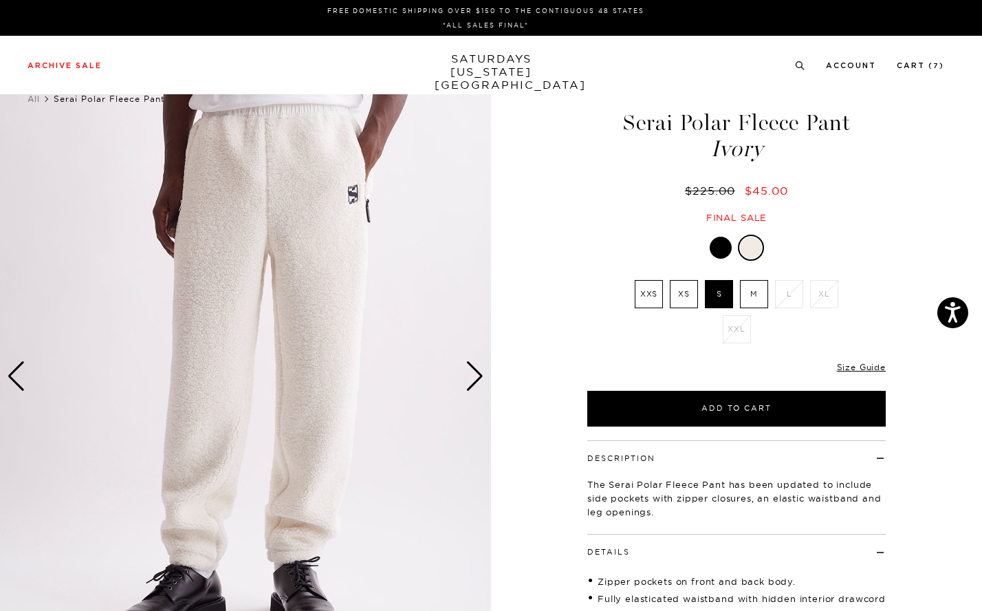
click at [470, 58] on link "SATURDAYS NEW YORK CITY" at bounding box center [491, 71] width 113 height 39
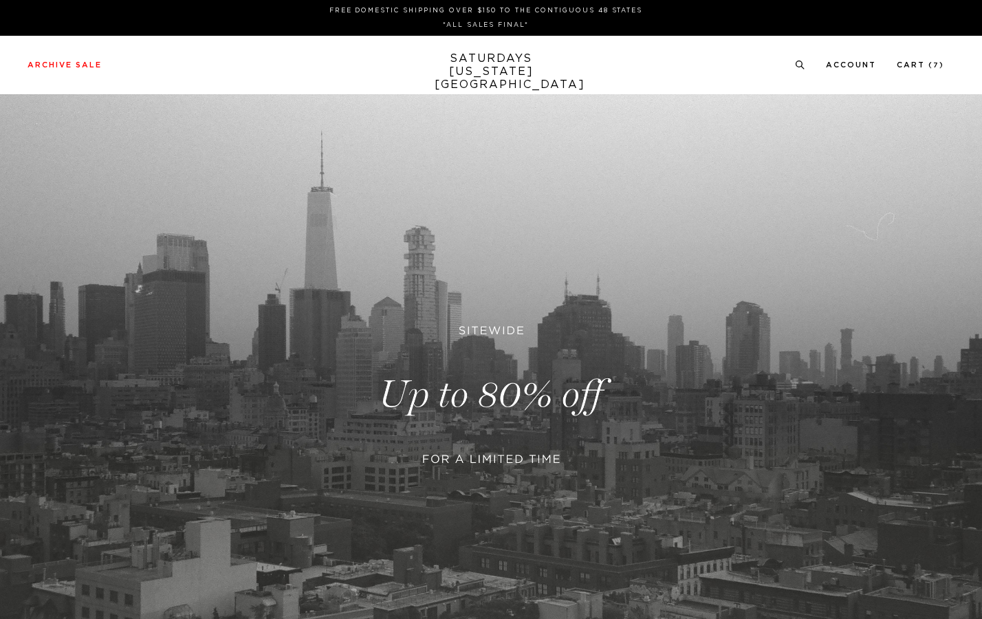
click at [514, 395] on link at bounding box center [491, 394] width 982 height 601
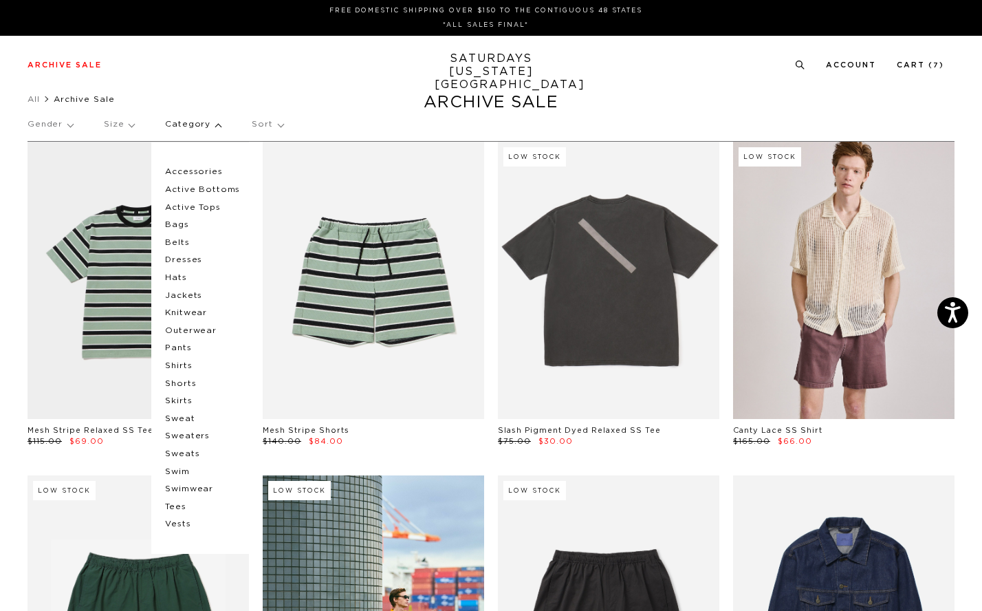
click at [169, 274] on p "Hats" at bounding box center [206, 278] width 83 height 18
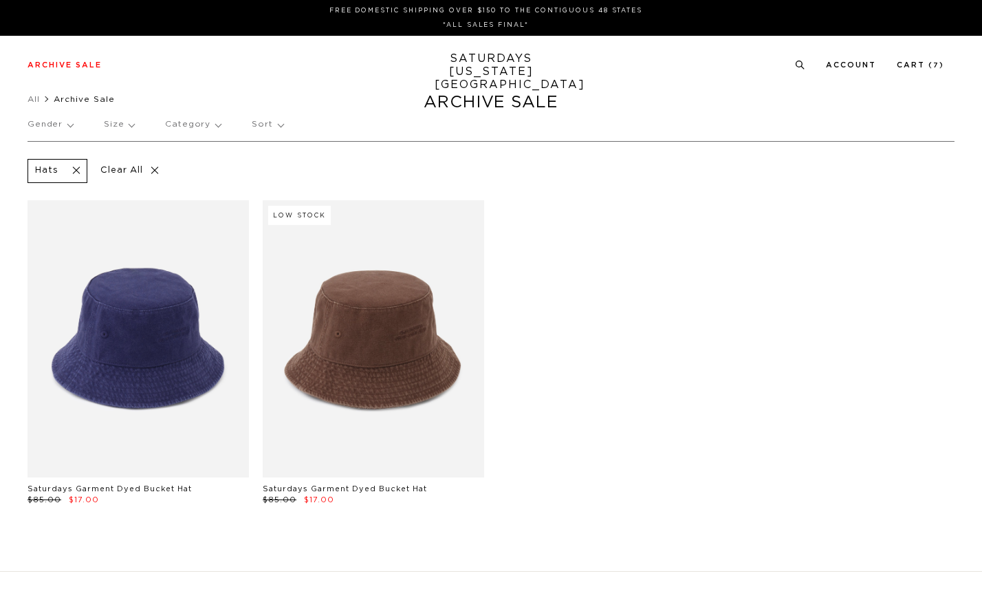
click at [216, 120] on div "Gender Size Category Sort" at bounding box center [491, 125] width 927 height 32
click at [210, 124] on p "Category" at bounding box center [193, 125] width 56 height 32
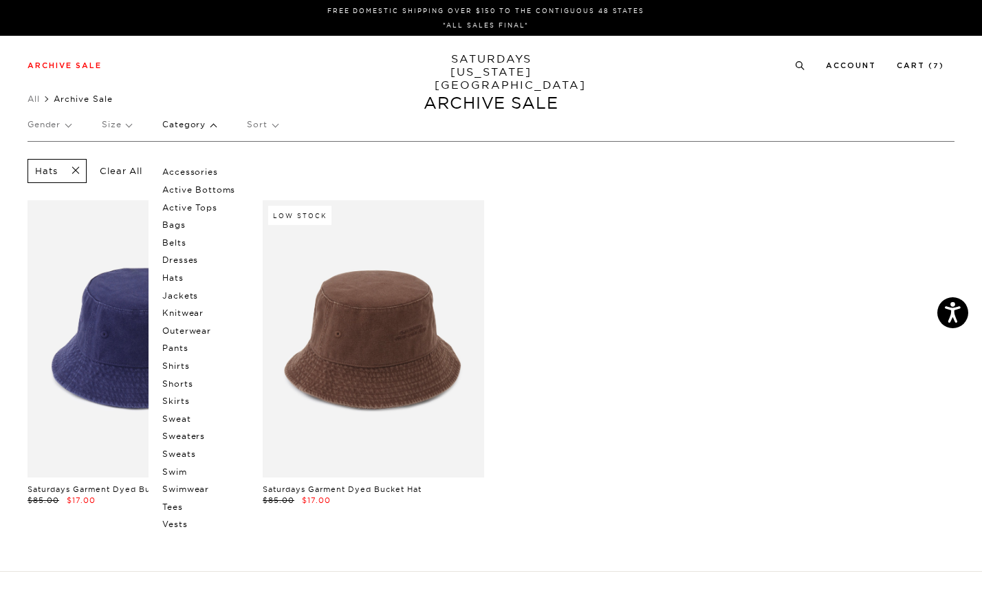
click at [178, 367] on p "Shirts" at bounding box center [203, 366] width 83 height 18
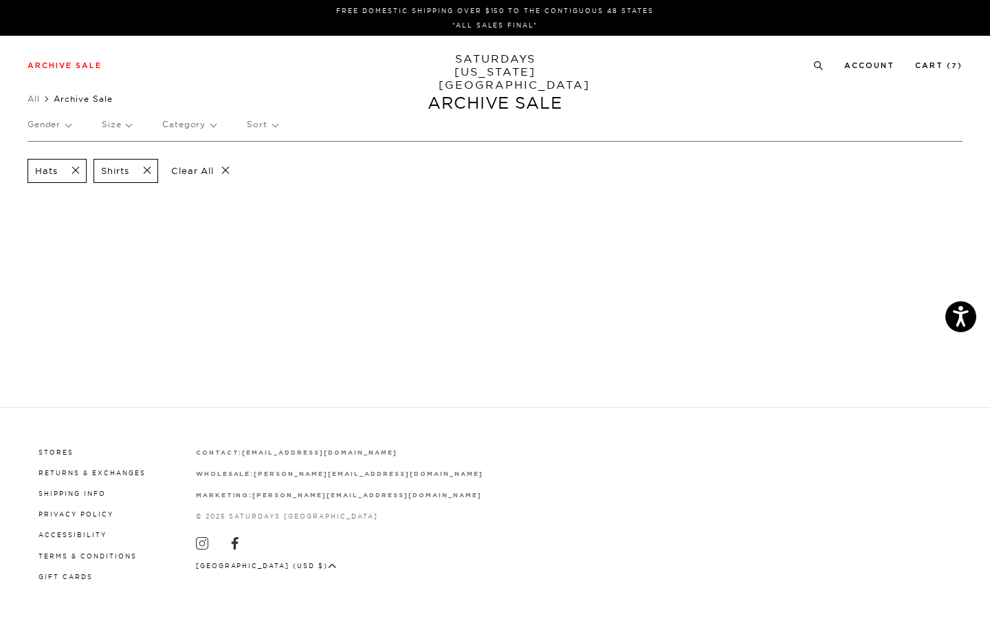
click at [78, 172] on span at bounding box center [71, 170] width 29 height 13
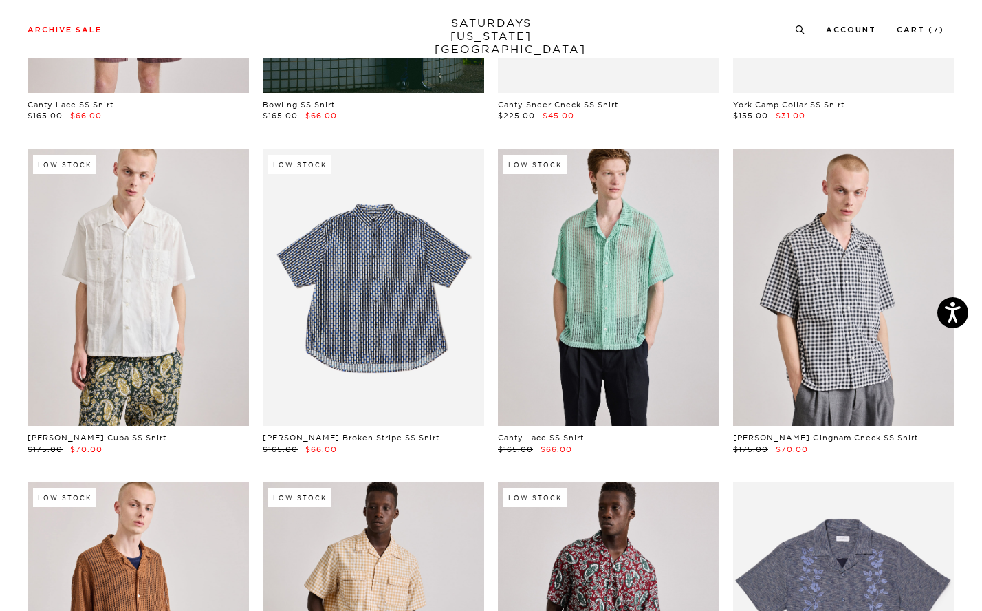
scroll to position [387, 0]
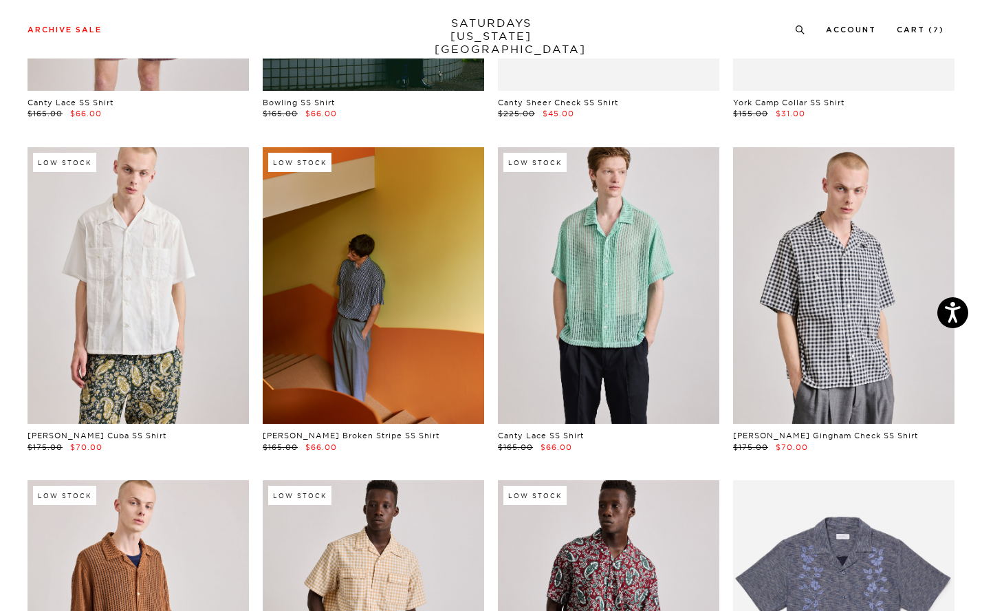
click at [371, 319] on link at bounding box center [373, 285] width 221 height 277
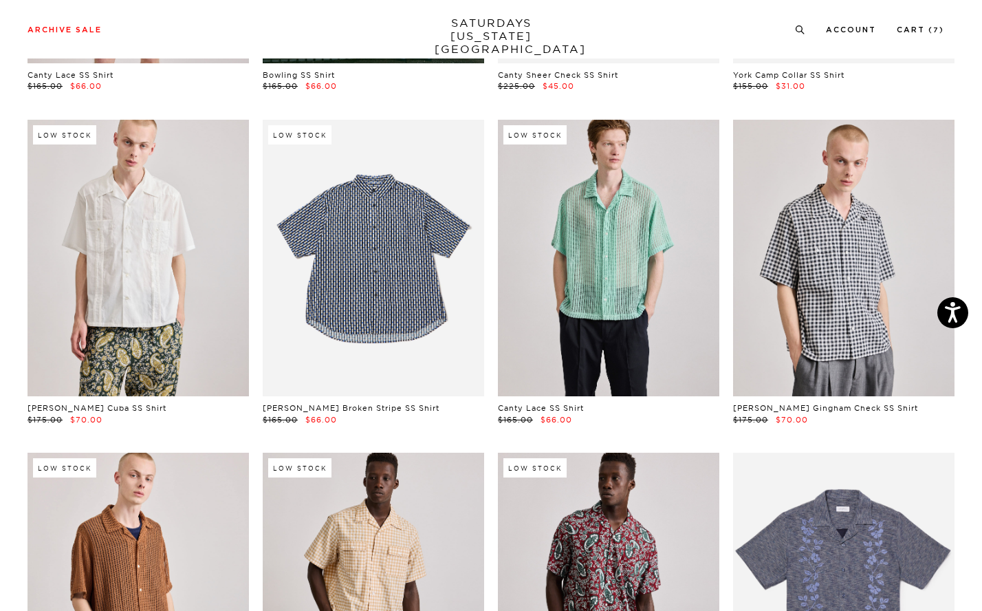
scroll to position [417, 0]
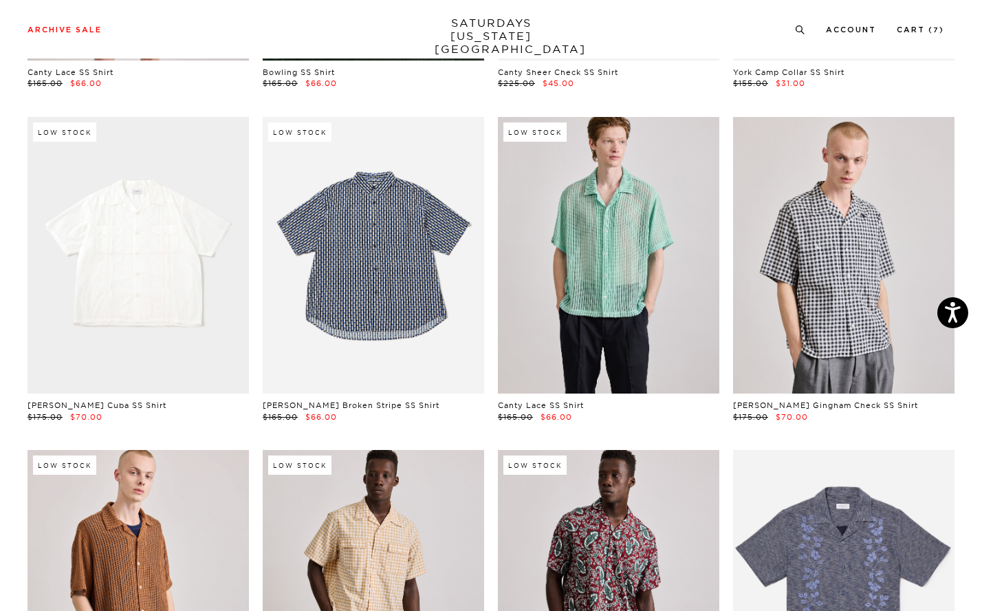
click at [155, 215] on link at bounding box center [138, 255] width 221 height 277
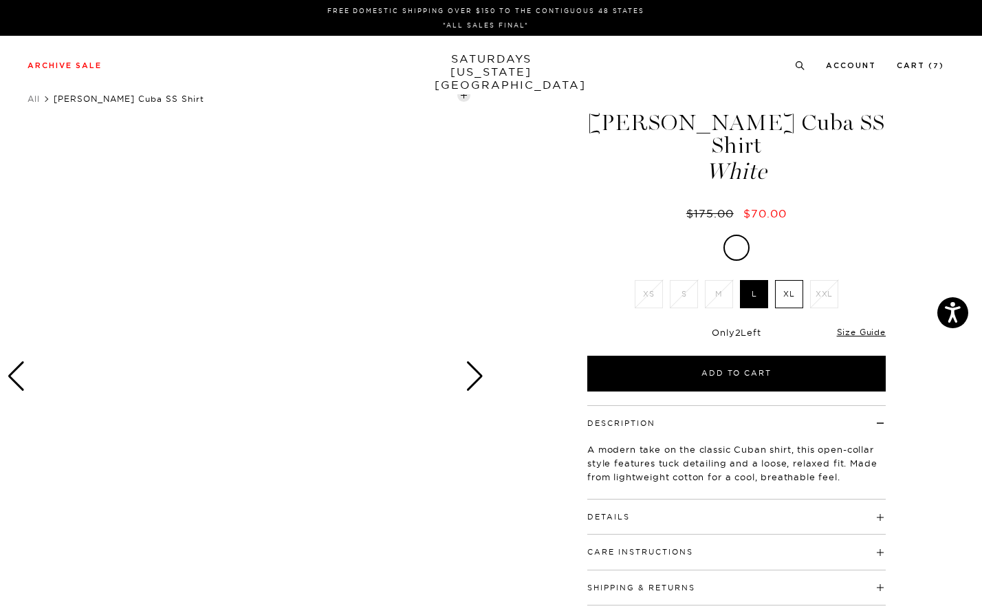
click at [619, 513] on button "Details" at bounding box center [608, 517] width 43 height 8
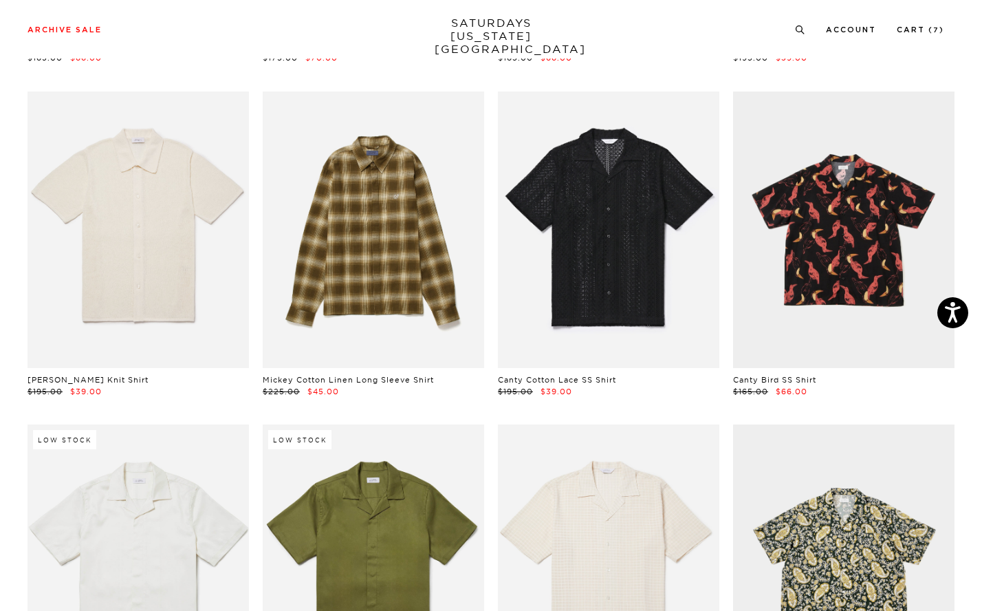
scroll to position [1114, 0]
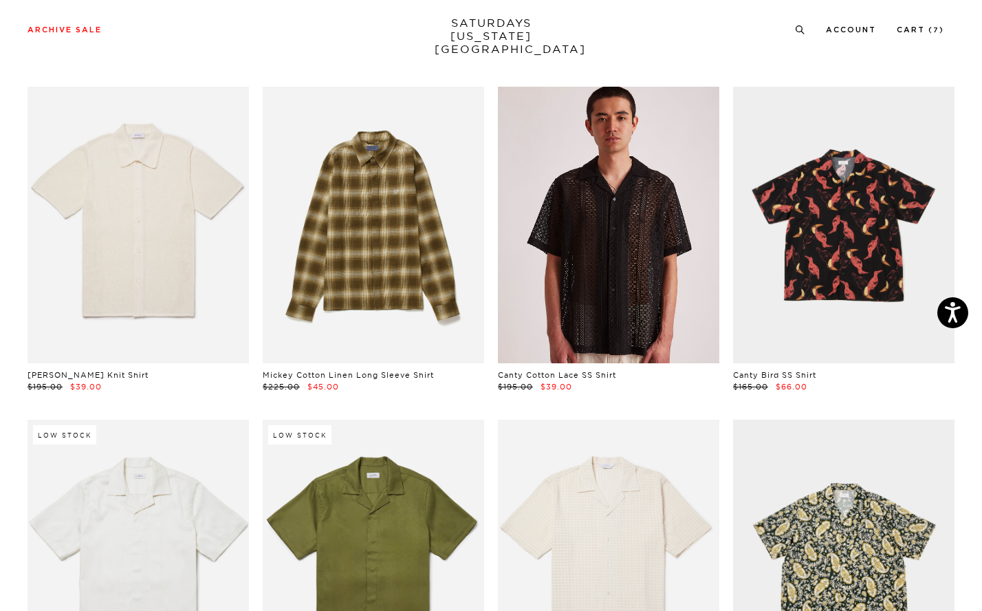
click at [601, 347] on link at bounding box center [608, 225] width 221 height 277
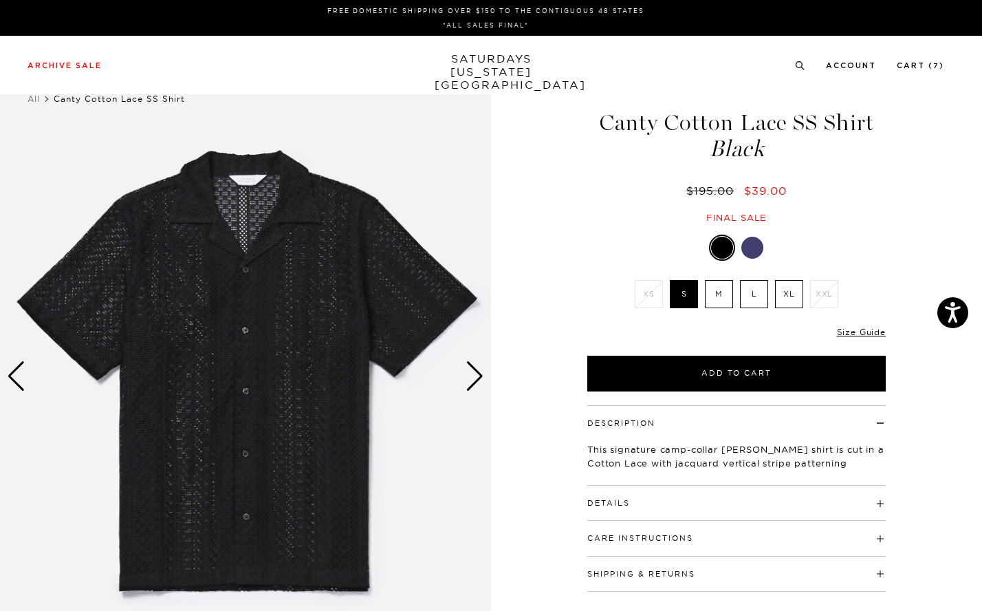
click at [468, 379] on div "Next slide" at bounding box center [475, 376] width 19 height 30
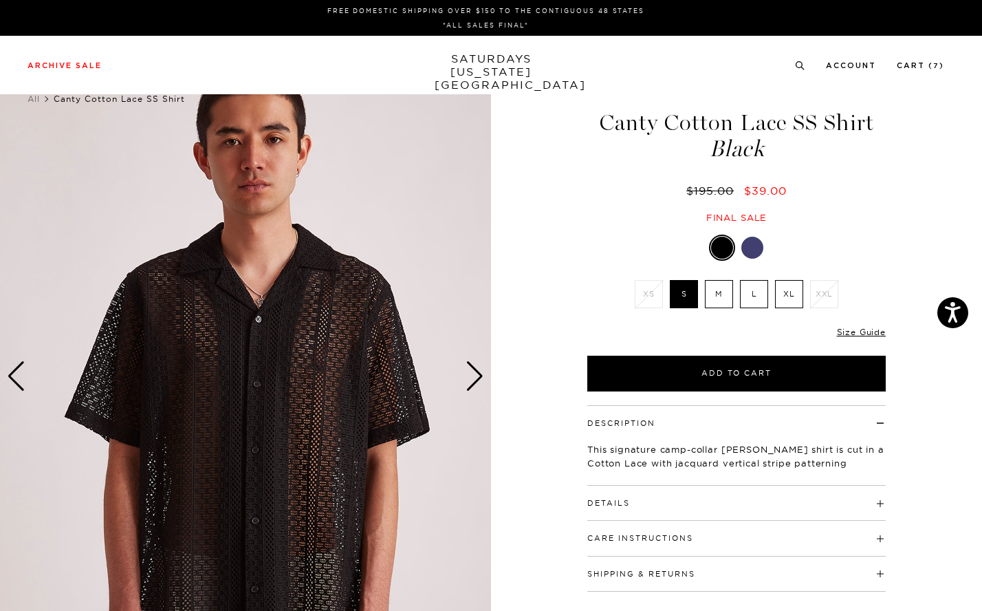
click at [468, 379] on div "Next slide" at bounding box center [475, 376] width 19 height 30
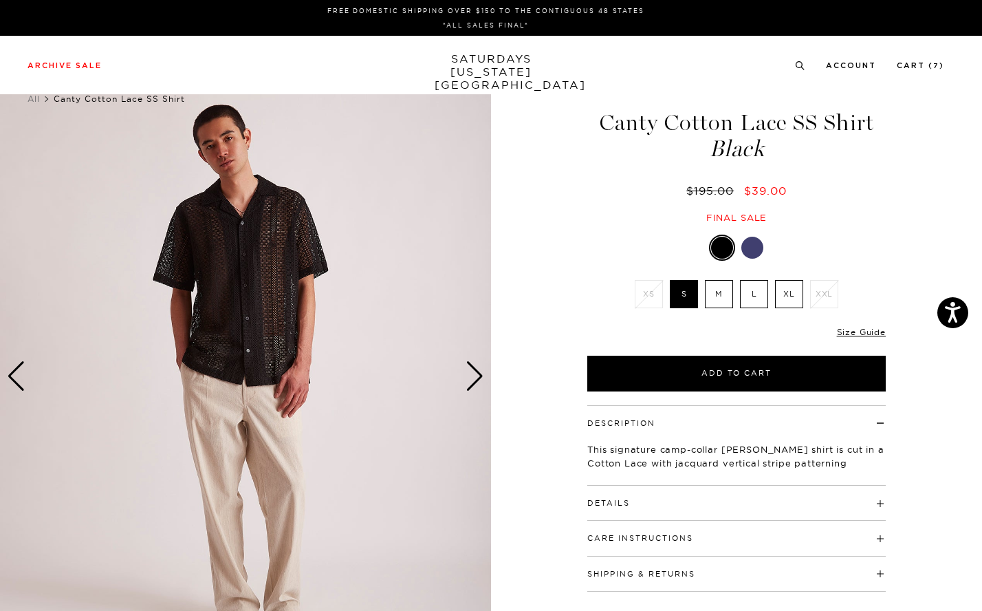
click at [468, 379] on div "Next slide" at bounding box center [475, 376] width 19 height 30
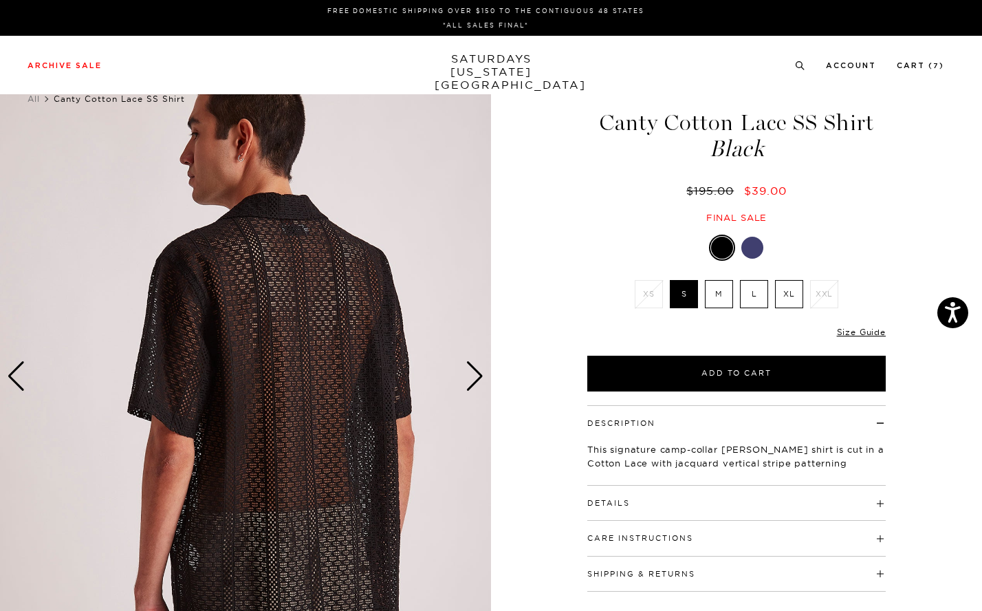
click at [468, 379] on div "Next slide" at bounding box center [475, 376] width 19 height 30
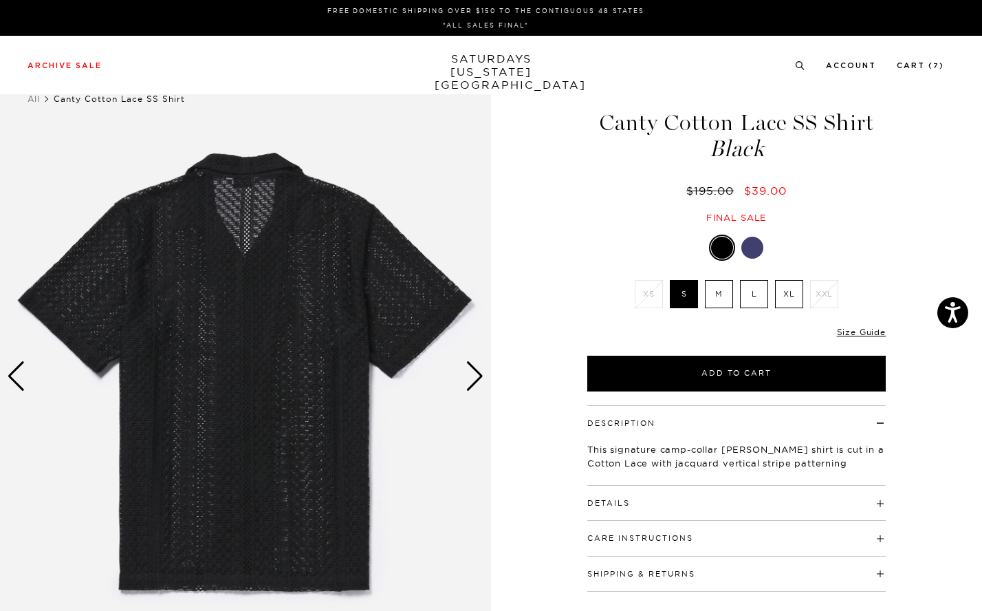
click at [720, 503] on h4 "Details" at bounding box center [736, 497] width 298 height 23
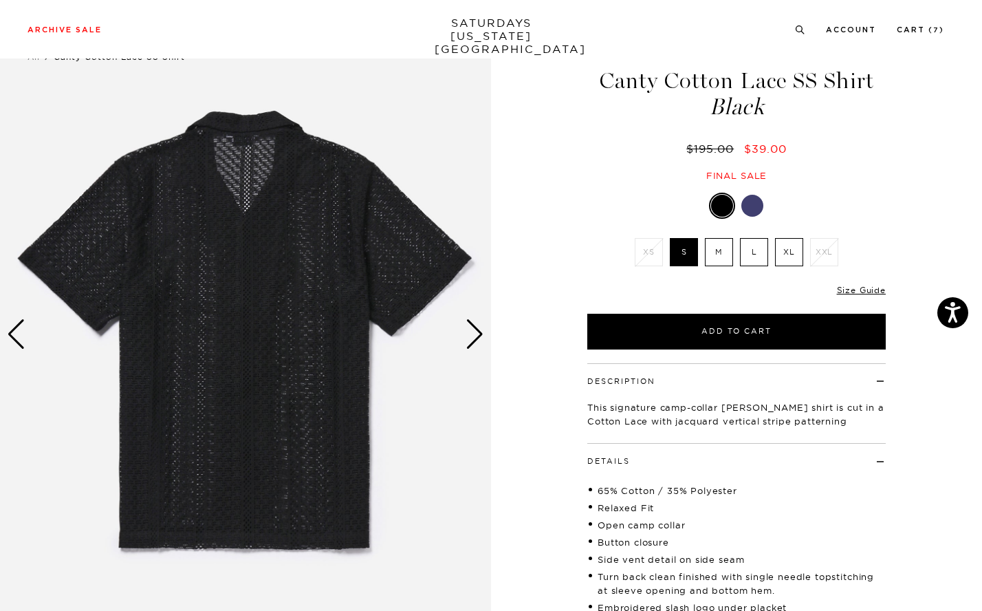
scroll to position [120, 0]
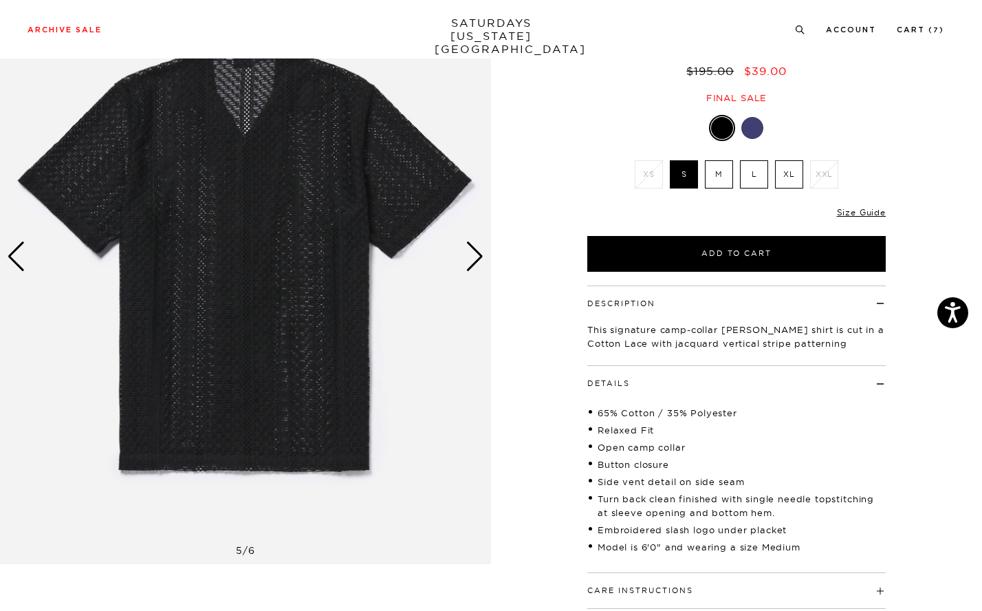
click at [472, 261] on div "Next slide" at bounding box center [475, 256] width 19 height 30
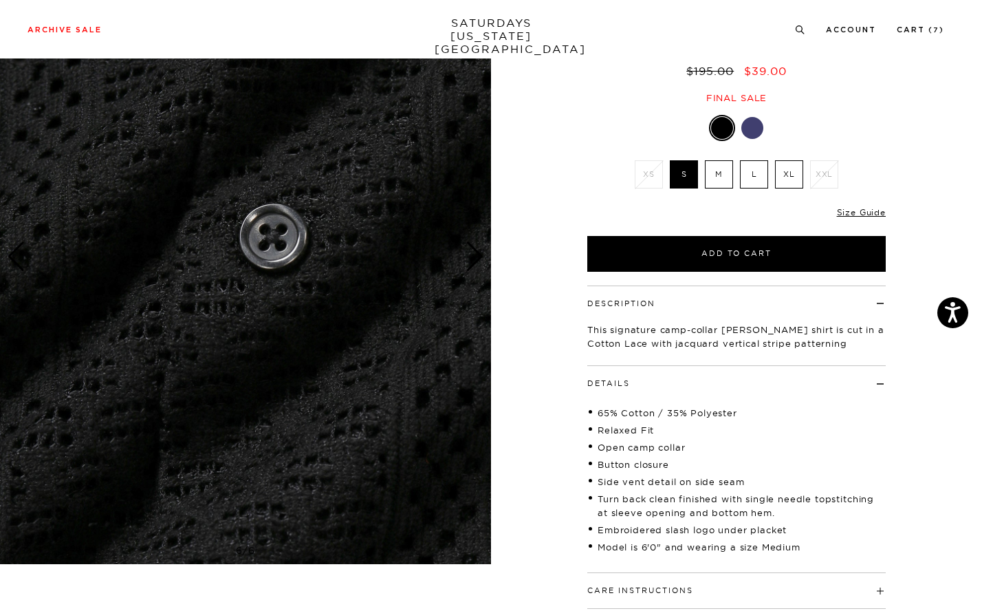
click at [472, 261] on div "Next slide" at bounding box center [475, 256] width 19 height 30
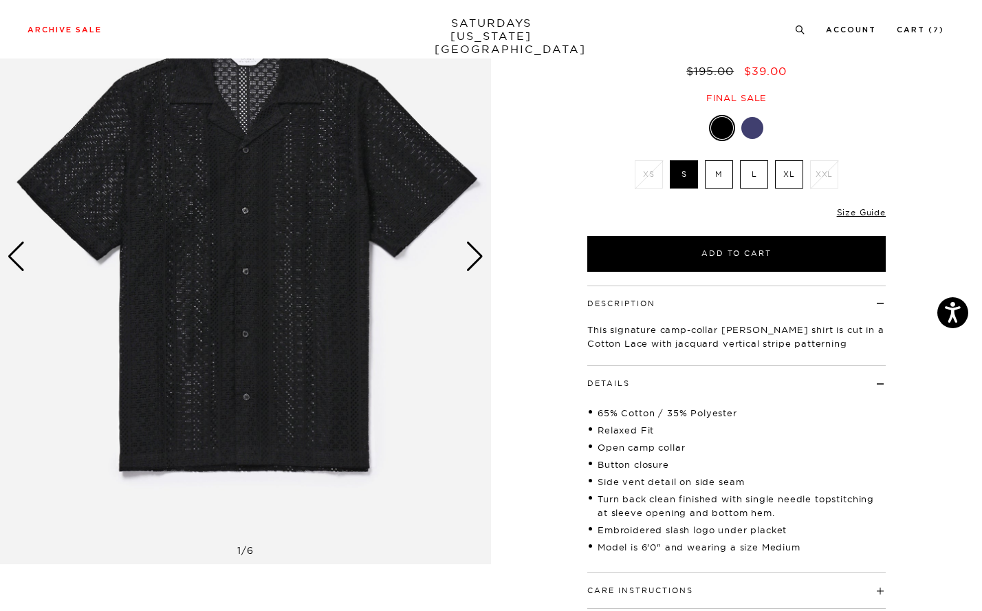
click at [472, 261] on div "Next slide" at bounding box center [475, 256] width 19 height 30
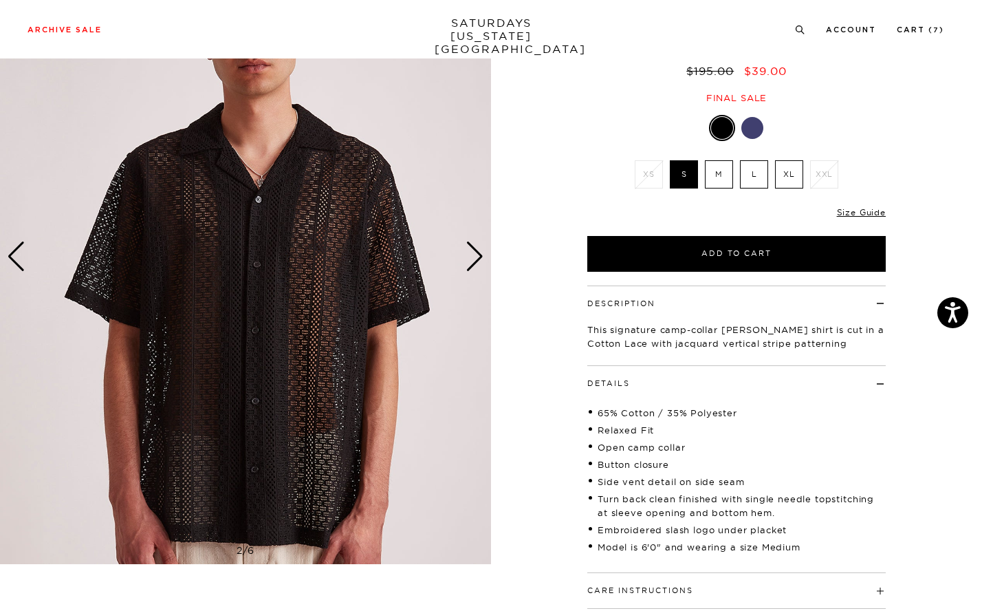
click at [871, 217] on div "Size Guide" at bounding box center [861, 212] width 49 height 12
click at [871, 211] on link "Size Guide" at bounding box center [861, 212] width 49 height 10
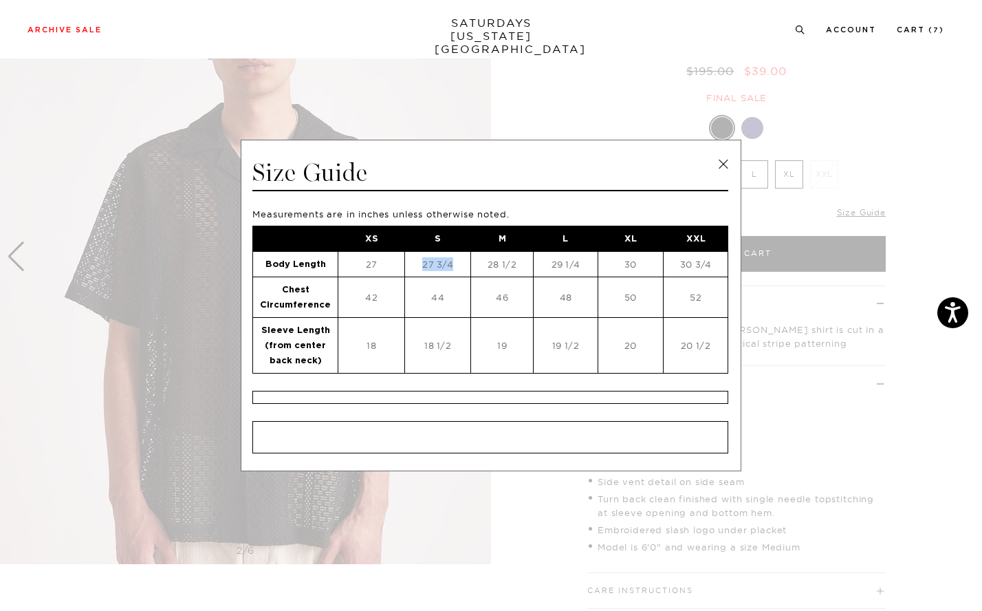
drag, startPoint x: 448, startPoint y: 263, endPoint x: 413, endPoint y: 263, distance: 35.1
click at [413, 263] on td "27 3/4" at bounding box center [438, 264] width 66 height 25
copy td "27 3/4"
click at [727, 169] on link at bounding box center [723, 164] width 21 height 21
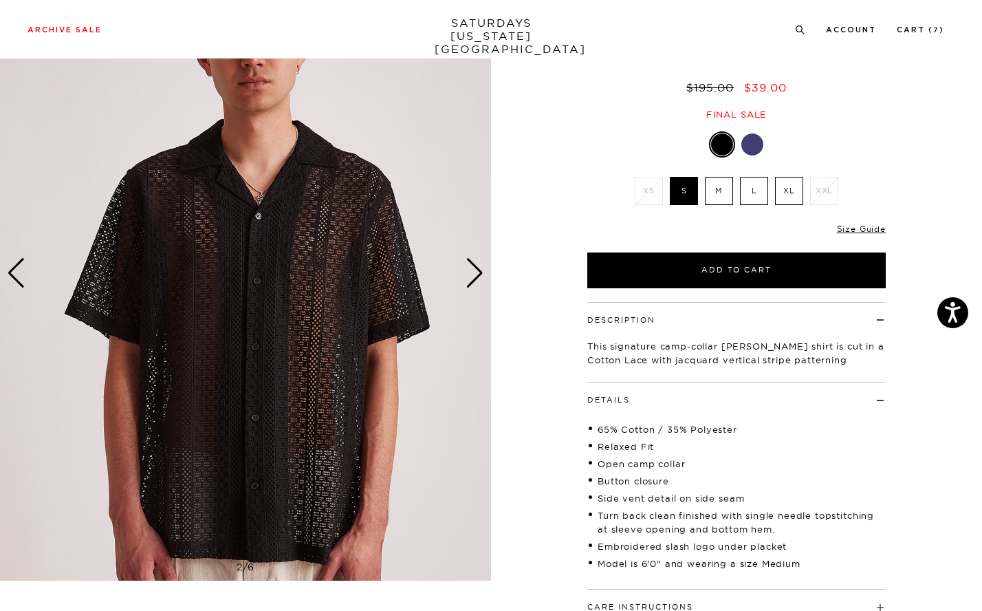
scroll to position [104, 0]
click at [471, 274] on div "Next slide" at bounding box center [475, 272] width 19 height 30
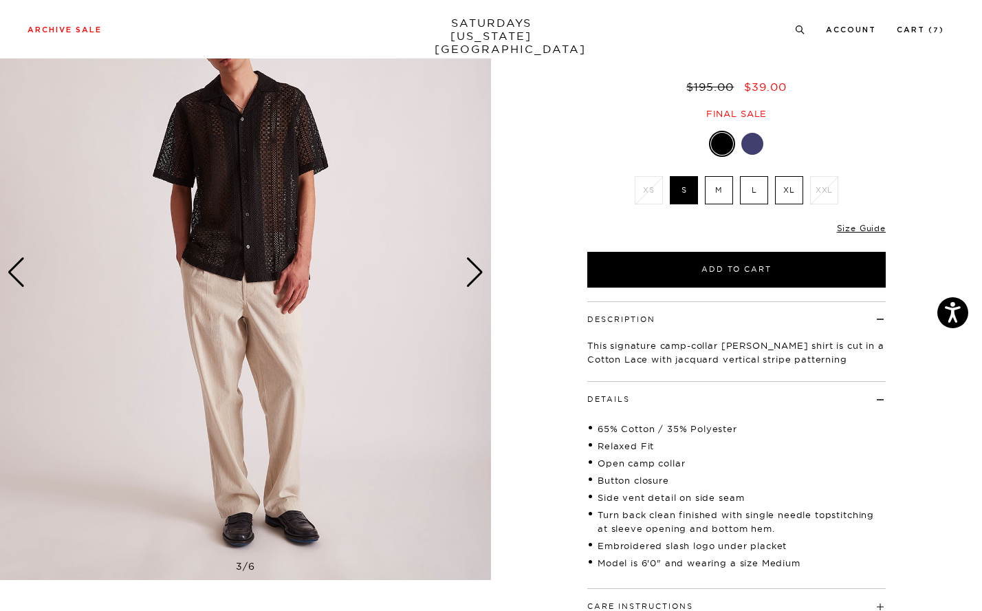
click at [471, 274] on div "Next slide" at bounding box center [475, 272] width 19 height 30
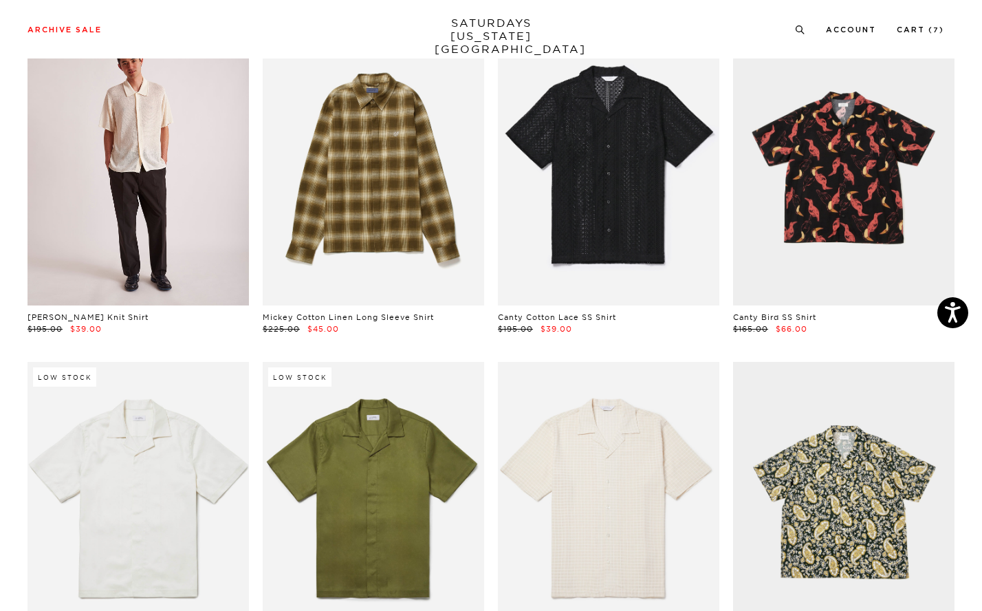
scroll to position [1177, 0]
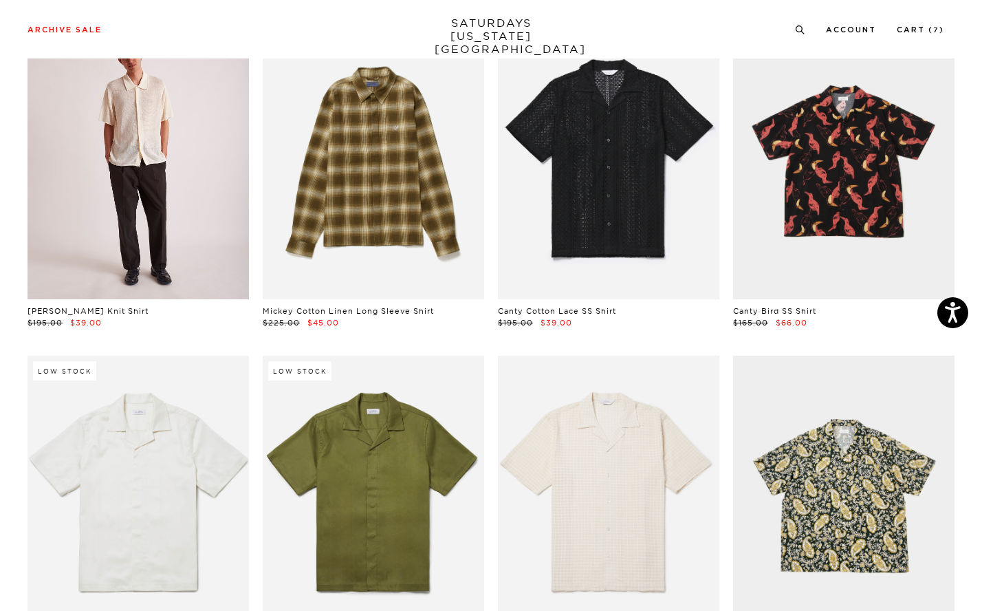
click at [116, 150] on link at bounding box center [138, 161] width 221 height 277
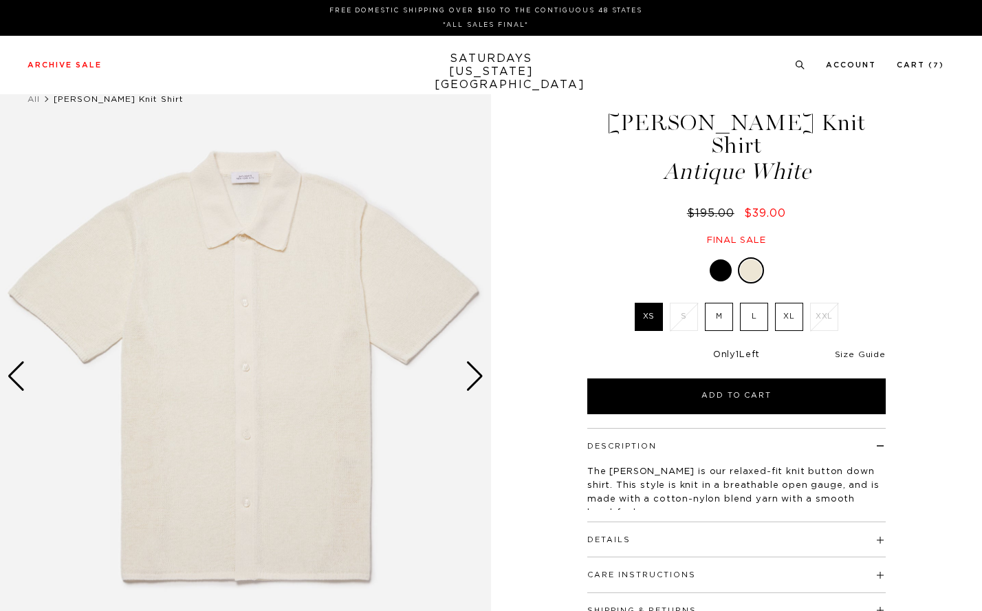
click at [865, 350] on link "Size Guide" at bounding box center [860, 354] width 51 height 8
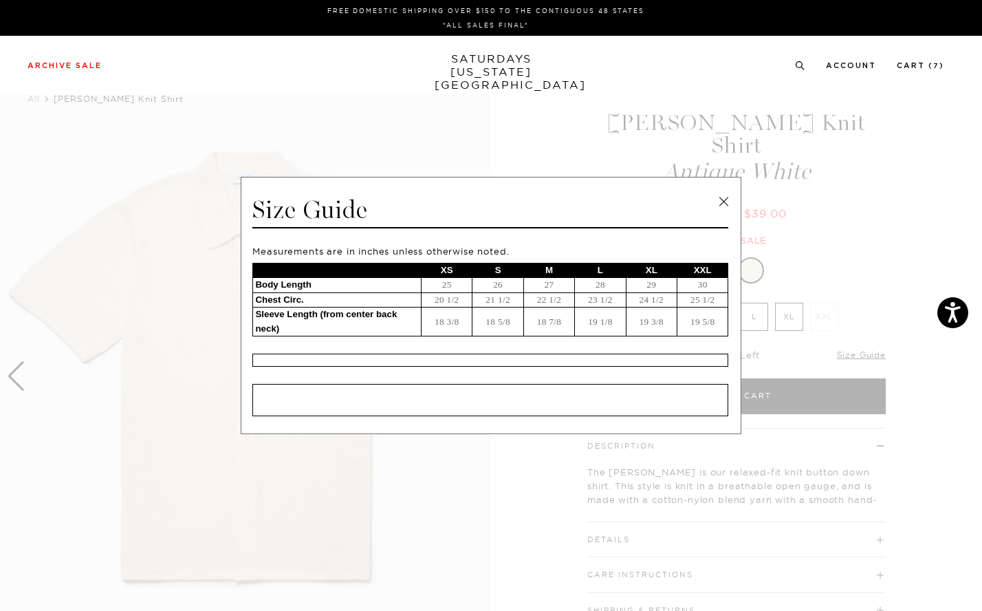
click at [722, 202] on link at bounding box center [723, 201] width 21 height 21
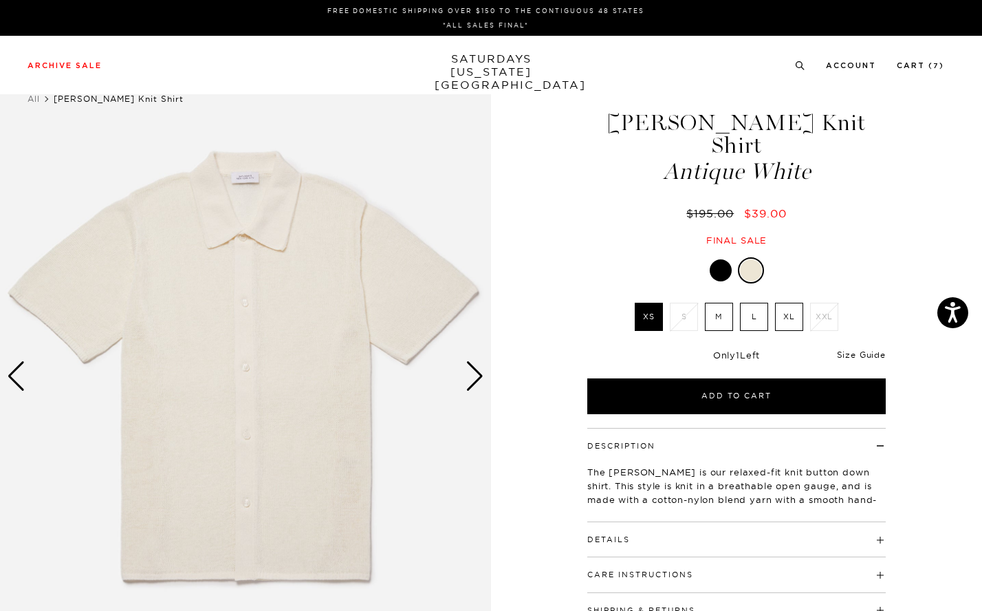
click at [845, 349] on link "Size Guide" at bounding box center [861, 354] width 49 height 10
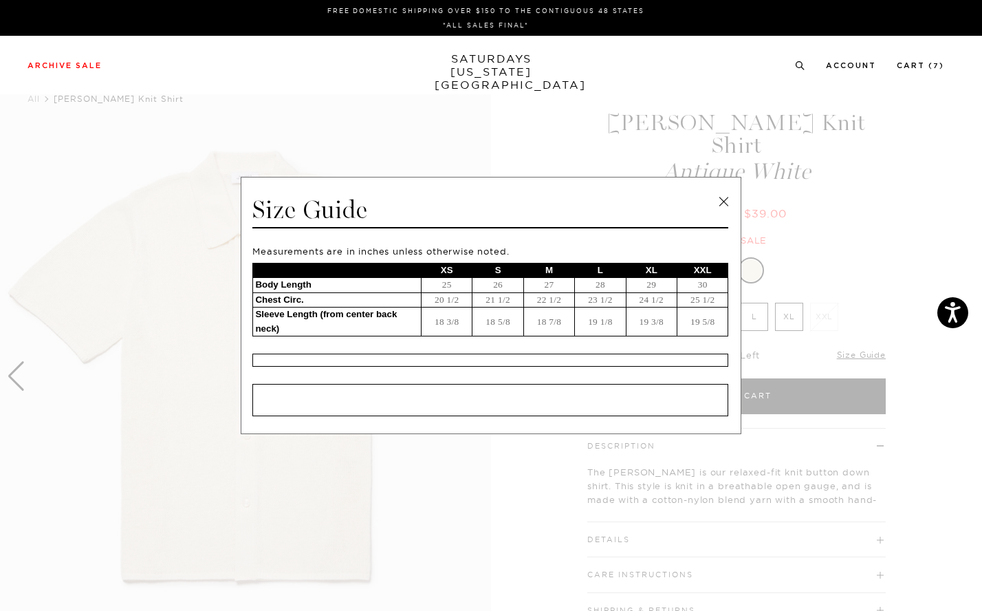
click at [725, 200] on link at bounding box center [723, 201] width 21 height 21
